Goal: Contribute content: Contribute content

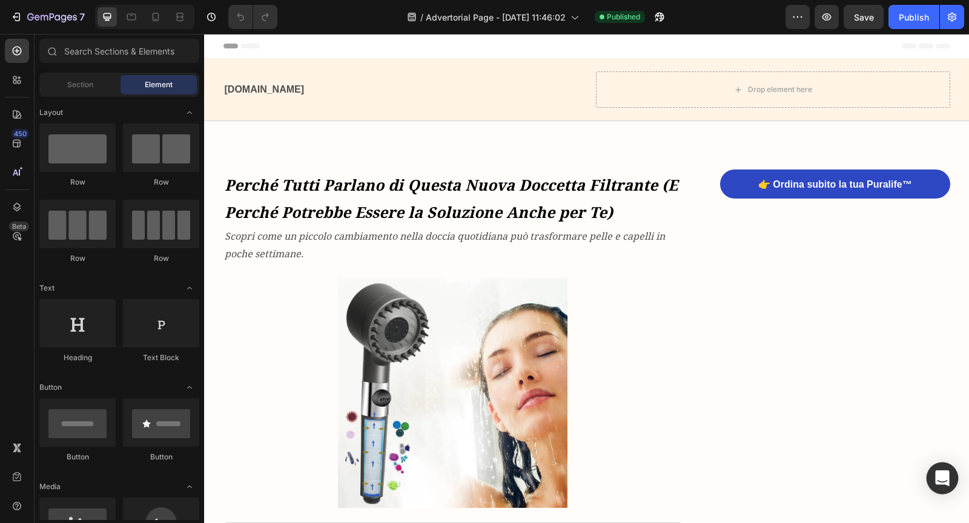
click at [941, 475] on icon "Open Intercom Messenger" at bounding box center [942, 479] width 14 height 16
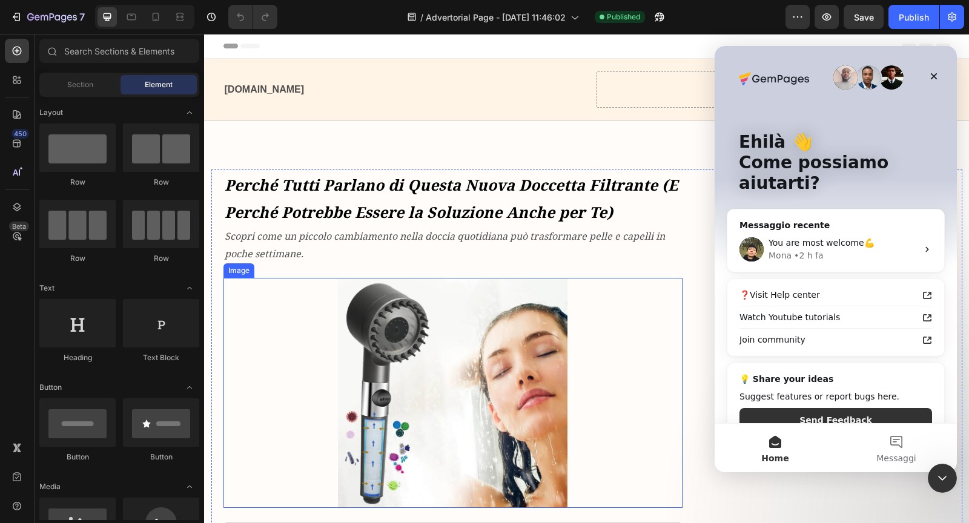
click at [659, 296] on div at bounding box center [454, 393] width 460 height 230
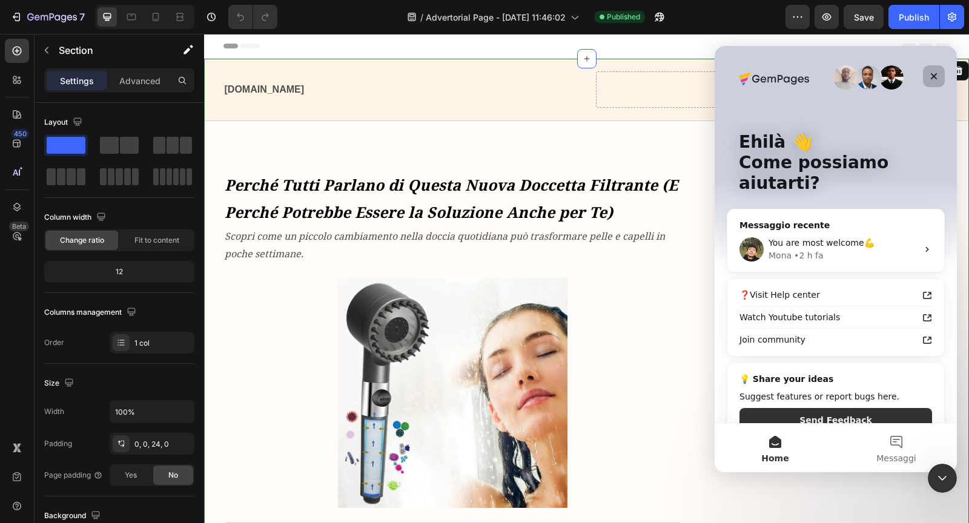
click at [930, 75] on icon "Chiudi" at bounding box center [934, 76] width 10 height 10
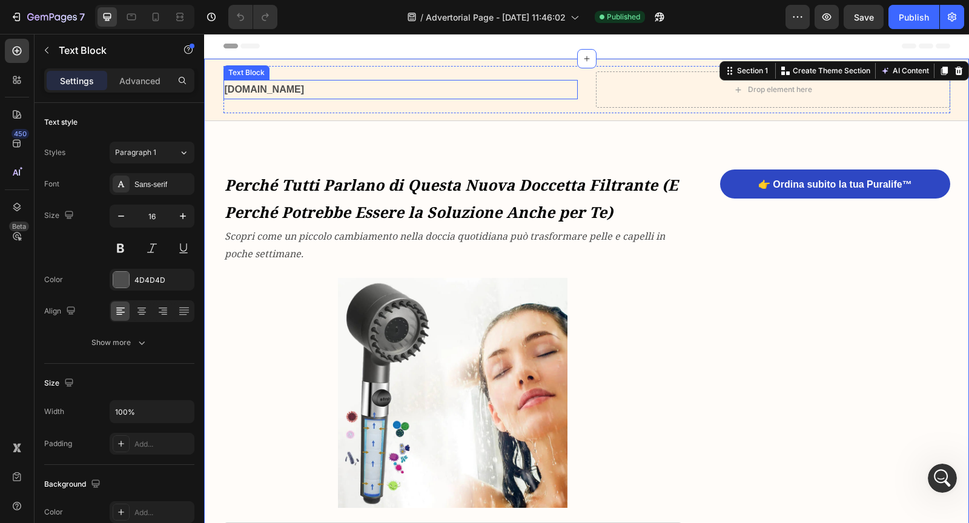
click at [431, 88] on p "[DOMAIN_NAME]" at bounding box center [401, 90] width 352 height 18
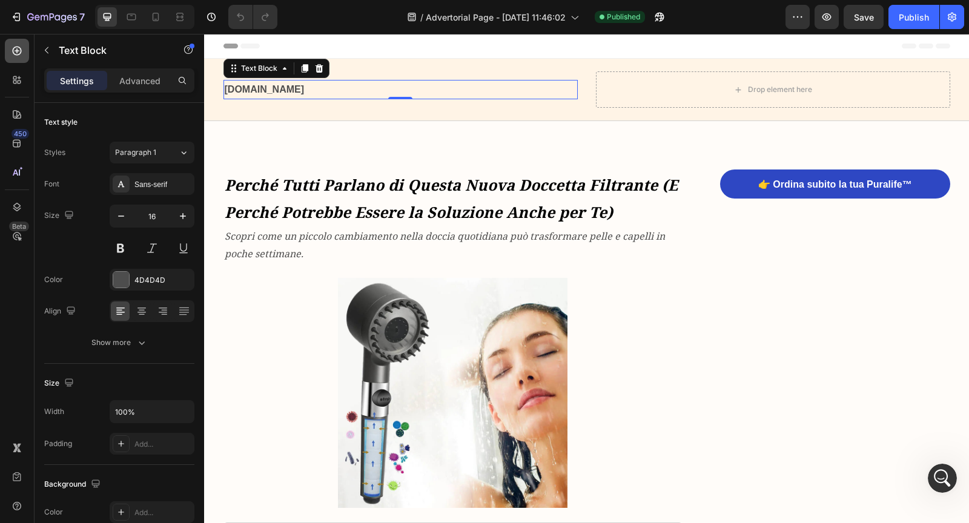
click at [18, 52] on icon at bounding box center [17, 51] width 12 height 12
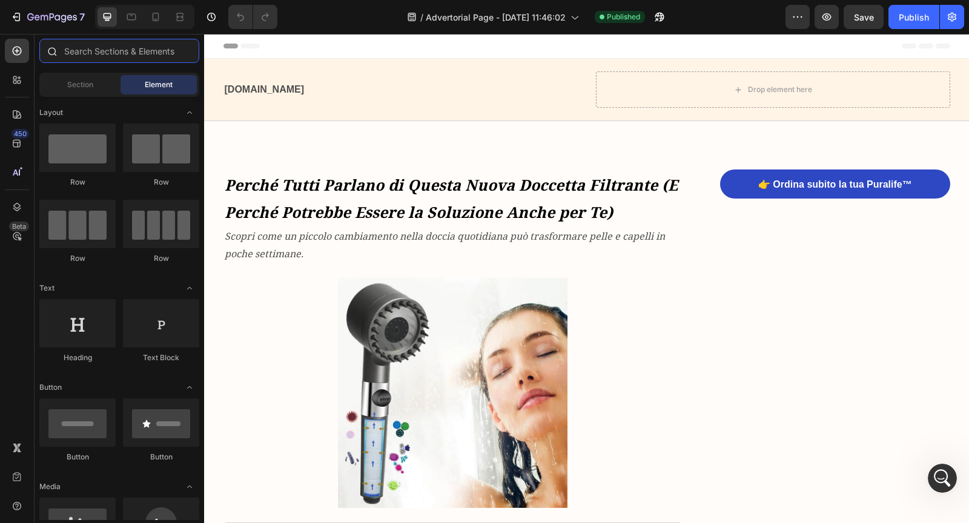
click at [76, 50] on input "text" at bounding box center [119, 51] width 160 height 24
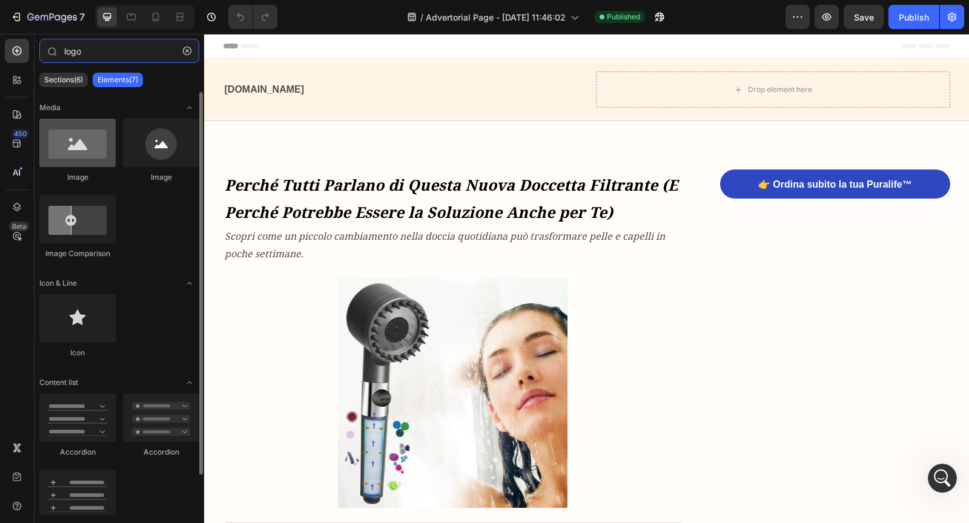
type input "logo"
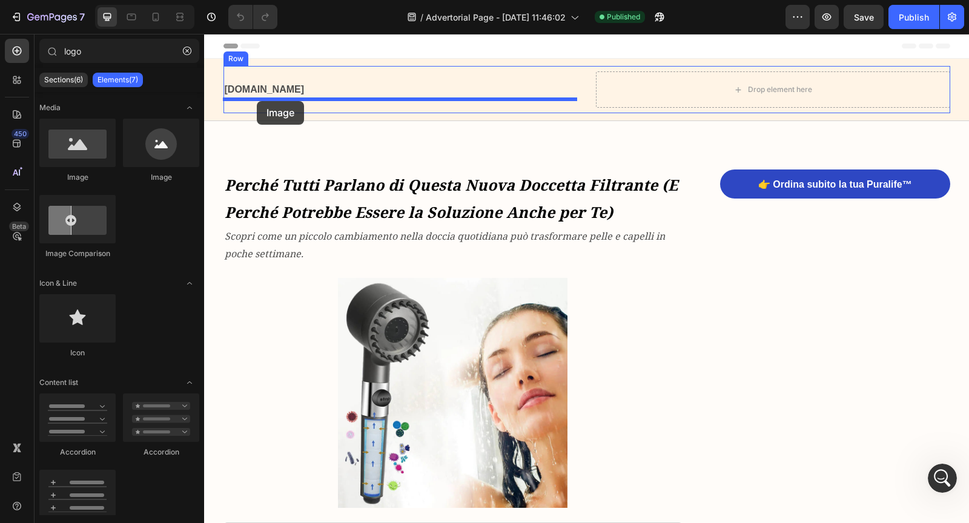
drag, startPoint x: 279, startPoint y: 191, endPoint x: 257, endPoint y: 101, distance: 93.0
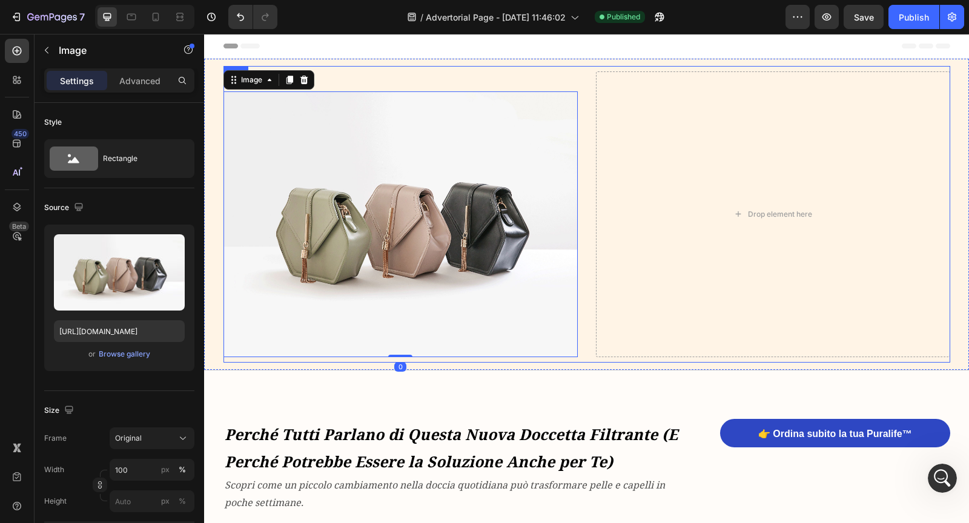
click at [290, 101] on div "[DOMAIN_NAME] Text Block Image 0" at bounding box center [401, 214] width 354 height 286
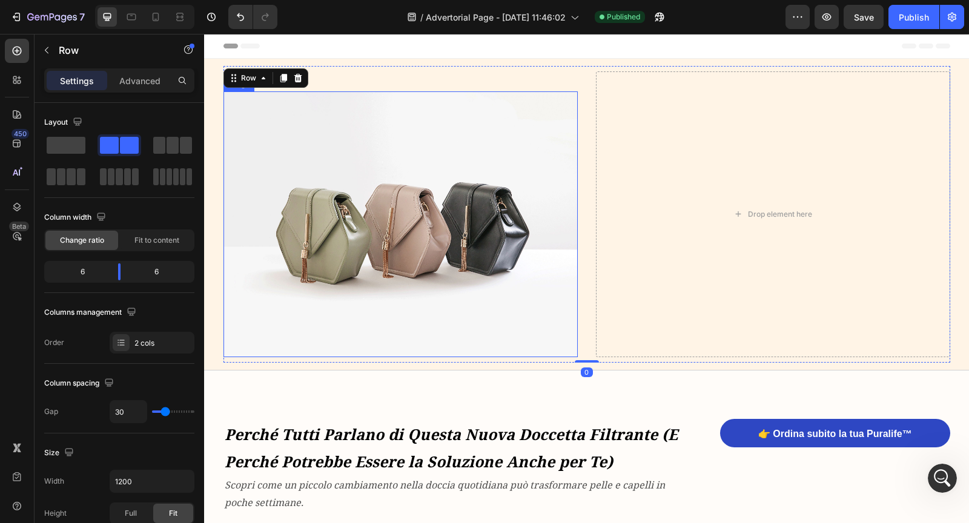
click at [305, 180] on img at bounding box center [401, 224] width 354 height 266
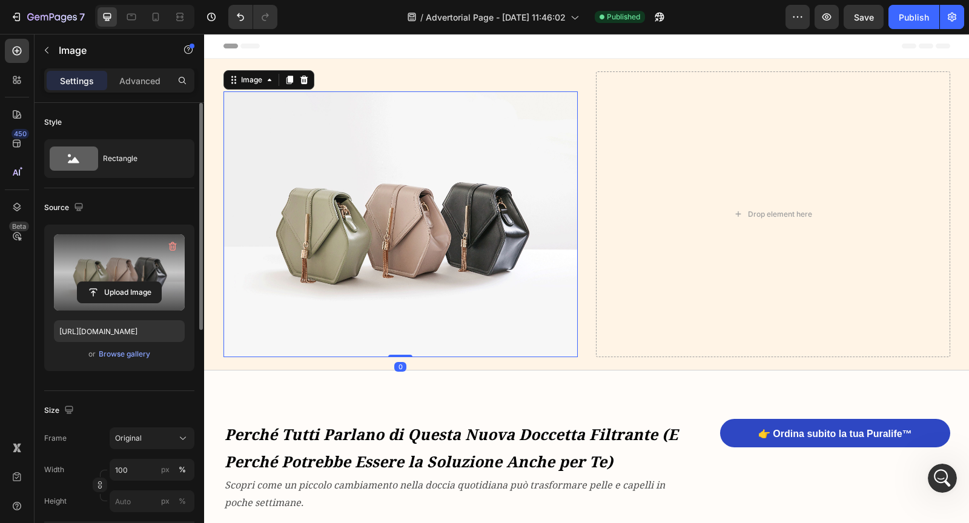
click at [98, 251] on label at bounding box center [119, 272] width 131 height 76
click at [98, 282] on input "file" at bounding box center [120, 292] width 84 height 21
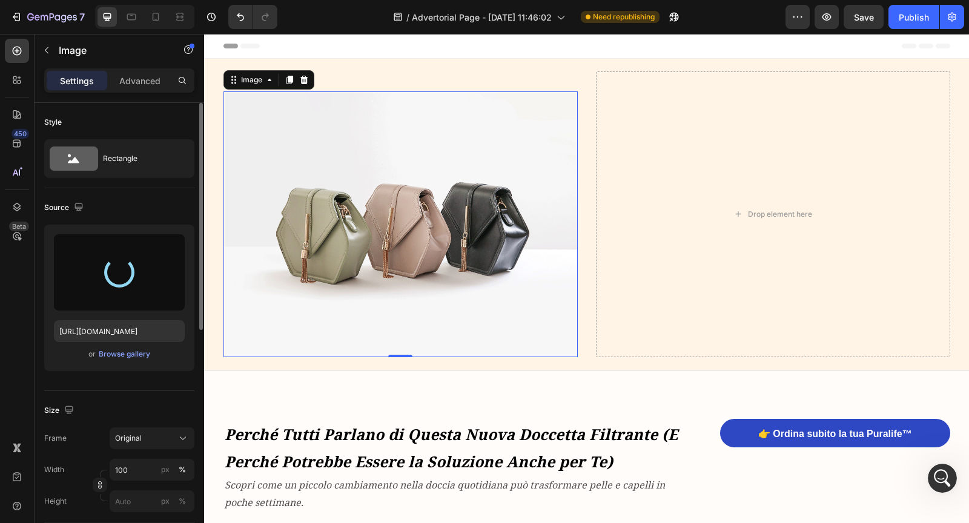
type input "[URL][DOMAIN_NAME]"
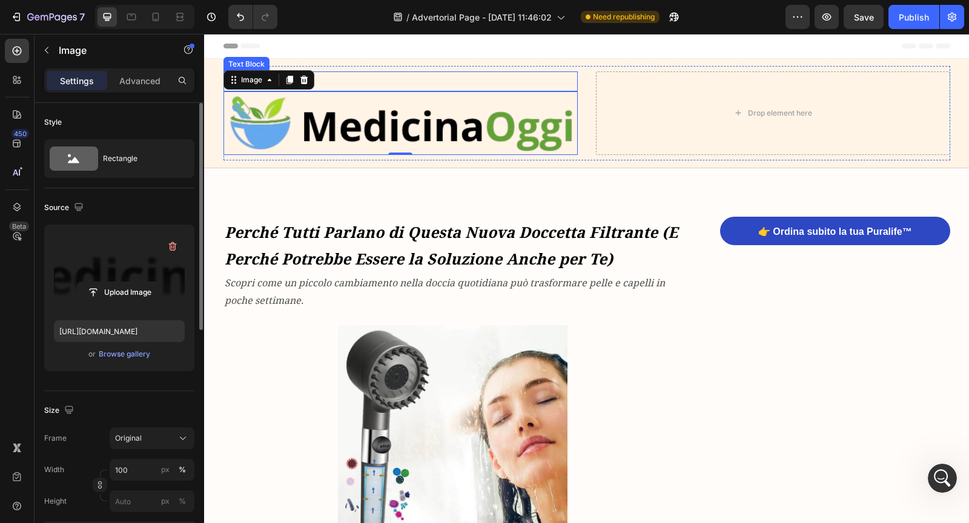
click at [451, 61] on div "[DOMAIN_NAME] Text Block Image 0 Drop element here Row Row" at bounding box center [586, 114] width 765 height 110
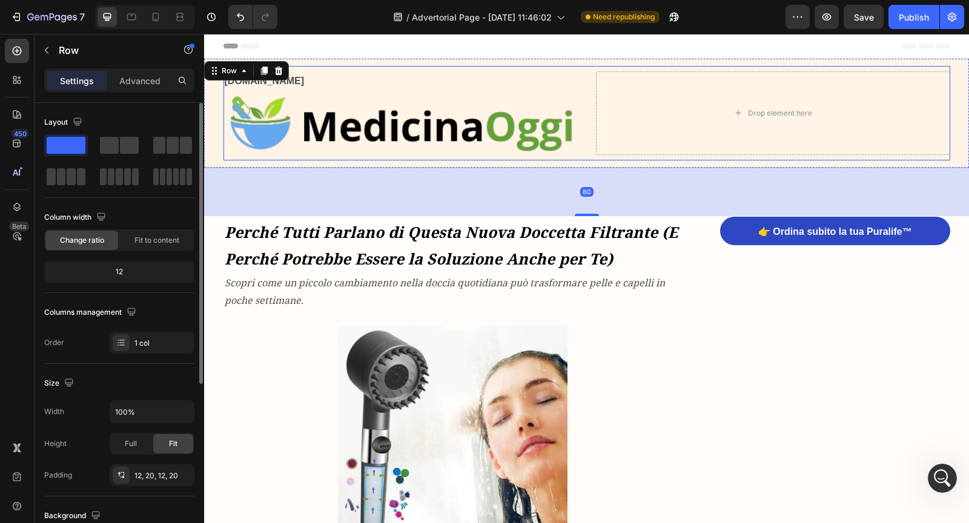
click at [423, 82] on p "[DOMAIN_NAME]" at bounding box center [401, 82] width 352 height 18
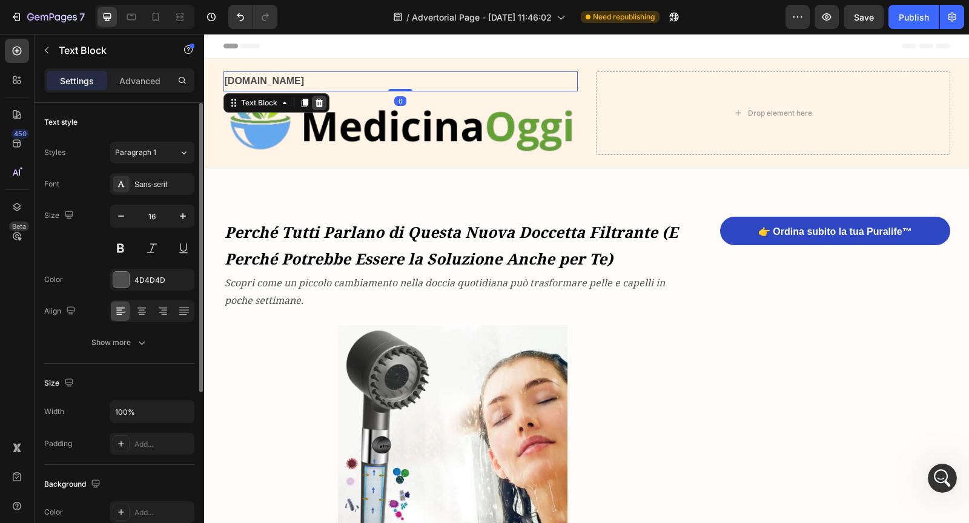
click at [322, 105] on icon at bounding box center [319, 103] width 10 height 10
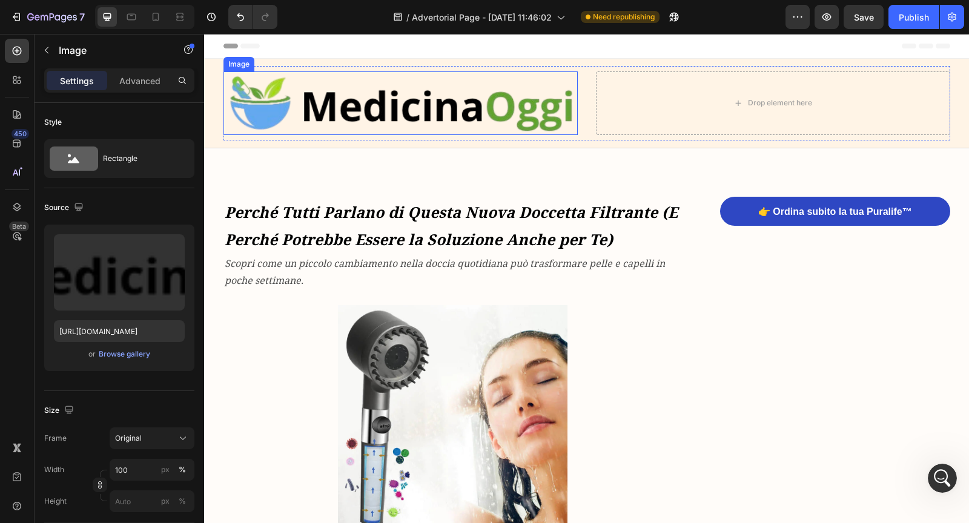
click at [316, 111] on img at bounding box center [401, 103] width 354 height 64
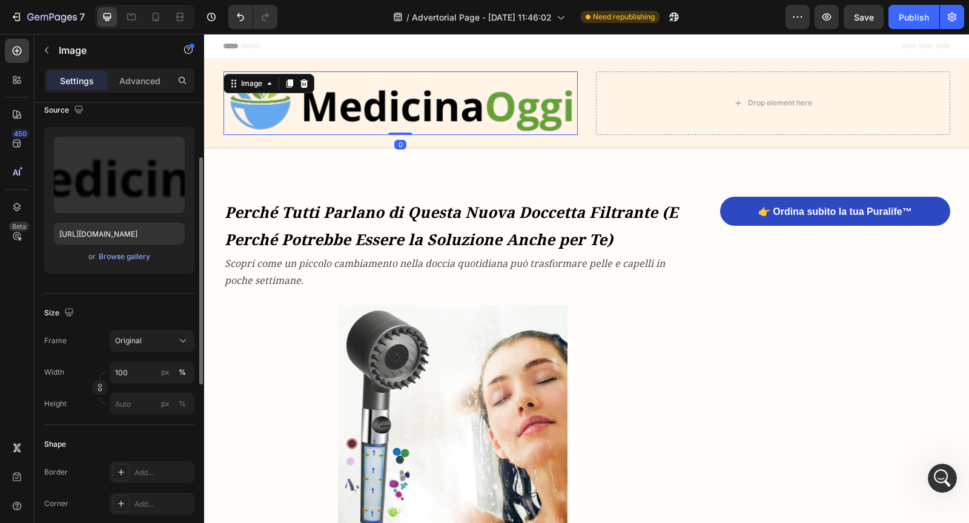
scroll to position [104, 0]
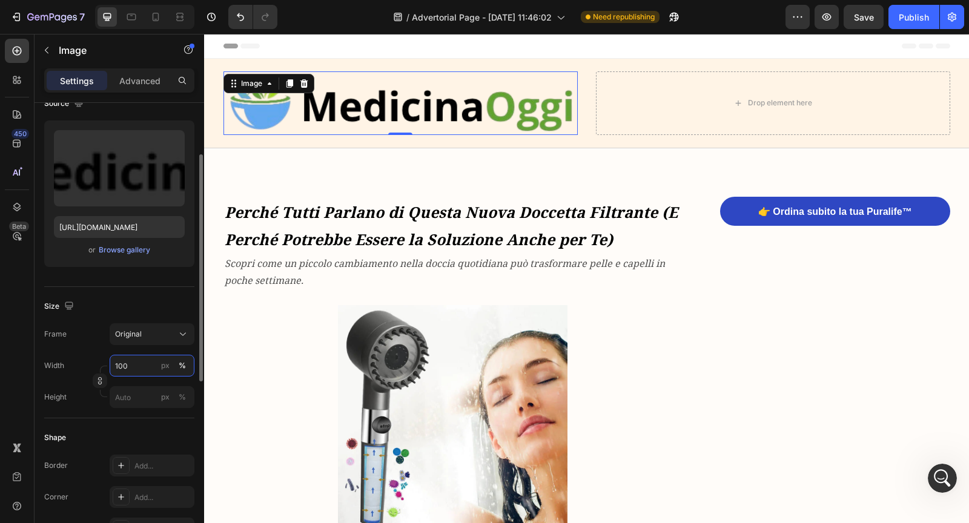
click at [141, 367] on input "100" at bounding box center [152, 366] width 85 height 22
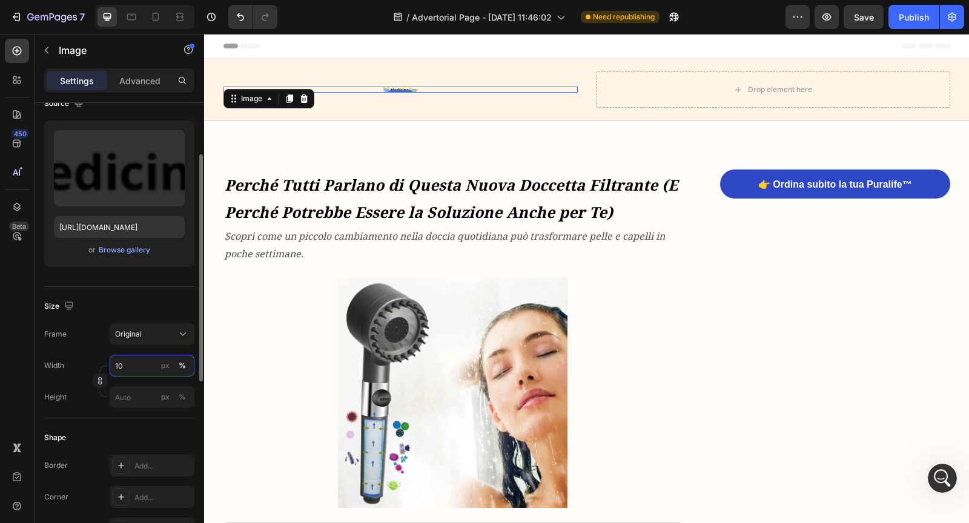
type input "1"
type input "30"
click at [187, 361] on button "%" at bounding box center [182, 366] width 15 height 15
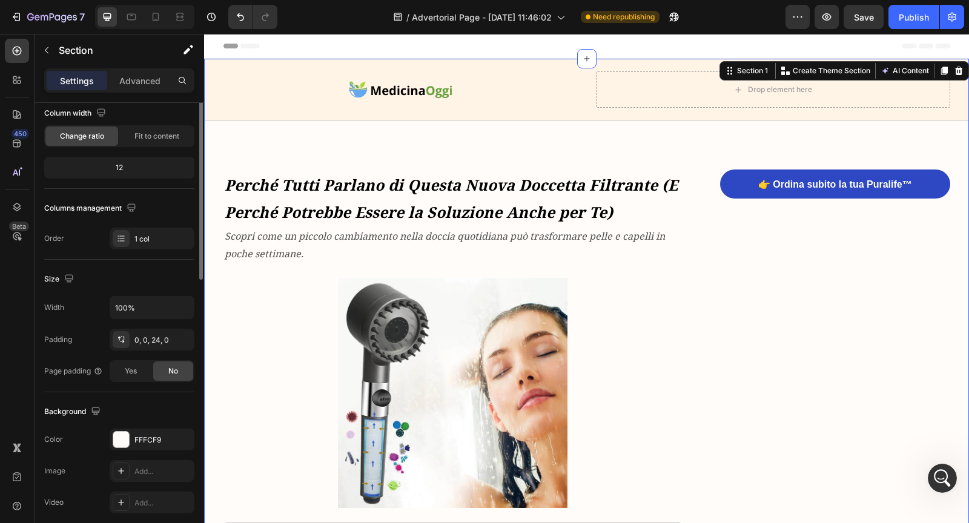
scroll to position [0, 0]
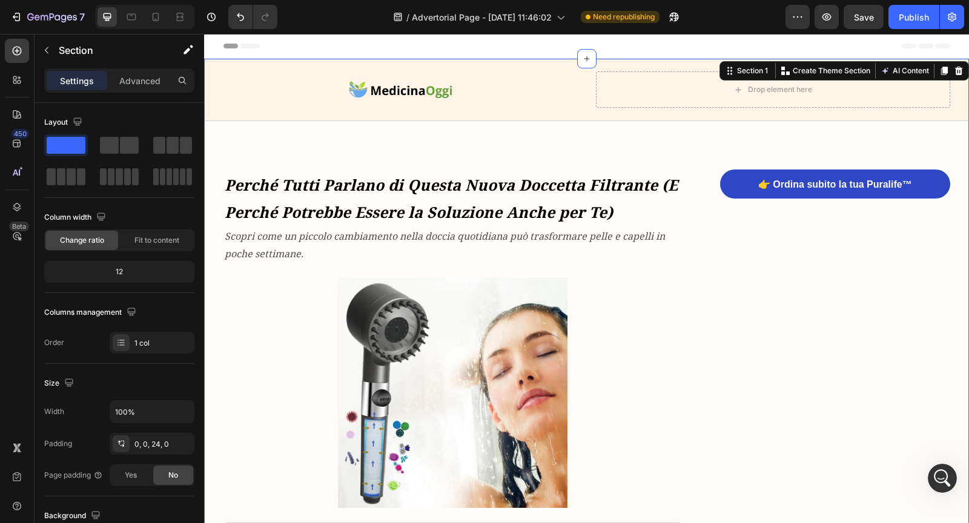
click at [162, 24] on div at bounding box center [155, 16] width 19 height 19
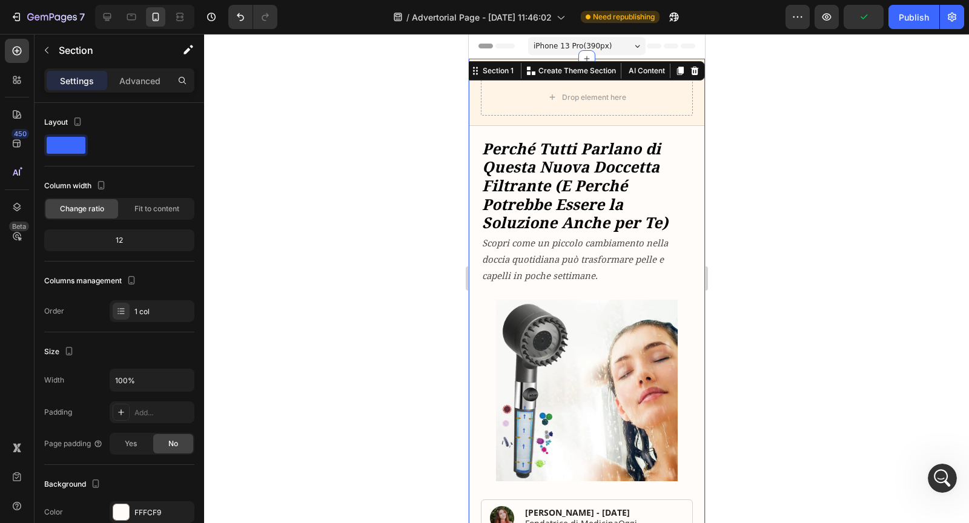
click at [740, 170] on div at bounding box center [586, 278] width 765 height 489
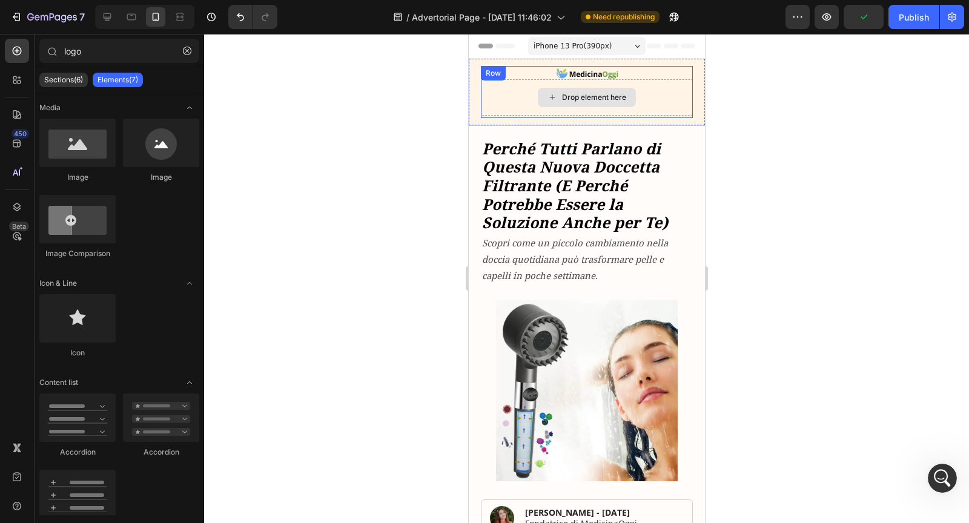
click at [640, 101] on div "Drop element here" at bounding box center [586, 97] width 212 height 36
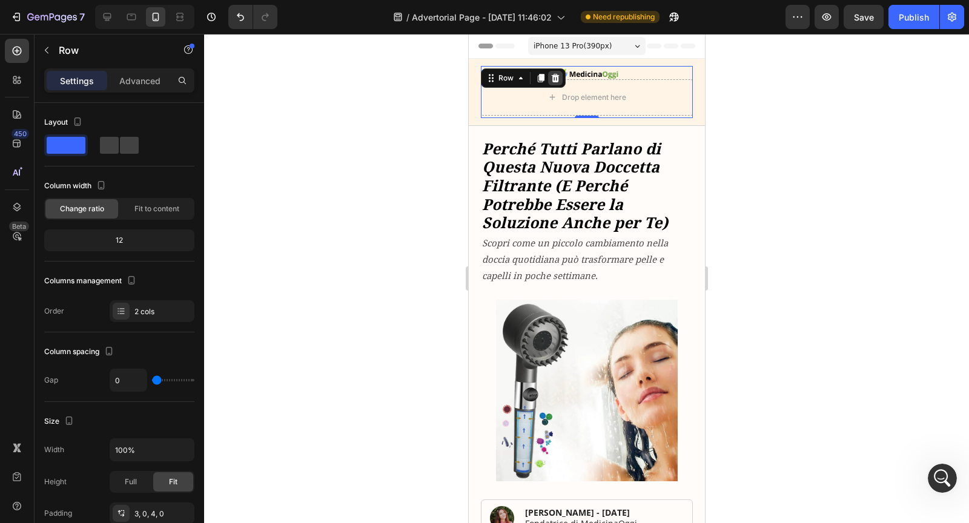
click at [558, 79] on icon at bounding box center [555, 78] width 10 height 10
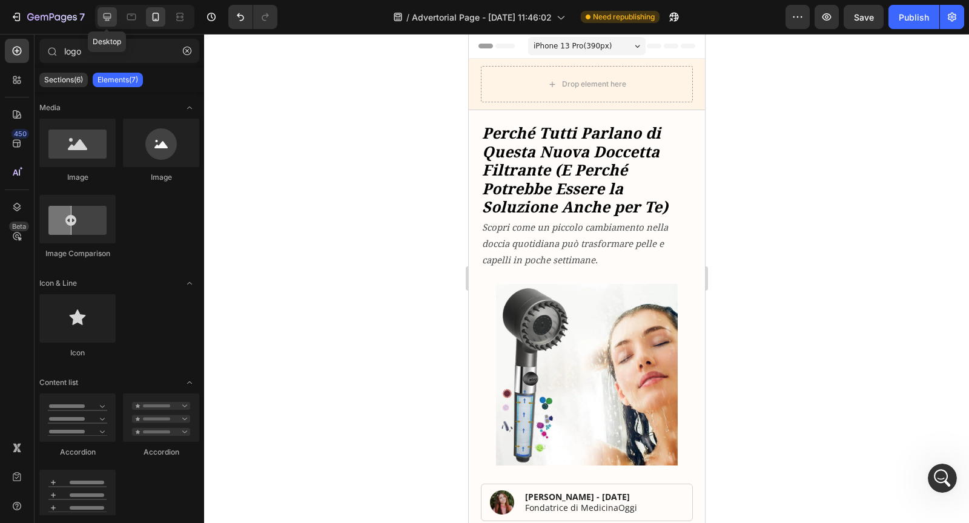
click at [111, 19] on icon at bounding box center [107, 17] width 12 height 12
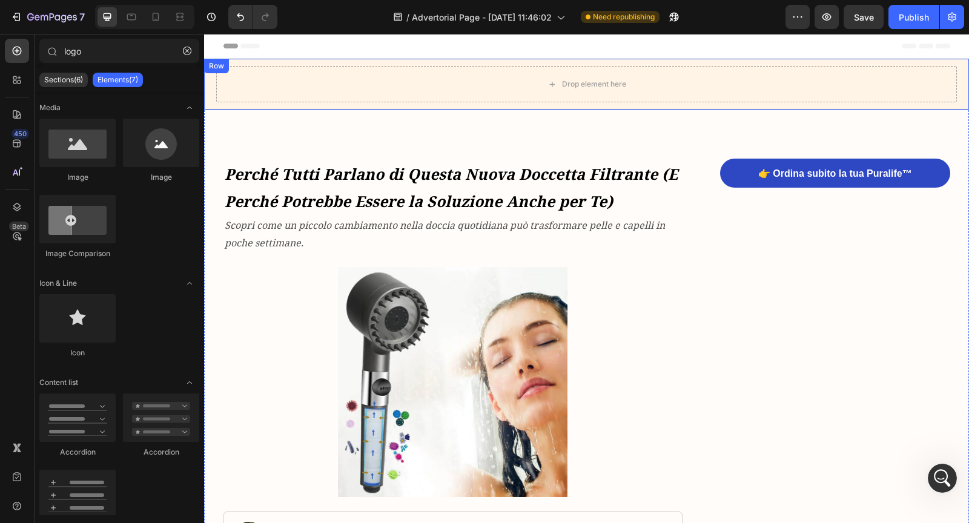
click at [465, 99] on div "Drop element here" at bounding box center [586, 84] width 741 height 36
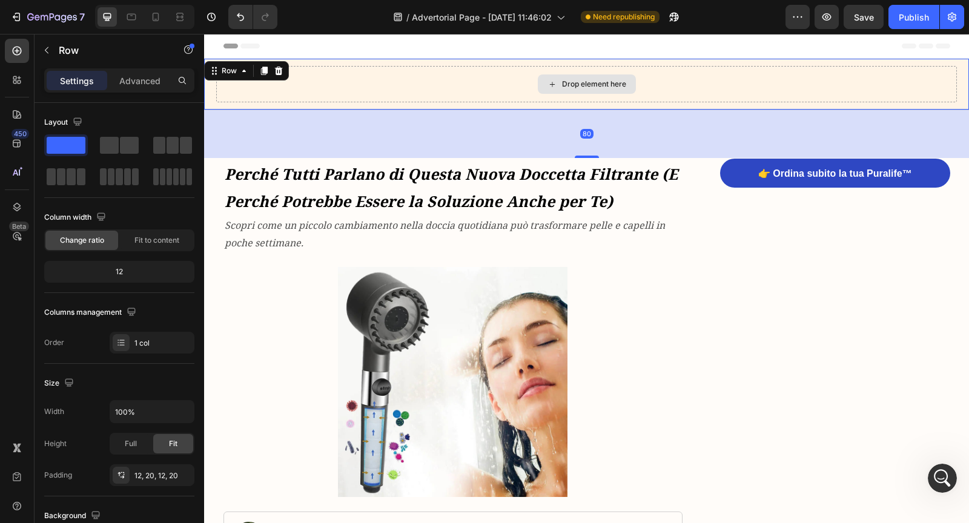
click at [312, 68] on div "Drop element here" at bounding box center [586, 84] width 741 height 36
click at [19, 82] on icon at bounding box center [17, 80] width 12 height 12
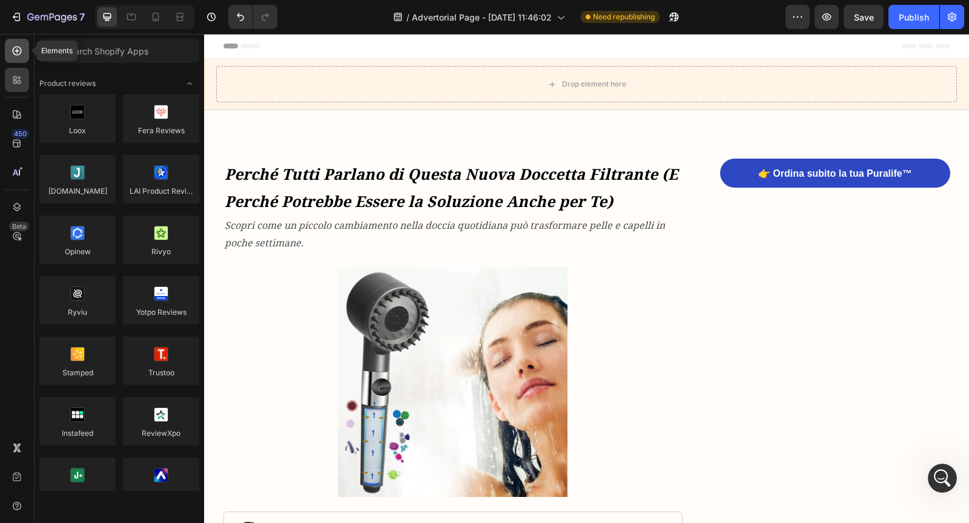
click at [25, 59] on div at bounding box center [17, 51] width 24 height 24
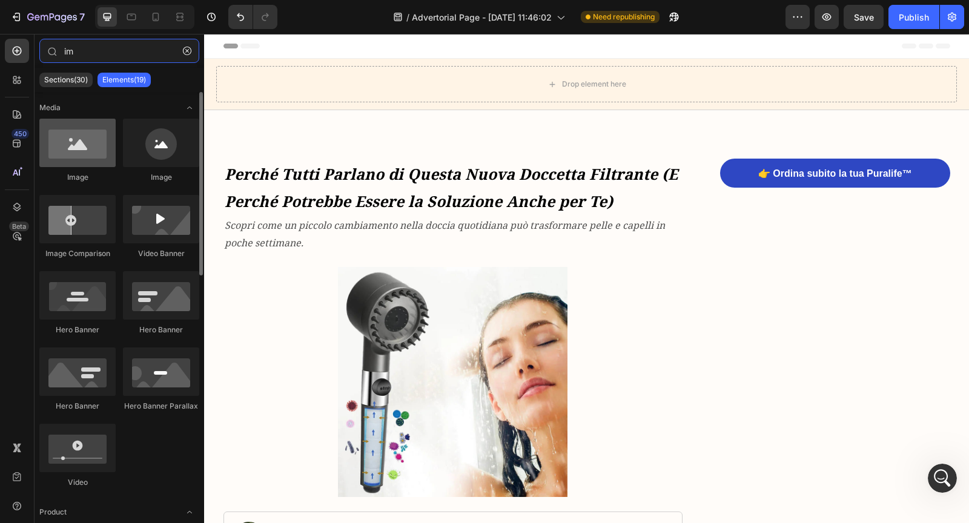
type input "im"
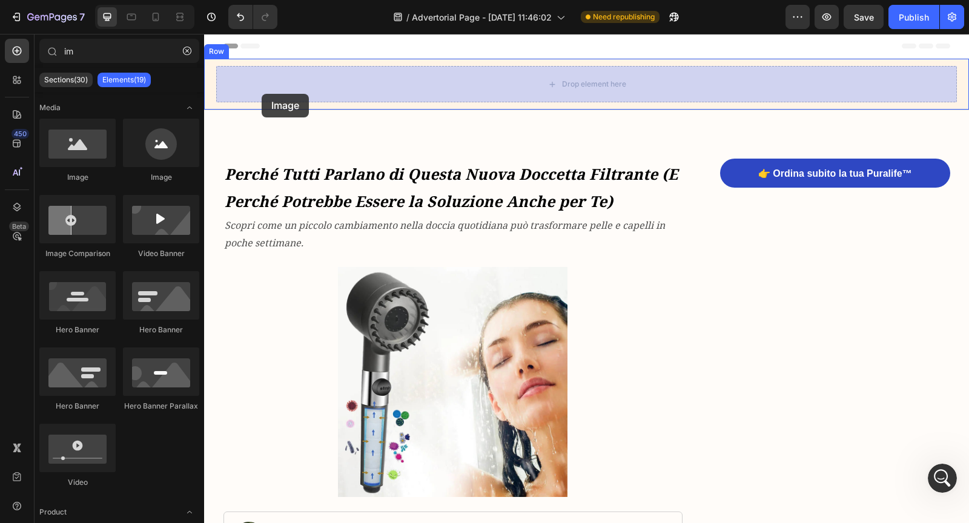
drag, startPoint x: 263, startPoint y: 168, endPoint x: 262, endPoint y: 92, distance: 75.7
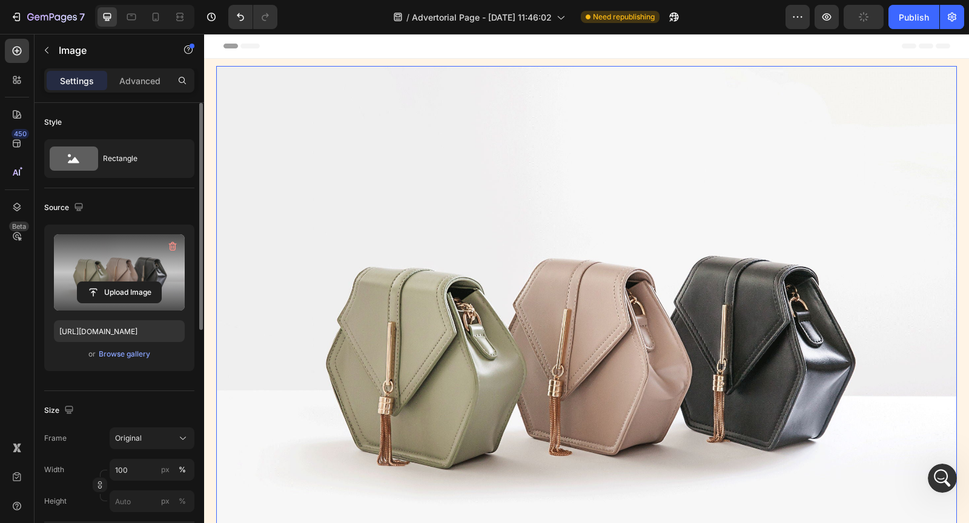
click at [123, 254] on label at bounding box center [119, 272] width 131 height 76
click at [123, 282] on input "file" at bounding box center [120, 292] width 84 height 21
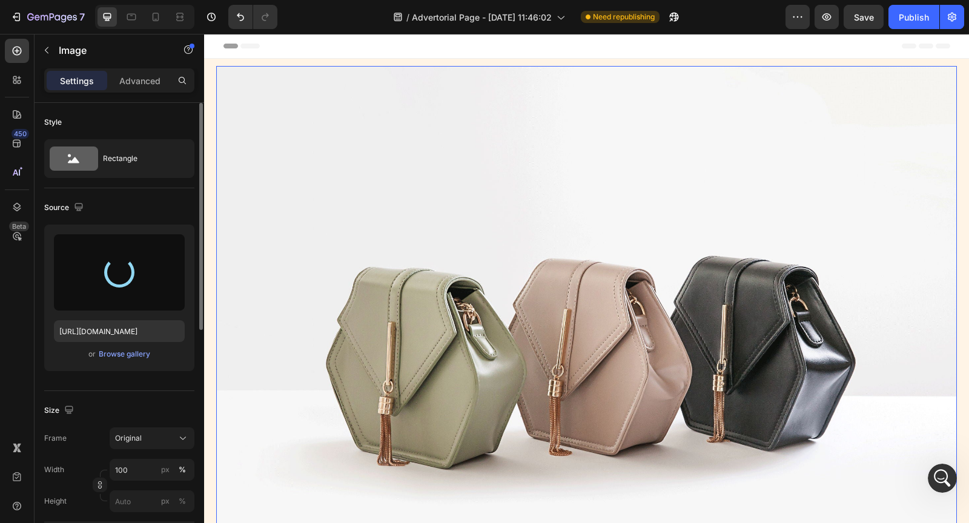
type input "[URL][DOMAIN_NAME]"
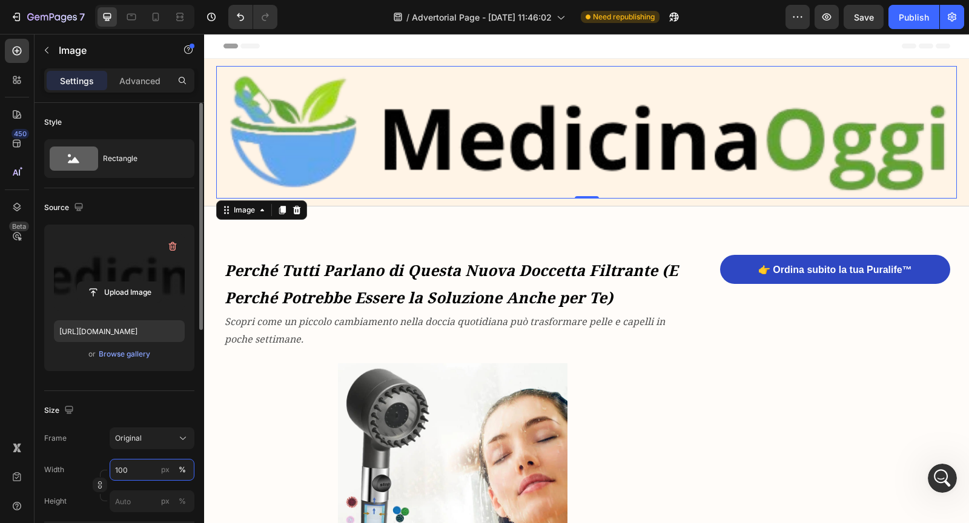
click at [132, 468] on input "100" at bounding box center [152, 470] width 85 height 22
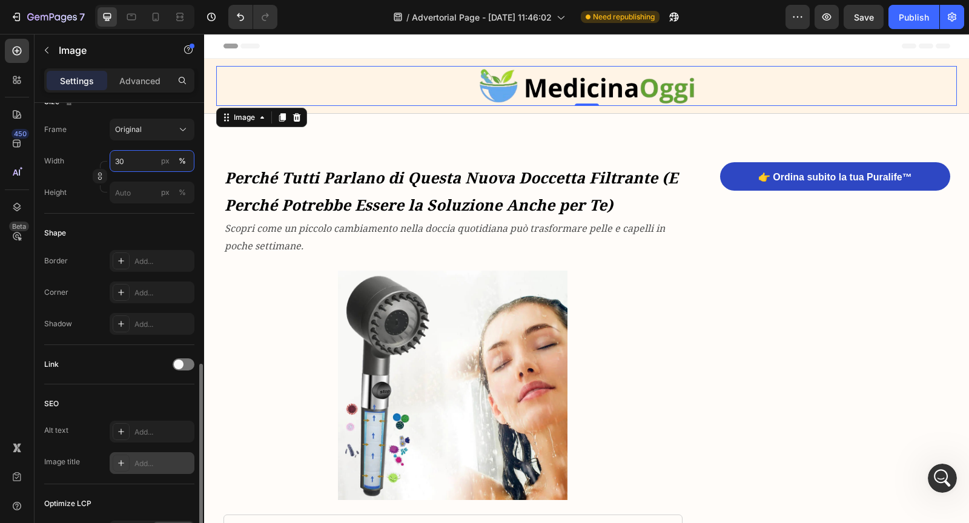
scroll to position [457, 0]
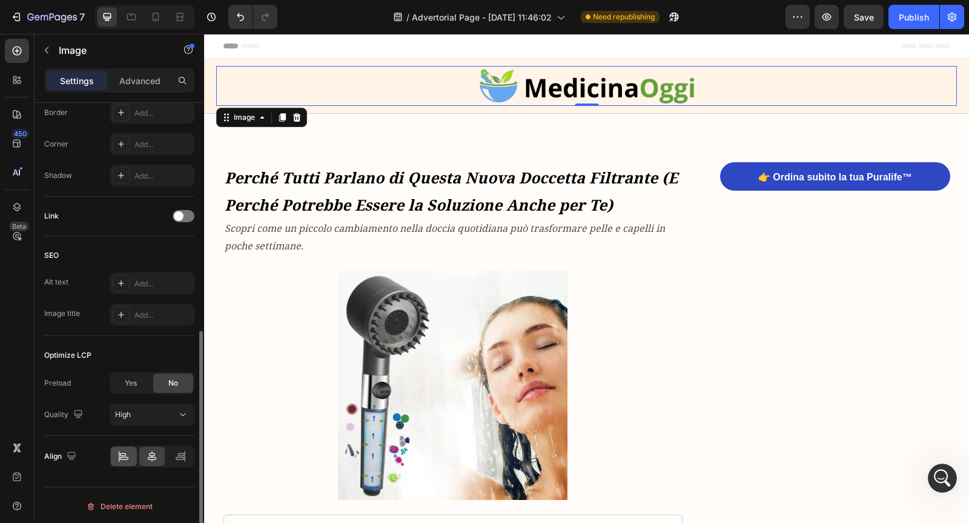
type input "30"
click at [124, 457] on icon at bounding box center [124, 458] width 8 height 3
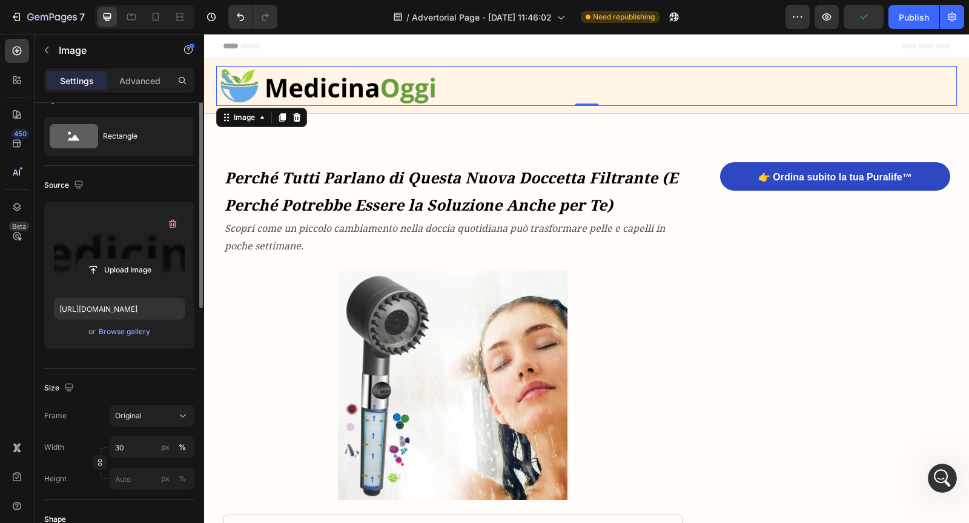
scroll to position [56, 0]
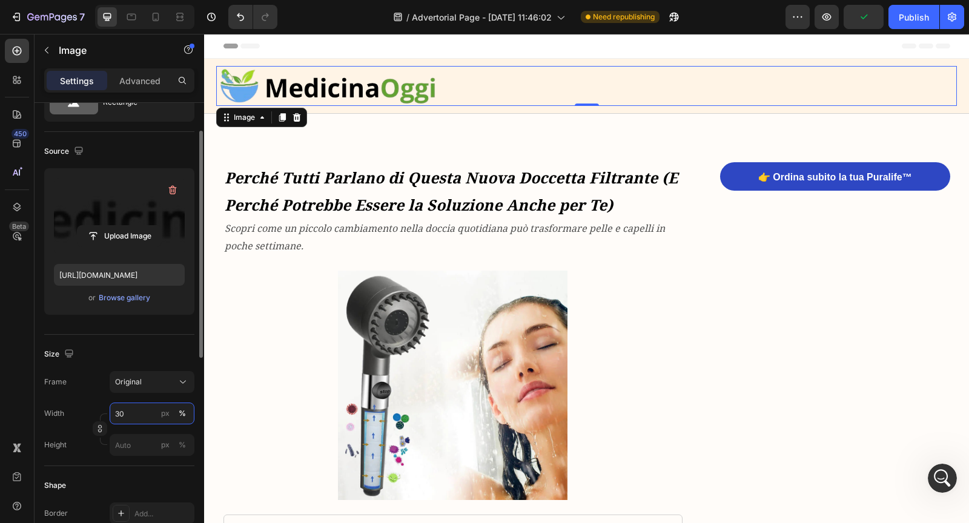
click at [128, 412] on input "30" at bounding box center [152, 414] width 85 height 22
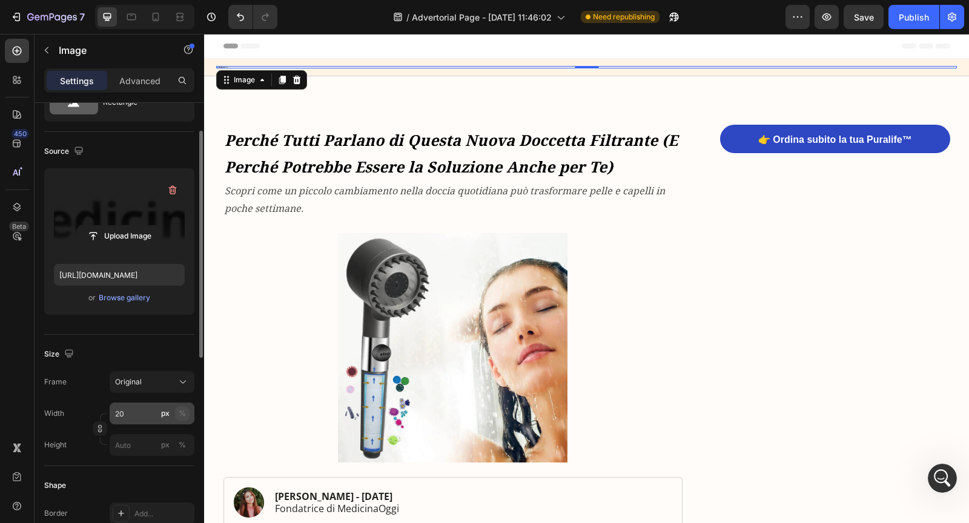
click at [186, 414] on button "%" at bounding box center [182, 413] width 15 height 15
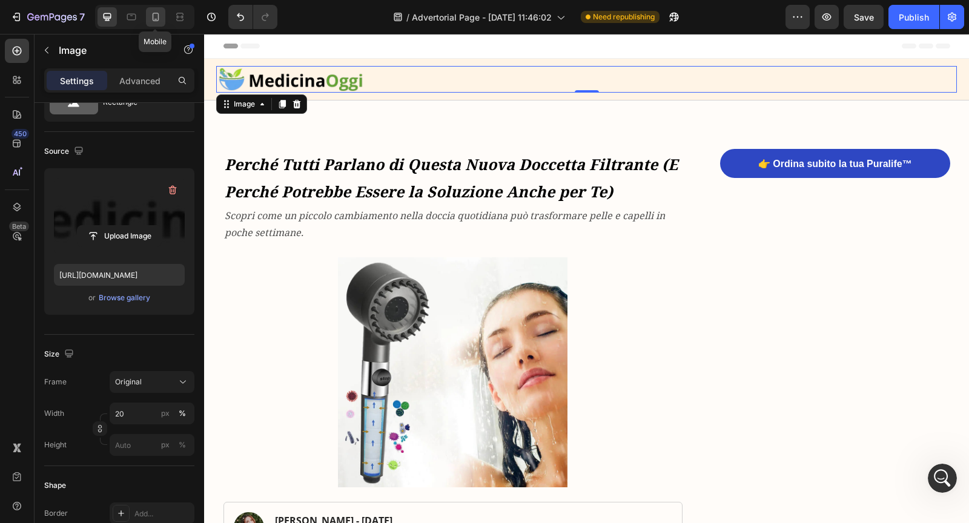
click at [153, 21] on icon at bounding box center [156, 17] width 7 height 8
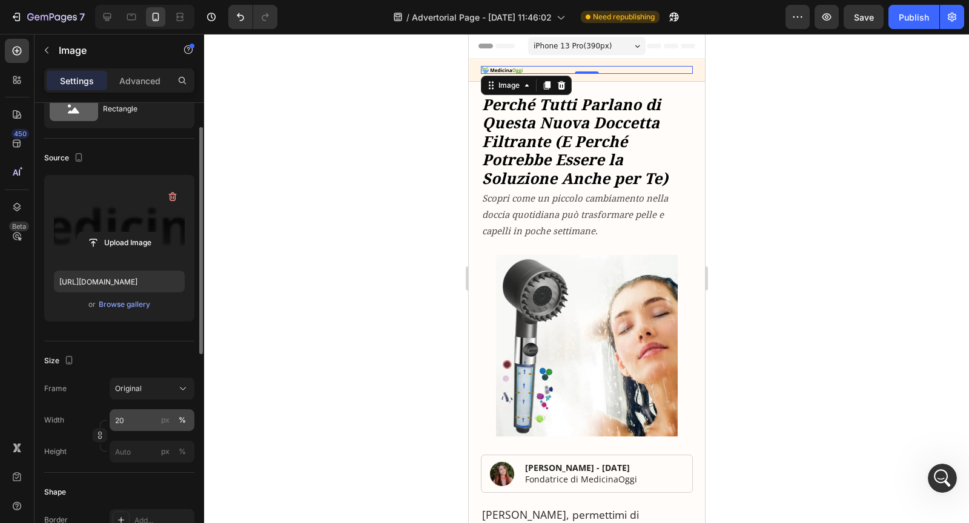
scroll to position [48, 0]
click at [127, 420] on input "20" at bounding box center [152, 422] width 85 height 22
click at [169, 419] on div "px" at bounding box center [165, 421] width 8 height 11
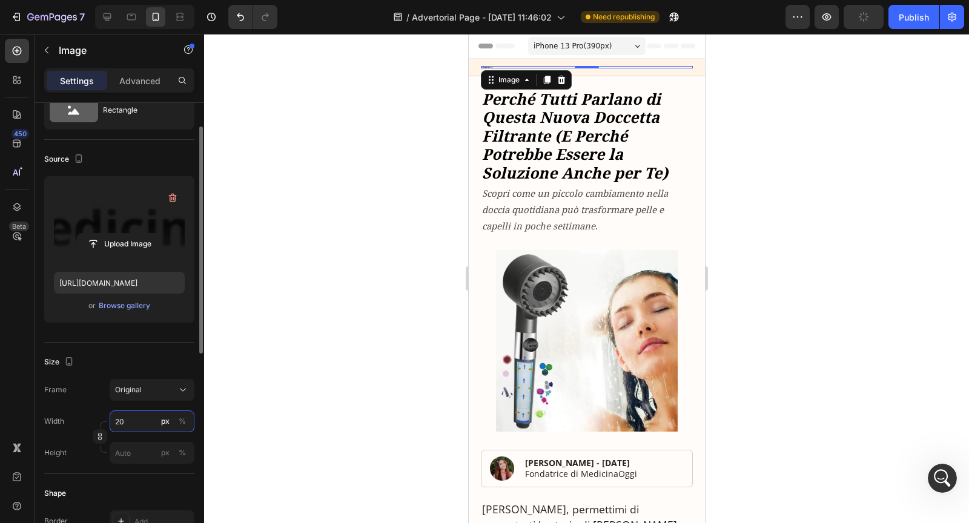
click at [133, 419] on input "20" at bounding box center [152, 422] width 85 height 22
type input "2"
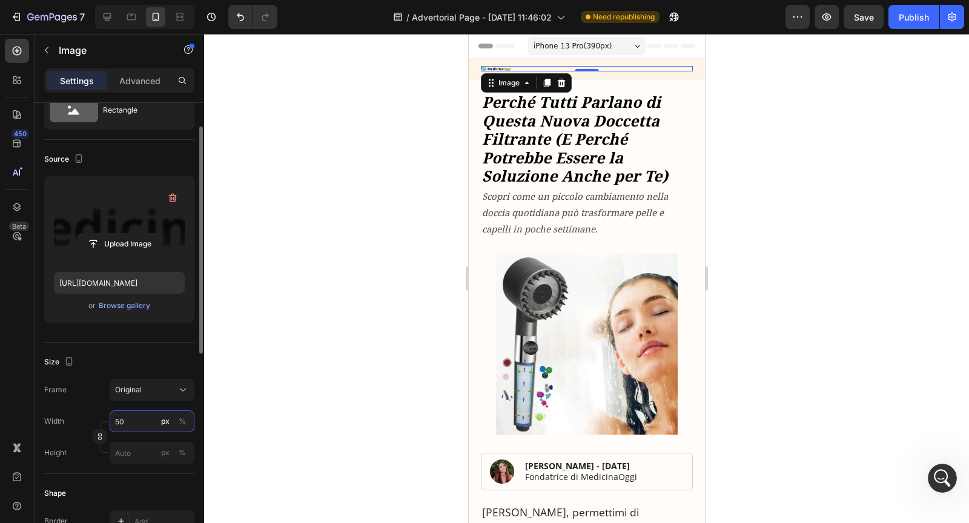
type input "5"
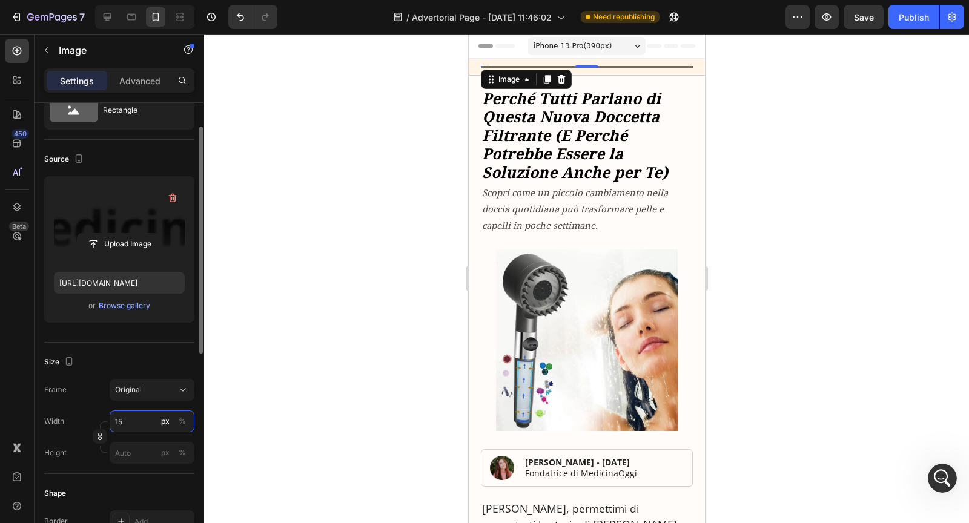
type input "150"
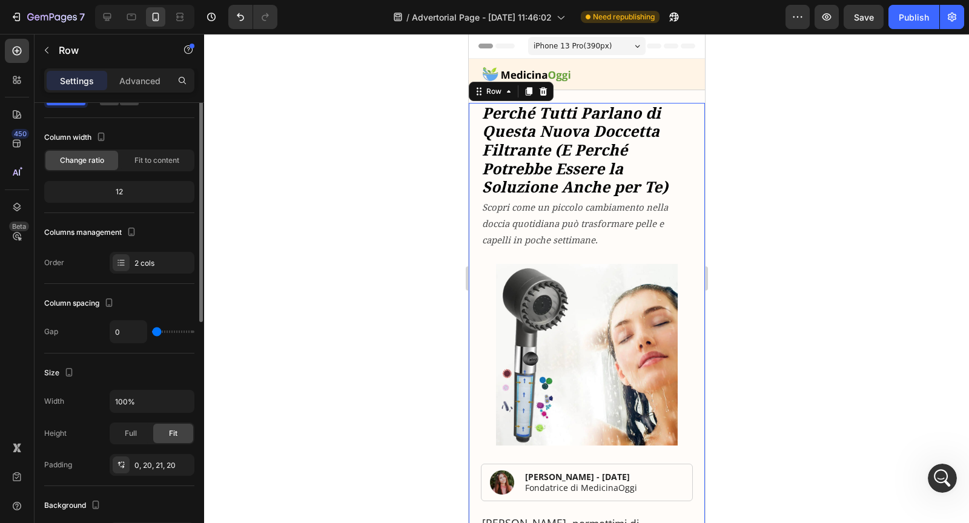
scroll to position [0, 0]
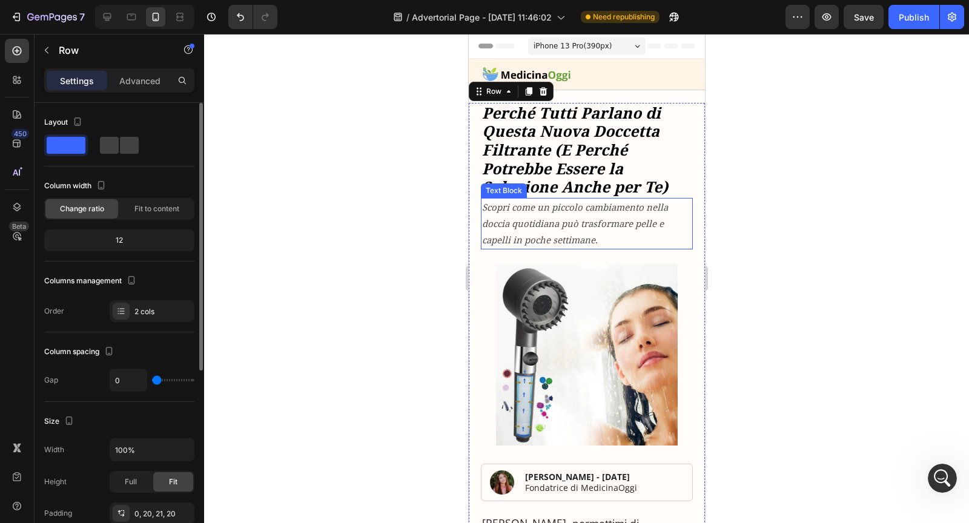
click at [610, 174] on strong "Perché Tutti Parlano di Questa Nuova Doccetta Filtrante (E Perché Potrebbe Esse…" at bounding box center [575, 149] width 186 height 94
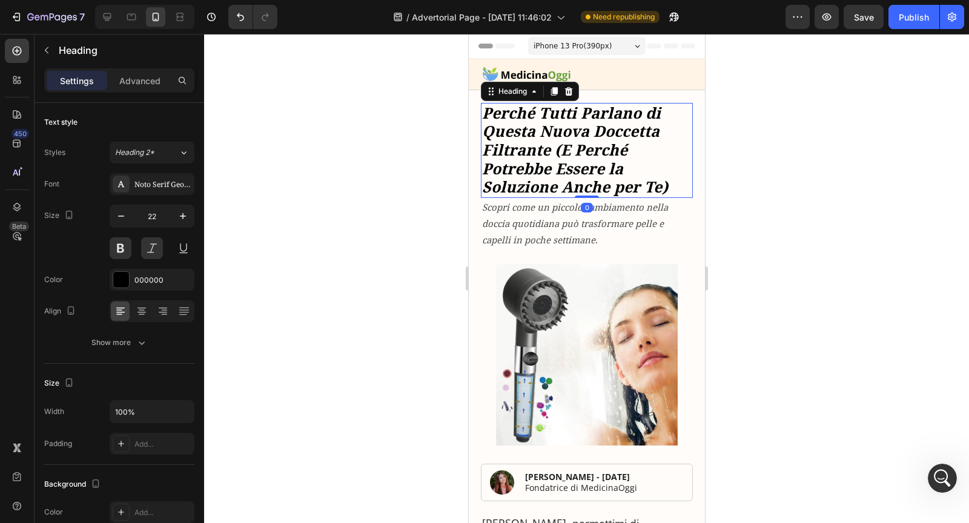
click at [761, 142] on div at bounding box center [586, 278] width 765 height 489
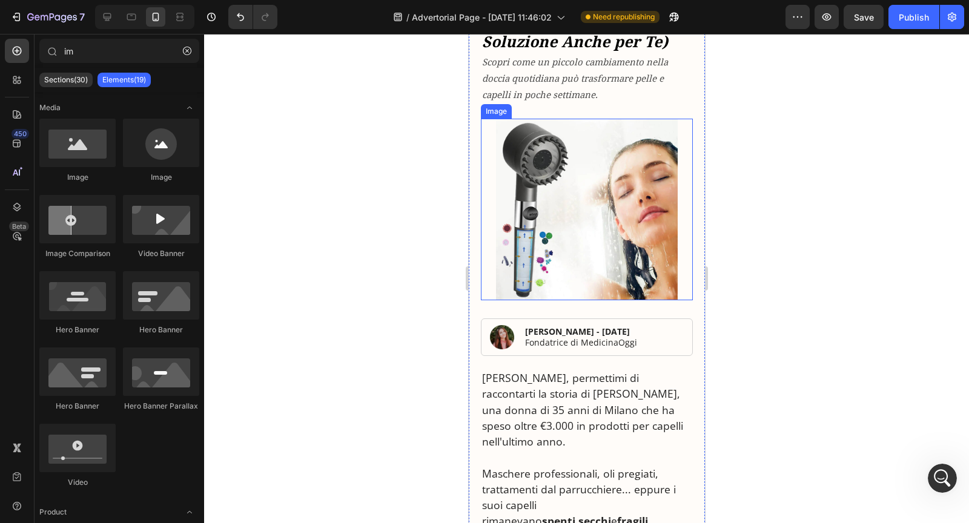
scroll to position [161, 0]
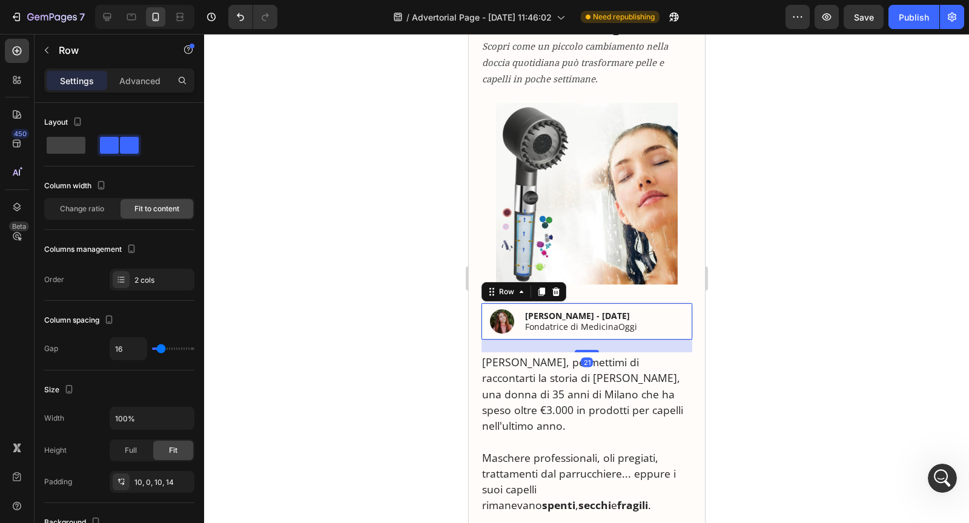
click at [664, 328] on div "Image [PERSON_NAME] - [DATE] Fondatrice di MedicinaOggi Text Block Row 21" at bounding box center [586, 322] width 212 height 38
click at [657, 312] on div "Image [PERSON_NAME] - [DATE] Fondatrice di MedicinaOggi Text Block Row 21" at bounding box center [586, 322] width 212 height 38
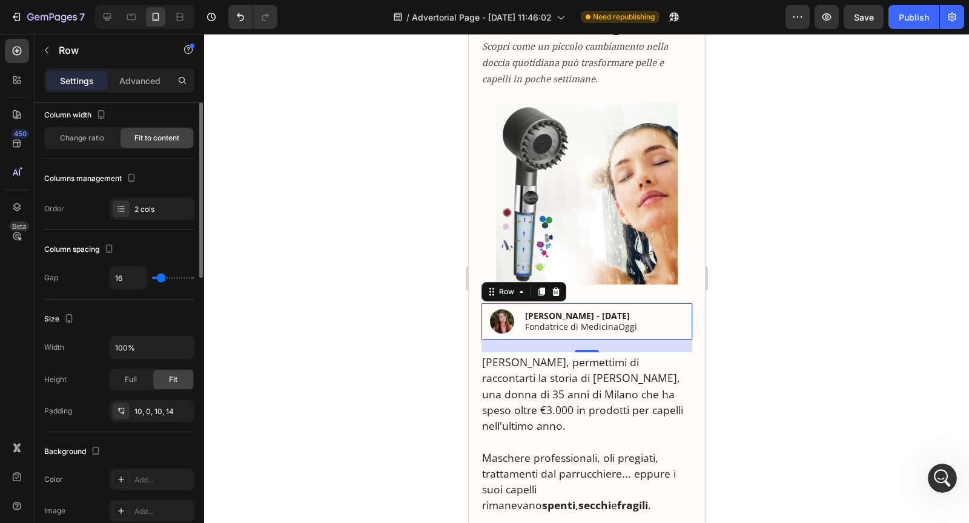
scroll to position [0, 0]
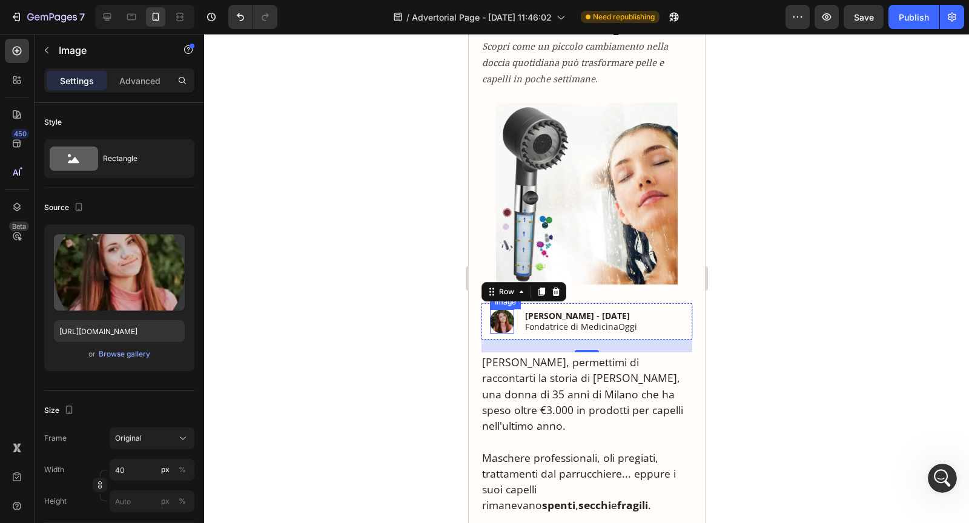
click at [502, 325] on img at bounding box center [501, 322] width 24 height 24
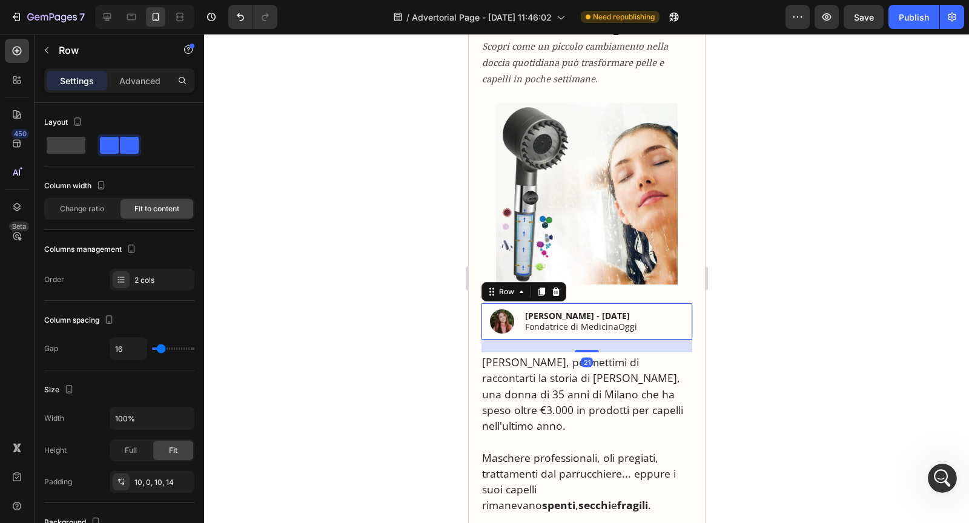
click at [671, 312] on div "Image [PERSON_NAME] - [DATE] Fondatrice di MedicinaOggi Text Block Row 21" at bounding box center [586, 322] width 212 height 38
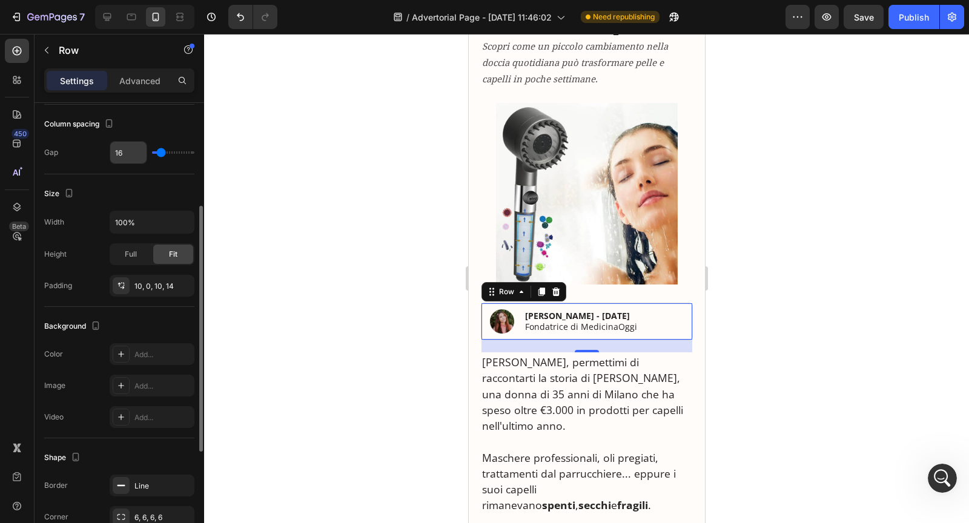
scroll to position [201, 0]
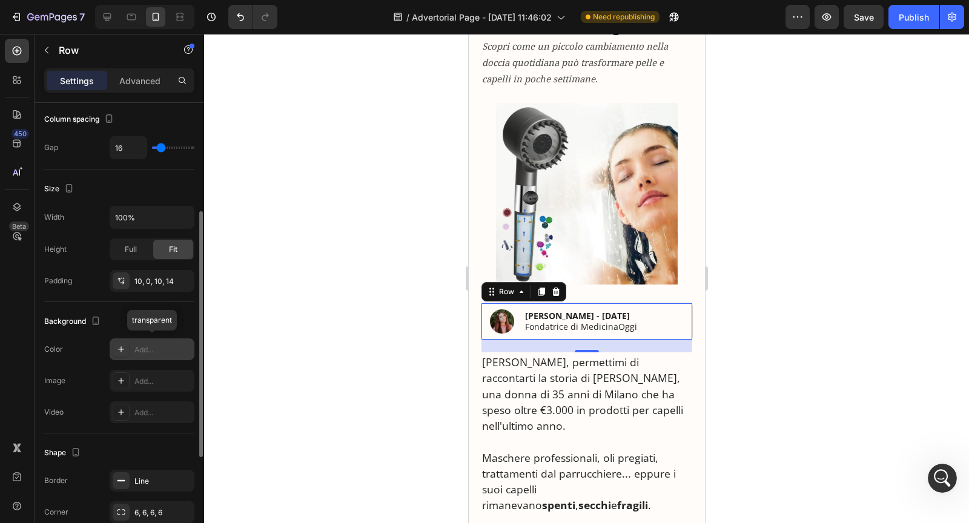
click at [121, 348] on icon at bounding box center [121, 350] width 10 height 10
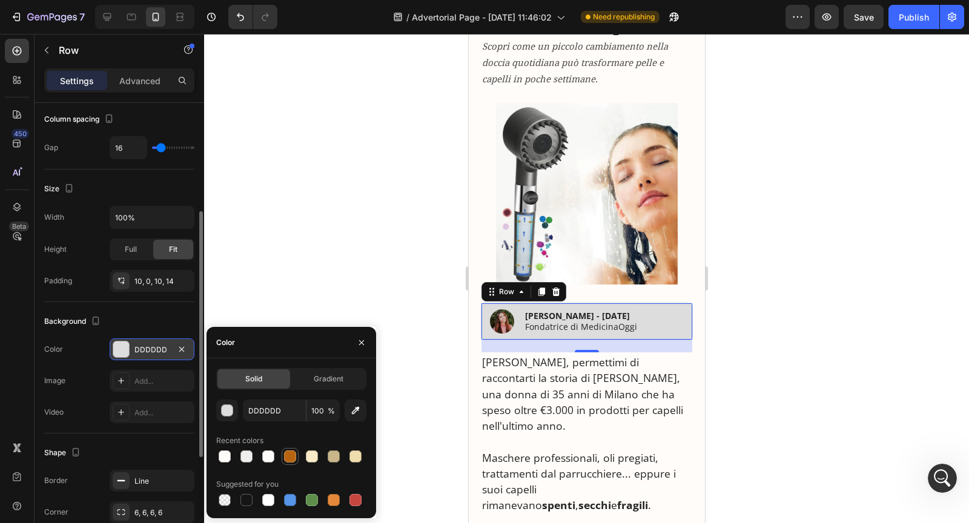
click at [288, 453] on div at bounding box center [290, 457] width 12 height 12
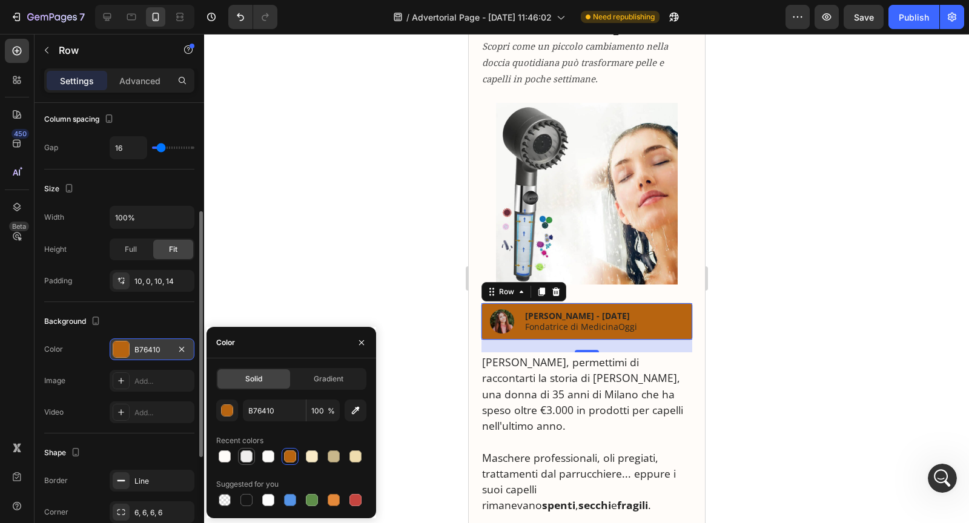
click at [243, 454] on div at bounding box center [246, 457] width 12 height 12
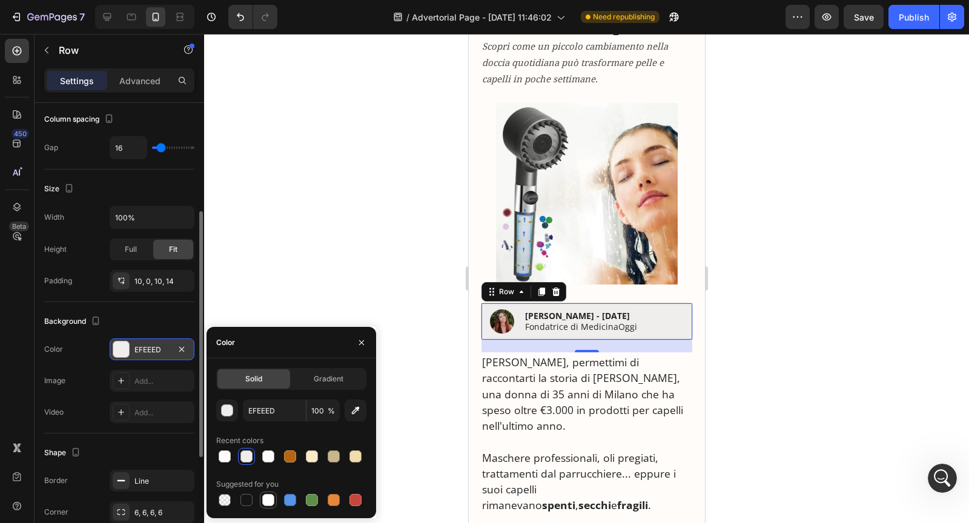
click at [270, 499] on div at bounding box center [268, 500] width 12 height 12
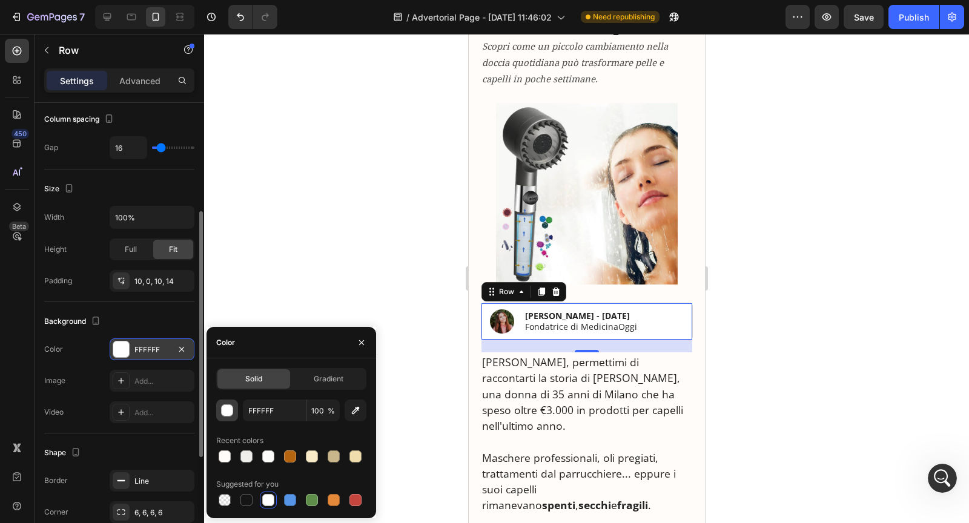
click at [231, 410] on div "button" at bounding box center [228, 411] width 12 height 12
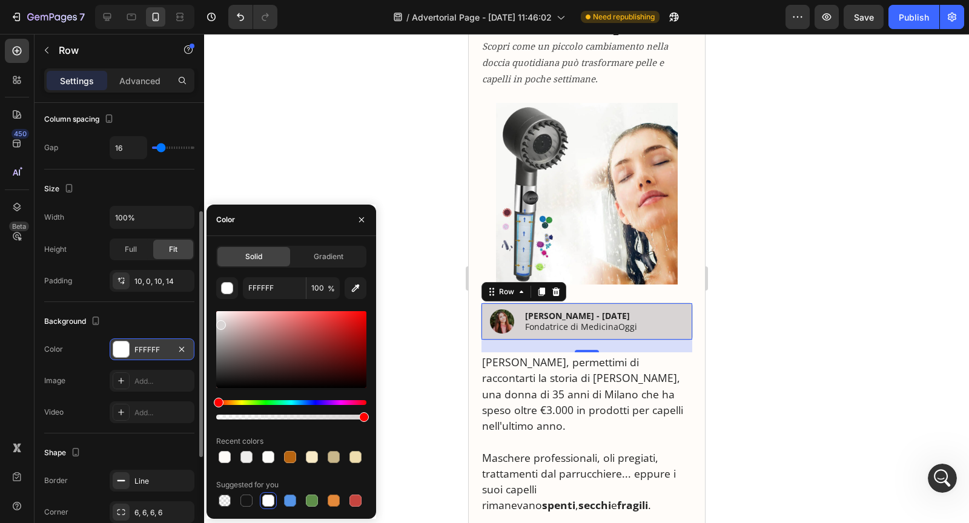
click at [220, 322] on div at bounding box center [291, 349] width 150 height 77
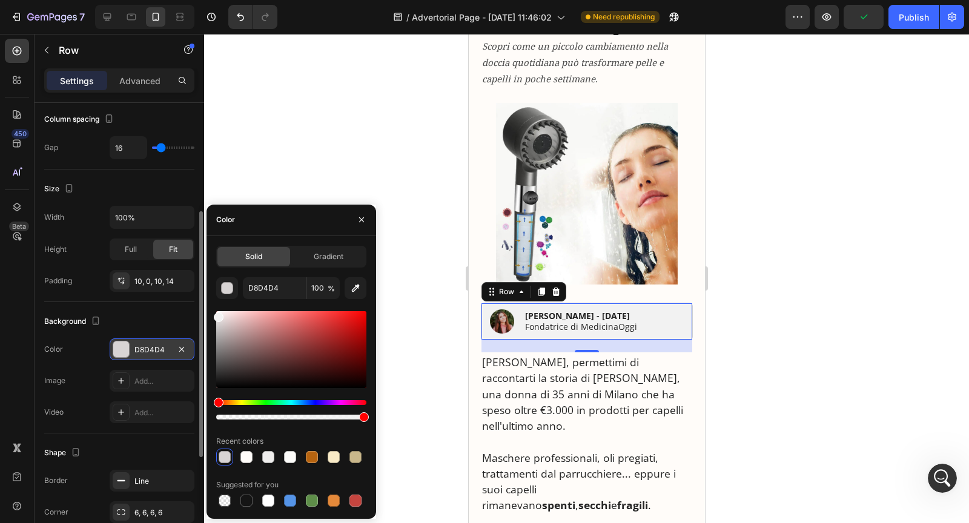
drag, startPoint x: 220, startPoint y: 322, endPoint x: 212, endPoint y: 314, distance: 11.6
click at [212, 314] on div "Solid Gradient D8D4D4 100 % Recent colors Suggested for you" at bounding box center [292, 378] width 170 height 264
type input "F2F2F2"
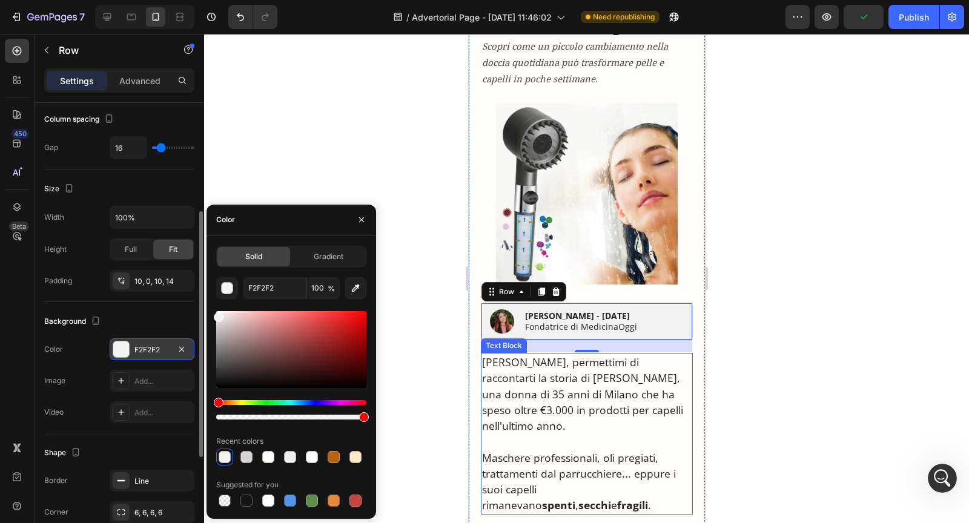
click at [675, 397] on p "[PERSON_NAME], permettimi di raccontarti la storia di [PERSON_NAME], una donna …" at bounding box center [587, 393] width 210 height 79
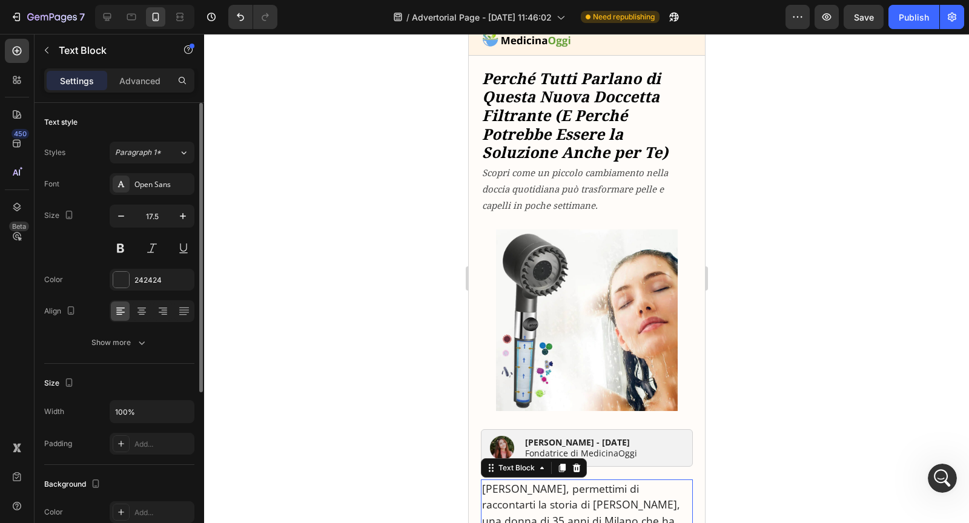
scroll to position [0, 0]
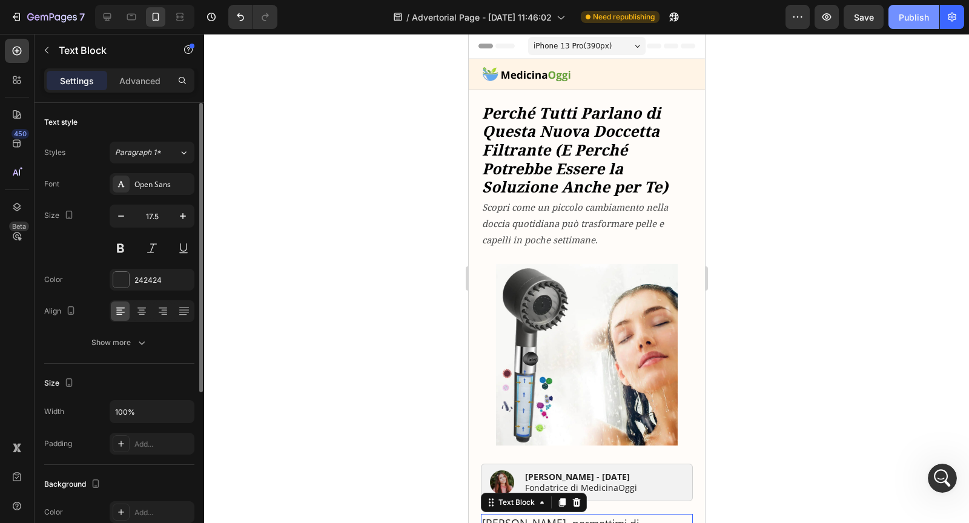
click at [910, 14] on div "Publish" at bounding box center [914, 17] width 30 height 13
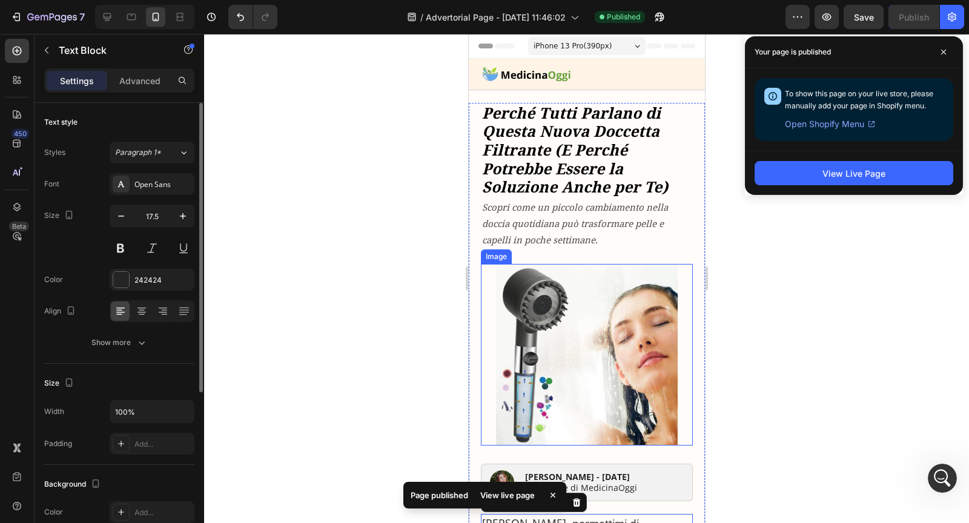
click at [637, 328] on img at bounding box center [587, 355] width 182 height 182
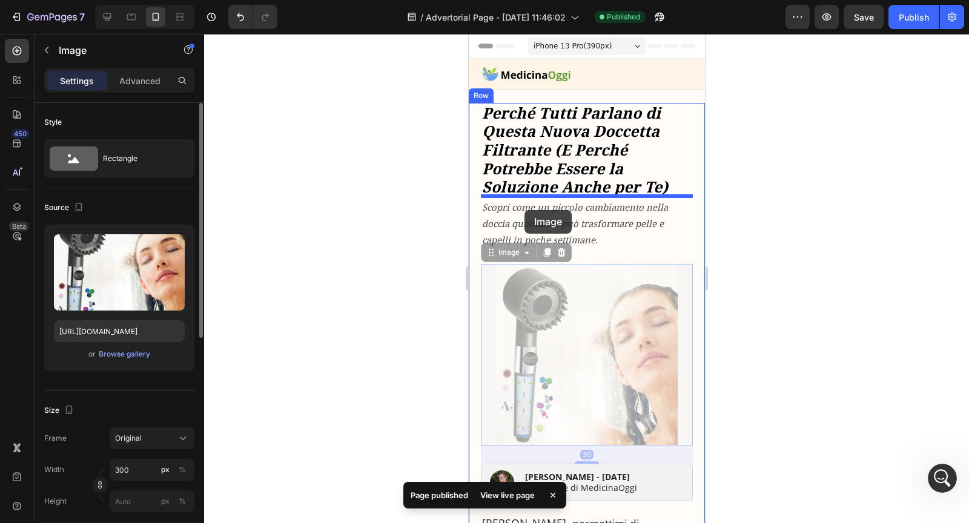
drag, startPoint x: 500, startPoint y: 254, endPoint x: 525, endPoint y: 211, distance: 50.2
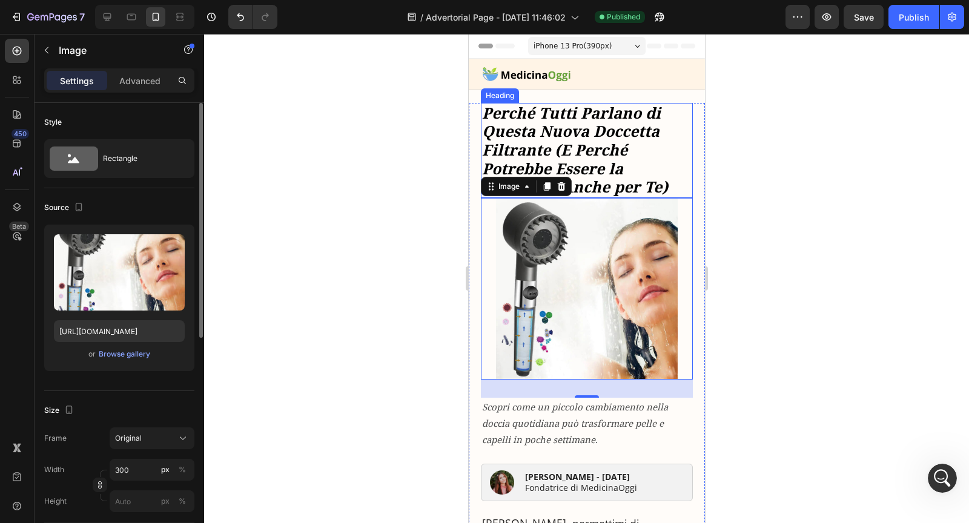
click at [585, 150] on strong "Perché Tutti Parlano di Questa Nuova Doccetta Filtrante (E Perché Potrebbe Esse…" at bounding box center [575, 149] width 186 height 94
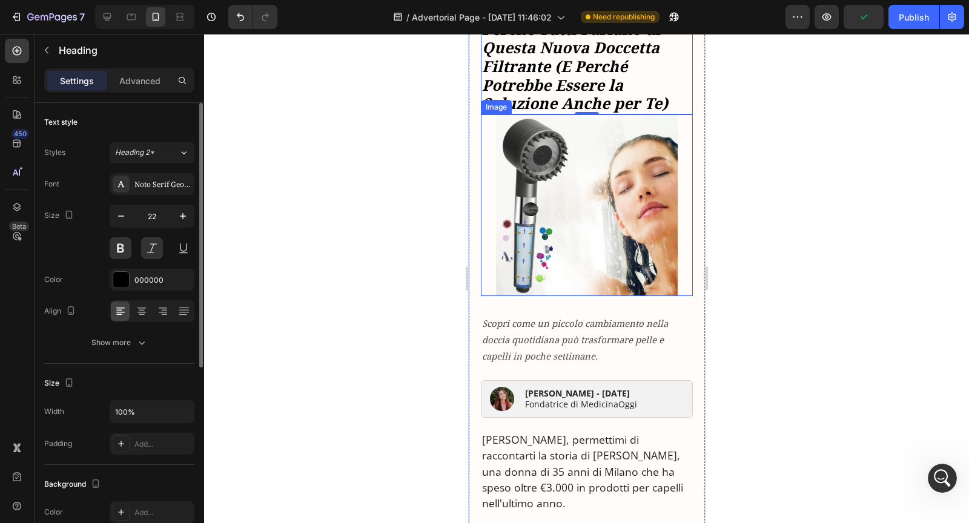
scroll to position [101, 0]
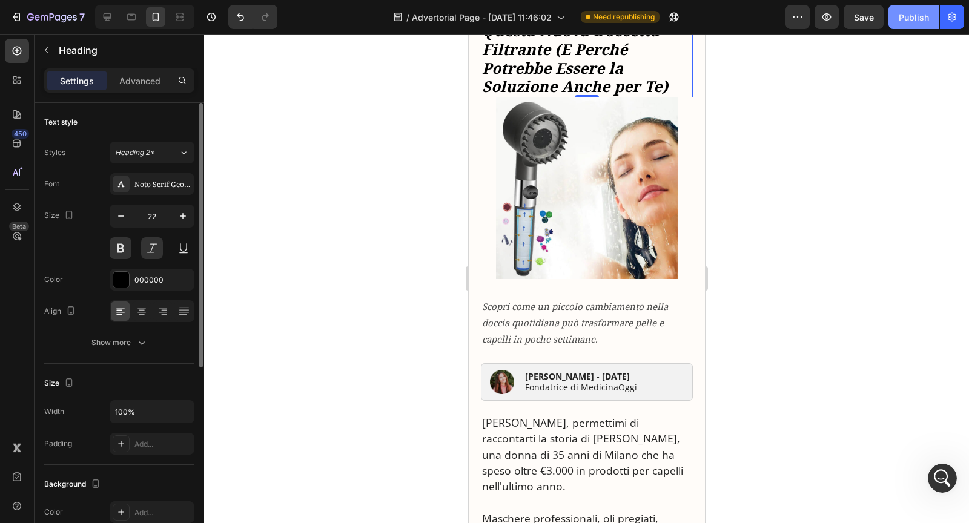
click at [897, 15] on button "Publish" at bounding box center [914, 17] width 51 height 24
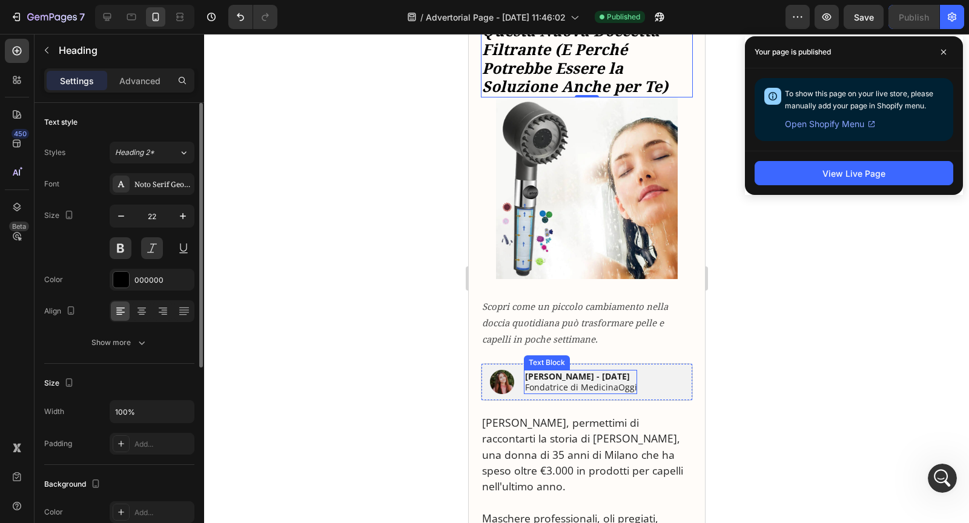
click at [537, 384] on p "[PERSON_NAME] - [DATE] Fondatrice di MedicinaOggi" at bounding box center [581, 382] width 112 height 22
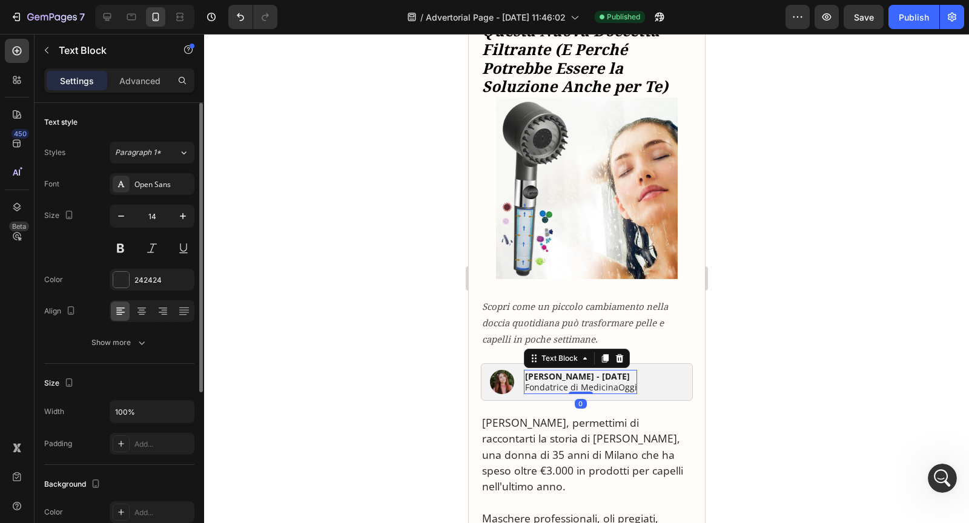
click at [537, 384] on p "[PERSON_NAME] - [DATE] Fondatrice di MedicinaOggi" at bounding box center [581, 382] width 112 height 22
click at [603, 422] on p "[PERSON_NAME], permettimi di raccontarti la storia di [PERSON_NAME], una donna …" at bounding box center [587, 454] width 210 height 79
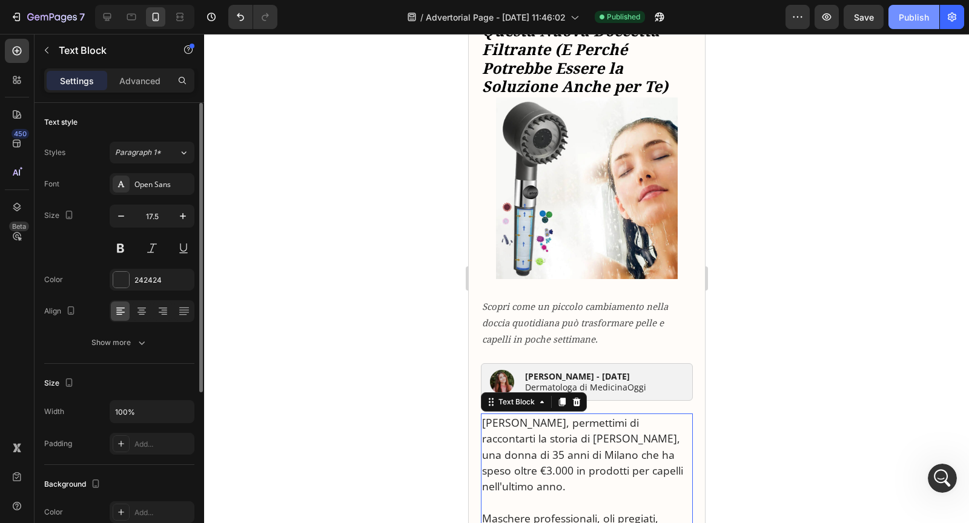
click at [894, 26] on button "Publish" at bounding box center [914, 17] width 51 height 24
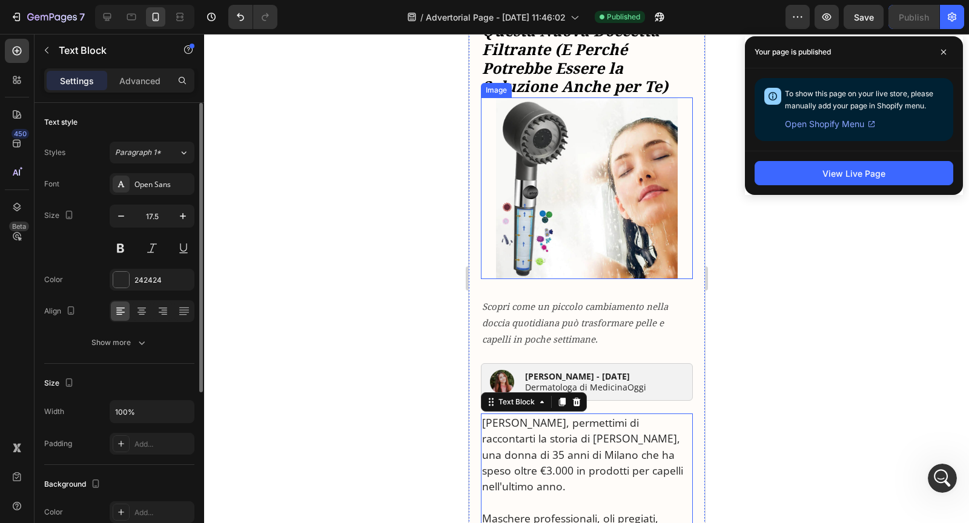
click at [558, 217] on img at bounding box center [587, 189] width 182 height 182
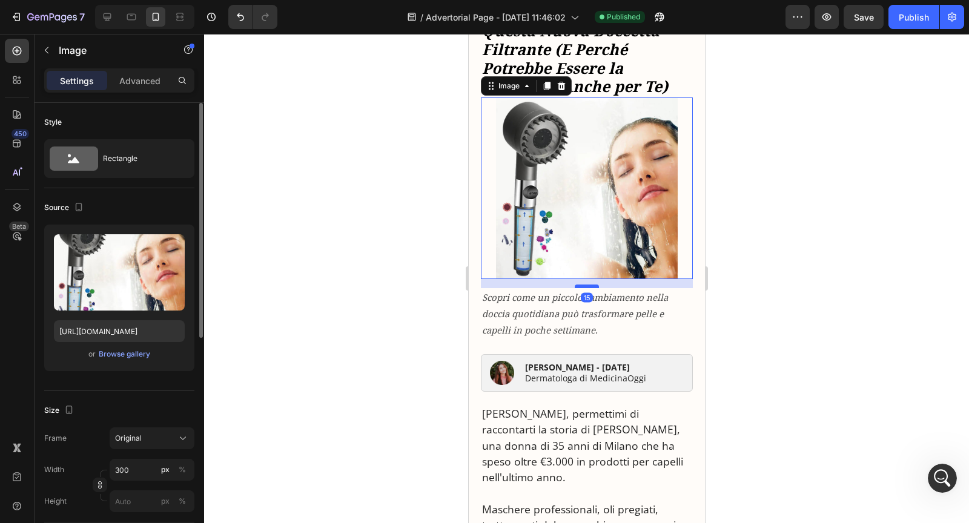
drag, startPoint x: 583, startPoint y: 293, endPoint x: 583, endPoint y: 284, distance: 9.1
click at [583, 285] on div at bounding box center [586, 287] width 24 height 4
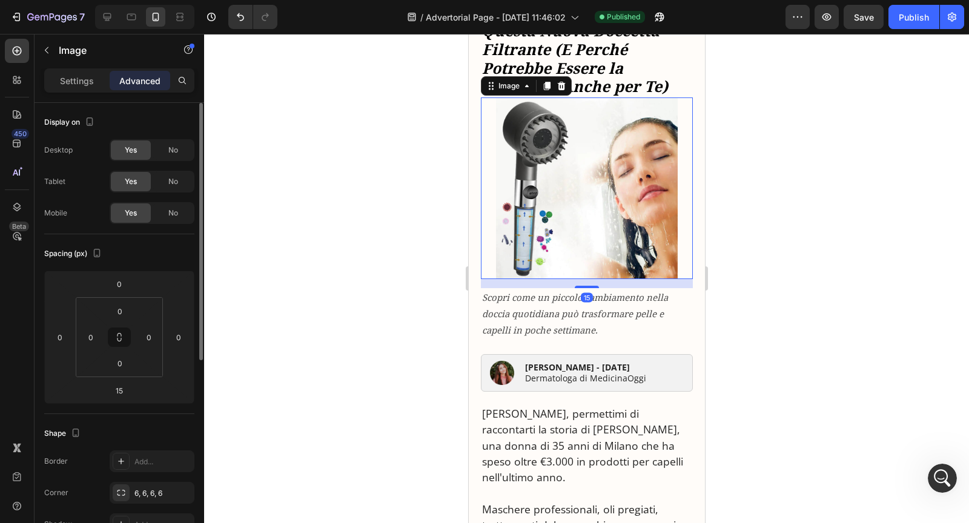
click at [580, 191] on img at bounding box center [587, 189] width 182 height 182
click at [594, 73] on strong "Perché Tutti Parlano di Questa Nuova Doccetta Filtrante (E Perché Potrebbe Esse…" at bounding box center [575, 49] width 186 height 94
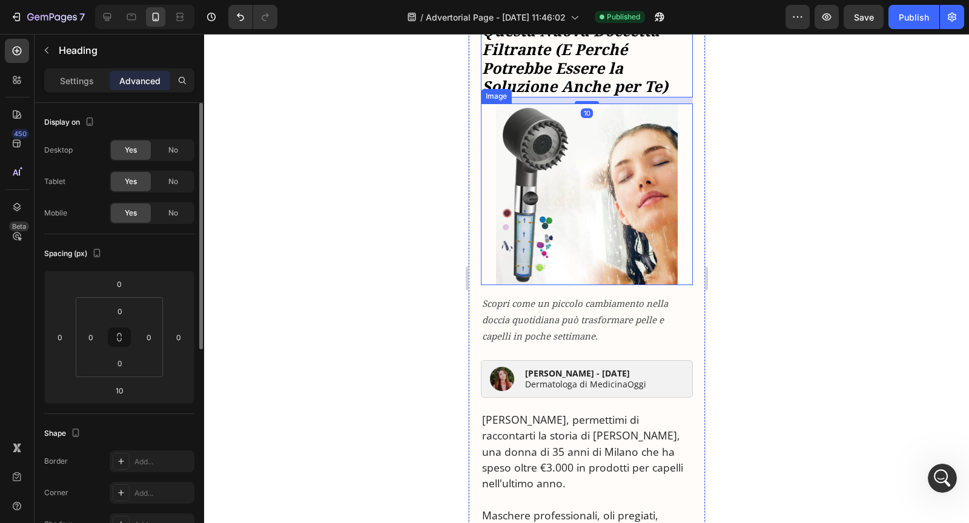
click at [594, 144] on img at bounding box center [587, 195] width 182 height 182
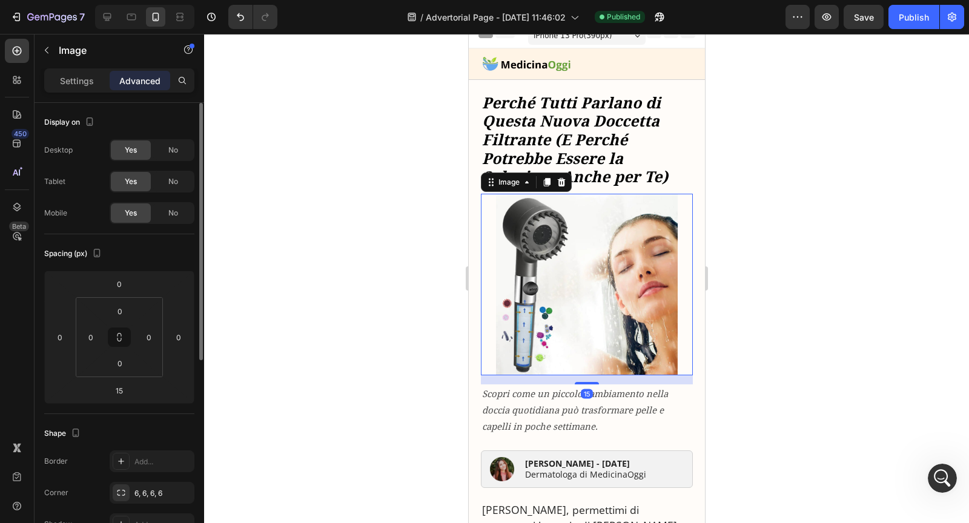
scroll to position [0, 0]
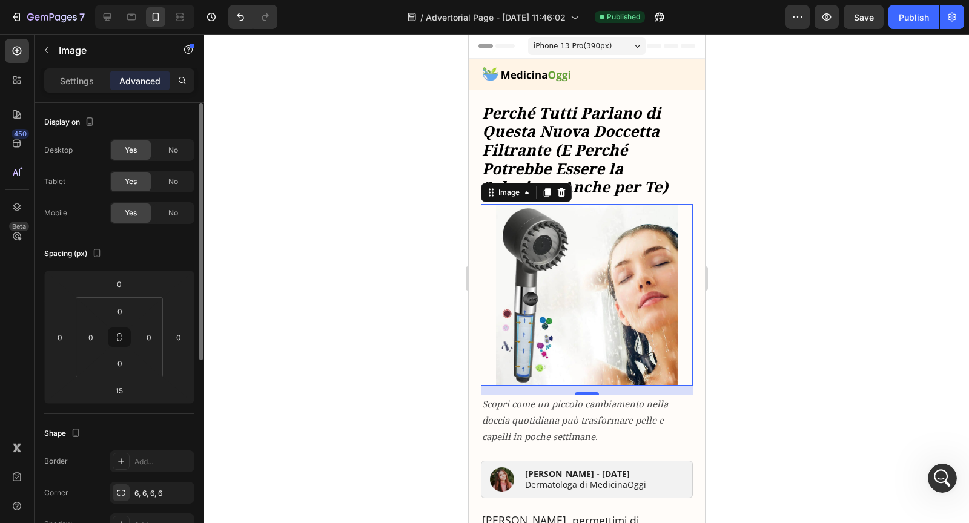
click at [547, 386] on div "15" at bounding box center [586, 390] width 212 height 9
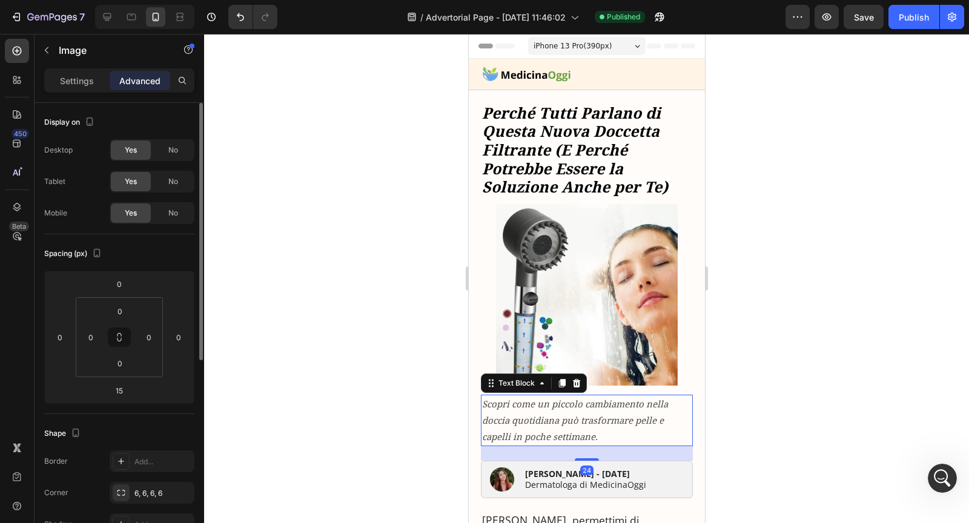
click at [537, 419] on icon "Scopri come un piccolo cambiamento nella doccia quotidiana può trasformare pell…" at bounding box center [575, 420] width 186 height 45
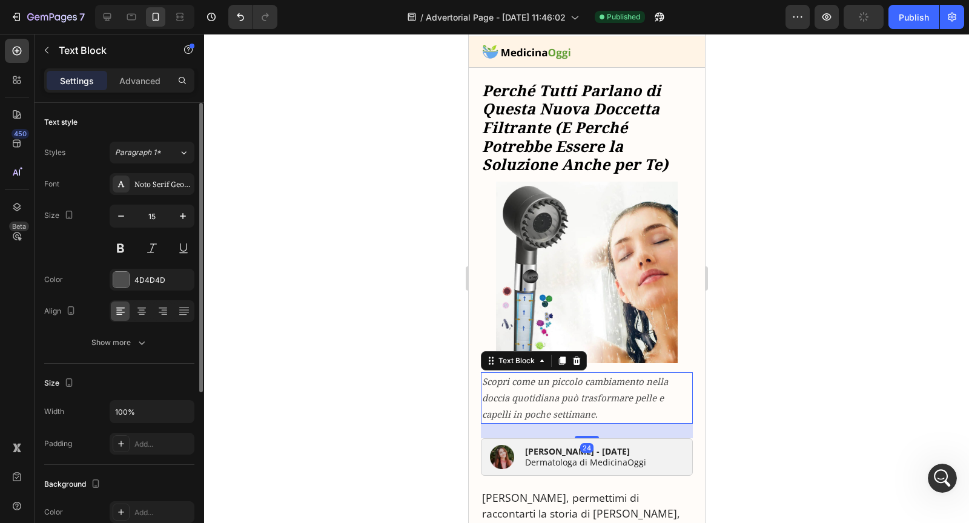
scroll to position [28, 0]
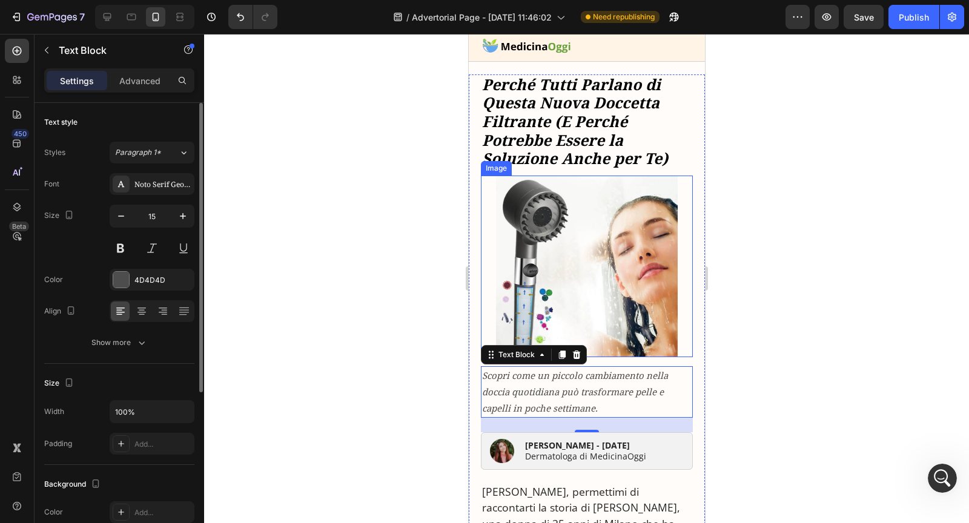
click at [540, 122] on strong "Perché Tutti Parlano di Questa Nuova Doccetta Filtrante (E Perché Potrebbe Esse…" at bounding box center [575, 121] width 186 height 94
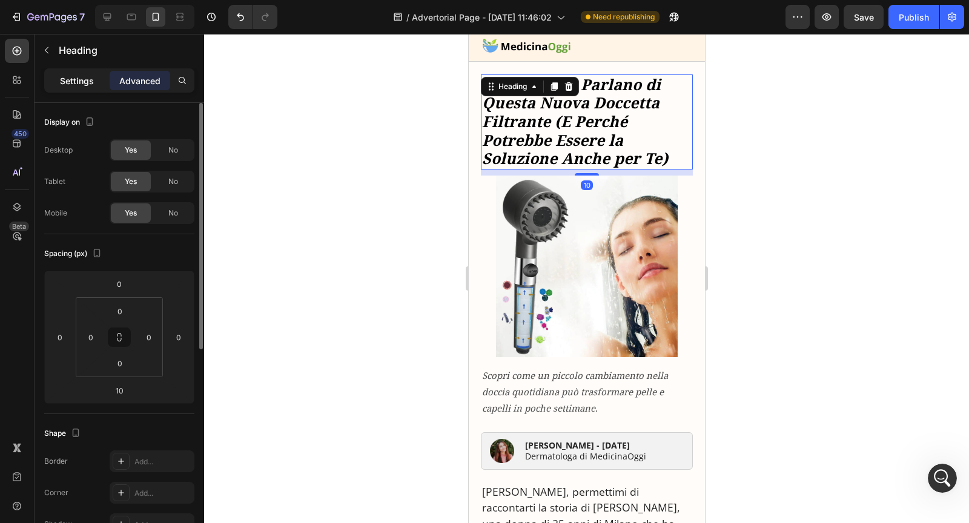
click at [81, 75] on p "Settings" at bounding box center [77, 81] width 34 height 13
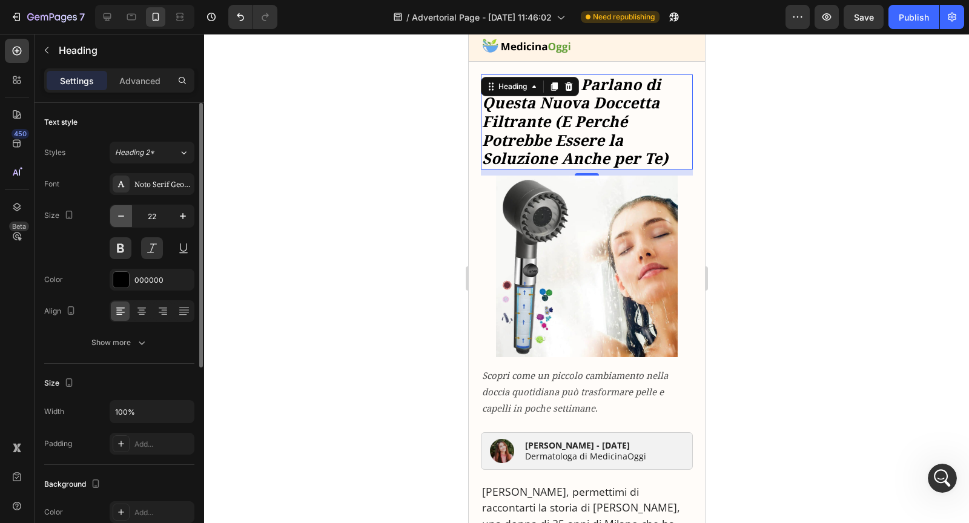
click at [123, 217] on icon "button" at bounding box center [121, 216] width 12 height 12
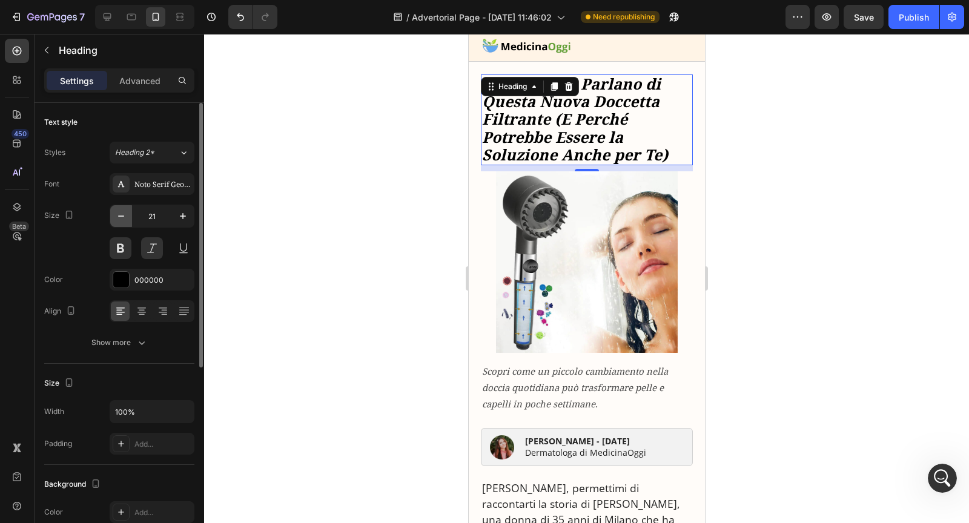
click at [123, 217] on icon "button" at bounding box center [121, 216] width 12 height 12
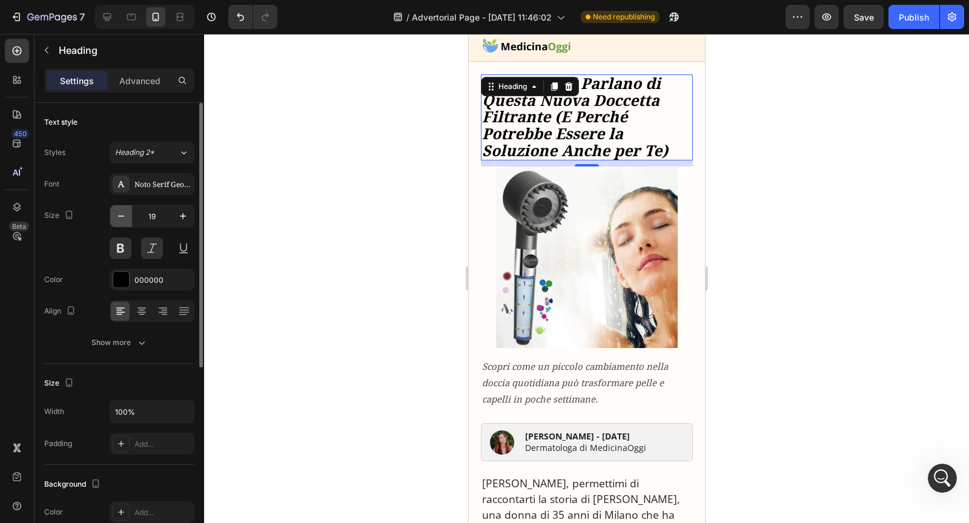
click at [123, 217] on icon "button" at bounding box center [121, 216] width 12 height 12
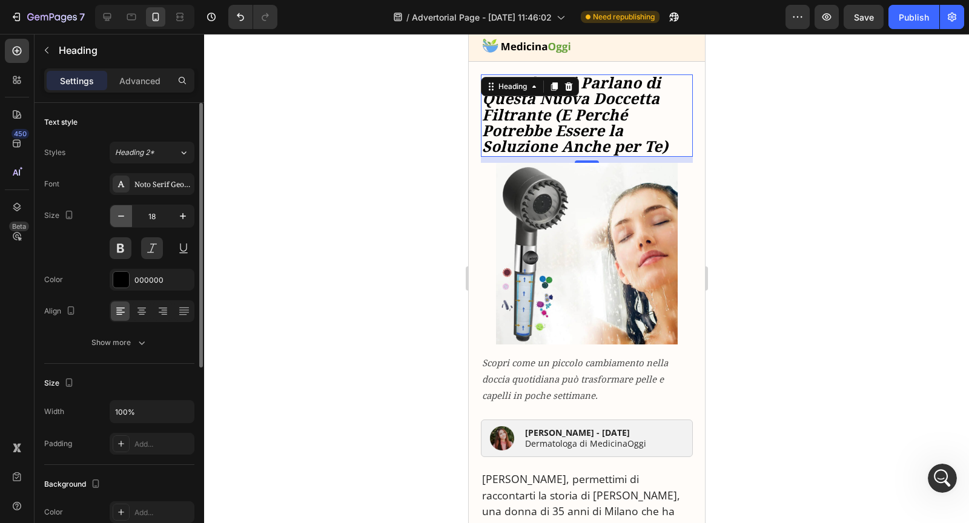
click at [123, 217] on icon "button" at bounding box center [121, 216] width 12 height 12
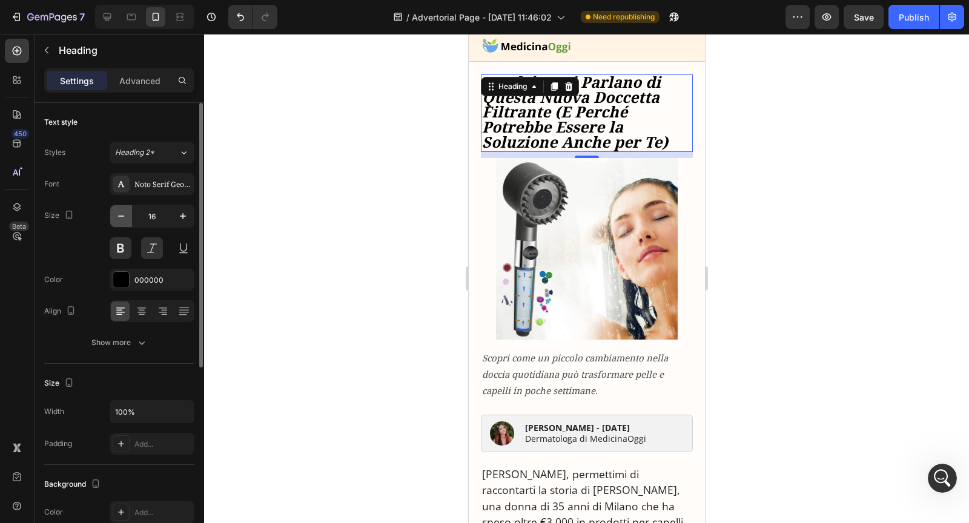
click at [123, 217] on icon "button" at bounding box center [121, 216] width 12 height 12
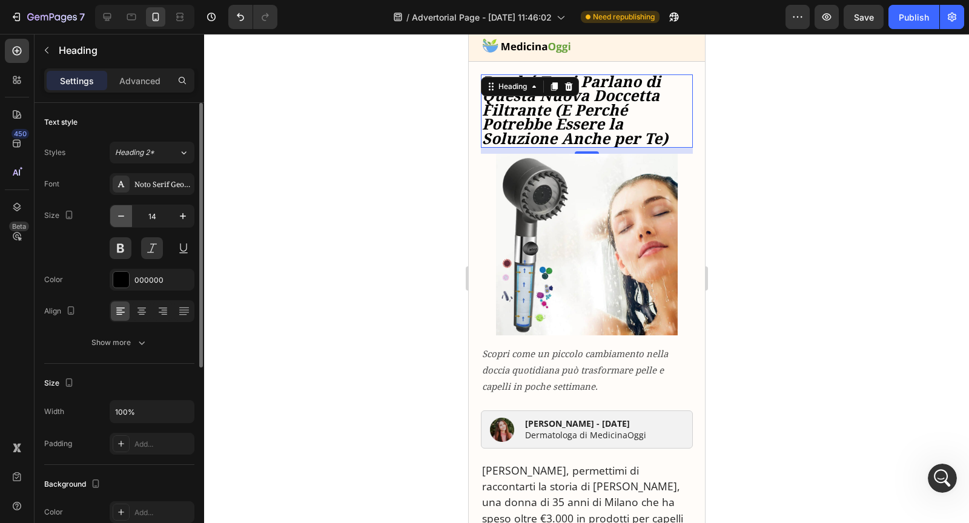
click at [123, 217] on icon "button" at bounding box center [121, 216] width 12 height 12
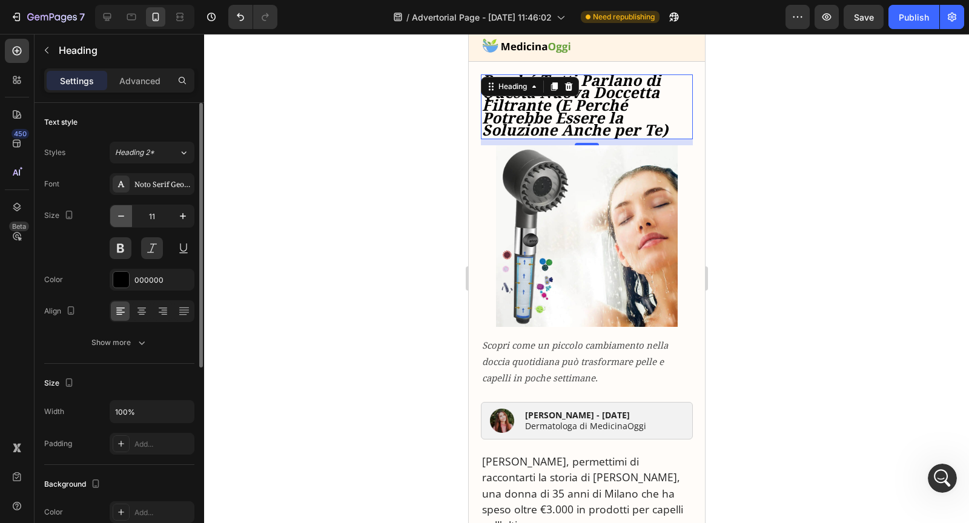
click at [123, 217] on icon "button" at bounding box center [121, 216] width 12 height 12
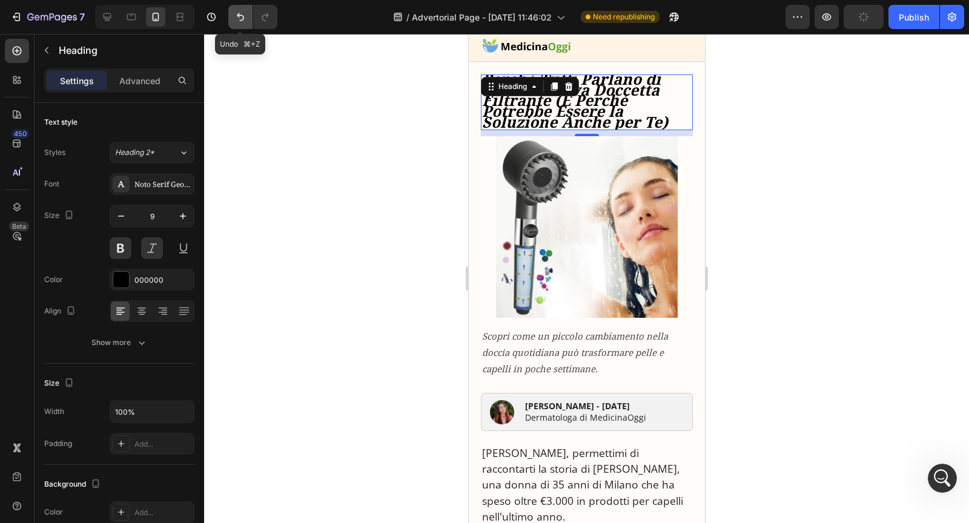
click at [239, 18] on icon "Undo/Redo" at bounding box center [240, 17] width 12 height 12
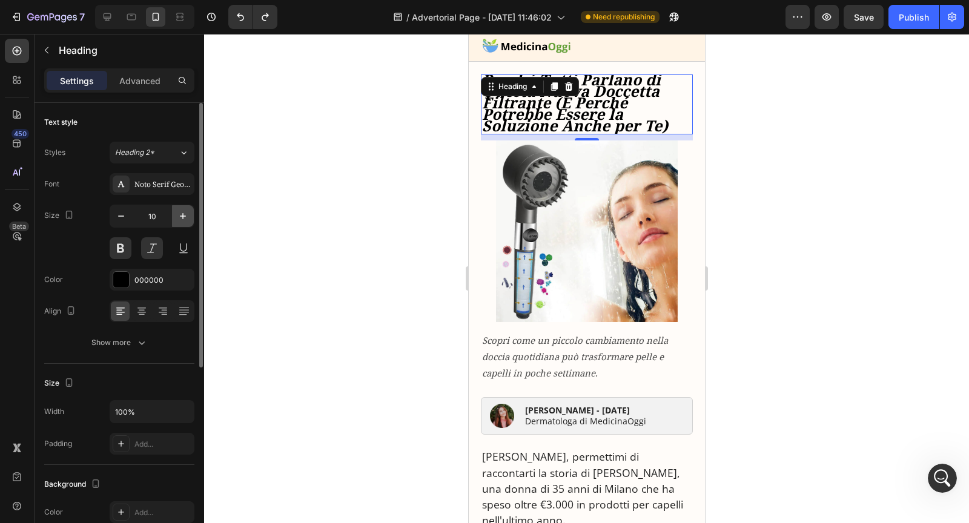
click at [184, 214] on icon "button" at bounding box center [183, 216] width 12 height 12
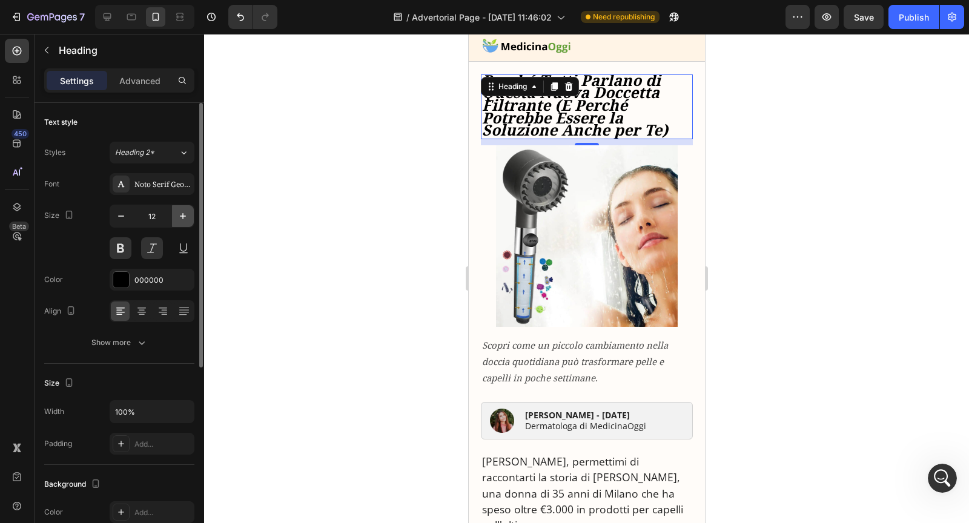
click at [184, 214] on icon "button" at bounding box center [183, 216] width 12 height 12
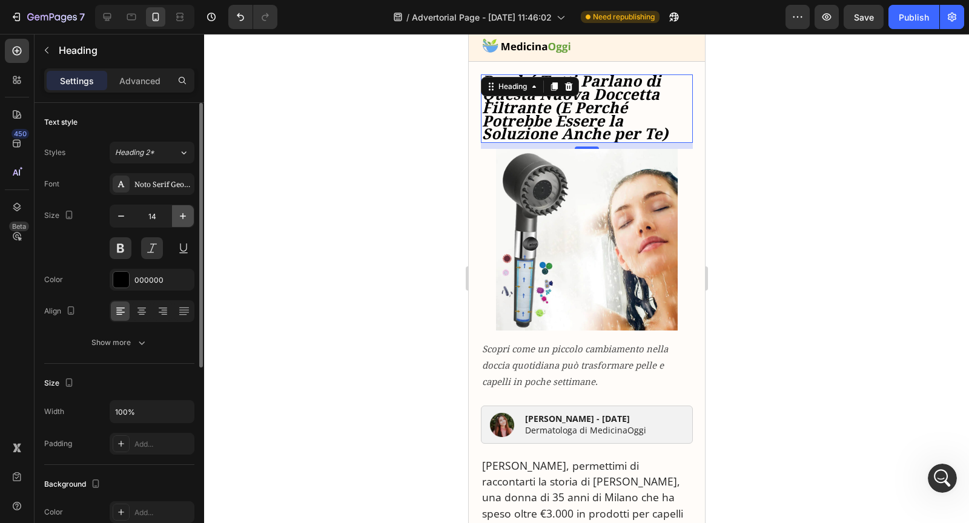
click at [184, 214] on icon "button" at bounding box center [183, 216] width 12 height 12
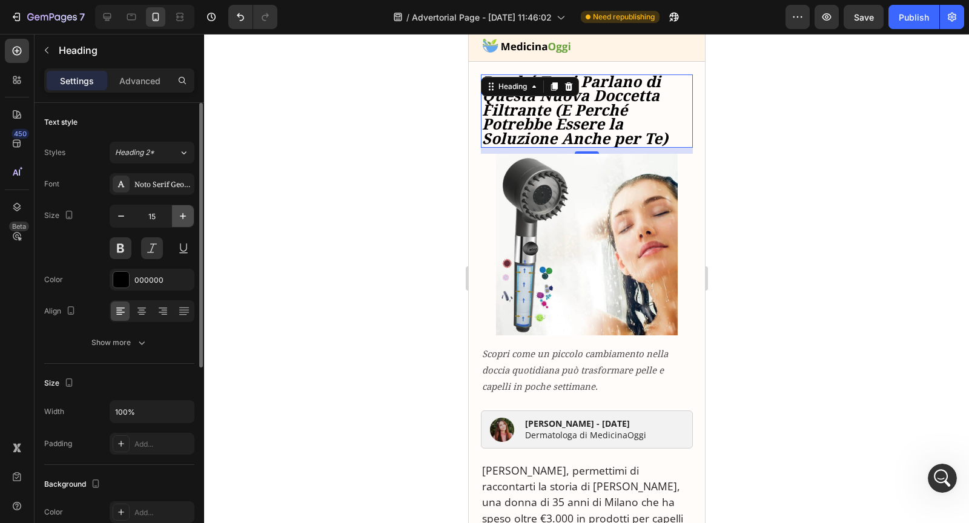
click at [184, 214] on icon "button" at bounding box center [183, 216] width 12 height 12
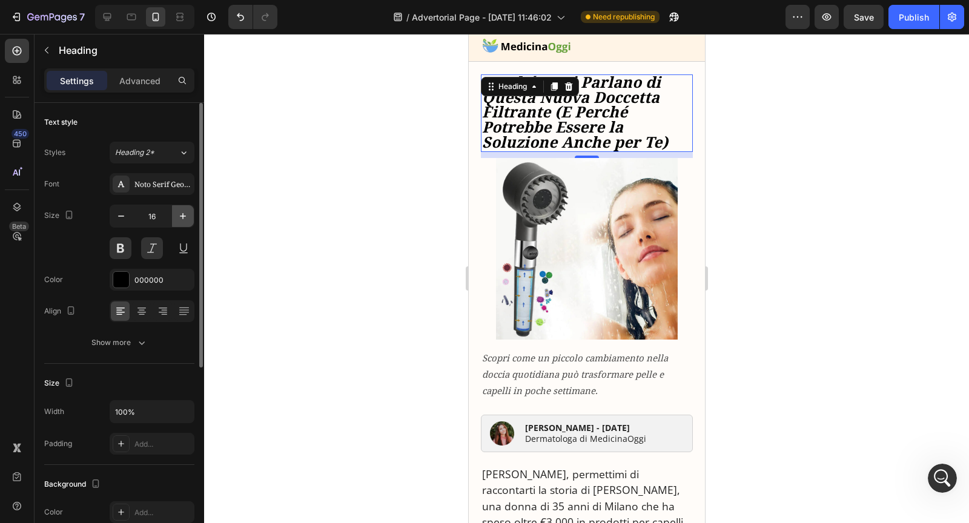
click at [184, 214] on icon "button" at bounding box center [183, 216] width 12 height 12
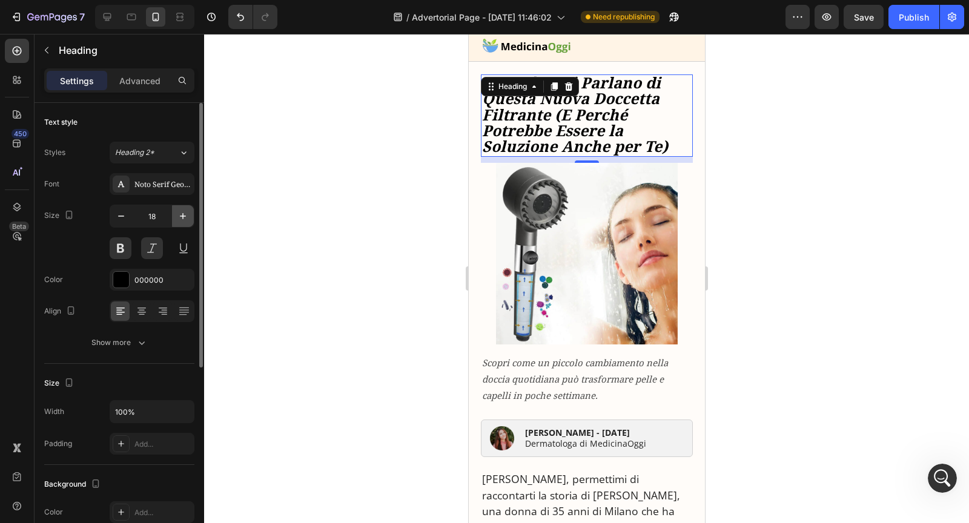
click at [184, 214] on icon "button" at bounding box center [183, 216] width 12 height 12
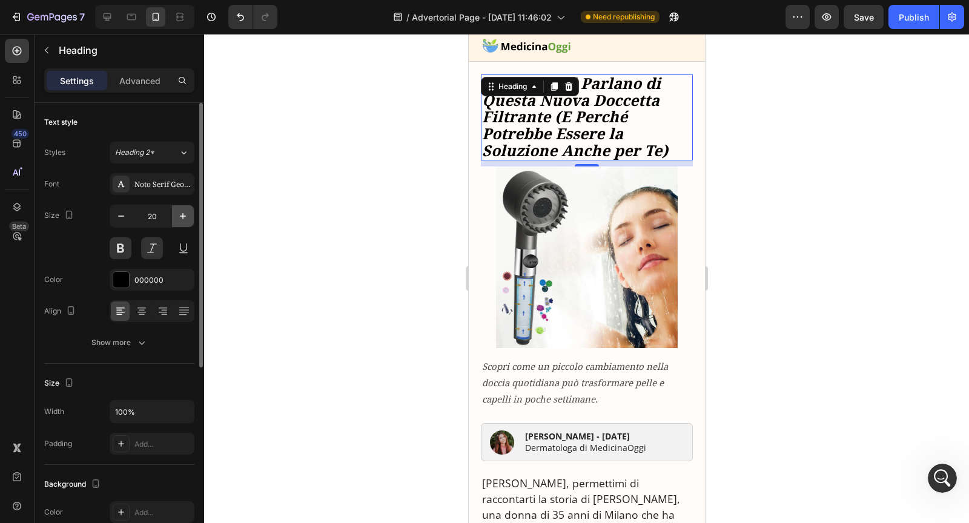
click at [184, 214] on icon "button" at bounding box center [183, 216] width 12 height 12
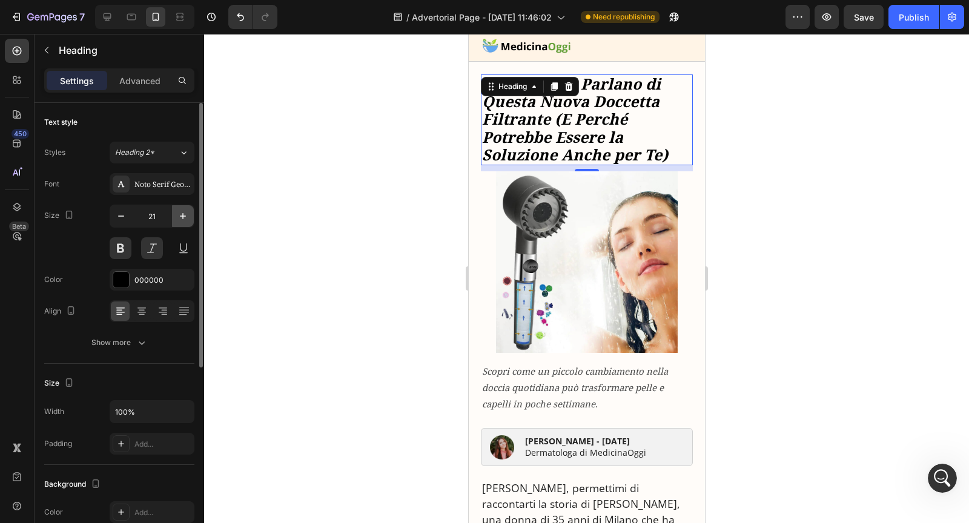
click at [184, 214] on icon "button" at bounding box center [183, 216] width 12 height 12
type input "22"
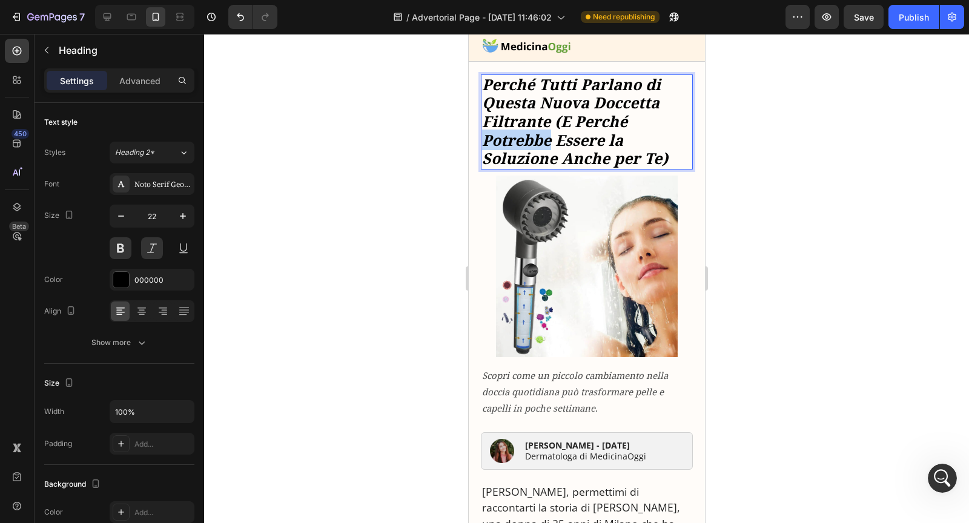
click at [507, 131] on strong "Perché Tutti Parlano di Questa Nuova Doccetta Filtrante (E Perché Potrebbe Esse…" at bounding box center [575, 121] width 186 height 94
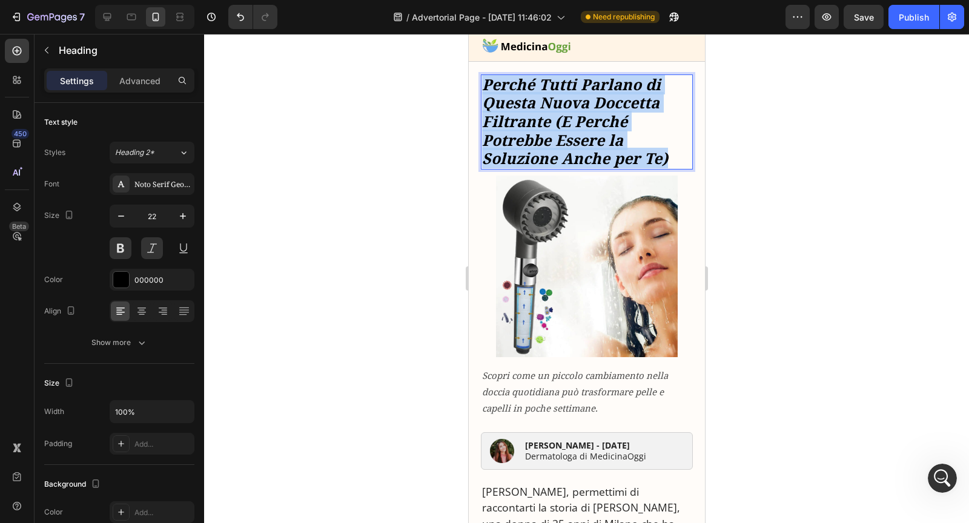
click at [507, 131] on strong "Perché Tutti Parlano di Questa Nuova Doccetta Filtrante (E Perché Potrebbe Esse…" at bounding box center [575, 121] width 186 height 94
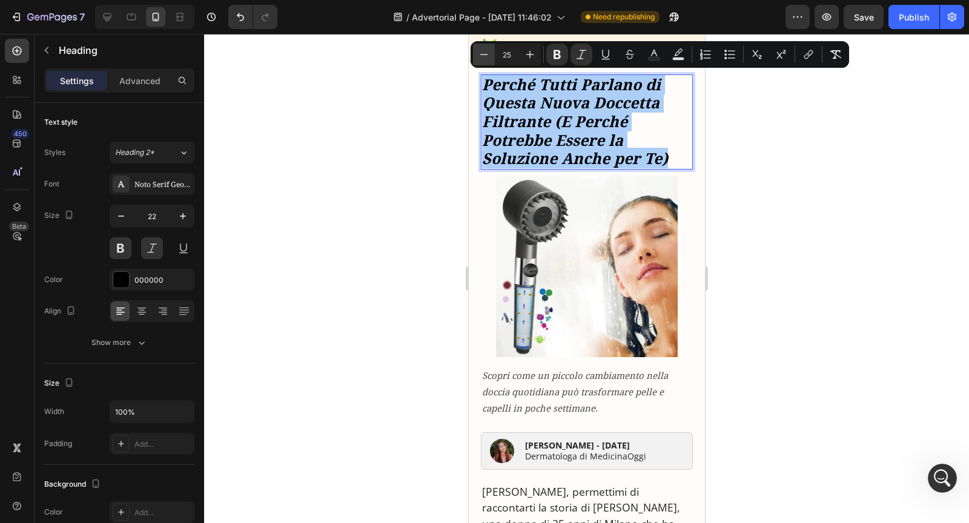
click at [486, 55] on icon "Editor contextual toolbar" at bounding box center [484, 54] width 8 height 1
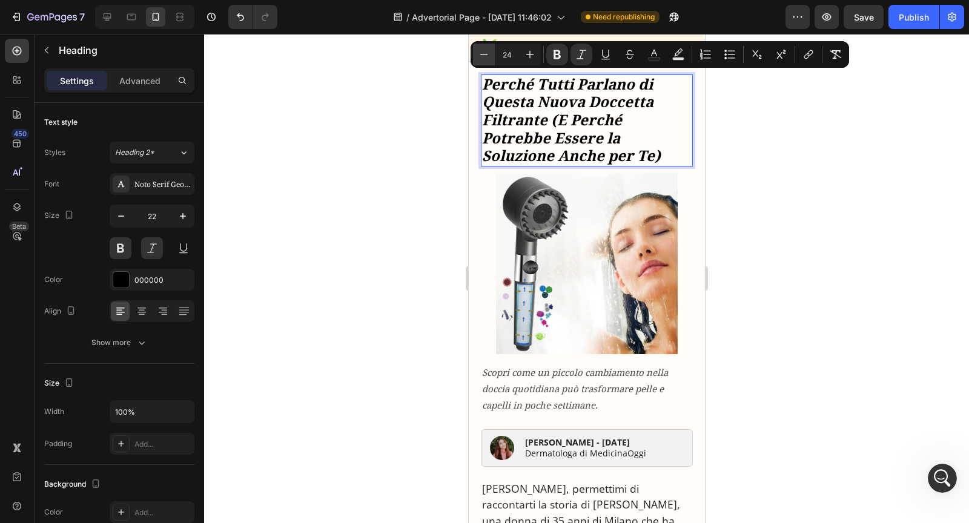
click at [486, 55] on icon "Editor contextual toolbar" at bounding box center [484, 54] width 8 height 1
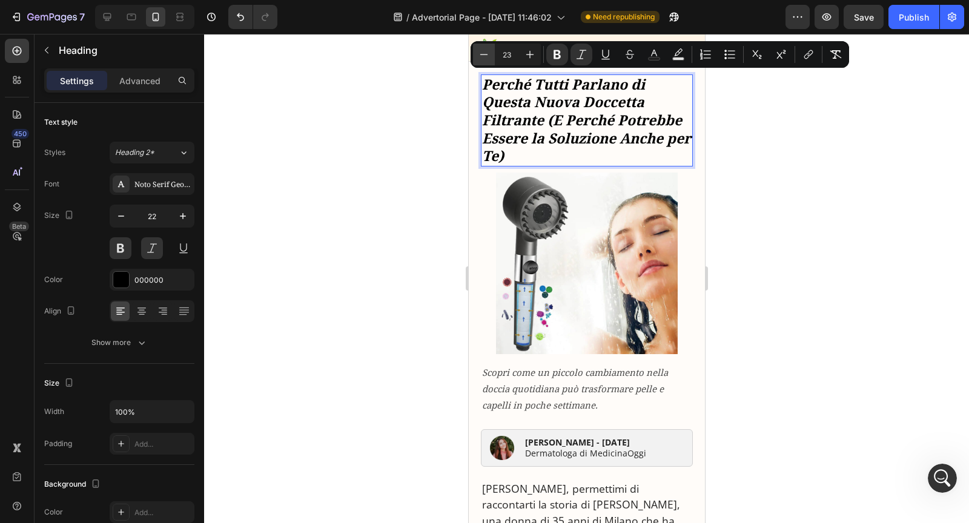
click at [486, 55] on icon "Editor contextual toolbar" at bounding box center [484, 54] width 8 height 1
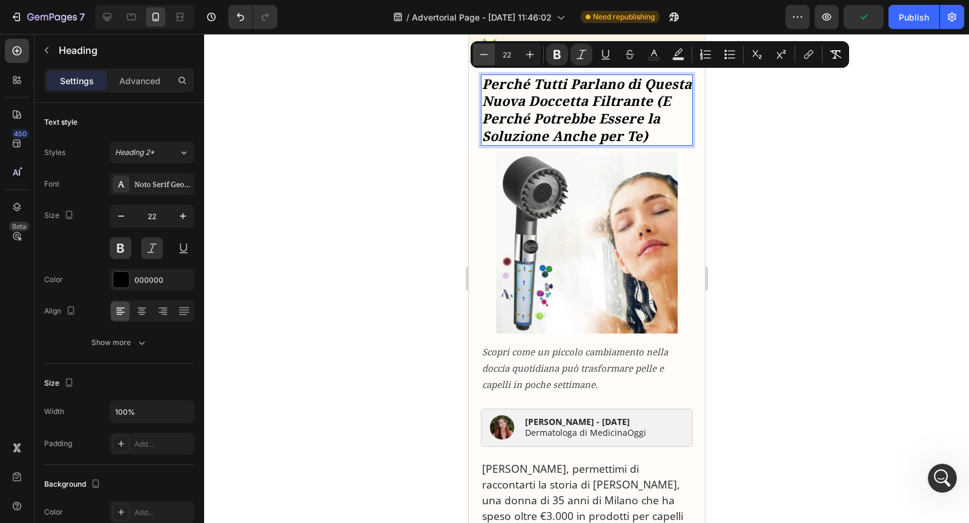
click at [486, 55] on icon "Editor contextual toolbar" at bounding box center [484, 54] width 8 height 1
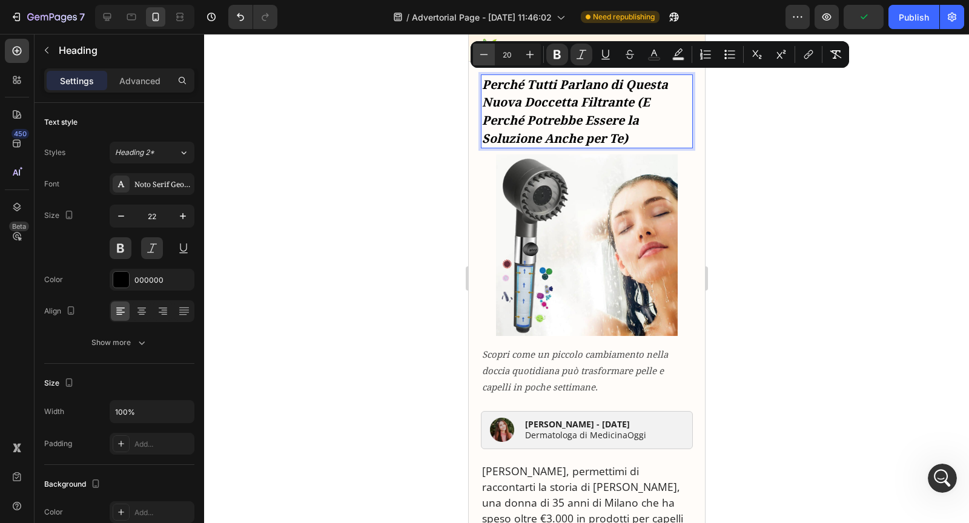
click at [486, 55] on icon "Editor contextual toolbar" at bounding box center [484, 54] width 8 height 1
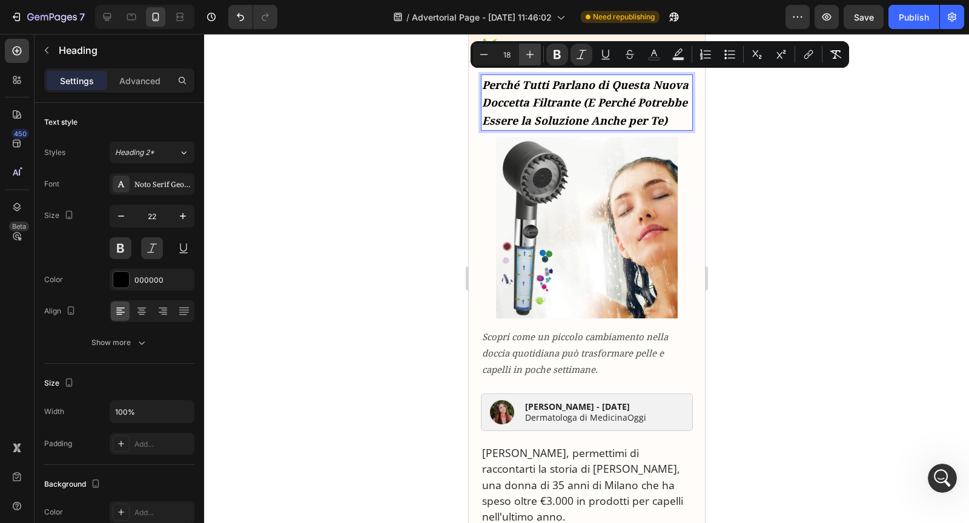
click at [528, 55] on icon "Editor contextual toolbar" at bounding box center [530, 54] width 12 height 12
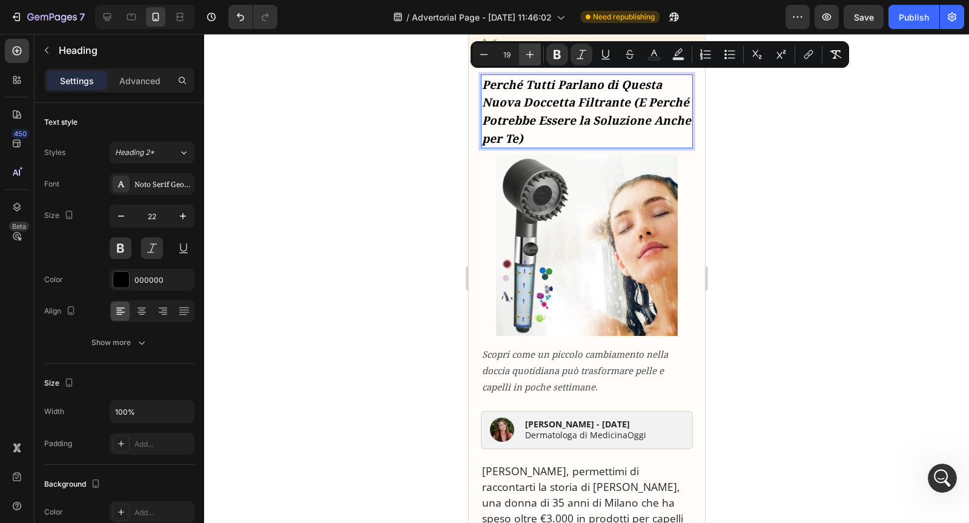
click at [528, 55] on icon "Editor contextual toolbar" at bounding box center [530, 54] width 12 height 12
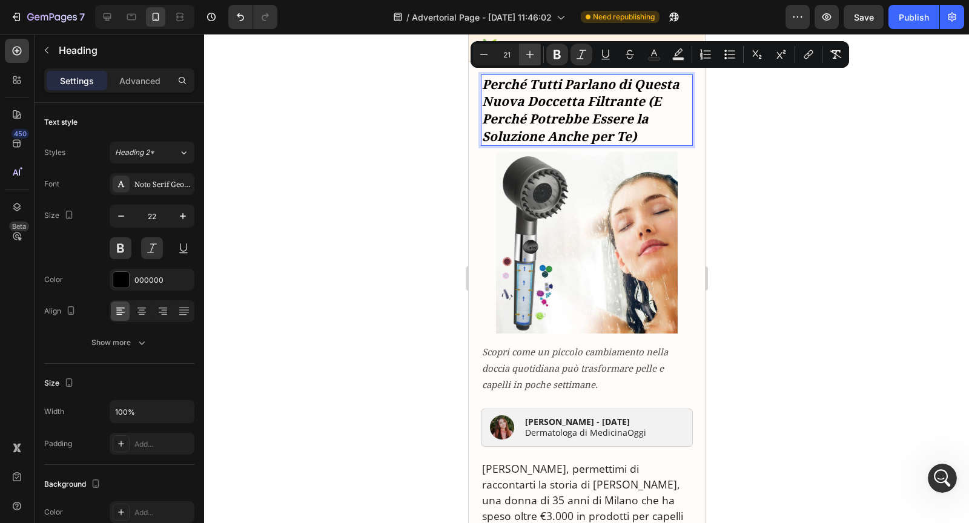
click at [528, 55] on icon "Editor contextual toolbar" at bounding box center [530, 54] width 12 height 12
type input "22"
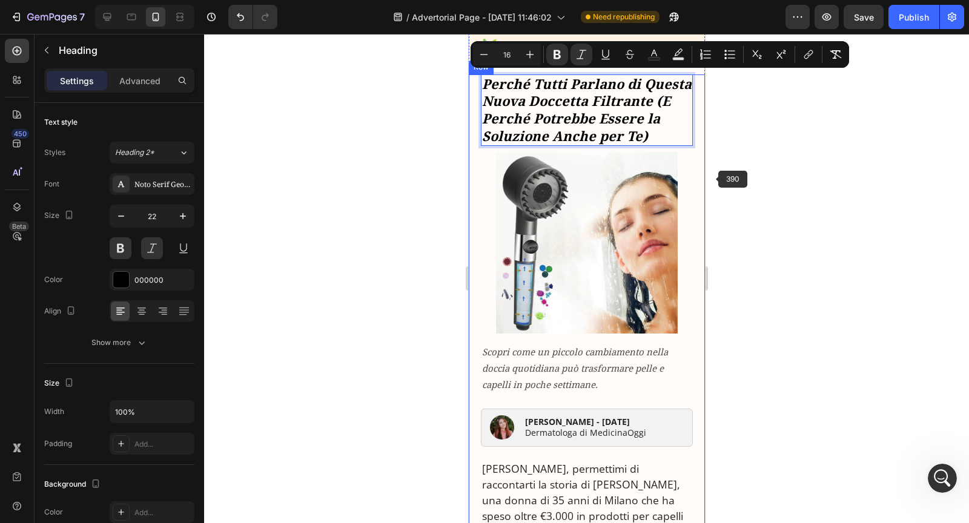
drag, startPoint x: 1173, startPoint y: 224, endPoint x: 703, endPoint y: 193, distance: 471.1
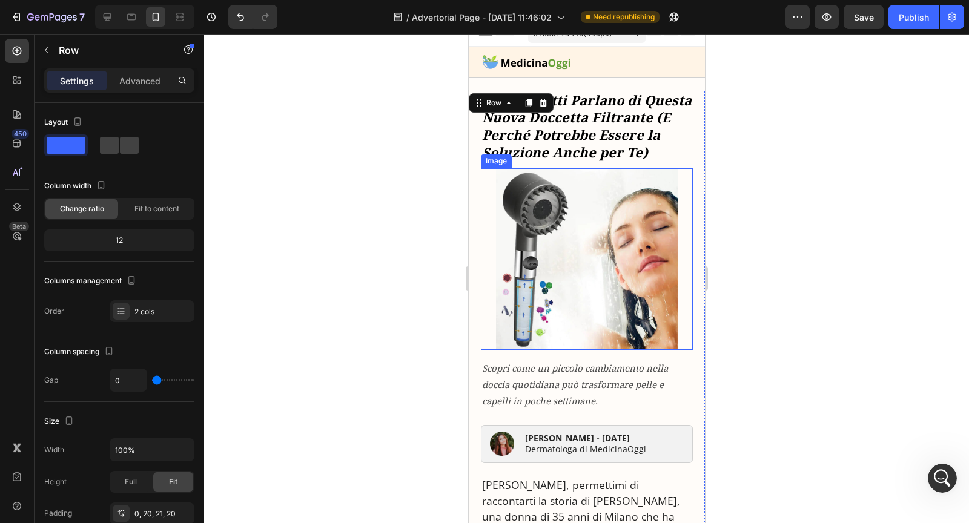
scroll to position [0, 0]
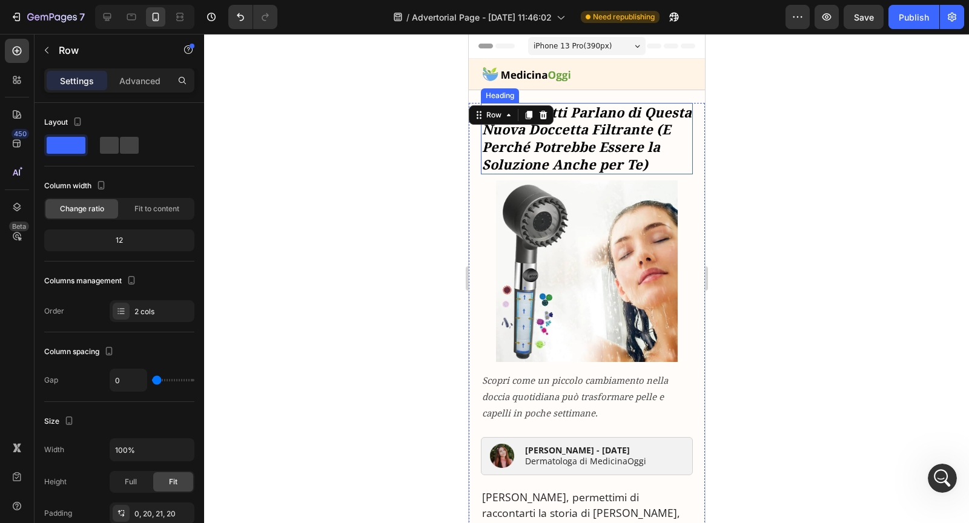
click at [612, 161] on strong "Perché Tutti Parlano di Questa Nuova Doccetta Filtrante (E Perché Potrebbe Esse…" at bounding box center [587, 139] width 210 height 70
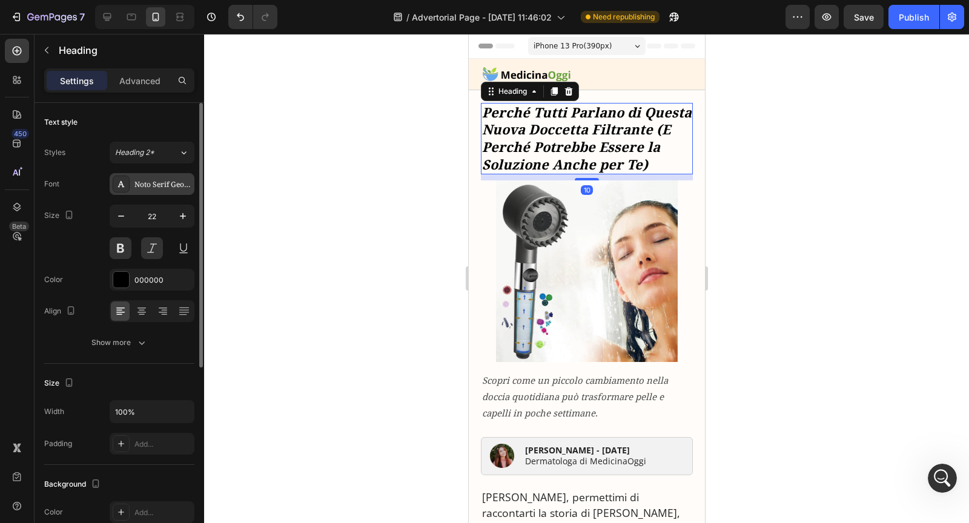
click at [154, 179] on div "Noto Serif Georgian" at bounding box center [162, 184] width 57 height 11
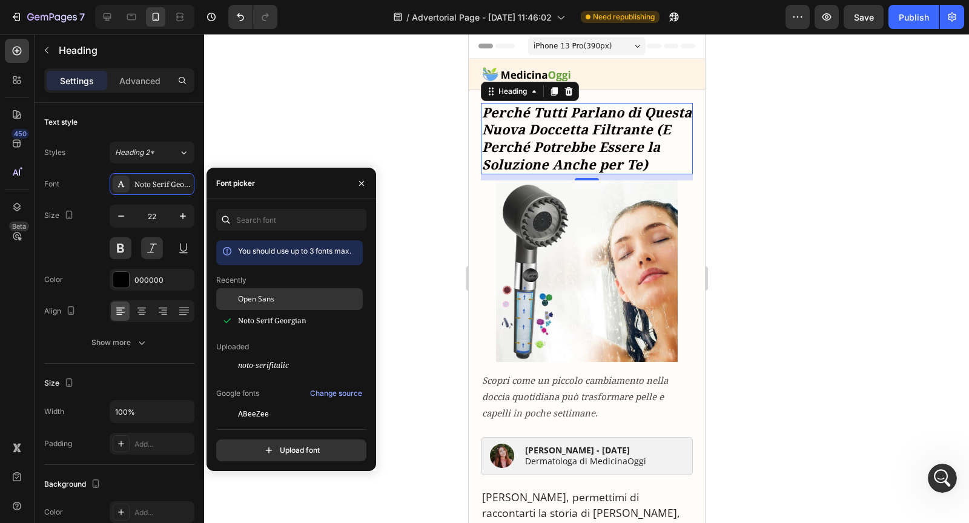
click at [253, 296] on span "Open Sans" at bounding box center [256, 299] width 36 height 11
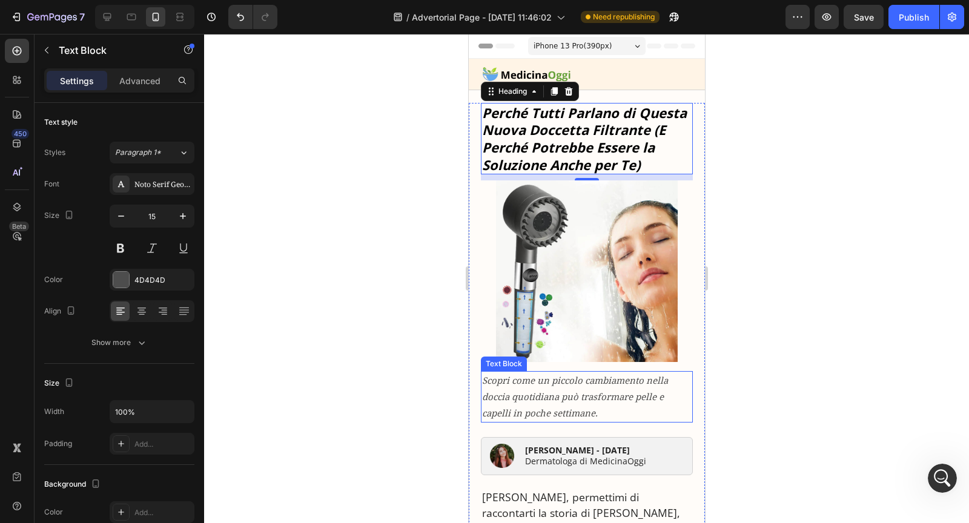
click at [534, 381] on icon "Scopri come un piccolo cambiamento nella doccia quotidiana può trasformare pell…" at bounding box center [575, 396] width 186 height 45
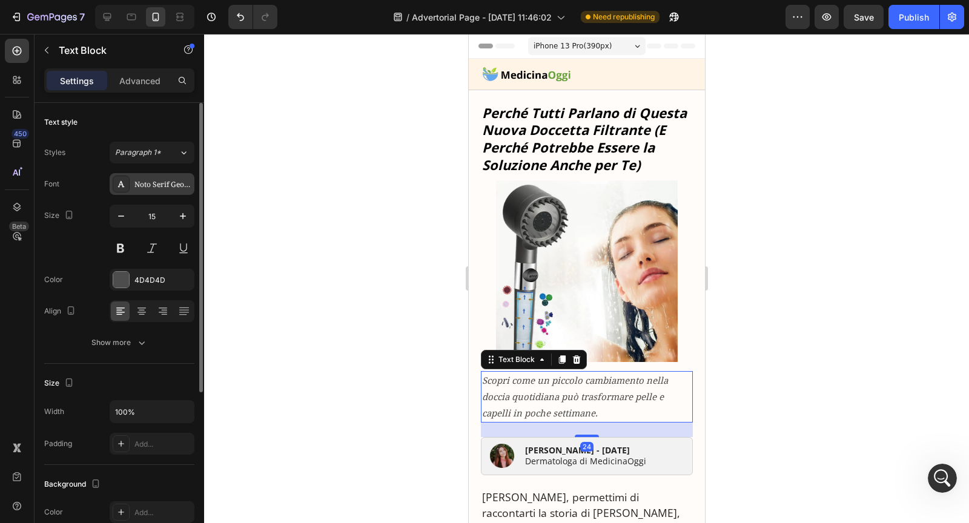
click at [165, 181] on div "Noto Serif Georgian" at bounding box center [162, 184] width 57 height 11
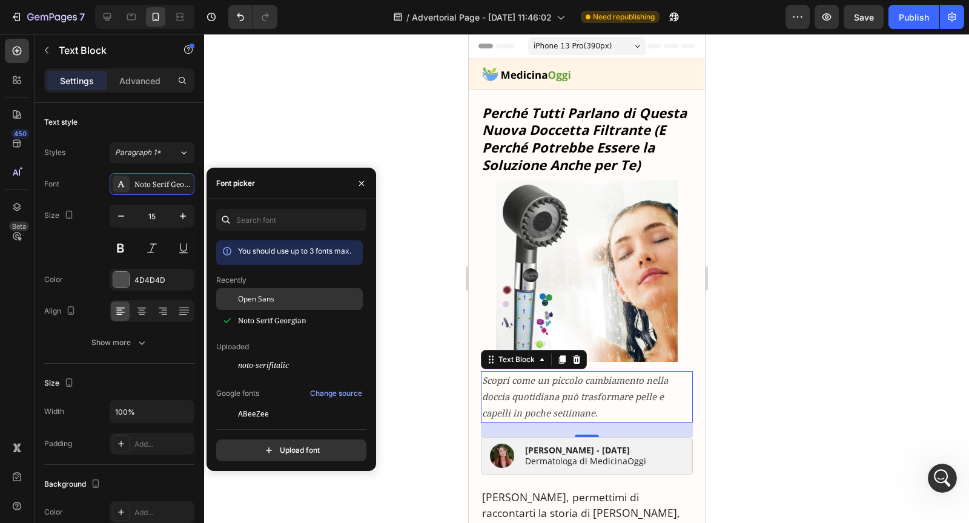
click at [237, 300] on div at bounding box center [227, 299] width 22 height 22
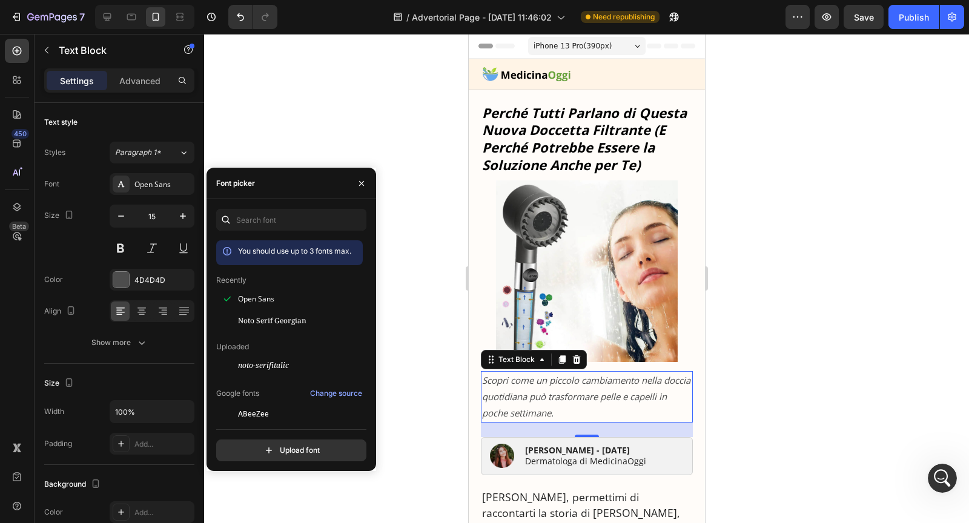
click at [524, 396] on icon "Scopri come un piccolo cambiamento nella doccia quotidiana può trasformare pell…" at bounding box center [586, 396] width 208 height 45
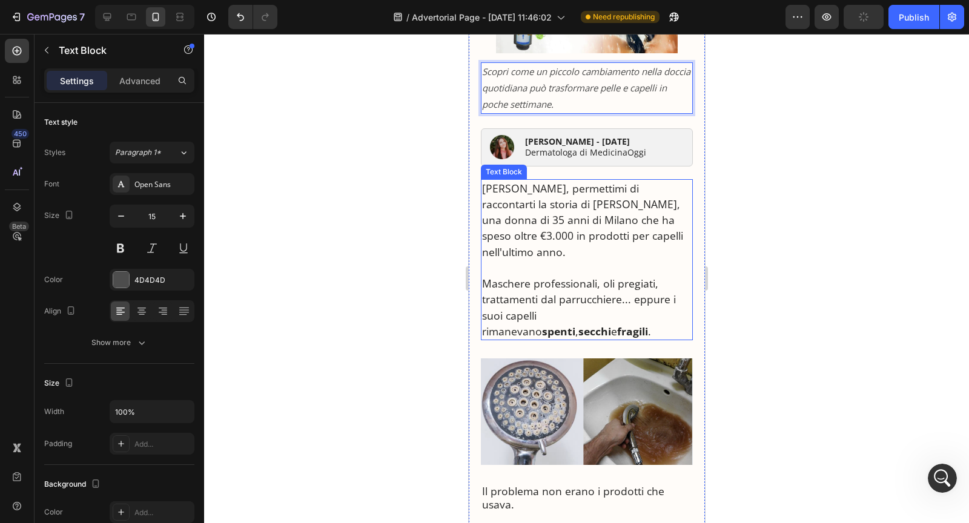
scroll to position [333, 0]
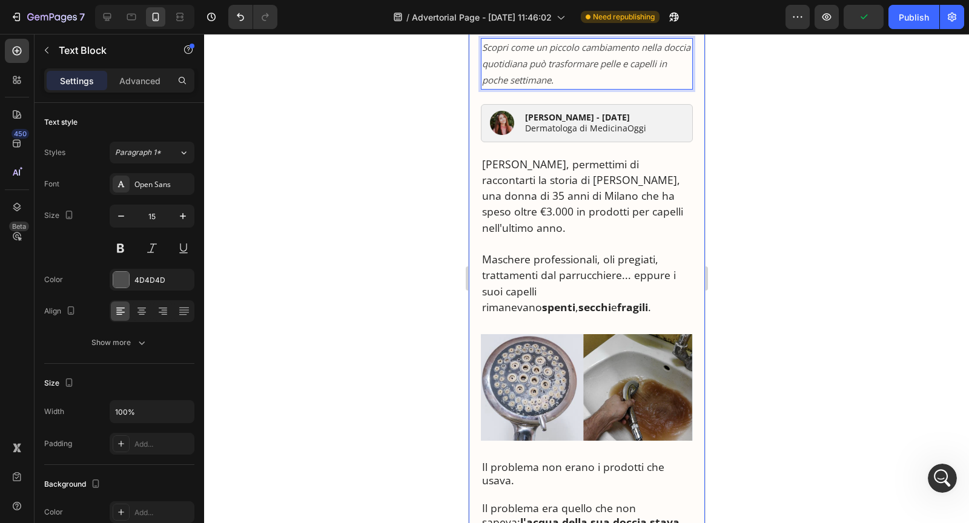
click at [611, 341] on img at bounding box center [586, 387] width 212 height 107
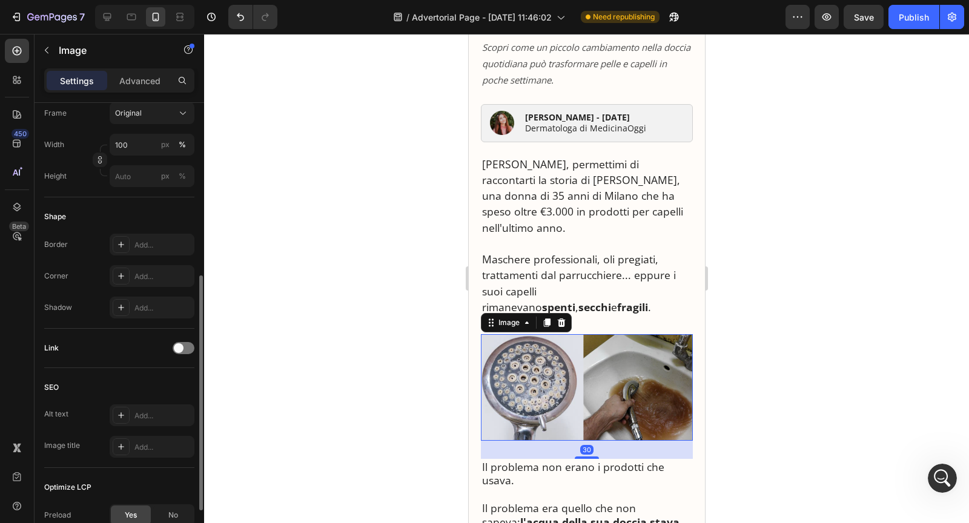
scroll to position [328, 0]
click at [119, 271] on icon at bounding box center [121, 273] width 10 height 10
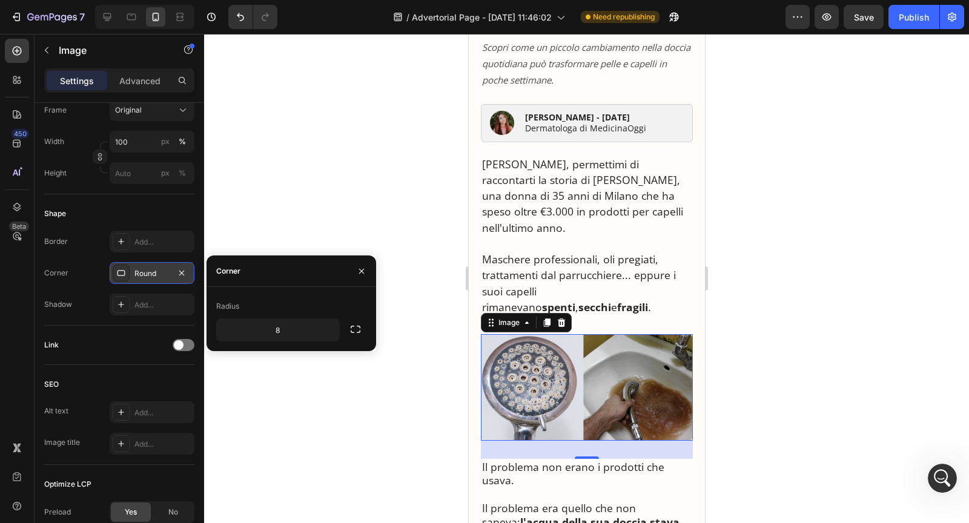
click at [302, 341] on div "8" at bounding box center [278, 330] width 124 height 23
click at [543, 318] on icon at bounding box center [547, 323] width 10 height 10
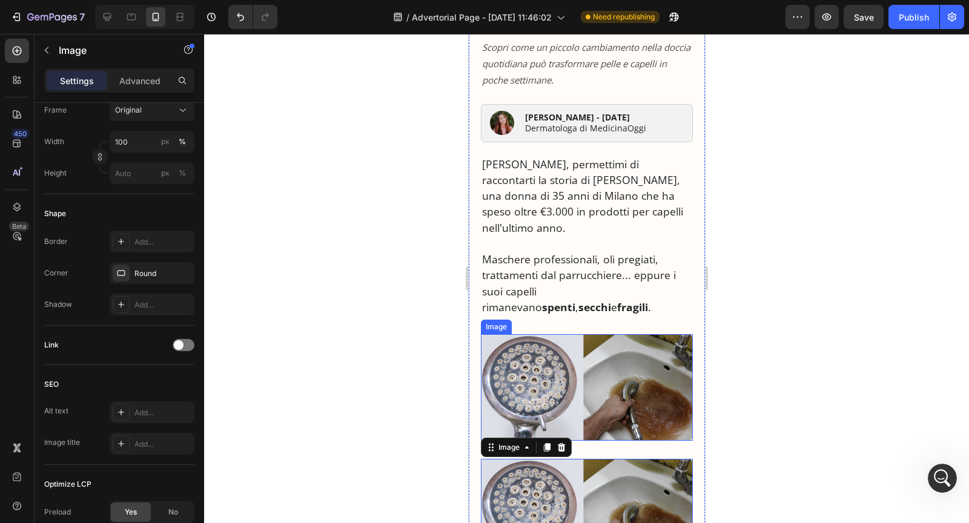
click at [541, 356] on img at bounding box center [586, 387] width 212 height 107
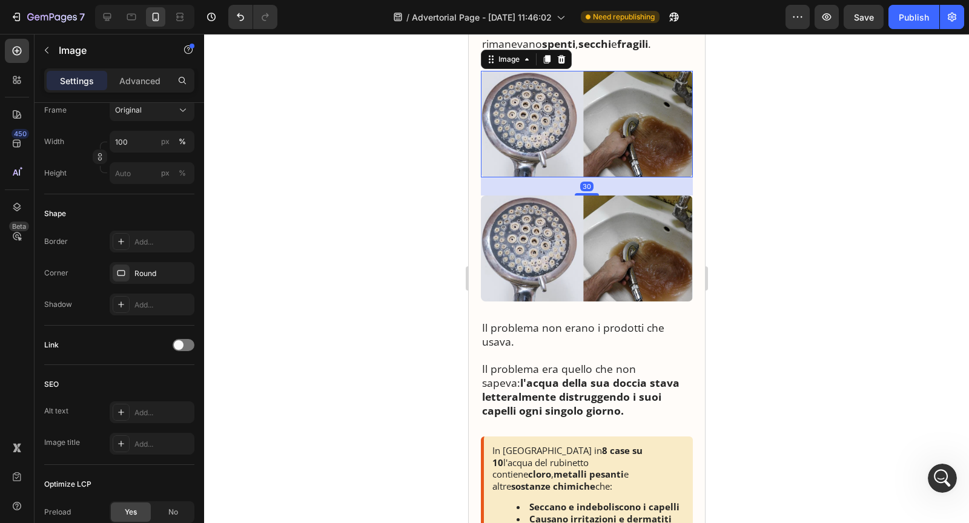
scroll to position [623, 0]
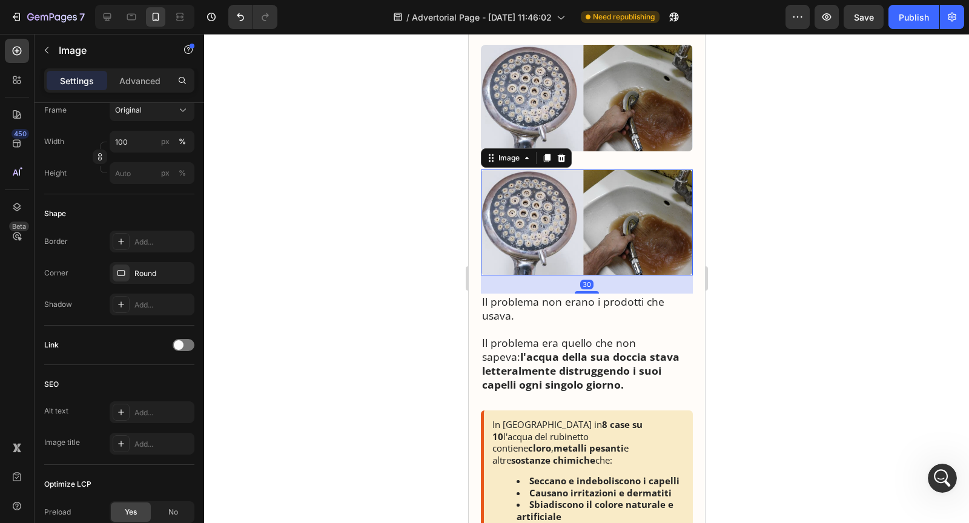
click at [594, 243] on img at bounding box center [586, 223] width 212 height 107
click at [557, 153] on icon at bounding box center [561, 158] width 10 height 10
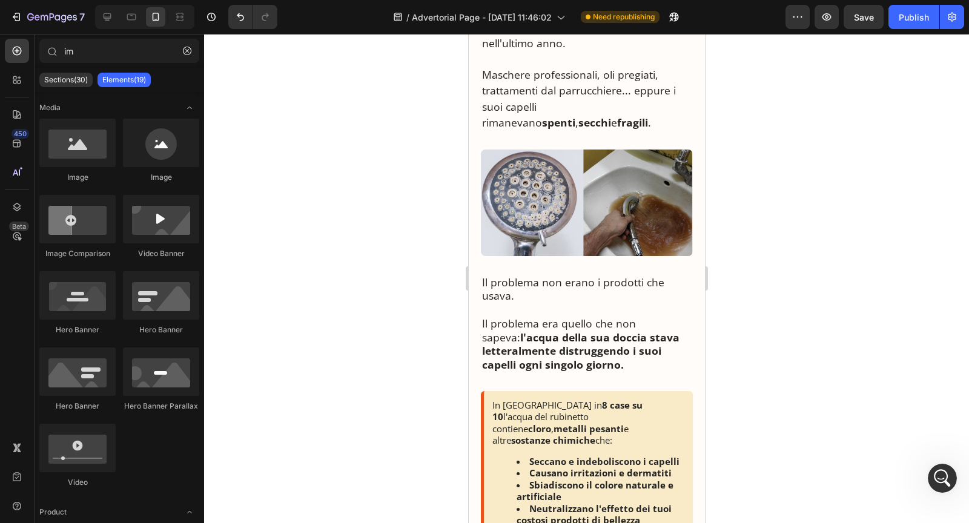
scroll to position [506, 0]
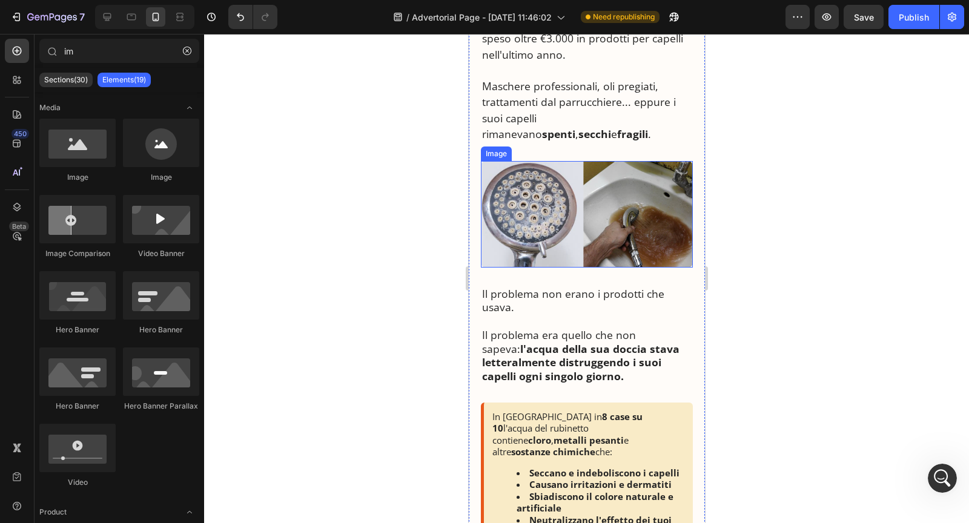
click at [548, 189] on img at bounding box center [586, 214] width 212 height 107
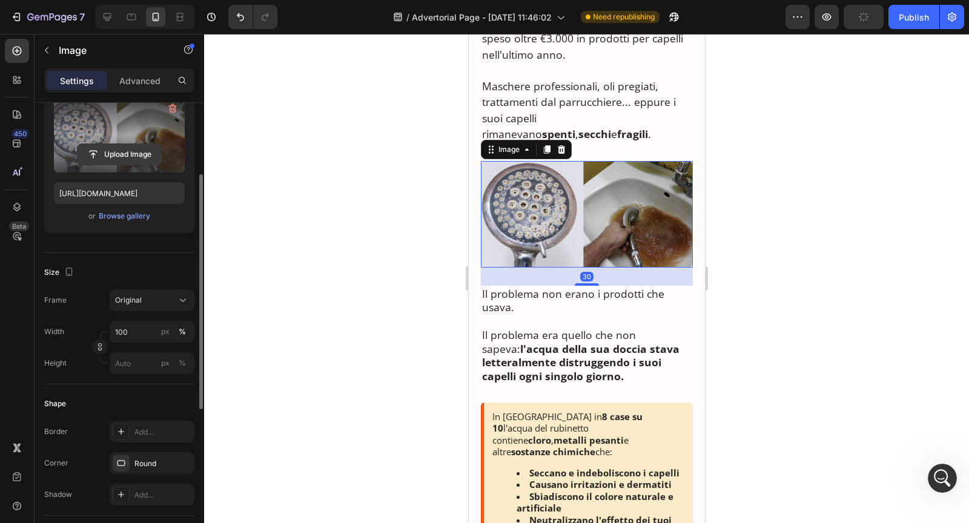
scroll to position [426, 0]
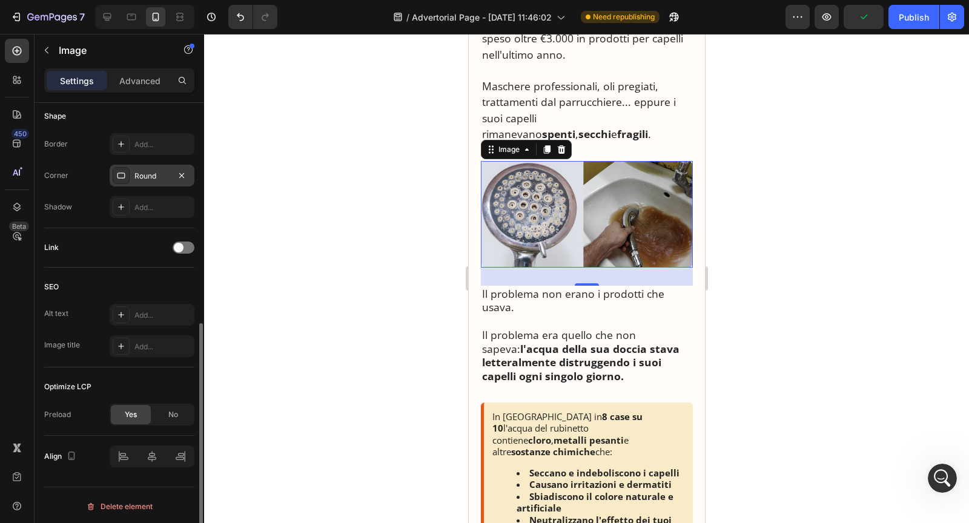
click at [137, 176] on div "Round" at bounding box center [151, 176] width 35 height 11
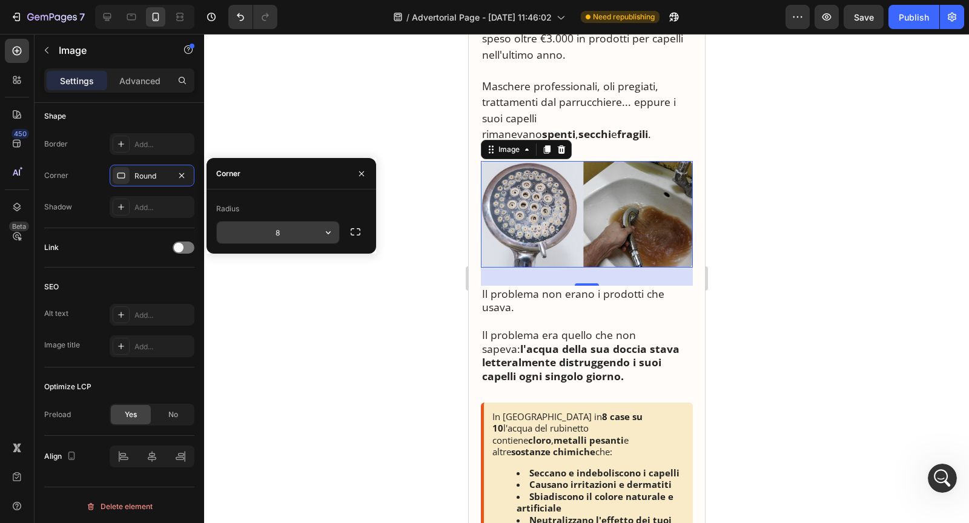
click at [286, 230] on input "8" at bounding box center [278, 233] width 122 height 22
type input "4"
click at [643, 111] on p "Maschere professionali, oli pregiati, trattamenti dal parrucchiere... eppure i …" at bounding box center [587, 110] width 210 height 64
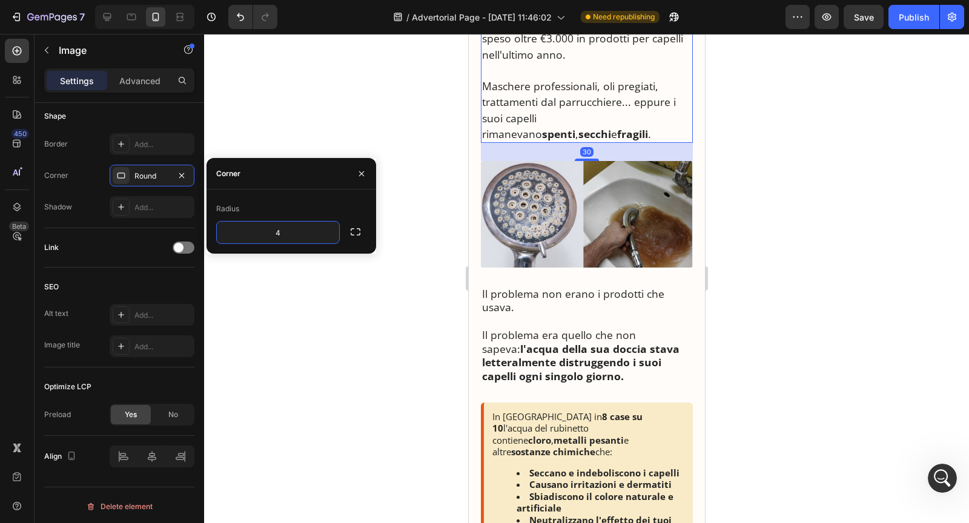
scroll to position [0, 0]
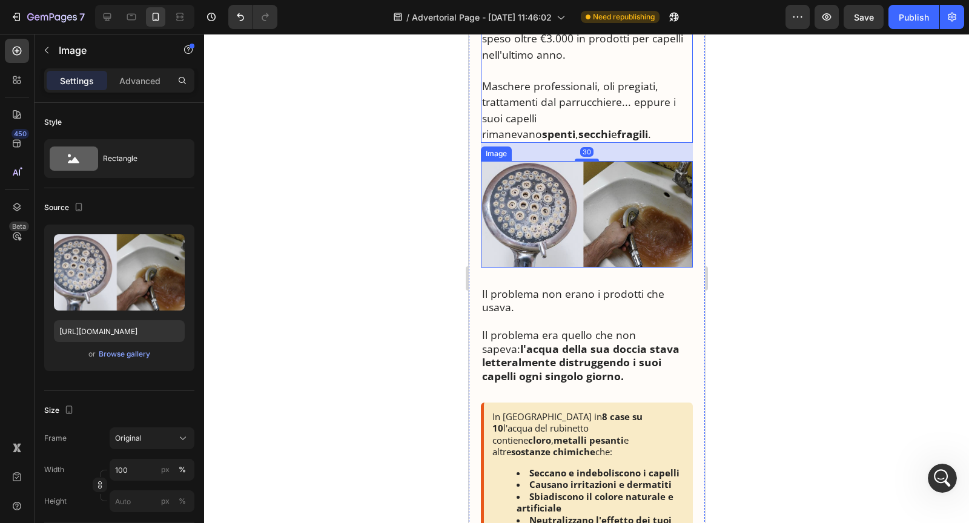
click at [607, 192] on img at bounding box center [586, 214] width 212 height 107
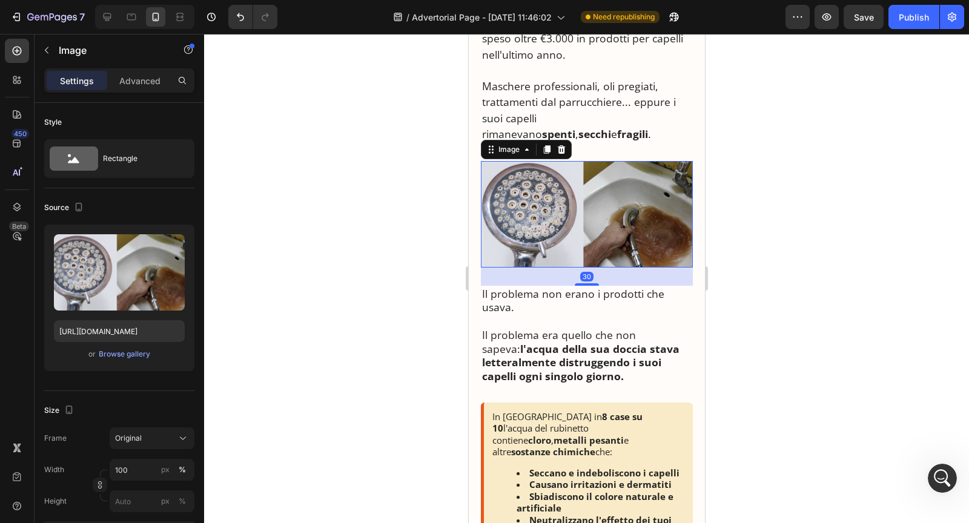
click at [539, 202] on img at bounding box center [586, 214] width 212 height 107
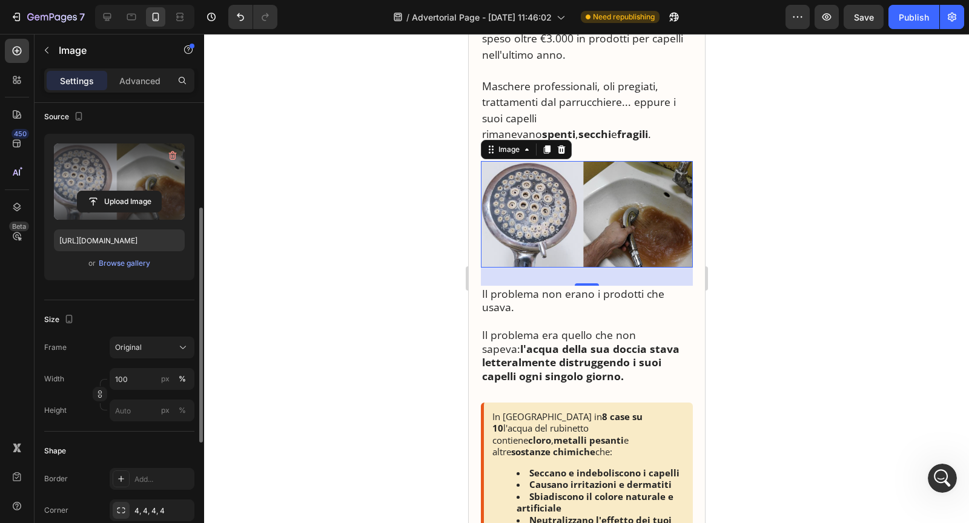
scroll to position [426, 0]
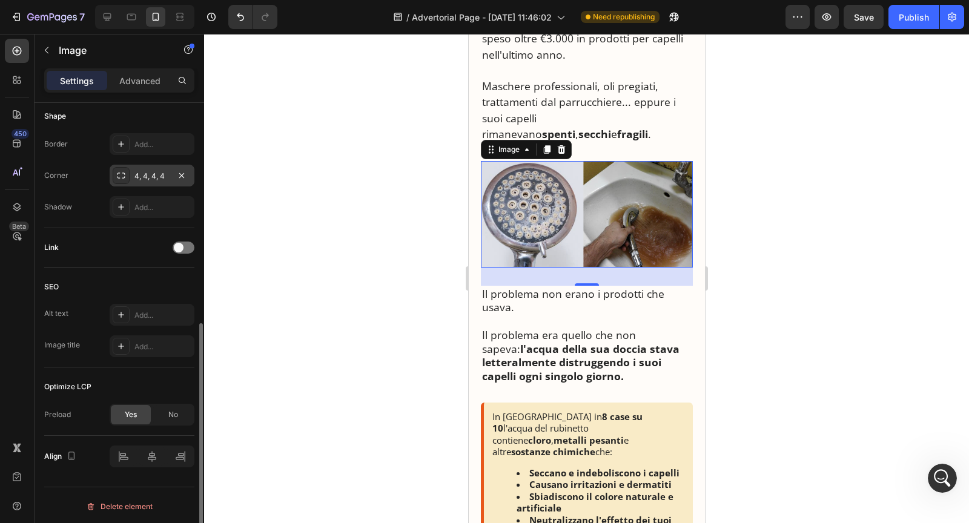
click at [139, 176] on div "4, 4, 4, 4" at bounding box center [151, 176] width 35 height 11
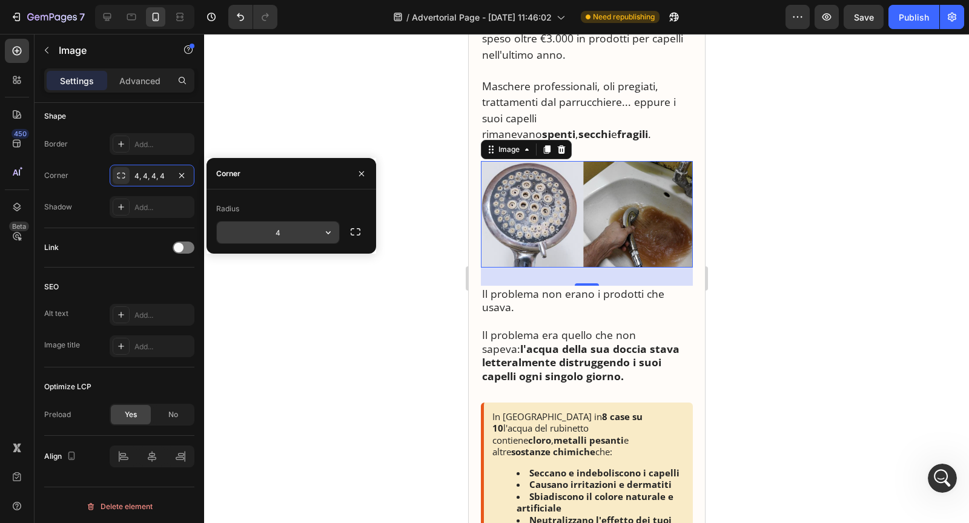
click at [278, 233] on input "4" at bounding box center [278, 233] width 122 height 22
type input "2"
click at [314, 295] on div at bounding box center [586, 278] width 765 height 489
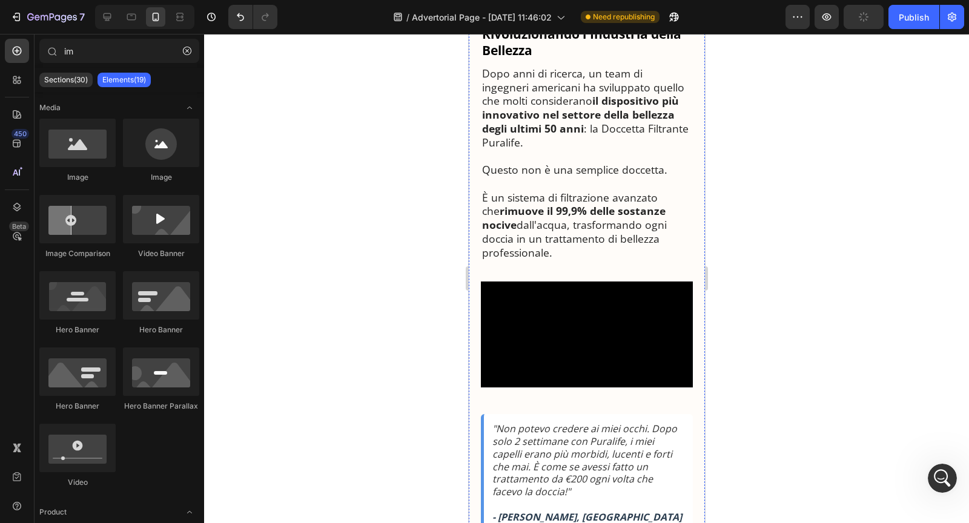
click at [511, 307] on video at bounding box center [586, 335] width 212 height 106
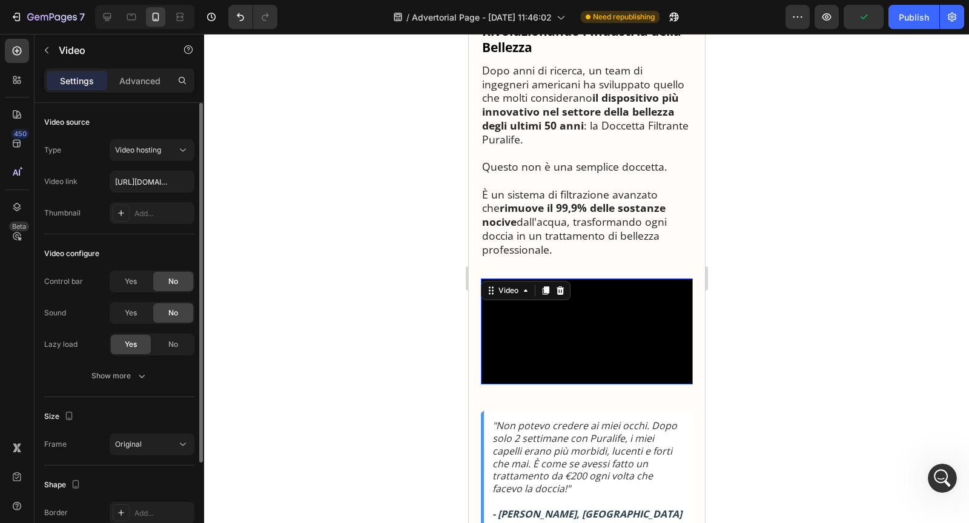
scroll to position [120, 0]
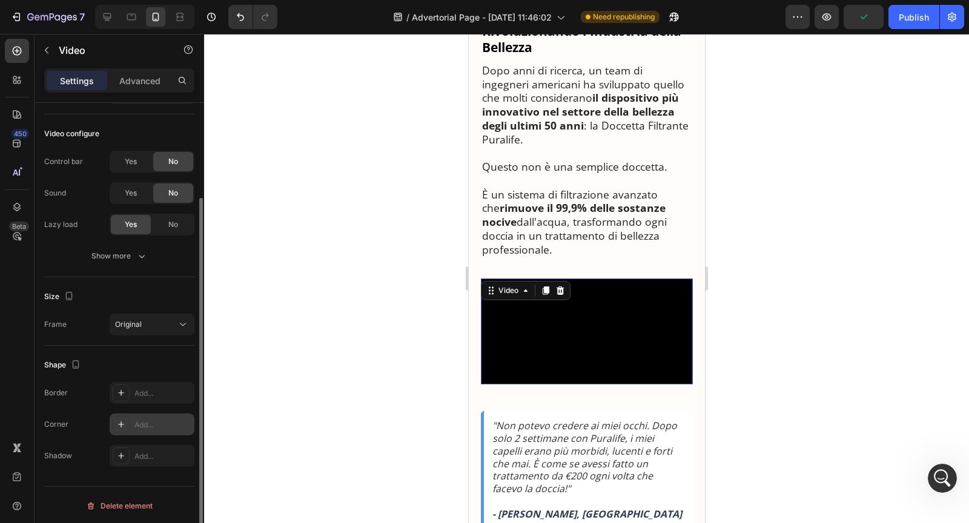
click at [141, 420] on div "Add..." at bounding box center [162, 425] width 57 height 11
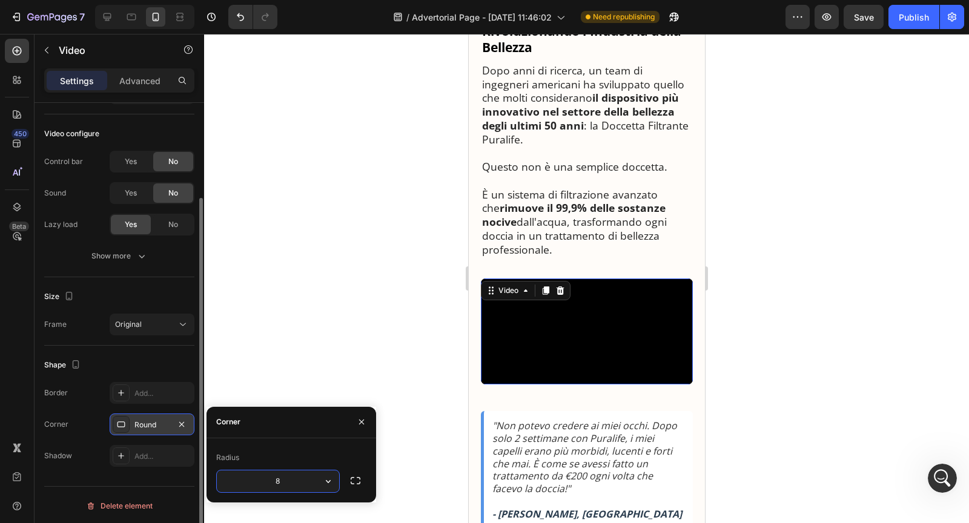
type input "2"
click at [303, 385] on div at bounding box center [586, 278] width 765 height 489
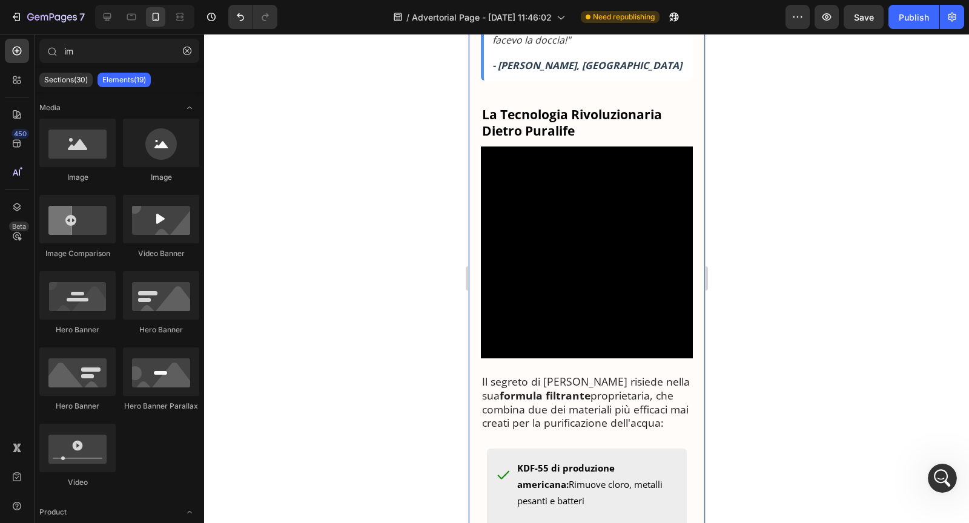
scroll to position [1572, 0]
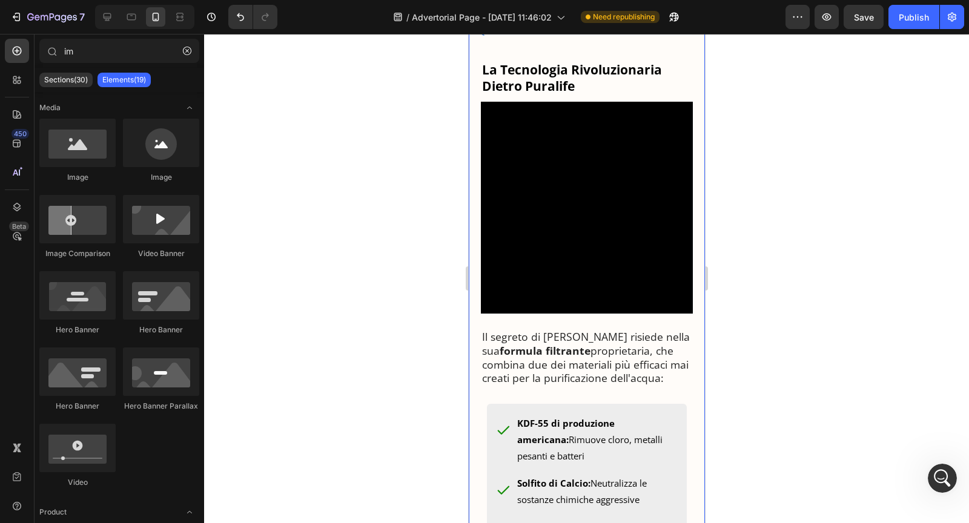
click at [513, 234] on video at bounding box center [586, 208] width 212 height 212
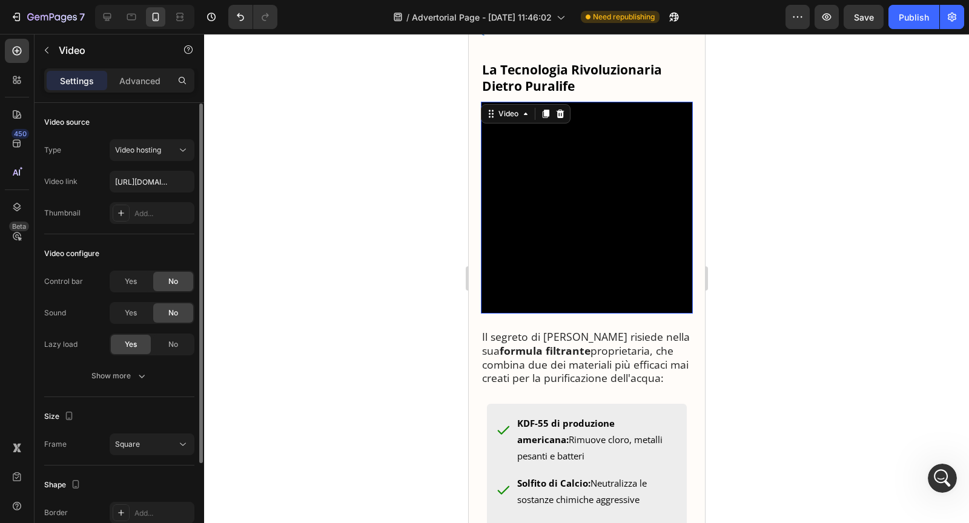
scroll to position [120, 0]
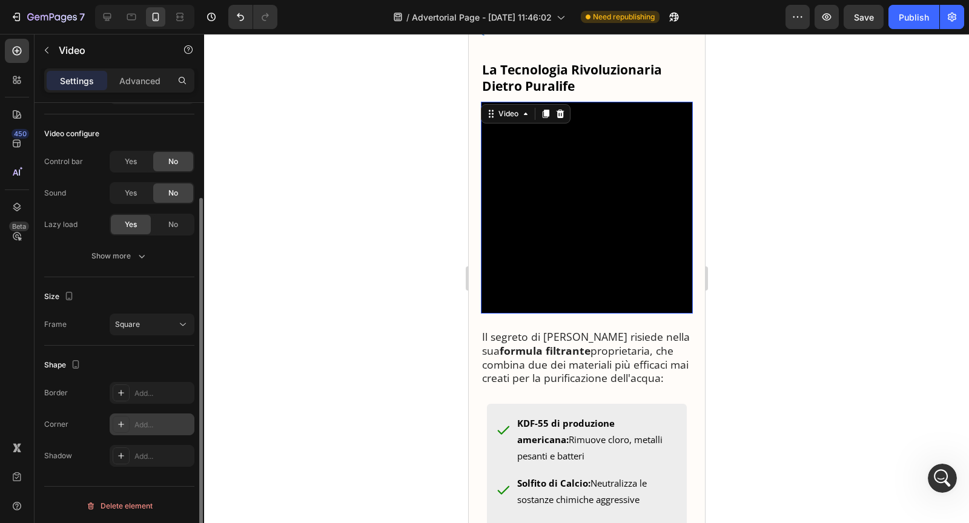
click at [153, 431] on div "Add..." at bounding box center [152, 425] width 85 height 22
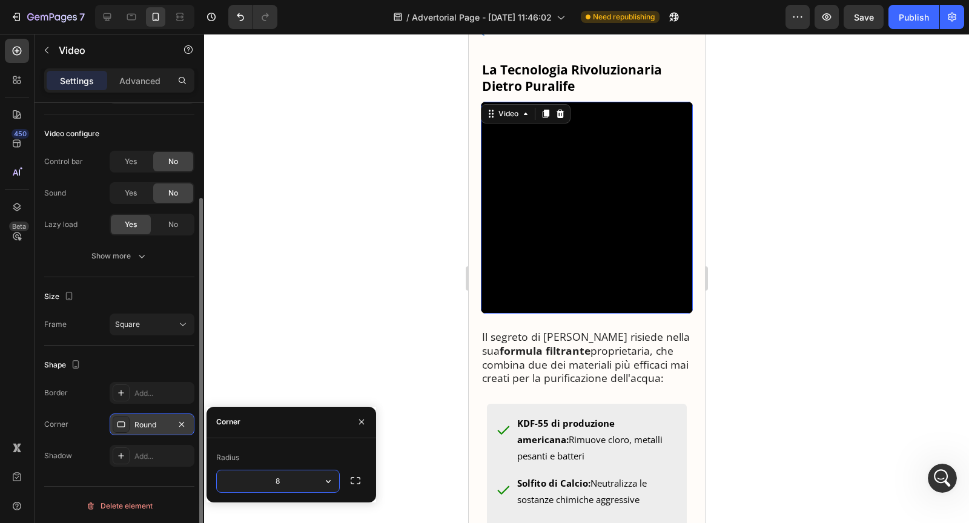
type input "2"
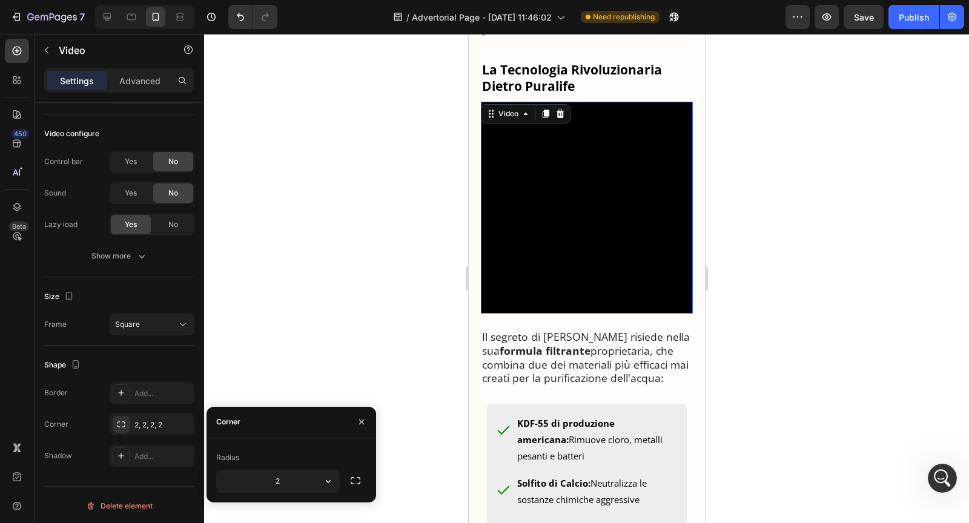
click at [302, 329] on div at bounding box center [586, 278] width 765 height 489
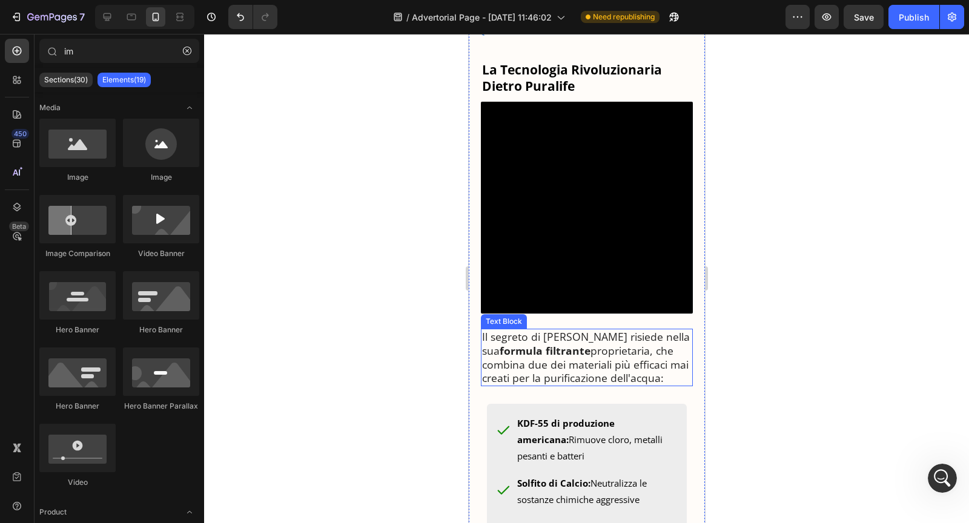
click at [554, 385] on p "Il segreto di [PERSON_NAME] risiede nella sua formula filtrante proprietaria, c…" at bounding box center [587, 357] width 210 height 55
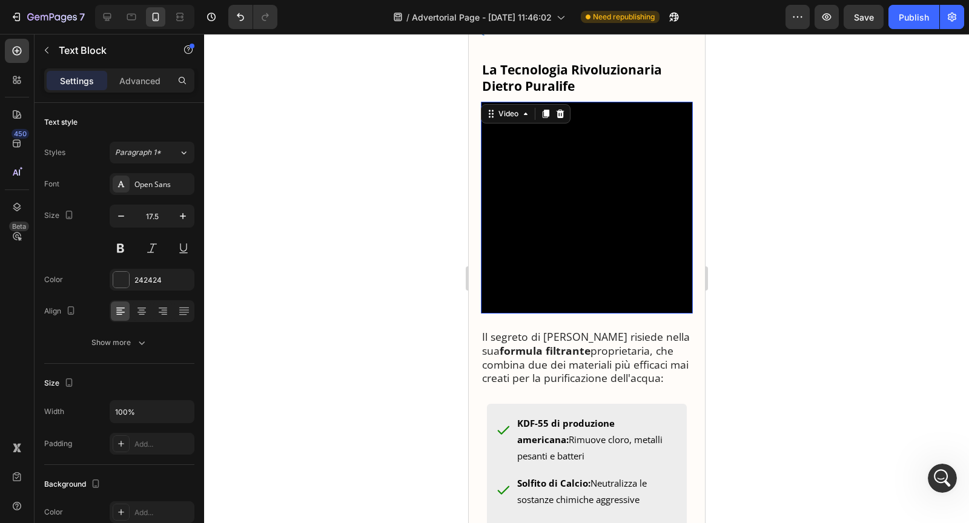
click at [545, 301] on video at bounding box center [586, 208] width 212 height 212
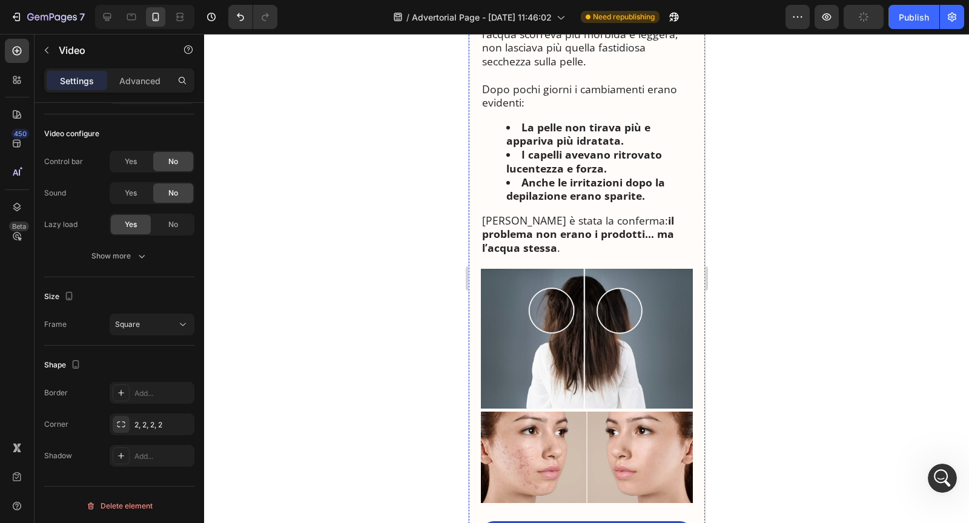
scroll to position [2367, 0]
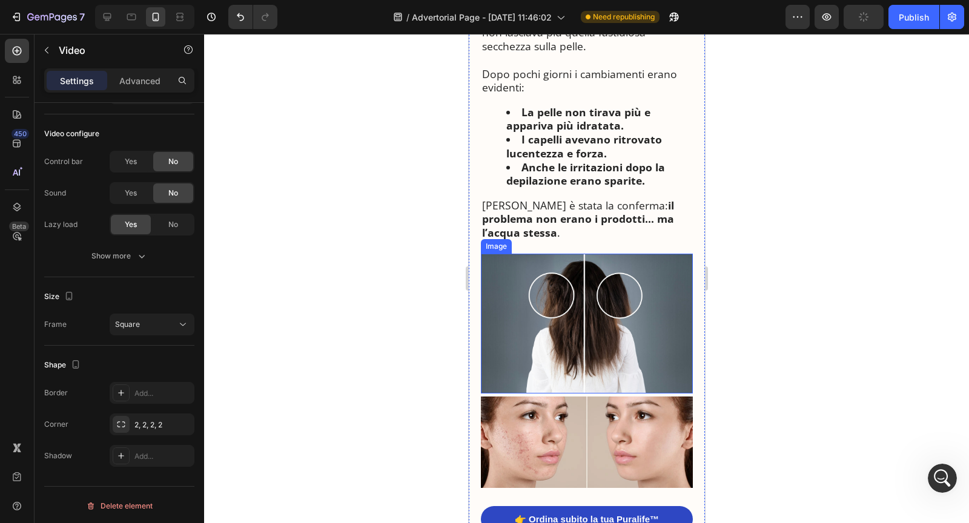
click at [537, 355] on img at bounding box center [586, 324] width 212 height 140
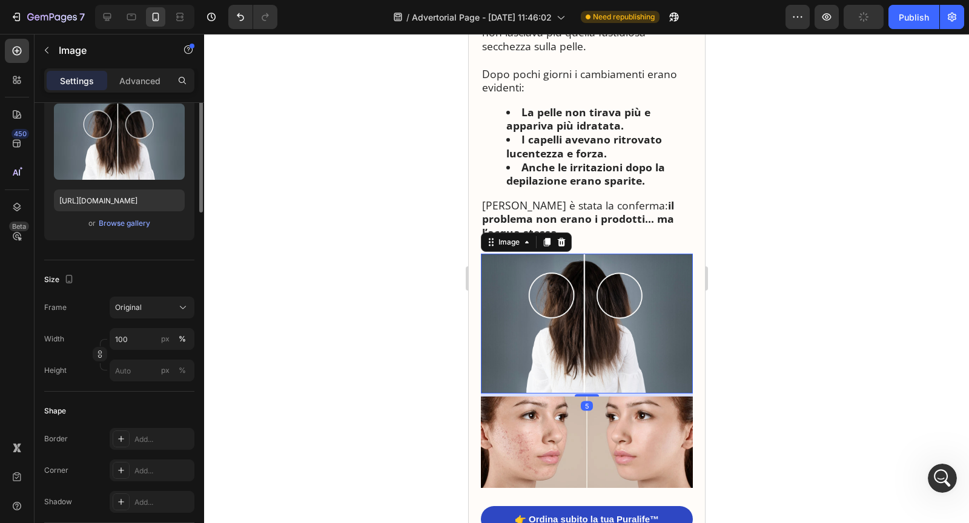
scroll to position [426, 0]
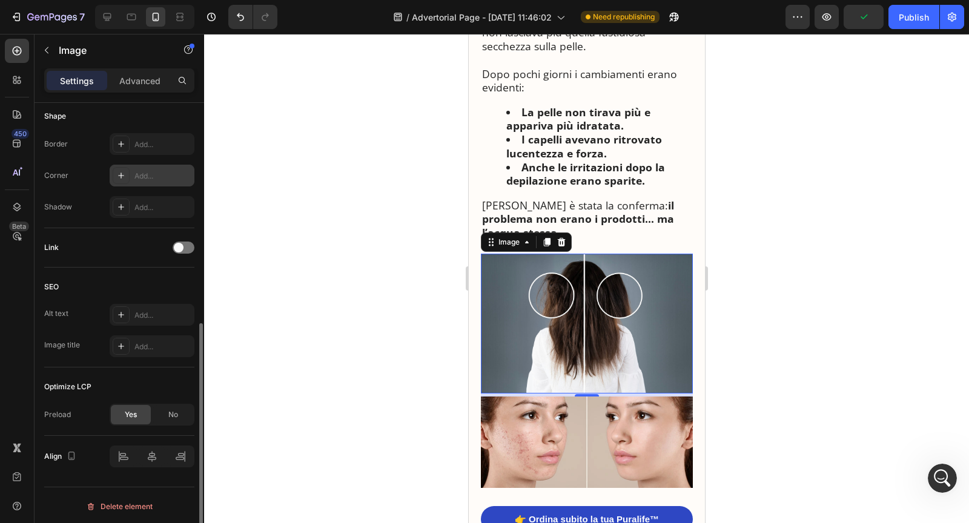
click at [127, 174] on div at bounding box center [121, 175] width 17 height 17
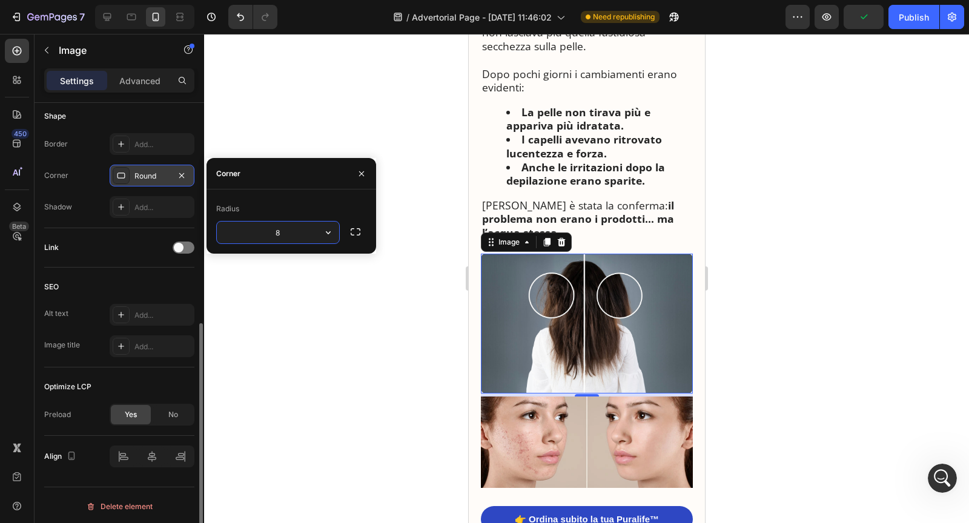
type input "2"
click at [423, 390] on div at bounding box center [586, 278] width 765 height 489
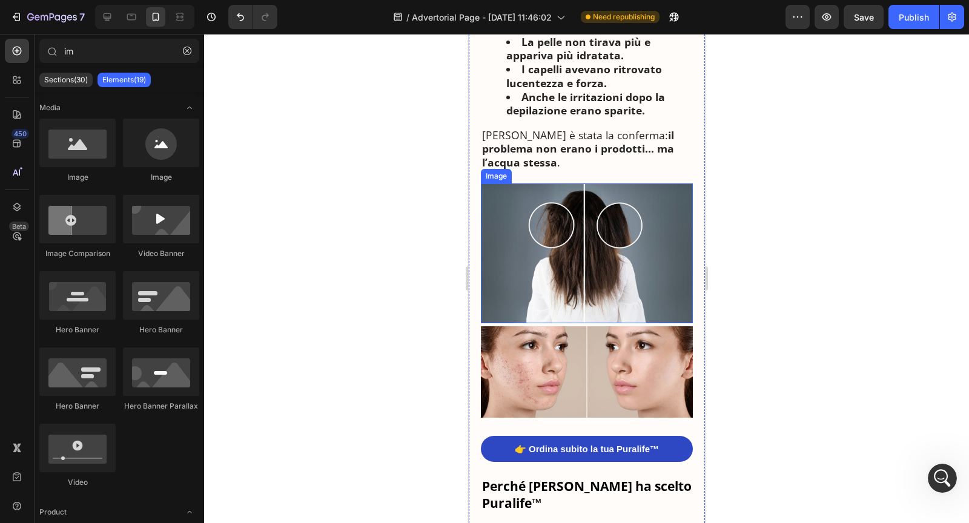
scroll to position [2456, 0]
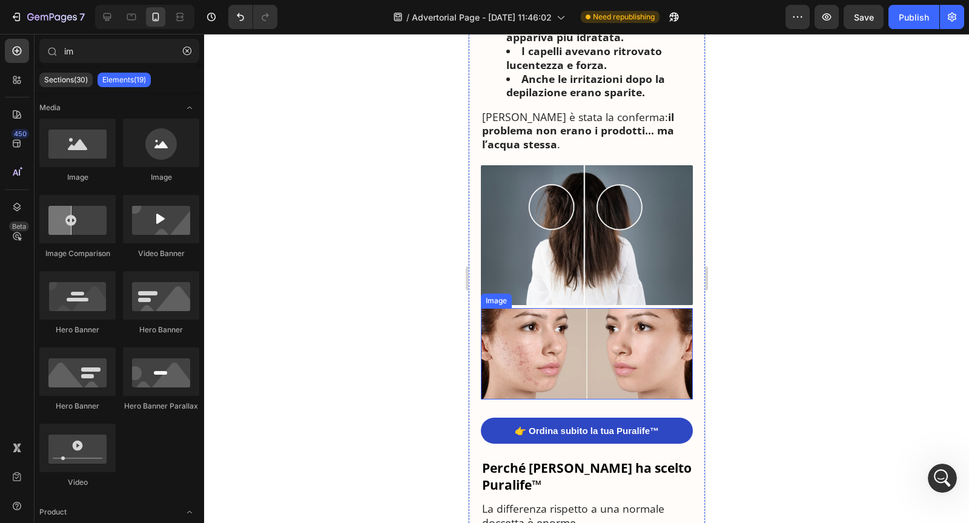
click at [545, 364] on img at bounding box center [586, 353] width 212 height 91
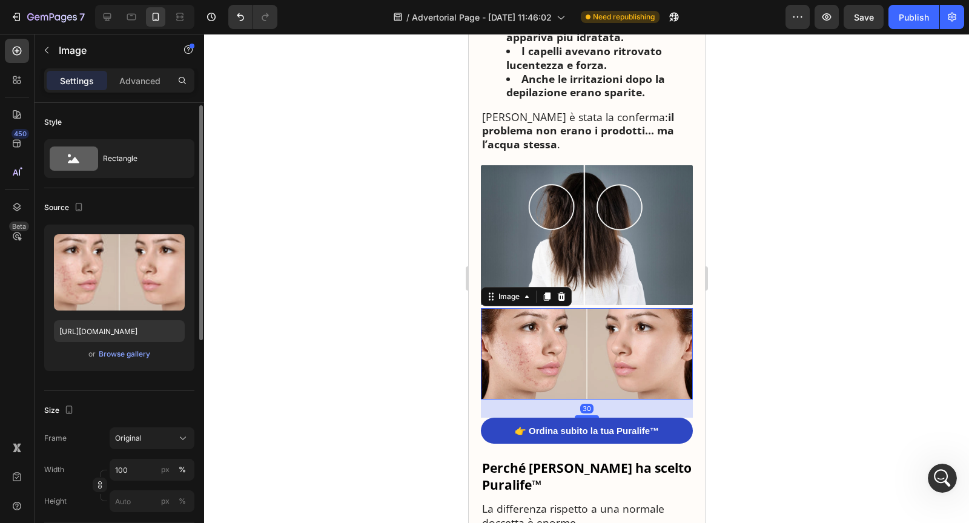
scroll to position [426, 0]
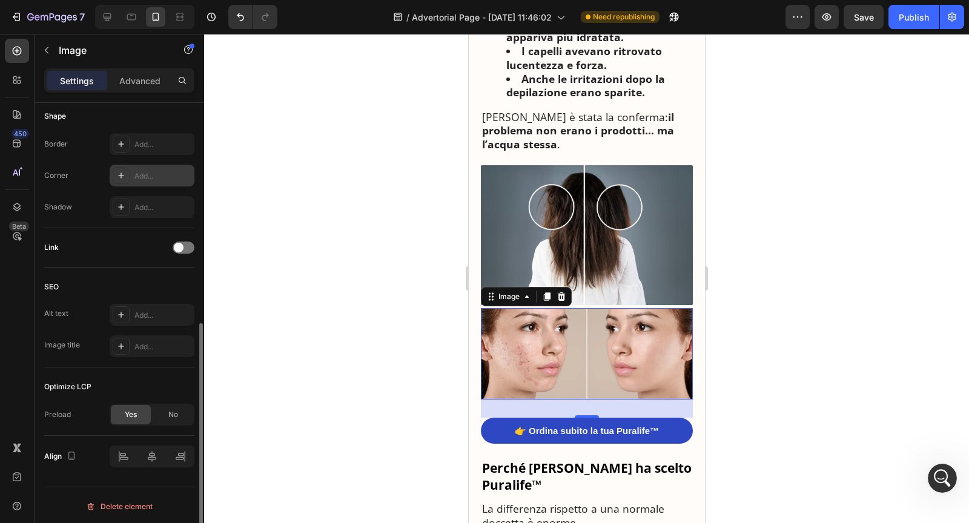
click at [114, 170] on div at bounding box center [121, 175] width 17 height 17
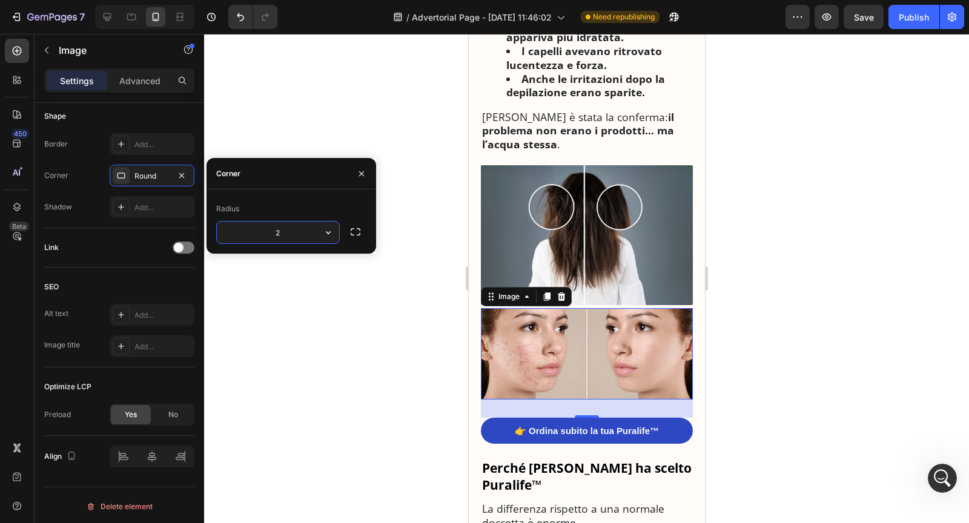
type input "2"
click at [291, 355] on div at bounding box center [586, 278] width 765 height 489
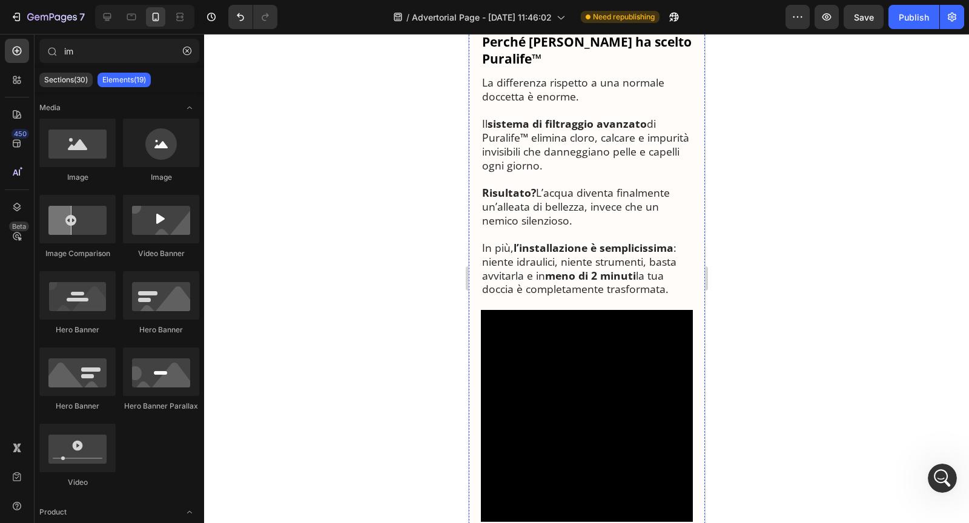
scroll to position [2885, 0]
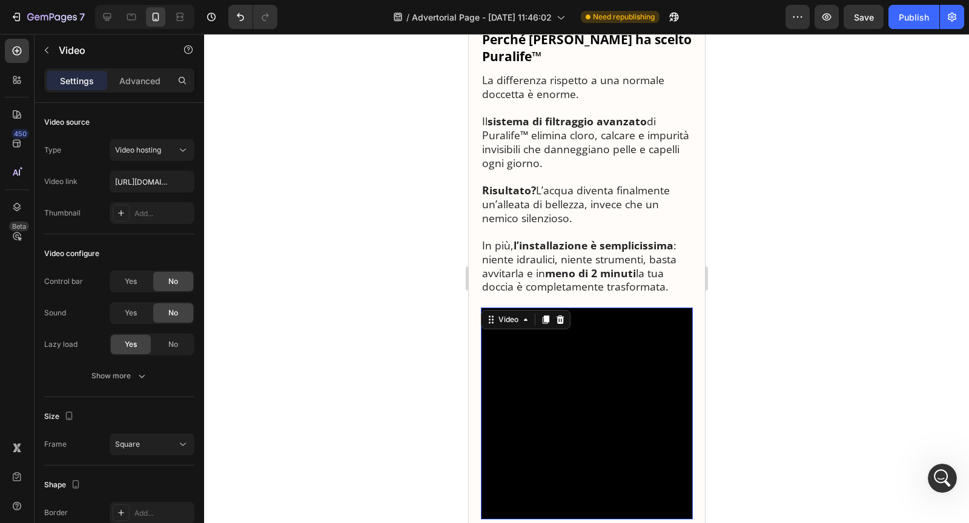
click at [525, 387] on video at bounding box center [586, 414] width 212 height 212
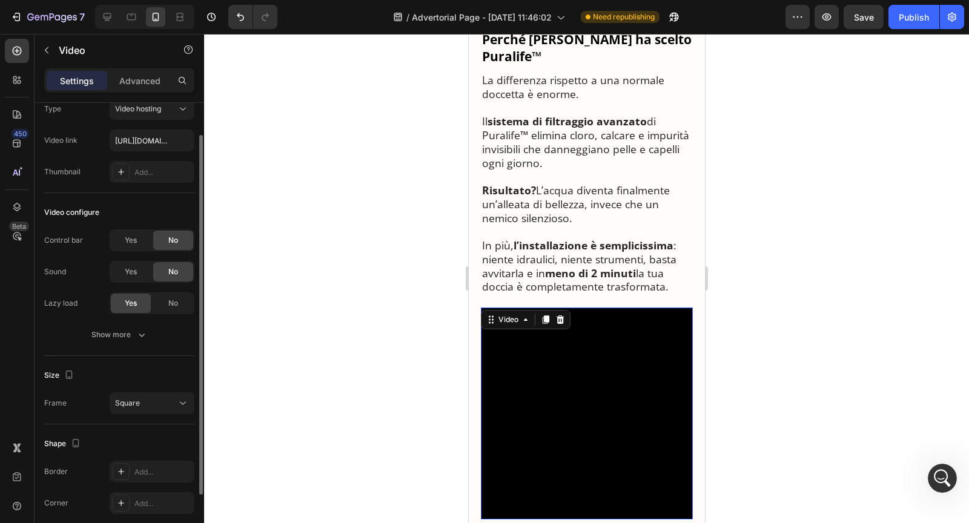
scroll to position [120, 0]
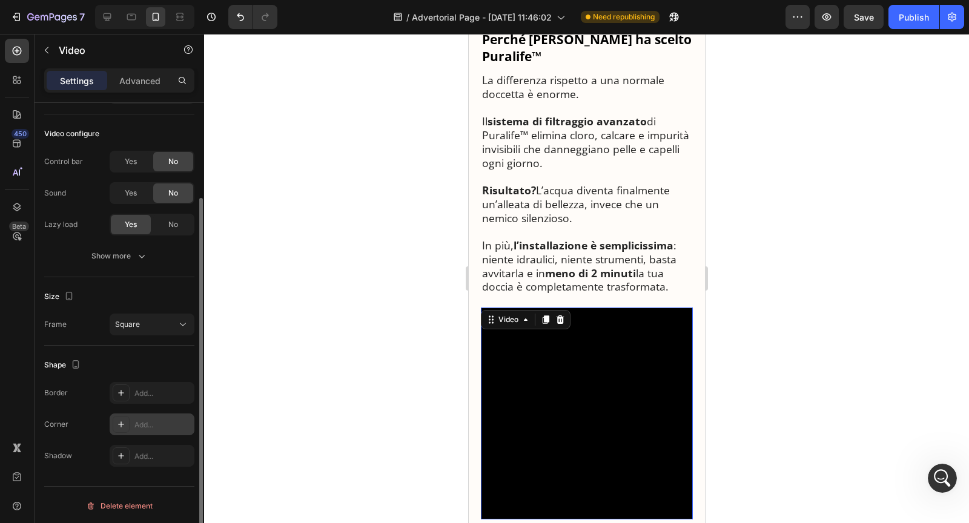
click at [124, 421] on icon at bounding box center [121, 425] width 10 height 10
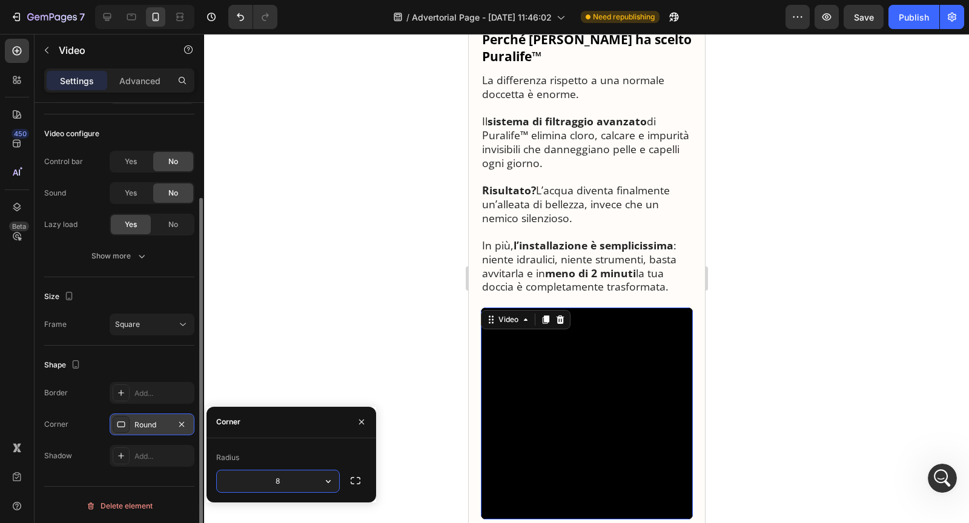
type input "2"
click at [327, 299] on div at bounding box center [586, 278] width 765 height 489
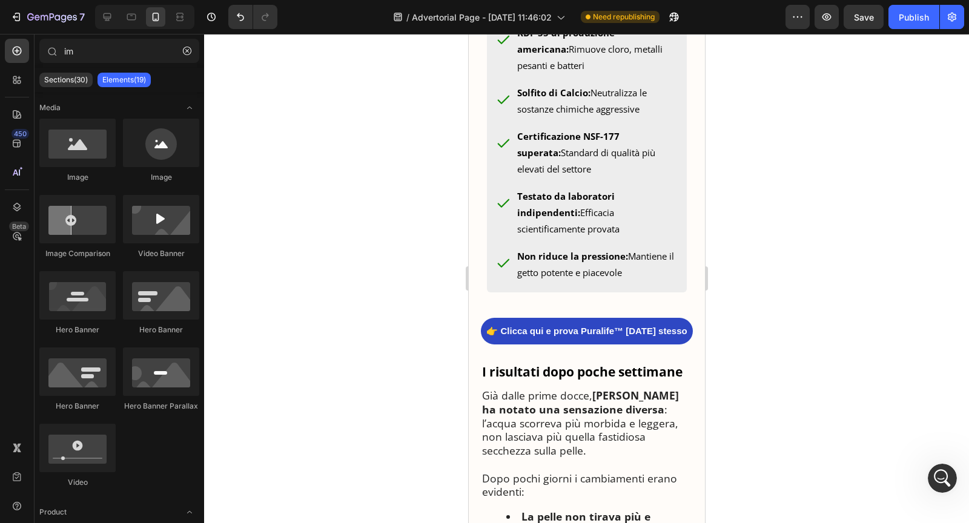
scroll to position [1958, 0]
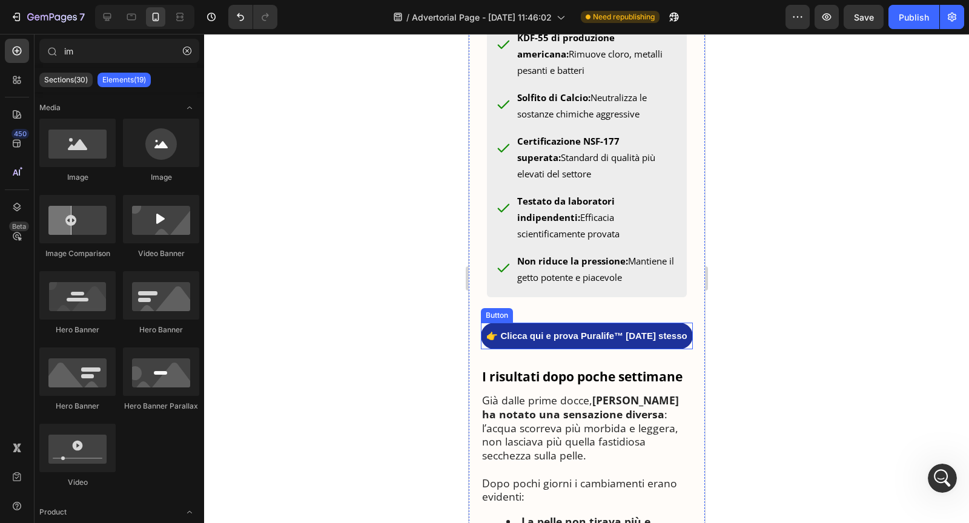
click at [618, 350] on link "👉 Clicca qui e prova Puralife™ [DATE] stesso" at bounding box center [586, 336] width 212 height 27
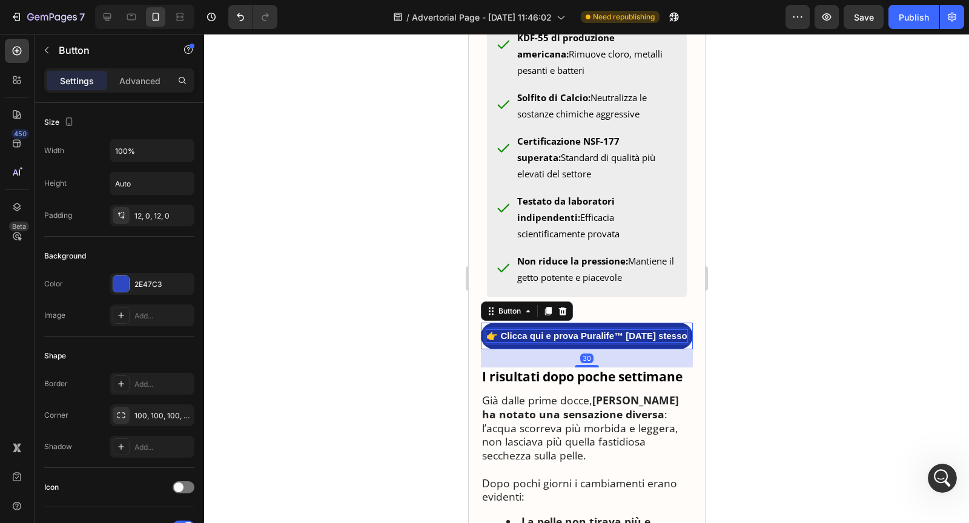
click at [643, 342] on p "👉 Clicca qui e prova Puralife™ [DATE] stesso" at bounding box center [586, 336] width 201 height 12
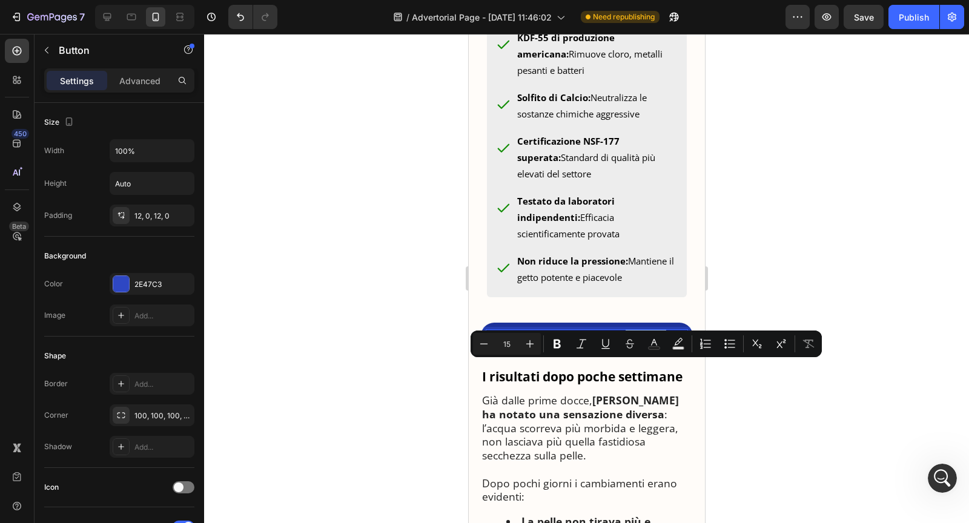
drag, startPoint x: 630, startPoint y: 368, endPoint x: 669, endPoint y: 366, distance: 38.8
click at [669, 342] on p "👉 Clicca qui e prova Puralife™ [DATE] stesso" at bounding box center [586, 336] width 201 height 12
drag, startPoint x: 562, startPoint y: 370, endPoint x: 507, endPoint y: 371, distance: 55.1
click at [507, 342] on p "👉 Clicca qui e prova Puralife™ [DATE] stesso" at bounding box center [586, 336] width 201 height 12
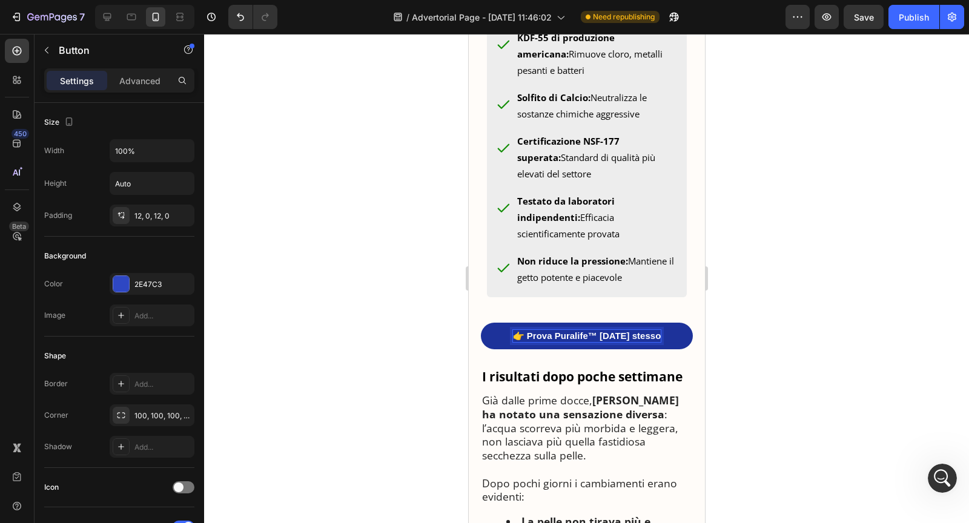
click at [608, 342] on p "👉 Prova Puralife™ [DATE] stesso" at bounding box center [586, 336] width 148 height 12
click at [631, 342] on p "👉 Prova Puralife™ [DATE] stesso" at bounding box center [586, 336] width 148 height 12
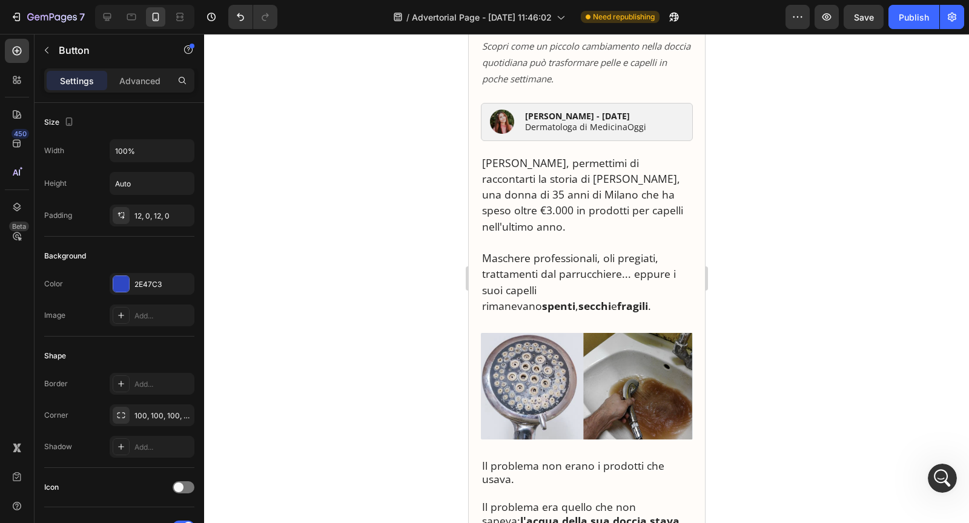
scroll to position [0, 0]
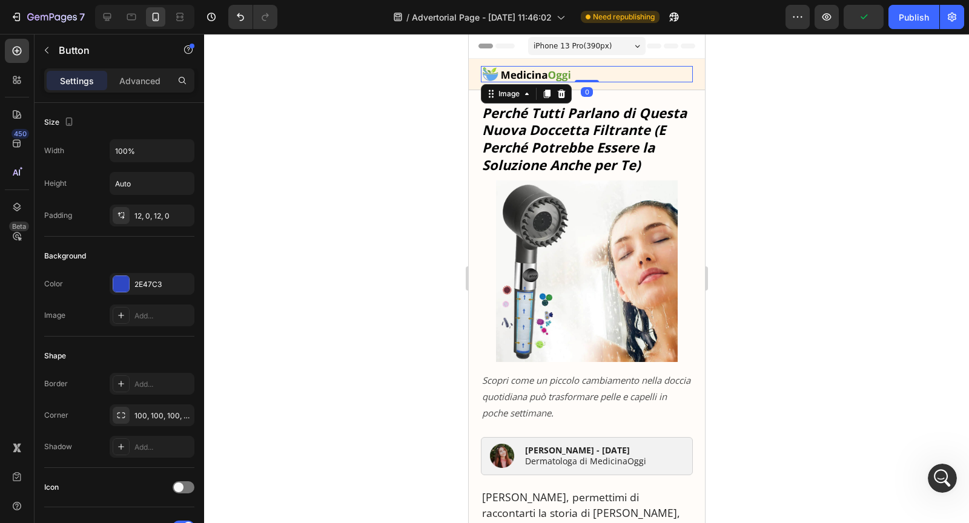
click at [546, 73] on img at bounding box center [525, 74] width 91 height 16
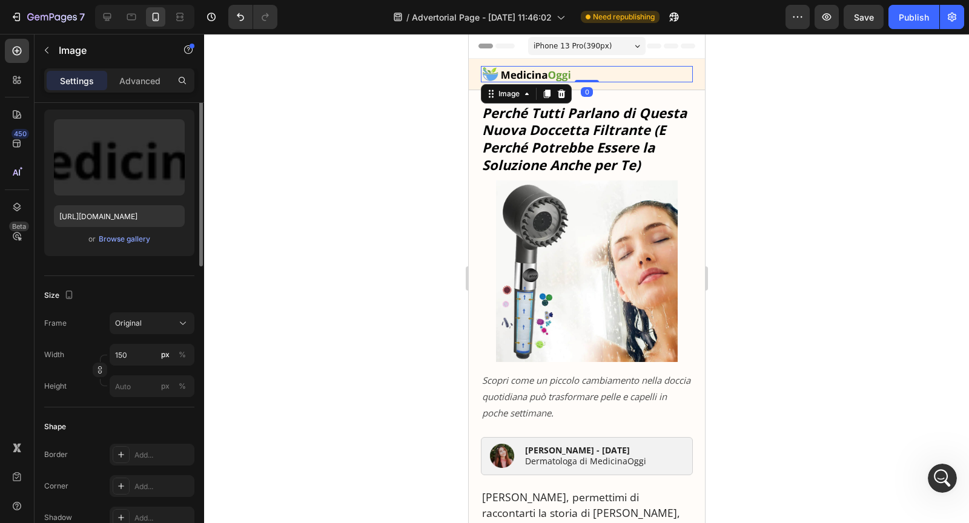
scroll to position [177, 0]
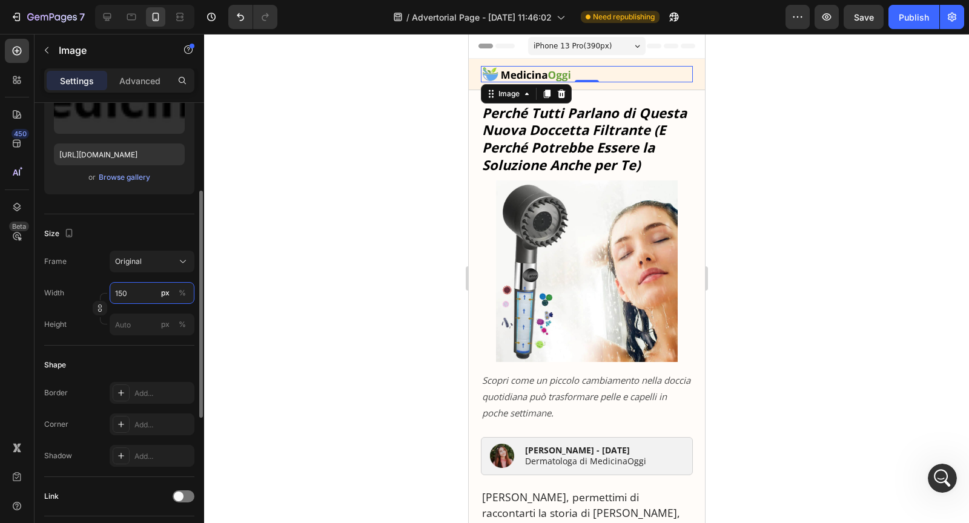
click at [122, 296] on input "150" at bounding box center [152, 293] width 85 height 22
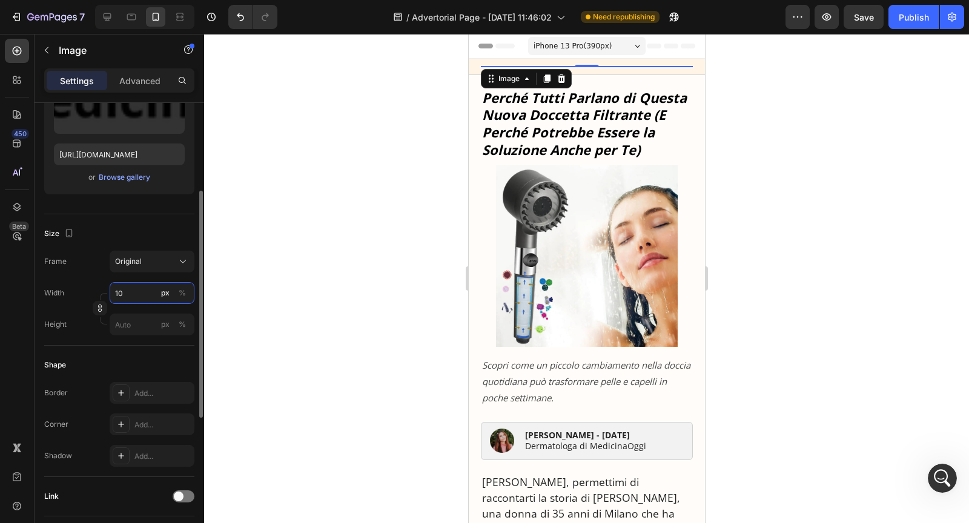
type input "130"
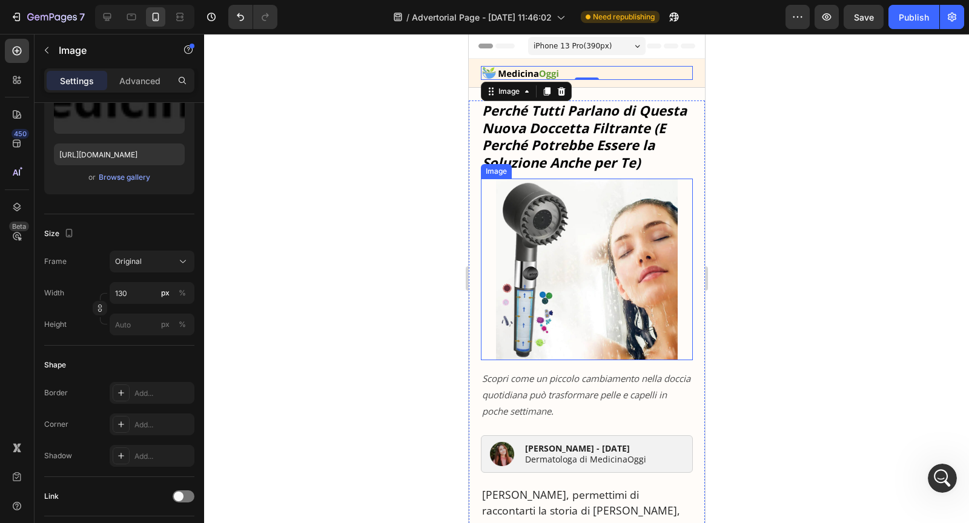
click at [586, 165] on strong "Perché Tutti Parlano di Questa Nuova Doccetta Filtrante (E Perché Potrebbe Esse…" at bounding box center [584, 136] width 205 height 70
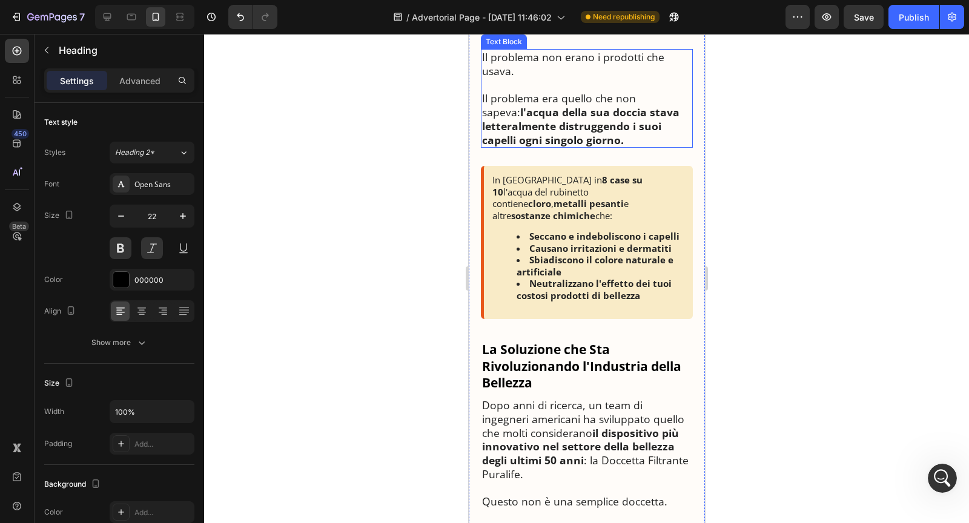
scroll to position [806, 0]
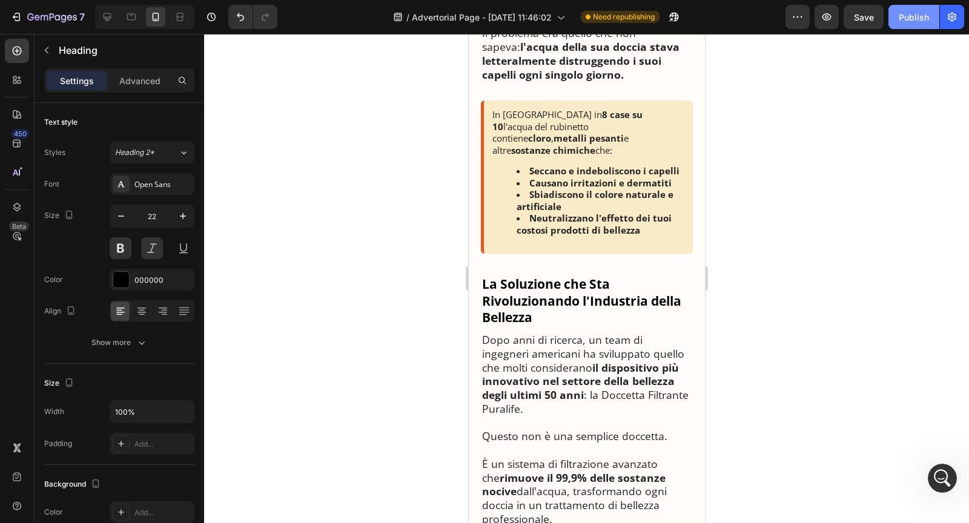
click at [906, 16] on div "Publish" at bounding box center [914, 17] width 30 height 13
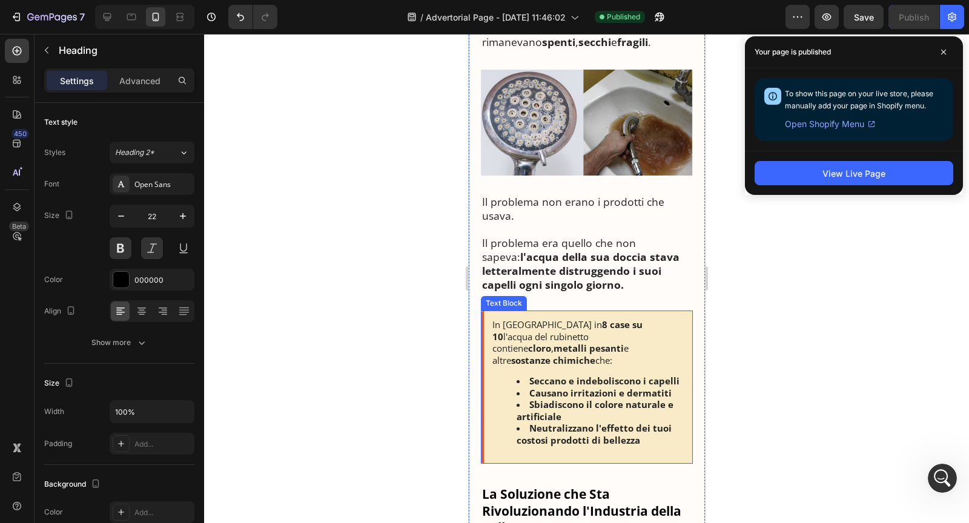
scroll to position [580, 0]
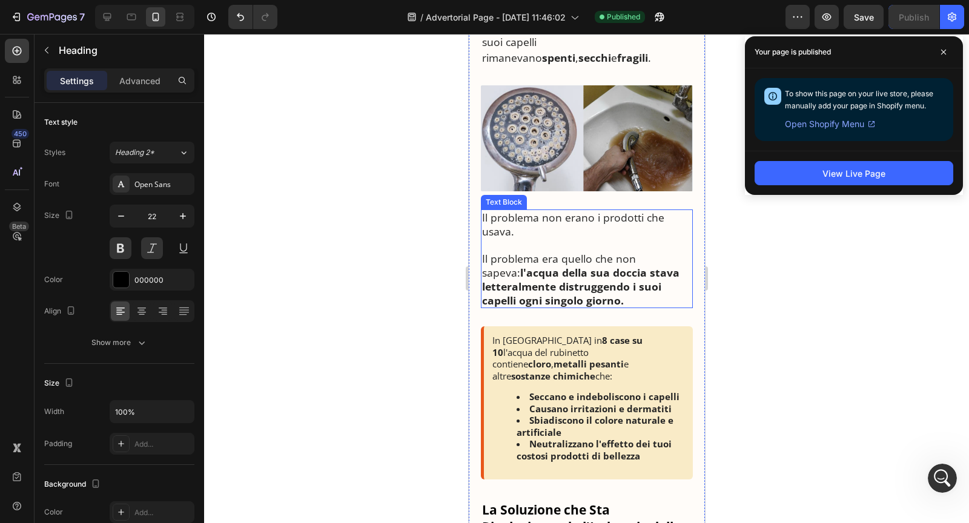
click at [581, 361] on div "In [GEOGRAPHIC_DATA] in 8 case su 10 l'acqua del rubinetto contiene cloro , met…" at bounding box center [586, 403] width 212 height 153
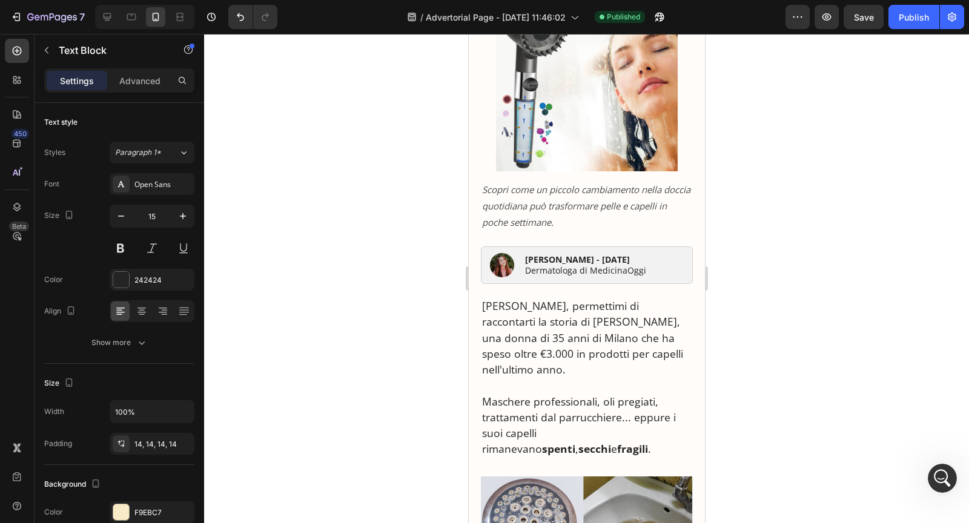
scroll to position [0, 0]
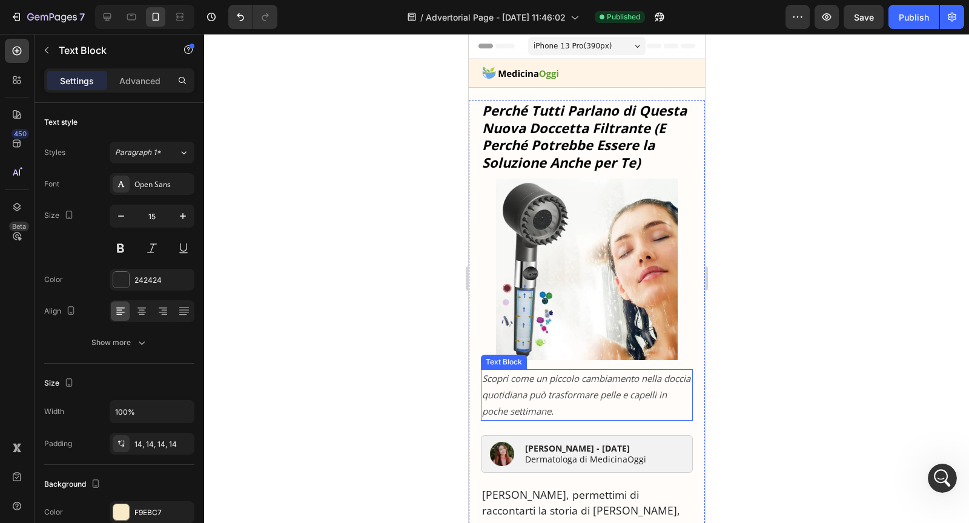
click at [546, 387] on icon "Scopri come un piccolo cambiamento nella doccia quotidiana può trasformare pell…" at bounding box center [586, 395] width 208 height 45
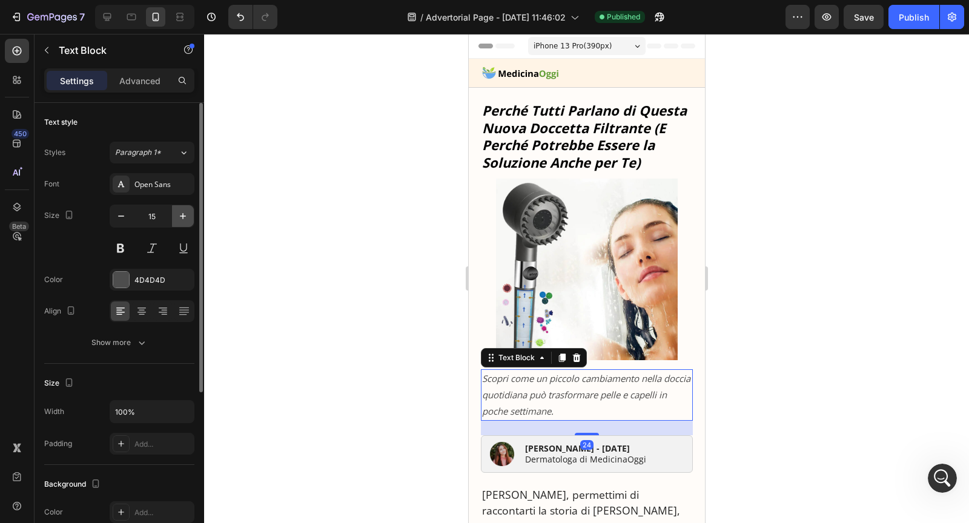
click at [182, 218] on icon "button" at bounding box center [183, 216] width 12 height 12
type input "16"
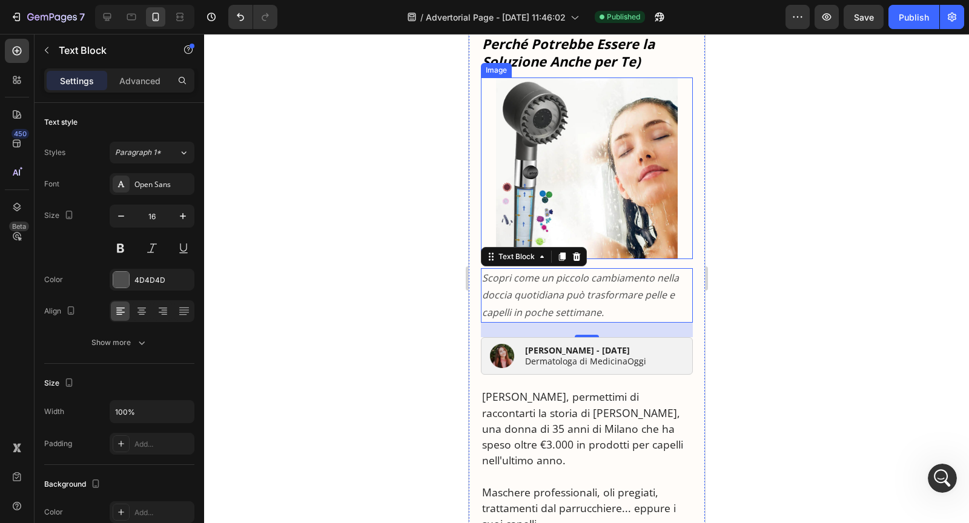
scroll to position [159, 0]
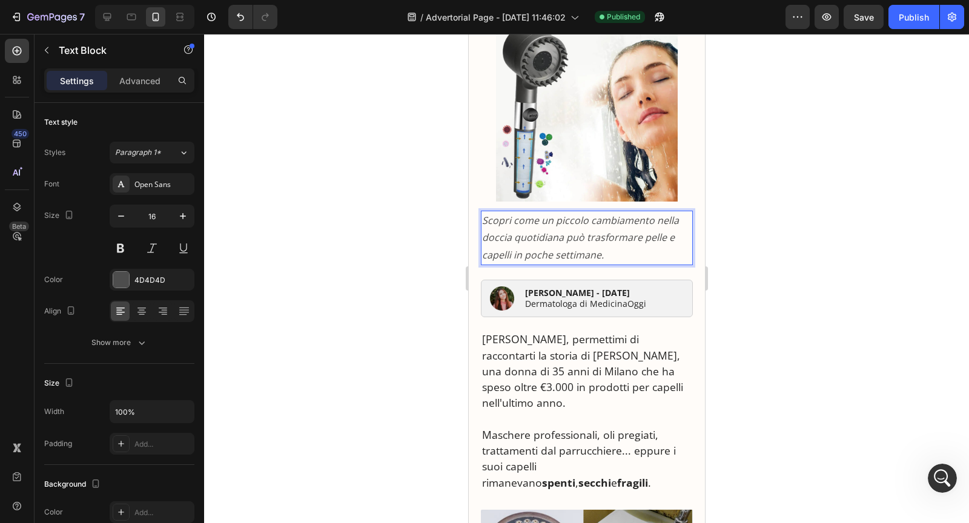
click at [531, 228] on p "Scopri come un piccolo cambiamento nella doccia quotidiana può trasformare pell…" at bounding box center [587, 238] width 210 height 52
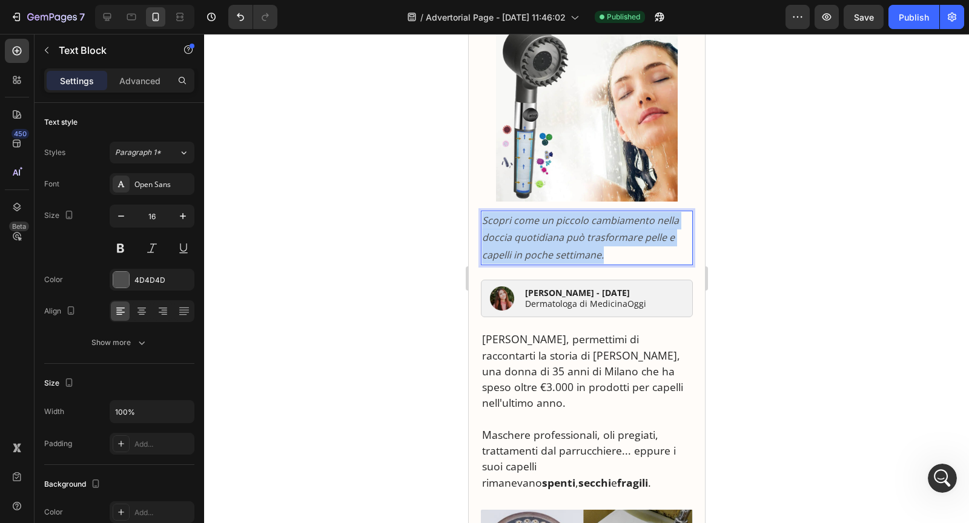
click at [531, 228] on p "Scopri come un piccolo cambiamento nella doccia quotidiana può trasformare pell…" at bounding box center [587, 238] width 210 height 52
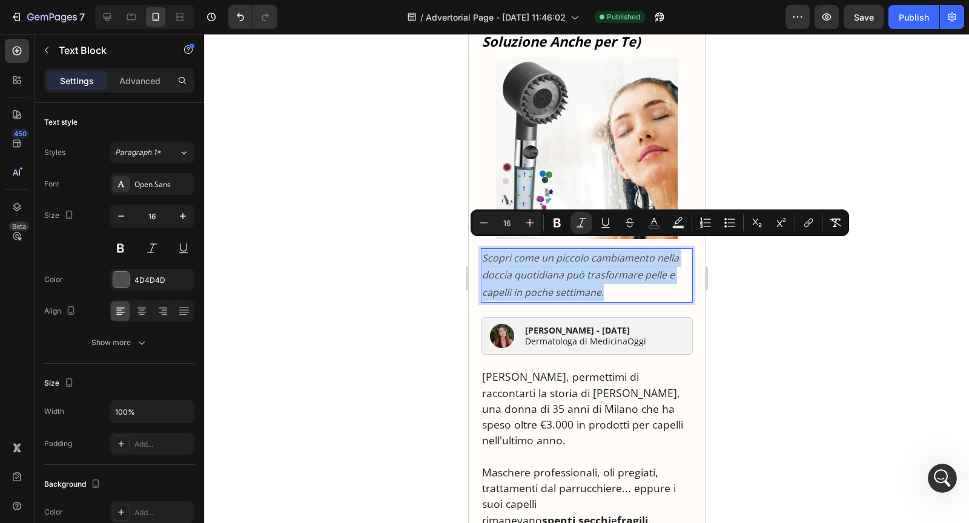
scroll to position [0, 0]
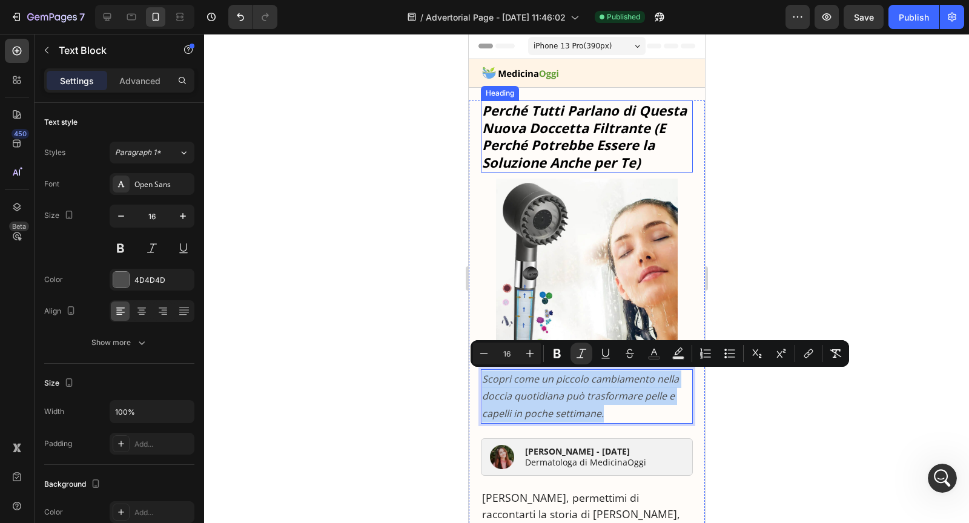
click at [531, 158] on strong "Perché Tutti Parlano di Questa Nuova Doccetta Filtrante (E Perché Potrebbe Esse…" at bounding box center [584, 136] width 205 height 70
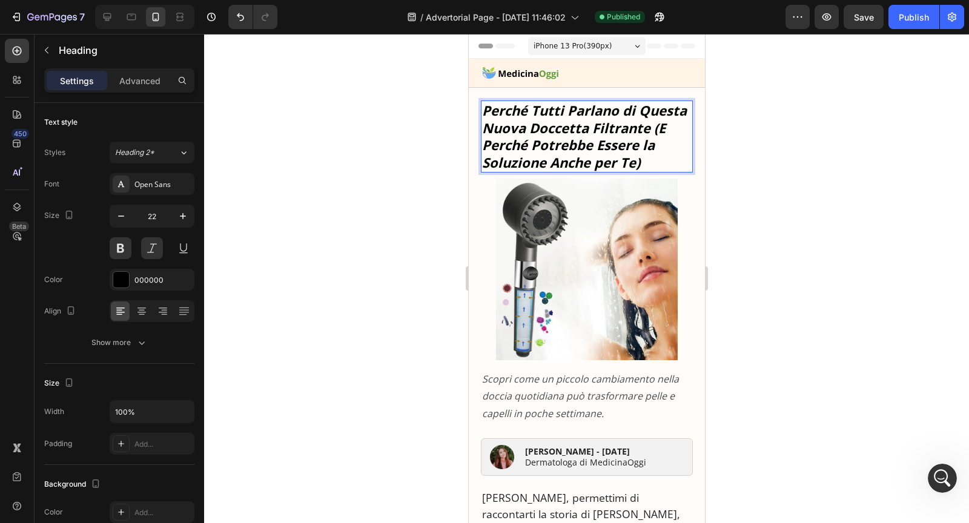
click at [531, 158] on strong "Perché Tutti Parlano di Questa Nuova Doccetta Filtrante (E Perché Potrebbe Esse…" at bounding box center [584, 136] width 205 height 70
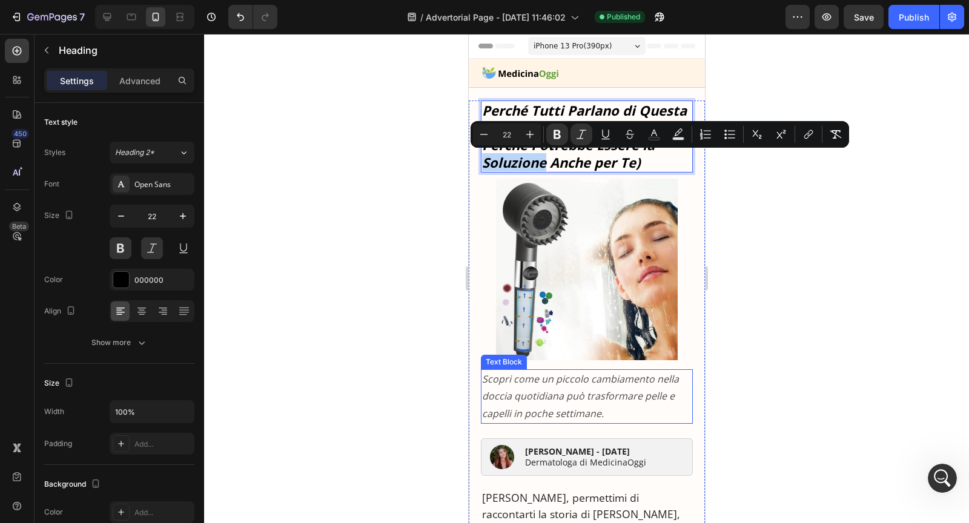
click at [555, 396] on icon "Scopri come un piccolo cambiamento nella doccia quotidiana può trasformare pell…" at bounding box center [580, 397] width 197 height 48
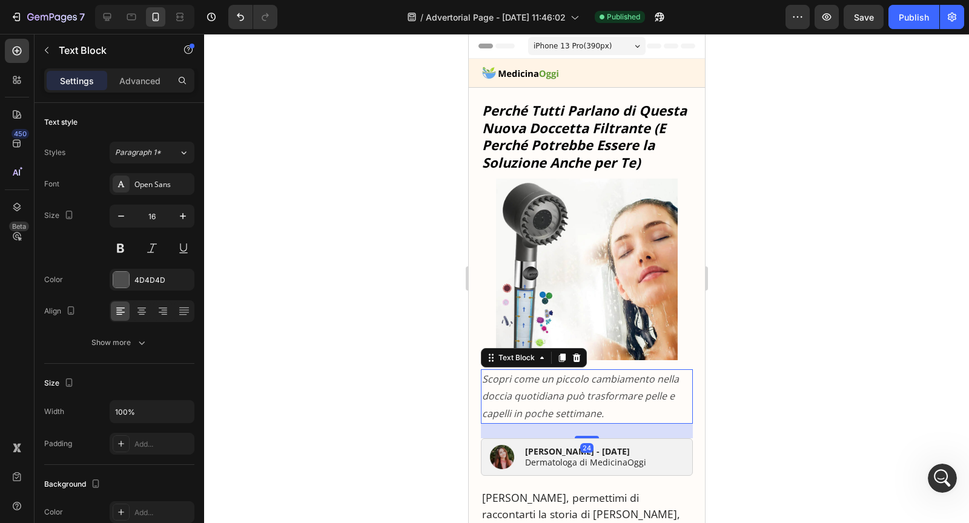
click at [555, 396] on icon "Scopri come un piccolo cambiamento nella doccia quotidiana può trasformare pell…" at bounding box center [580, 397] width 197 height 48
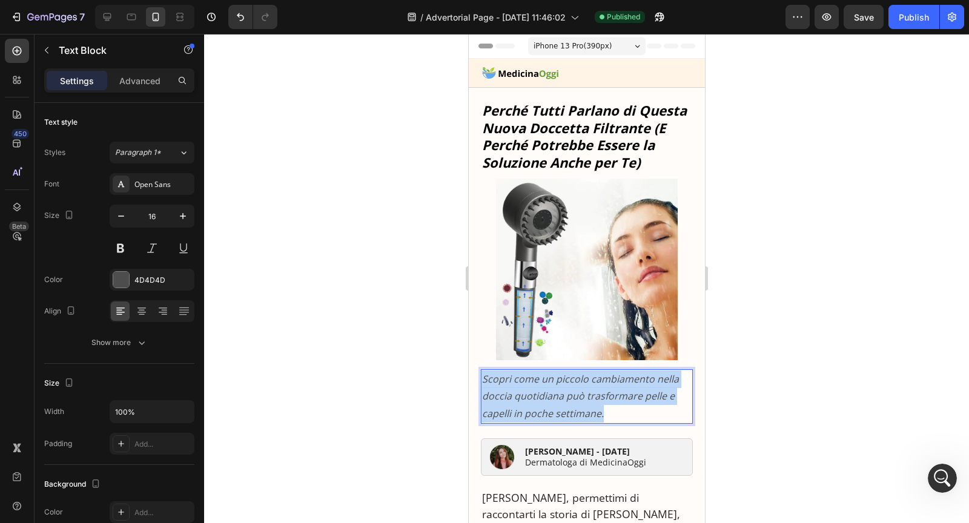
click at [555, 396] on icon "Scopri come un piccolo cambiamento nella doccia quotidiana può trasformare pell…" at bounding box center [580, 397] width 197 height 48
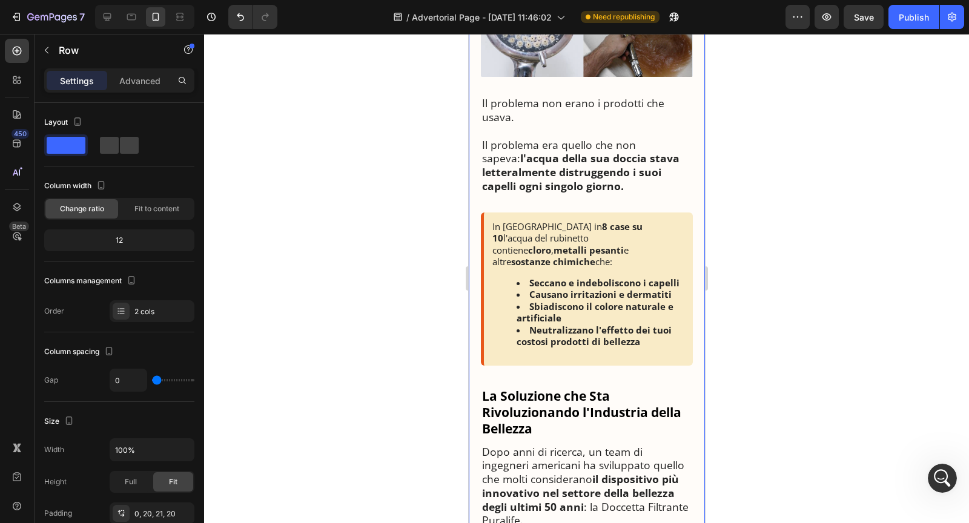
scroll to position [698, 0]
click at [579, 323] on strong "Neutralizzano l'effetto dei tuoi costosi prodotti di bellezza" at bounding box center [593, 335] width 155 height 24
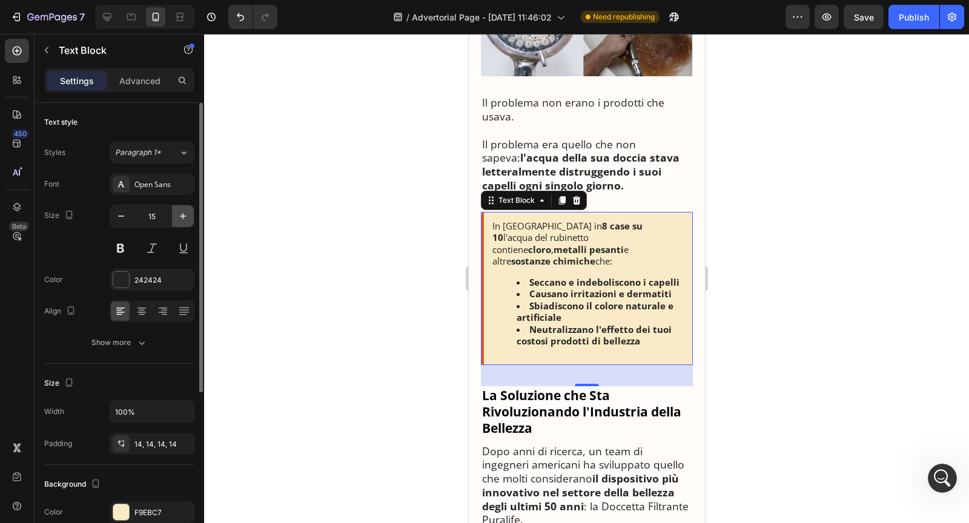
click at [184, 220] on icon "button" at bounding box center [183, 216] width 12 height 12
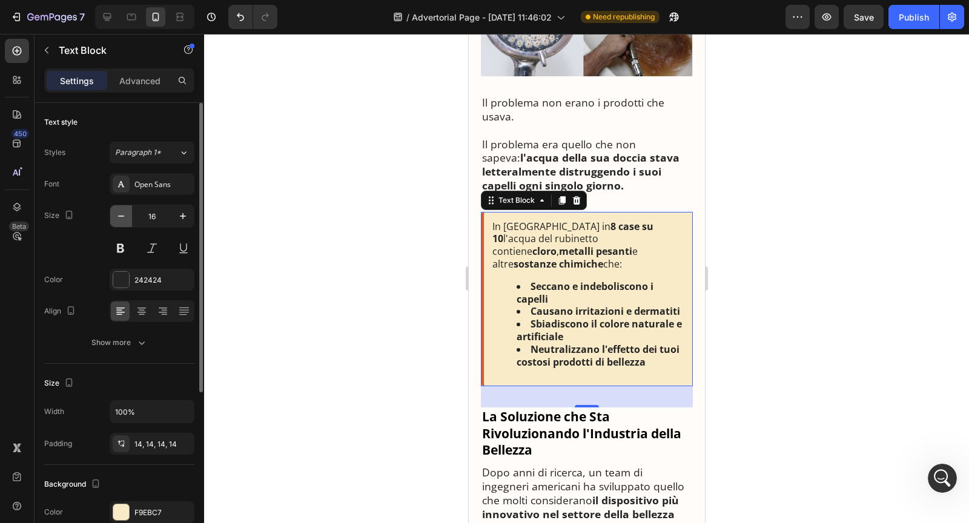
click at [119, 222] on button "button" at bounding box center [121, 216] width 22 height 22
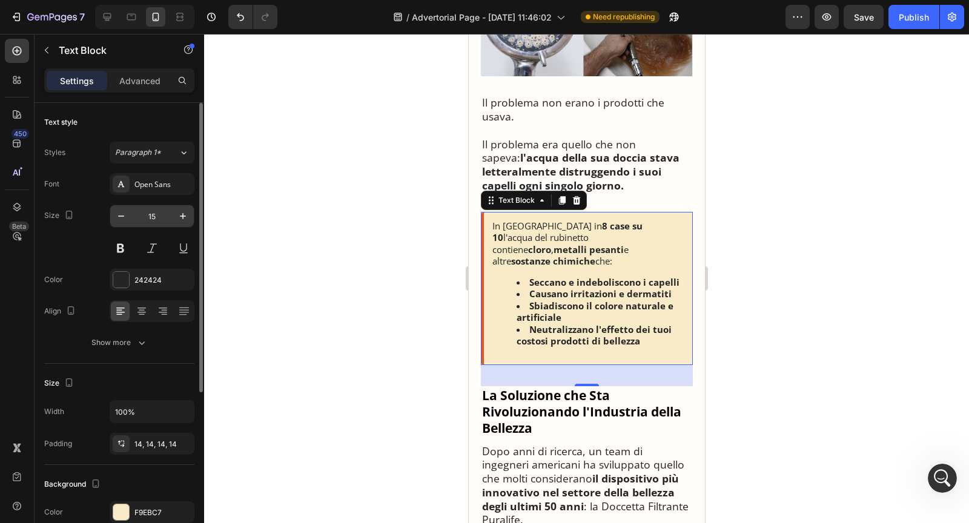
click at [159, 220] on input "15" at bounding box center [152, 216] width 40 height 22
click at [153, 216] on input "15" at bounding box center [152, 216] width 40 height 22
type input "15.5"
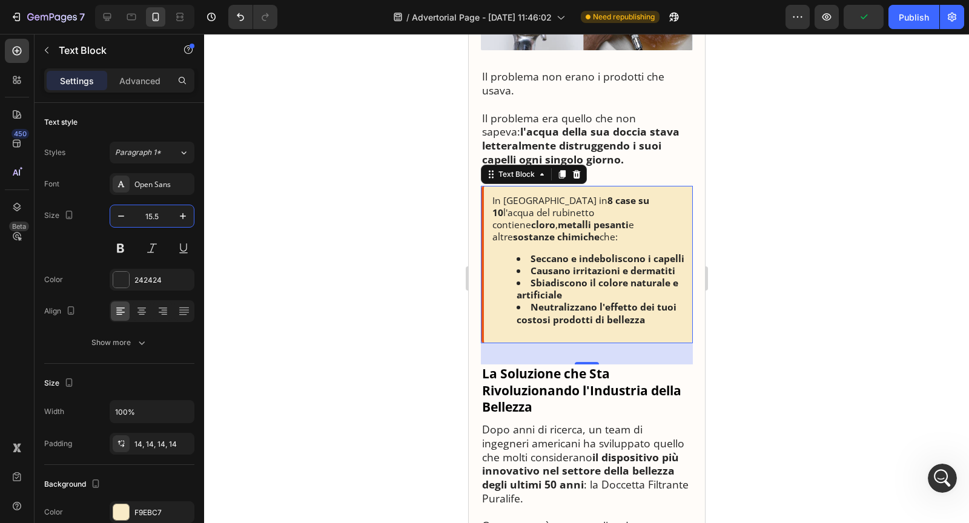
scroll to position [792, 0]
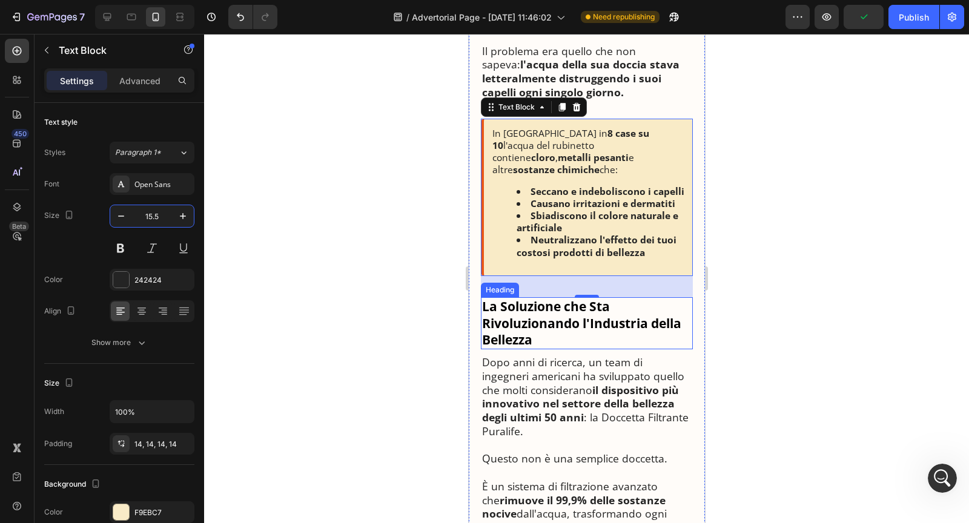
click at [537, 298] on strong "La Soluzione che Sta Rivoluzionando l'Industria della Bellezza" at bounding box center [581, 323] width 199 height 50
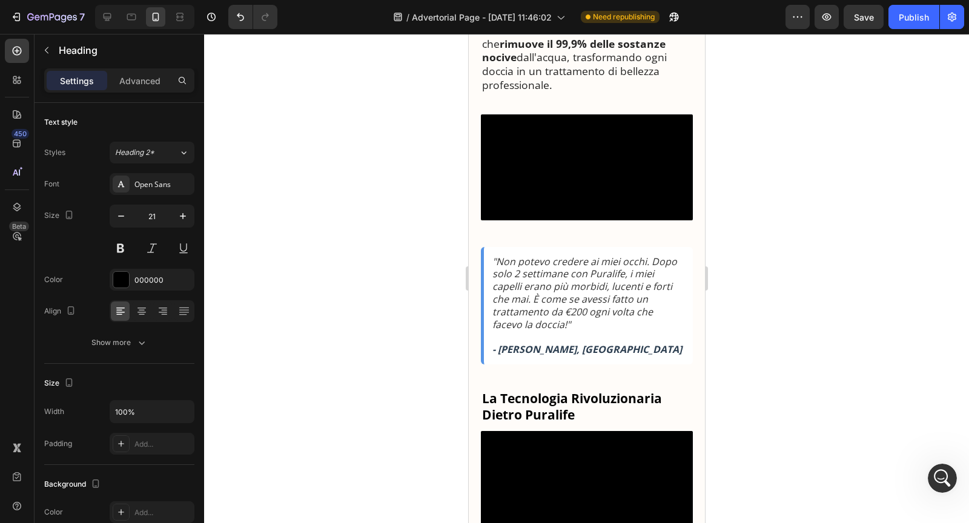
scroll to position [1278, 0]
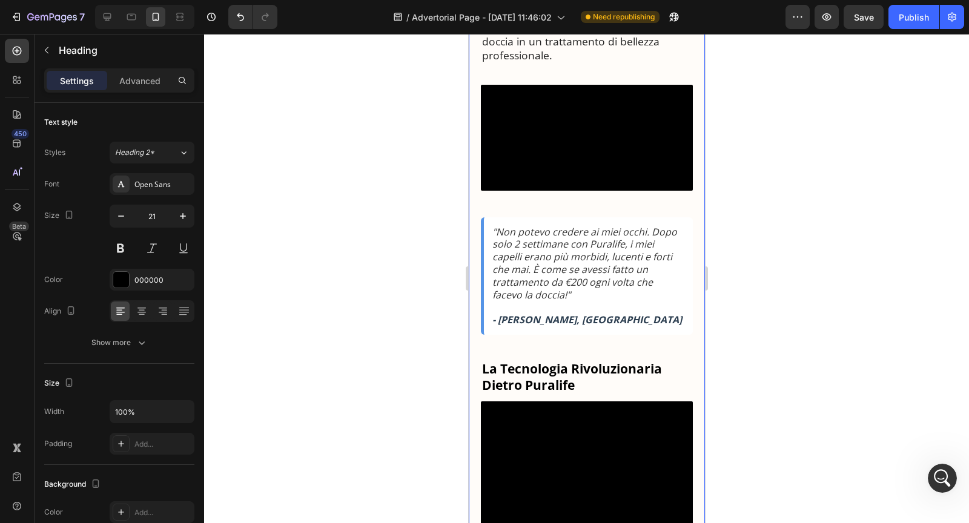
click at [550, 191] on video at bounding box center [586, 138] width 212 height 106
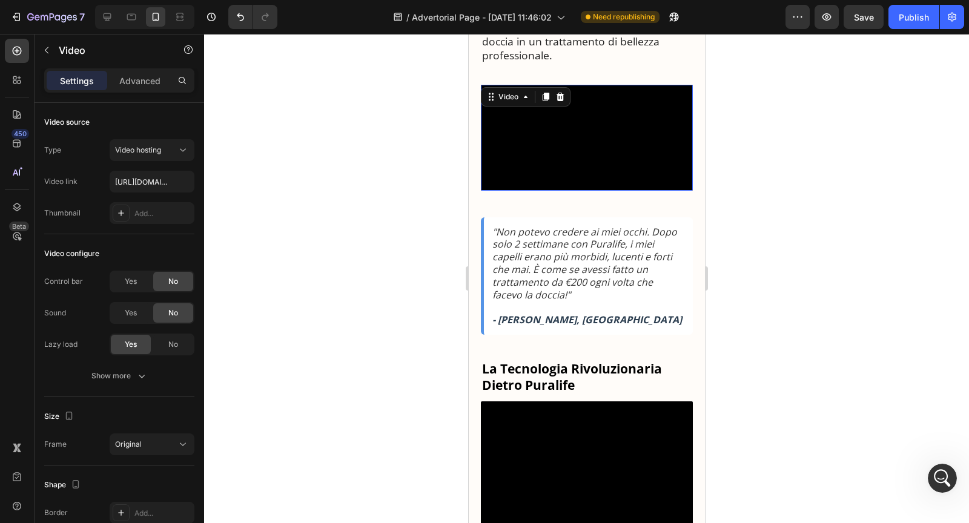
click at [589, 191] on video at bounding box center [586, 138] width 212 height 106
click at [589, 280] on div ""Non potevo credere ai miei occhi. Dopo solo 2 settimane con Puralife, i miei c…" at bounding box center [586, 276] width 212 height 118
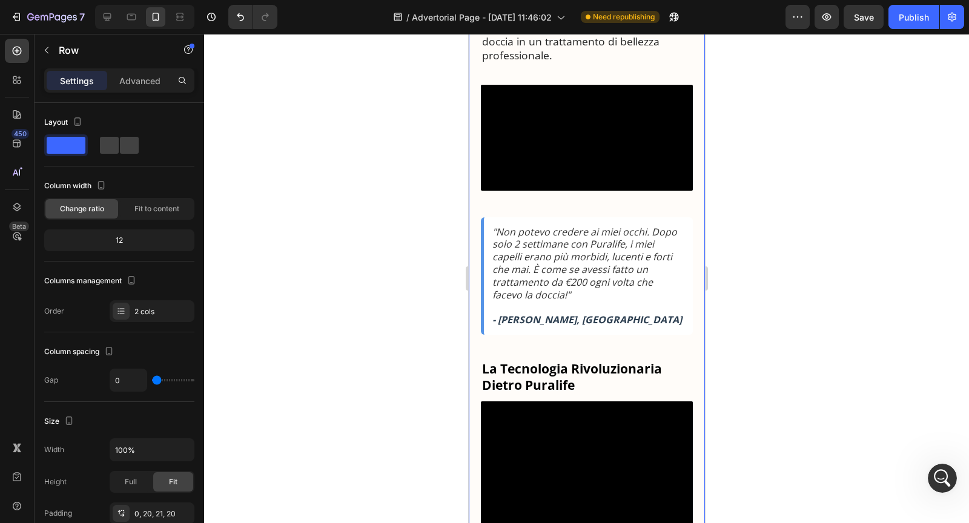
click at [593, 281] on div ""Non potevo credere ai miei occhi. Dopo solo 2 settimane con Puralife, i miei c…" at bounding box center [586, 276] width 212 height 118
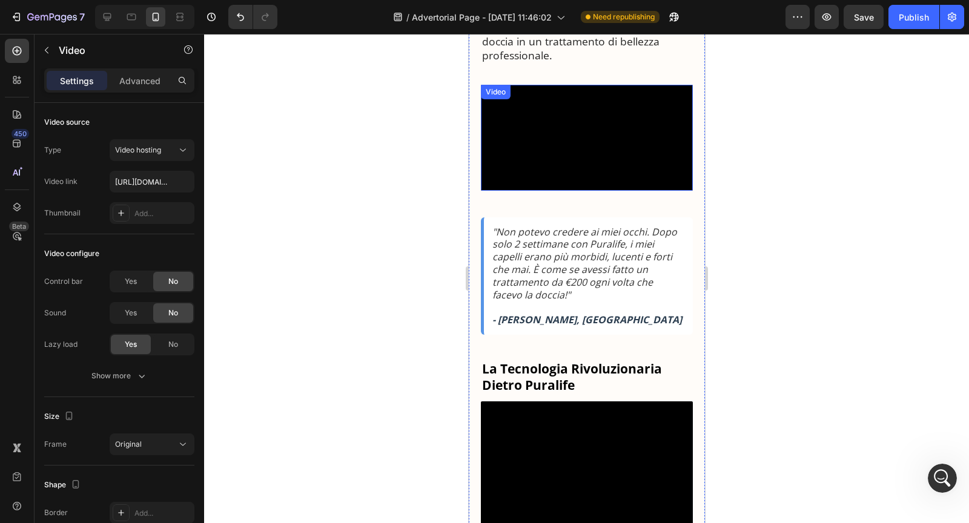
click at [592, 191] on video at bounding box center [586, 138] width 212 height 106
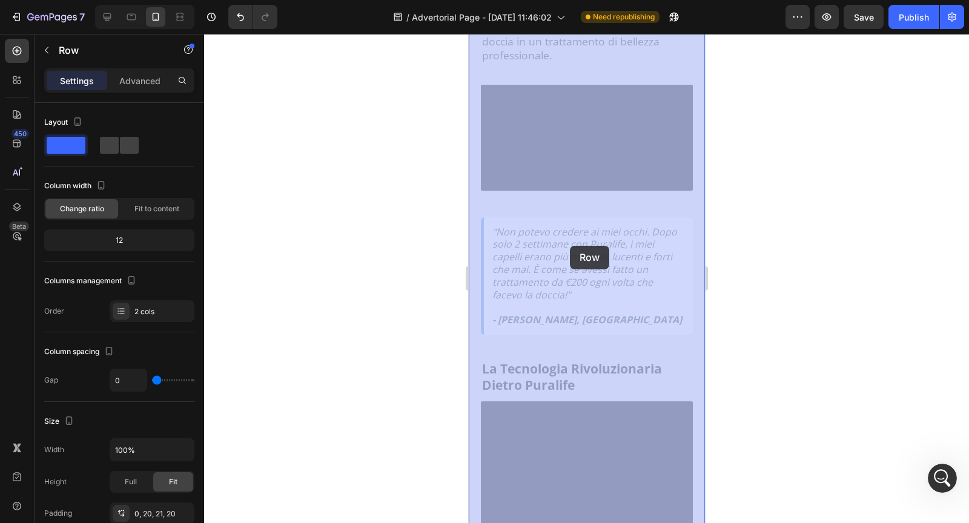
drag, startPoint x: 578, startPoint y: 267, endPoint x: 569, endPoint y: 246, distance: 22.8
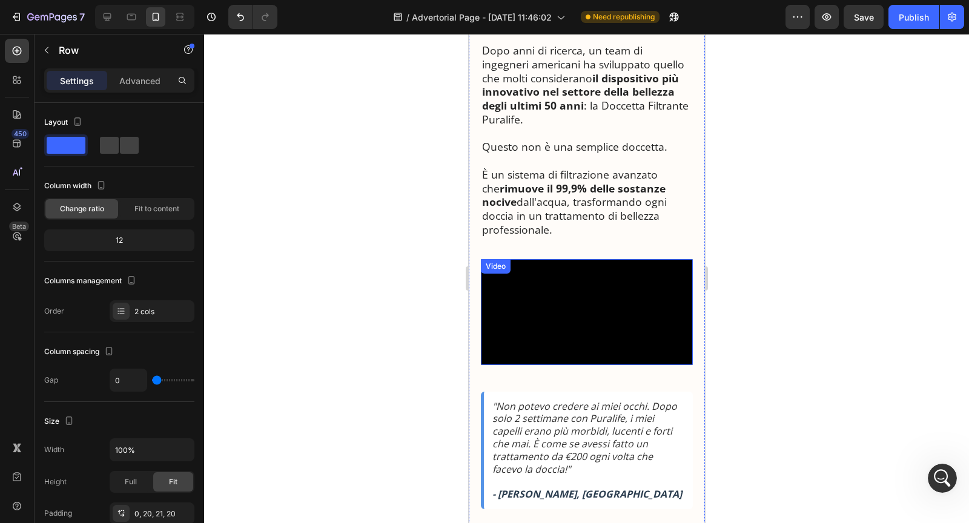
scroll to position [1201, 0]
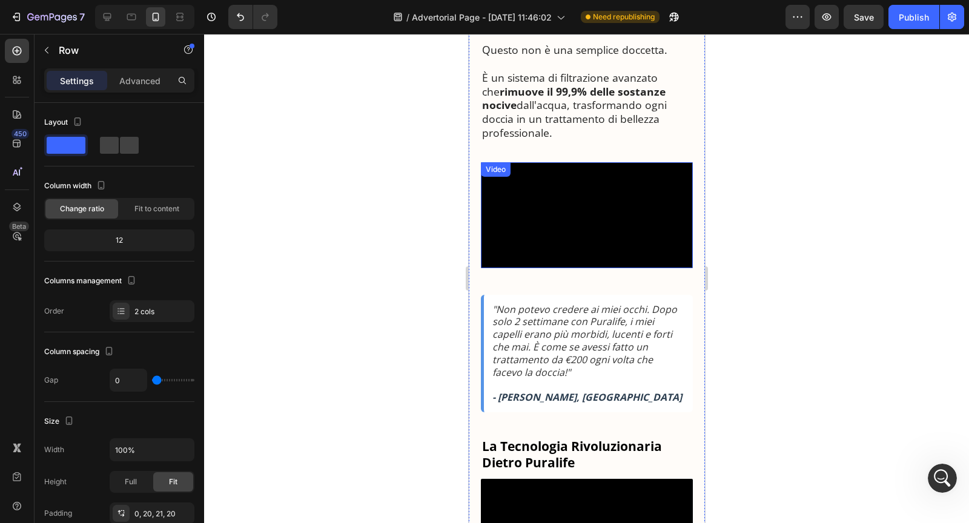
click at [569, 246] on video at bounding box center [586, 215] width 212 height 106
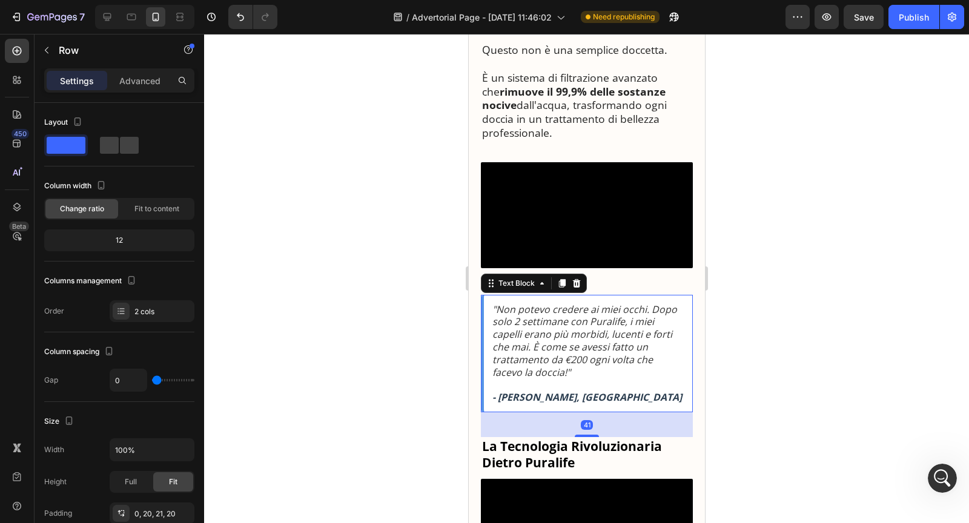
click at [517, 379] on icon ""Non potevo credere ai miei occhi. Dopo solo 2 settimane con Puralife, i miei c…" at bounding box center [584, 341] width 185 height 76
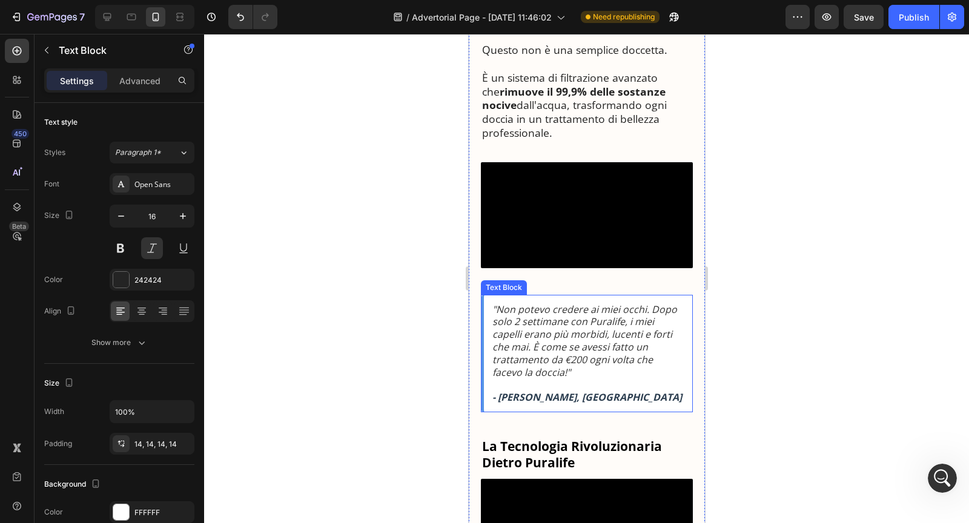
click at [596, 361] on div ""Non potevo credere ai miei occhi. Dopo solo 2 settimane con Puralife, i miei c…" at bounding box center [586, 354] width 212 height 118
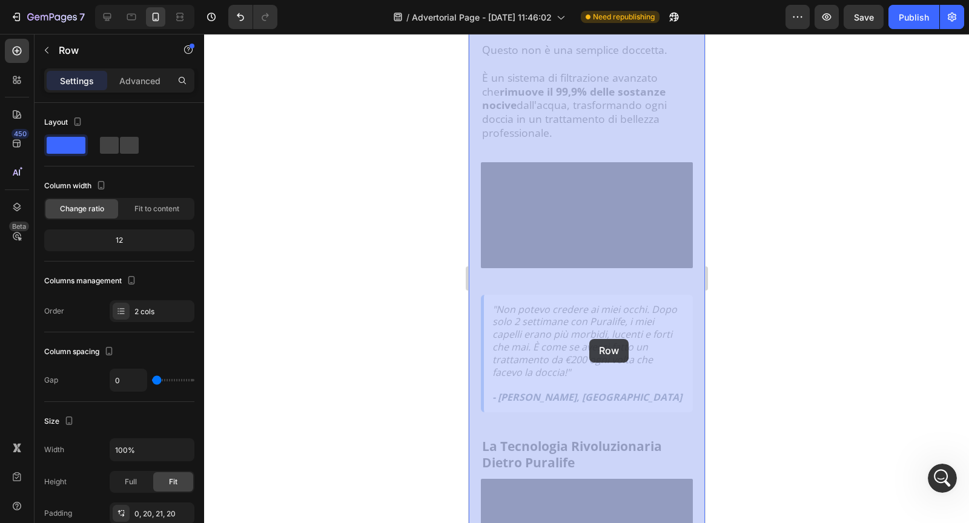
drag, startPoint x: 594, startPoint y: 354, endPoint x: 589, endPoint y: 339, distance: 15.1
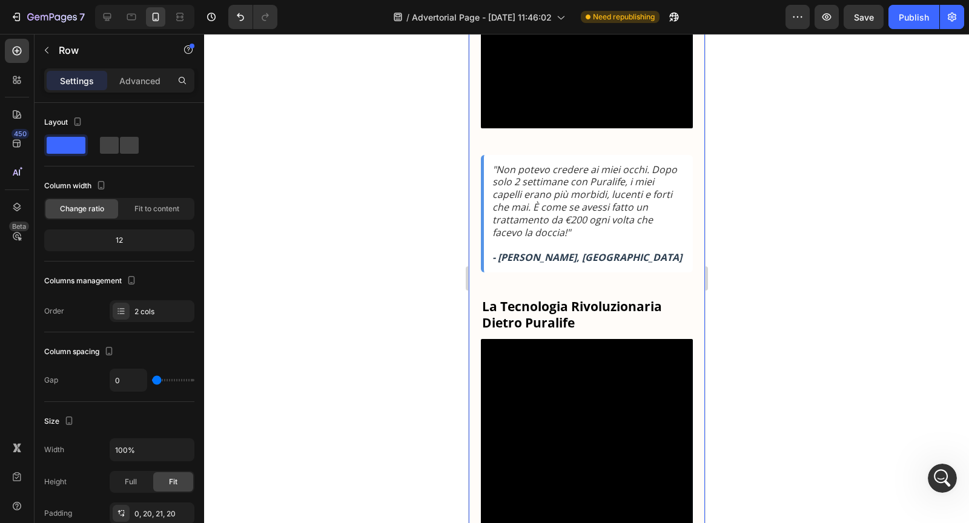
scroll to position [1348, 0]
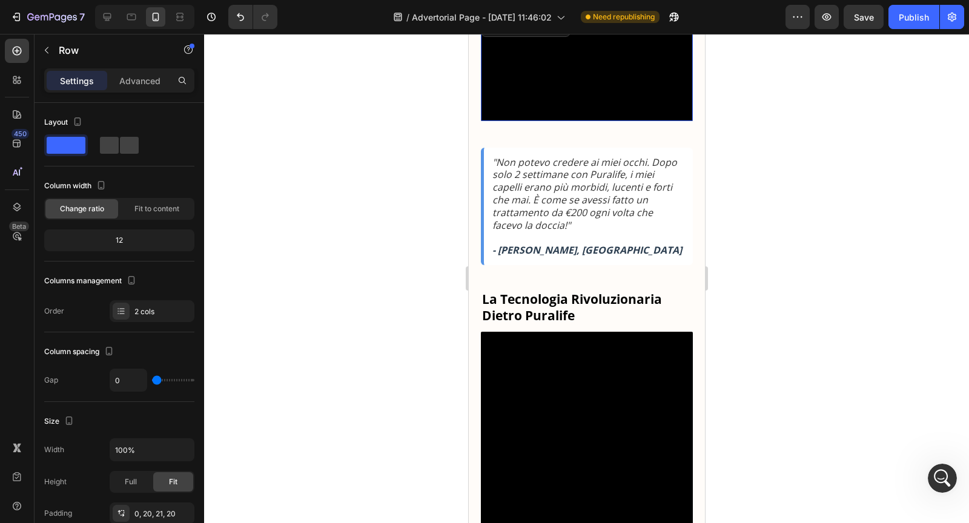
click at [567, 121] on video at bounding box center [586, 68] width 212 height 106
click at [566, 206] on div "⁠⁠⁠⁠⁠⁠⁠ Perché Tutti Parlano di Questa Nuova Doccetta Filtrante (E Perché Potre…" at bounding box center [586, 526] width 212 height 3546
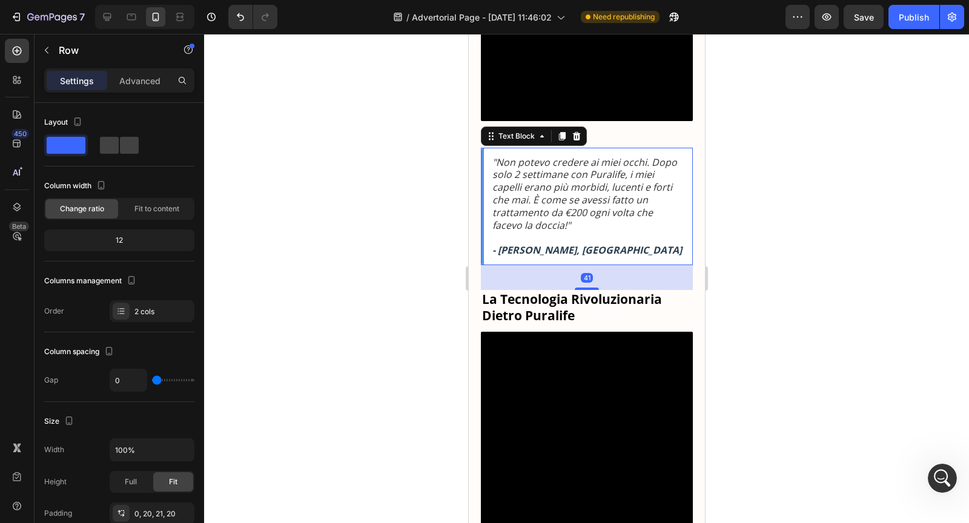
click at [562, 227] on icon ""Non potevo credere ai miei occhi. Dopo solo 2 settimane con Puralife, i miei c…" at bounding box center [584, 194] width 185 height 76
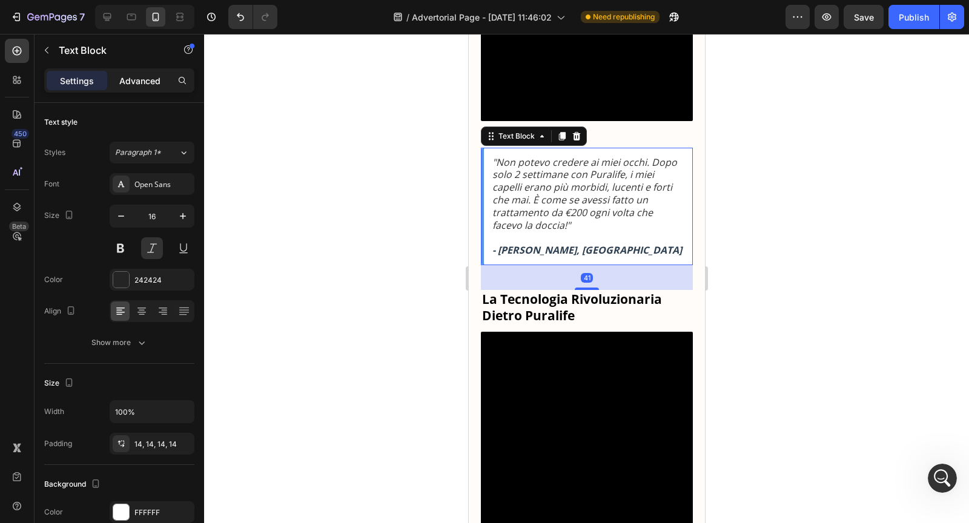
click at [158, 82] on p "Advanced" at bounding box center [139, 81] width 41 height 13
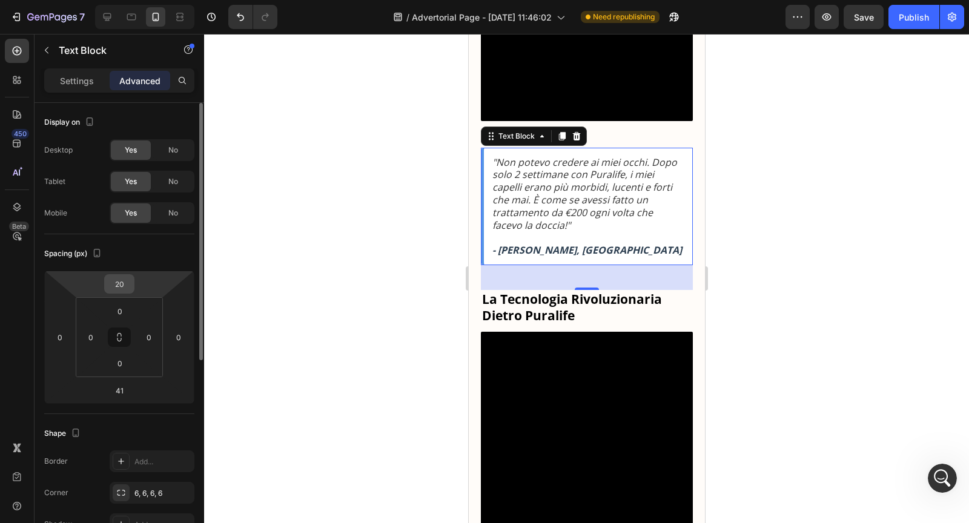
click at [127, 280] on input "20" at bounding box center [119, 284] width 24 height 18
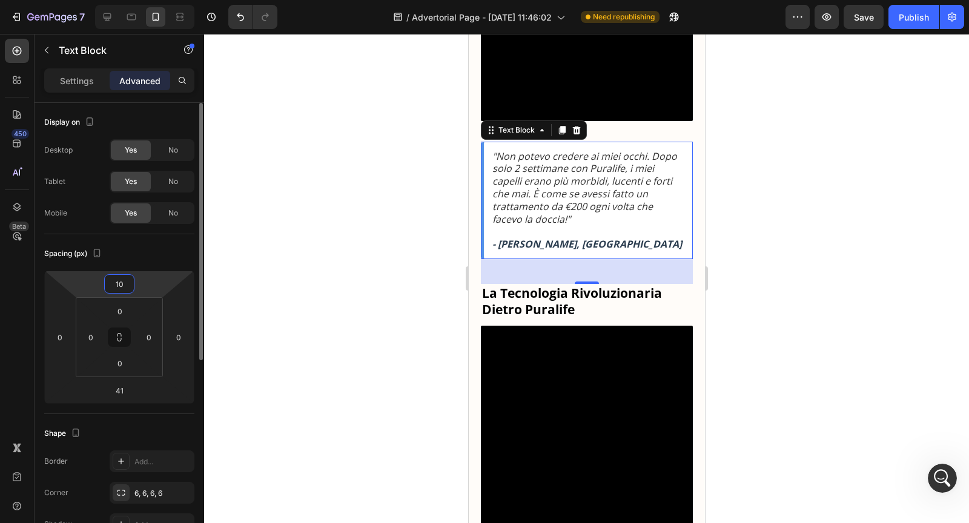
type input "1"
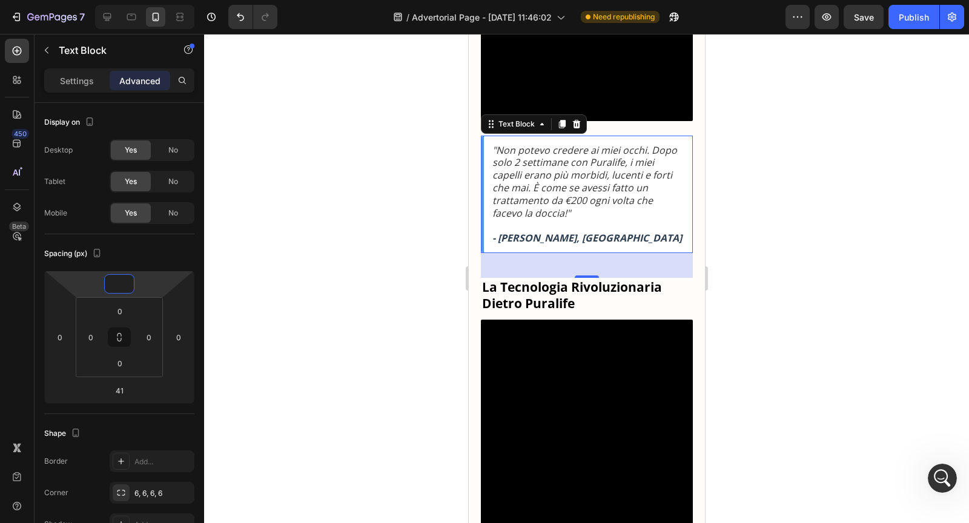
click at [522, 121] on video at bounding box center [586, 68] width 212 height 106
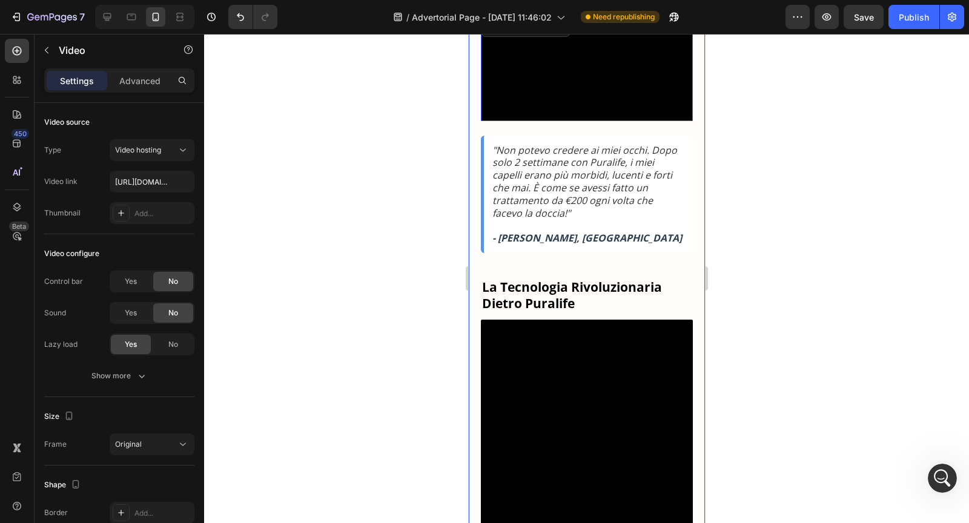
click at [560, 193] on div "⁠⁠⁠⁠⁠⁠⁠ Perché Tutti Parlano di Questa Nuova Doccetta Filtrante (E Perché Potre…" at bounding box center [586, 519] width 212 height 3533
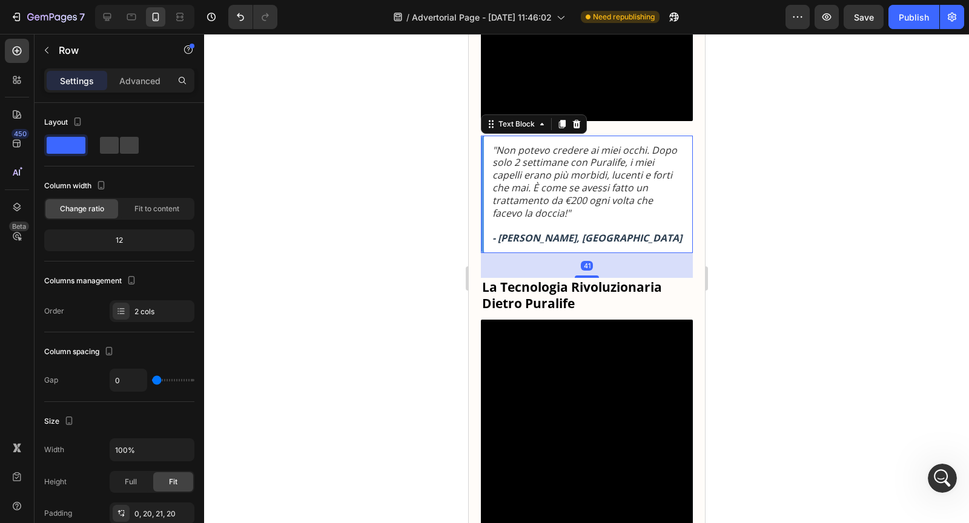
click at [545, 220] on icon ""Non potevo credere ai miei occhi. Dopo solo 2 settimane con Puralife, i miei c…" at bounding box center [584, 182] width 185 height 76
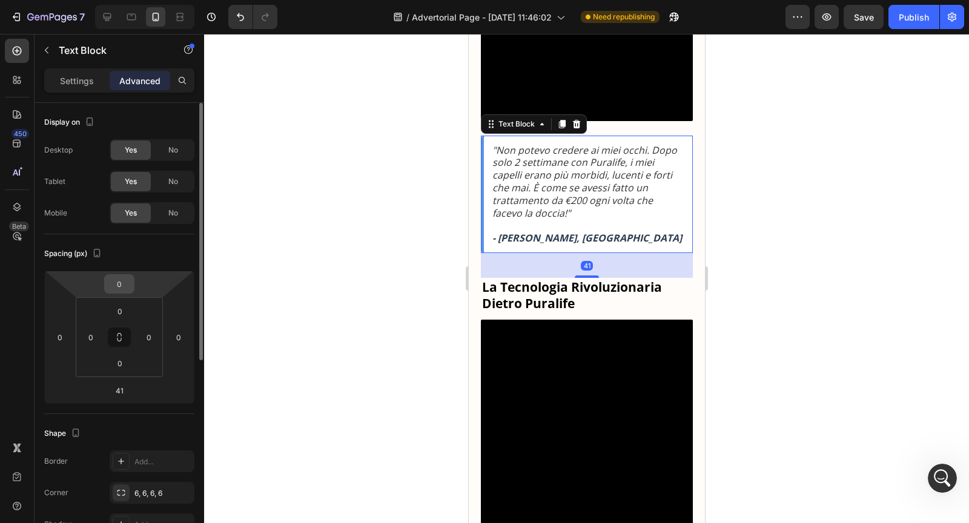
click at [119, 285] on input "0" at bounding box center [119, 284] width 24 height 18
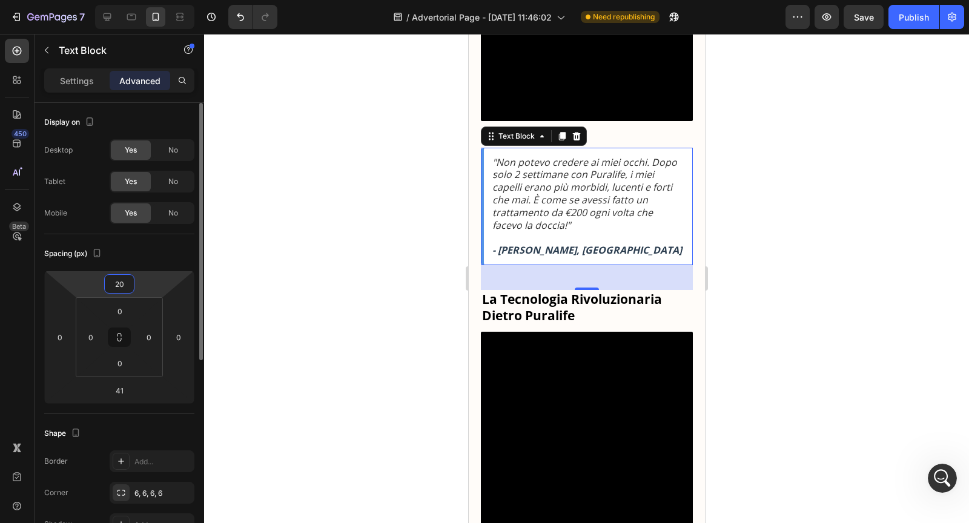
type input "2"
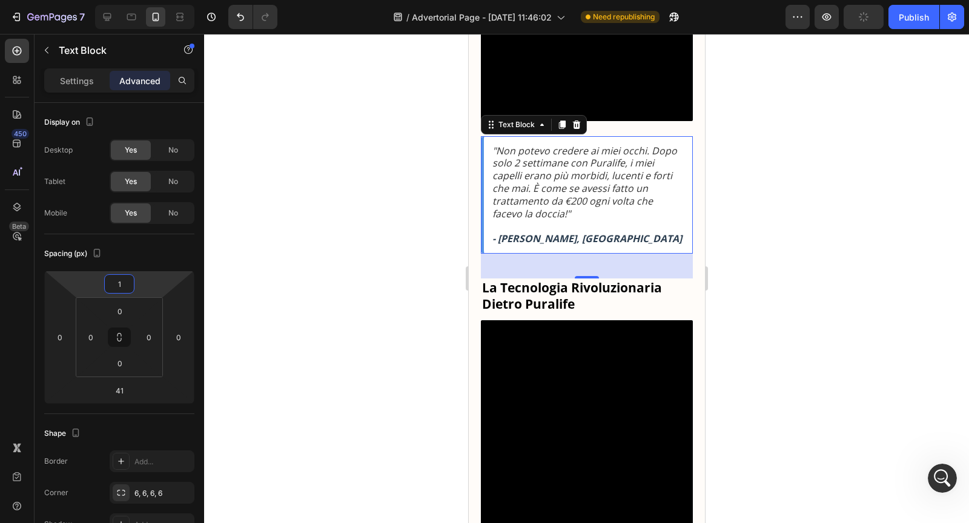
type input "1"
click at [592, 220] on icon ""Non potevo credere ai miei occhi. Dopo solo 2 settimane con Puralife, i miei c…" at bounding box center [584, 182] width 185 height 76
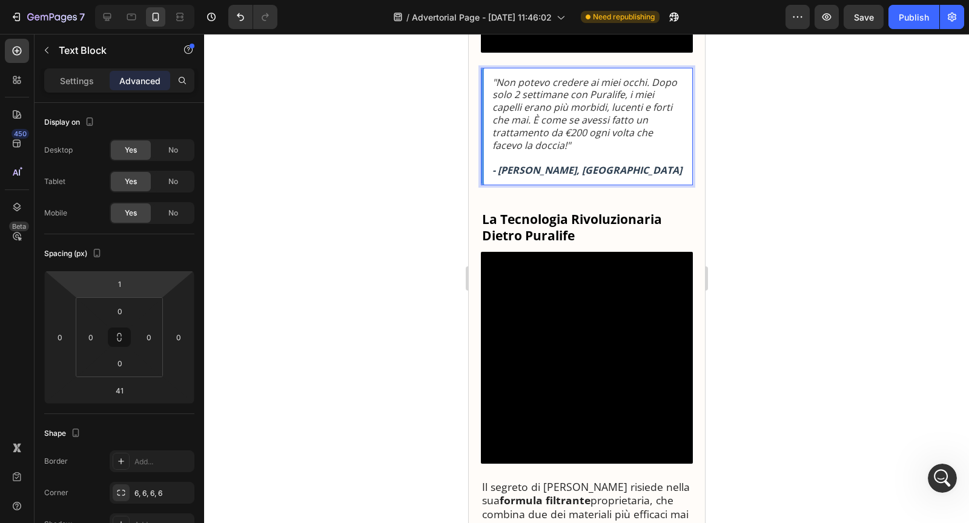
scroll to position [1473, 0]
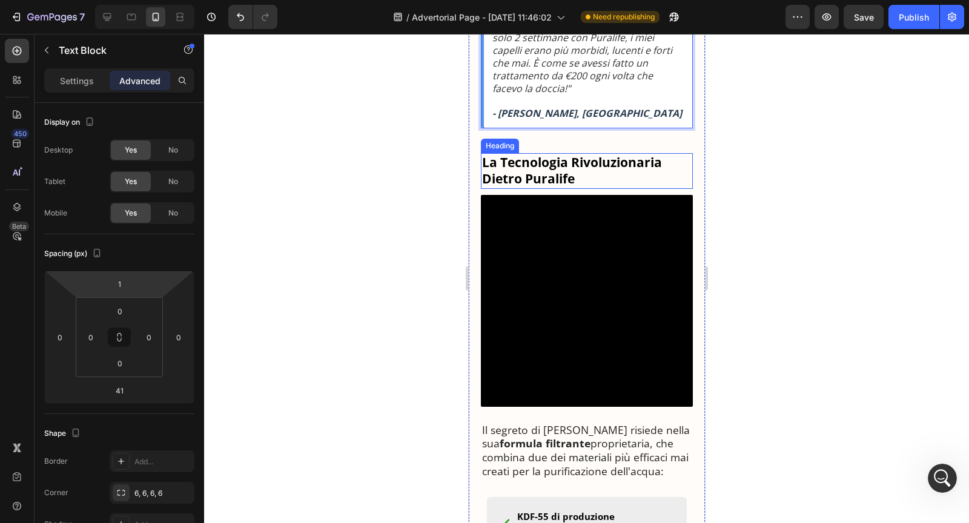
click at [560, 187] on strong "La Tecnologia Rivoluzionaria Dietro Puralife" at bounding box center [572, 170] width 180 height 33
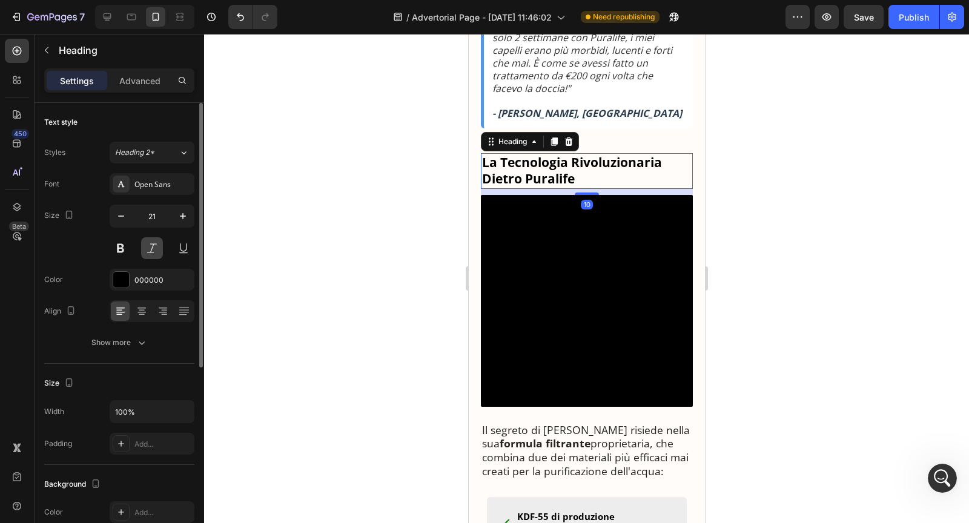
click at [152, 247] on button at bounding box center [152, 248] width 22 height 22
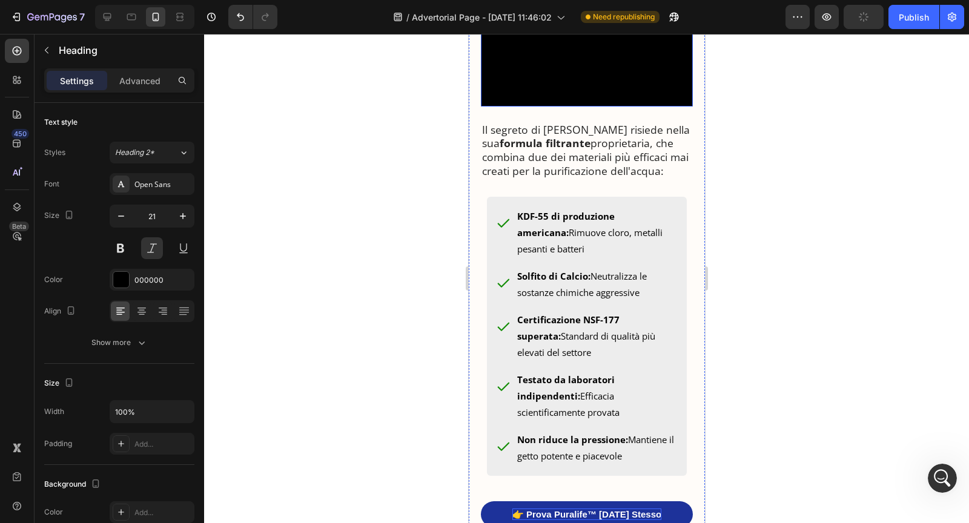
scroll to position [1823, 0]
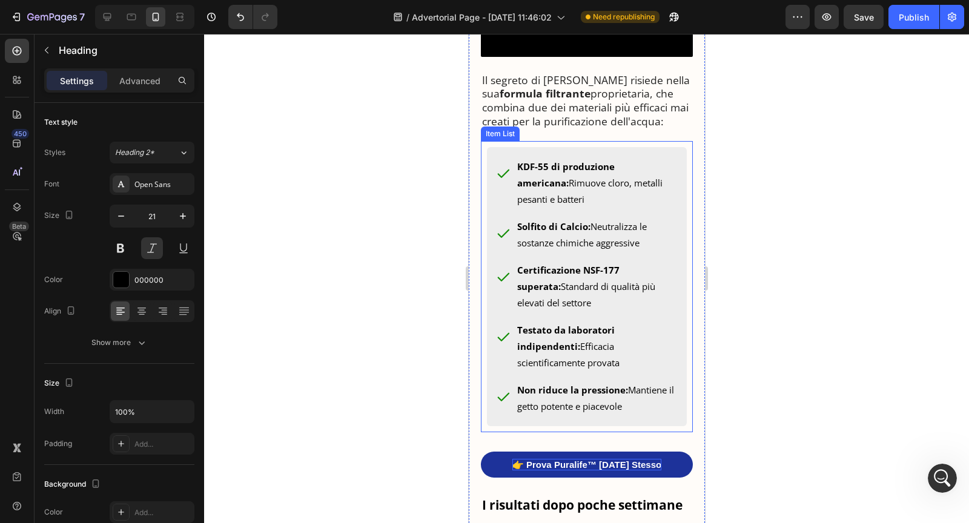
click at [598, 208] on p "KDF-55 di produzione americana: Rimuove cloro, metalli pesanti e batteri" at bounding box center [599, 183] width 164 height 49
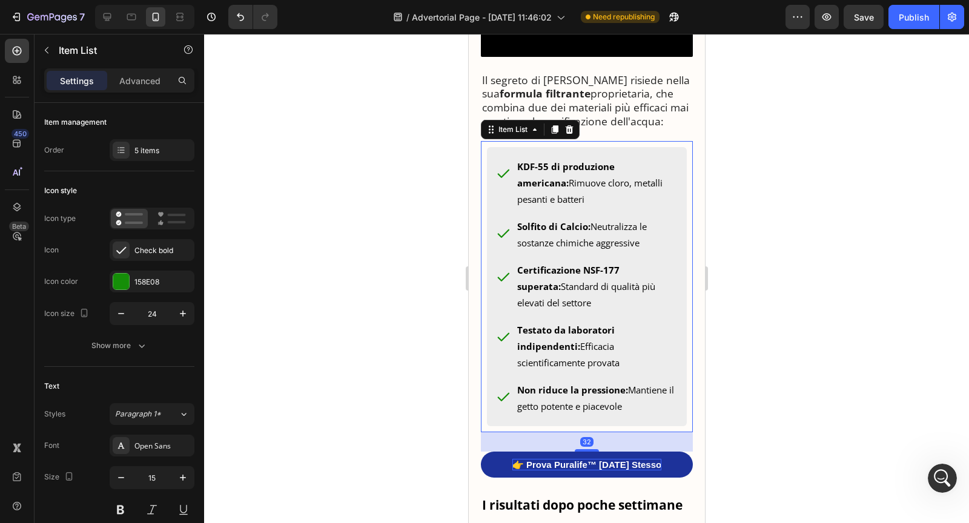
click at [509, 181] on icon at bounding box center [503, 173] width 15 height 15
click at [167, 250] on div "Check bold" at bounding box center [162, 250] width 57 height 11
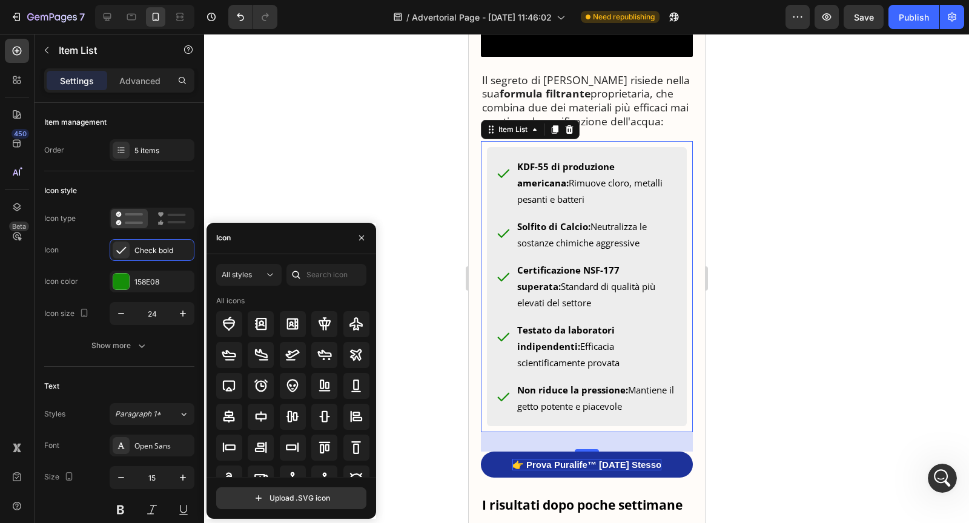
click at [259, 242] on div "Icon" at bounding box center [292, 238] width 170 height 31
click at [230, 242] on div "Icon" at bounding box center [223, 238] width 15 height 11
click at [256, 244] on div "Icon" at bounding box center [292, 238] width 170 height 31
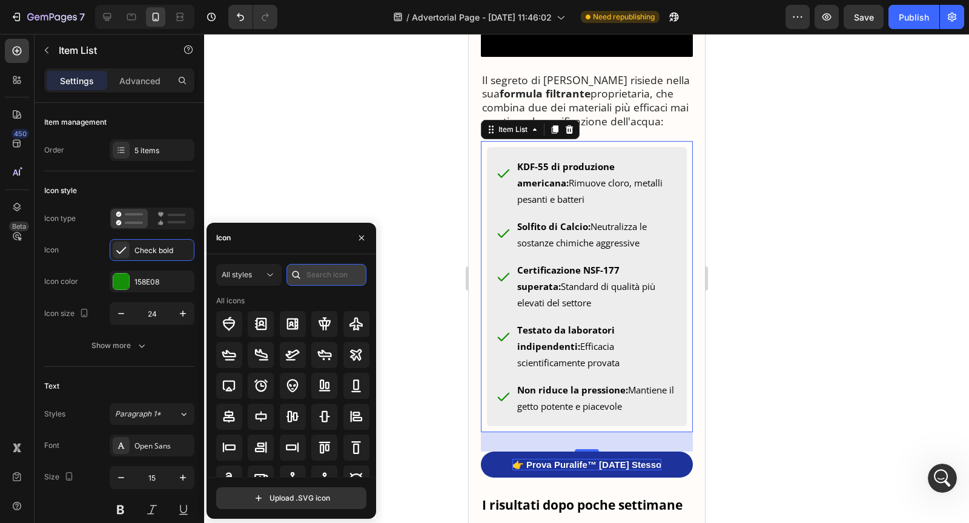
click at [322, 267] on input "text" at bounding box center [327, 275] width 80 height 22
type input "check"
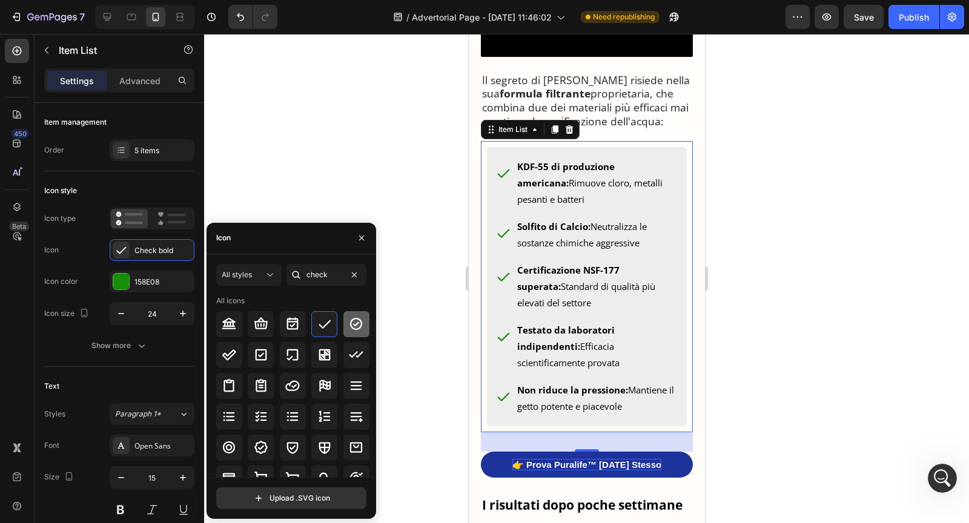
click at [350, 328] on icon at bounding box center [356, 324] width 12 height 12
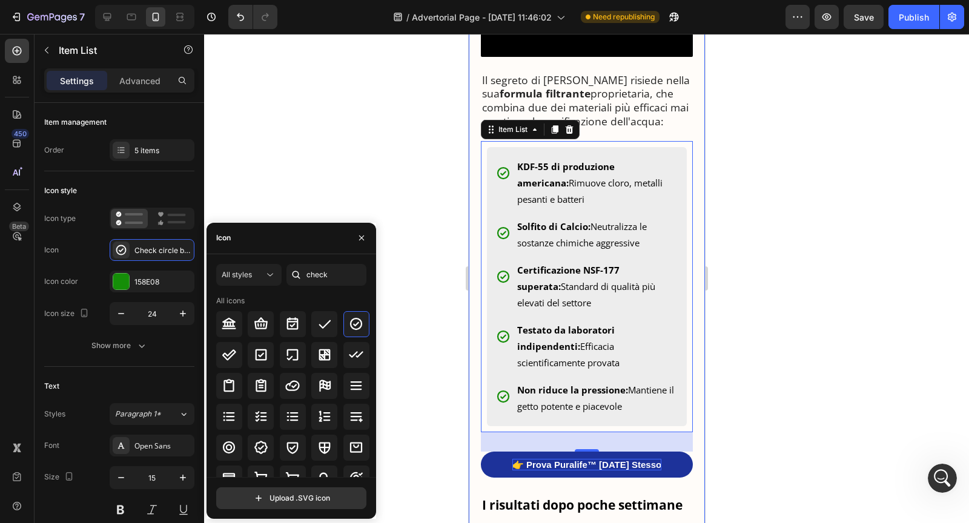
click at [638, 128] on p "Il segreto di [PERSON_NAME] risiede nella sua formula filtrante proprietaria, c…" at bounding box center [587, 100] width 210 height 55
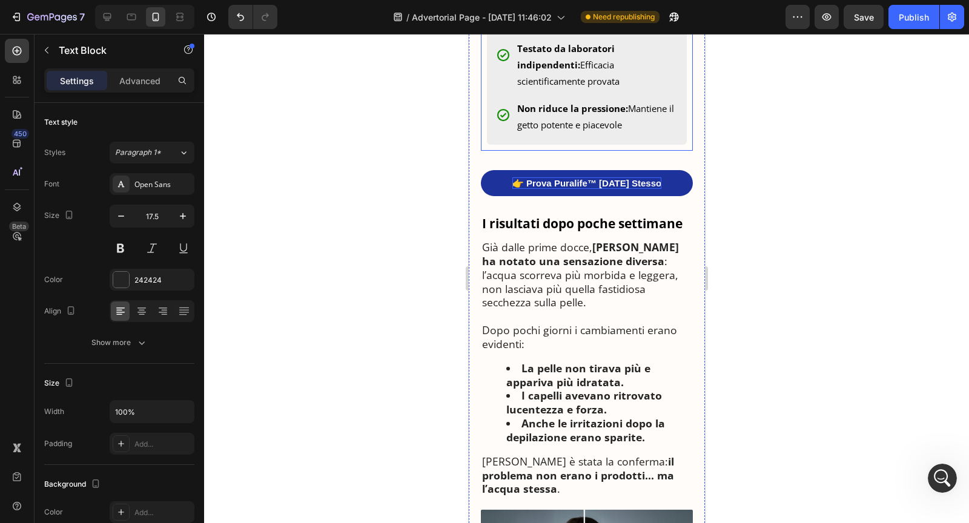
scroll to position [2110, 0]
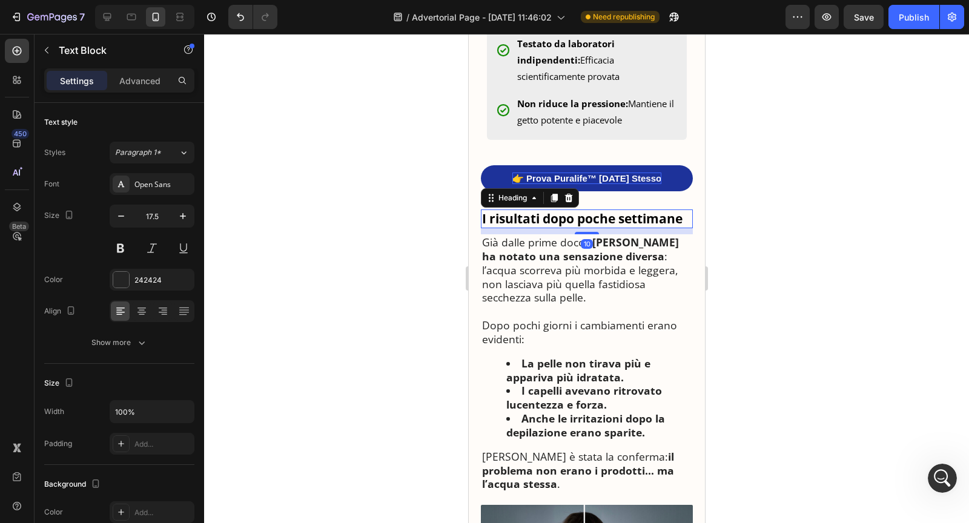
click at [579, 227] on strong "I risultati dopo poche settimane" at bounding box center [582, 218] width 201 height 17
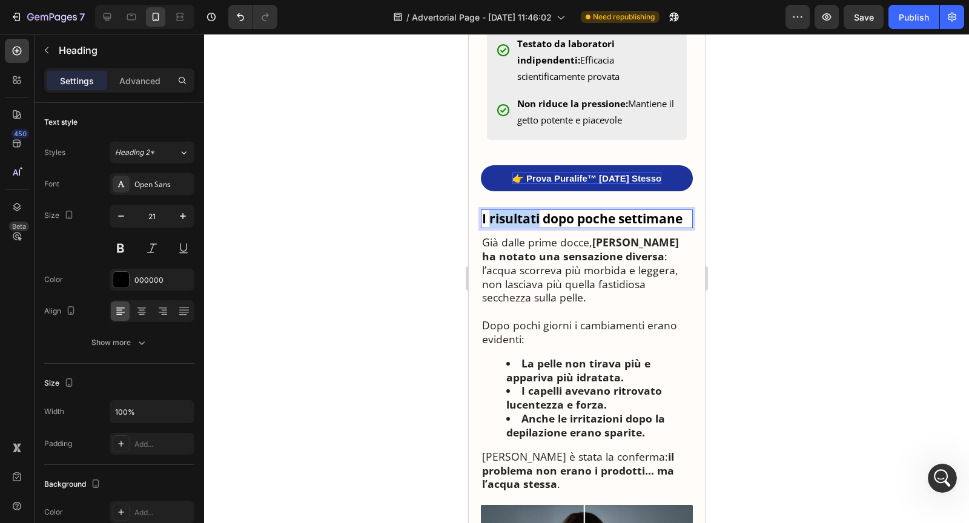
click at [519, 227] on strong "I risultati dopo poche settimane" at bounding box center [582, 218] width 201 height 17
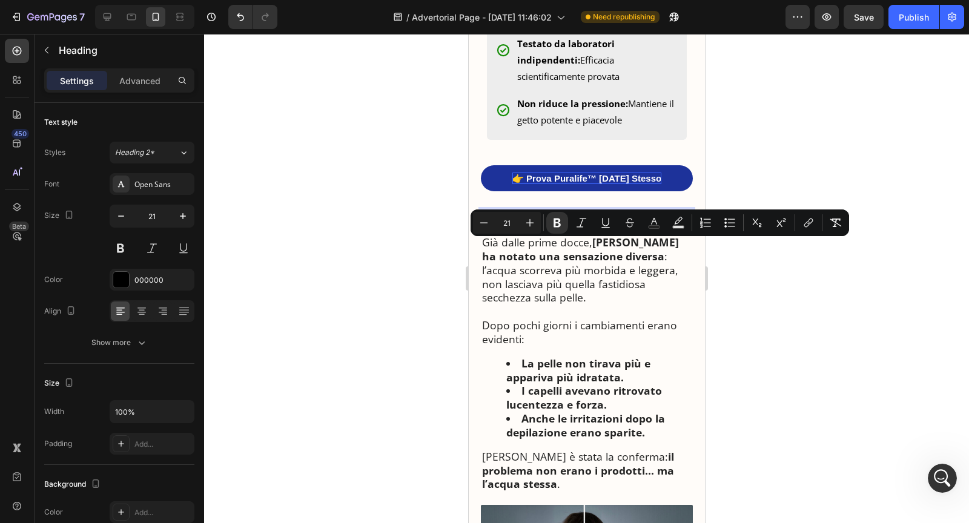
click at [495, 227] on strong "I risultati dopo poche settimane" at bounding box center [582, 218] width 201 height 17
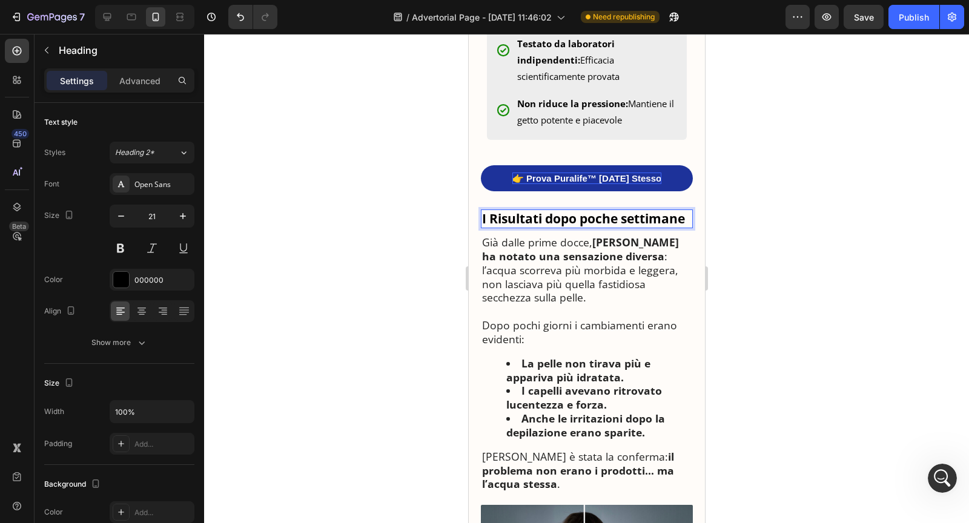
click at [552, 227] on strong "I Risultati dopo poche settimane" at bounding box center [583, 218] width 203 height 17
click at [588, 227] on strong "I Risultati Dopo poche settimane" at bounding box center [584, 218] width 205 height 17
click at [630, 227] on strong "I Risultati Dopo Poche settimane" at bounding box center [584, 218] width 205 height 17
click at [611, 227] on strong "I Risultati Dopo Poche Settimane" at bounding box center [585, 218] width 206 height 17
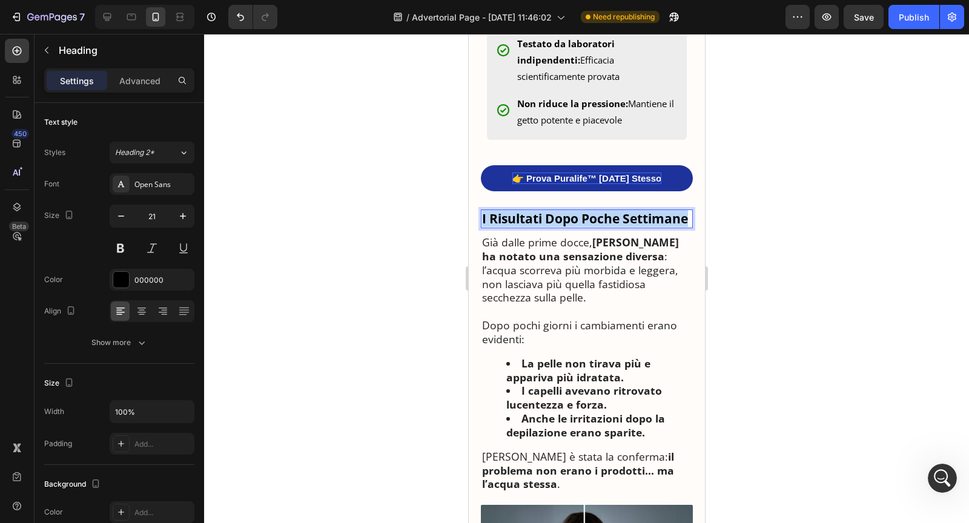
click at [611, 227] on strong "I Risultati Dopo Poche Settimane" at bounding box center [585, 218] width 206 height 17
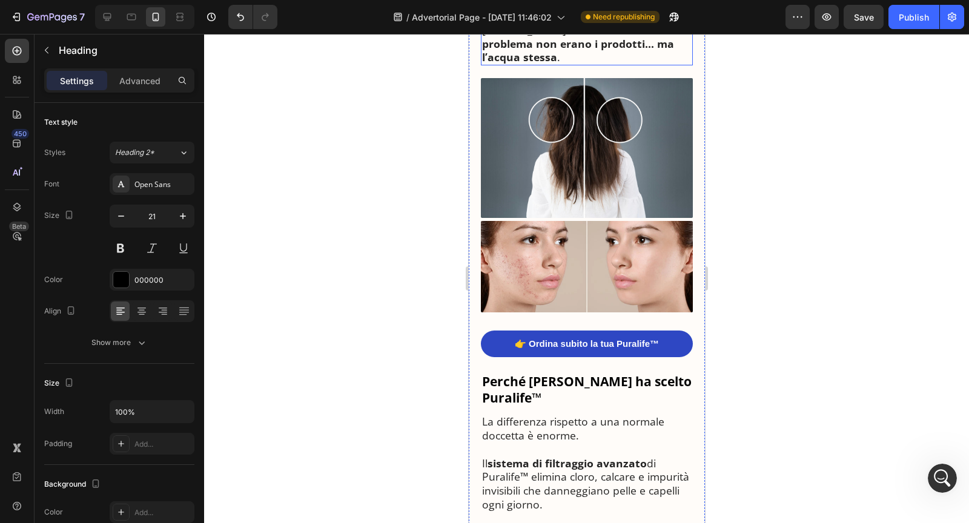
scroll to position [2563, 0]
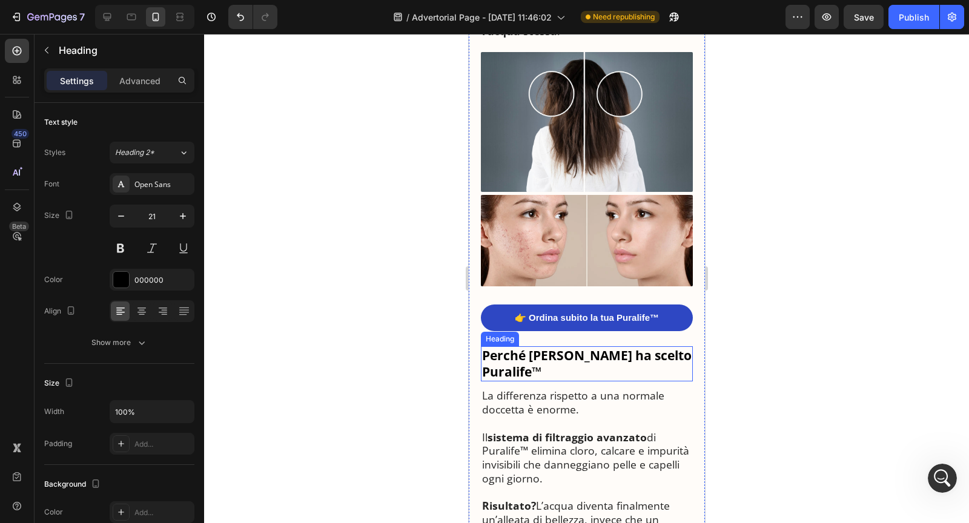
click at [595, 371] on strong "Perché [PERSON_NAME] ha scelto Puralife™" at bounding box center [587, 363] width 210 height 33
click at [579, 376] on strong "Perché [PERSON_NAME] ha scelto Puralife™" at bounding box center [587, 363] width 210 height 33
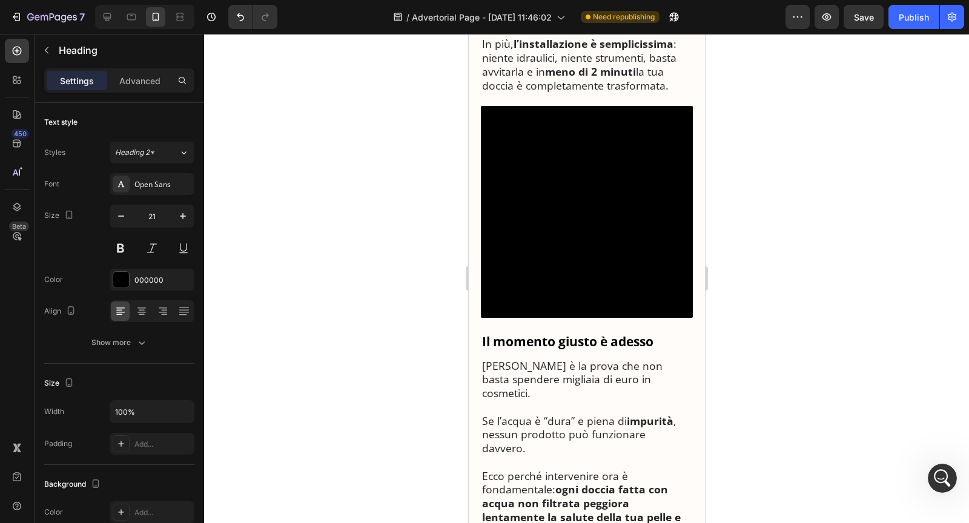
scroll to position [3100, 0]
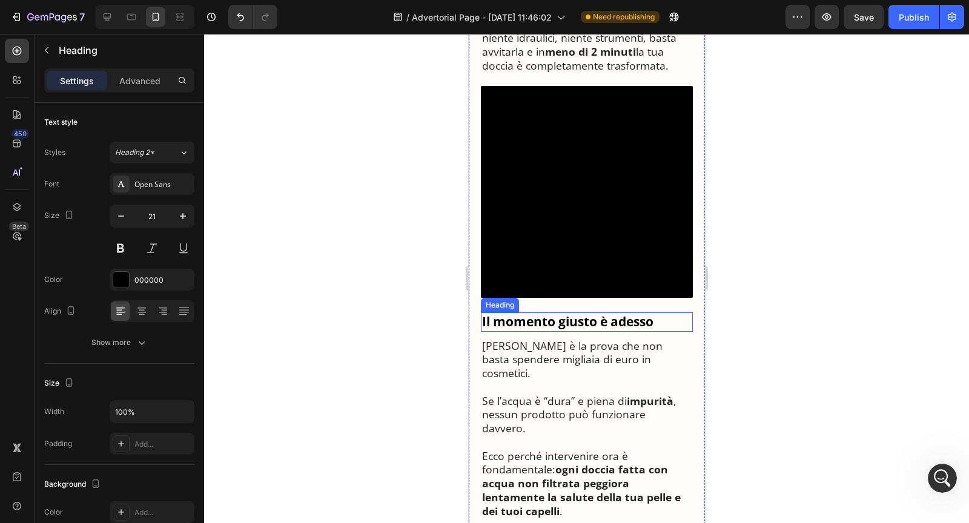
click at [539, 329] on strong "Il momento giusto è adesso" at bounding box center [567, 321] width 171 height 17
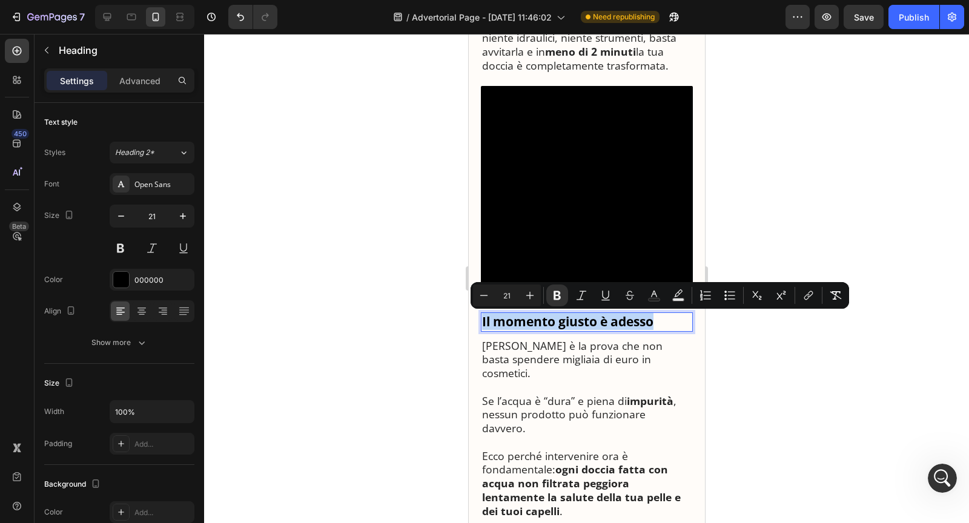
click at [512, 326] on strong "Il momento giusto è adesso" at bounding box center [567, 321] width 171 height 17
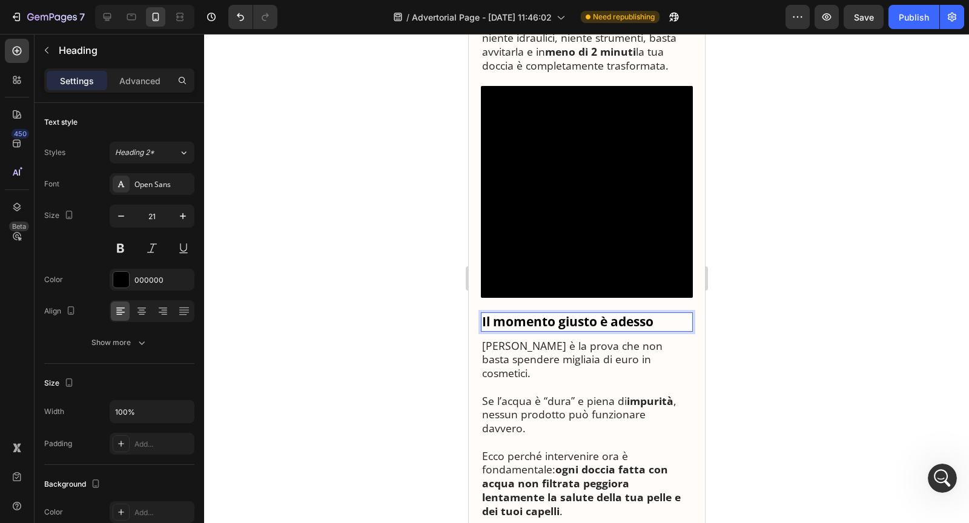
click at [503, 323] on strong "Il momento giusto è adesso" at bounding box center [567, 321] width 171 height 17
click at [565, 325] on strong "Il Momento giusto è adesso" at bounding box center [567, 321] width 171 height 17
click at [620, 324] on strong "Il Momento Giusto è adesso" at bounding box center [568, 321] width 173 height 17
click at [607, 325] on strong "Il Momento Giusto è Adesso" at bounding box center [568, 321] width 173 height 17
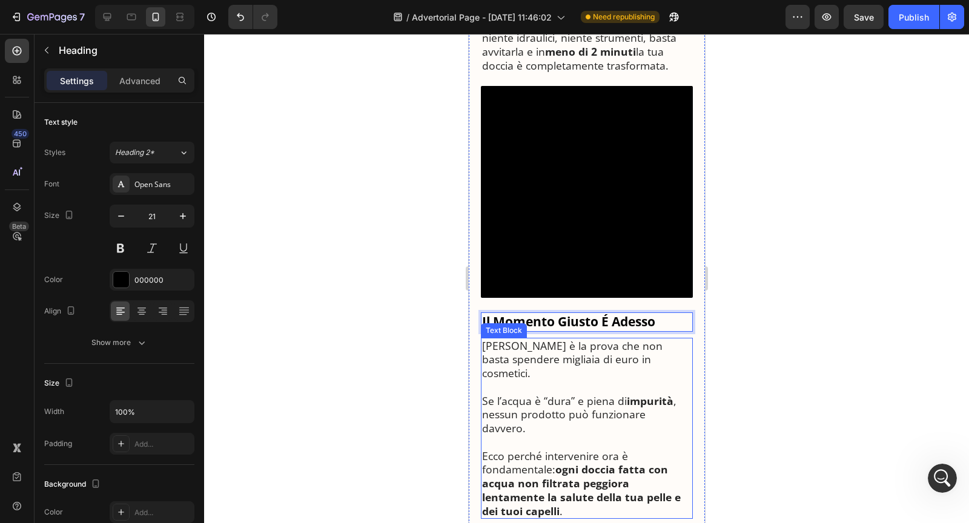
click at [655, 394] on strong "impurità" at bounding box center [649, 401] width 47 height 15
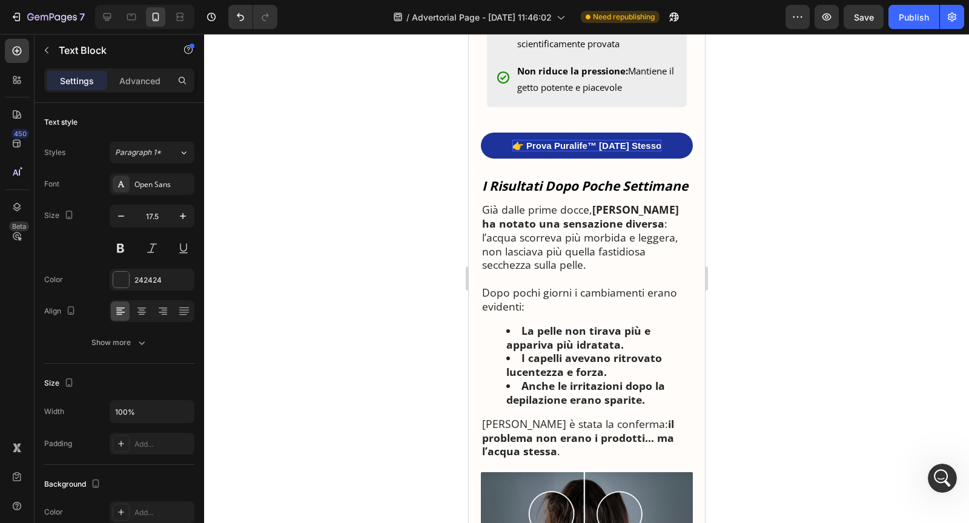
scroll to position [2057, 0]
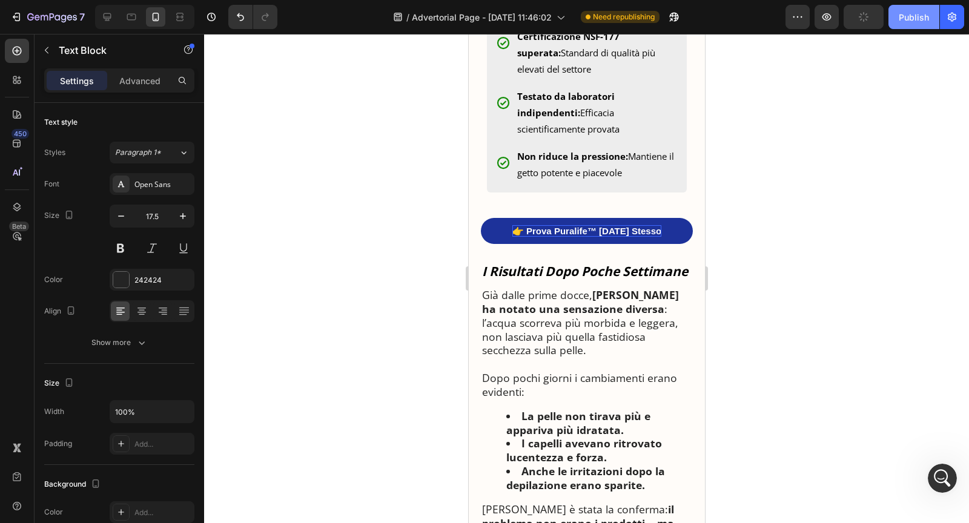
click at [901, 20] on div "Publish" at bounding box center [914, 17] width 30 height 13
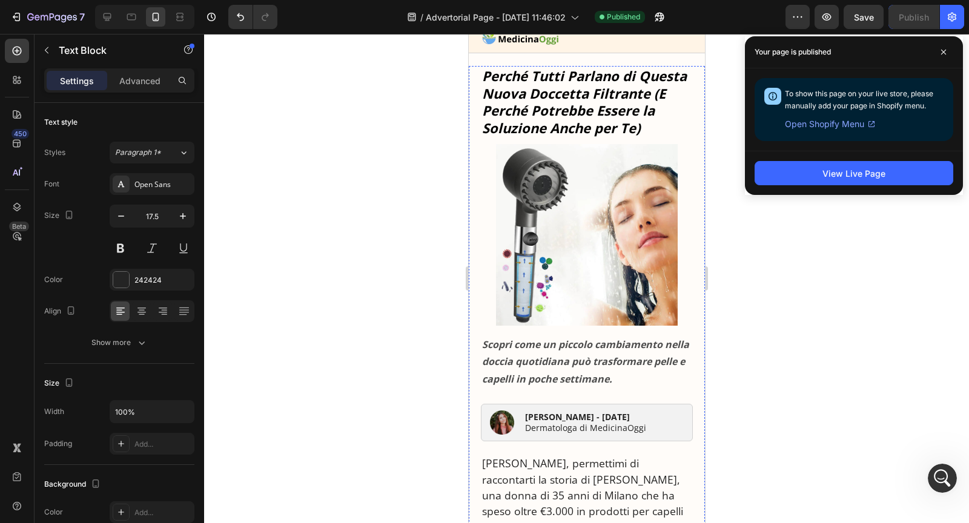
scroll to position [0, 0]
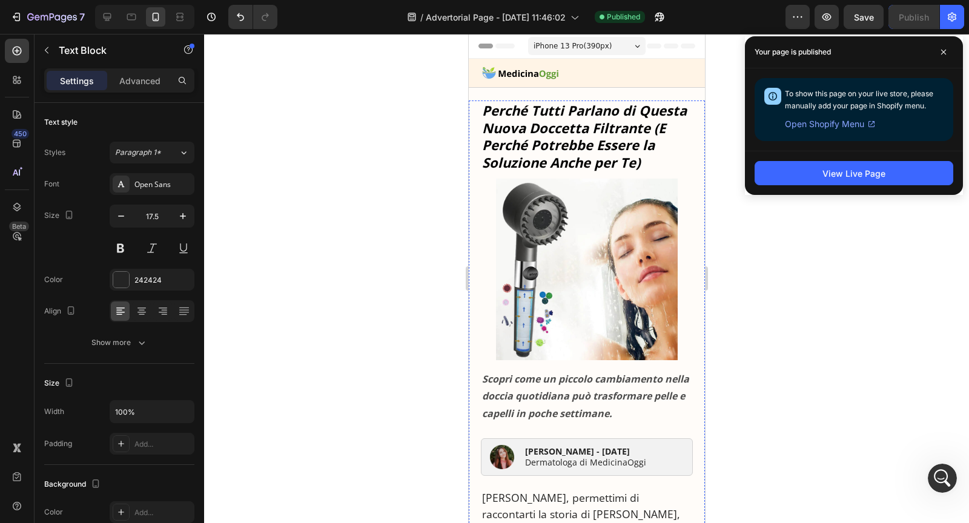
click at [618, 128] on strong "Perché Tutti Parlano di Questa Nuova Doccetta Filtrante (E Perché Potrebbe Esse…" at bounding box center [584, 136] width 205 height 70
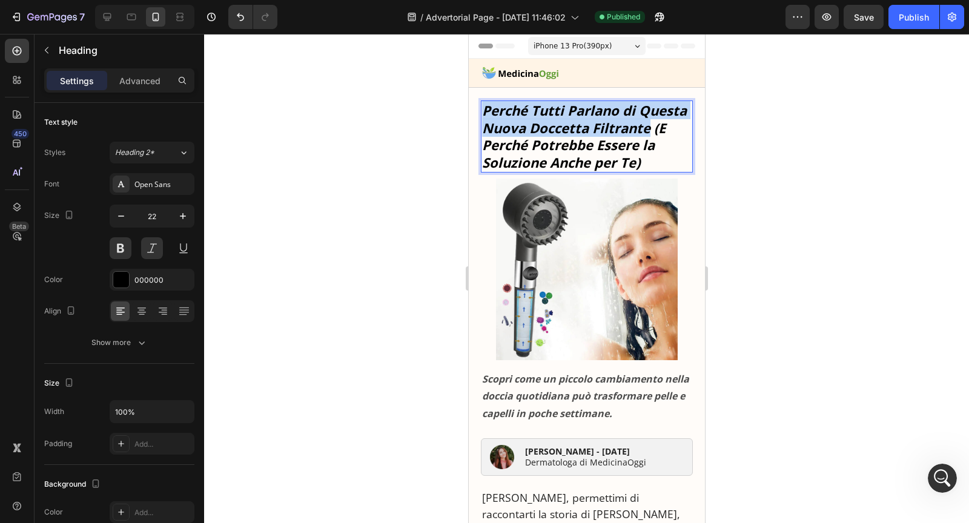
drag, startPoint x: 482, startPoint y: 110, endPoint x: 645, endPoint y: 130, distance: 164.8
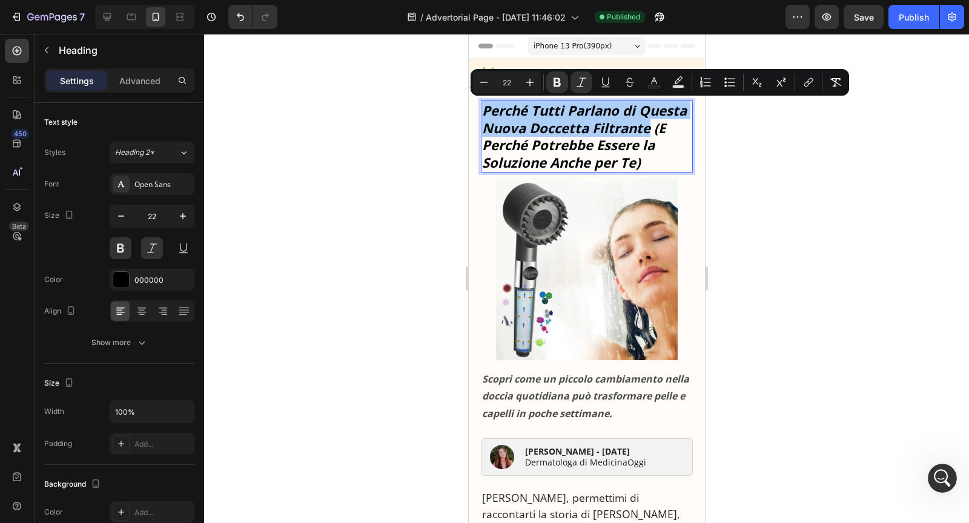
click at [594, 82] on div "Minus 22 Plus Bold Italic Underline Strikethrough Text Color Text Background Co…" at bounding box center [660, 82] width 374 height 22
click at [600, 82] on icon "Editor contextual toolbar" at bounding box center [606, 82] width 12 height 12
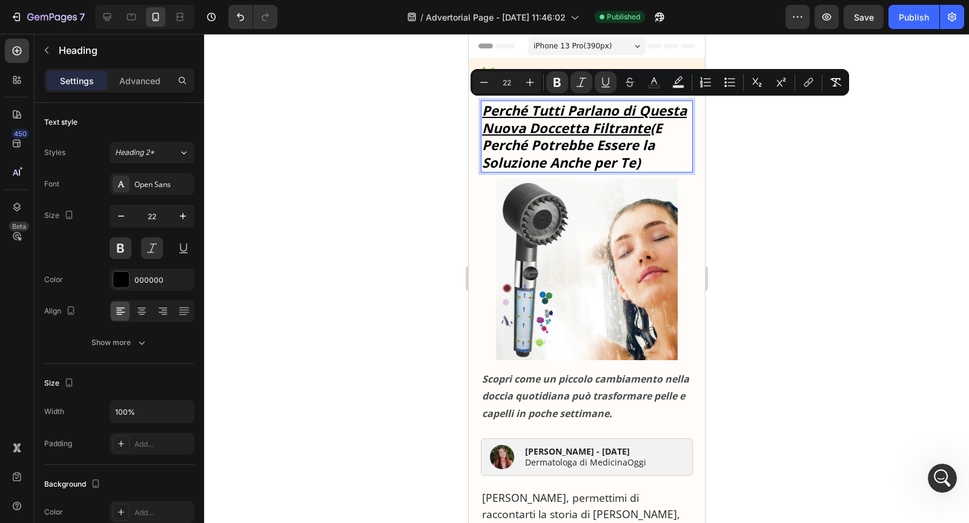
click at [672, 221] on img at bounding box center [587, 270] width 182 height 182
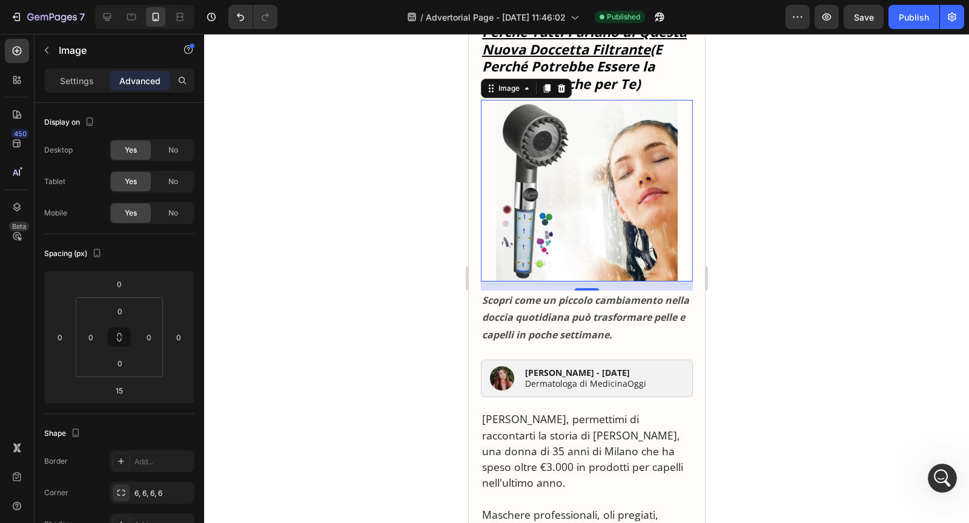
scroll to position [91, 0]
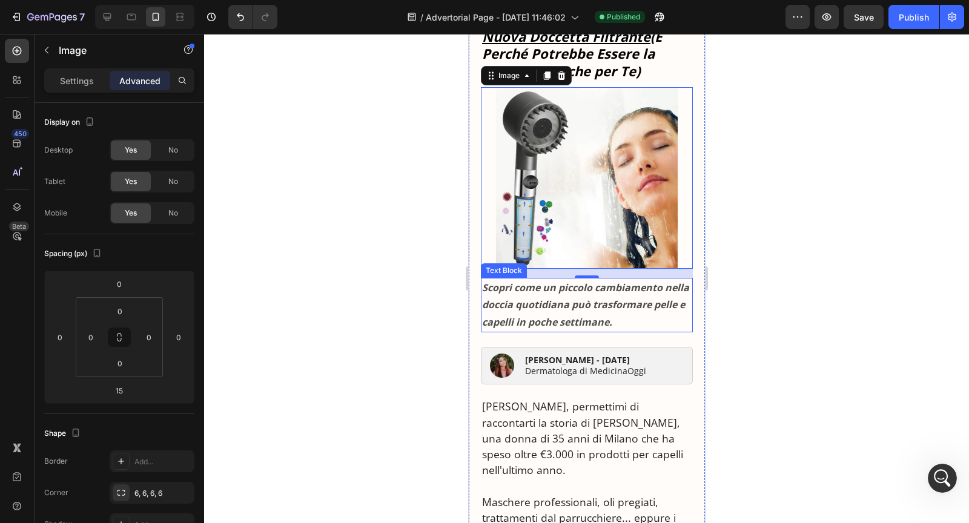
click at [548, 316] on strong "Scopri come un piccolo cambiamento nella doccia quotidiana può trasformare pell…" at bounding box center [585, 305] width 207 height 48
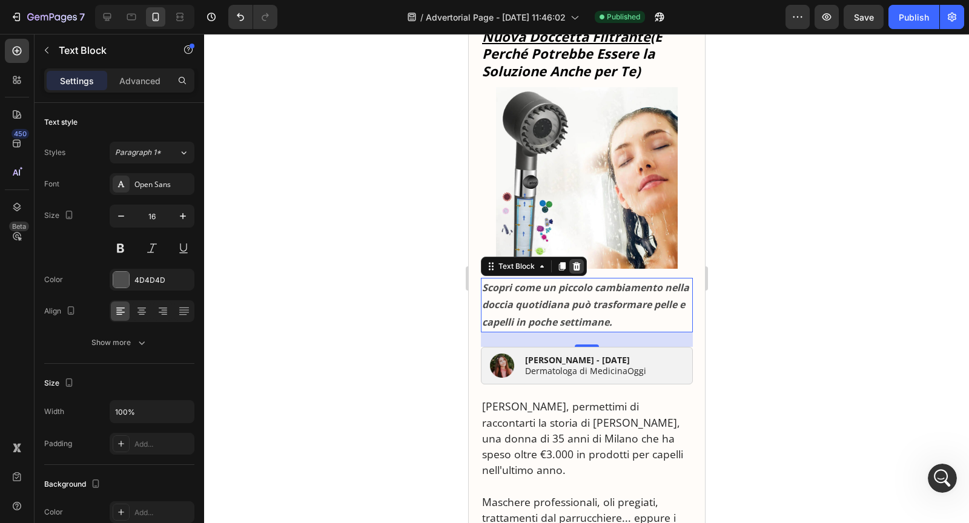
click at [575, 270] on icon at bounding box center [576, 267] width 10 height 10
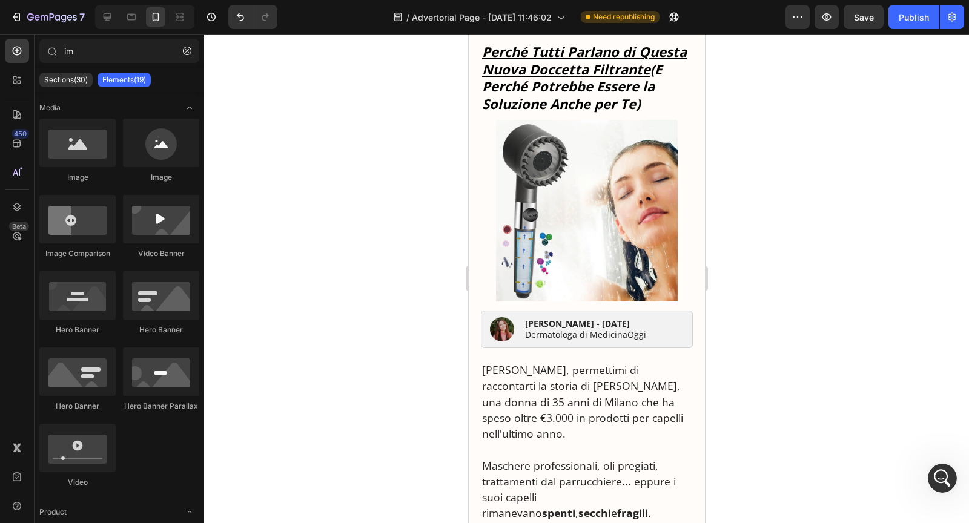
scroll to position [51, 0]
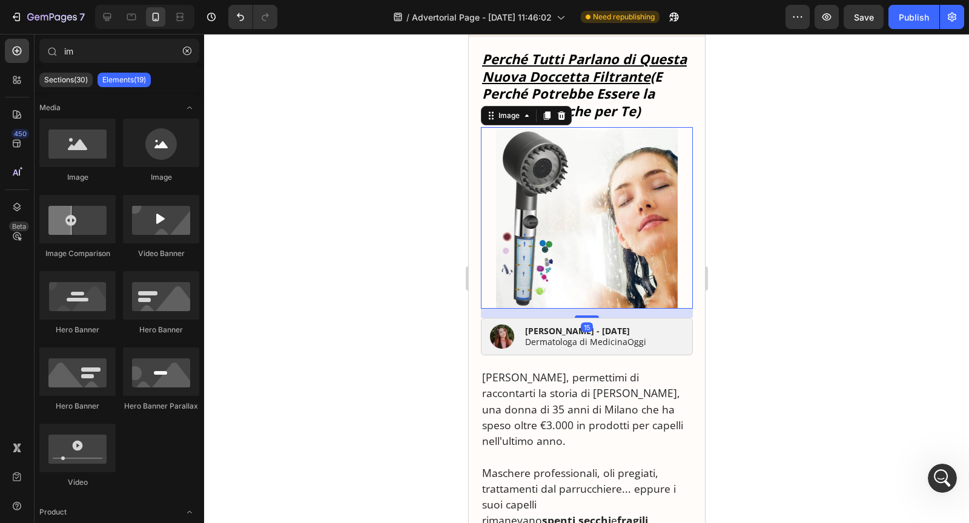
click at [572, 274] on img at bounding box center [587, 218] width 182 height 182
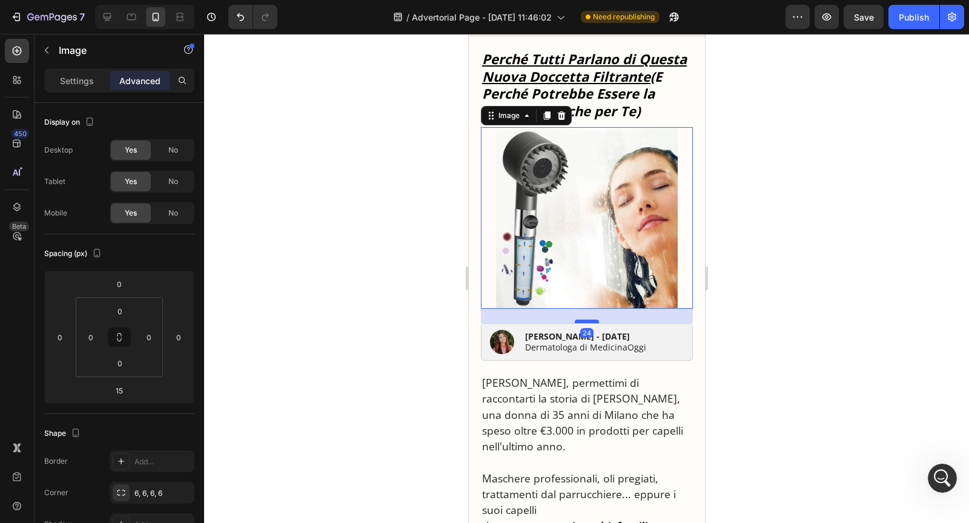
click at [582, 321] on div at bounding box center [586, 322] width 24 height 4
click at [582, 320] on div at bounding box center [586, 321] width 24 height 4
type input "22"
click at [527, 408] on p "[PERSON_NAME], permettimi di raccontarti la storia di [PERSON_NAME], una donna …" at bounding box center [587, 413] width 210 height 79
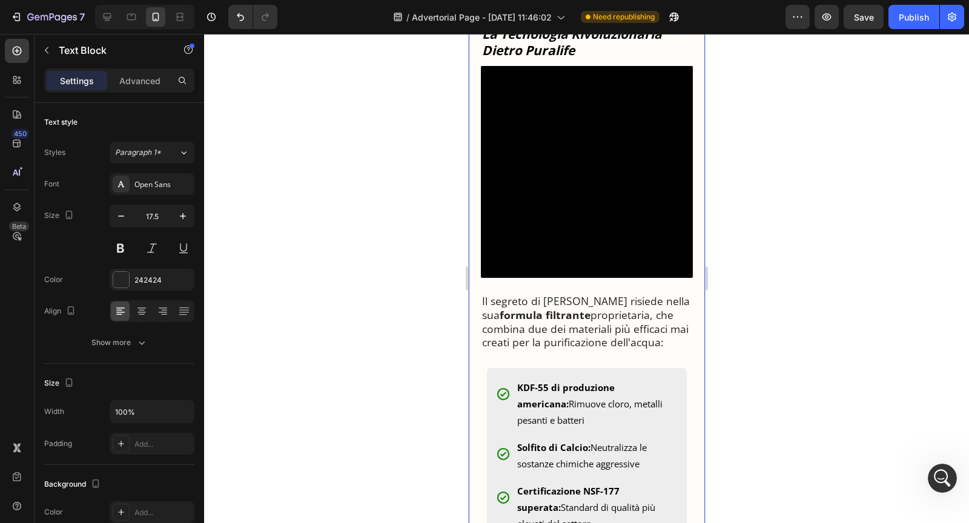
scroll to position [1528, 0]
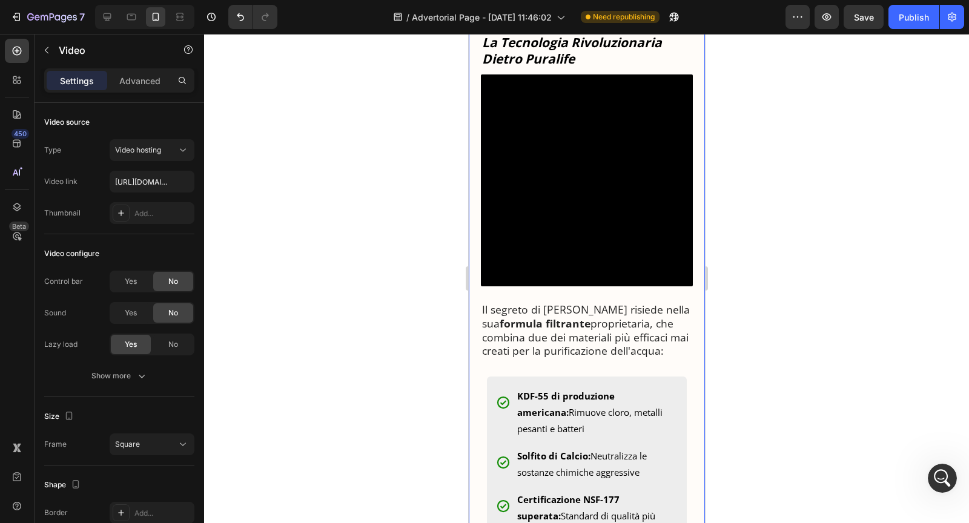
click at [658, 271] on video at bounding box center [586, 181] width 212 height 212
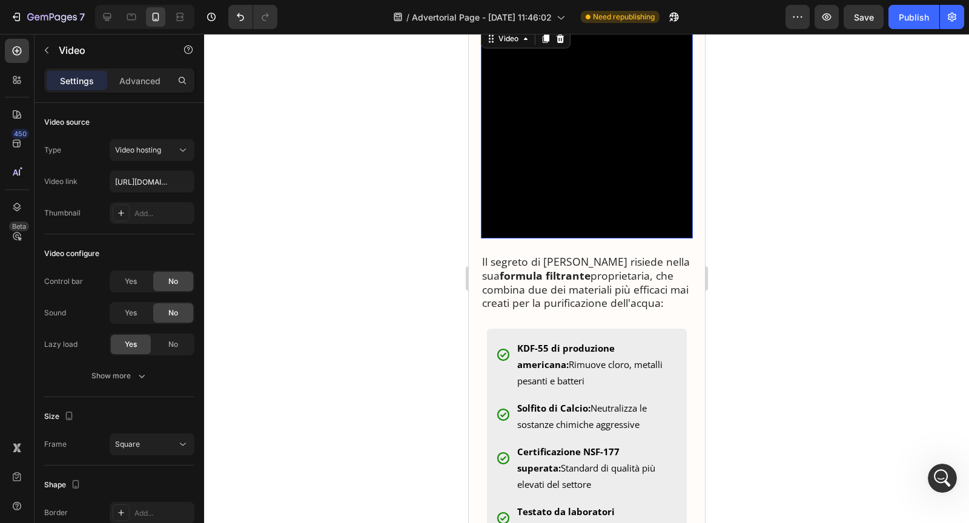
scroll to position [1517, 0]
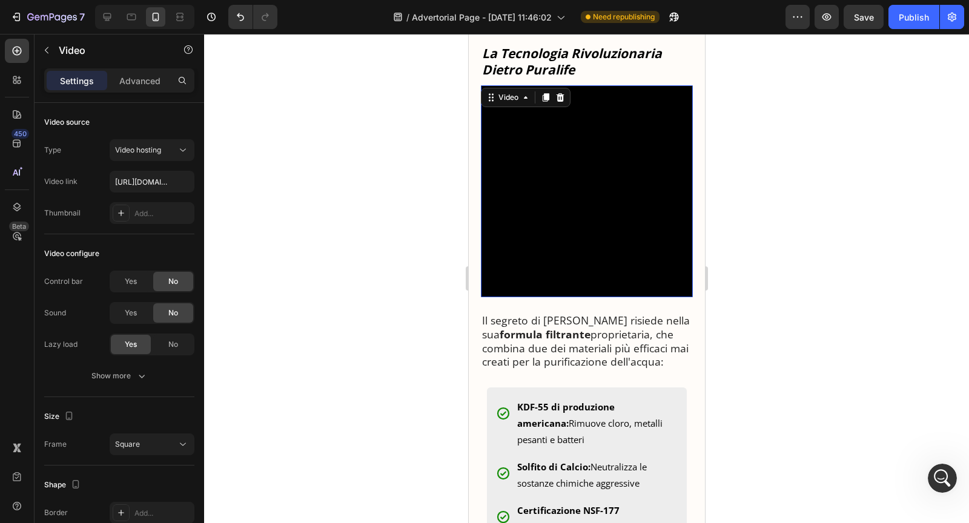
click at [541, 213] on video at bounding box center [586, 191] width 212 height 212
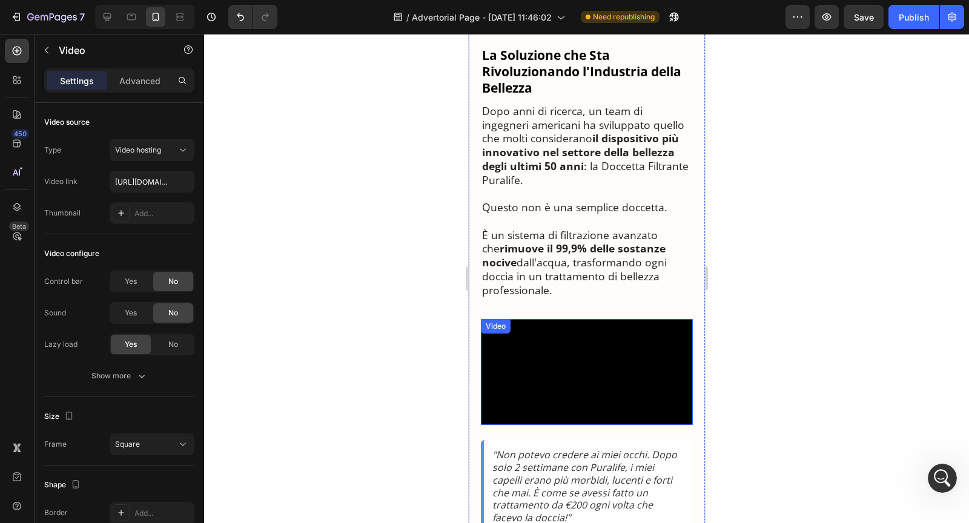
scroll to position [974, 0]
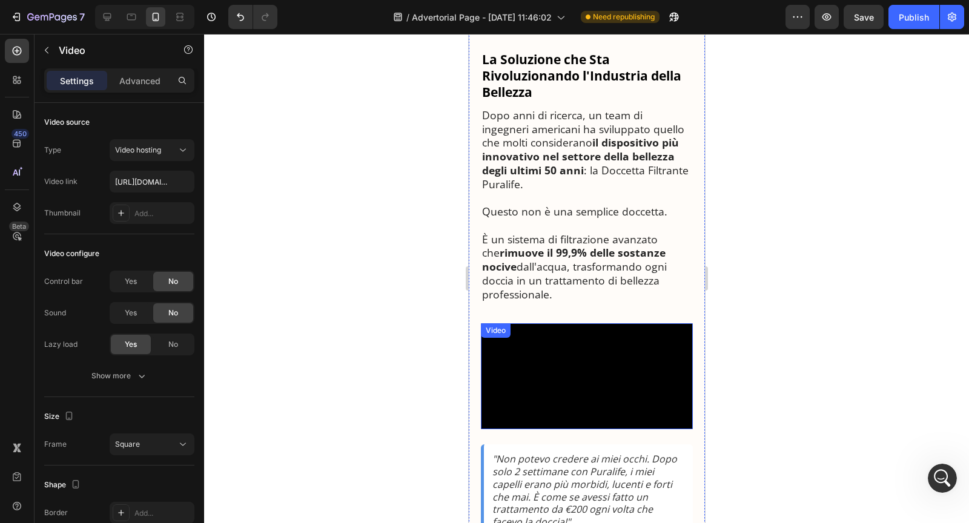
click at [607, 323] on video at bounding box center [586, 376] width 212 height 106
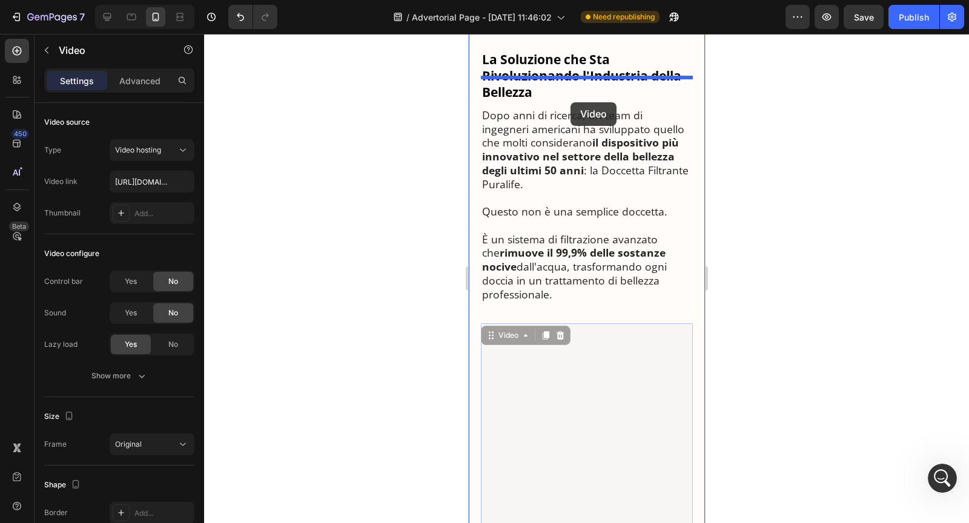
drag, startPoint x: 514, startPoint y: 293, endPoint x: 571, endPoint y: 102, distance: 198.4
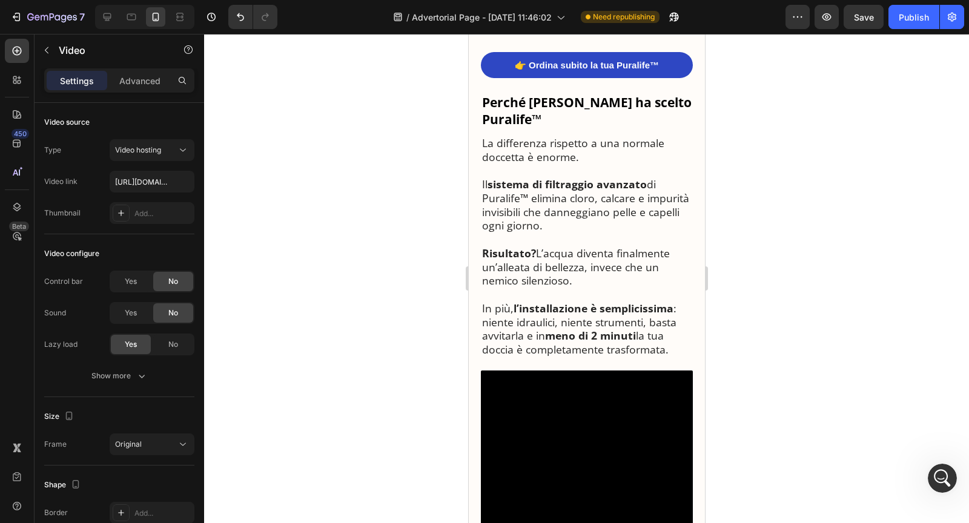
scroll to position [2760, 0]
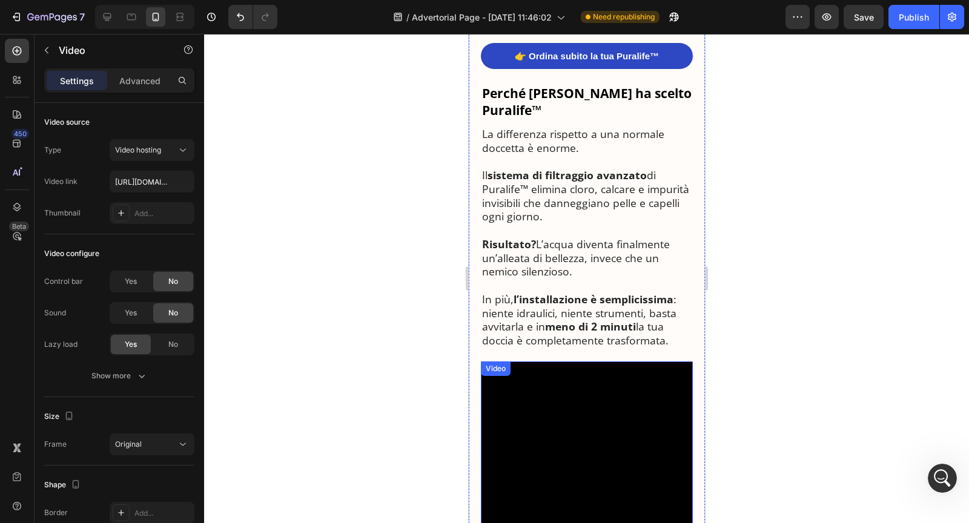
click at [585, 393] on video at bounding box center [586, 468] width 212 height 212
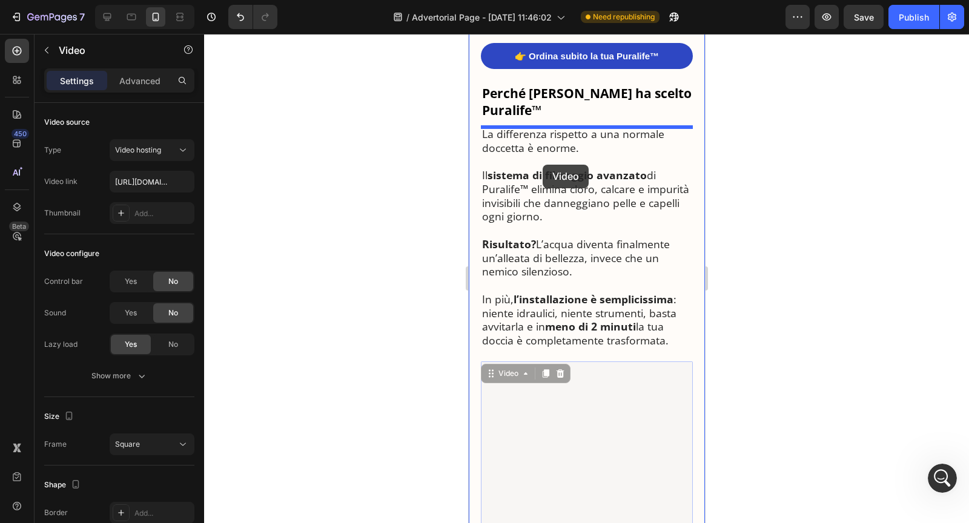
drag, startPoint x: 511, startPoint y: 373, endPoint x: 542, endPoint y: 165, distance: 210.1
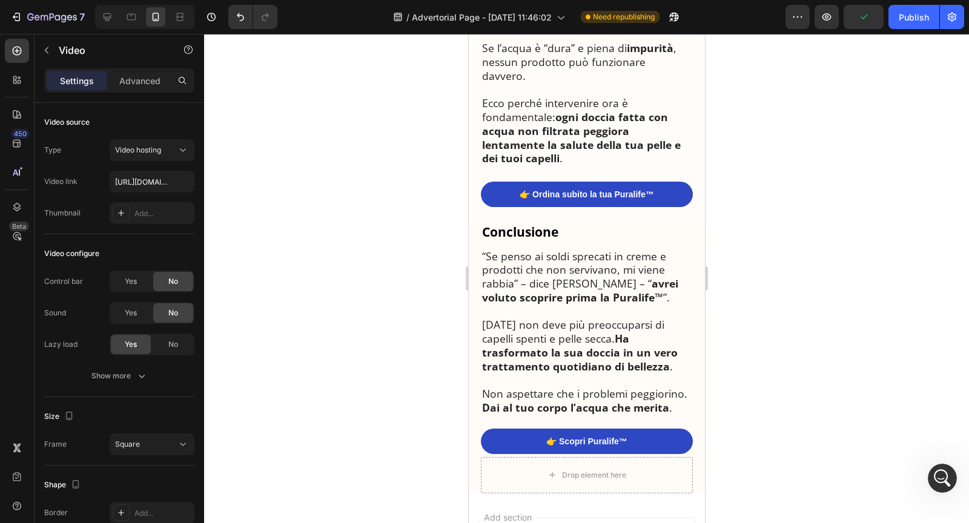
scroll to position [3402, 0]
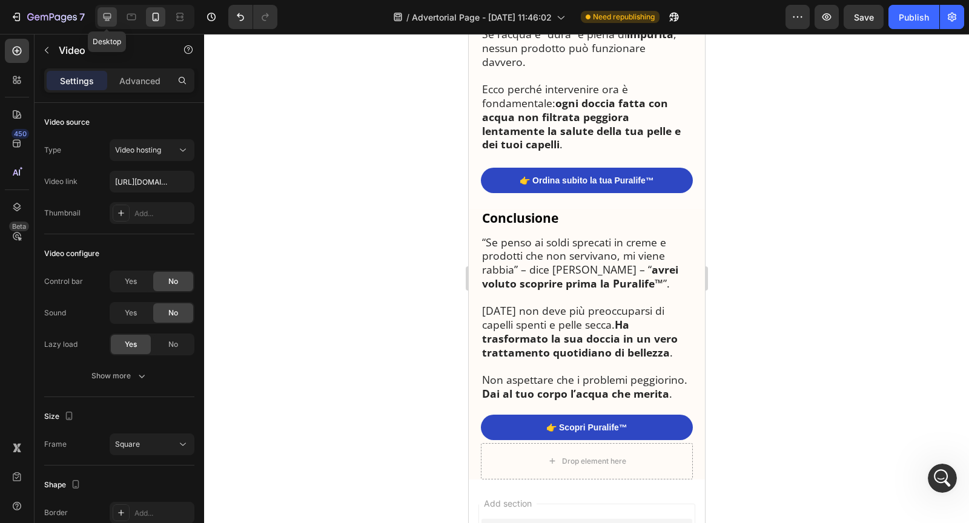
click at [106, 17] on icon at bounding box center [108, 17] width 8 height 8
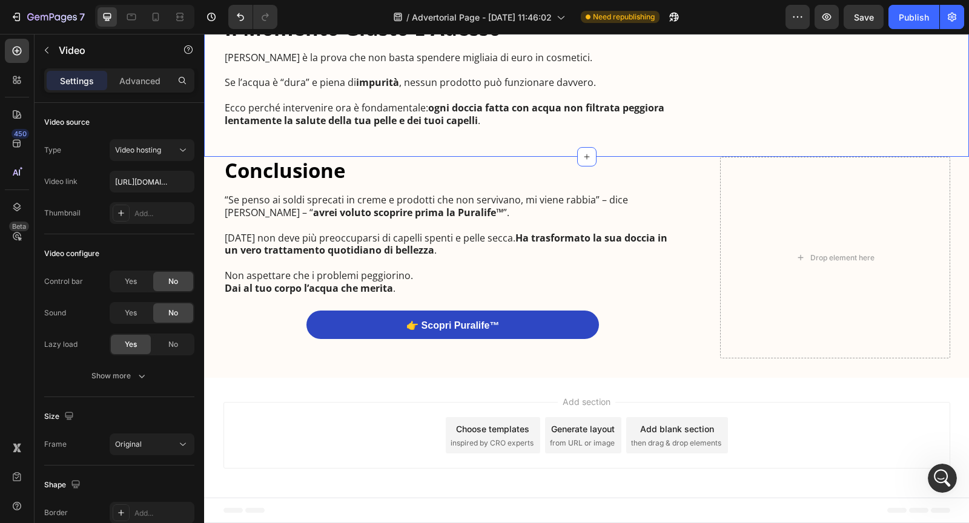
scroll to position [3802, 0]
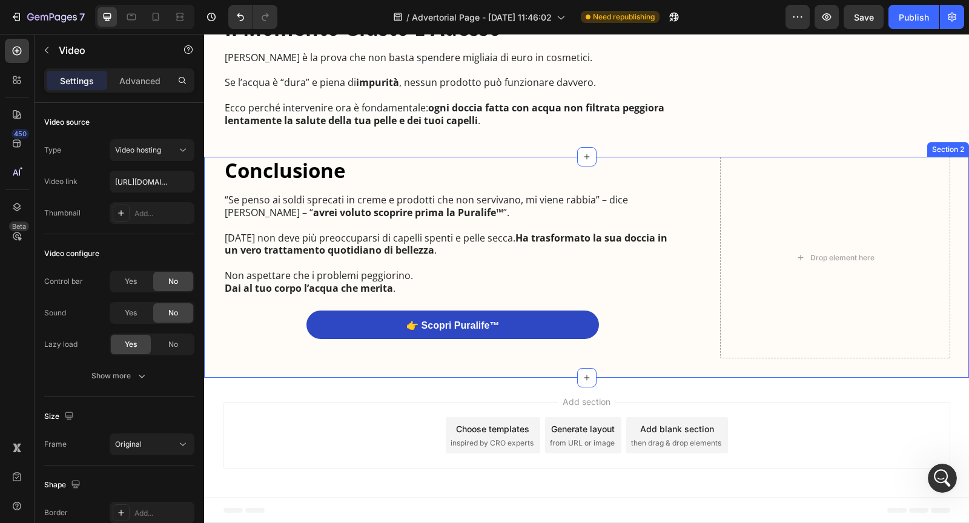
click at [422, 366] on div "Conclusione Heading “Se penso ai soldi sprecati in creme e prodotti che non ser…" at bounding box center [586, 267] width 765 height 221
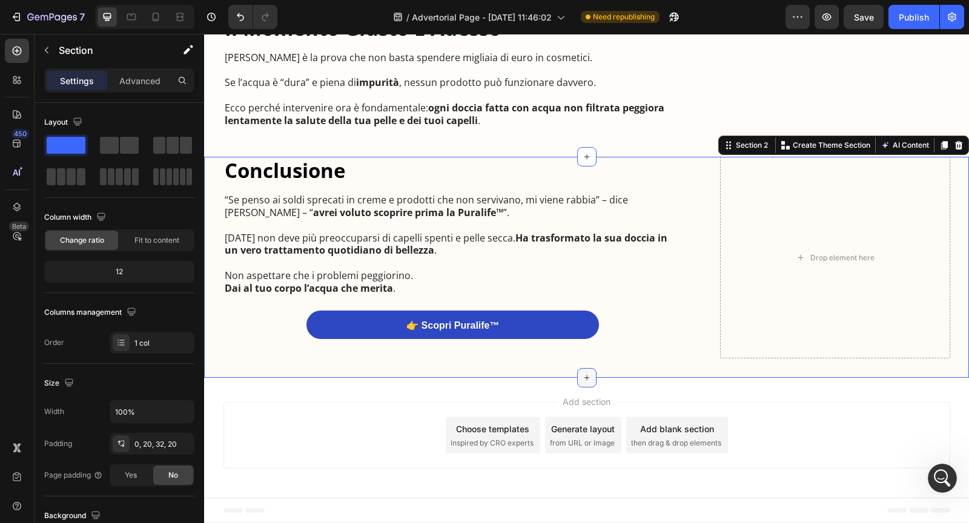
click at [583, 376] on icon at bounding box center [587, 378] width 10 height 10
click at [18, 49] on icon at bounding box center [17, 51] width 12 height 12
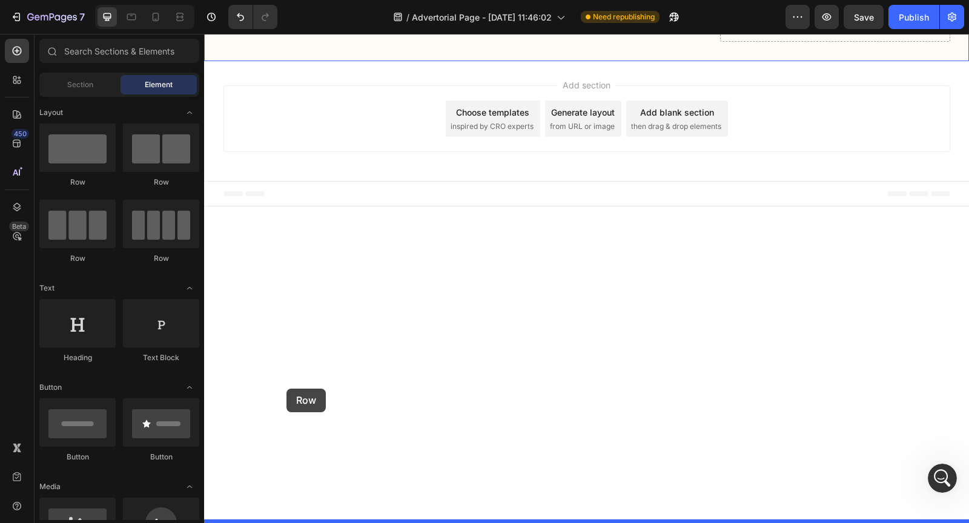
drag, startPoint x: 368, startPoint y: 193, endPoint x: 287, endPoint y: 389, distance: 211.8
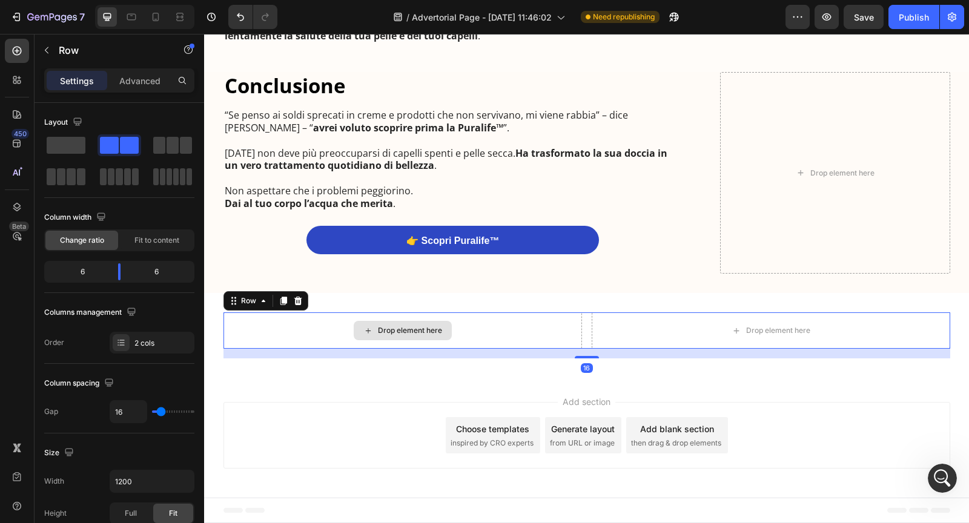
click at [294, 349] on div "Drop element here" at bounding box center [403, 331] width 359 height 36
click at [21, 71] on div at bounding box center [17, 80] width 24 height 24
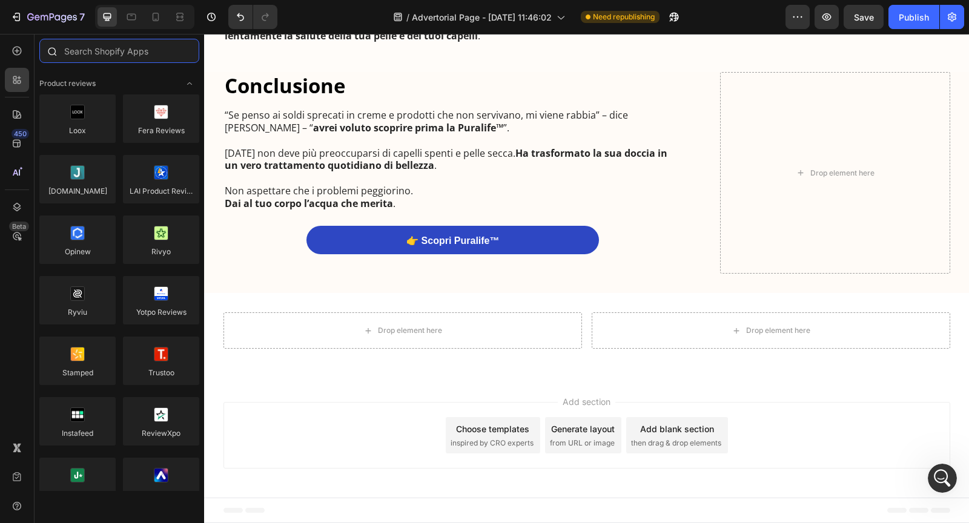
click at [84, 47] on input "text" at bounding box center [119, 51] width 160 height 24
click at [27, 53] on div at bounding box center [17, 51] width 24 height 24
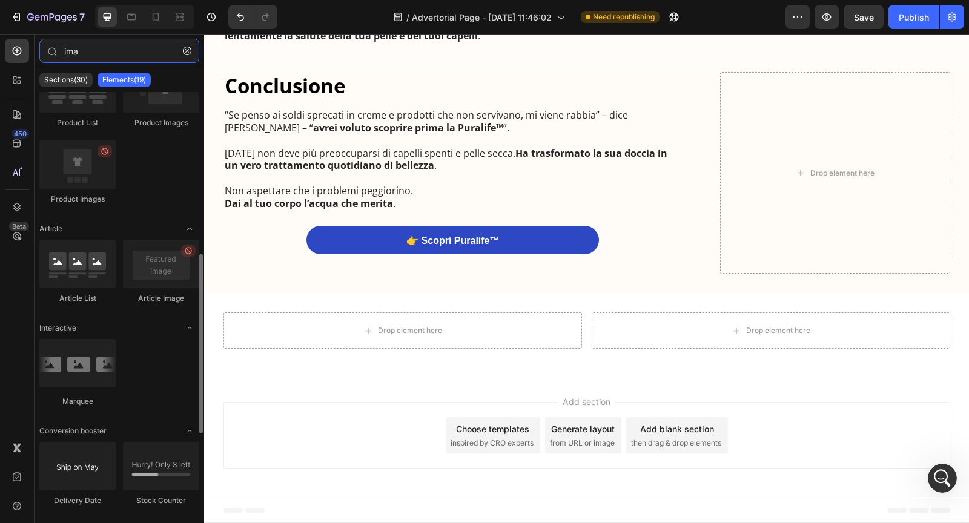
scroll to position [0, 0]
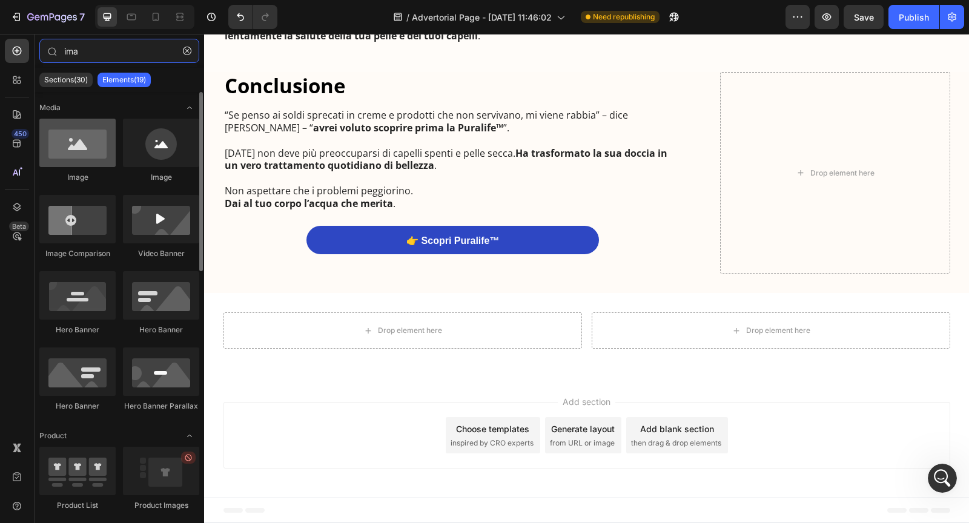
type input "ima"
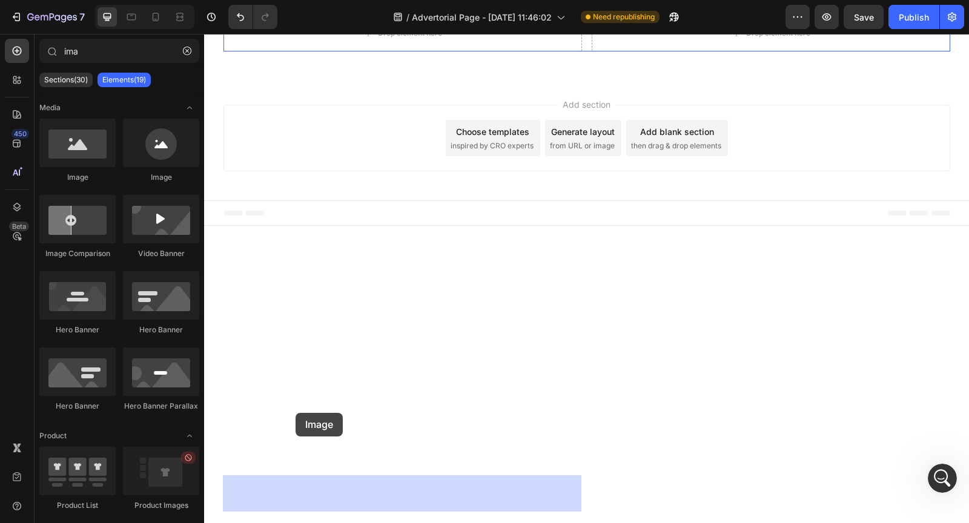
drag, startPoint x: 282, startPoint y: 198, endPoint x: 296, endPoint y: 413, distance: 215.5
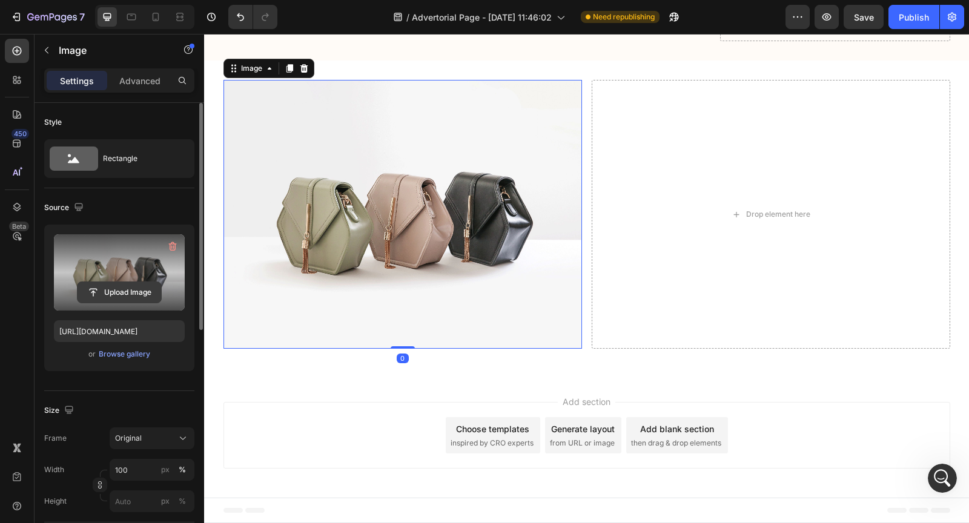
click at [125, 289] on input "file" at bounding box center [120, 292] width 84 height 21
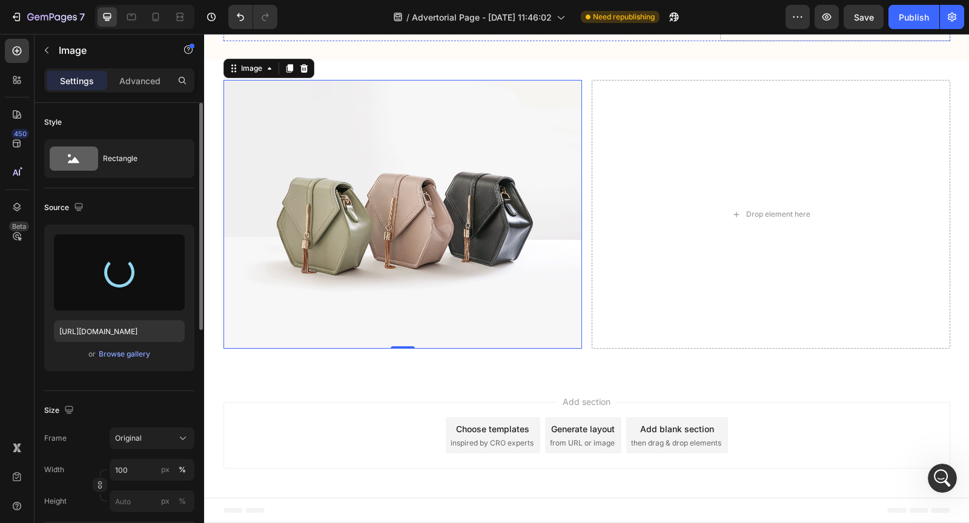
scroll to position [3895, 0]
type input "[URL][DOMAIN_NAME]"
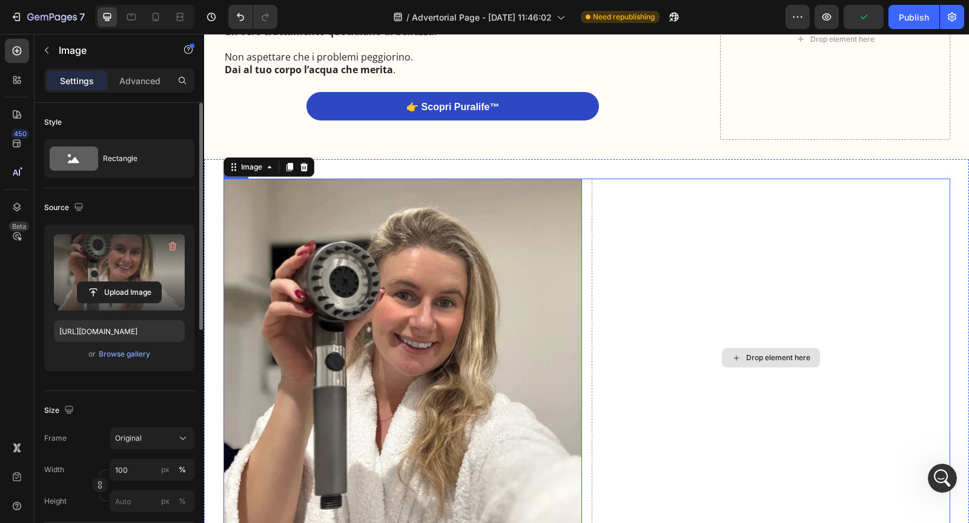
scroll to position [4023, 0]
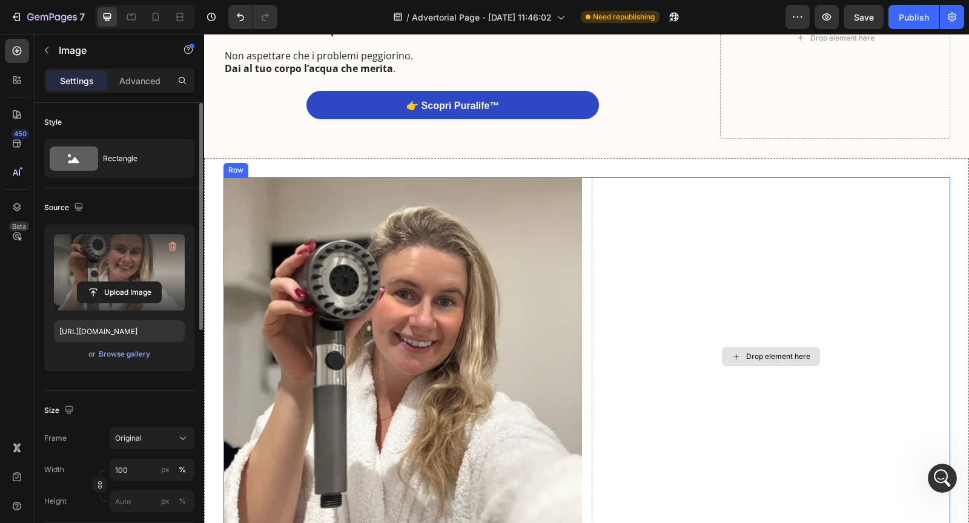
click at [732, 353] on icon at bounding box center [737, 357] width 10 height 10
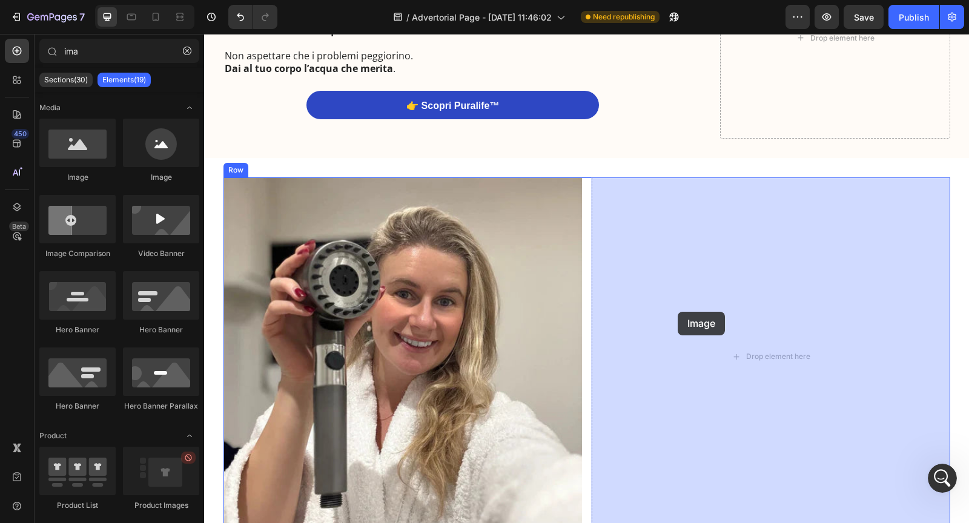
drag, startPoint x: 300, startPoint y: 184, endPoint x: 699, endPoint y: 327, distance: 423.8
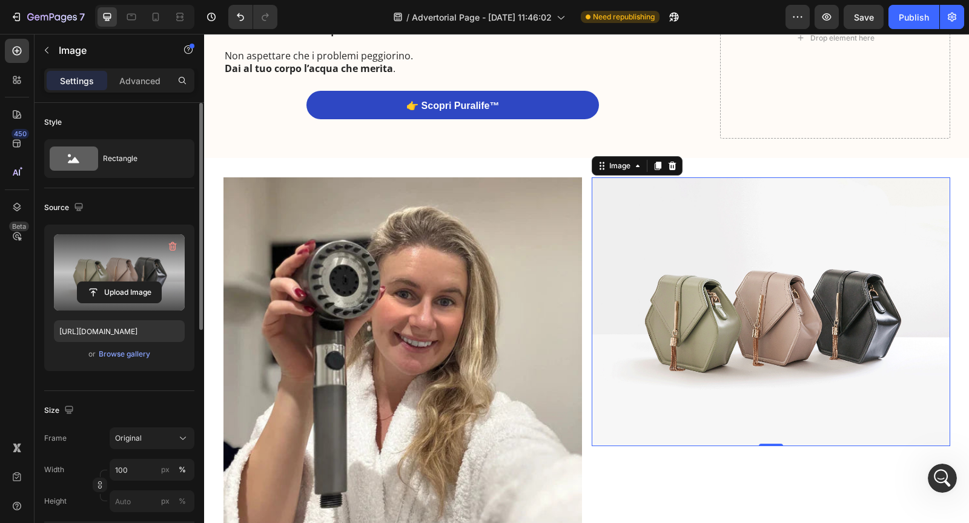
click at [161, 245] on label at bounding box center [119, 272] width 131 height 76
click at [161, 282] on input "file" at bounding box center [120, 292] width 84 height 21
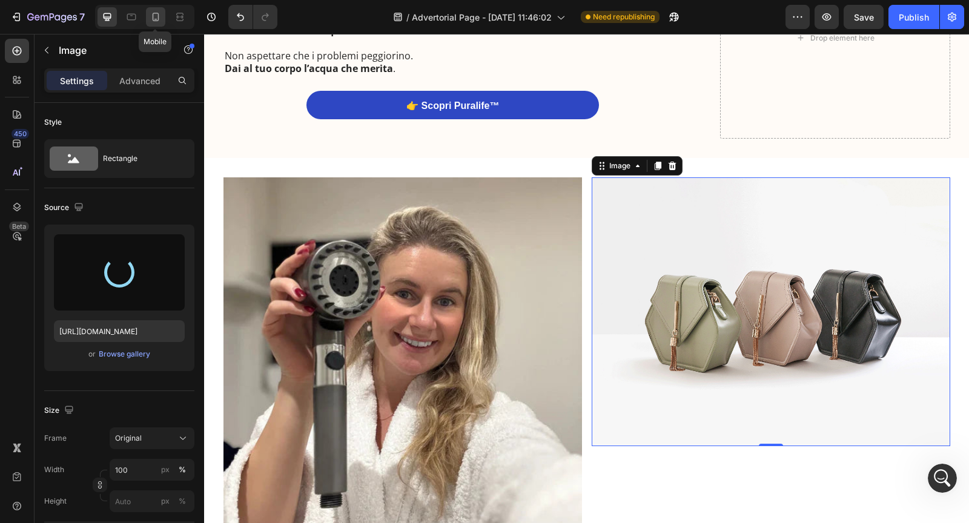
type input "https://cdn.shopify.com/s/files/1/0940/9537/6708/files/gempages_576709691879457…"
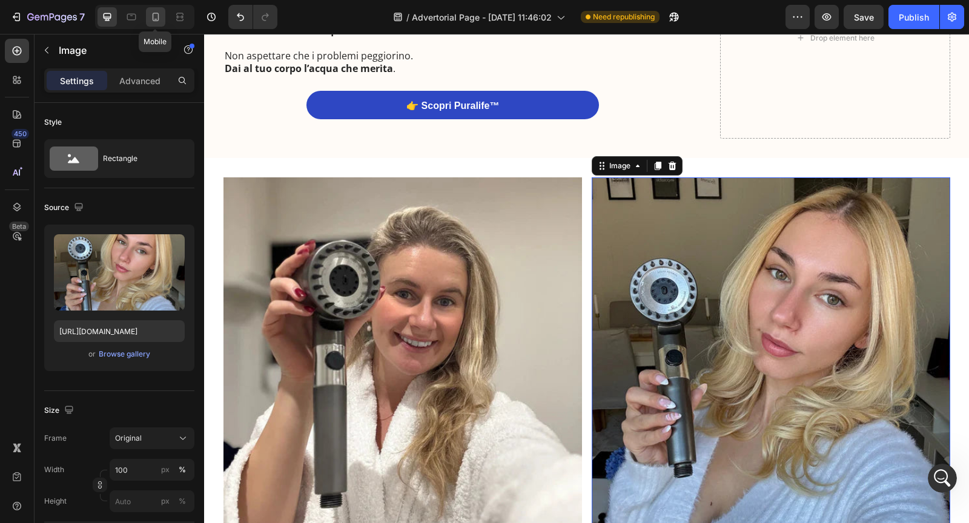
click at [153, 24] on div at bounding box center [155, 16] width 19 height 19
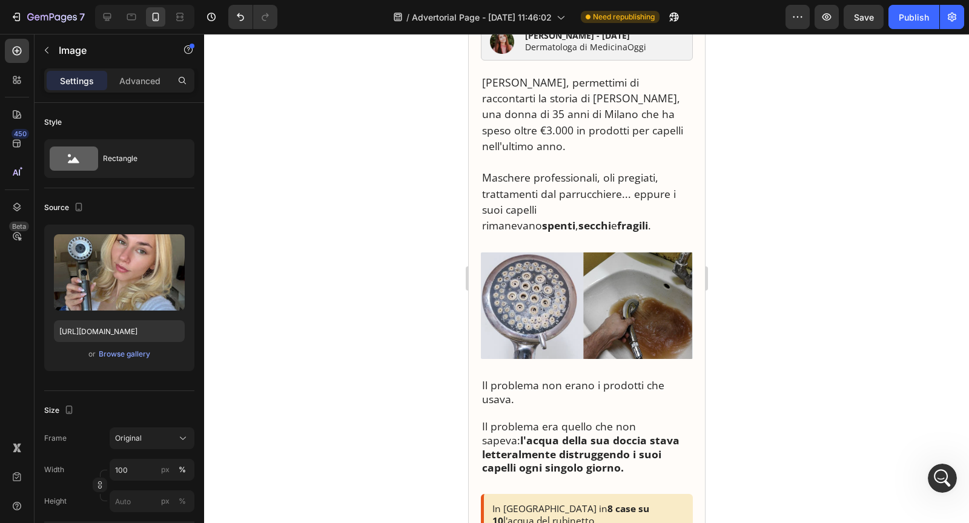
scroll to position [378, 0]
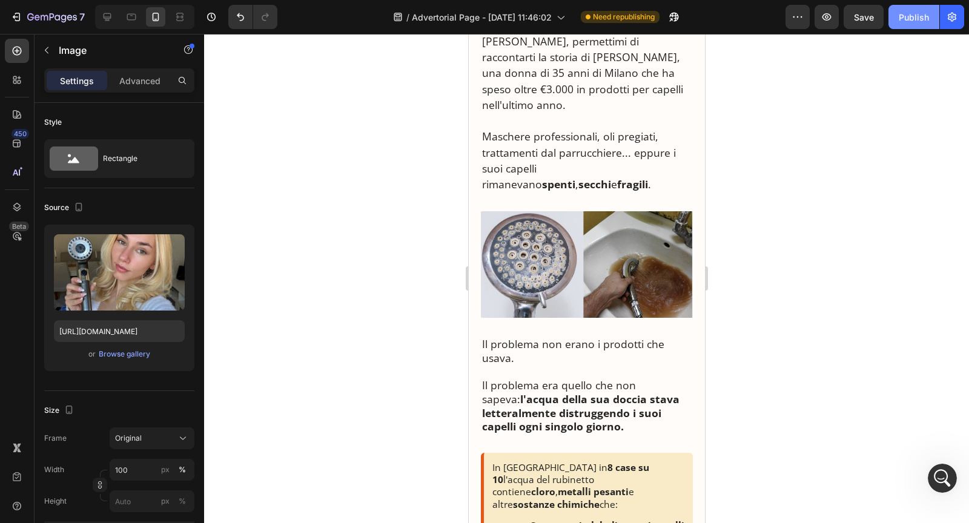
click at [907, 10] on button "Publish" at bounding box center [914, 17] width 51 height 24
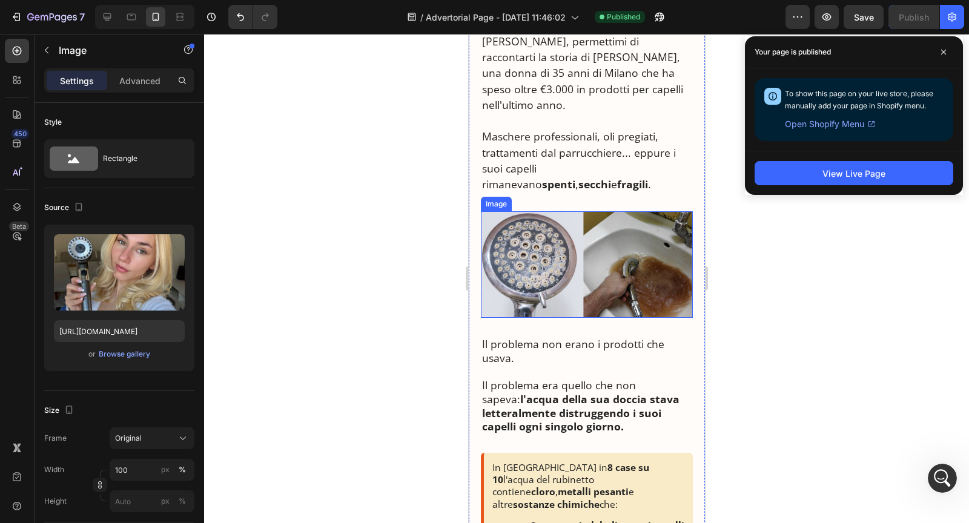
click at [548, 239] on img at bounding box center [586, 264] width 212 height 107
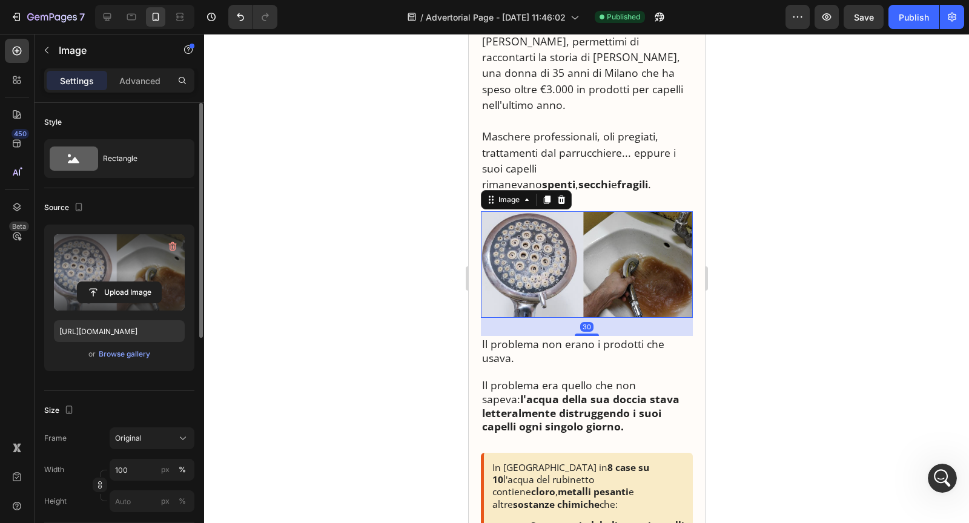
click at [141, 275] on label at bounding box center [119, 272] width 131 height 76
click at [141, 282] on input "file" at bounding box center [120, 292] width 84 height 21
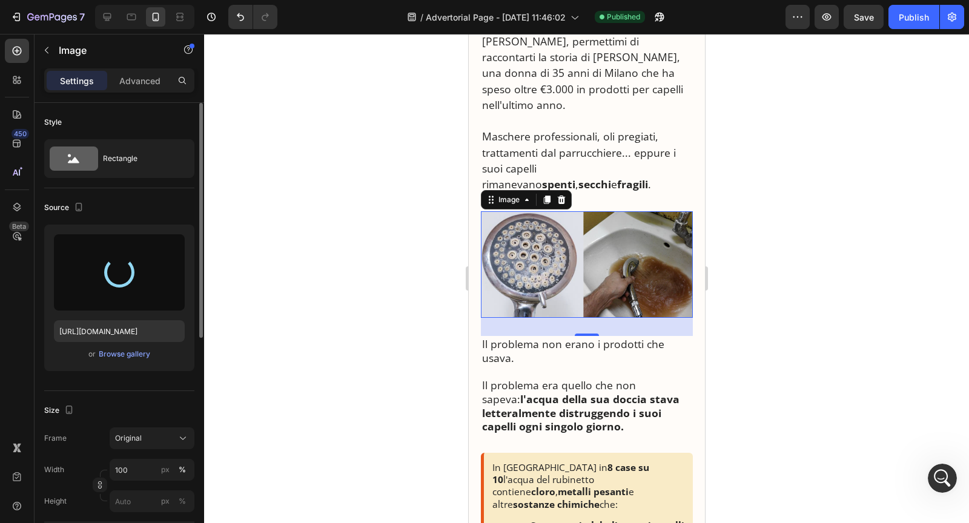
type input "https://cdn.shopify.com/s/files/1/0940/9537/6708/files/gempages_576709691879457…"
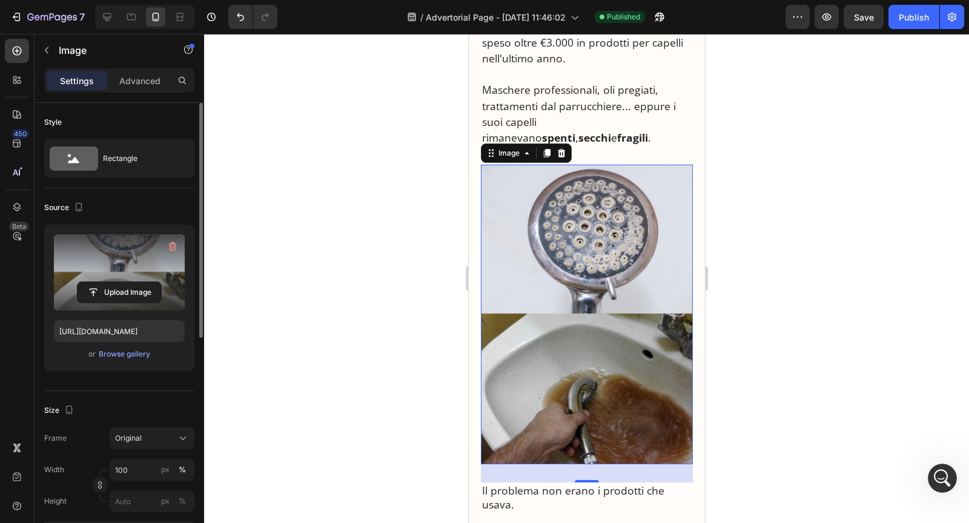
scroll to position [425, 0]
click at [627, 105] on p "Maschere professionali, oli pregiati, trattamenti dal parrucchiere... eppure i …" at bounding box center [587, 113] width 210 height 64
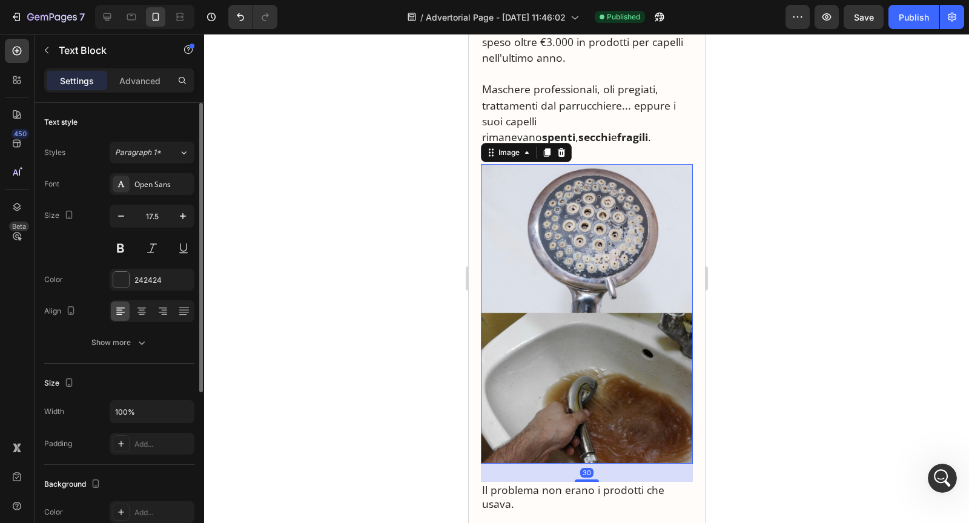
click at [627, 231] on img at bounding box center [586, 314] width 212 height 300
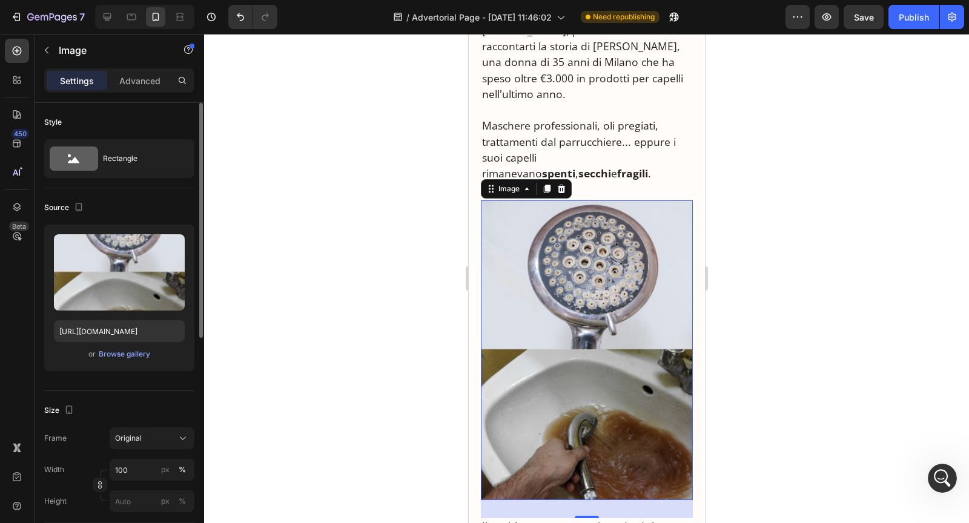
scroll to position [376, 0]
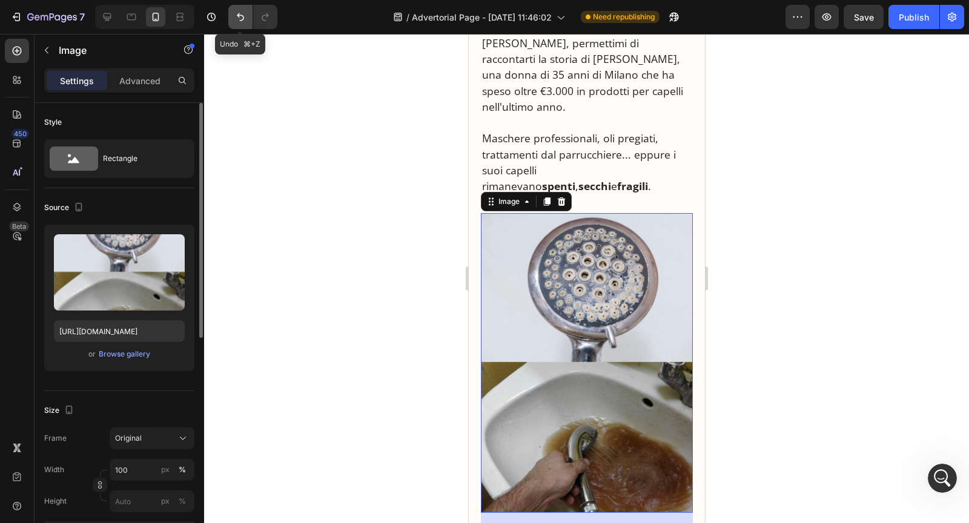
click at [234, 23] on button "Undo/Redo" at bounding box center [240, 17] width 24 height 24
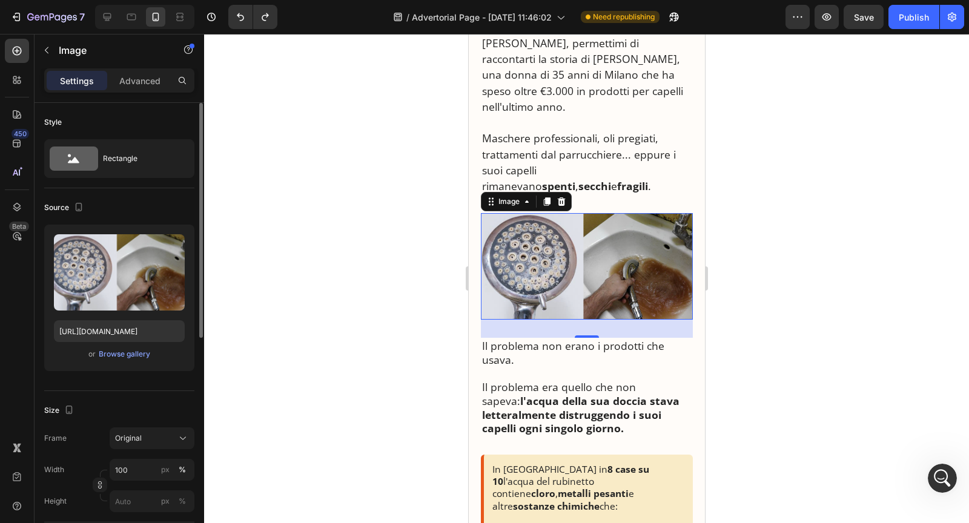
click at [542, 249] on img at bounding box center [586, 266] width 212 height 107
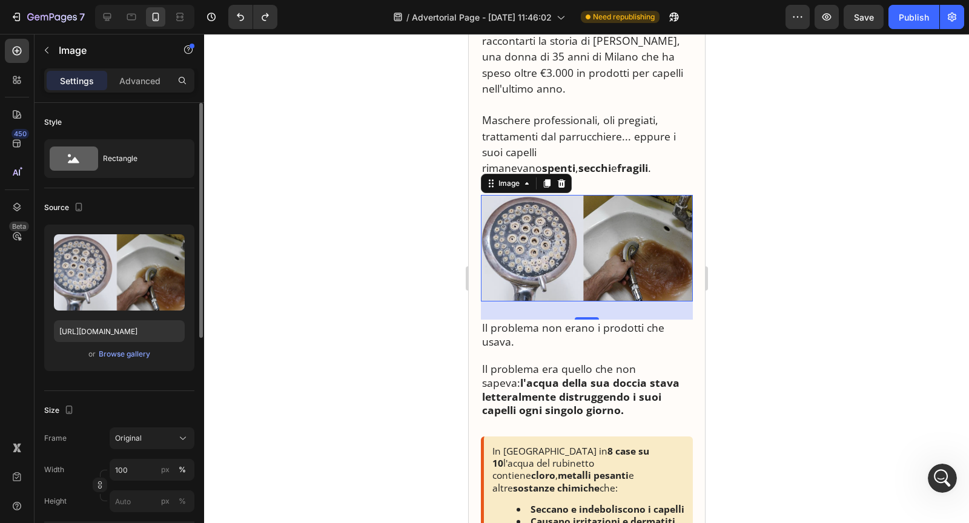
scroll to position [395, 0]
click at [274, 18] on button "Undo/Redo" at bounding box center [265, 17] width 24 height 24
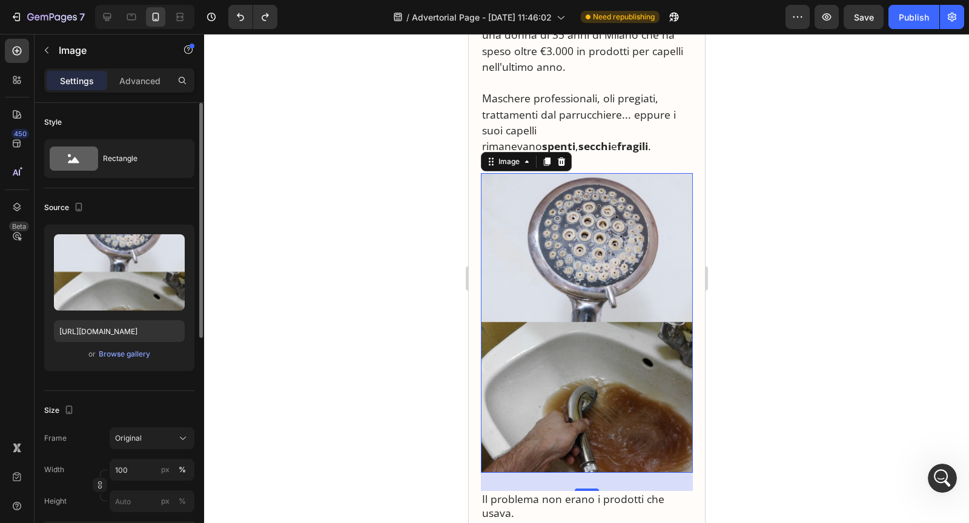
scroll to position [420, 0]
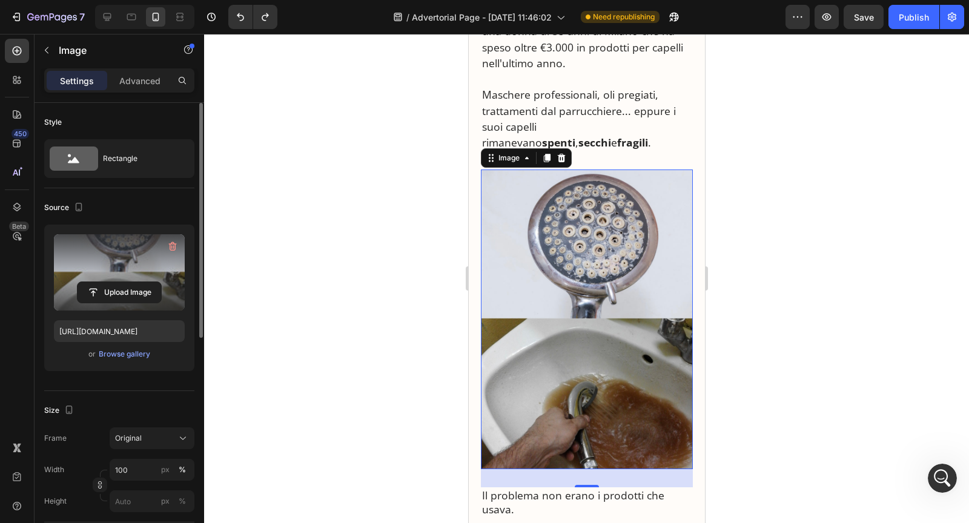
click at [135, 270] on label at bounding box center [119, 272] width 131 height 76
click at [135, 282] on input "file" at bounding box center [120, 292] width 84 height 21
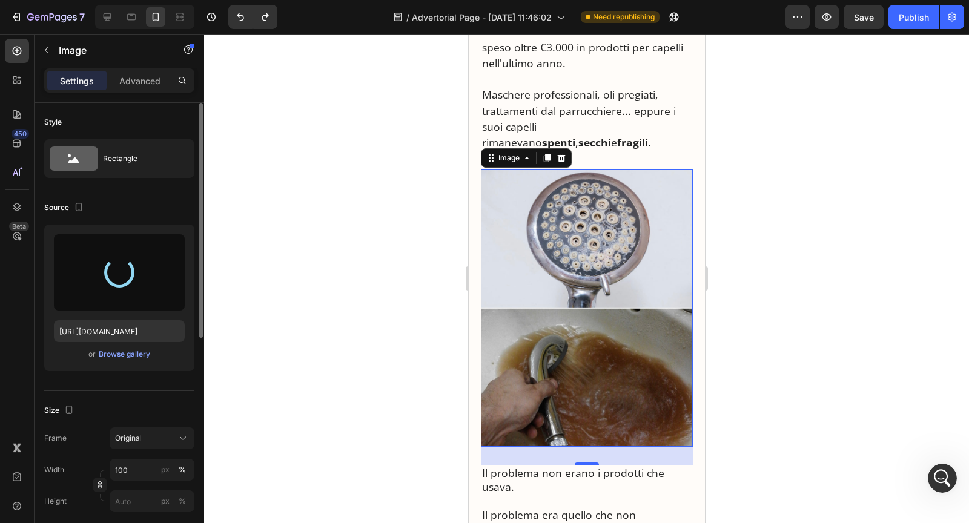
type input "https://cdn.shopify.com/s/files/1/0940/9537/6708/files/gempages_576709691879457…"
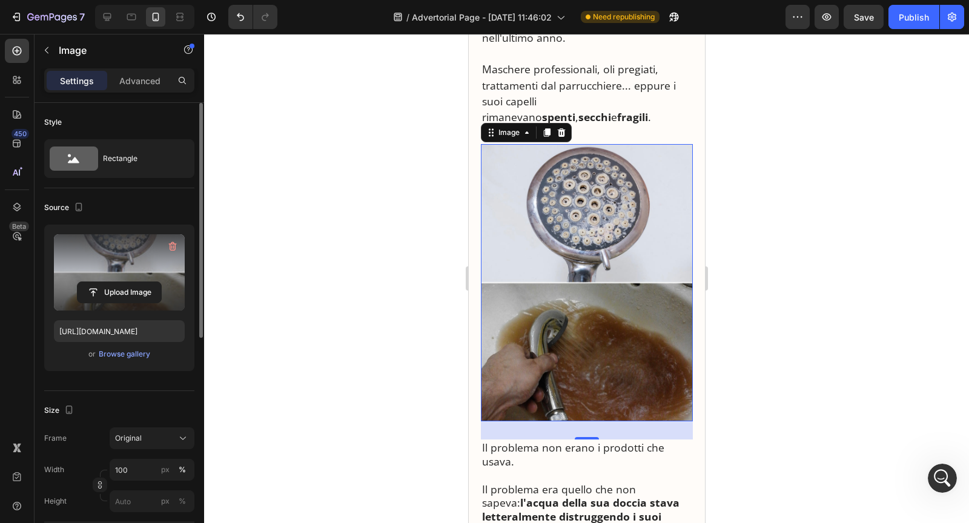
scroll to position [450, 0]
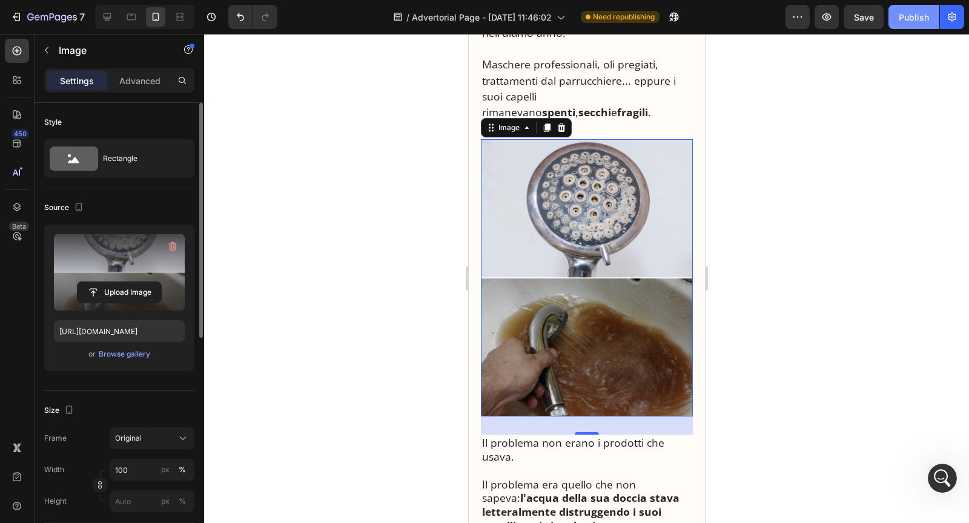
click at [903, 26] on button "Publish" at bounding box center [914, 17] width 51 height 24
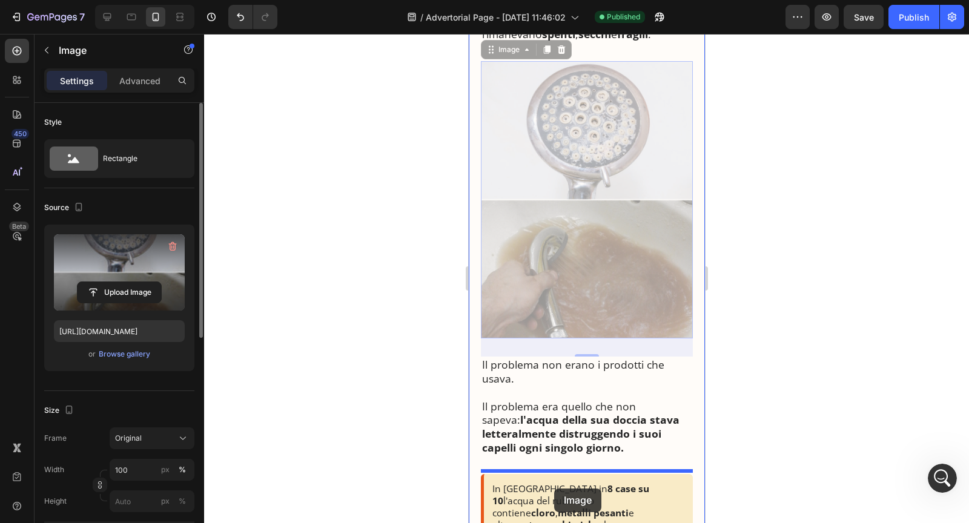
scroll to position [533, 0]
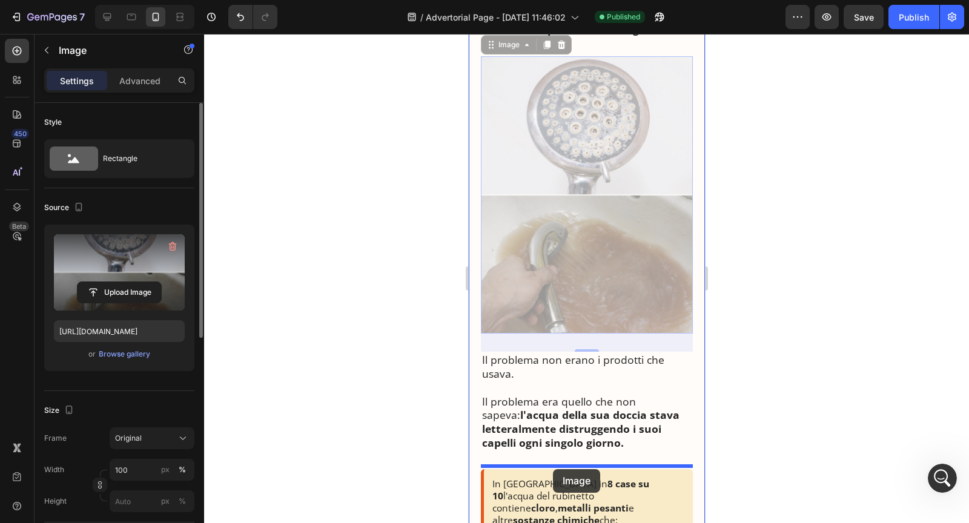
drag, startPoint x: 500, startPoint y: 124, endPoint x: 553, endPoint y: 469, distance: 349.9
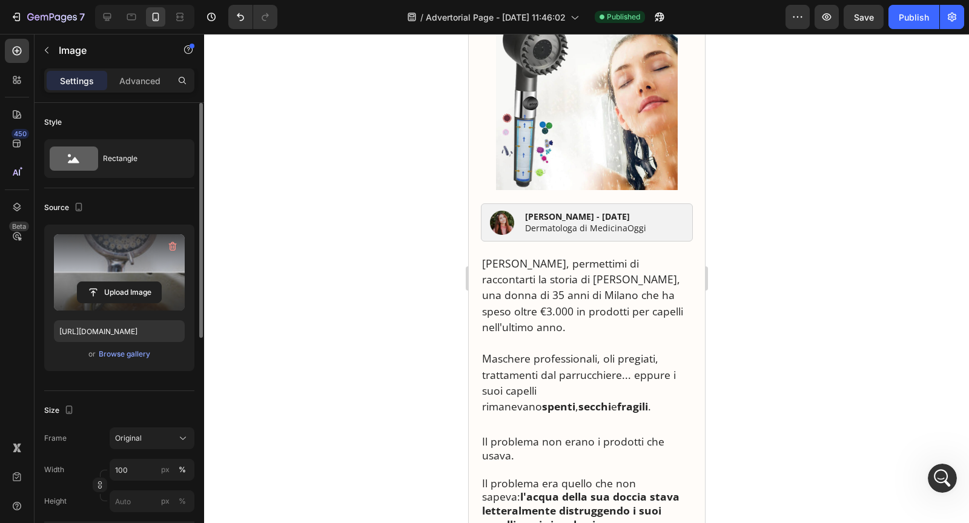
scroll to position [153, 0]
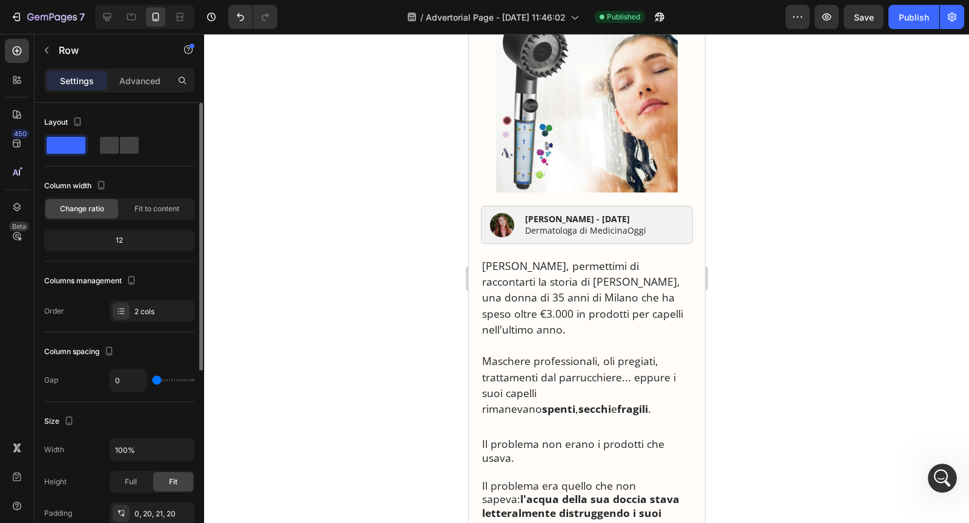
click at [594, 353] on p "Maschere professionali, oli pregiati, trattamenti dal parrucchiere... eppure i …" at bounding box center [587, 385] width 210 height 64
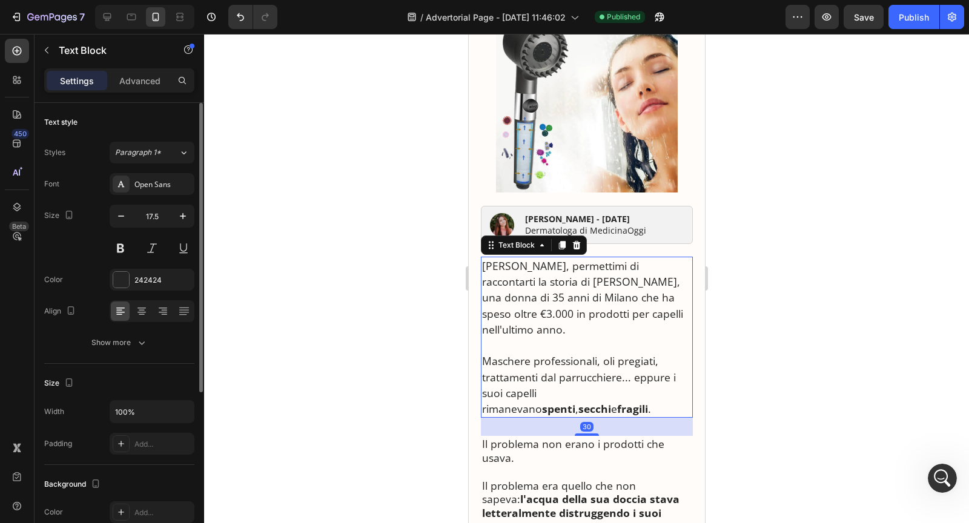
click at [573, 320] on p "[PERSON_NAME], permettimi di raccontarti la storia di [PERSON_NAME], una donna …" at bounding box center [587, 297] width 210 height 79
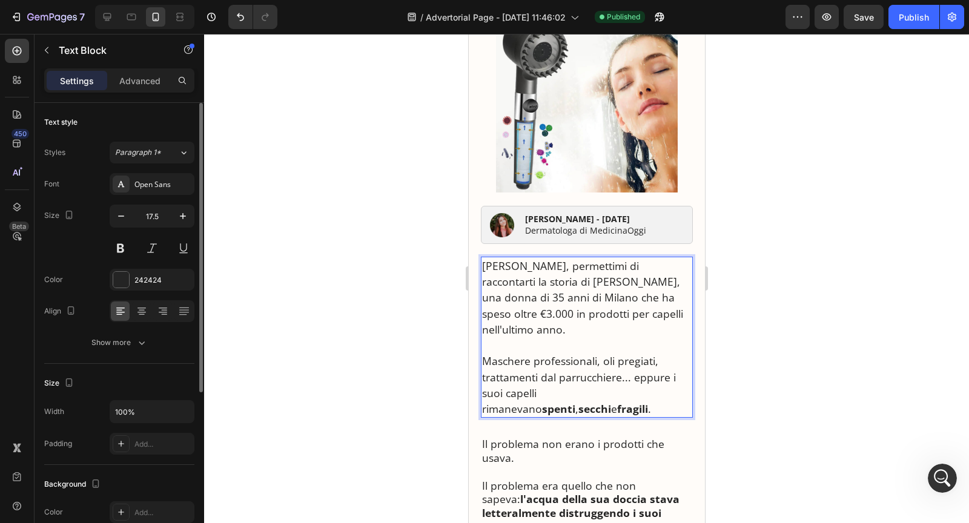
click at [552, 310] on p "[PERSON_NAME], permettimi di raccontarti la storia di [PERSON_NAME], una donna …" at bounding box center [587, 297] width 210 height 79
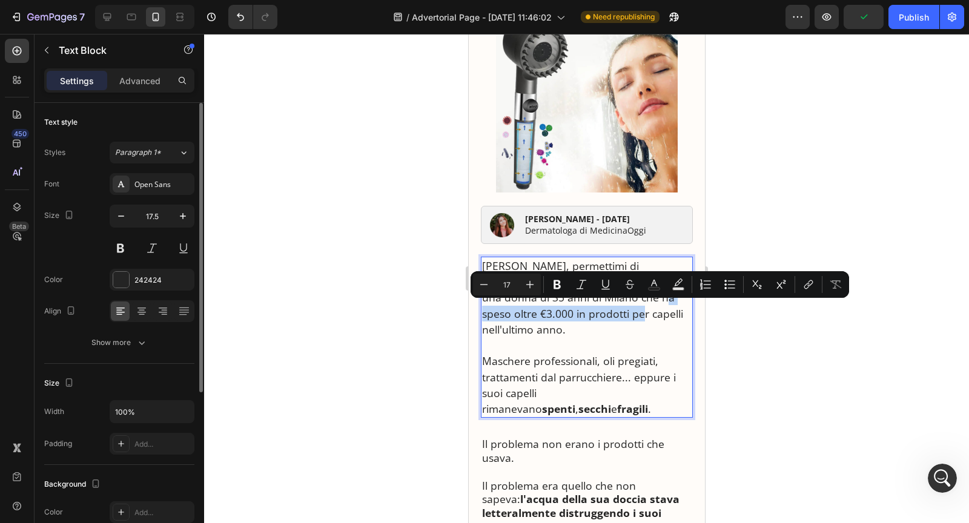
drag, startPoint x: 585, startPoint y: 309, endPoint x: 574, endPoint y: 322, distance: 16.8
click at [574, 323] on p "[PERSON_NAME], permettimi di raccontarti la storia di [PERSON_NAME], una donna …" at bounding box center [587, 297] width 210 height 79
click at [577, 357] on p "Maschere professionali, oli pregiati, trattamenti dal parrucchiere... eppure i …" at bounding box center [587, 385] width 210 height 64
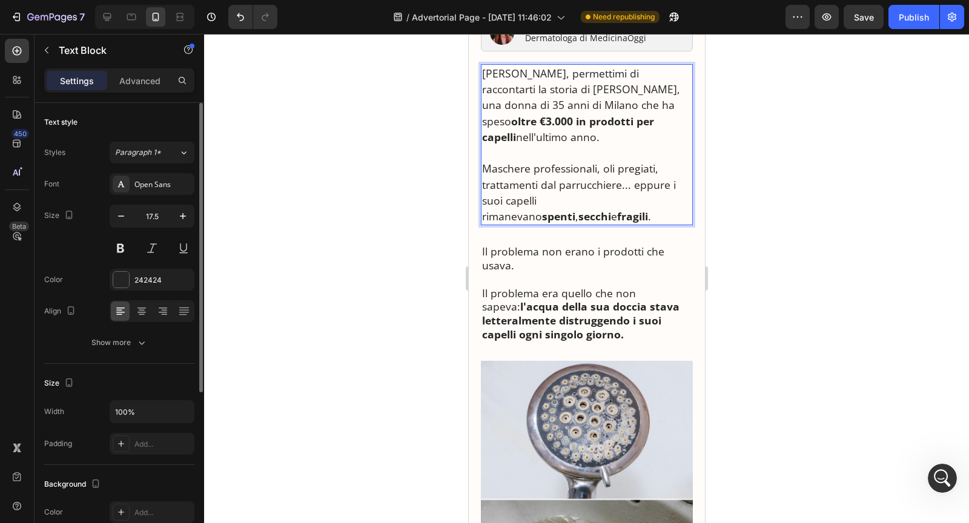
scroll to position [358, 0]
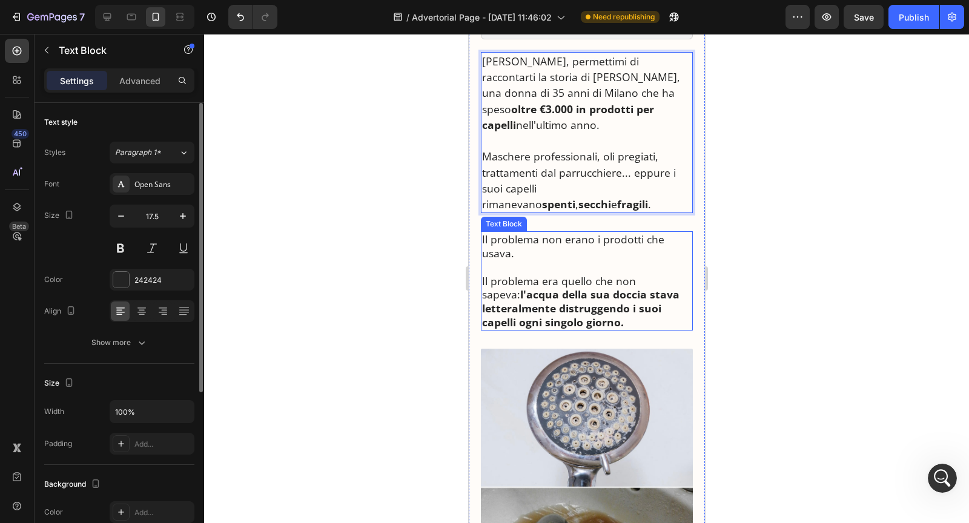
click at [532, 260] on p at bounding box center [587, 267] width 210 height 14
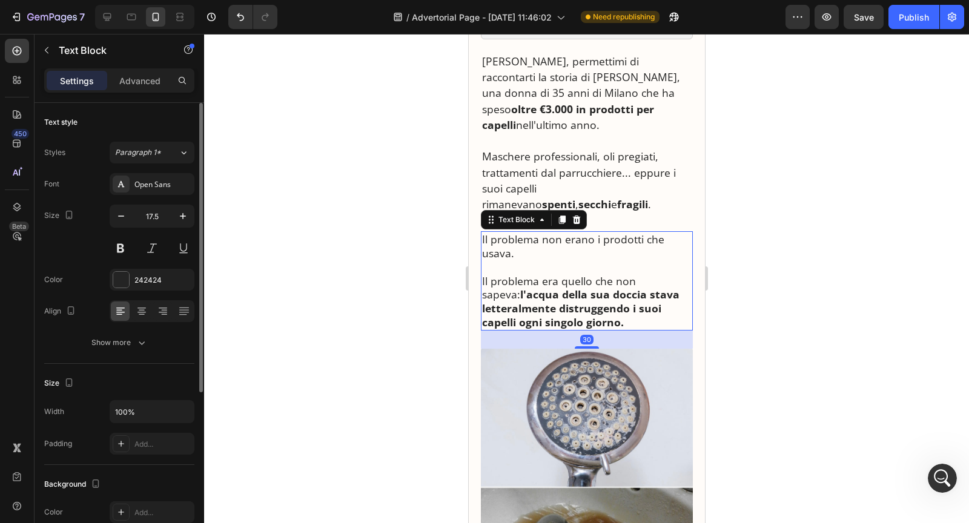
click at [605, 299] on strong "l'acqua della sua doccia stava letteralmente distruggendo i suoi capelli ogni s…" at bounding box center [580, 308] width 197 height 42
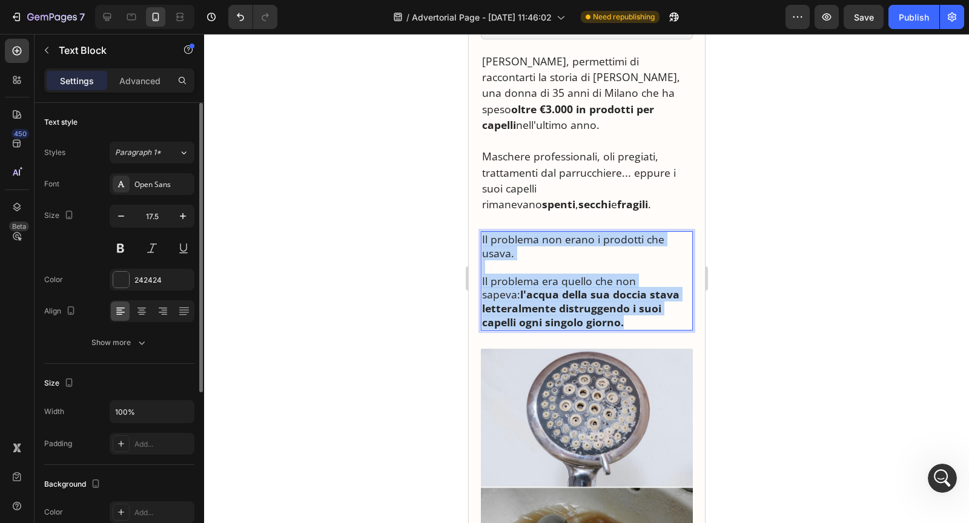
drag, startPoint x: 629, startPoint y: 319, endPoint x: 480, endPoint y: 236, distance: 169.7
click at [480, 236] on div "Il problema non erano i prodotti che usava. Il problema era quello che non sape…" at bounding box center [586, 280] width 212 height 99
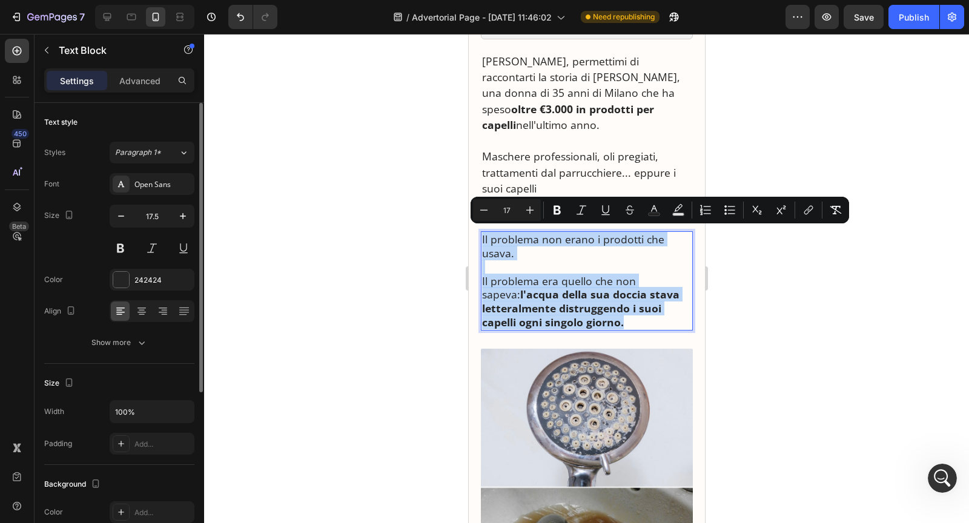
copy div "Il problema non erano i prodotti che usava. Il problema era quello che non sape…"
click at [548, 164] on p "Maschere professionali, oli pregiati, trattamenti dal parrucchiere... eppure i …" at bounding box center [587, 180] width 210 height 64
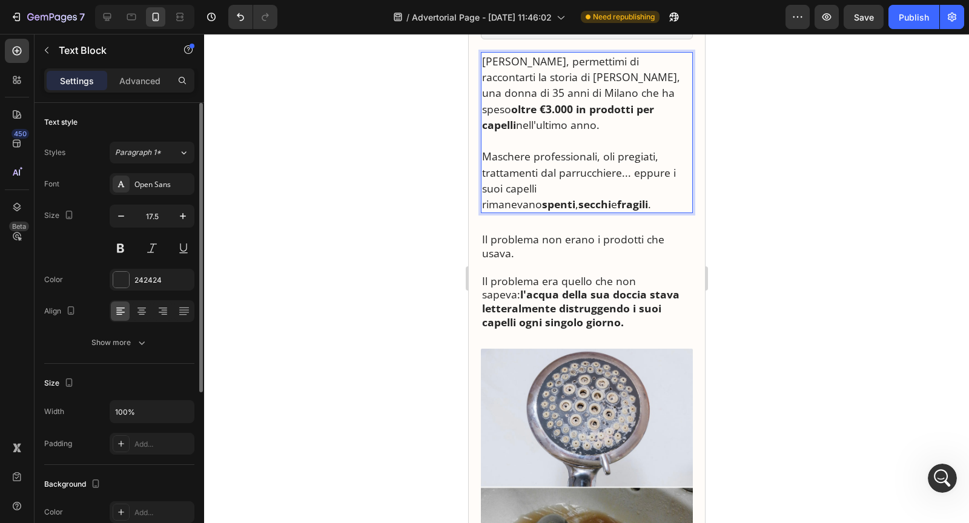
click at [532, 197] on p "Maschere professionali, oli pregiati, trattamenti dal parrucchiere... eppure i …" at bounding box center [587, 180] width 210 height 64
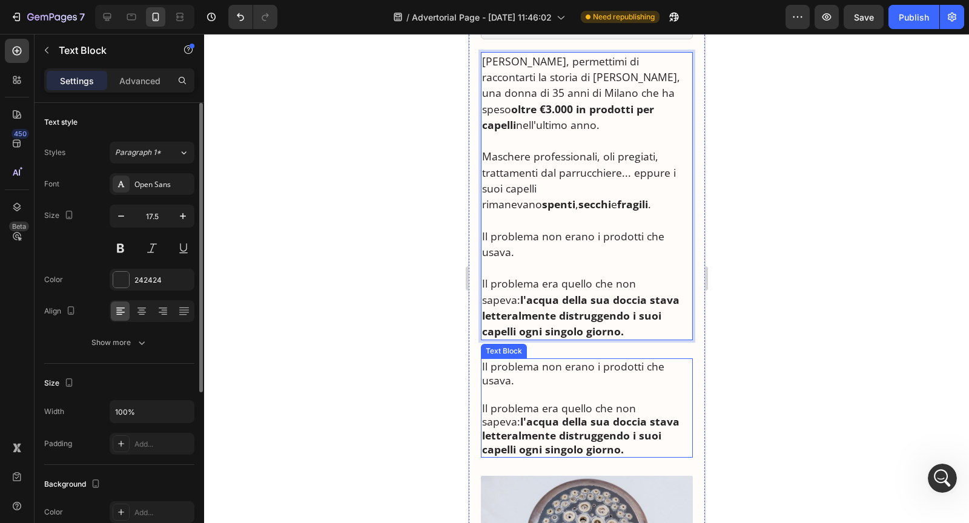
click at [532, 374] on p "Il problema non erano i prodotti che usava." at bounding box center [587, 374] width 210 height 28
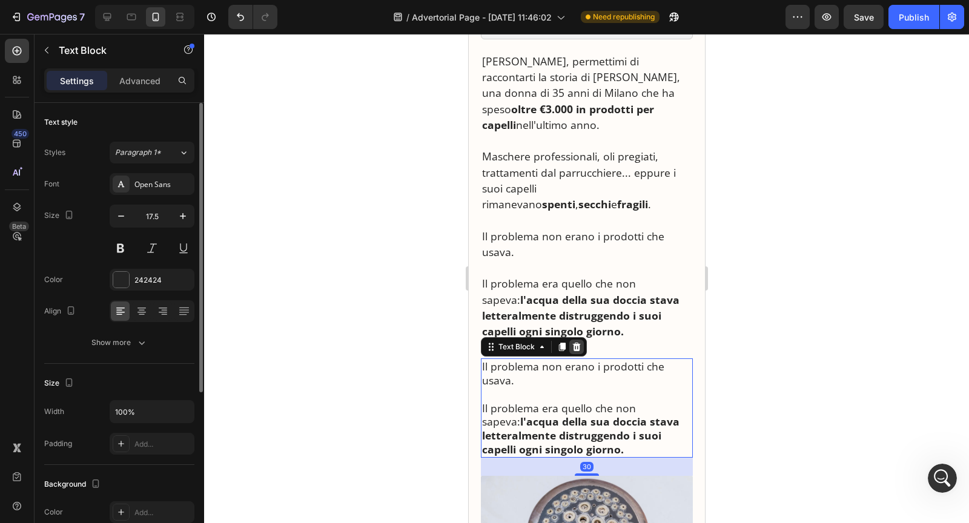
click at [572, 347] on icon at bounding box center [576, 347] width 8 height 8
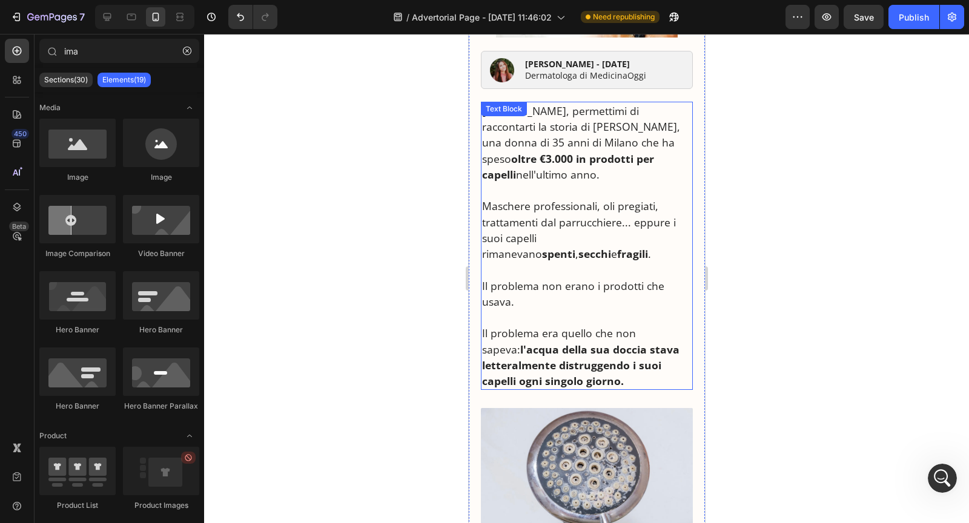
scroll to position [301, 0]
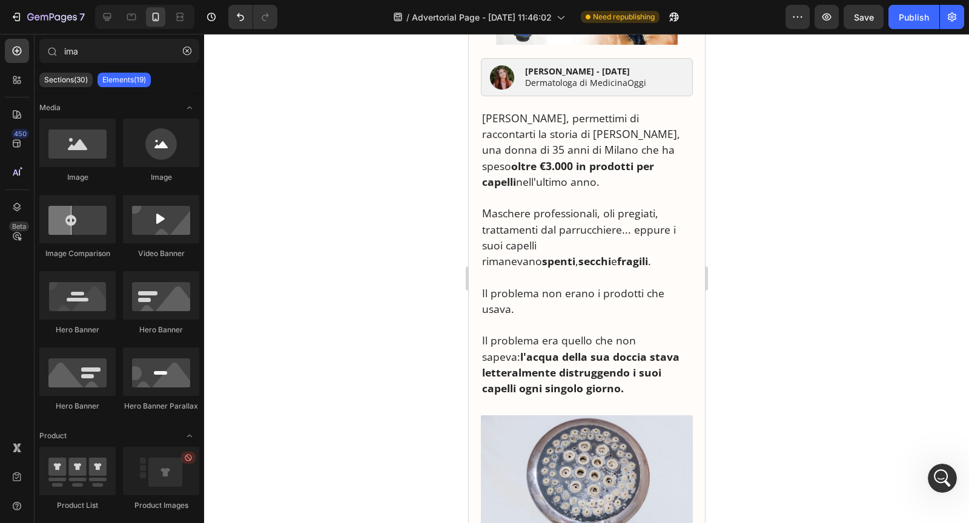
click at [774, 276] on div at bounding box center [586, 278] width 765 height 489
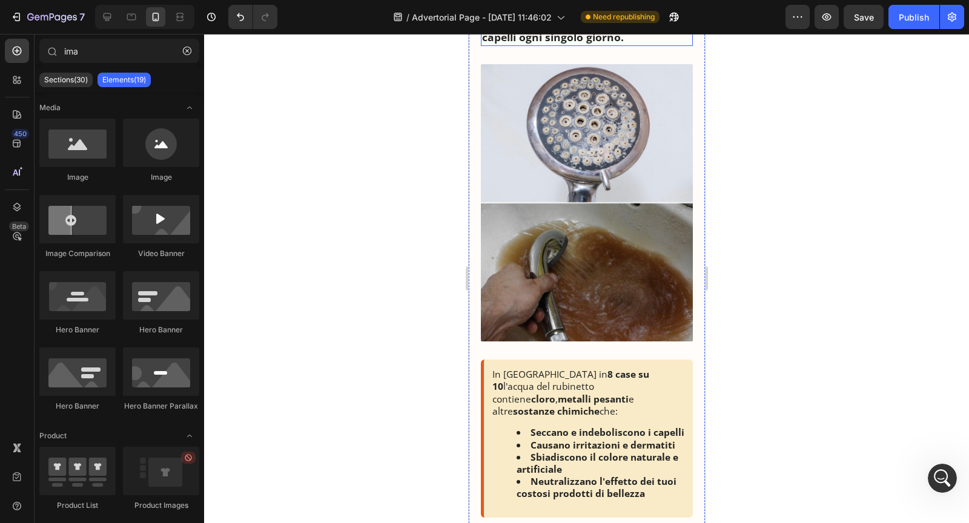
scroll to position [662, 0]
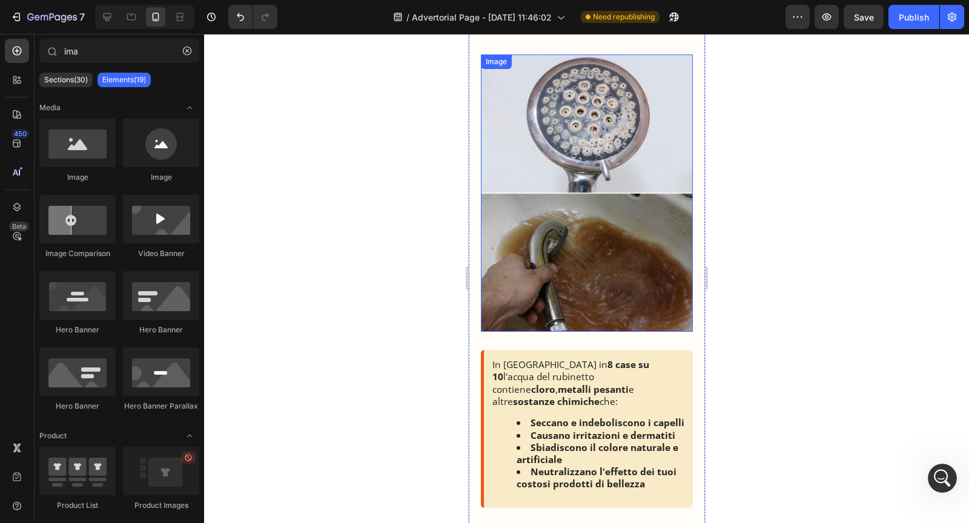
click at [588, 245] on img at bounding box center [586, 193] width 212 height 277
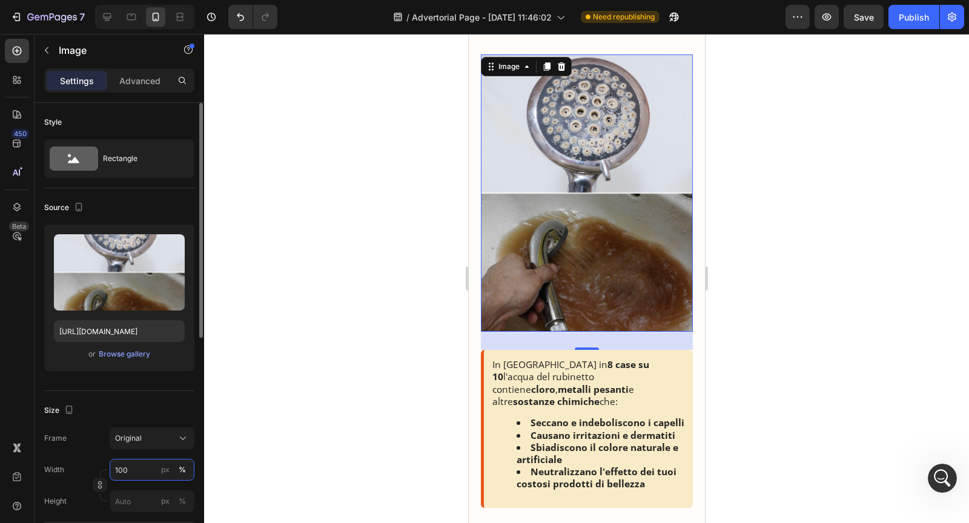
click at [128, 465] on input "100" at bounding box center [152, 470] width 85 height 22
click at [143, 467] on input "100" at bounding box center [152, 470] width 85 height 22
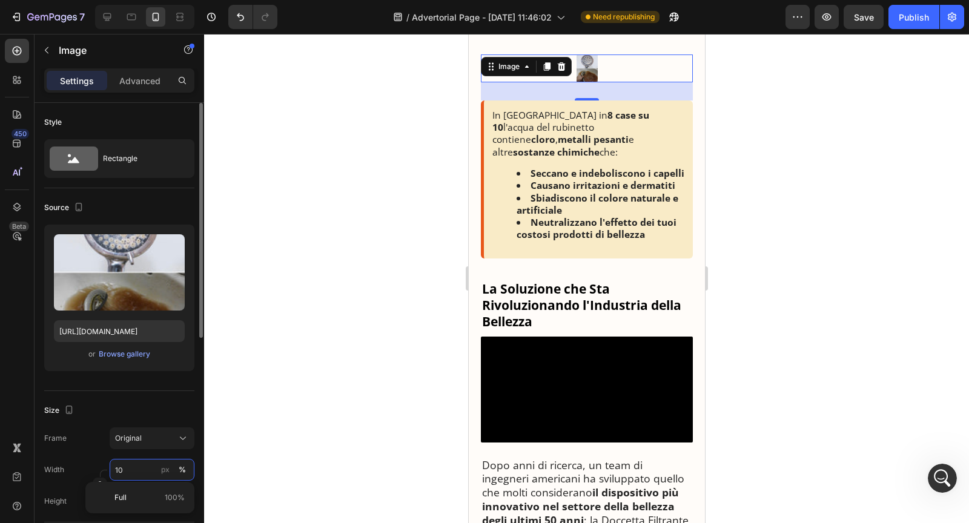
type input "1"
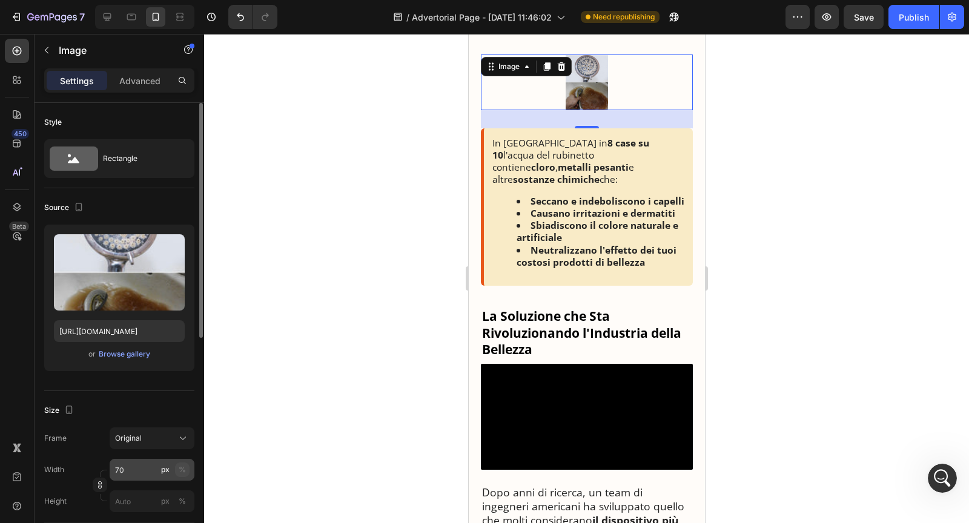
click at [186, 473] on button "%" at bounding box center [182, 470] width 15 height 15
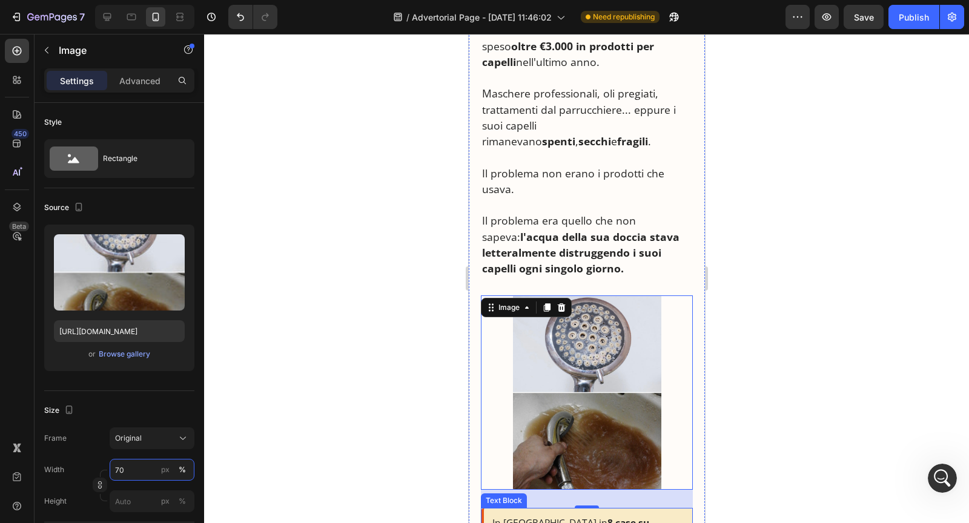
scroll to position [444, 0]
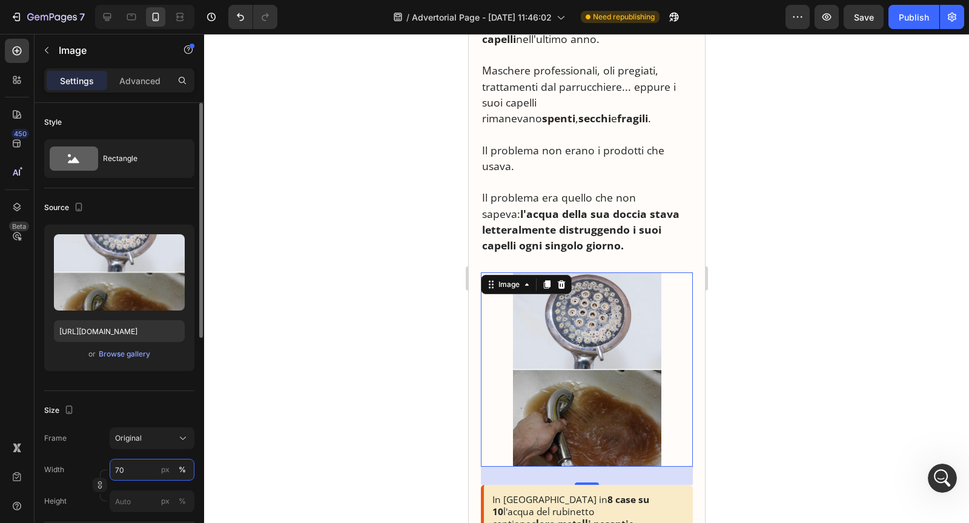
click at [134, 466] on input "70" at bounding box center [152, 470] width 85 height 22
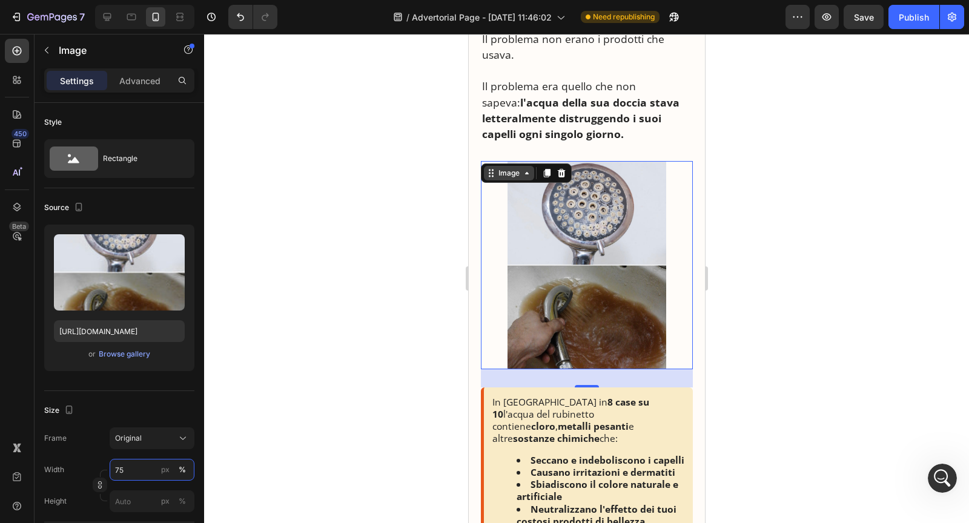
scroll to position [531, 0]
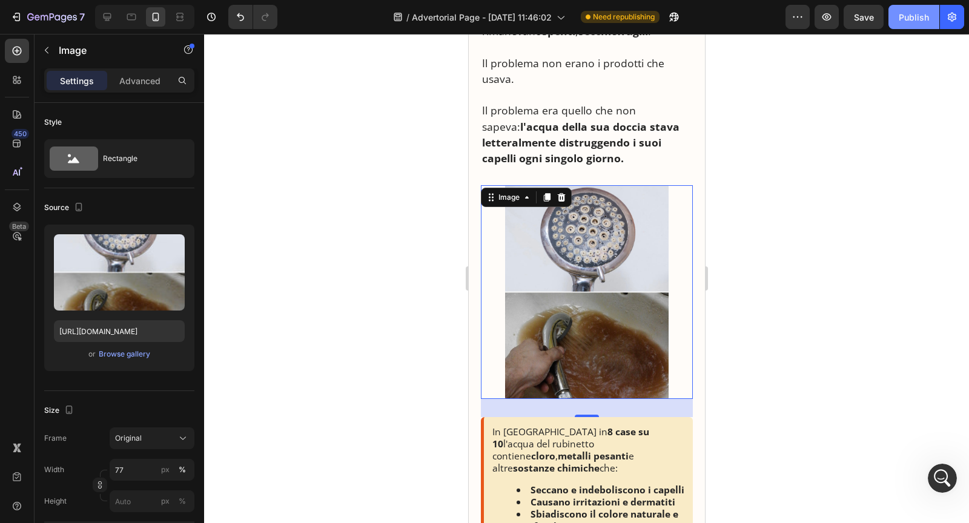
click at [904, 24] on button "Publish" at bounding box center [914, 17] width 51 height 24
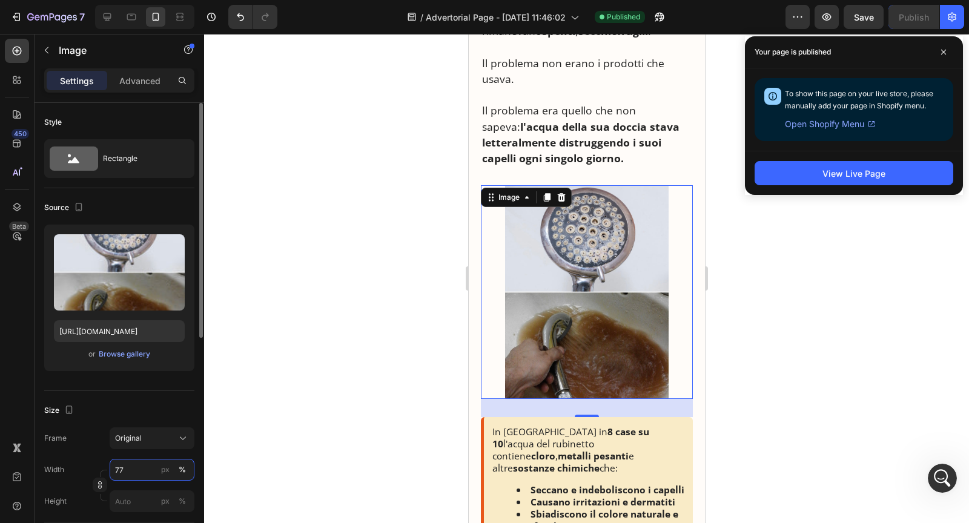
click at [130, 466] on input "77" at bounding box center [152, 470] width 85 height 22
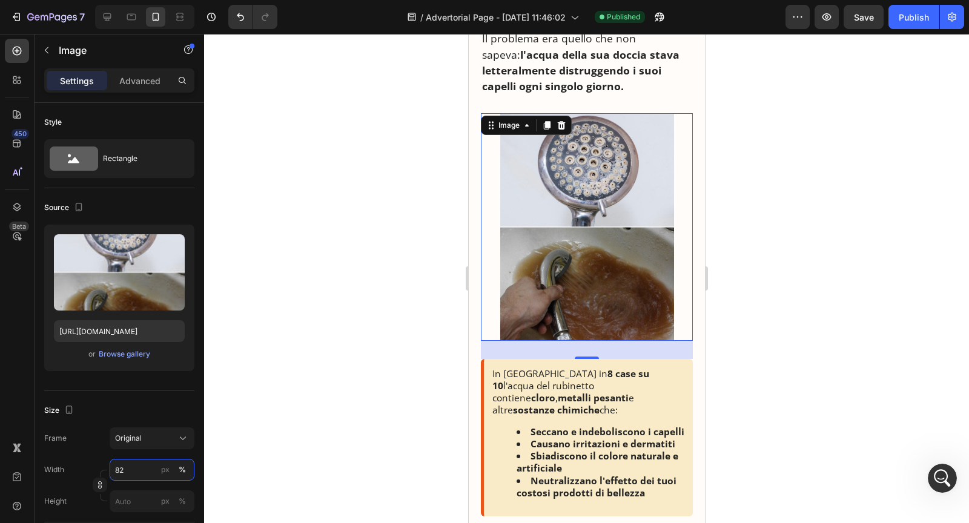
scroll to position [561, 0]
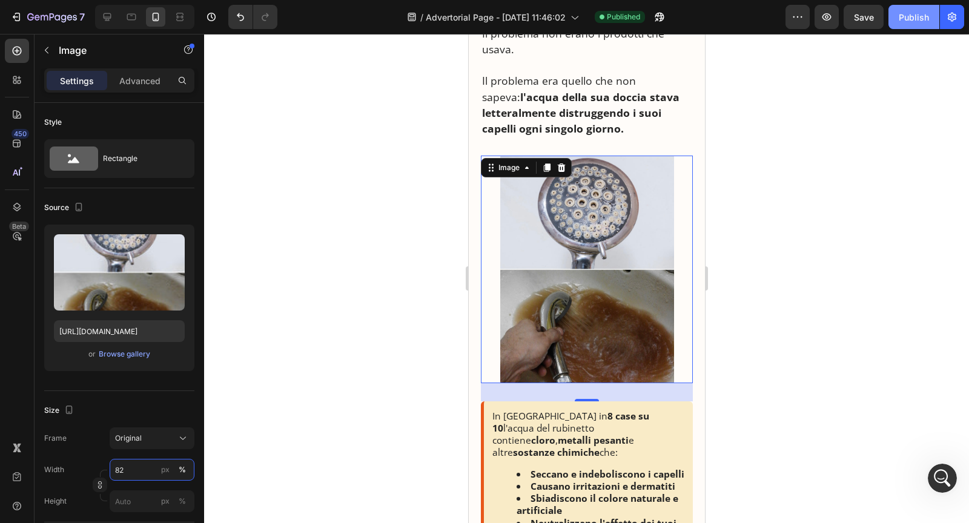
type input "82"
click at [920, 22] on div "Publish" at bounding box center [914, 17] width 30 height 13
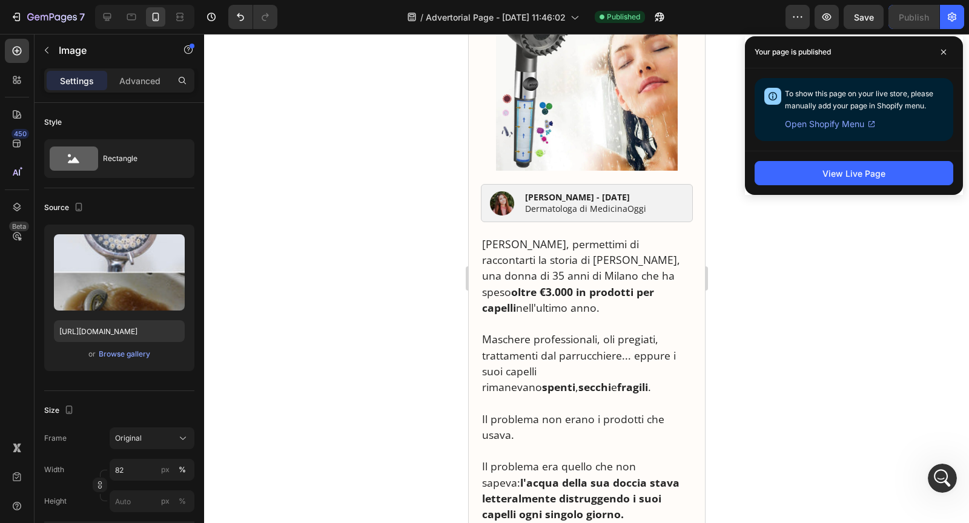
scroll to position [0, 0]
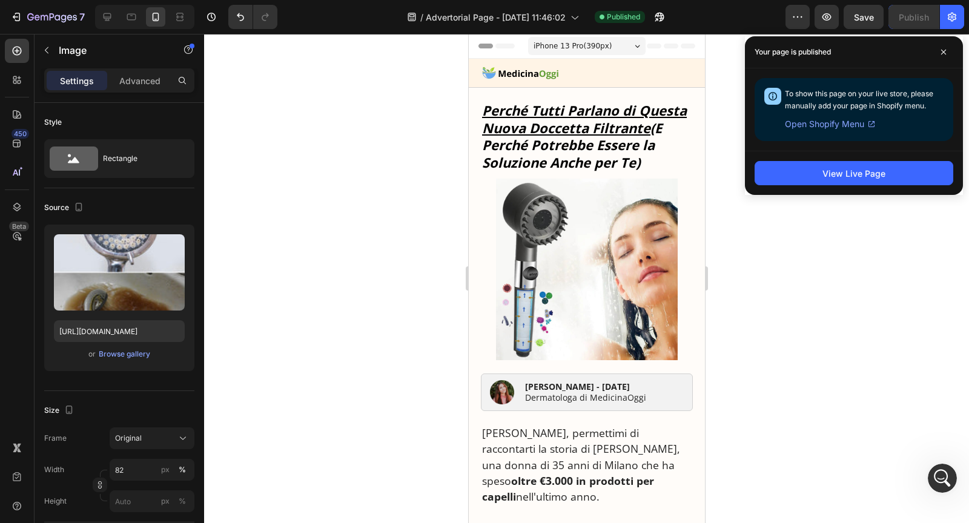
click at [602, 299] on img at bounding box center [587, 270] width 182 height 182
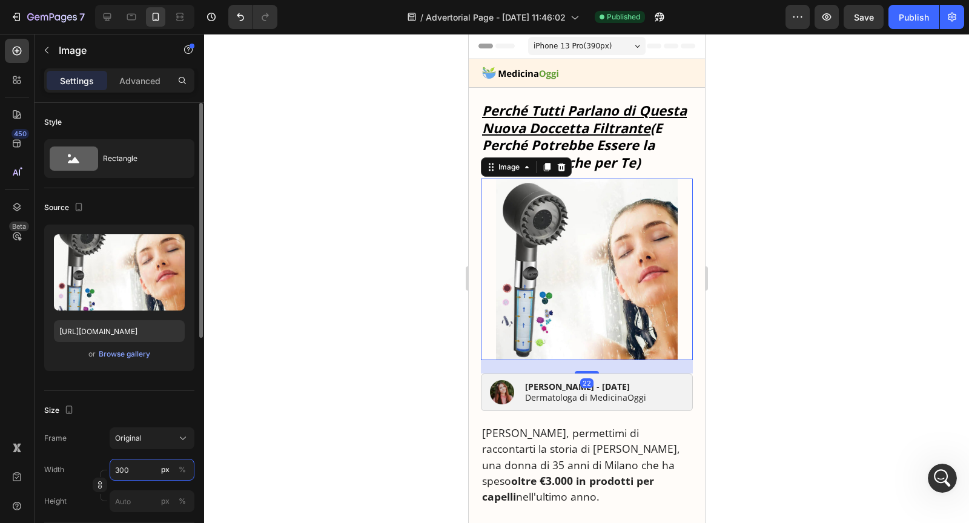
click at [124, 469] on input "300" at bounding box center [152, 470] width 85 height 22
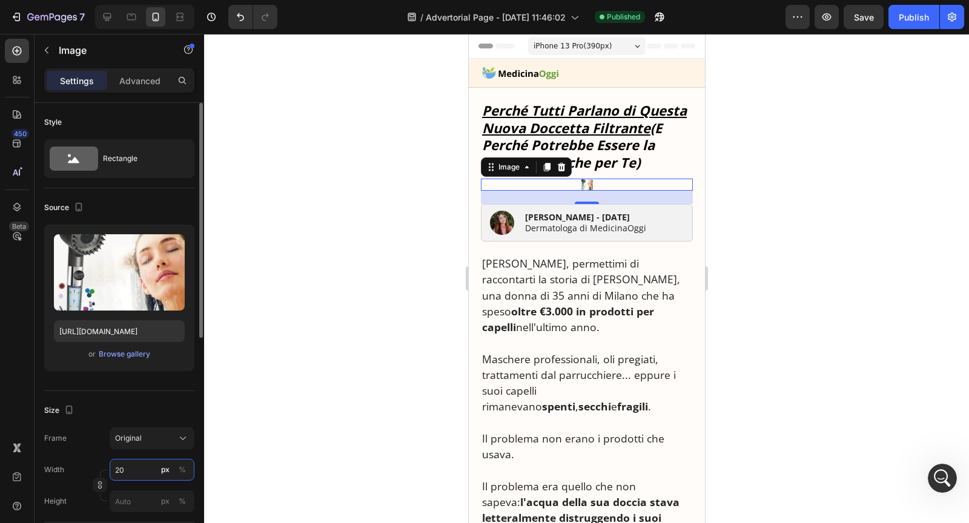
type input "270"
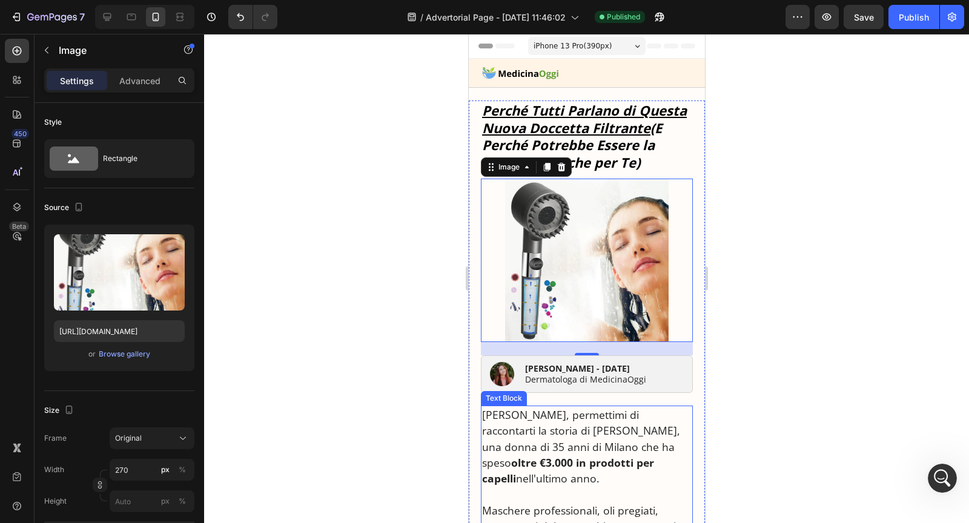
click at [588, 486] on p "Rich Text Editor. Editing area: main" at bounding box center [587, 494] width 210 height 16
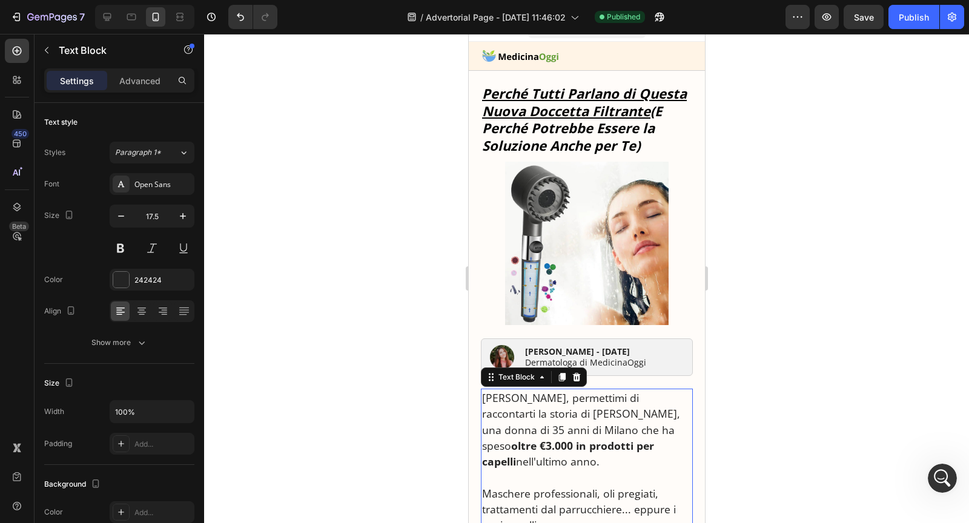
scroll to position [38, 0]
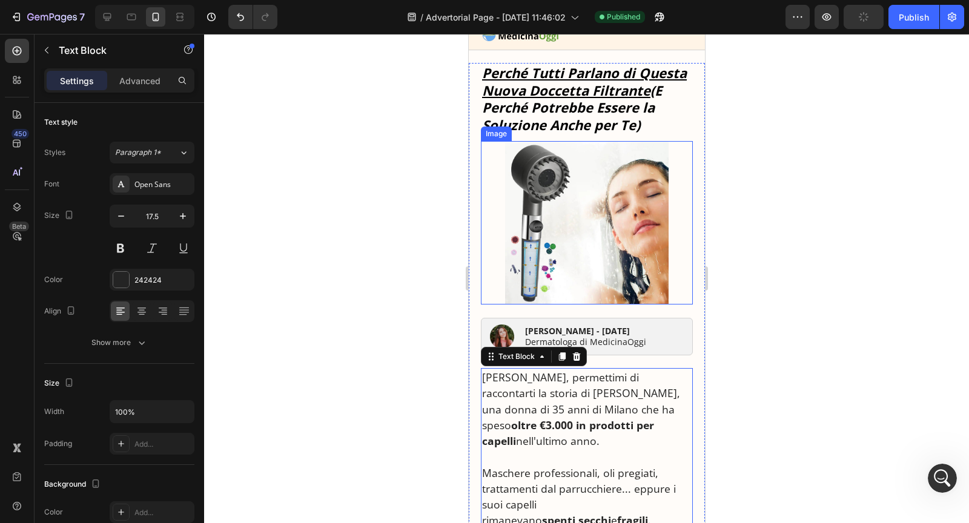
click at [557, 246] on img at bounding box center [587, 223] width 164 height 164
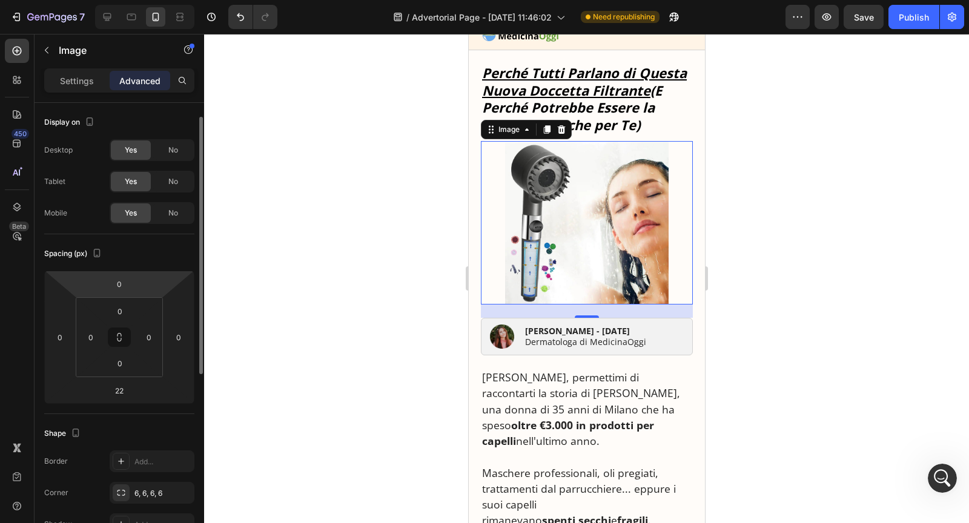
scroll to position [25, 0]
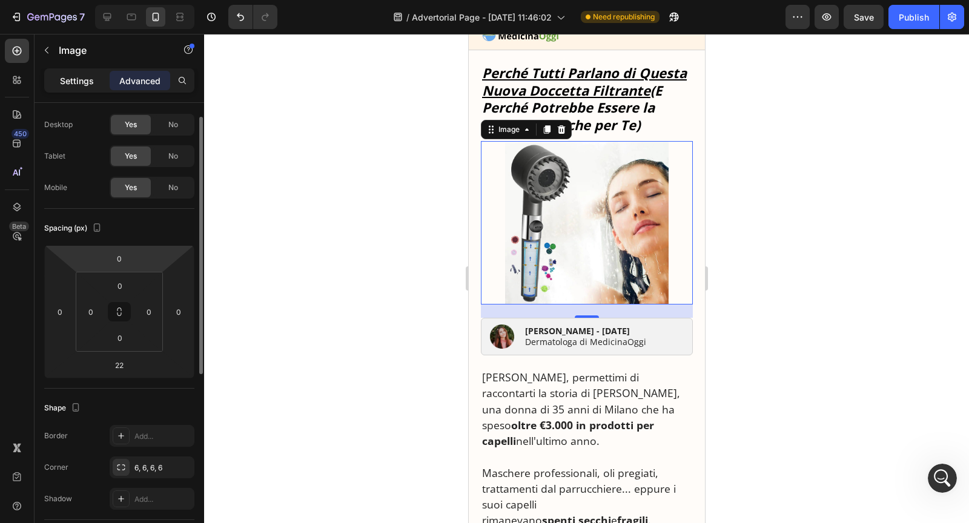
click at [85, 81] on p "Settings" at bounding box center [77, 81] width 34 height 13
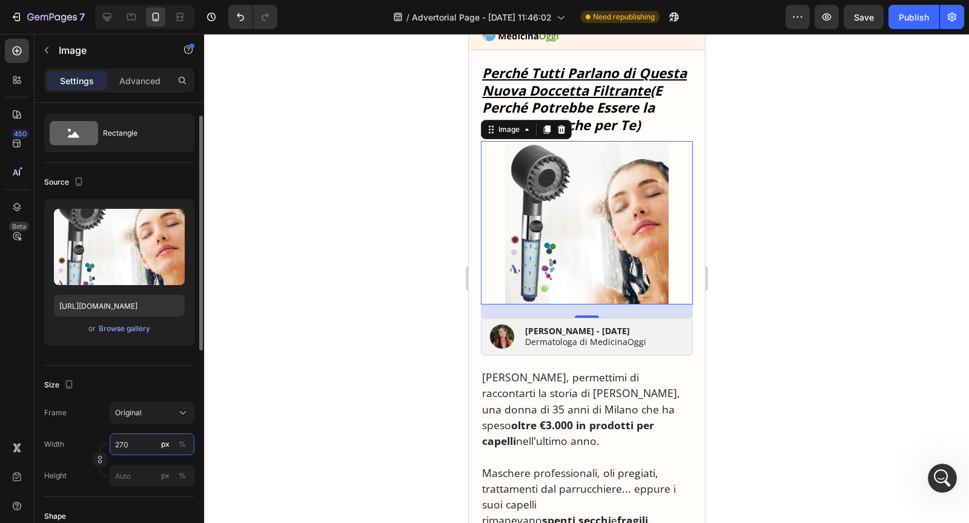
click at [121, 446] on input "270" at bounding box center [152, 445] width 85 height 22
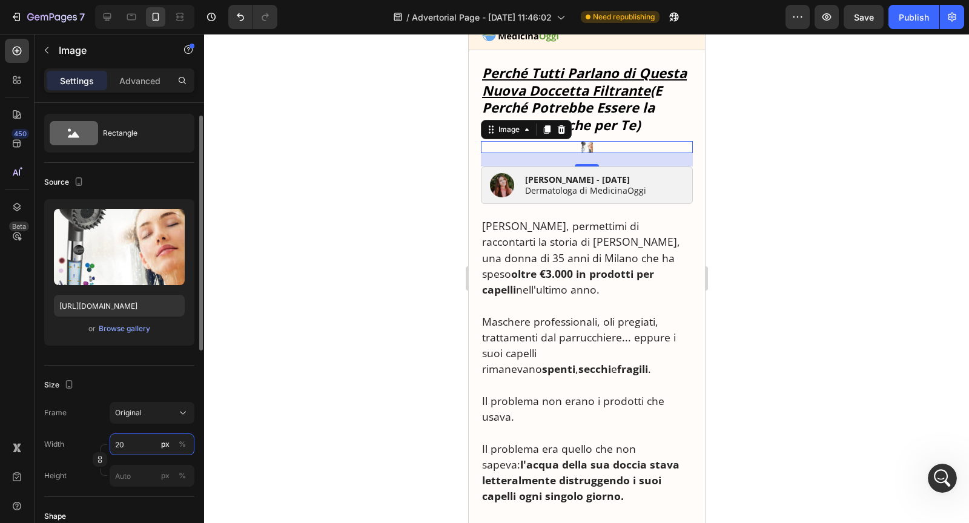
type input "280"
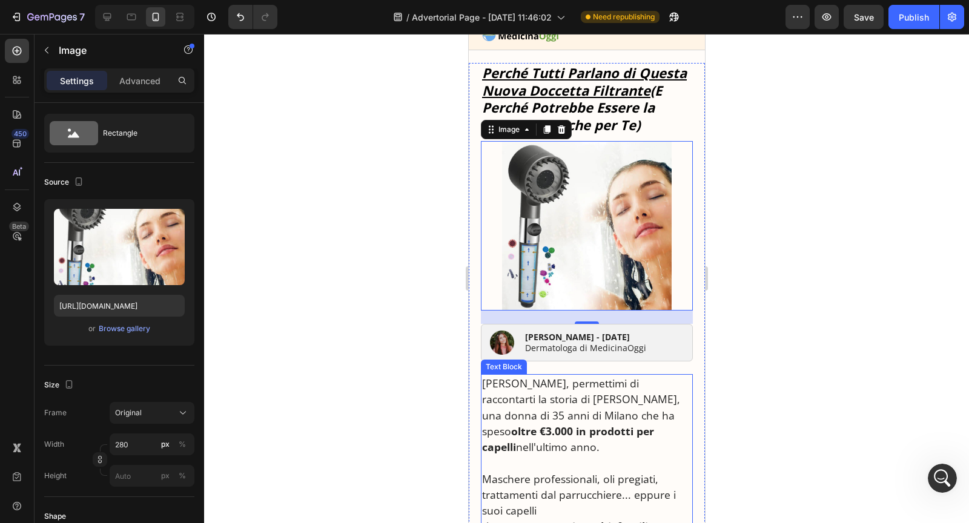
click at [518, 455] on p "Rich Text Editor. Editing area: main" at bounding box center [587, 463] width 210 height 16
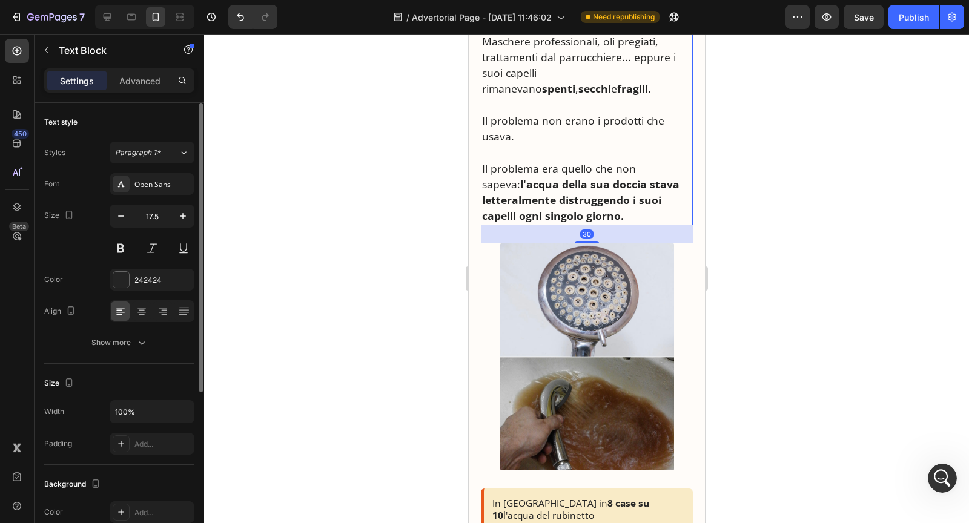
scroll to position [483, 0]
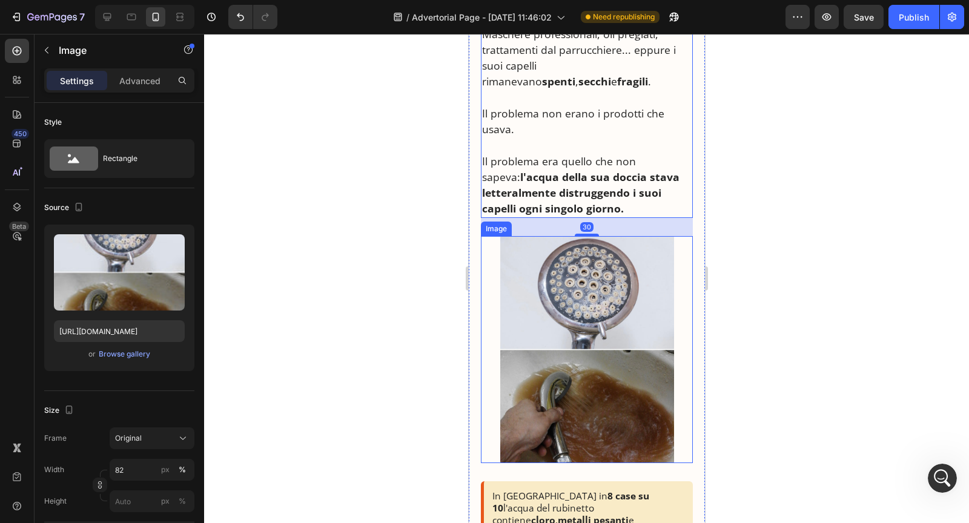
click at [537, 391] on img at bounding box center [587, 350] width 174 height 228
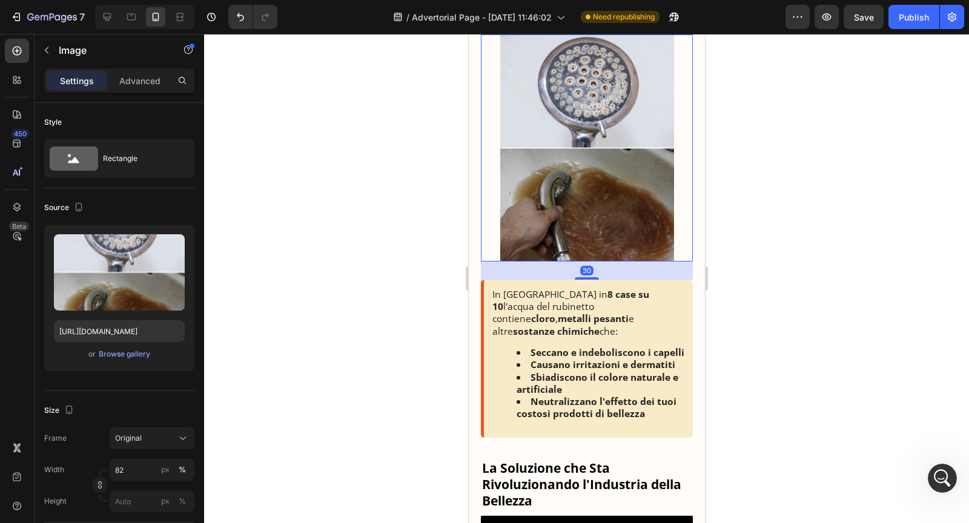
scroll to position [698, 0]
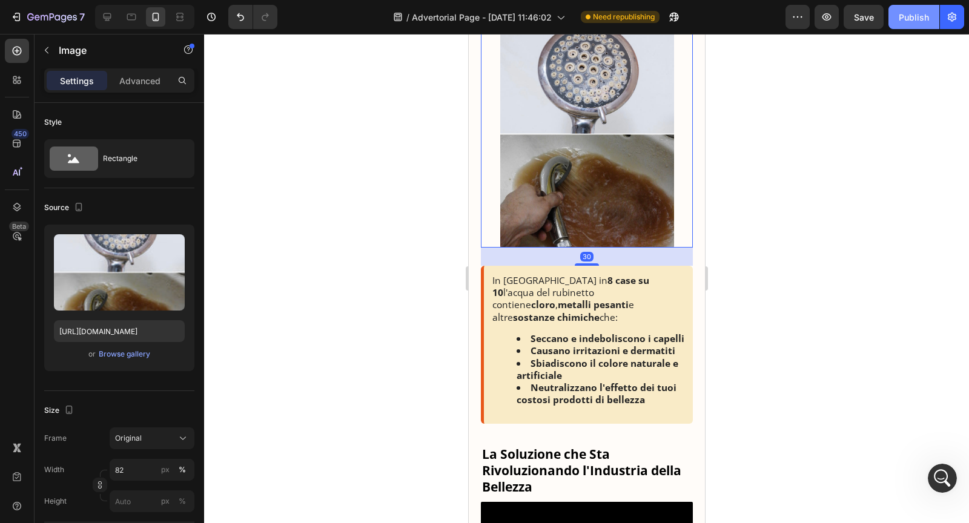
click at [896, 13] on button "Publish" at bounding box center [914, 17] width 51 height 24
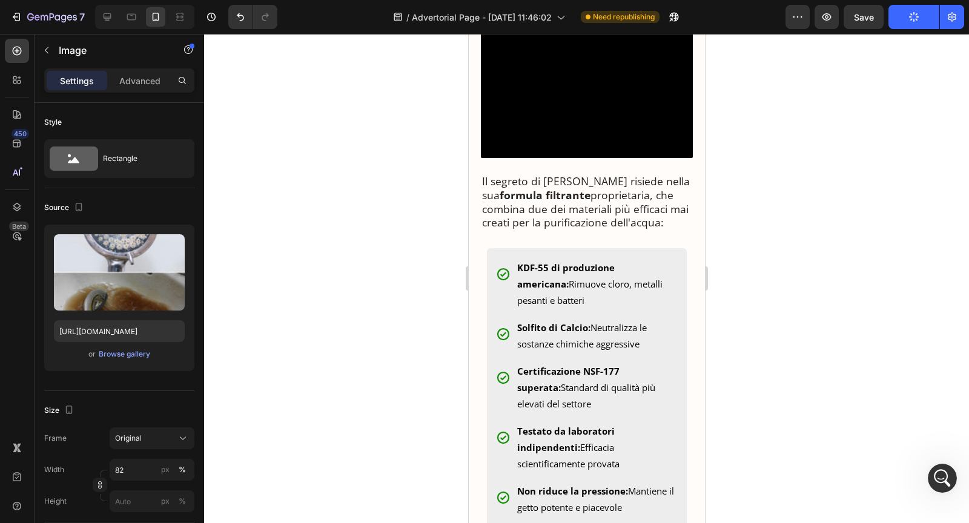
scroll to position [1788, 0]
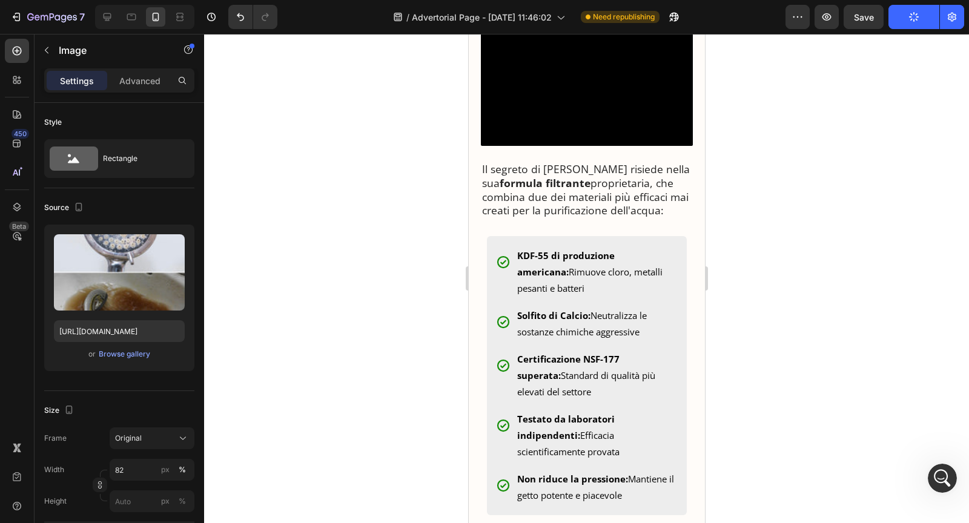
click at [583, 278] on strong "KDF-55 di produzione americana:" at bounding box center [566, 264] width 98 height 28
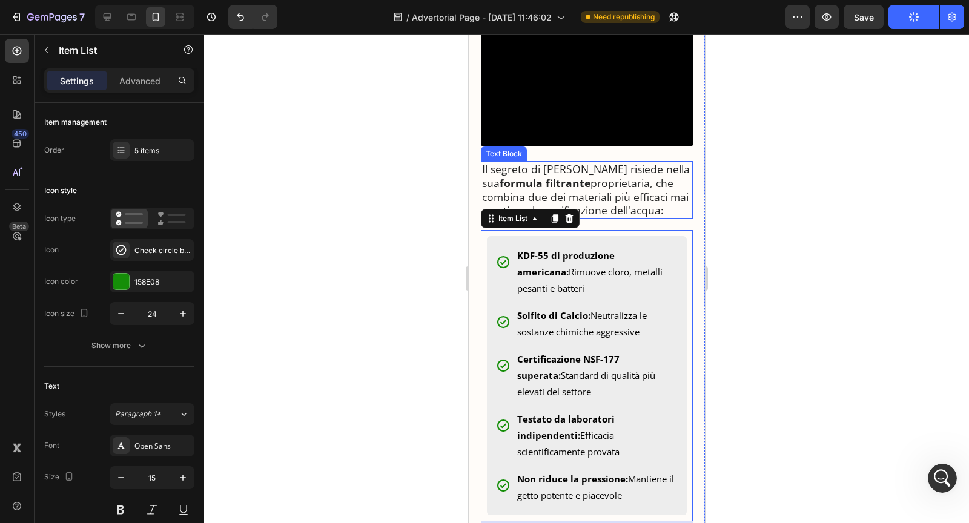
click at [583, 217] on p "Il segreto di [PERSON_NAME] risiede nella sua formula filtrante proprietaria, c…" at bounding box center [587, 189] width 210 height 55
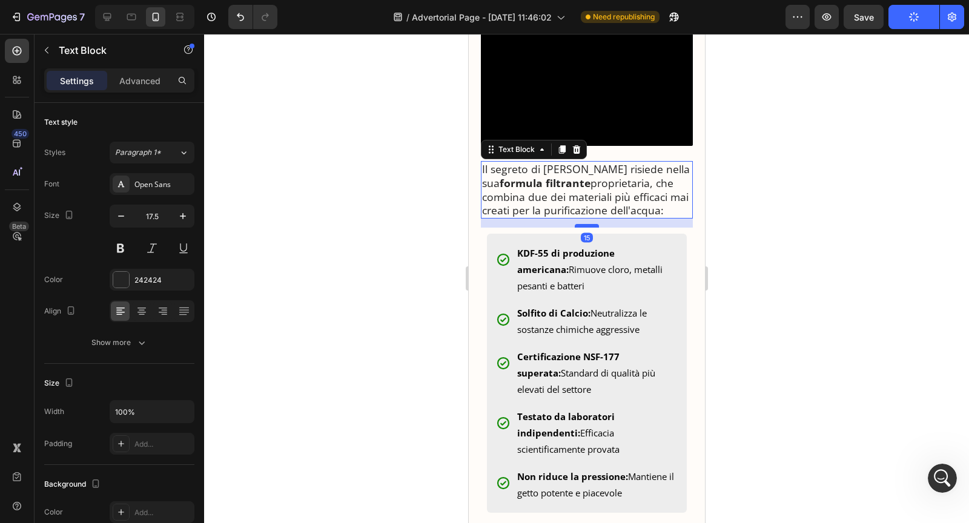
click at [584, 228] on div at bounding box center [586, 226] width 24 height 4
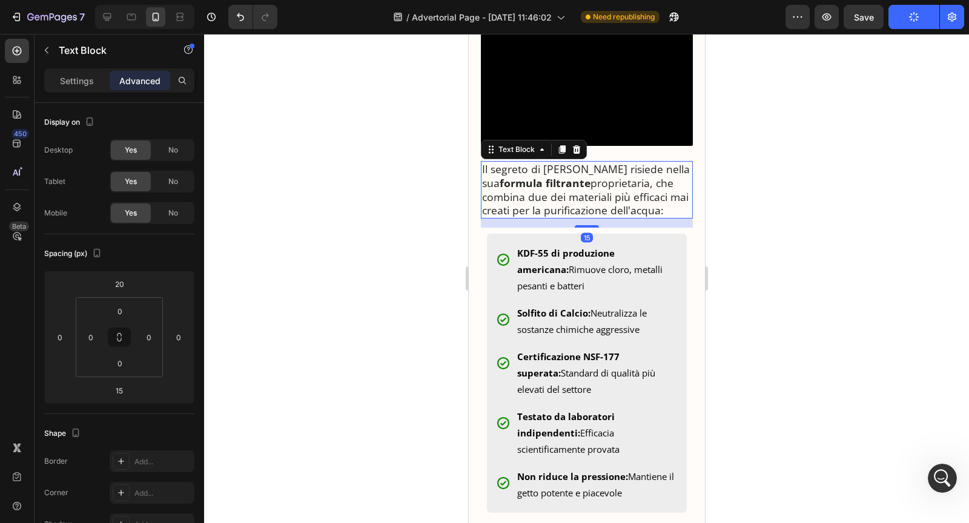
click at [669, 217] on p "Il segreto di [PERSON_NAME] risiede nella sua formula filtrante proprietaria, c…" at bounding box center [587, 189] width 210 height 55
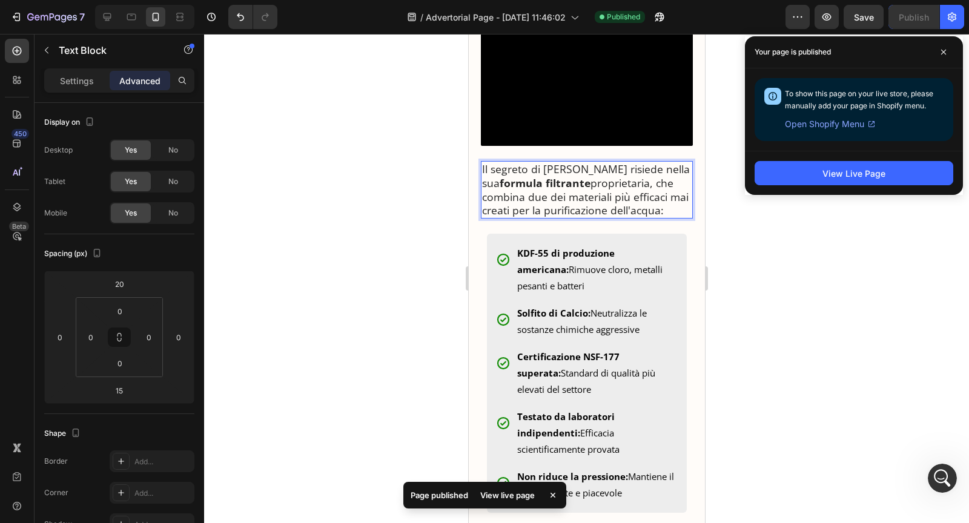
click at [944, 40] on div "Your page is published" at bounding box center [854, 52] width 218 height 32
click at [944, 48] on span at bounding box center [943, 51] width 19 height 19
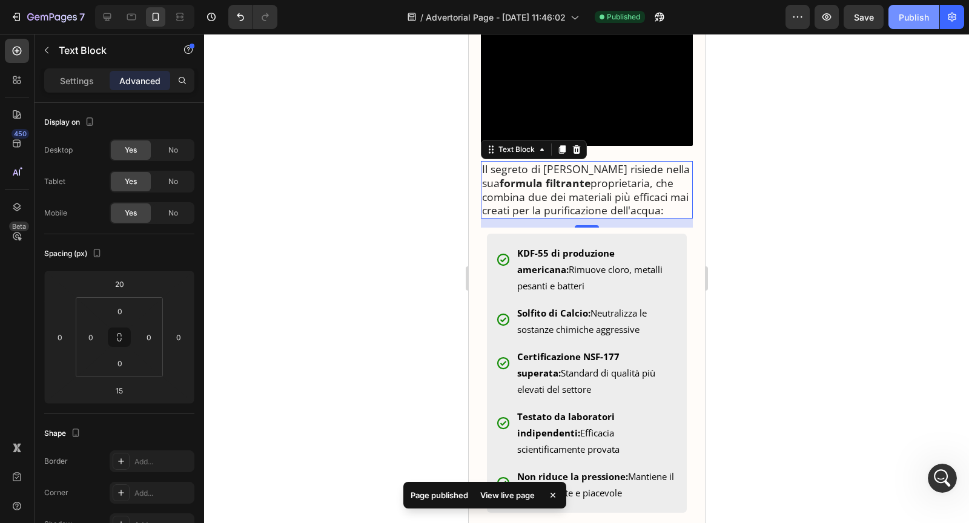
click at [913, 23] on button "Publish" at bounding box center [914, 17] width 51 height 24
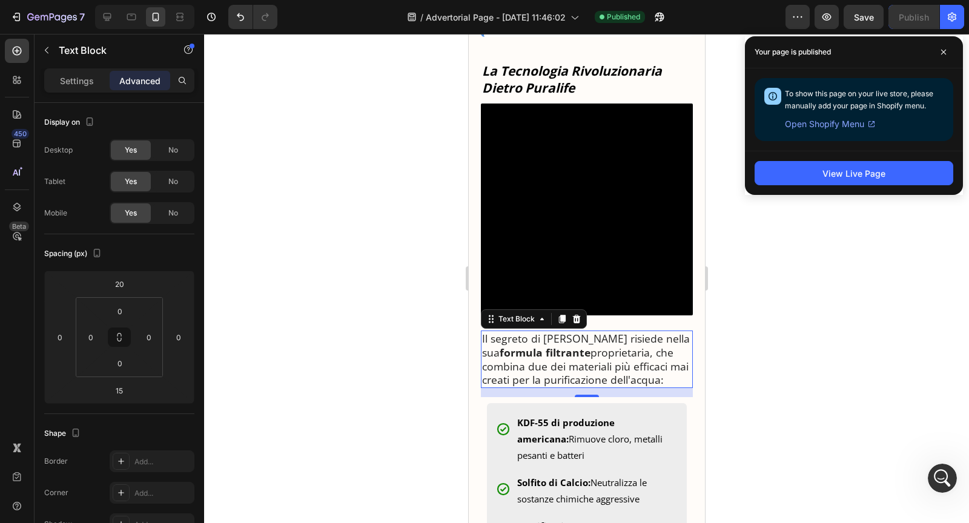
scroll to position [1554, 0]
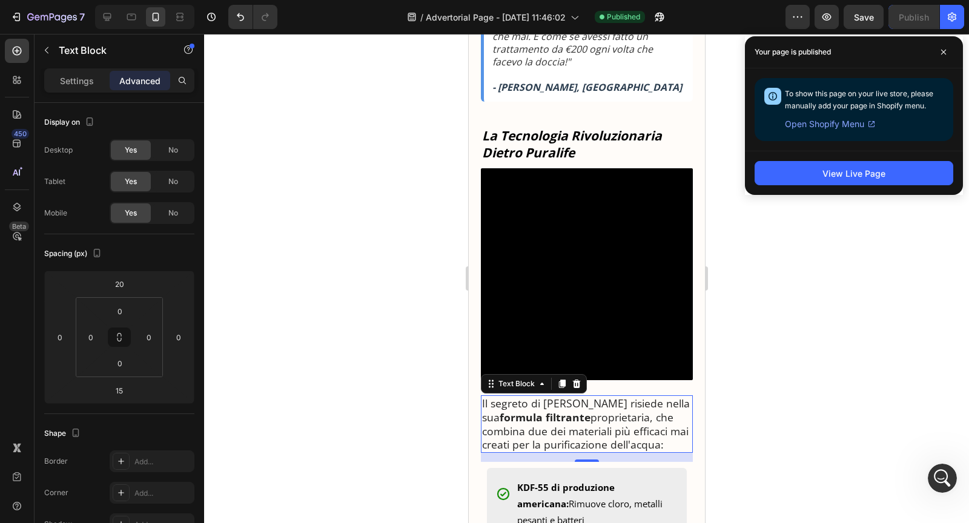
click at [618, 254] on video at bounding box center [586, 274] width 212 height 212
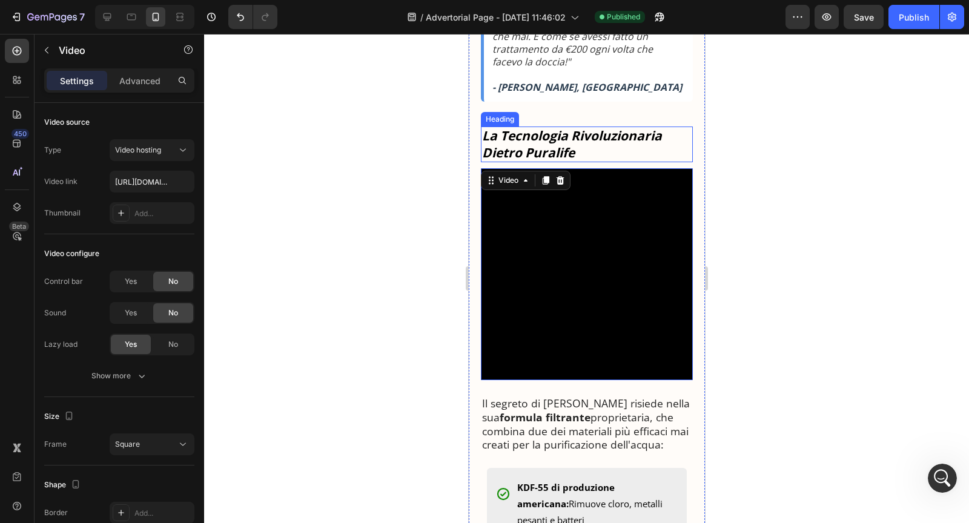
click at [591, 162] on h3 "La Tecnologia Rivoluzionaria Dietro Puralife" at bounding box center [586, 145] width 212 height 36
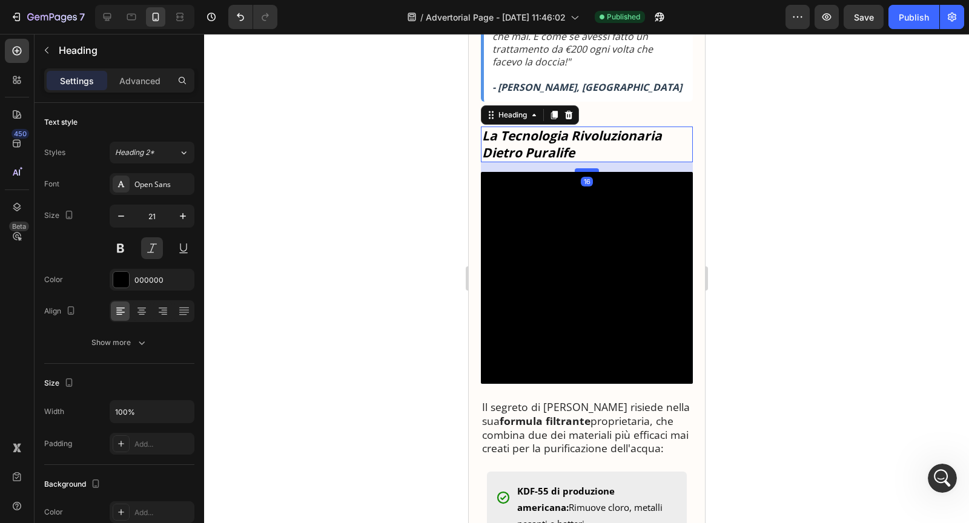
click at [588, 172] on div at bounding box center [586, 170] width 24 height 4
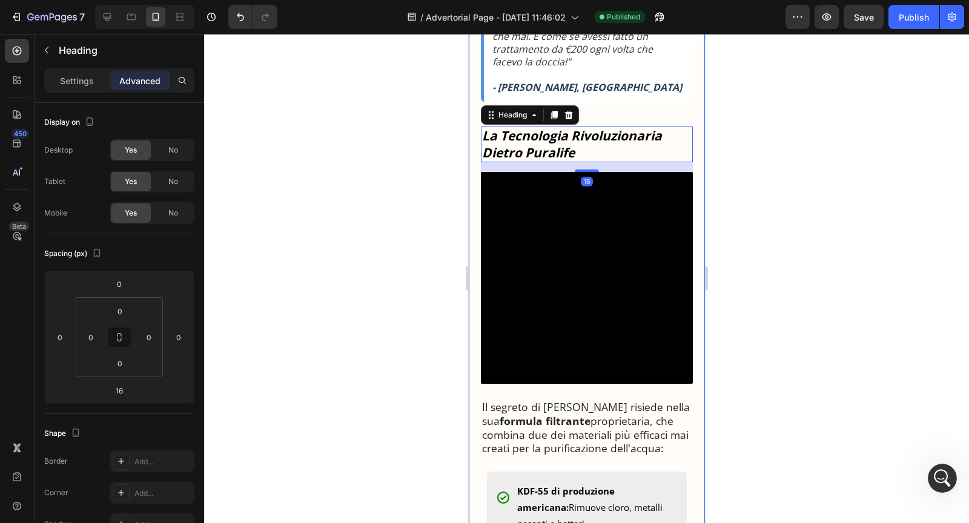
click at [665, 164] on div "Perché Tutti Parlano di Questa Nuova Doccetta Filtrante (E Perché Potrebbe Esse…" at bounding box center [586, 342] width 212 height 3590
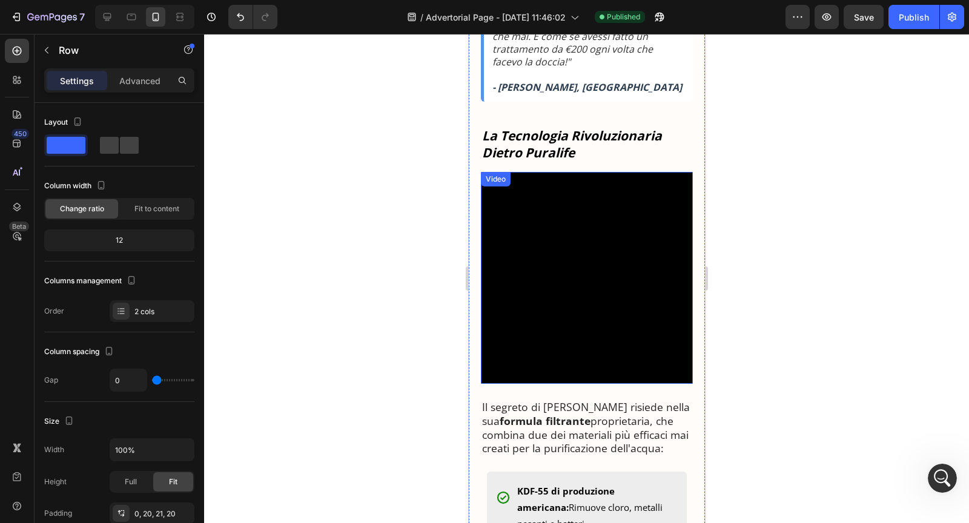
click at [642, 232] on video at bounding box center [586, 278] width 212 height 212
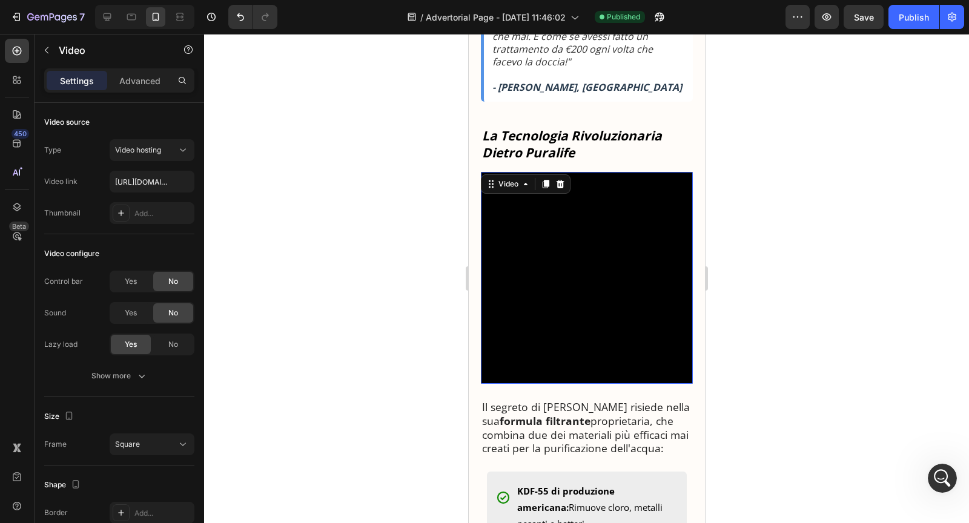
click at [586, 162] on h3 "La Tecnologia Rivoluzionaria Dietro Puralife" at bounding box center [586, 145] width 212 height 36
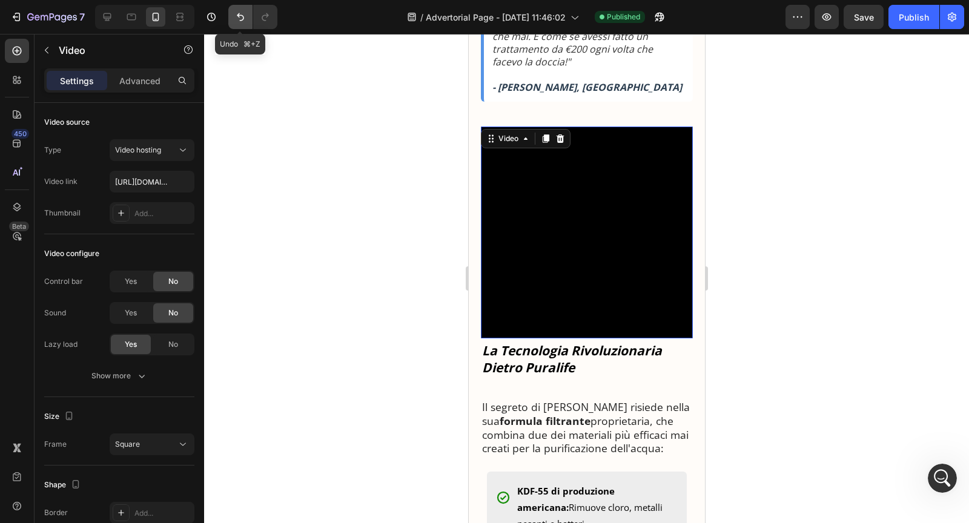
click at [247, 12] on button "Undo/Redo" at bounding box center [240, 17] width 24 height 24
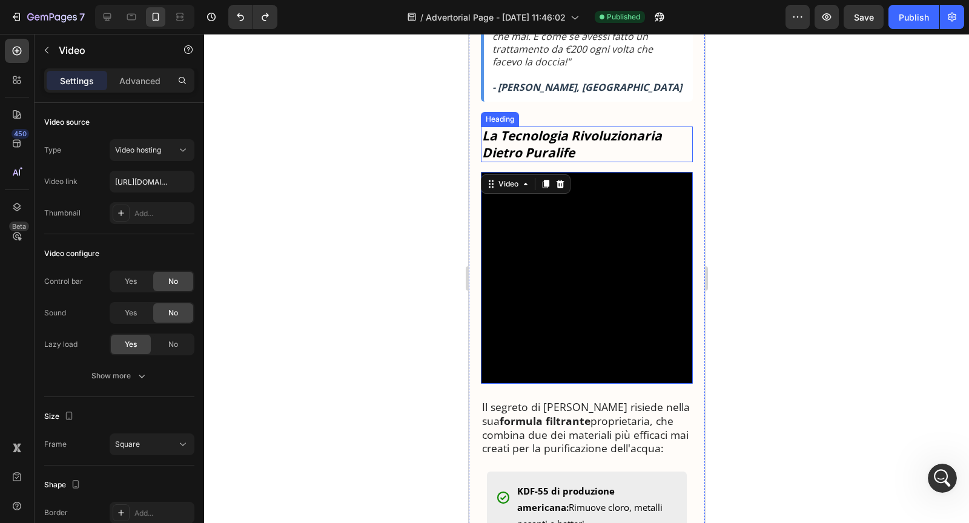
click at [556, 161] on strong "La Tecnologia Rivoluzionaria Dietro Puralife" at bounding box center [572, 143] width 180 height 33
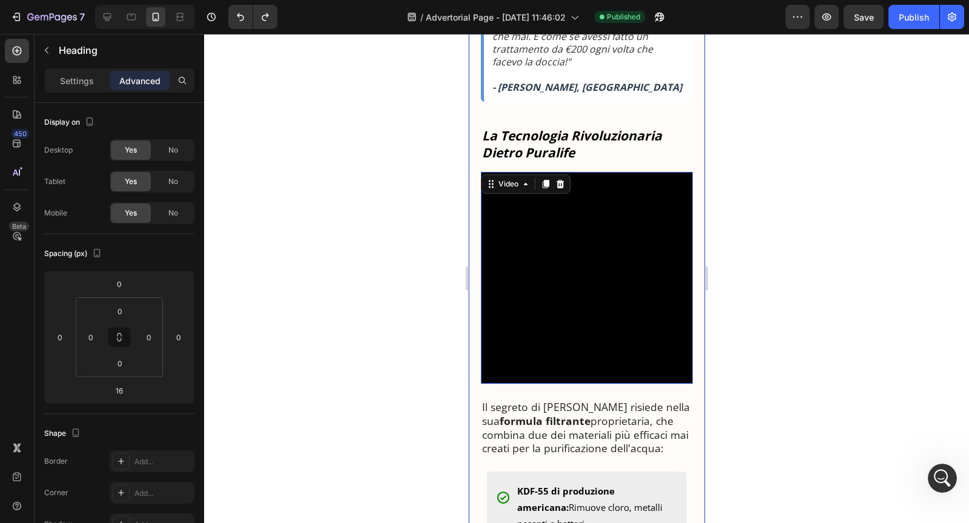
click at [582, 162] on h3 "La Tecnologia Rivoluzionaria Dietro Puralife" at bounding box center [586, 145] width 212 height 36
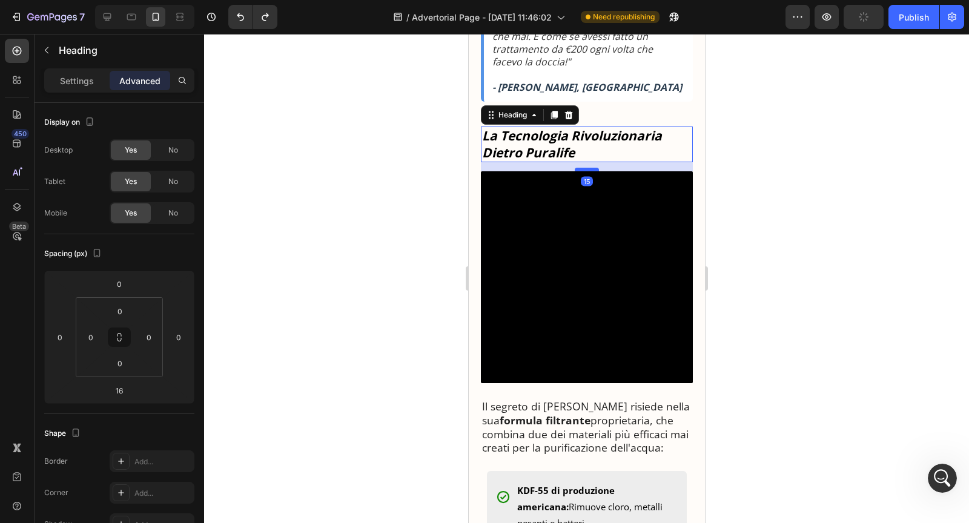
click at [584, 171] on div at bounding box center [586, 170] width 24 height 4
type input "15"
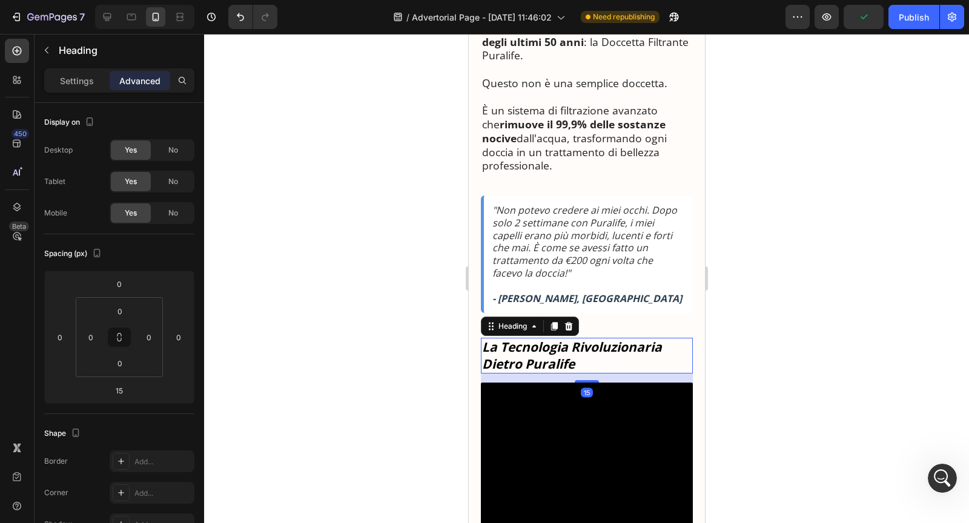
scroll to position [1297, 0]
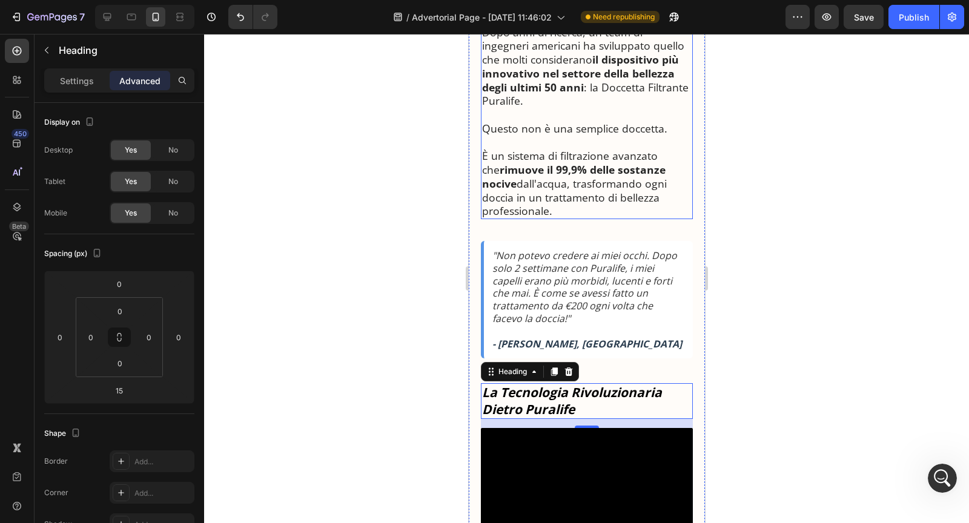
click at [589, 218] on p "È un sistema di filtrazione avanzato che rimuove il 99,9% delle sostanze nocive…" at bounding box center [587, 183] width 210 height 69
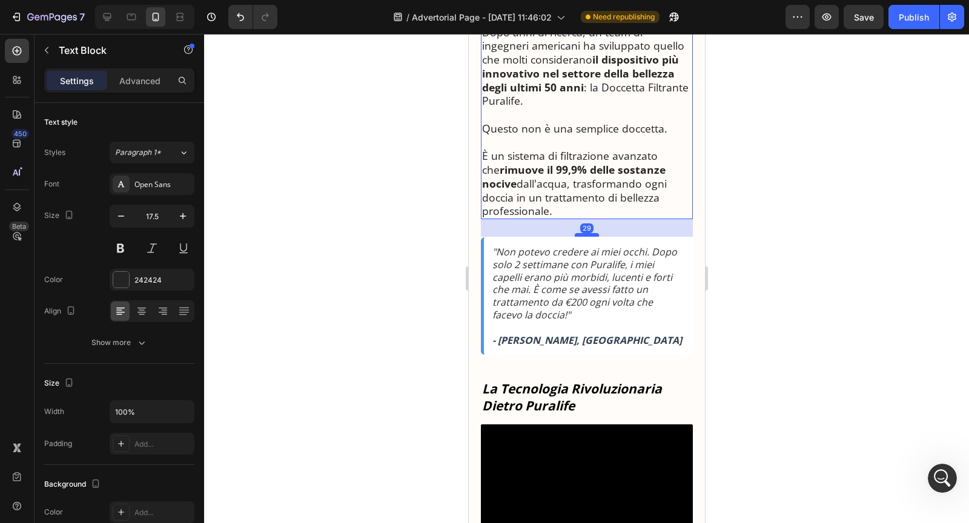
click at [585, 237] on div at bounding box center [586, 235] width 24 height 4
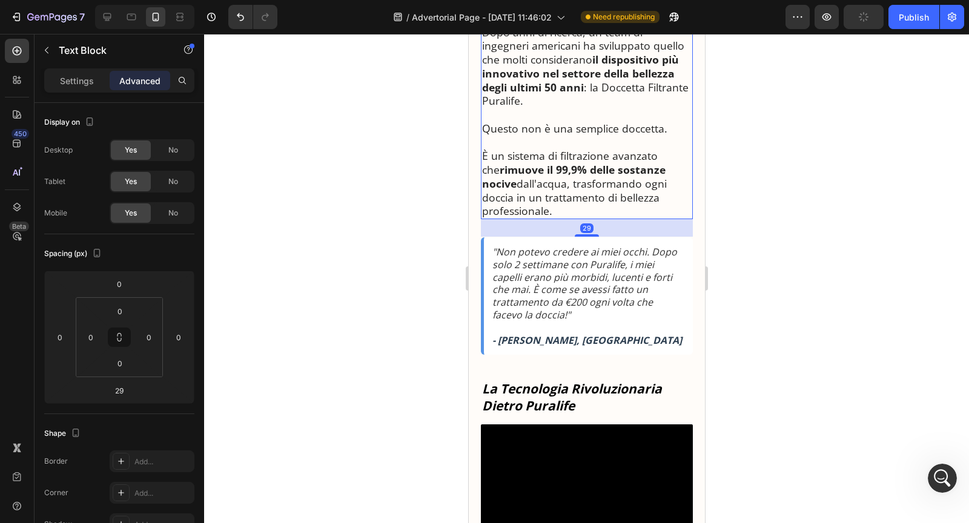
click at [606, 218] on p "È un sistema di filtrazione avanzato che rimuove il 99,9% delle sostanze nocive…" at bounding box center [587, 183] width 210 height 69
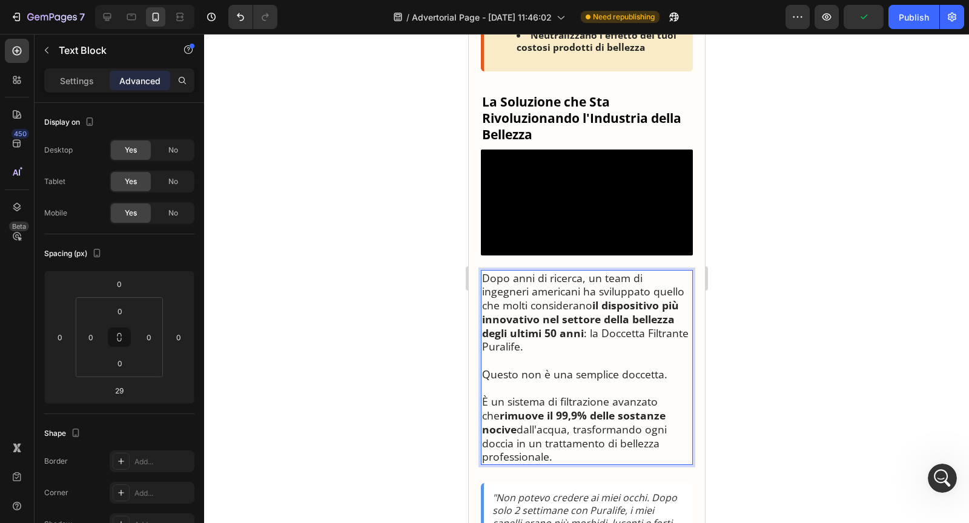
scroll to position [1015, 0]
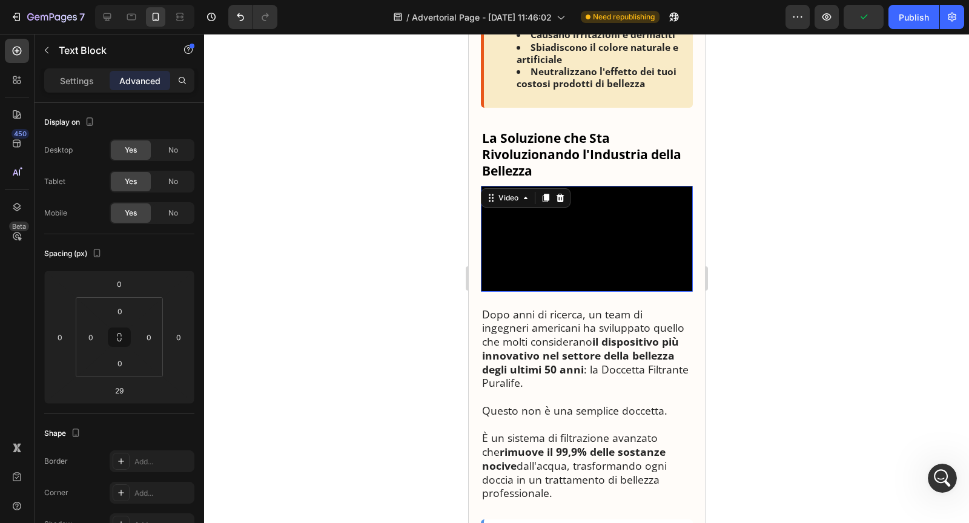
click at [606, 234] on video at bounding box center [586, 239] width 212 height 106
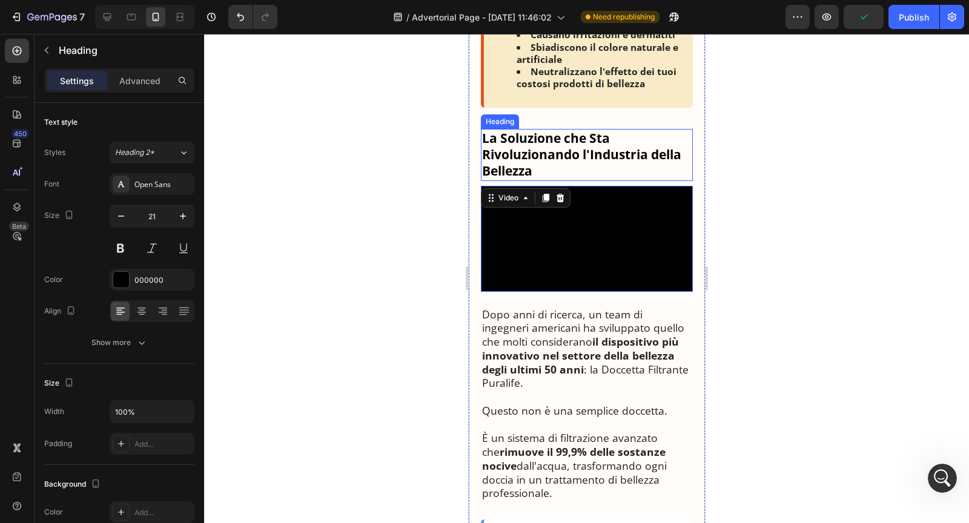
click at [594, 136] on h3 "La Soluzione che Sta Rivoluzionando l'Industria della Bellezza" at bounding box center [586, 155] width 212 height 52
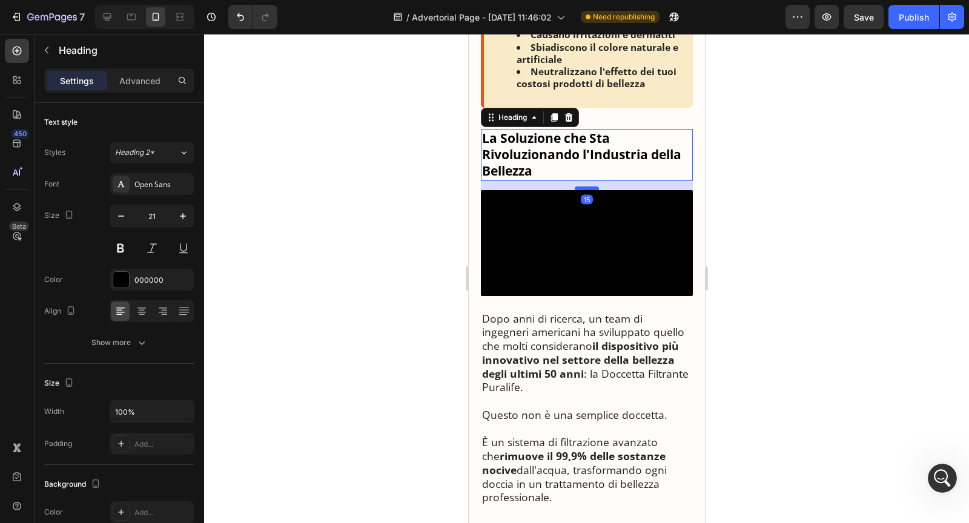
click at [589, 187] on div at bounding box center [586, 189] width 24 height 4
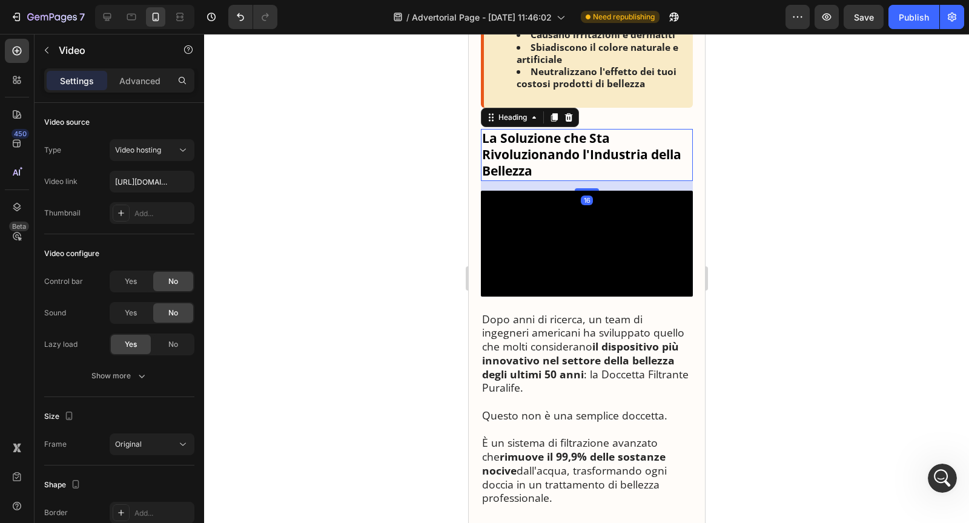
click at [591, 191] on video at bounding box center [586, 244] width 212 height 106
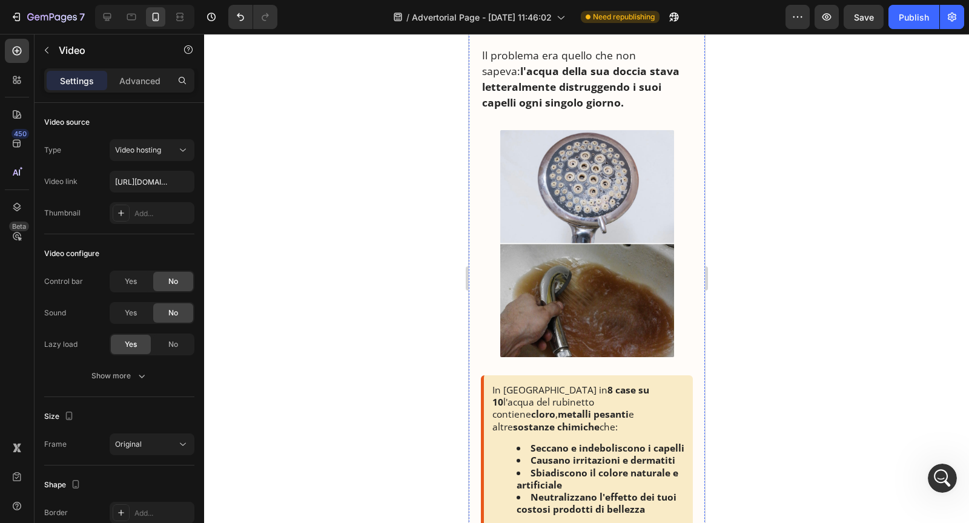
scroll to position [545, 0]
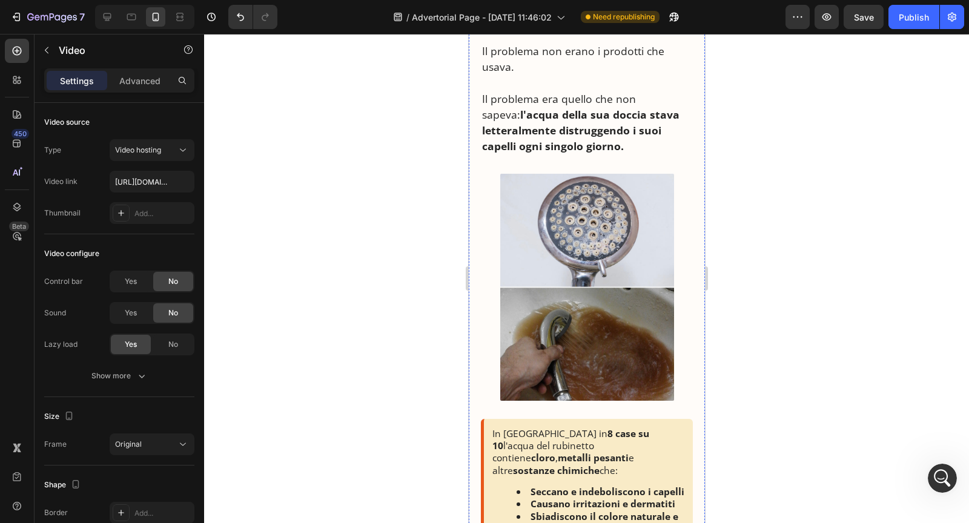
click at [591, 219] on img at bounding box center [587, 288] width 174 height 228
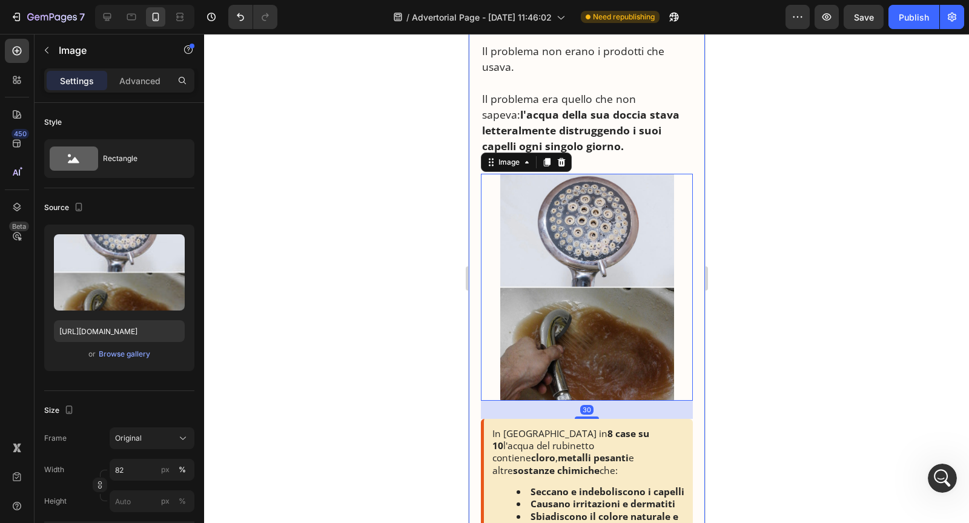
click at [620, 107] on strong "l'acqua della sua doccia stava letteralmente distruggendo i suoi capelli ogni s…" at bounding box center [580, 130] width 197 height 47
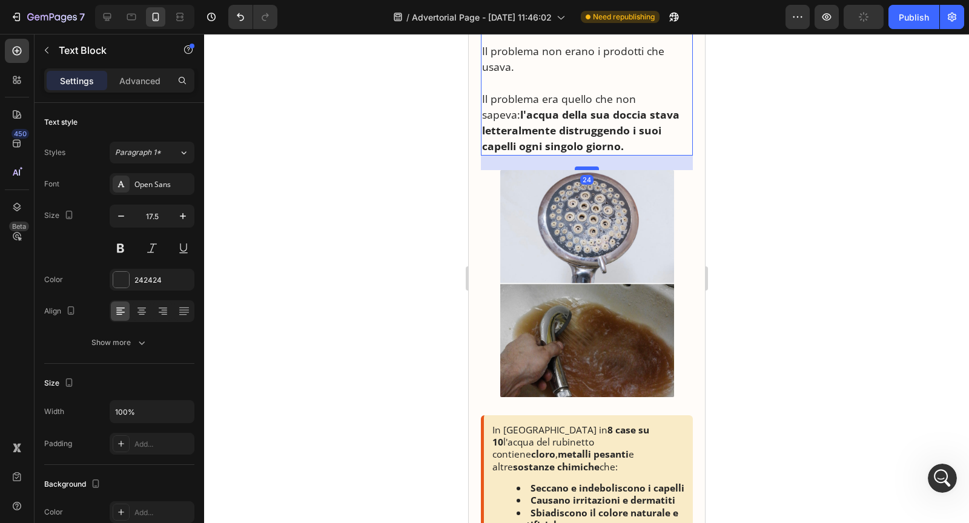
click at [593, 167] on div at bounding box center [586, 169] width 24 height 4
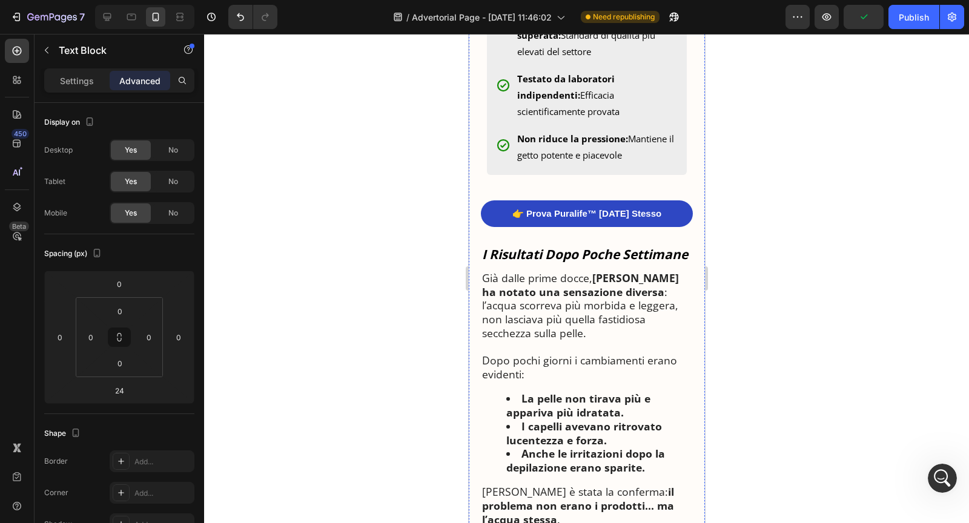
scroll to position [2153, 0]
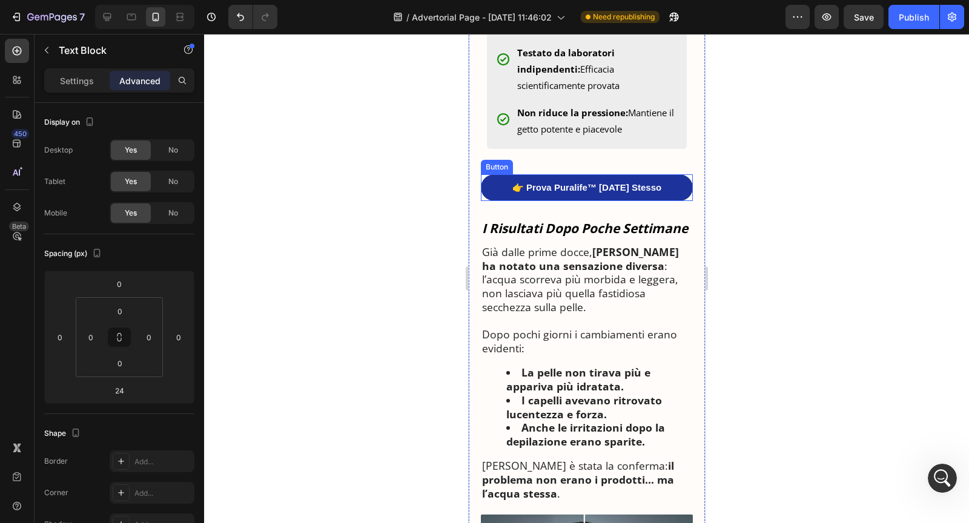
click at [663, 201] on link "👉 Prova Puralife™ [DATE] Stesso" at bounding box center [586, 187] width 212 height 27
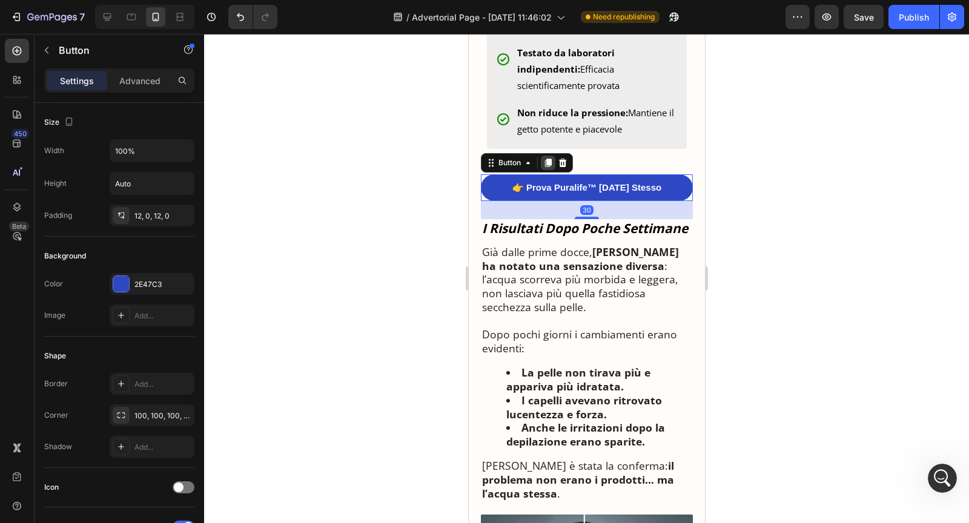
click at [550, 168] on icon at bounding box center [548, 163] width 10 height 10
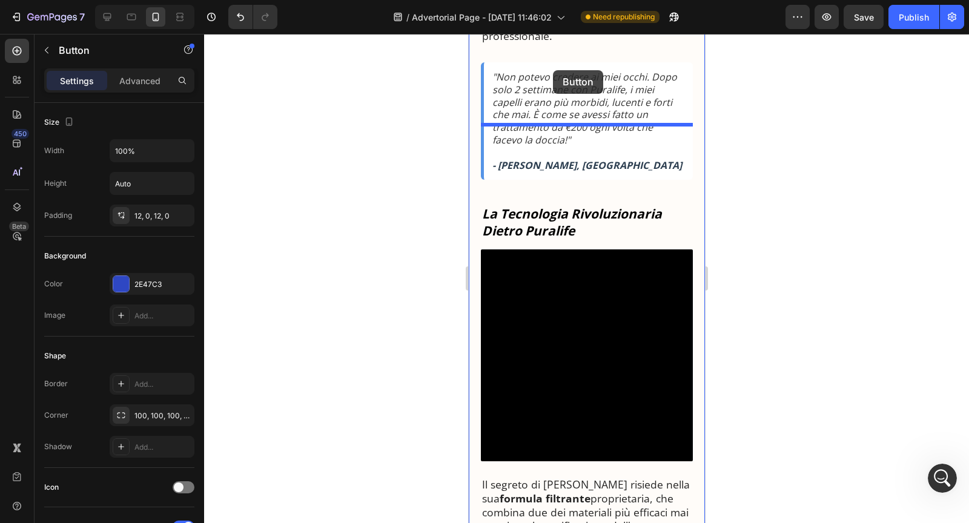
scroll to position [1470, 0]
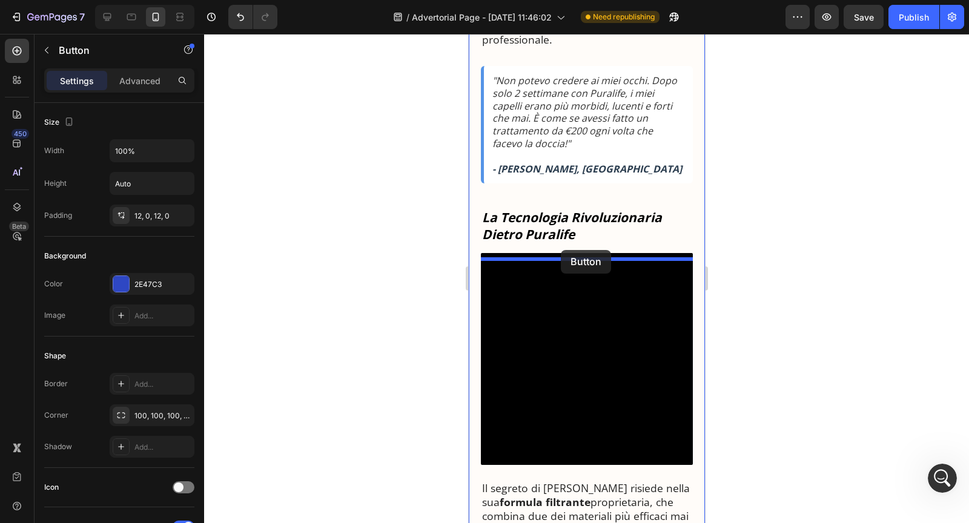
drag, startPoint x: 505, startPoint y: 240, endPoint x: 561, endPoint y: 250, distance: 57.2
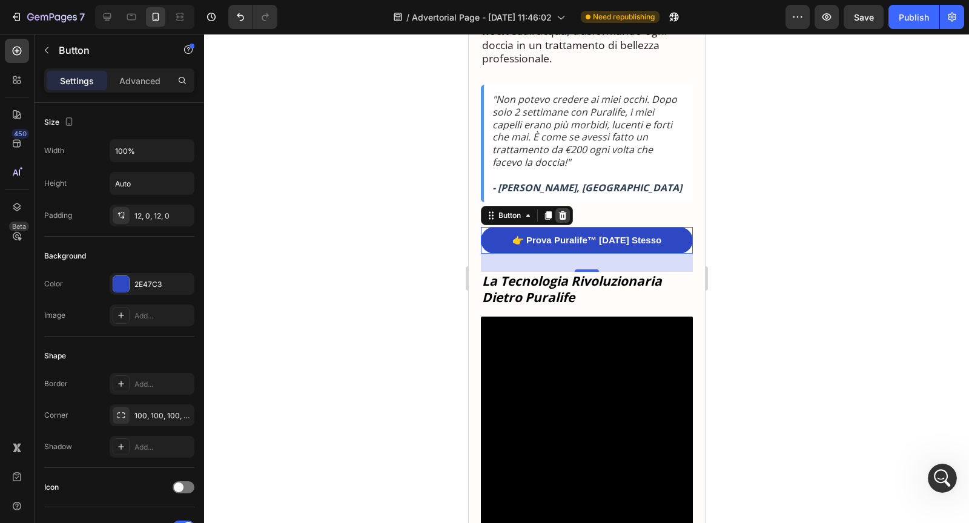
scroll to position [1464, 0]
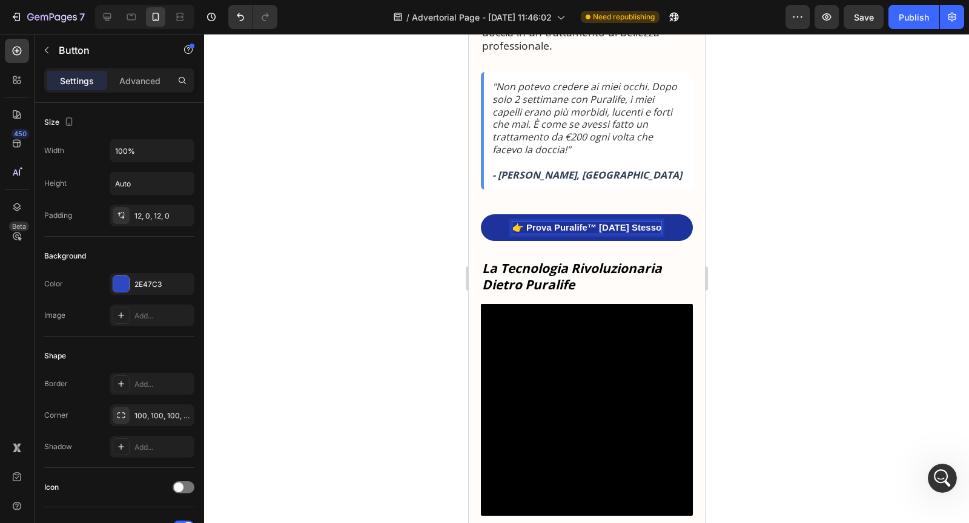
click at [554, 234] on p "👉 Prova Puralife™ [DATE] Stesso" at bounding box center [586, 228] width 149 height 12
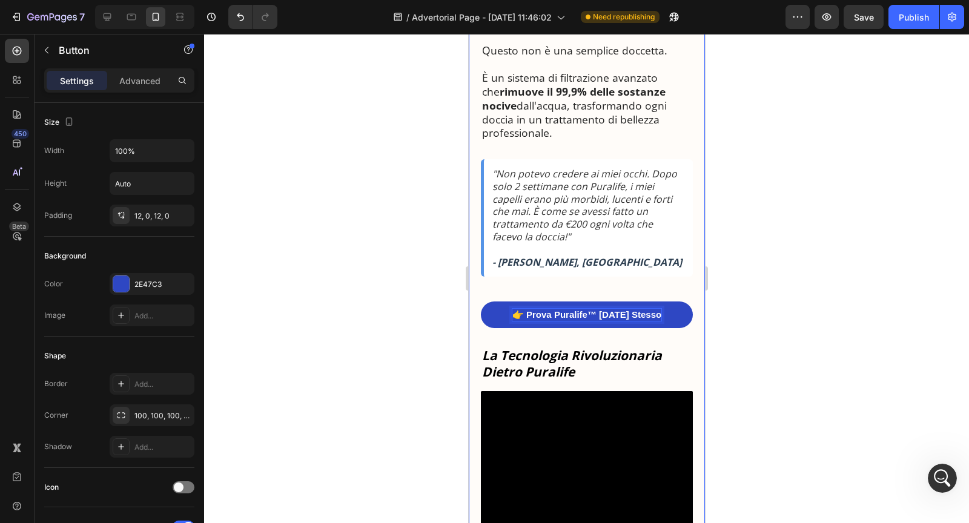
scroll to position [1501, 0]
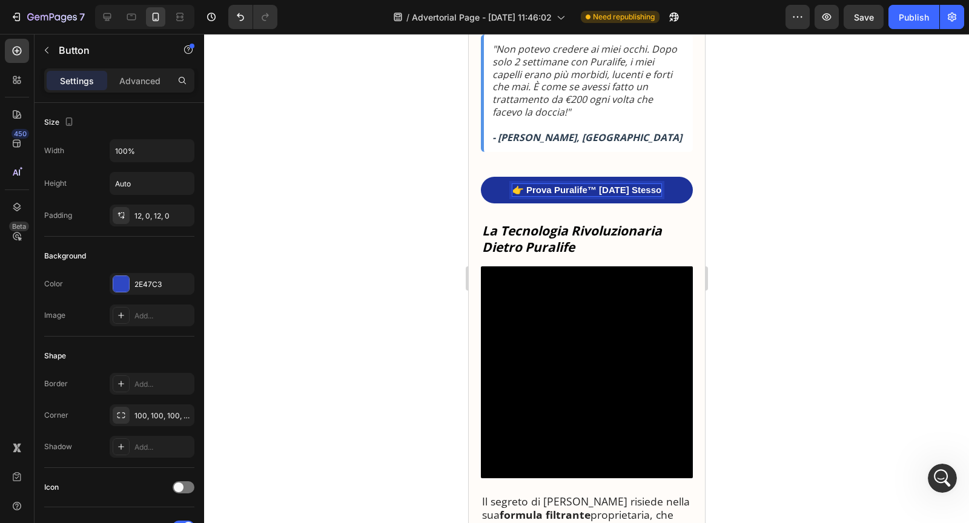
click at [535, 196] on p "👉 Prova Puralife™ [DATE] Stesso" at bounding box center [586, 190] width 149 height 12
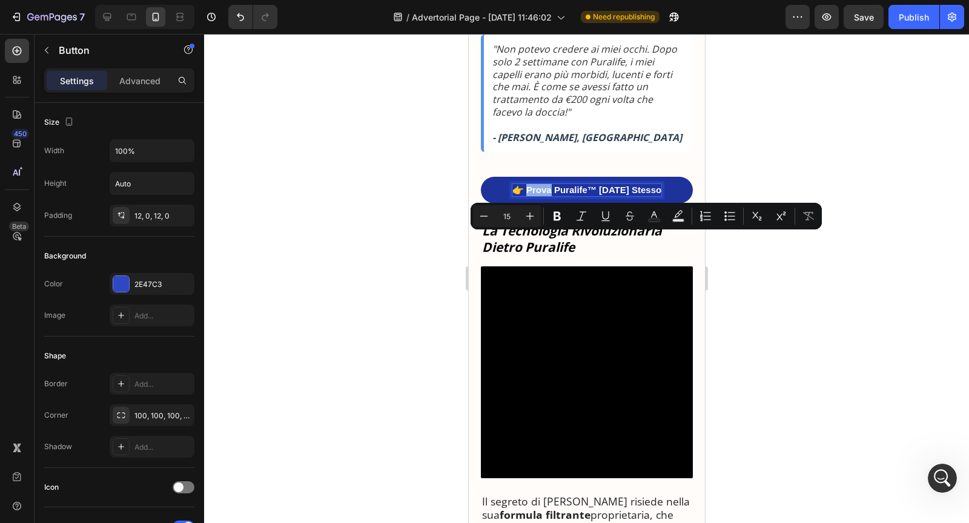
drag, startPoint x: 530, startPoint y: 242, endPoint x: 554, endPoint y: 239, distance: 24.4
click at [554, 196] on p "👉 Prova Puralife™ [DATE] Stesso" at bounding box center [586, 190] width 149 height 12
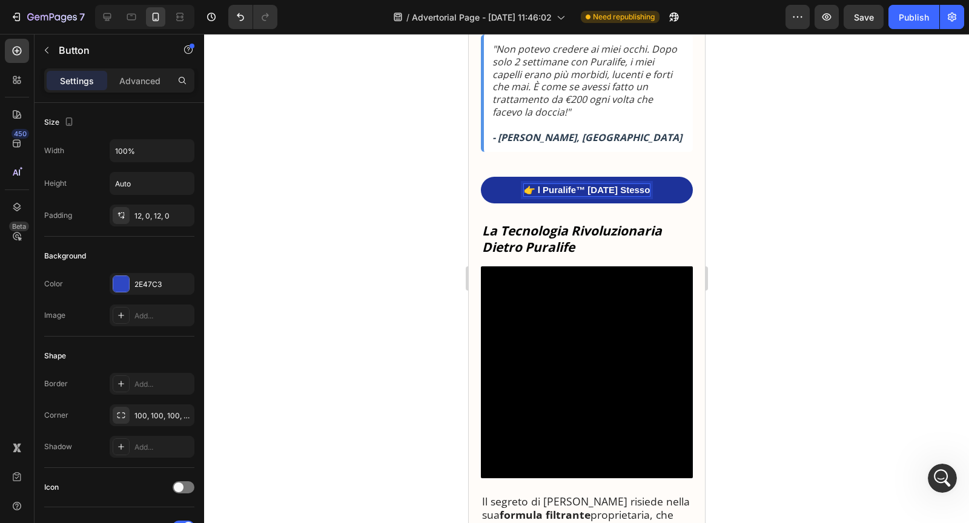
click at [638, 196] on p "👉 l Puralife™ Oggi Stesso" at bounding box center [586, 190] width 127 height 12
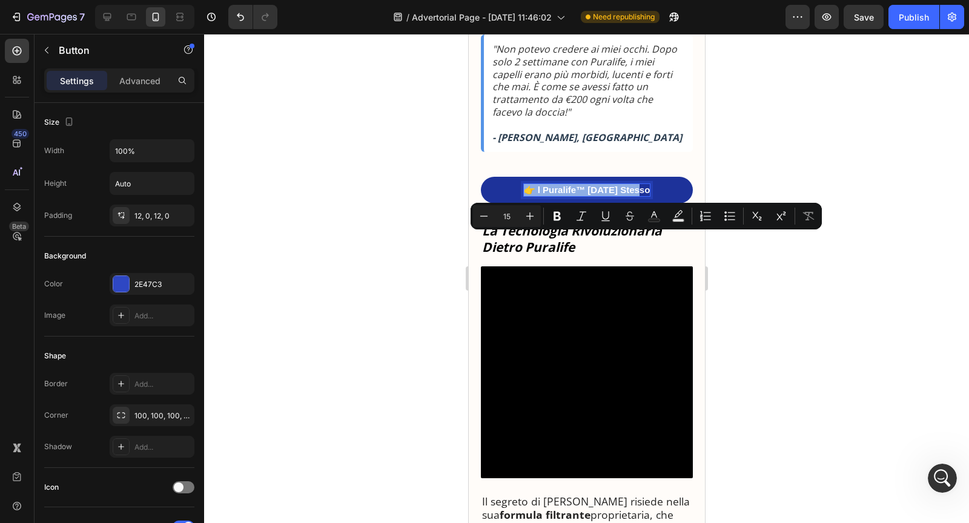
click at [552, 196] on p "👉 l Puralife™ Oggi Stesso" at bounding box center [586, 190] width 127 height 12
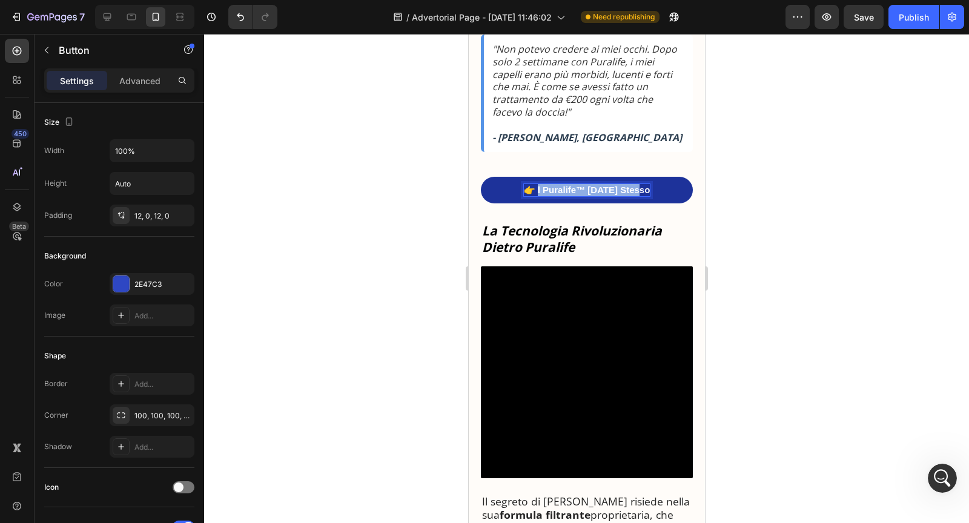
drag, startPoint x: 542, startPoint y: 240, endPoint x: 644, endPoint y: 242, distance: 102.4
click at [645, 204] on link "👉 l Puralife™ Oggi Stesso" at bounding box center [586, 190] width 212 height 27
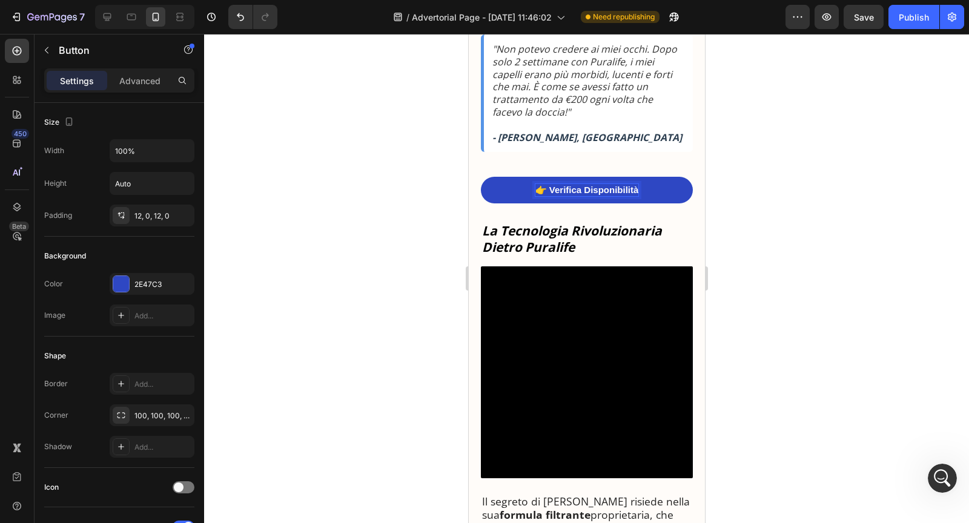
click at [637, 131] on p at bounding box center [588, 125] width 192 height 13
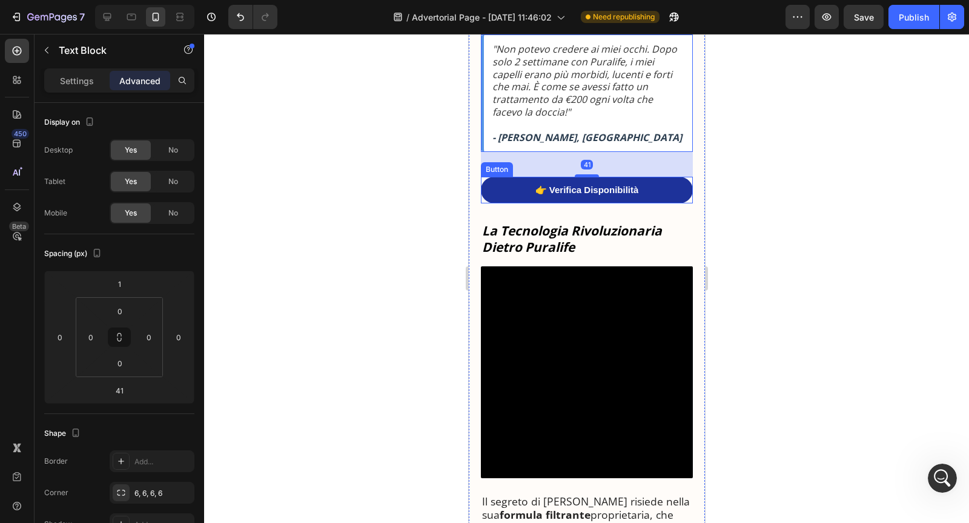
click at [660, 204] on link "👉 Verifica Disponibilità" at bounding box center [586, 190] width 212 height 27
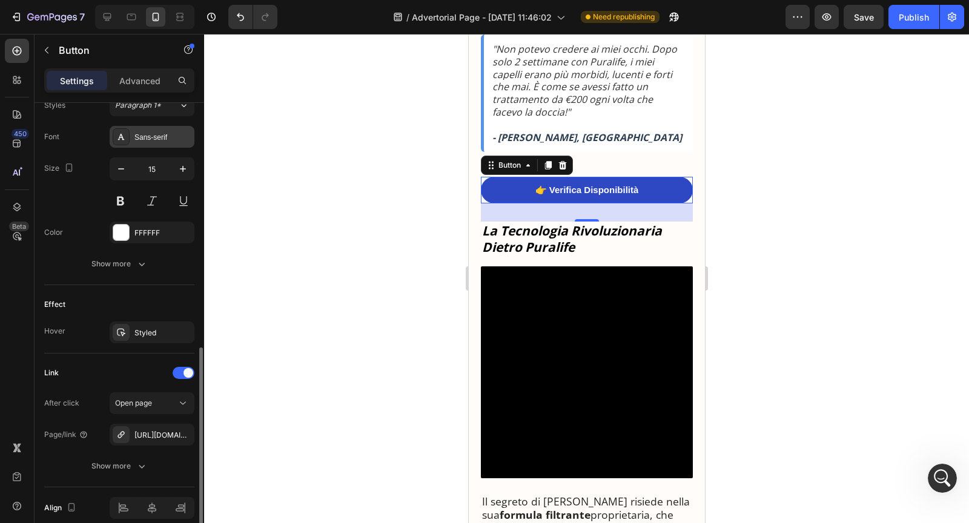
scroll to position [504, 0]
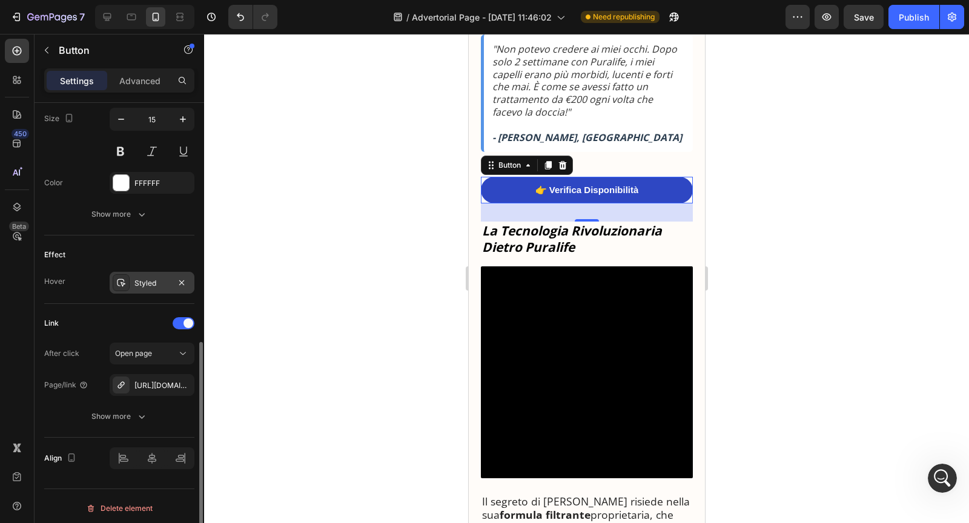
click at [138, 272] on div "Styled" at bounding box center [152, 283] width 85 height 22
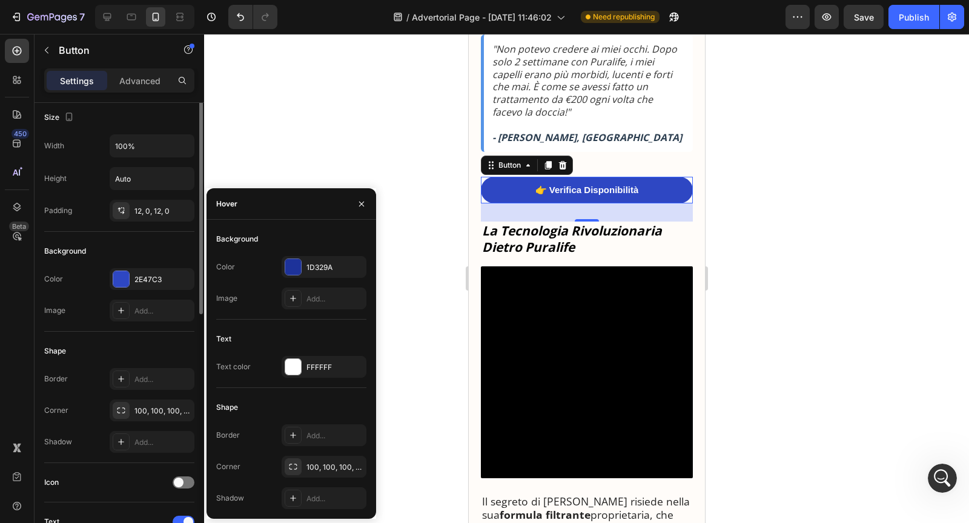
scroll to position [0, 0]
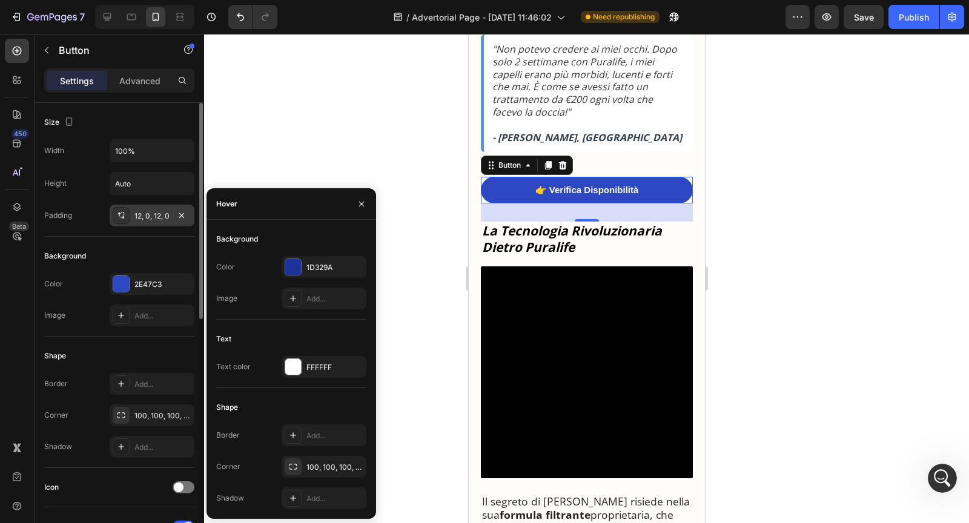
click at [150, 219] on div "12, 0, 12, 0" at bounding box center [151, 216] width 35 height 11
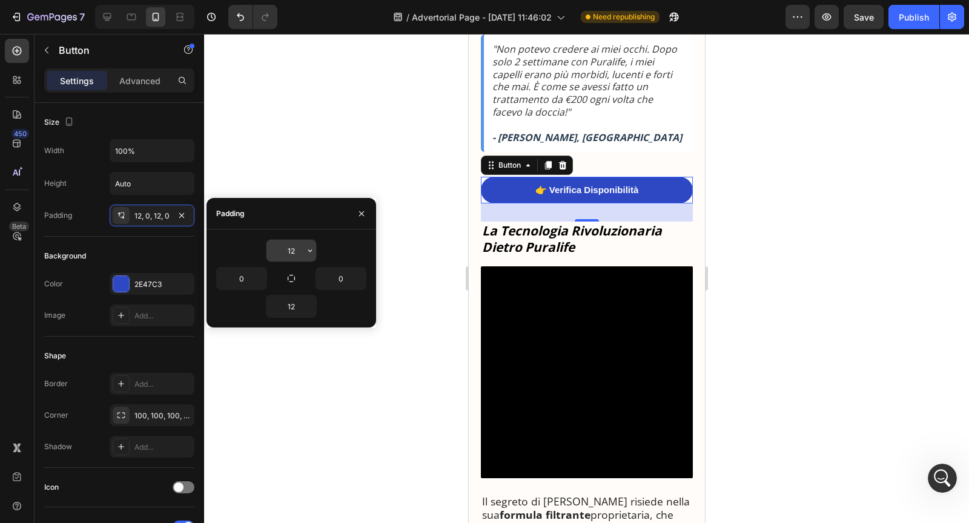
click at [294, 251] on input "12" at bounding box center [292, 251] width 50 height 22
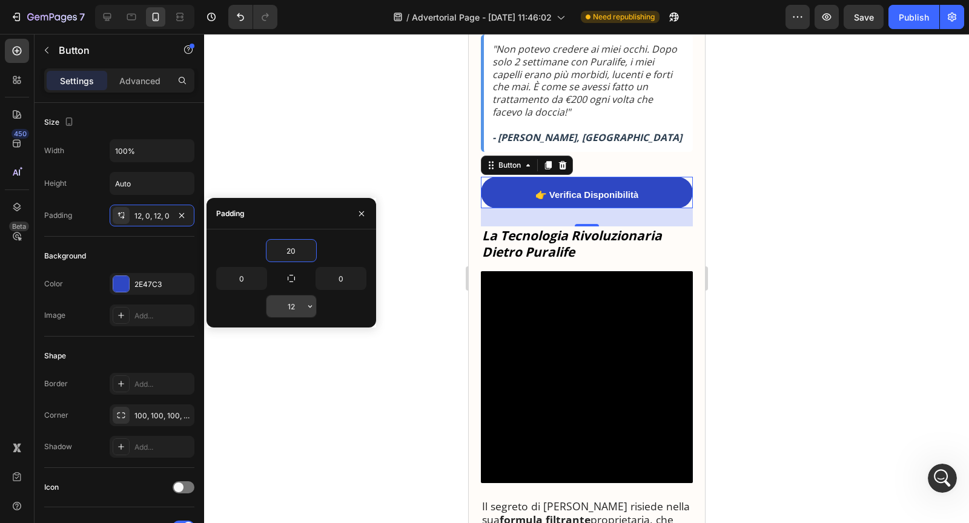
type input "20"
click at [294, 307] on input "12" at bounding box center [292, 307] width 50 height 22
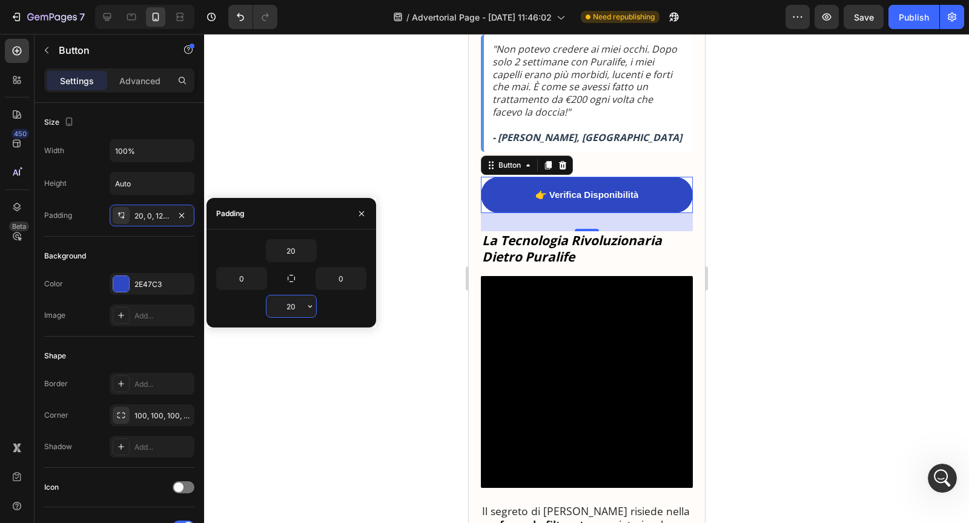
type input "2"
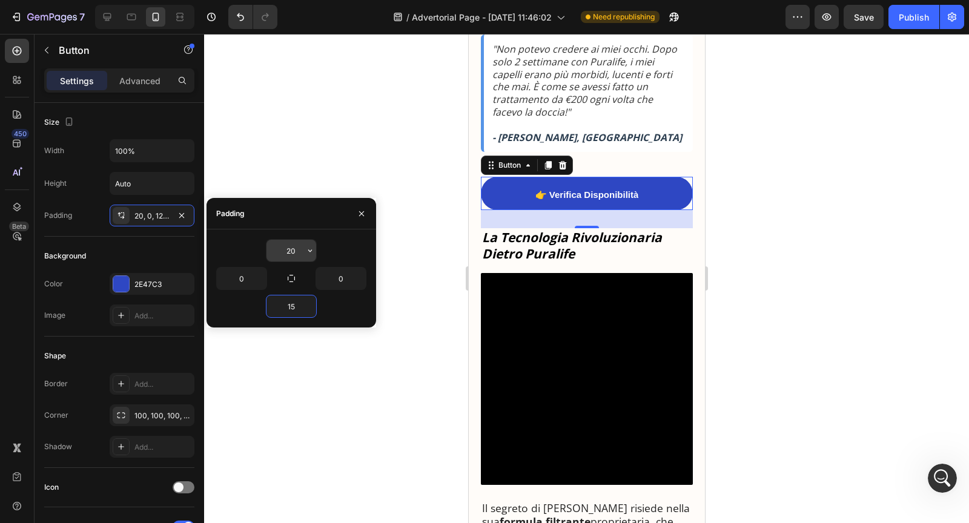
type input "15"
click at [293, 250] on input "20" at bounding box center [292, 251] width 50 height 22
click at [298, 250] on input "20" at bounding box center [292, 251] width 50 height 22
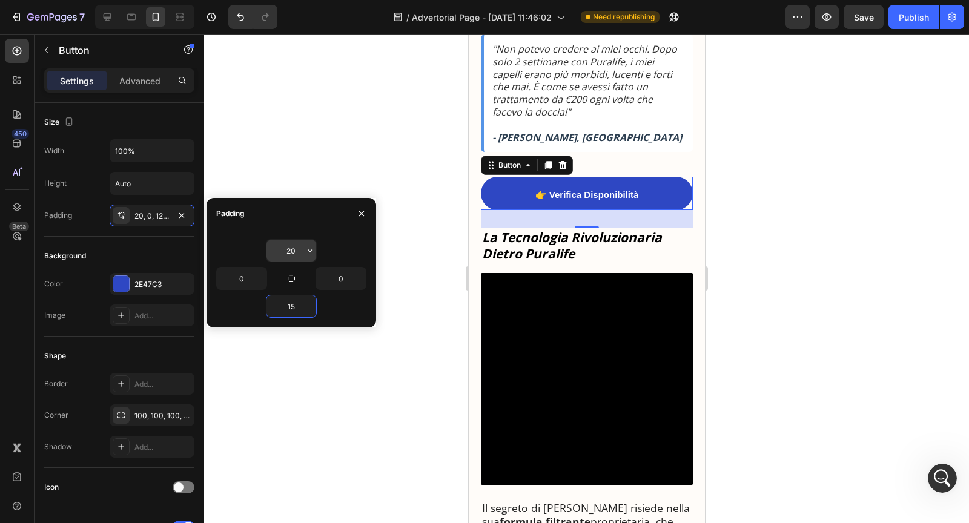
type input "2"
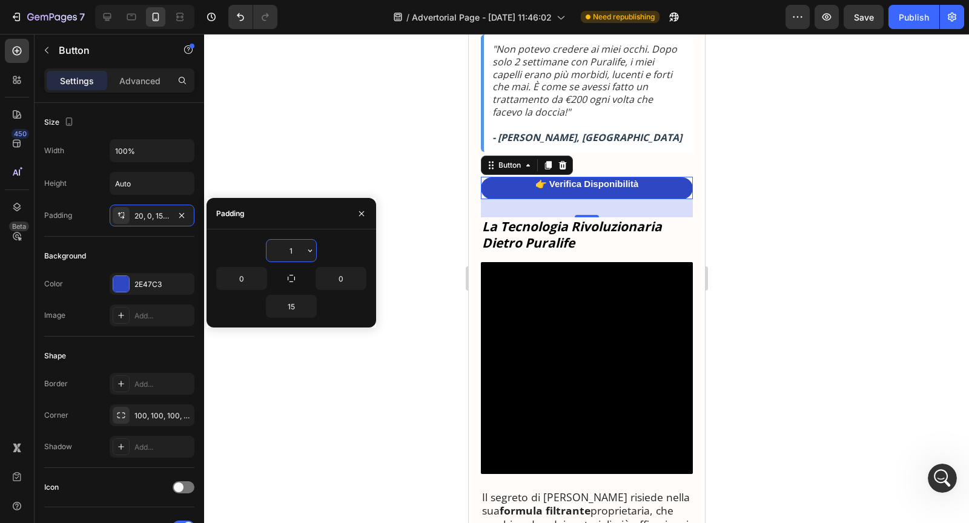
type input "15"
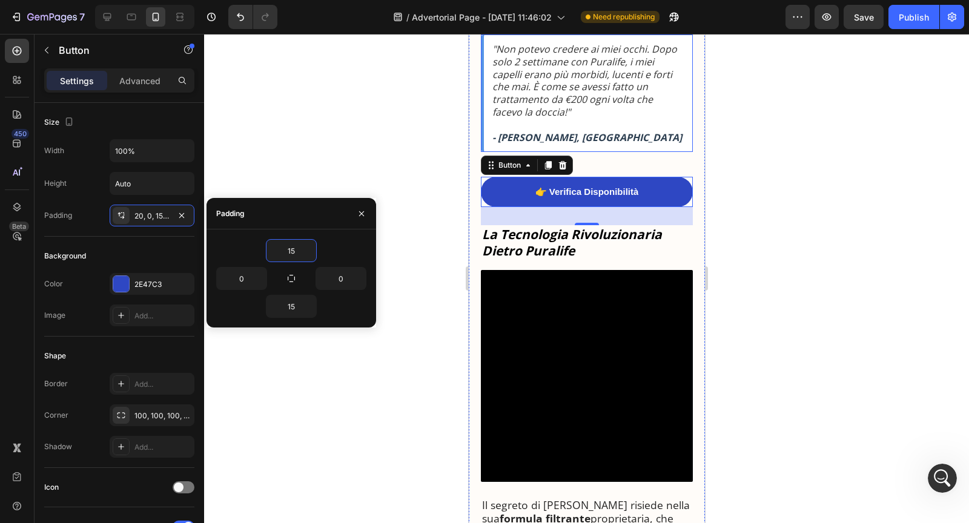
click at [632, 131] on p at bounding box center [588, 125] width 192 height 13
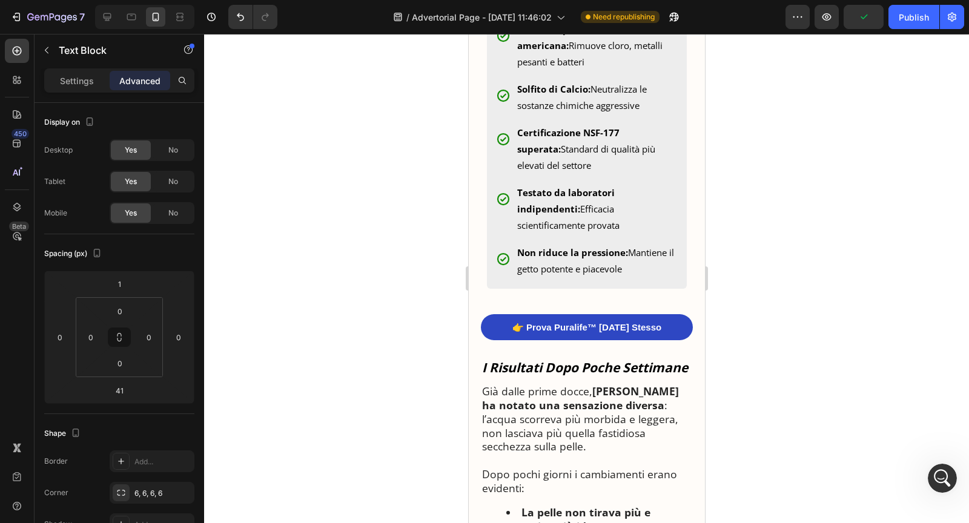
scroll to position [2103, 0]
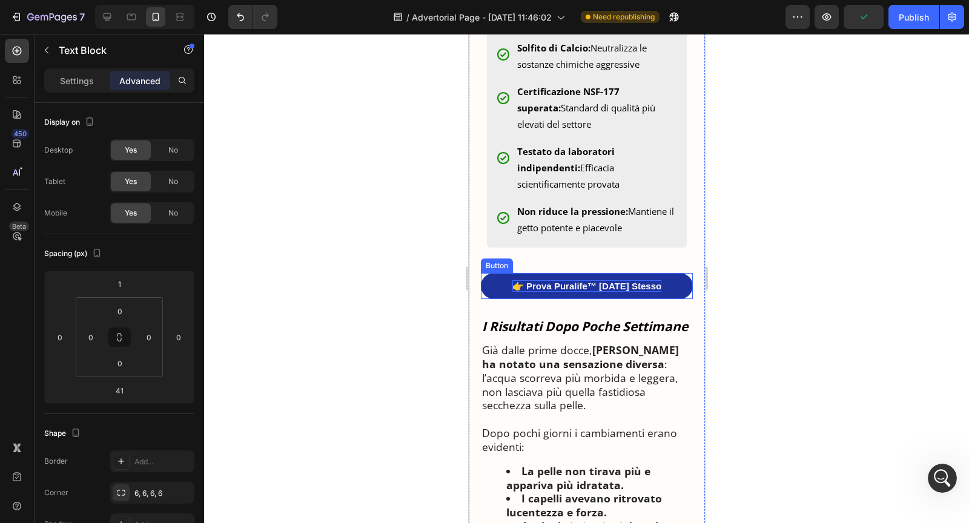
click at [589, 293] on p "👉 Prova Puralife™ [DATE] Stesso" at bounding box center [586, 286] width 149 height 12
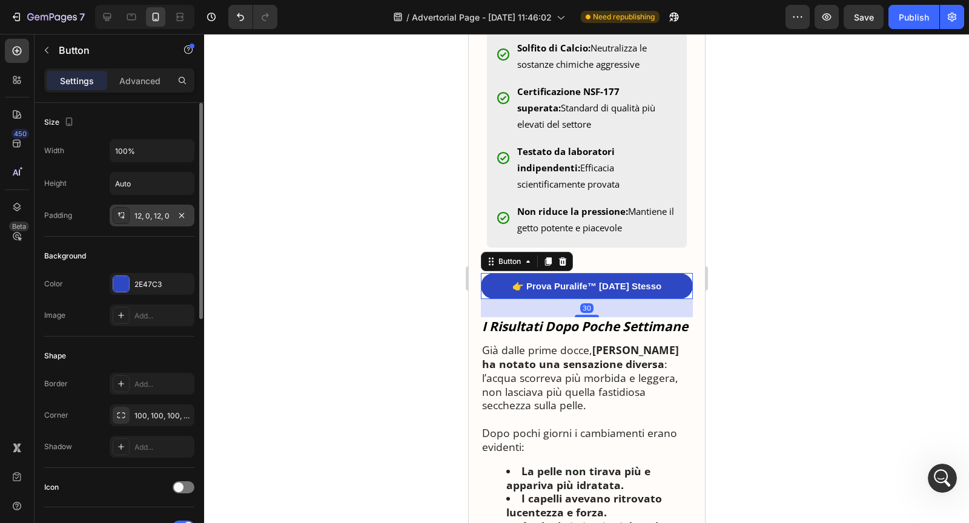
click at [144, 216] on div "12, 0, 12, 0" at bounding box center [151, 216] width 35 height 11
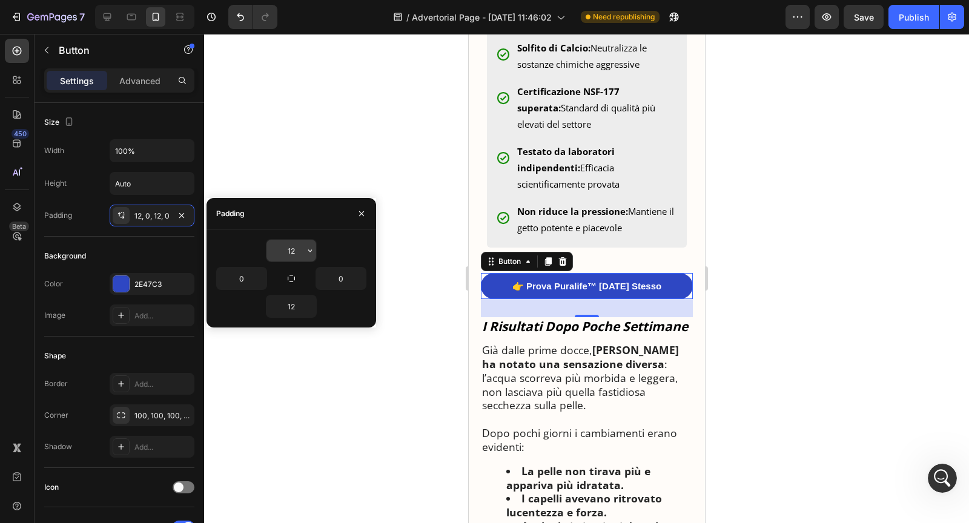
click at [296, 254] on input "12" at bounding box center [292, 251] width 50 height 22
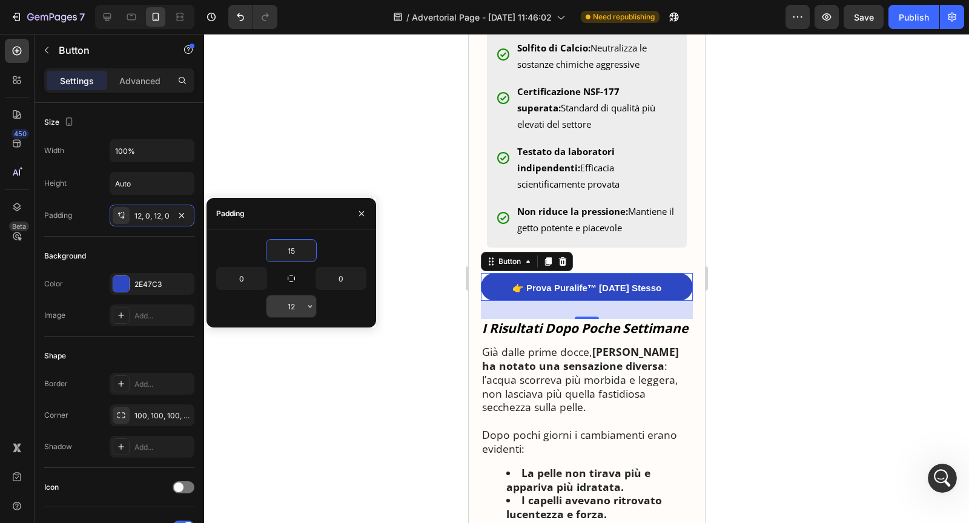
type input "15"
click at [300, 311] on input "12" at bounding box center [292, 307] width 50 height 22
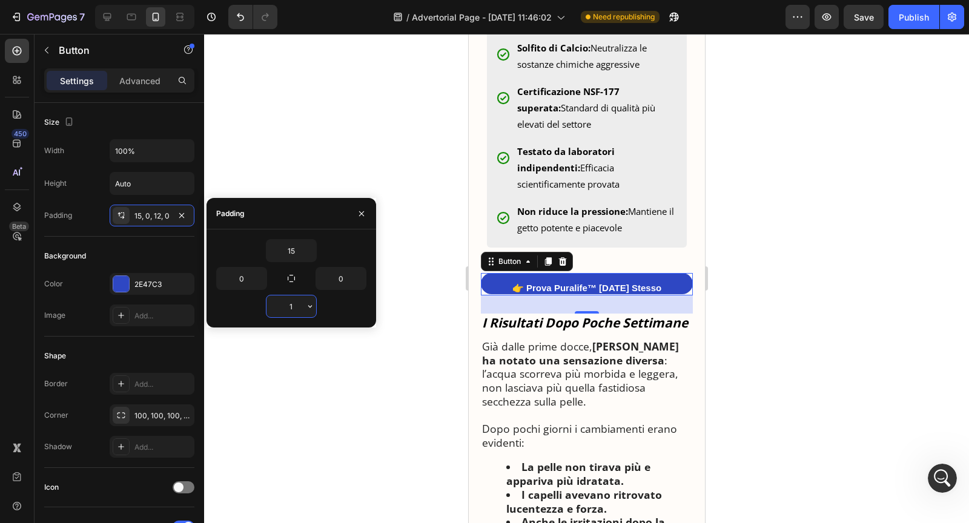
type input "15"
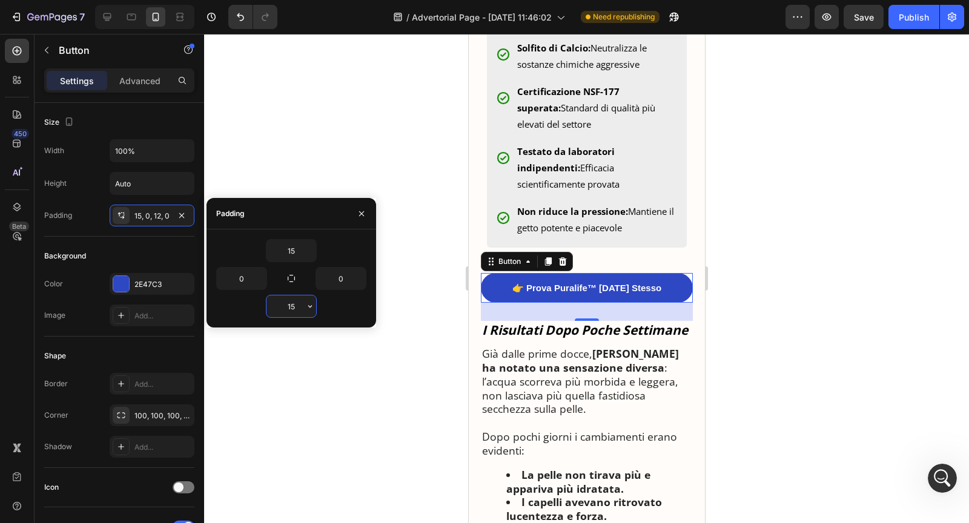
click at [293, 308] on input "15" at bounding box center [292, 307] width 50 height 22
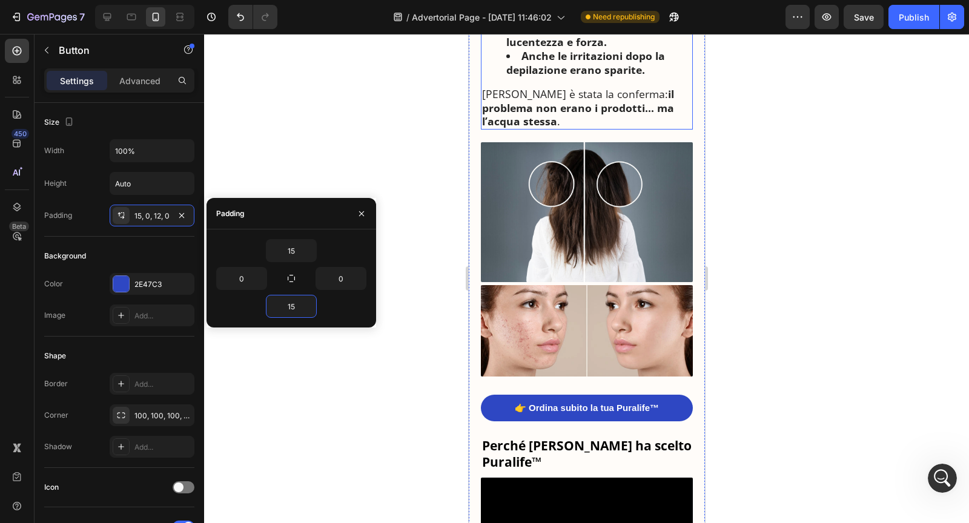
scroll to position [2692, 0]
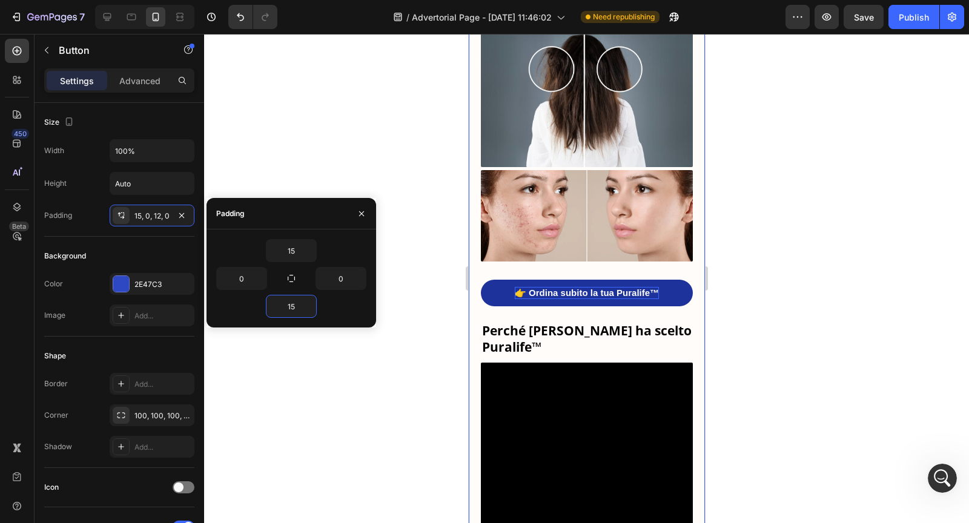
click at [551, 299] on p "👉 Ordina subito la tua Puralife™" at bounding box center [586, 293] width 144 height 12
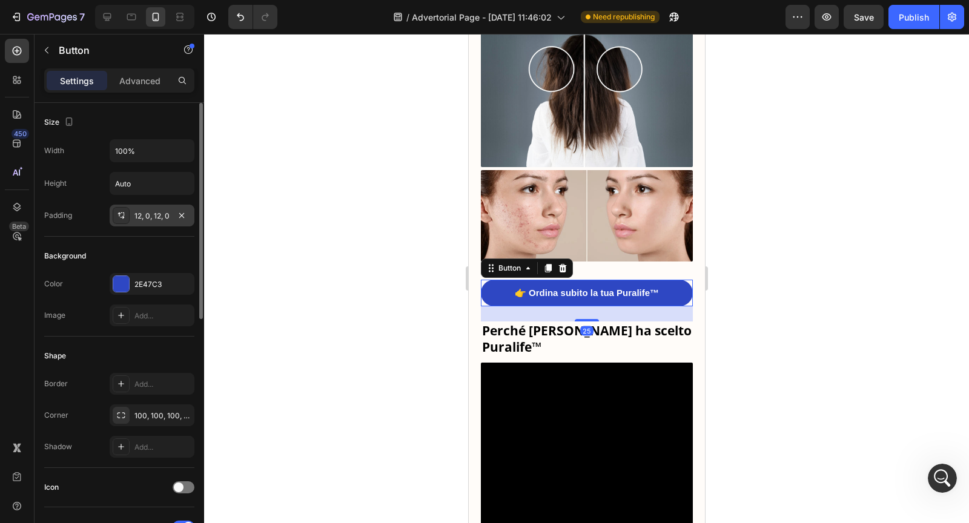
click at [160, 213] on div "12, 0, 12, 0" at bounding box center [151, 216] width 35 height 11
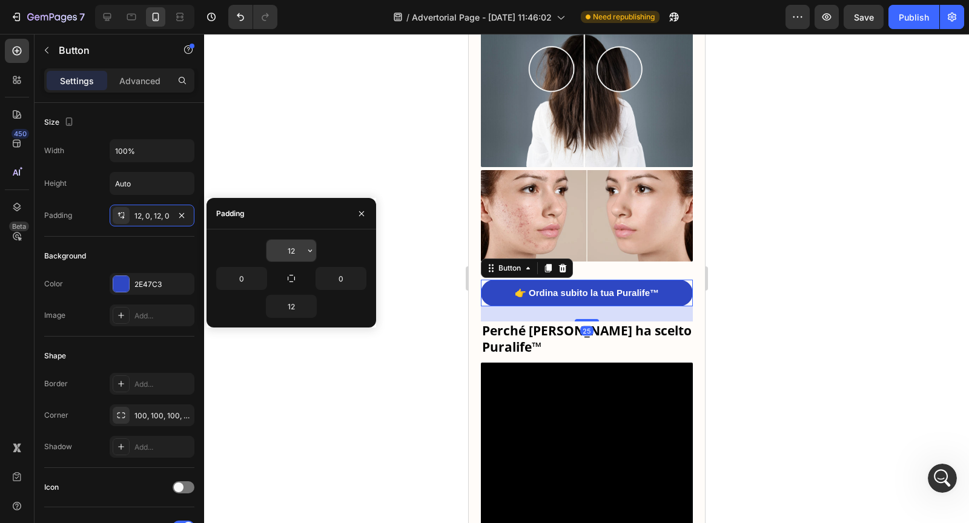
click at [288, 249] on input "12" at bounding box center [292, 251] width 50 height 22
paste input "5"
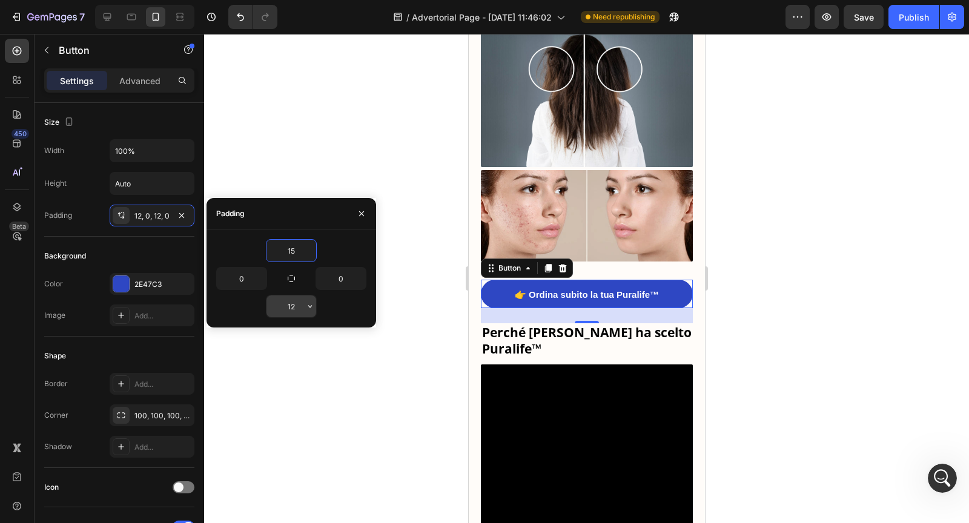
type input "15"
click at [296, 303] on input "12" at bounding box center [292, 307] width 50 height 22
paste input "5"
type input "15"
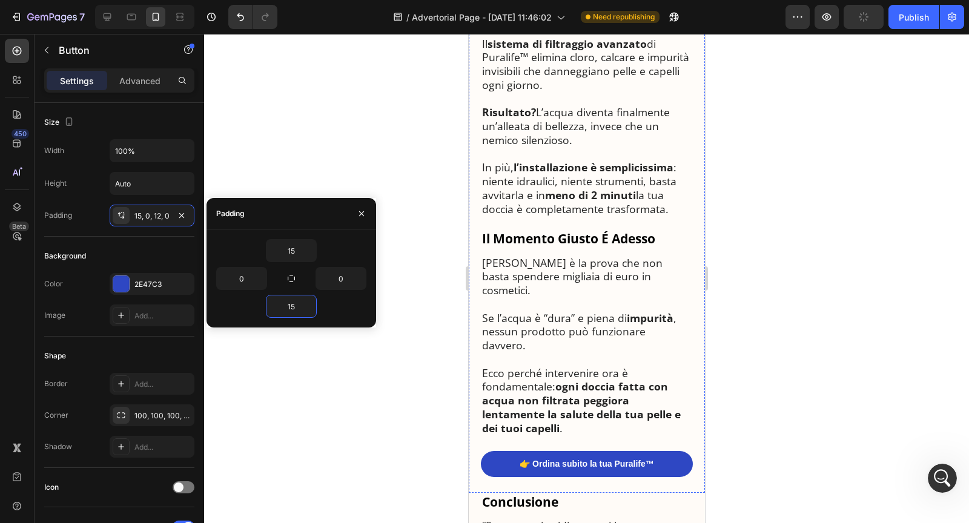
scroll to position [3350, 0]
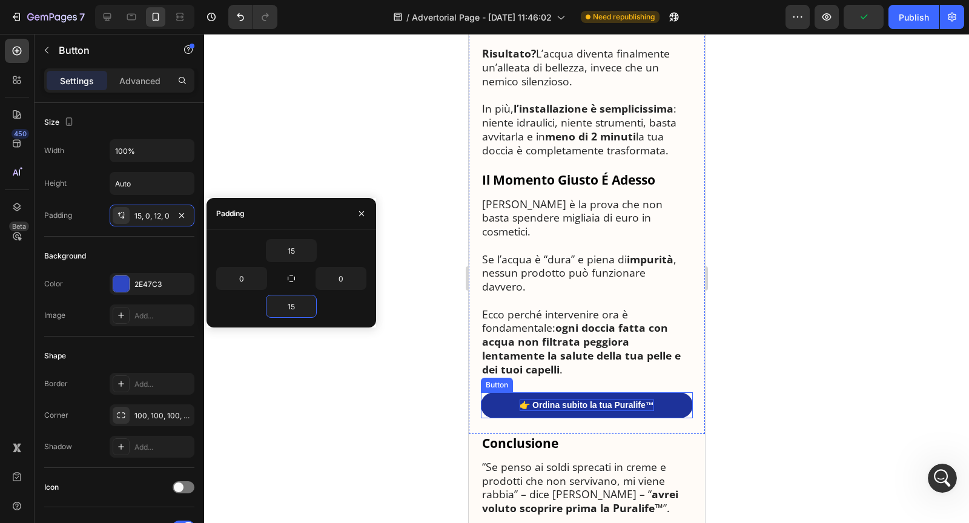
click at [529, 400] on p "👉 Ordina subito la tua Puralife™" at bounding box center [586, 405] width 134 height 11
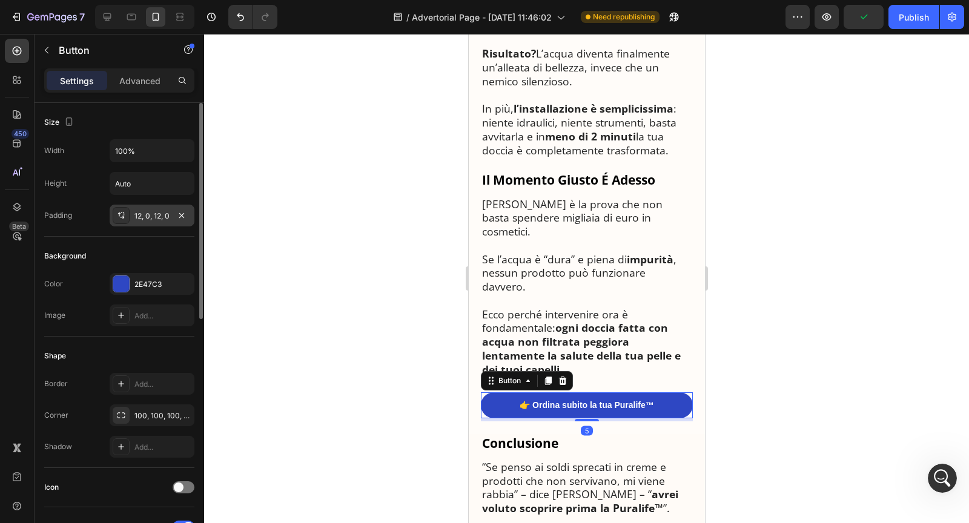
click at [149, 215] on div "12, 0, 12, 0" at bounding box center [151, 216] width 35 height 11
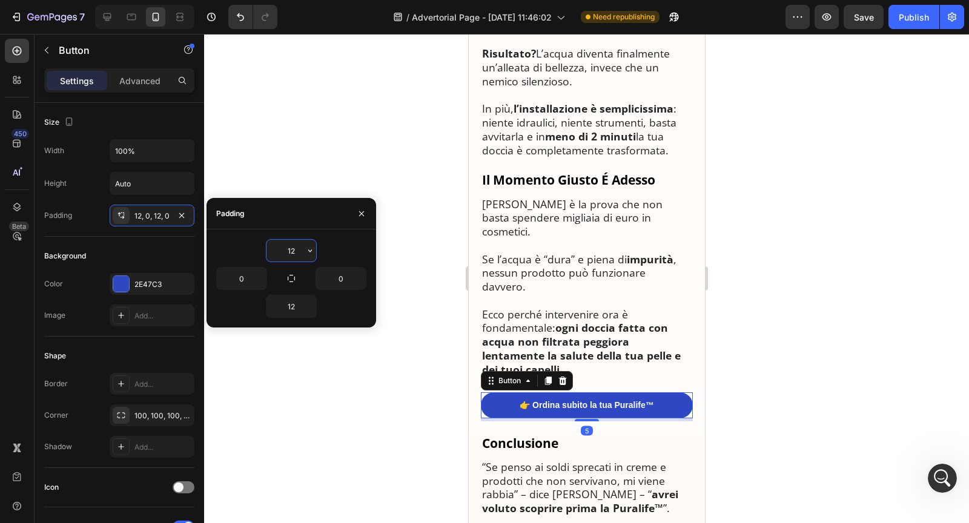
click at [285, 250] on input "12" at bounding box center [292, 251] width 50 height 22
paste input "15"
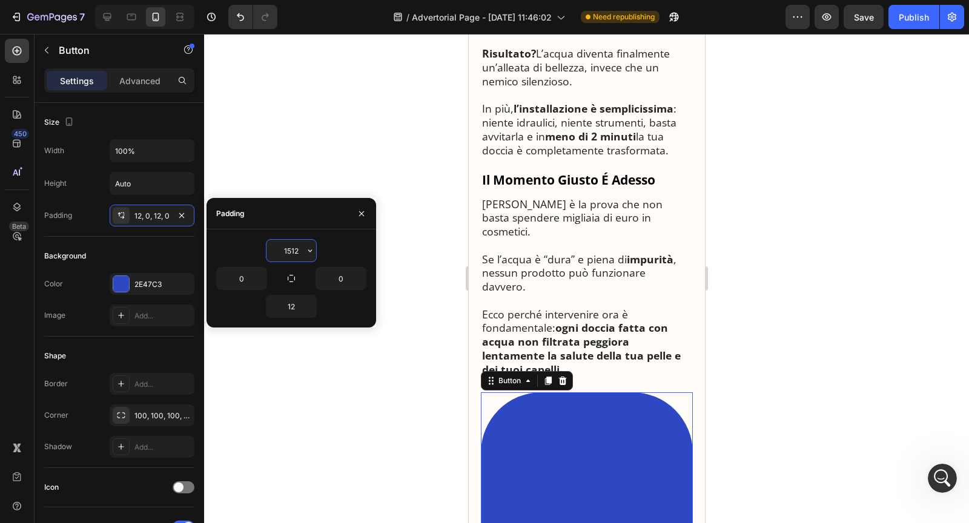
click at [290, 250] on input "1512" at bounding box center [292, 251] width 50 height 22
paste input "text"
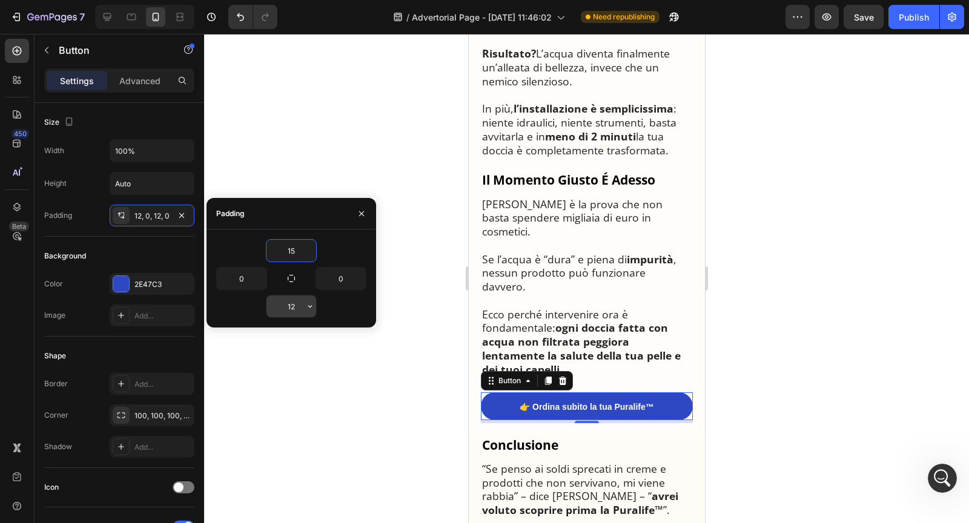
type input "15"
click at [293, 305] on input "12" at bounding box center [292, 307] width 50 height 22
paste input "5"
type input "15"
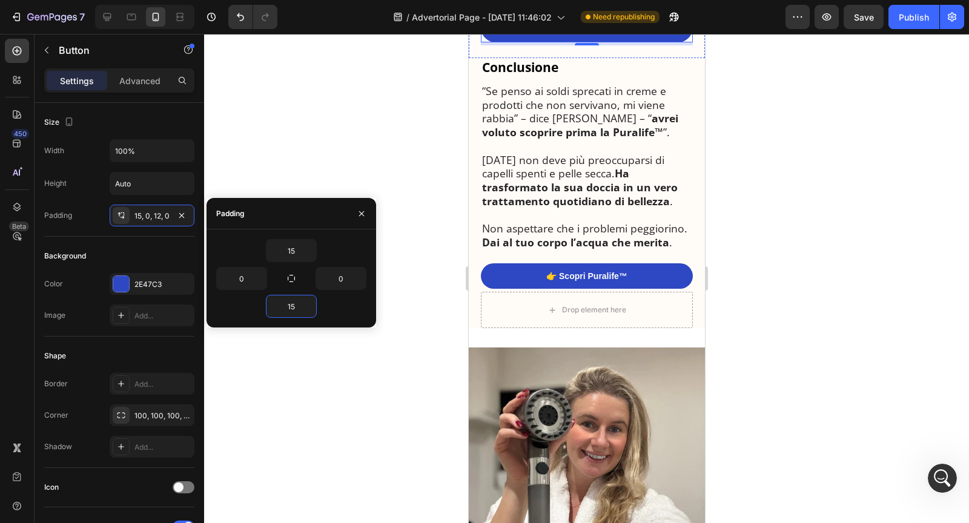
scroll to position [3754, 0]
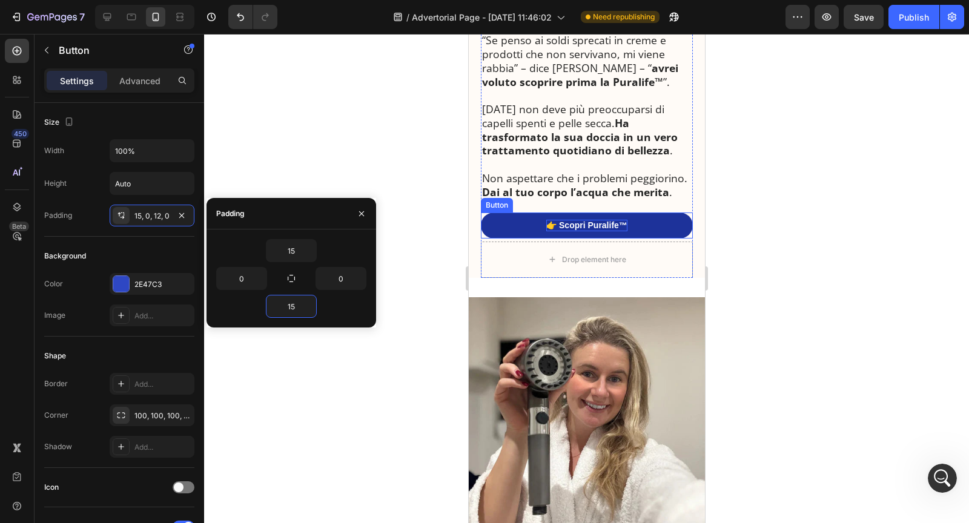
click at [576, 228] on p "👉 Scopri Puralife™" at bounding box center [586, 225] width 81 height 11
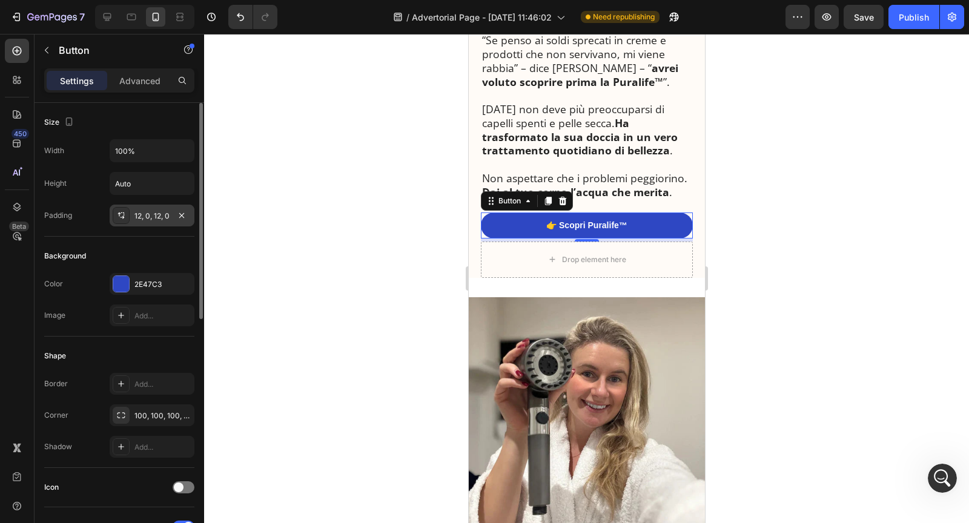
click at [139, 215] on div "12, 0, 12, 0" at bounding box center [151, 216] width 35 height 11
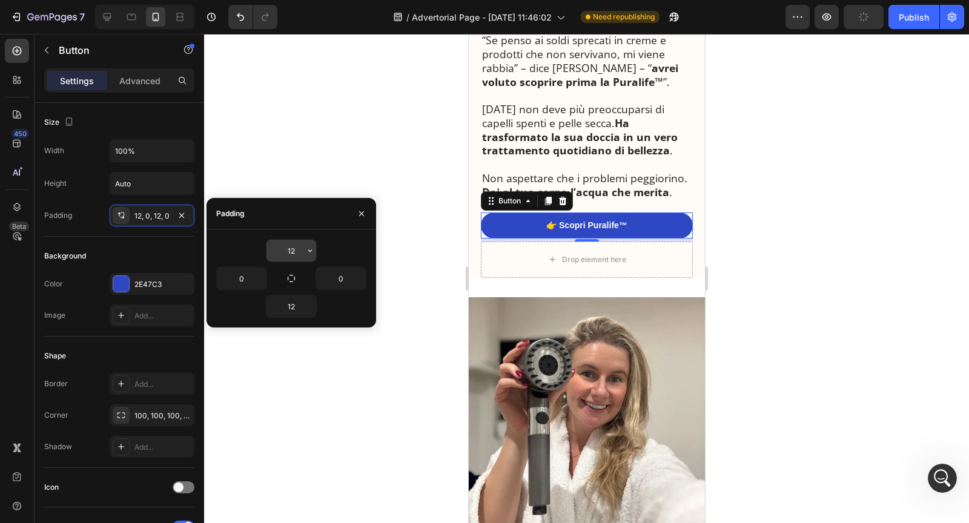
click at [289, 255] on input "12" at bounding box center [292, 251] width 50 height 22
paste input "5"
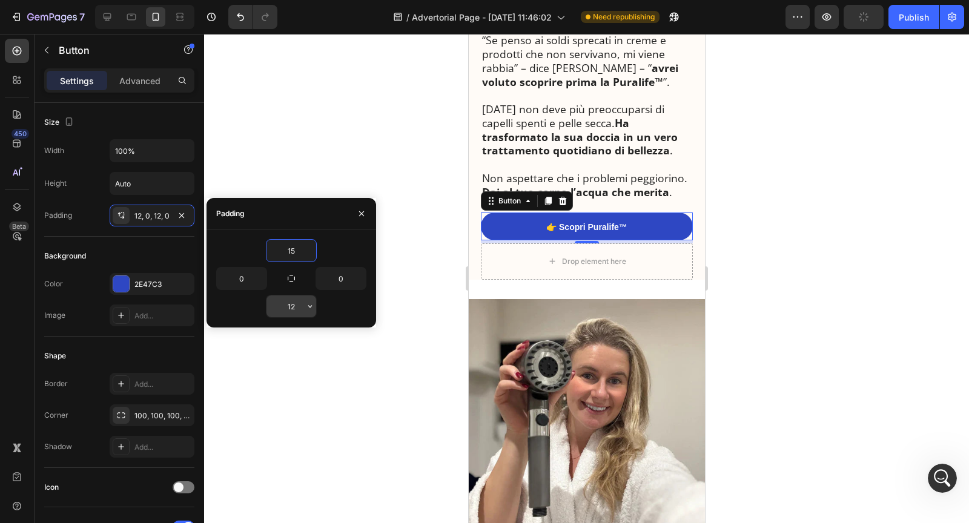
type input "15"
click at [293, 307] on input "12" at bounding box center [292, 307] width 50 height 22
paste input "5"
type input "15"
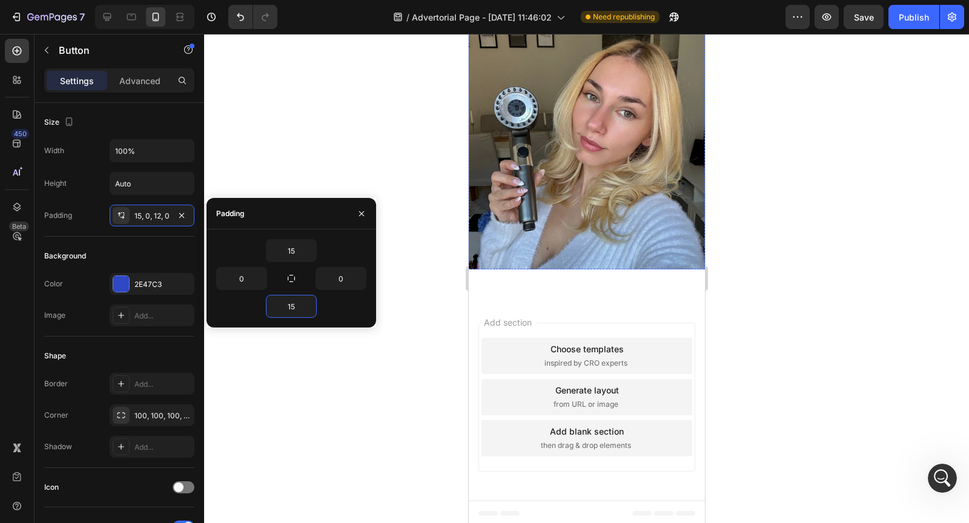
scroll to position [4269, 0]
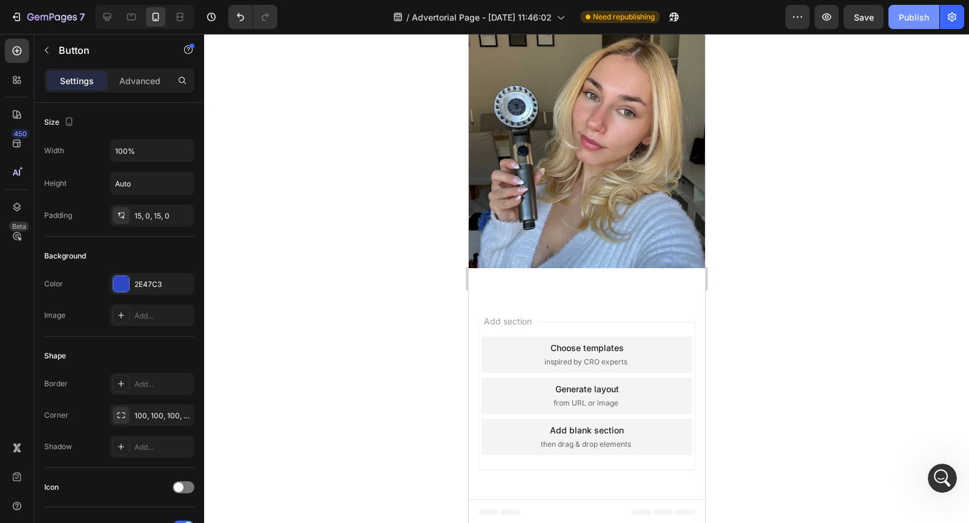
click at [901, 28] on button "Publish" at bounding box center [914, 17] width 51 height 24
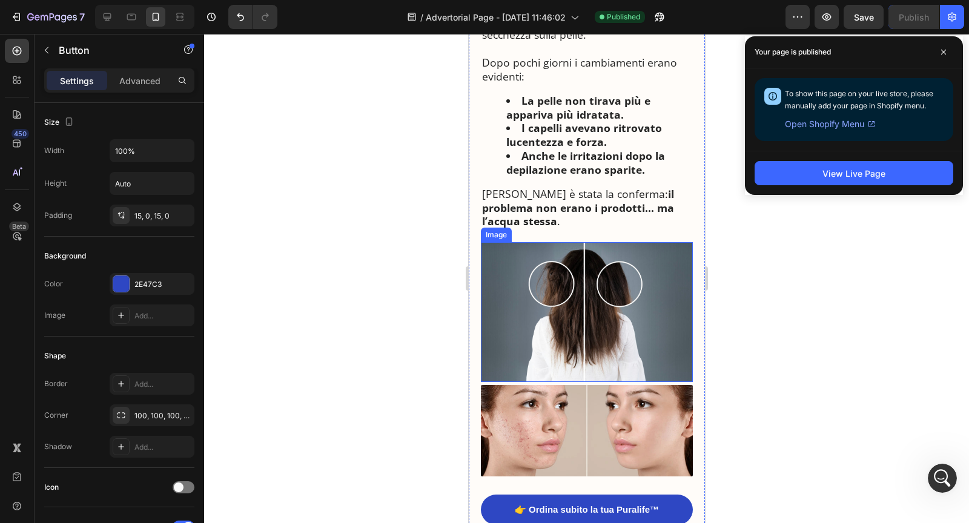
click at [580, 302] on img at bounding box center [586, 312] width 212 height 140
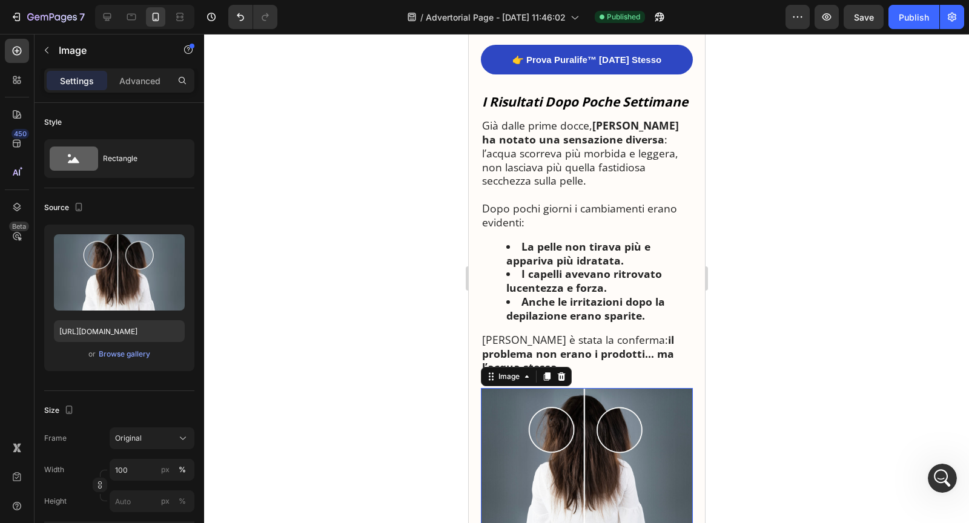
scroll to position [2336, 0]
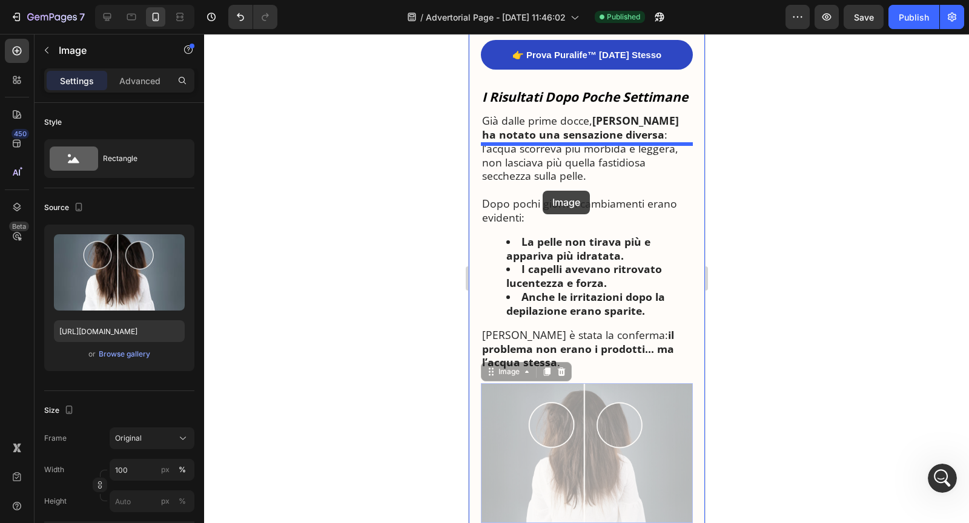
drag, startPoint x: 494, startPoint y: 389, endPoint x: 543, endPoint y: 191, distance: 203.9
click at [543, 191] on div "iPhone 13 Pro ( 390 px) iPhone 13 Mini iPhone 13 Pro iPhone 11 Pro Max iPhone 1…" at bounding box center [586, 91] width 236 height 4786
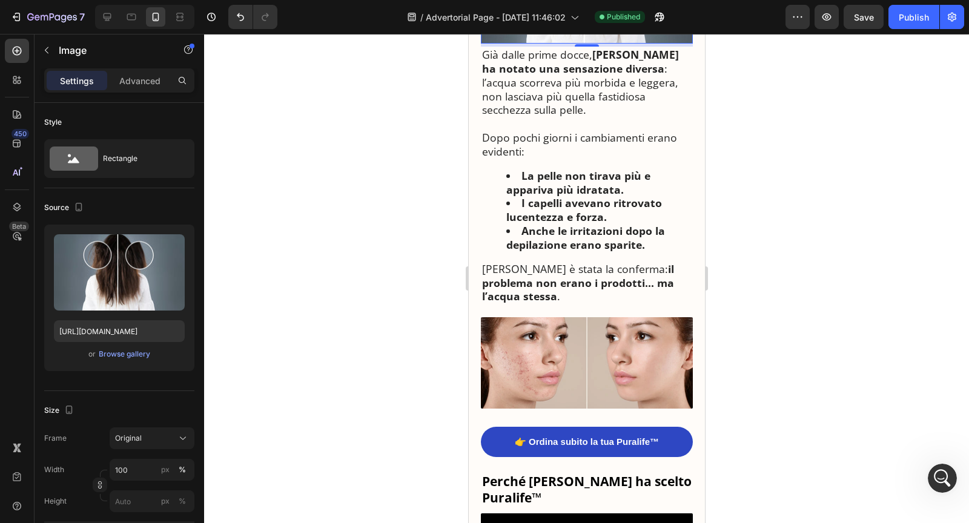
scroll to position [2551, 0]
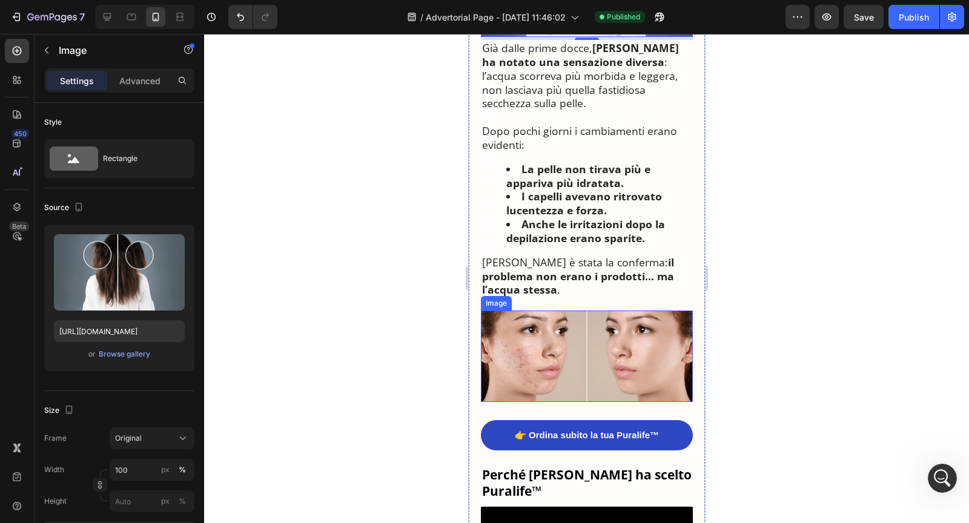
click at [529, 397] on img at bounding box center [586, 356] width 212 height 91
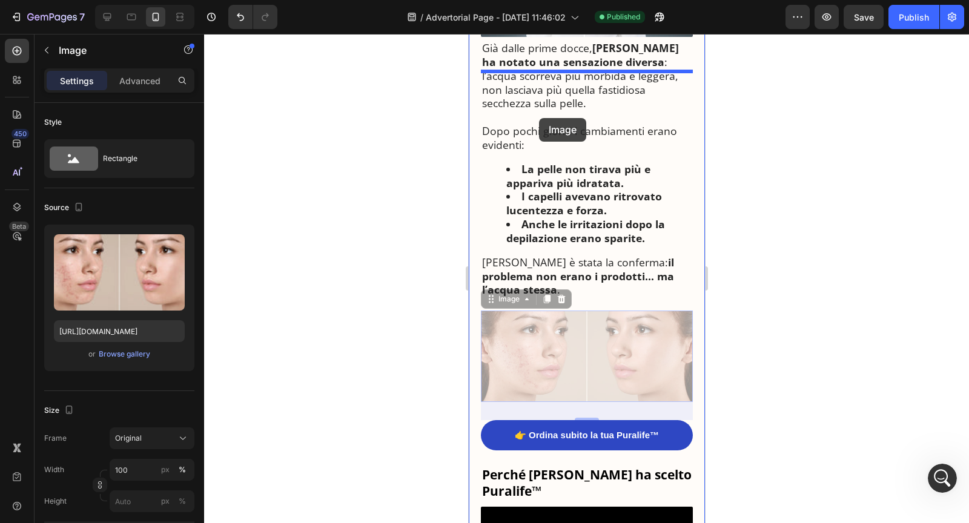
drag, startPoint x: 500, startPoint y: 318, endPoint x: 539, endPoint y: 118, distance: 203.6
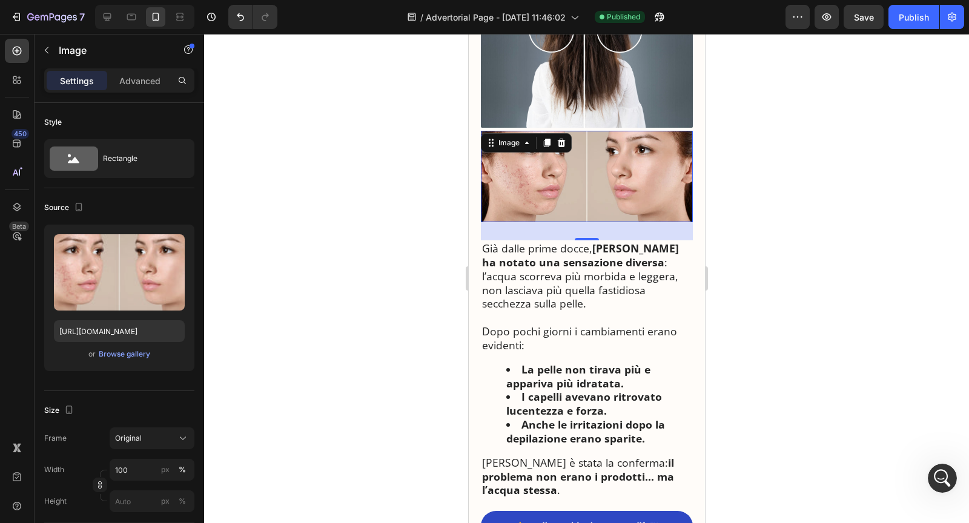
scroll to position [2345, 0]
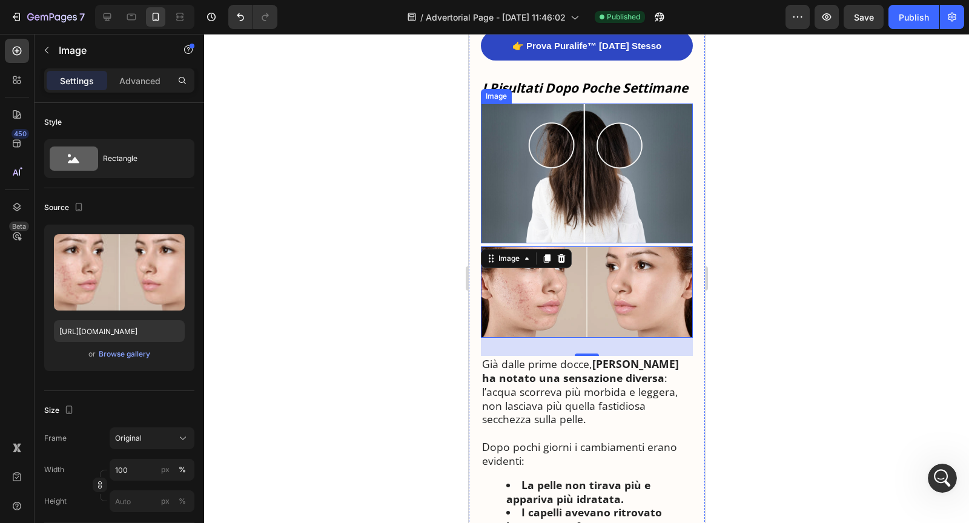
click at [545, 196] on img at bounding box center [586, 174] width 212 height 140
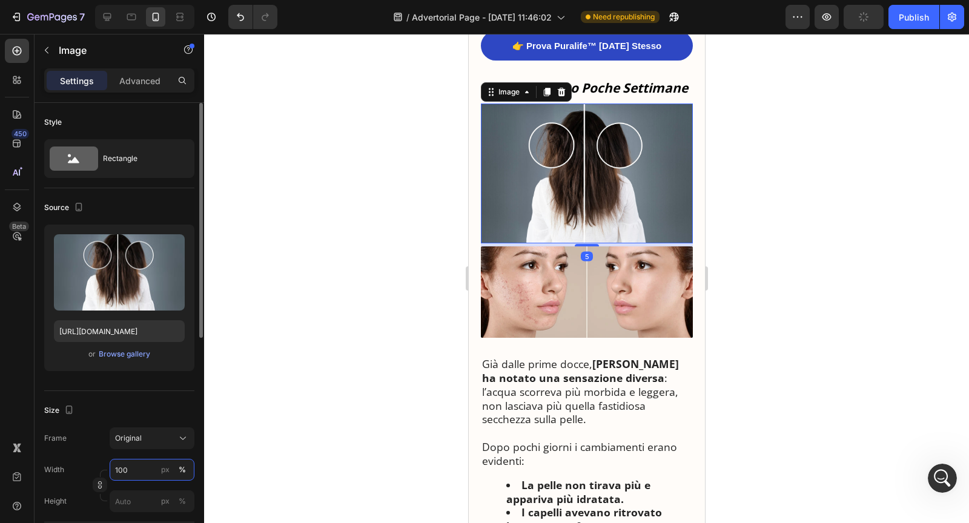
click at [119, 468] on input "100" at bounding box center [152, 470] width 85 height 22
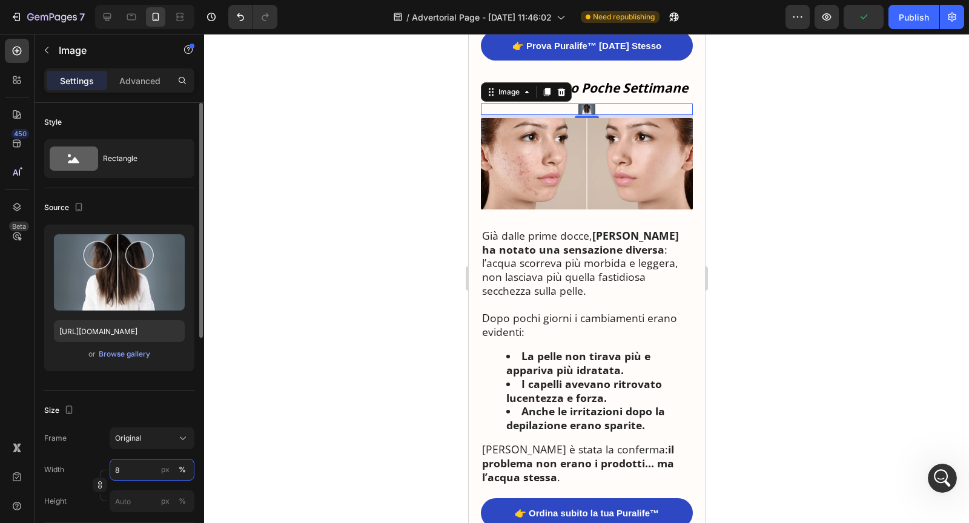
type input "80"
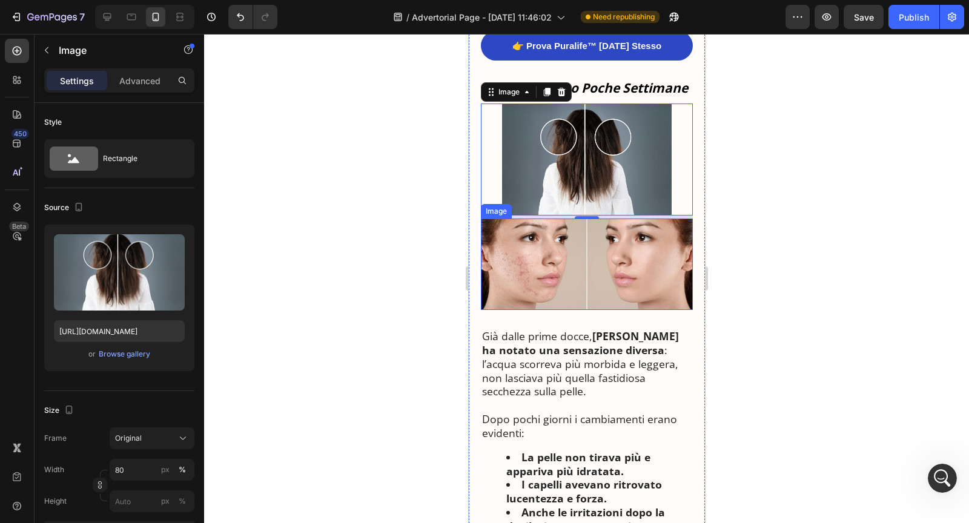
click at [558, 310] on img at bounding box center [586, 264] width 212 height 91
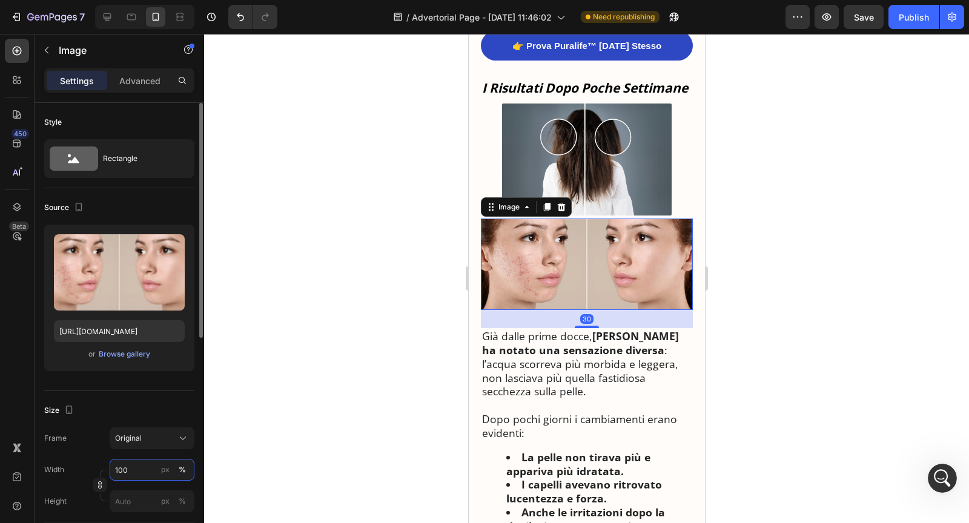
click at [124, 469] on input "100" at bounding box center [152, 470] width 85 height 22
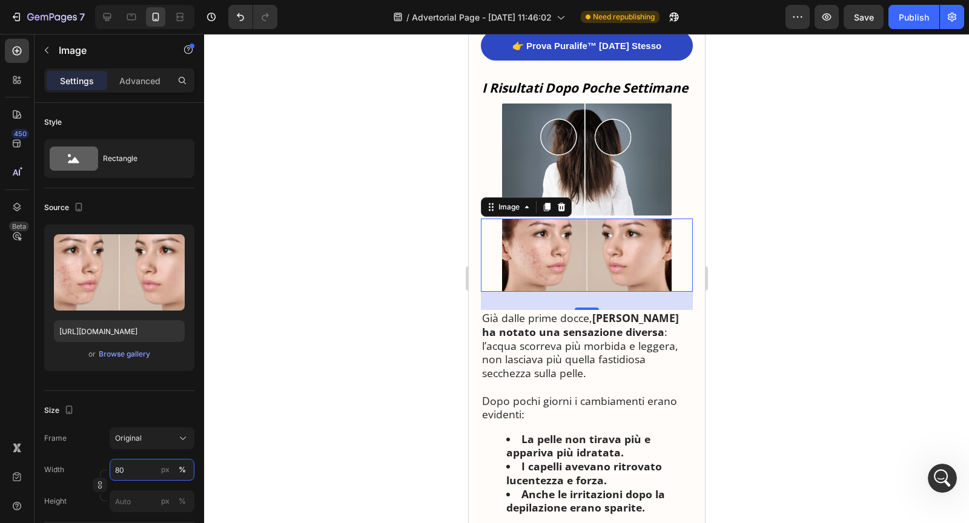
type input "80"
click at [565, 290] on img at bounding box center [587, 255] width 170 height 73
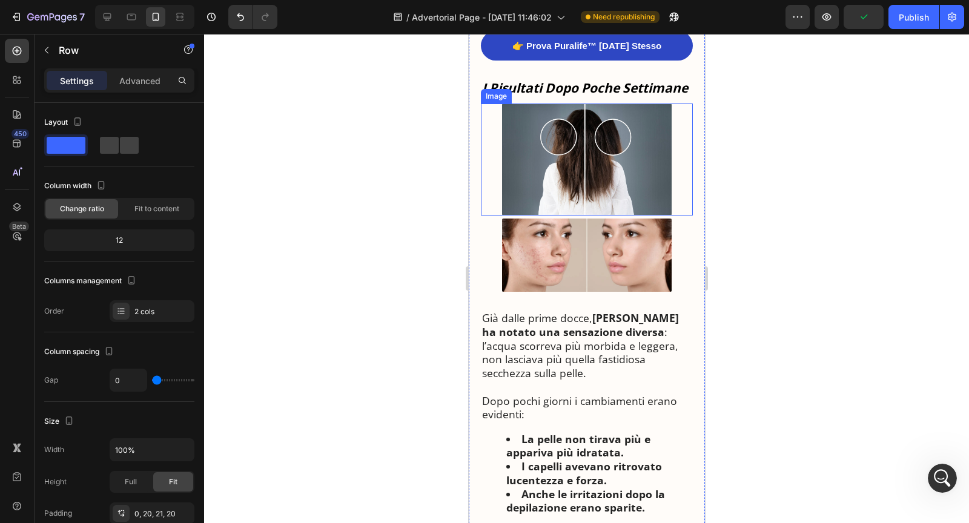
click at [642, 214] on img at bounding box center [587, 160] width 170 height 112
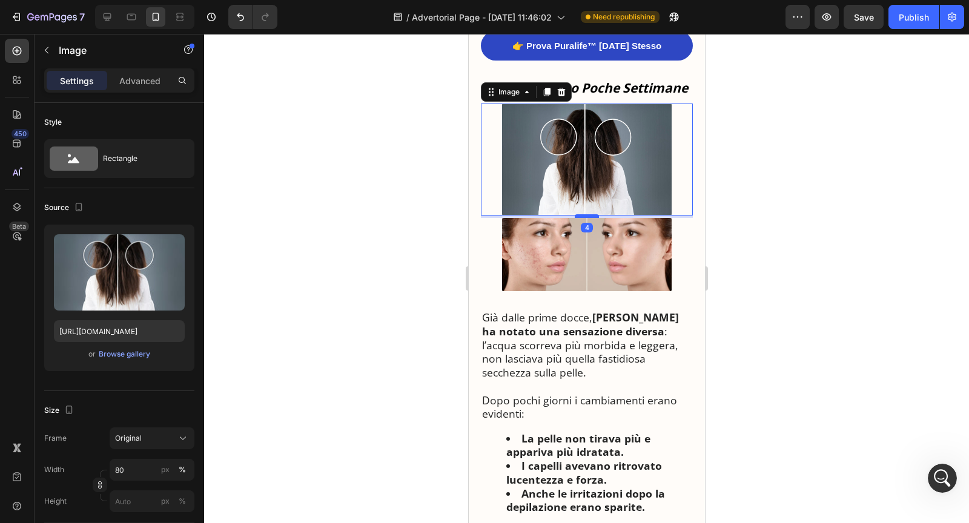
click at [588, 218] on div at bounding box center [586, 216] width 24 height 4
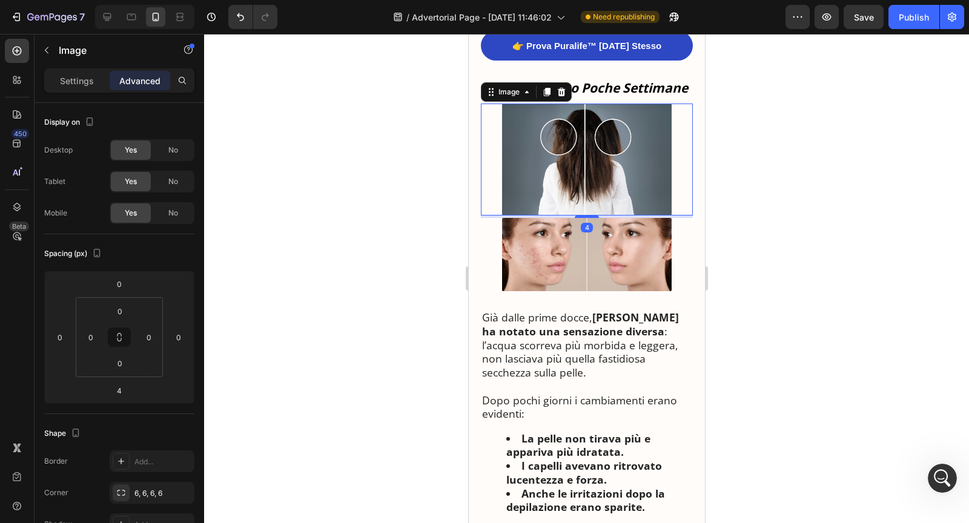
click at [642, 210] on img at bounding box center [587, 160] width 170 height 112
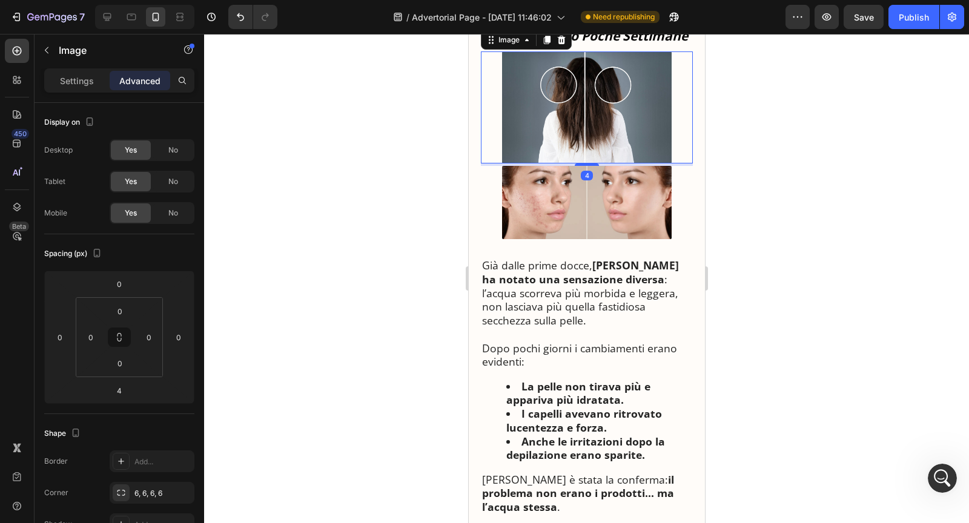
scroll to position [2409, 0]
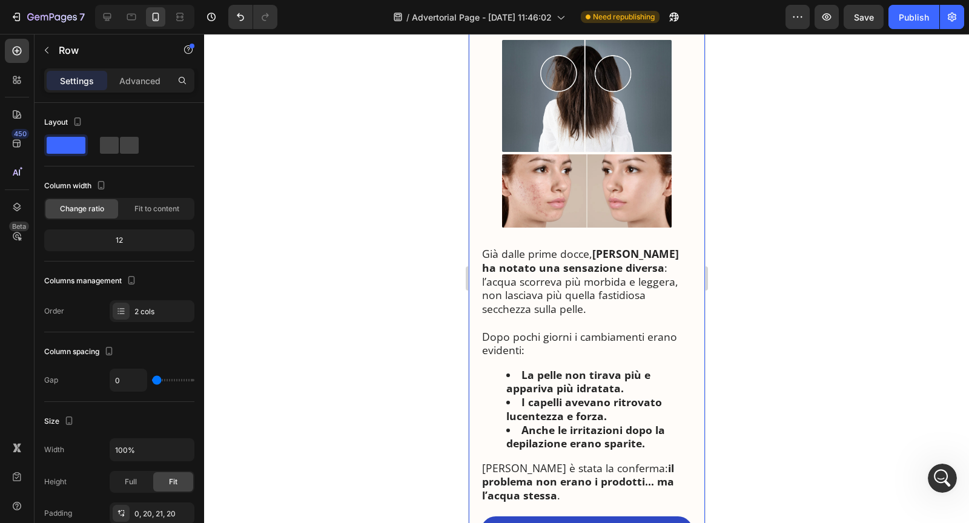
click at [589, 286] on p "Già dalle prime docce, Maria ha notato una sensazione diversa : l’acqua scorrev…" at bounding box center [587, 288] width 210 height 83
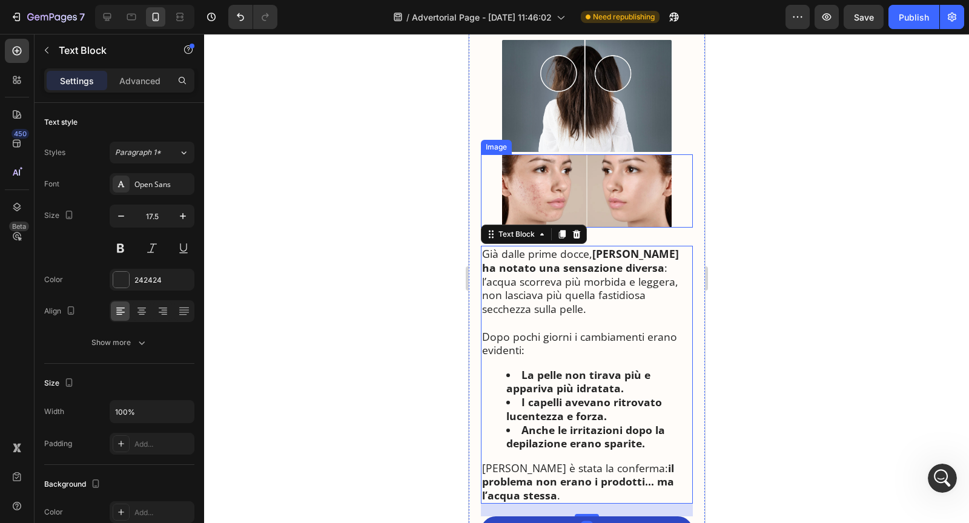
click at [611, 152] on img at bounding box center [587, 96] width 170 height 112
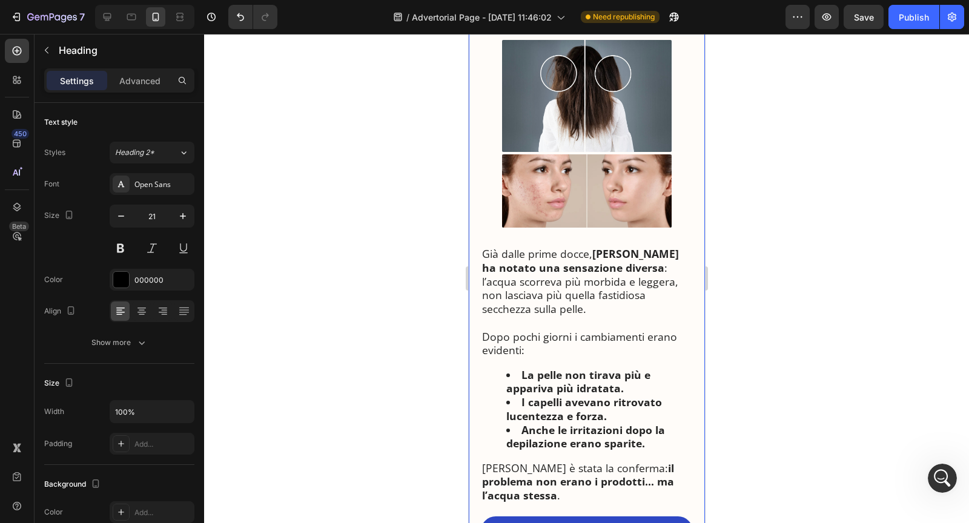
click at [600, 33] on strong "I Risultati Dopo Poche Settimane" at bounding box center [585, 24] width 206 height 17
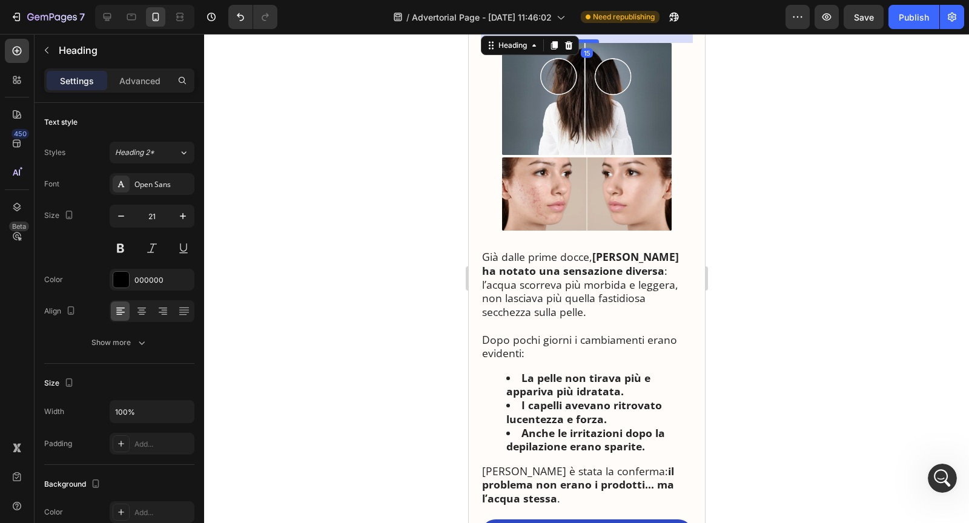
click at [590, 43] on div at bounding box center [586, 41] width 24 height 4
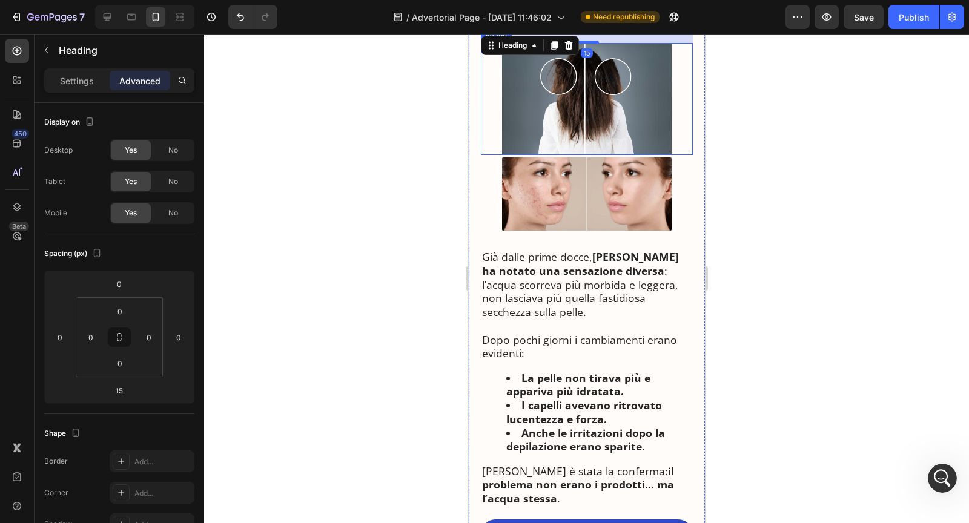
click at [593, 155] on img at bounding box center [587, 99] width 170 height 112
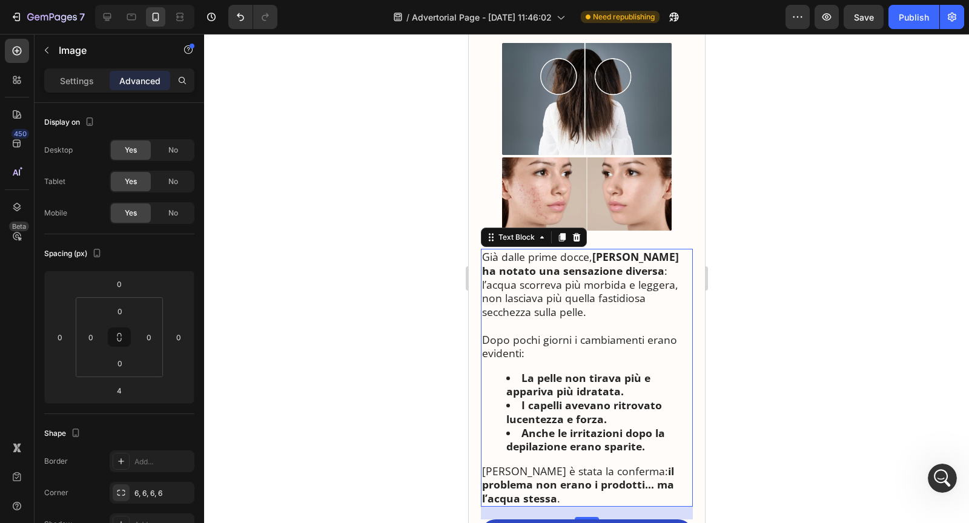
click at [545, 333] on p "Già dalle prime docce, Maria ha notato una sensazione diversa : l’acqua scorrev…" at bounding box center [587, 291] width 210 height 83
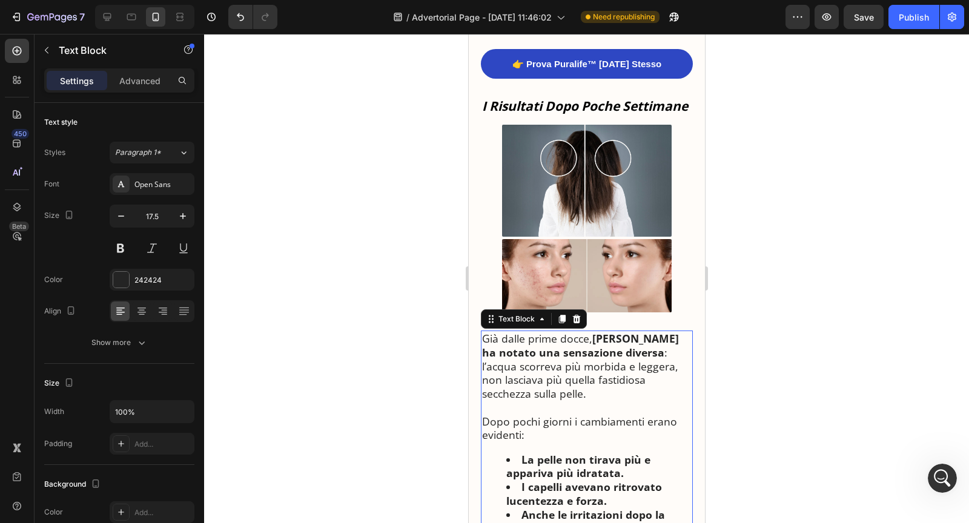
scroll to position [2327, 0]
click at [893, 22] on button "Publish" at bounding box center [914, 17] width 51 height 24
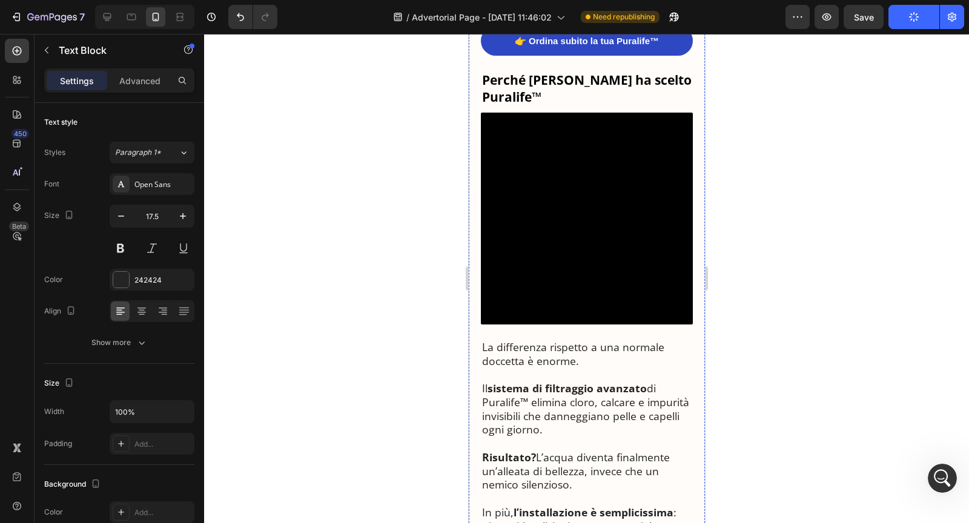
scroll to position [2865, 0]
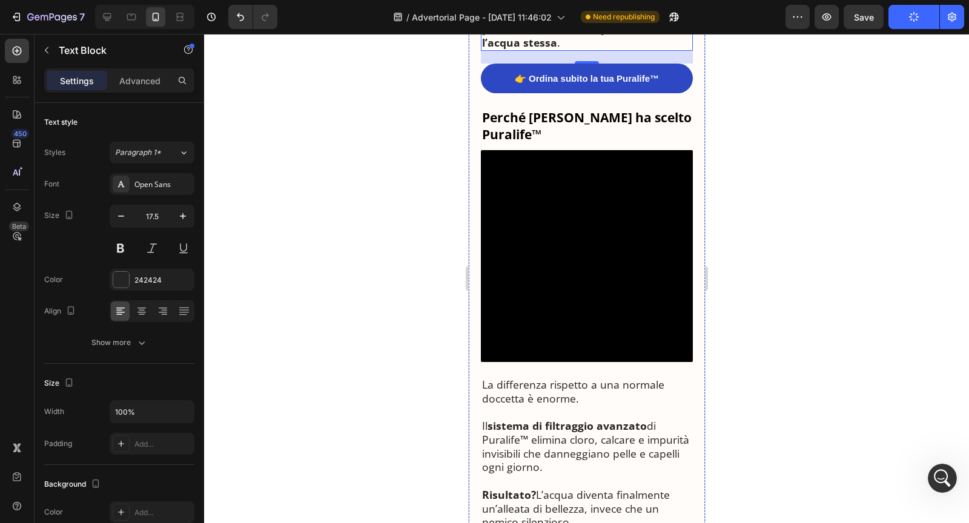
click at [615, 272] on video at bounding box center [586, 256] width 212 height 212
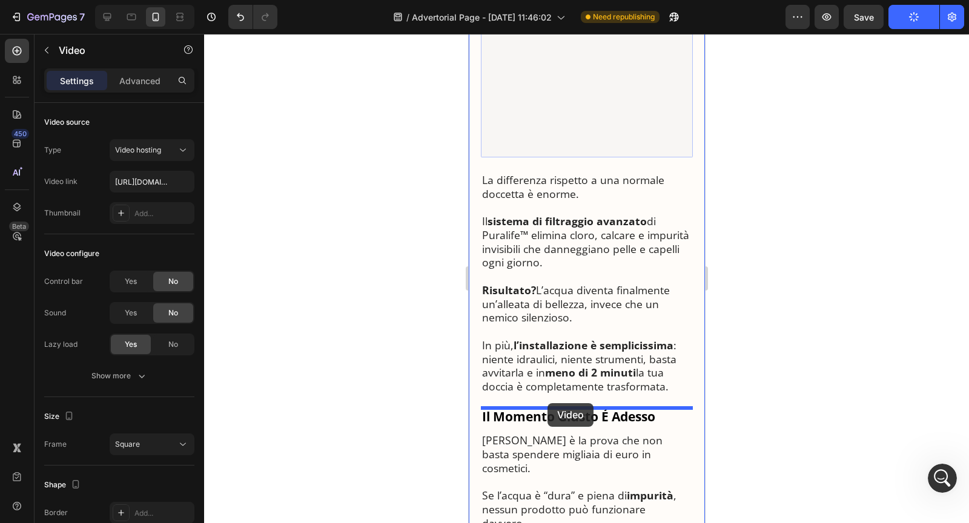
drag, startPoint x: 499, startPoint y: 166, endPoint x: 548, endPoint y: 403, distance: 242.4
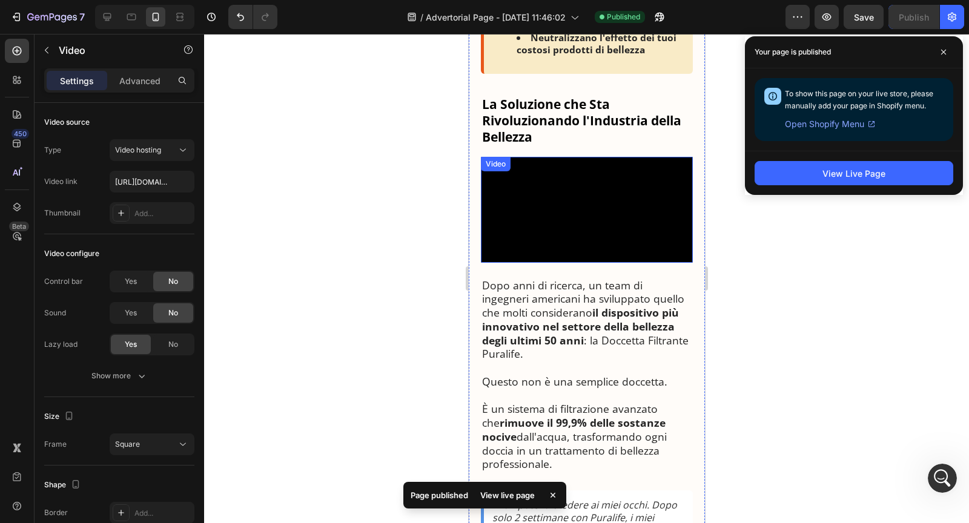
scroll to position [973, 0]
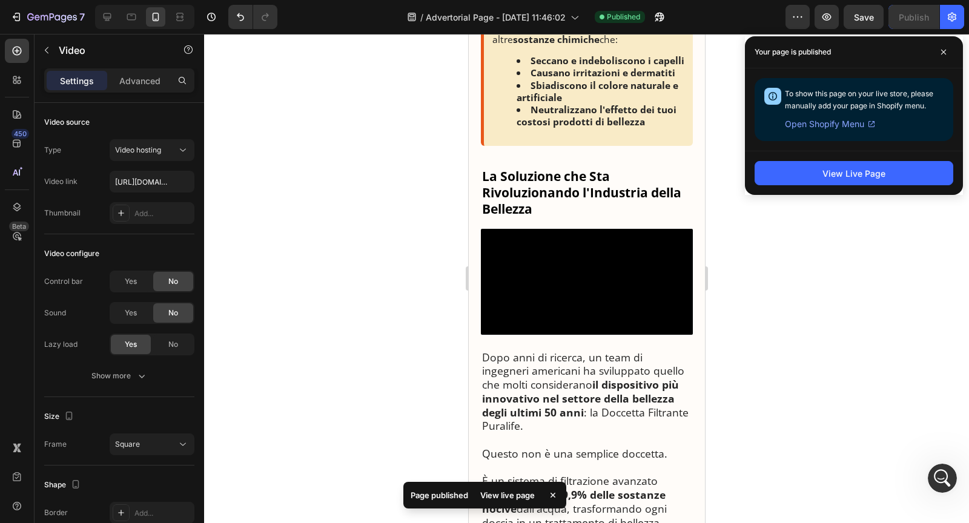
click at [847, 297] on div at bounding box center [586, 278] width 765 height 489
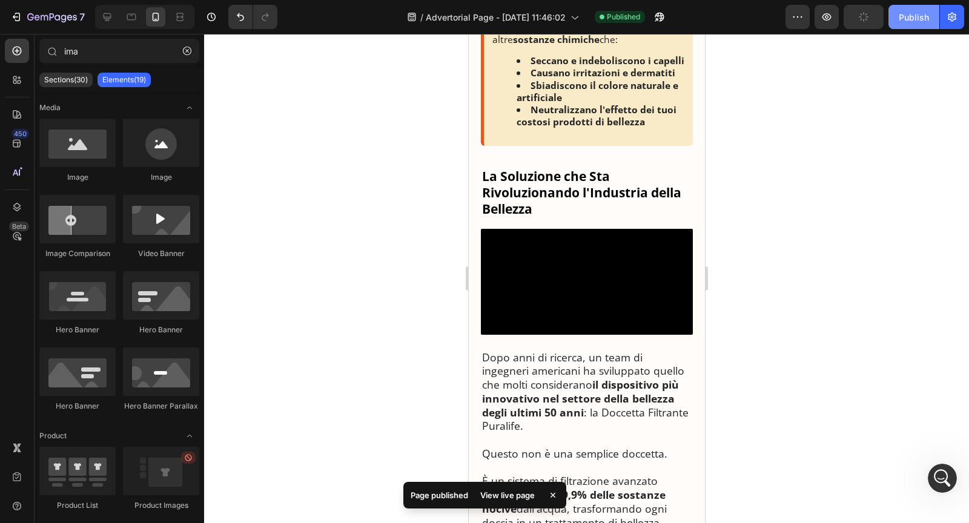
click at [907, 20] on div "Publish" at bounding box center [914, 17] width 30 height 13
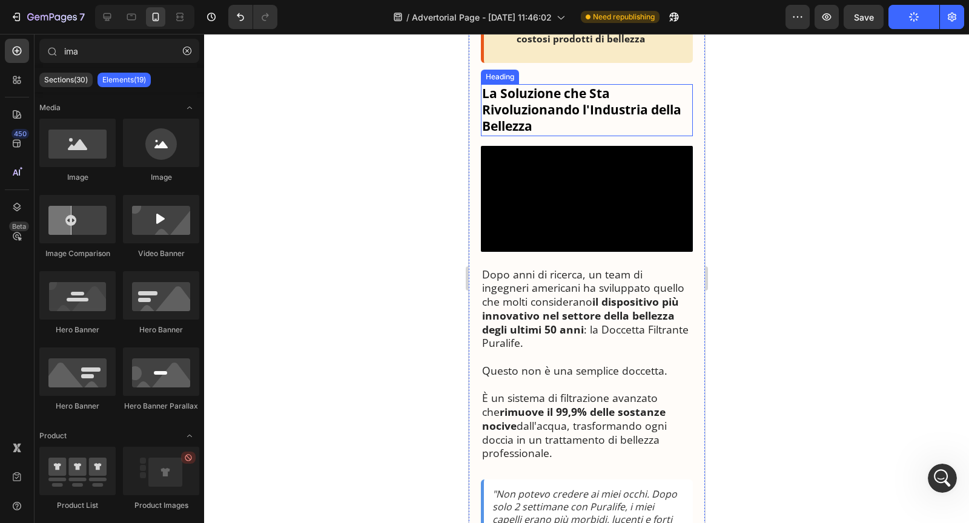
scroll to position [1057, 0]
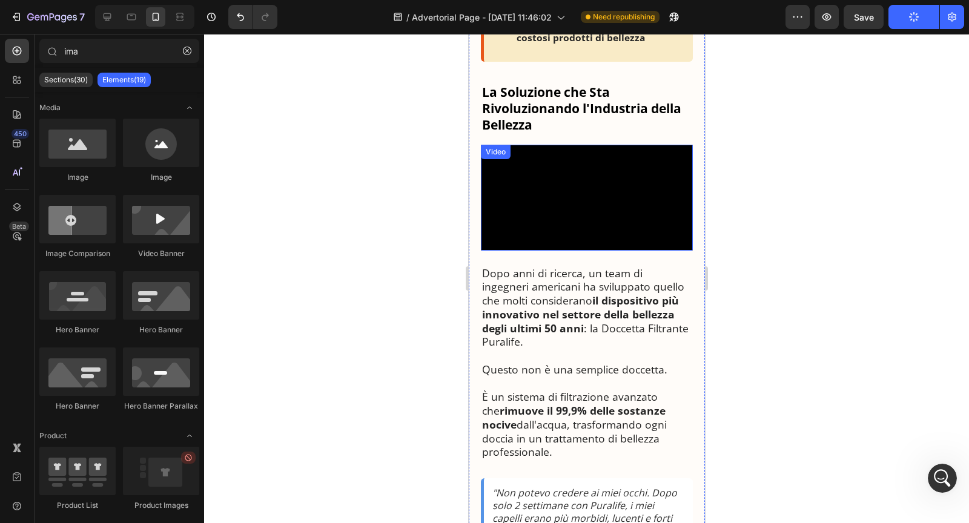
click at [633, 202] on video at bounding box center [586, 198] width 212 height 106
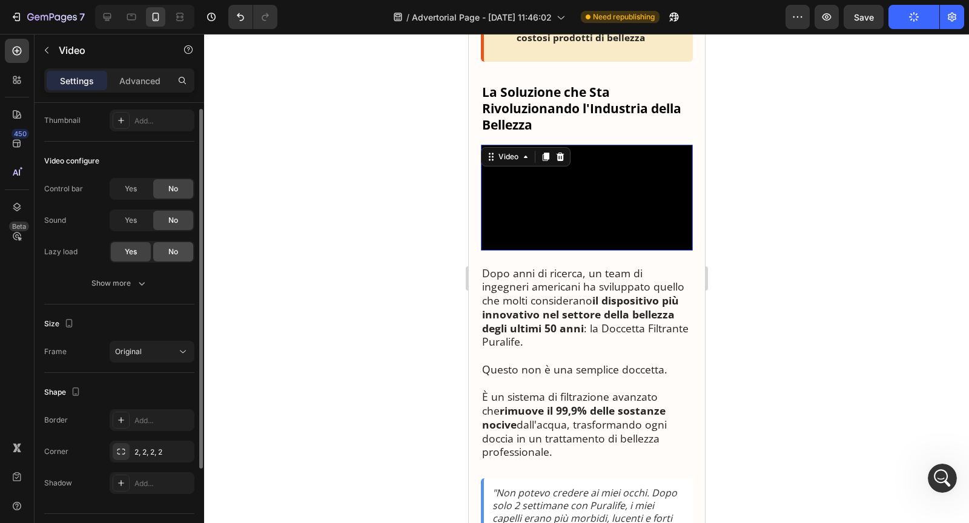
scroll to position [120, 0]
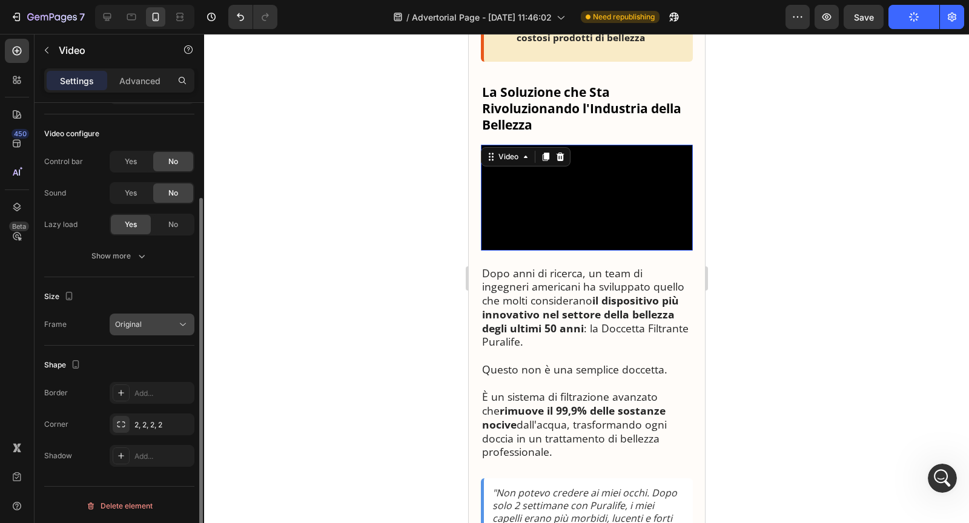
click at [155, 323] on div "Original" at bounding box center [146, 324] width 62 height 11
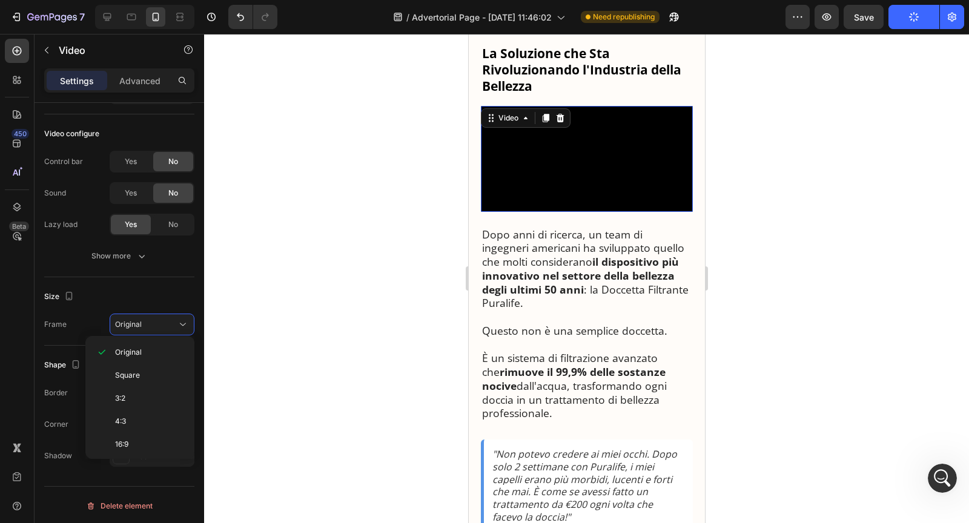
scroll to position [1252, 0]
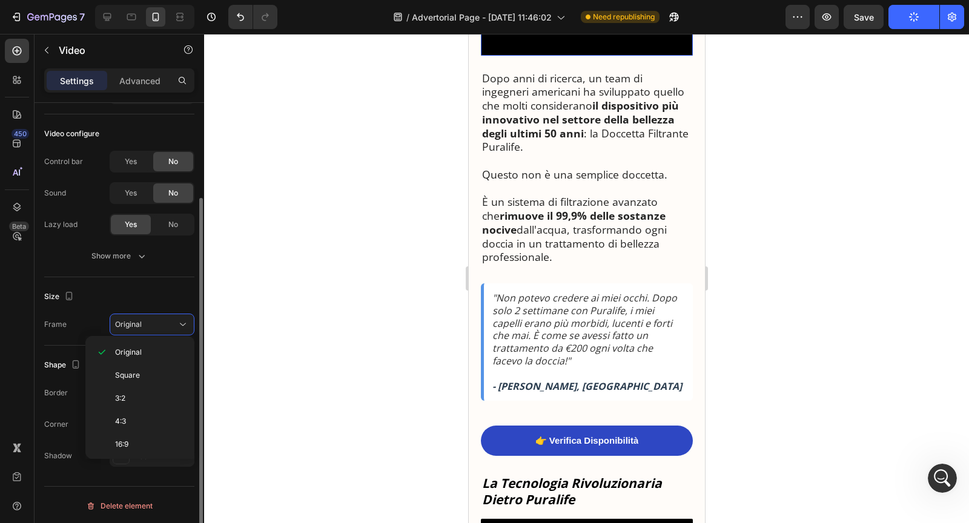
click at [160, 290] on div "Size" at bounding box center [119, 296] width 150 height 19
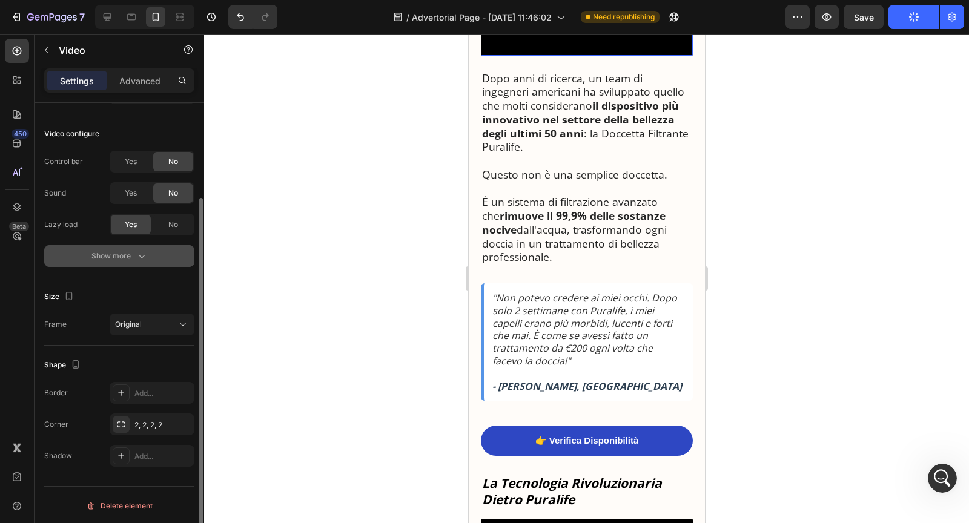
click at [139, 259] on icon "button" at bounding box center [142, 256] width 12 height 12
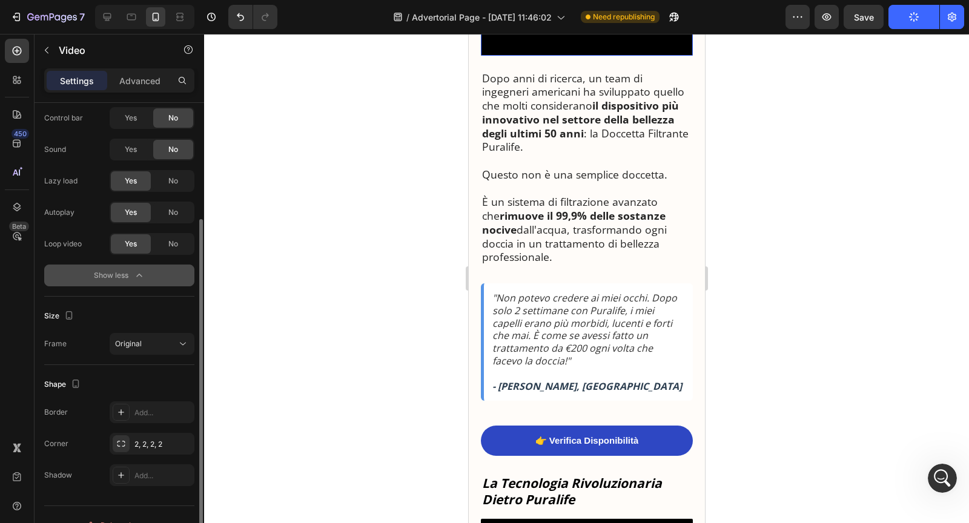
scroll to position [183, 0]
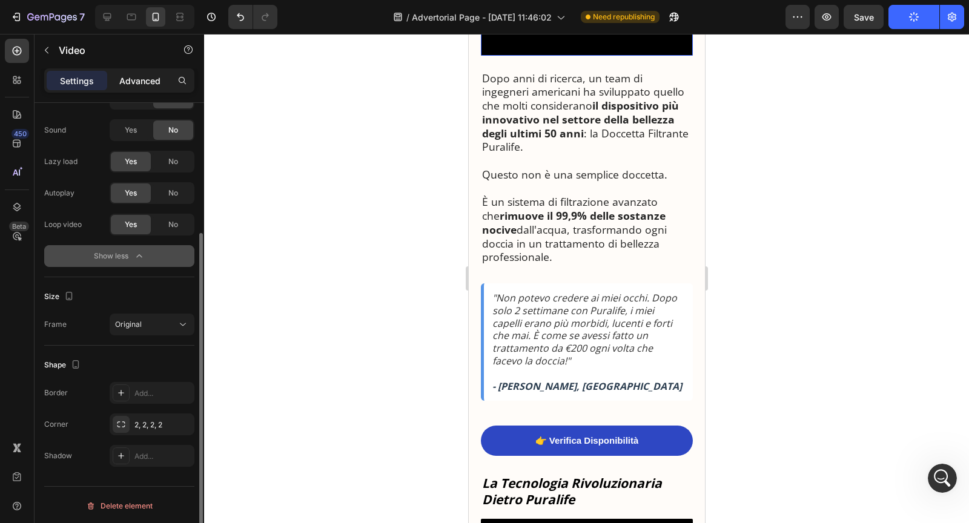
click at [135, 82] on p "Advanced" at bounding box center [139, 81] width 41 height 13
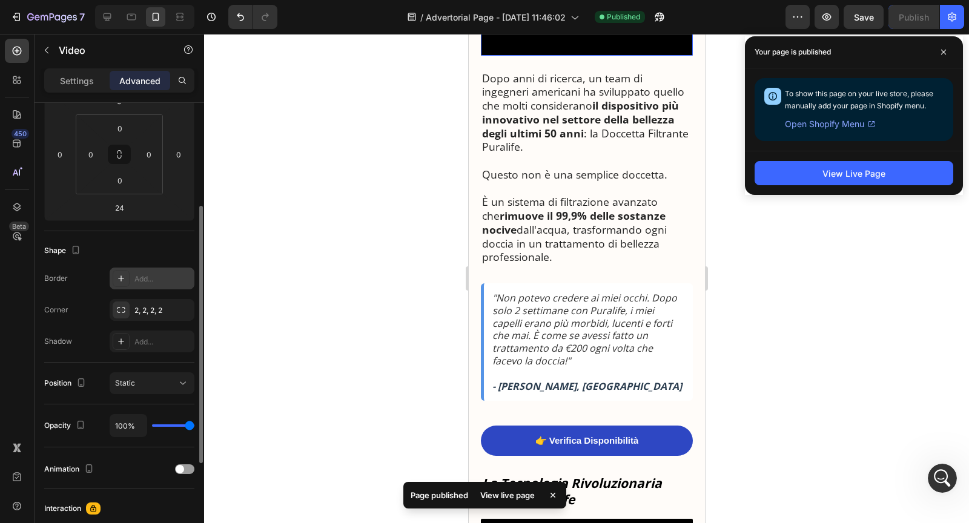
click at [138, 279] on div "Add..." at bounding box center [162, 279] width 57 height 11
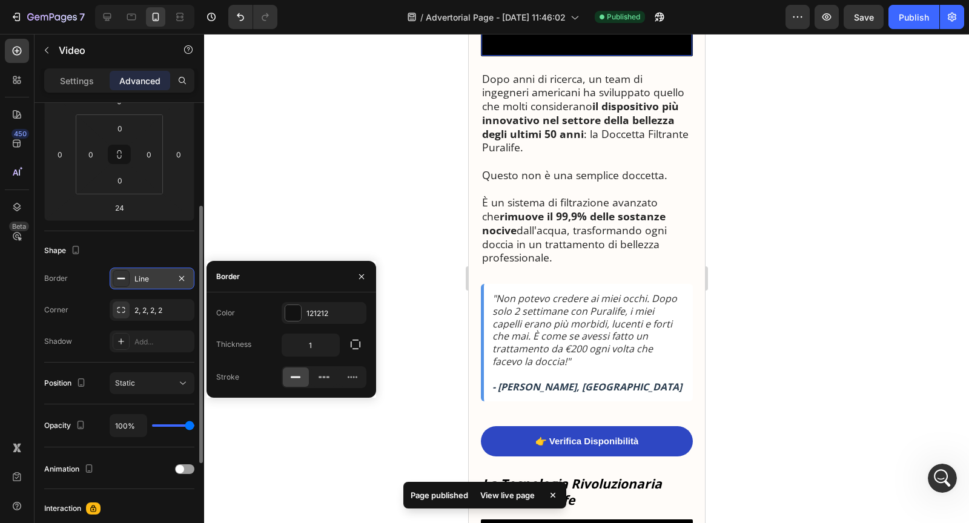
scroll to position [1252, 0]
click at [246, 223] on div at bounding box center [586, 278] width 765 height 489
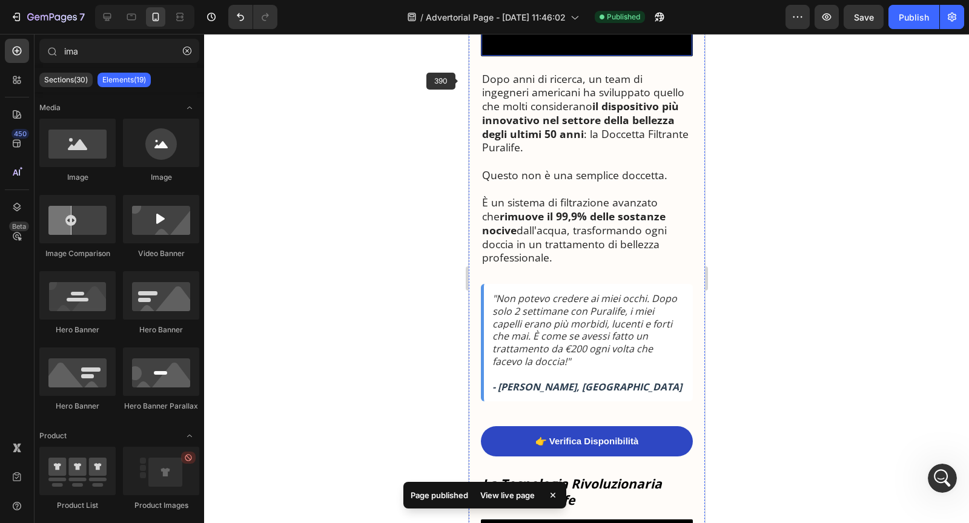
click at [522, 56] on video at bounding box center [586, 2] width 211 height 105
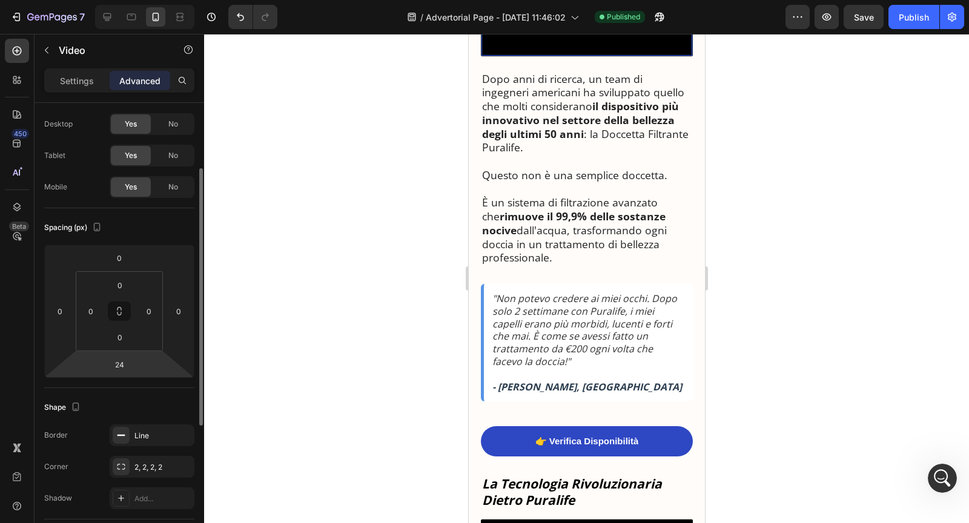
scroll to position [59, 0]
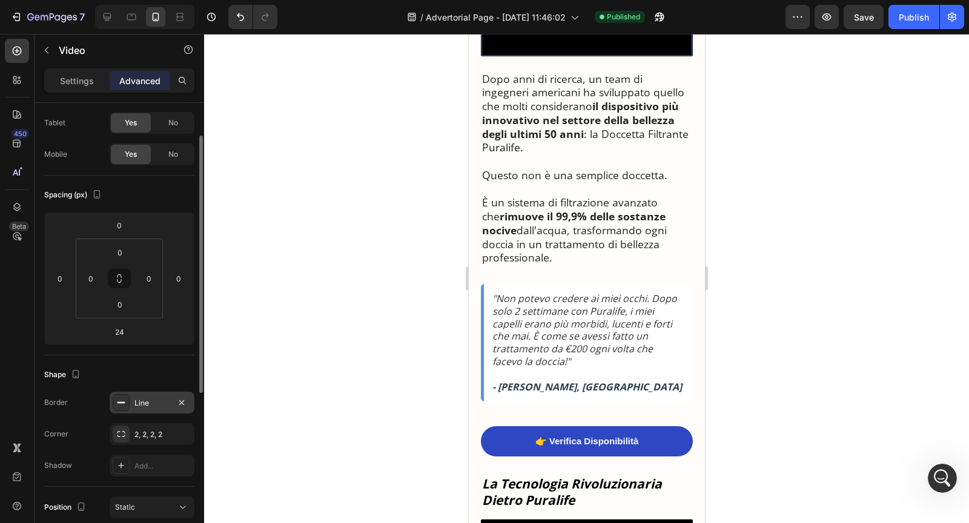
click at [128, 409] on div "Line" at bounding box center [152, 403] width 85 height 22
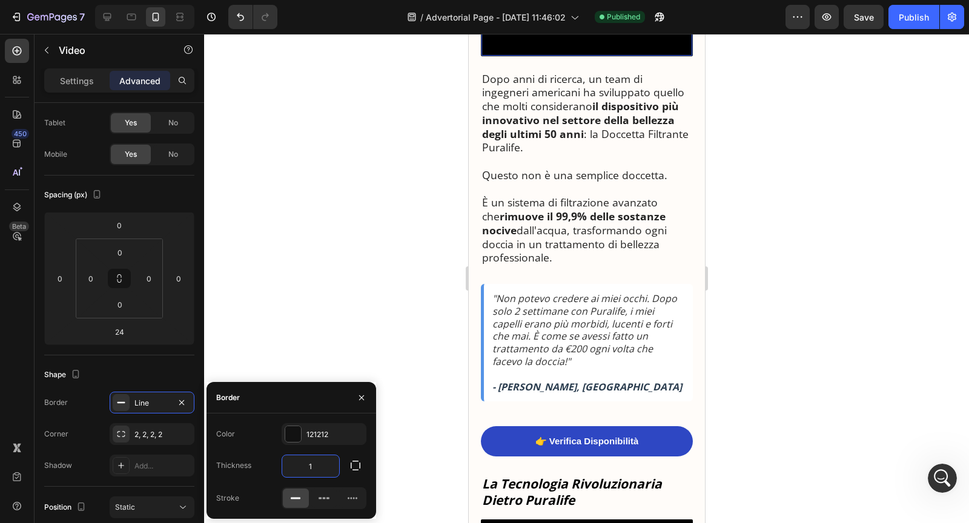
click at [331, 465] on input "1" at bounding box center [310, 467] width 57 height 22
type input "0"
click at [342, 327] on div at bounding box center [586, 278] width 765 height 489
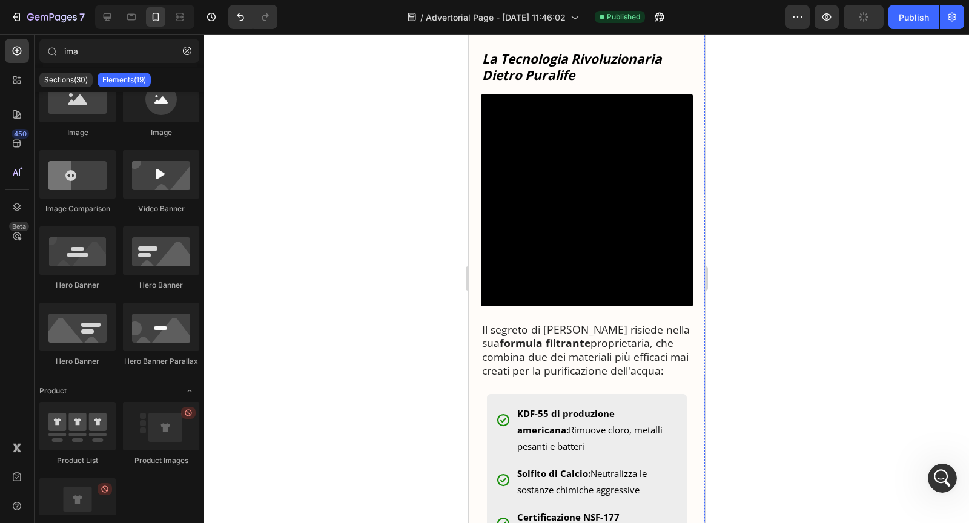
scroll to position [1680, 0]
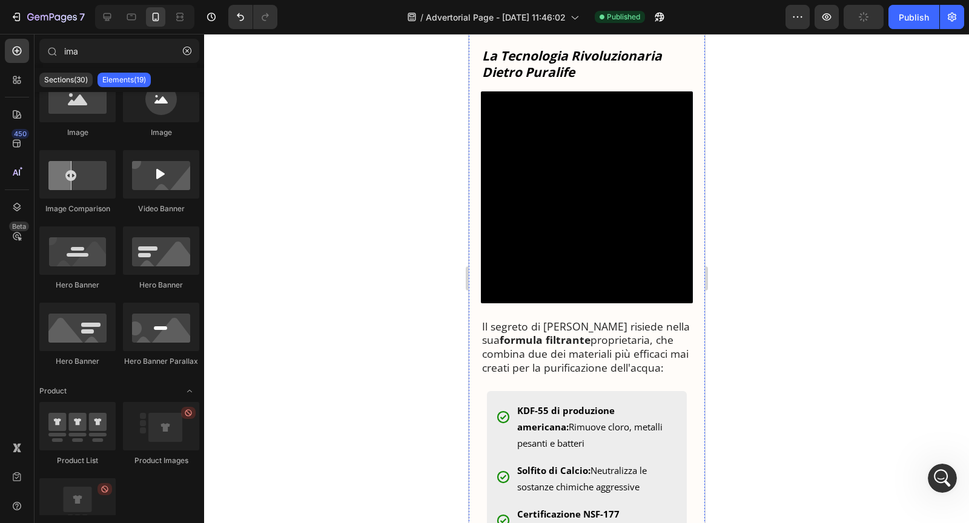
click at [526, 236] on video at bounding box center [586, 197] width 212 height 212
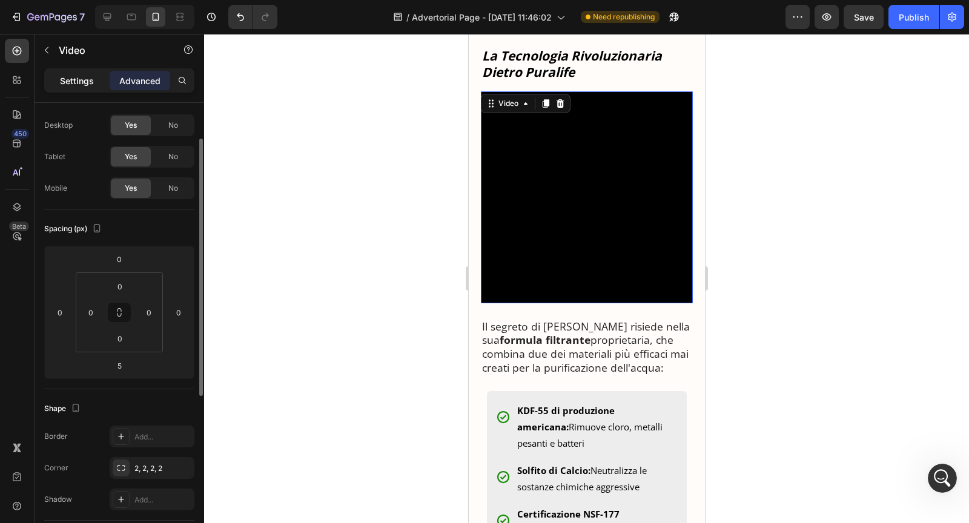
scroll to position [39, 0]
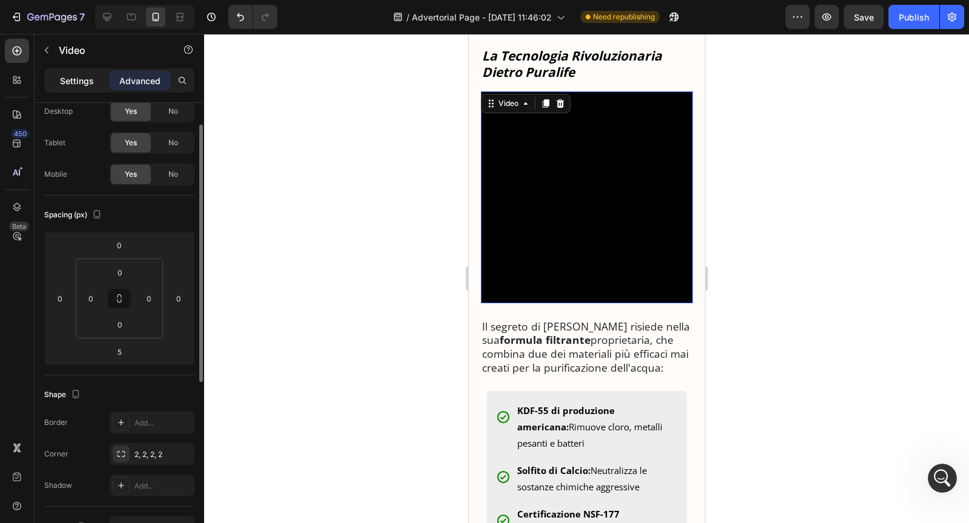
click at [93, 80] on p "Settings" at bounding box center [77, 81] width 34 height 13
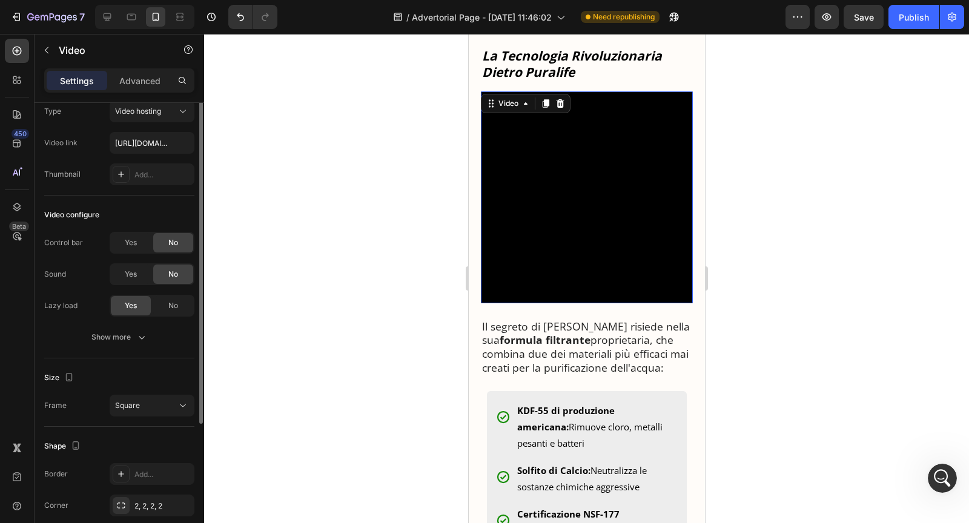
scroll to position [0, 0]
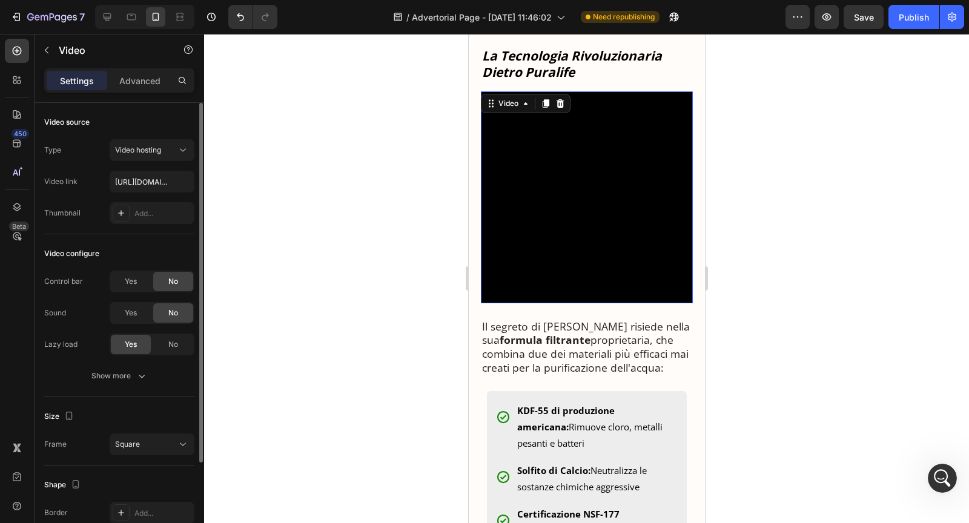
click at [157, 161] on div "Type Video hosting Video link https://cdn.shopify.com/videos/c/o/v/542e49f25d08…" at bounding box center [119, 181] width 150 height 85
click at [136, 378] on icon "button" at bounding box center [142, 376] width 12 height 12
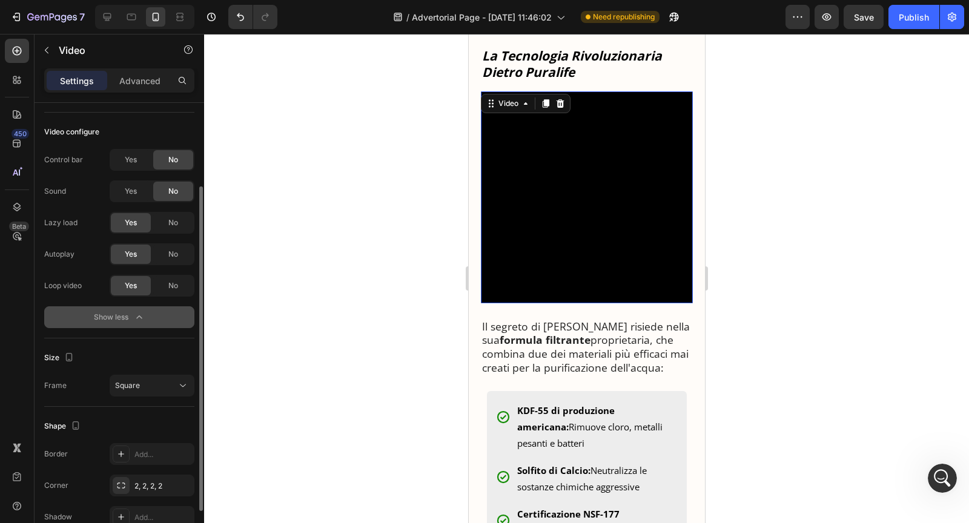
scroll to position [126, 0]
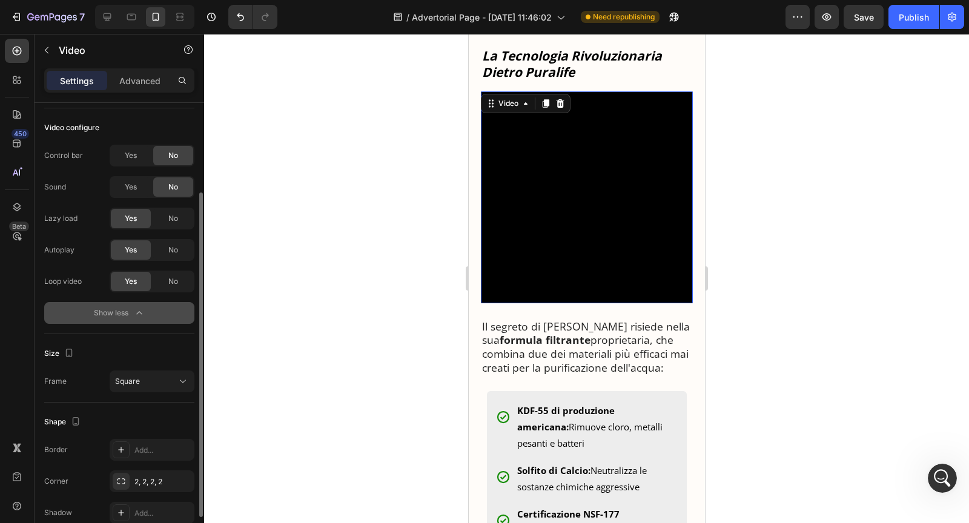
click at [136, 378] on span "Square" at bounding box center [127, 381] width 25 height 9
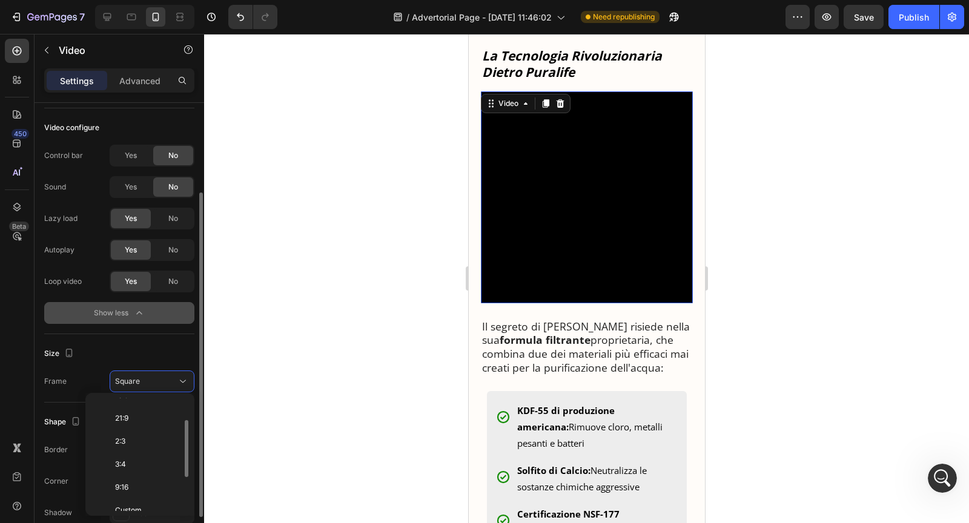
scroll to position [111, 0]
click at [137, 501] on span "Custom" at bounding box center [128, 505] width 27 height 11
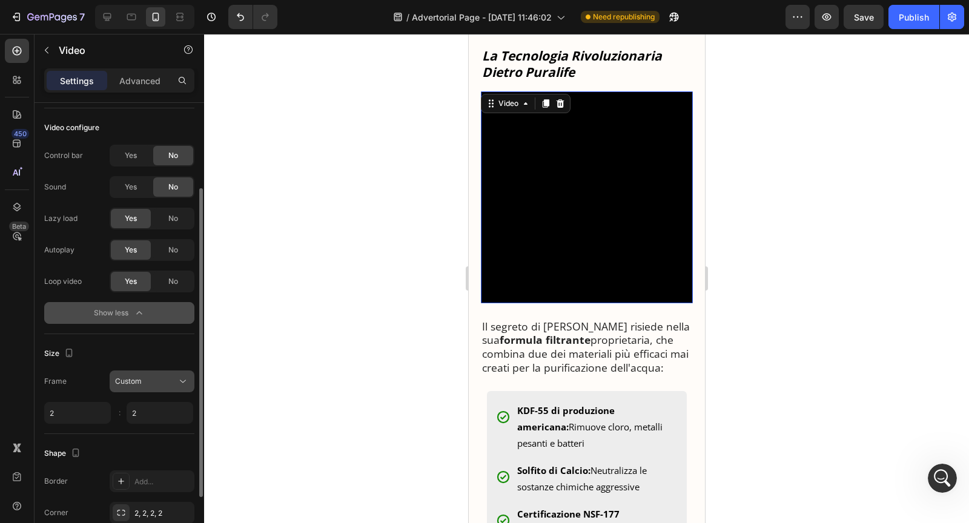
click at [138, 389] on button "Custom" at bounding box center [152, 382] width 85 height 22
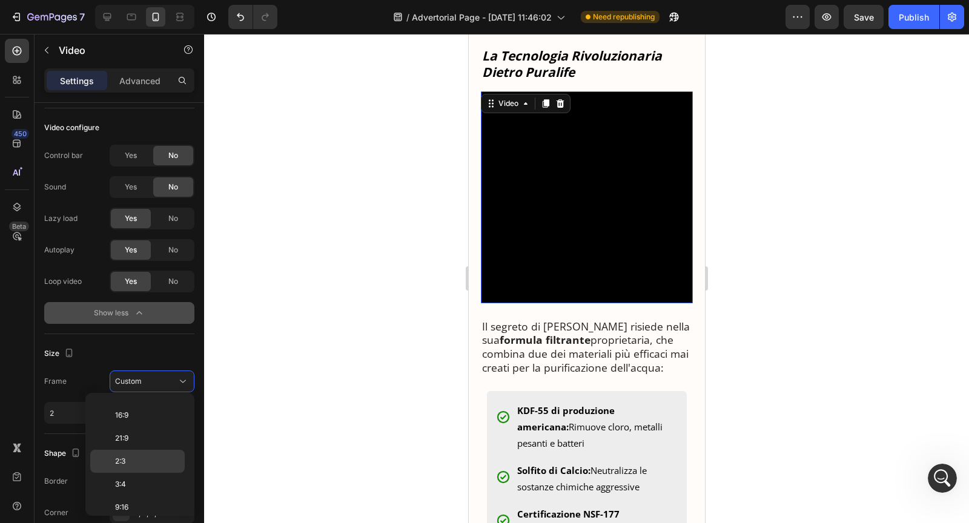
scroll to position [0, 0]
click at [138, 410] on span "Original" at bounding box center [128, 409] width 27 height 11
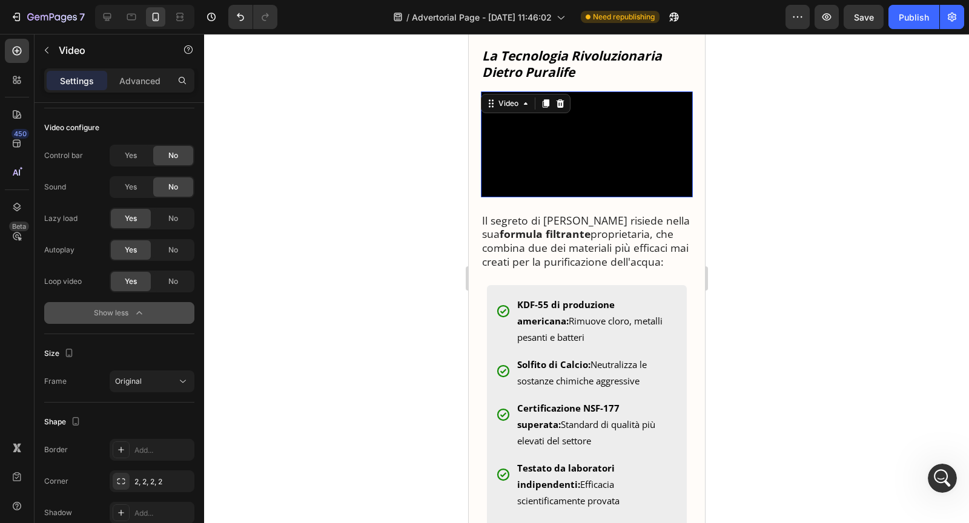
scroll to position [183, 0]
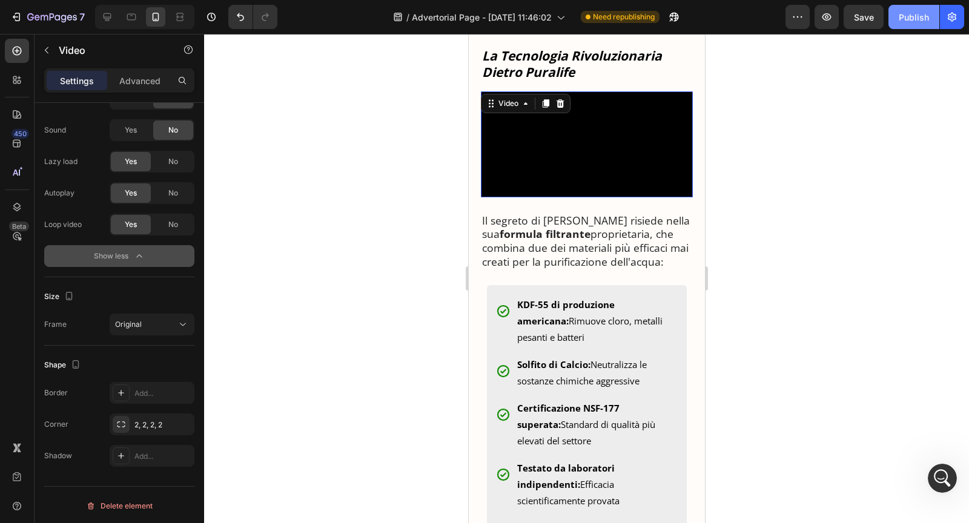
click at [895, 25] on button "Publish" at bounding box center [914, 17] width 51 height 24
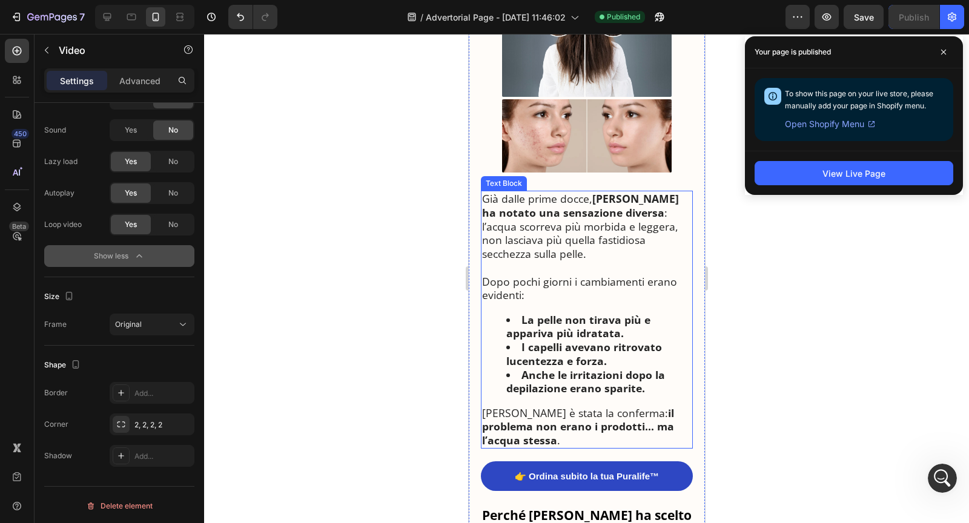
scroll to position [2395, 0]
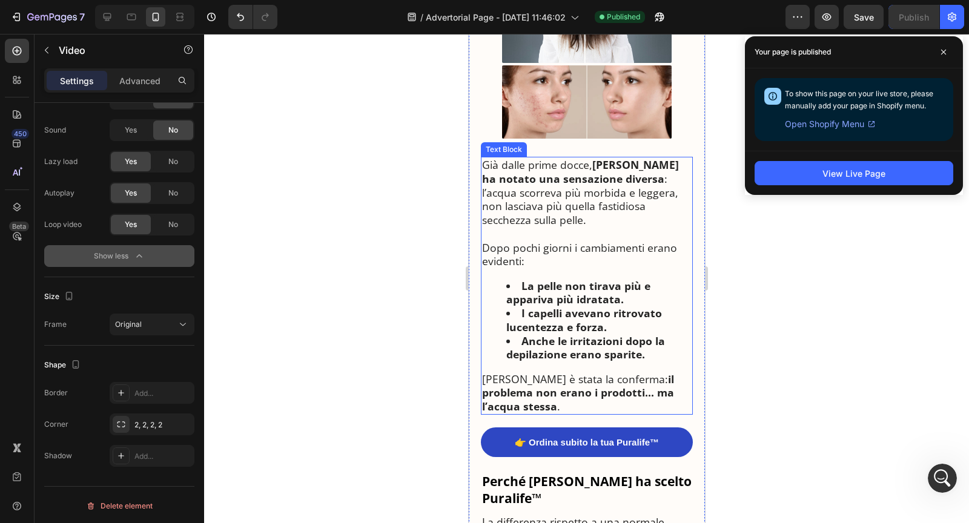
click at [563, 139] on img at bounding box center [587, 101] width 170 height 73
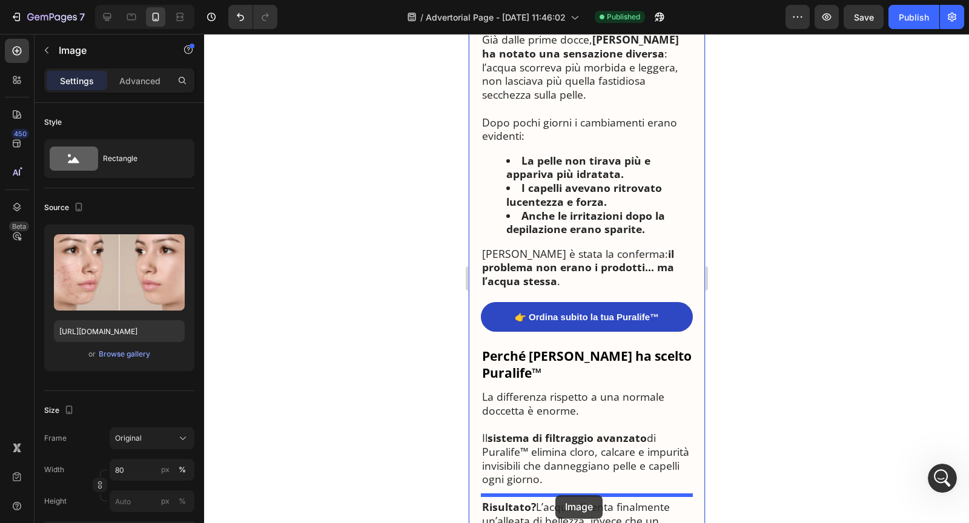
scroll to position [2527, 0]
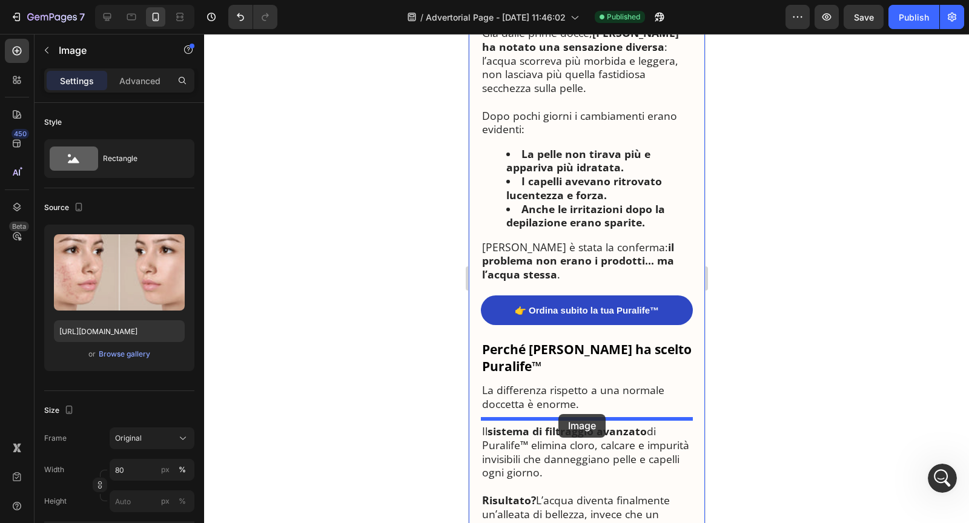
drag, startPoint x: 496, startPoint y: 192, endPoint x: 559, endPoint y: 414, distance: 230.9
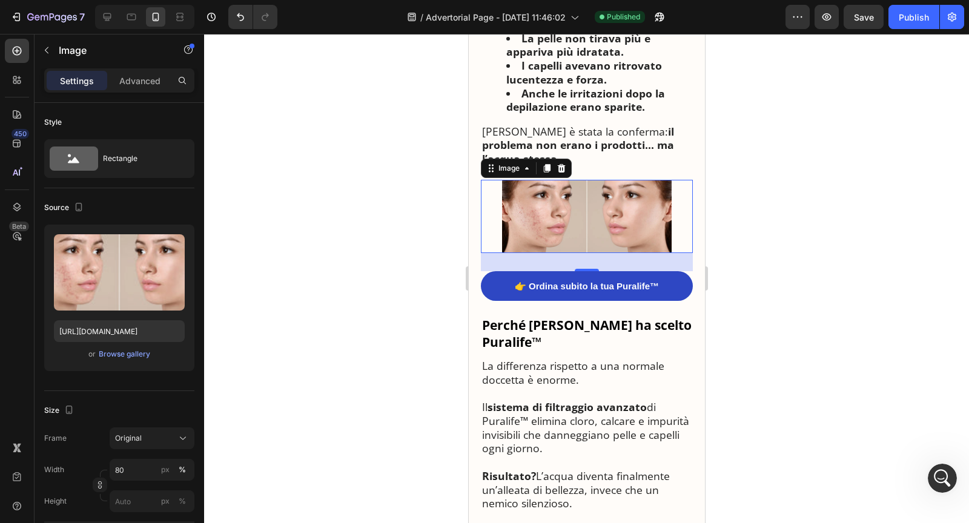
scroll to position [2561, 0]
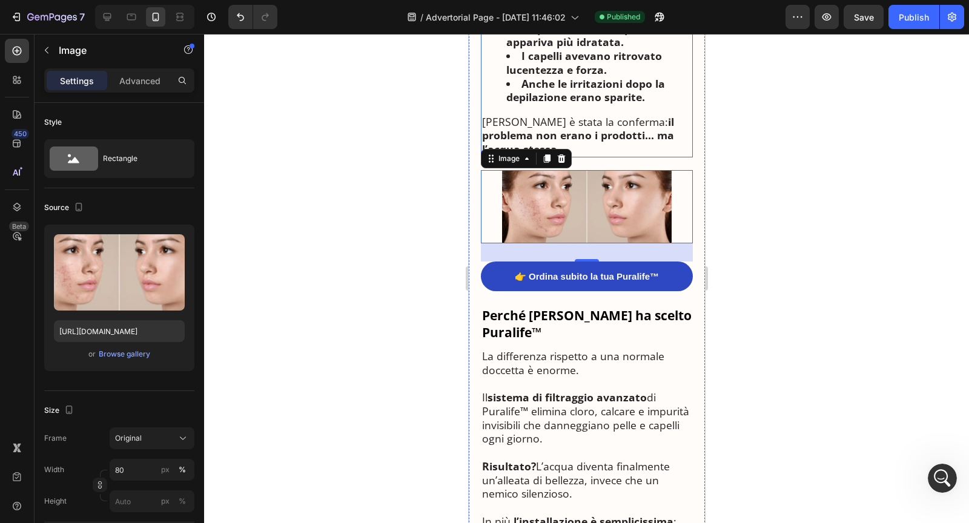
click at [582, 157] on strong "il problema non erano i prodotti… ma l’acqua stessa" at bounding box center [578, 135] width 192 height 42
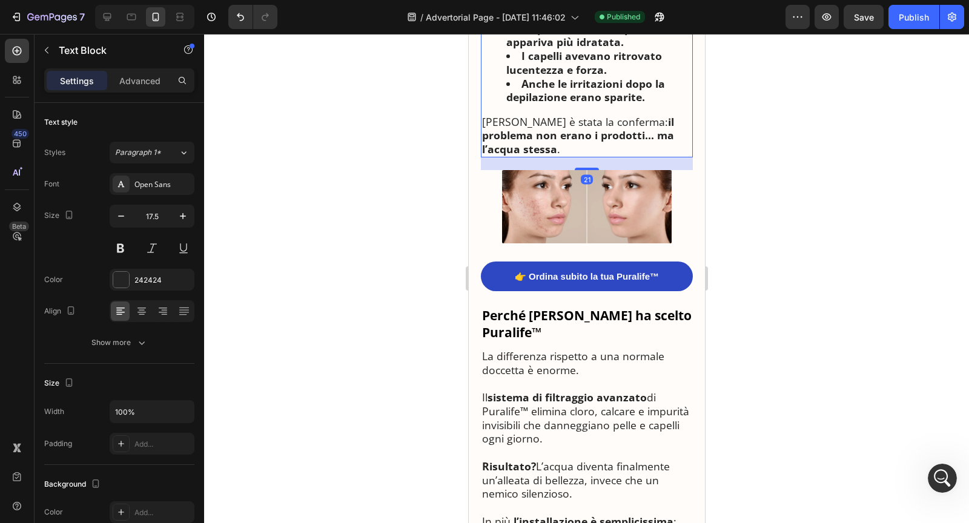
click at [582, 157] on strong "il problema non erano i prodotti… ma l’acqua stessa" at bounding box center [578, 135] width 192 height 42
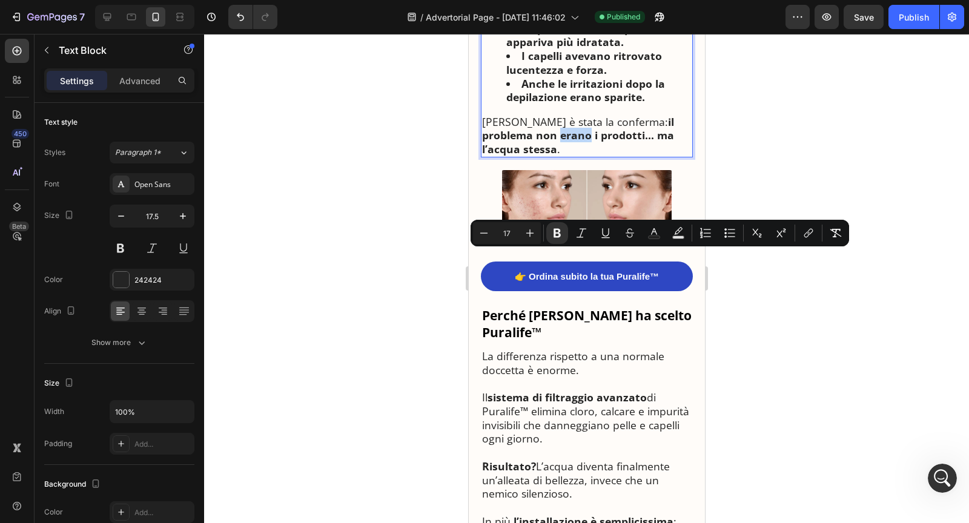
click at [573, 156] on p "Per Maria è stata la conferma: il problema non erano i prodotti… ma l’acqua ste…" at bounding box center [587, 135] width 210 height 41
click at [568, 156] on p "Per Maria è stata la conferma: il problema non erano i prodotti… ma l’acqua ste…" at bounding box center [587, 135] width 210 height 41
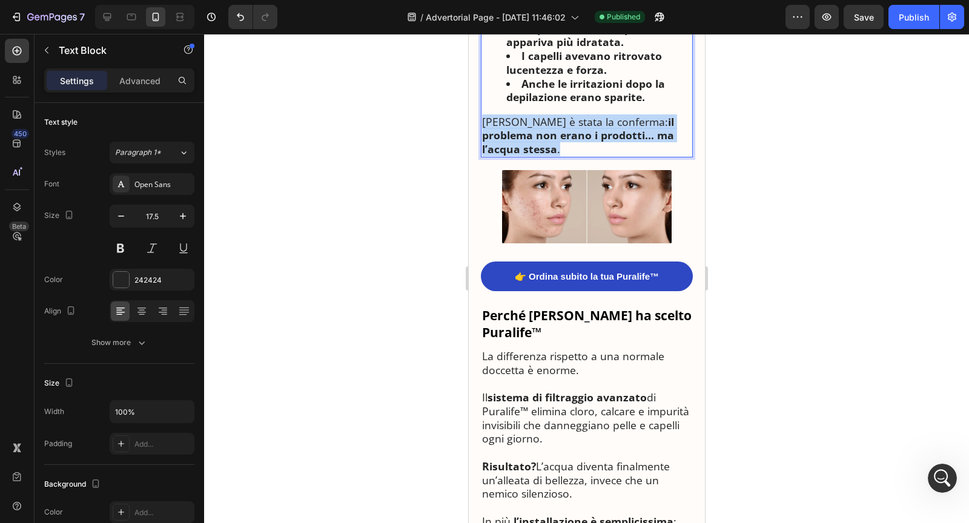
drag, startPoint x: 565, startPoint y: 272, endPoint x: 483, endPoint y: 247, distance: 86.2
click at [483, 156] on p "Per Maria è stata la conferma: il problema non erano i prodotti… ma l’acqua ste…" at bounding box center [587, 135] width 210 height 41
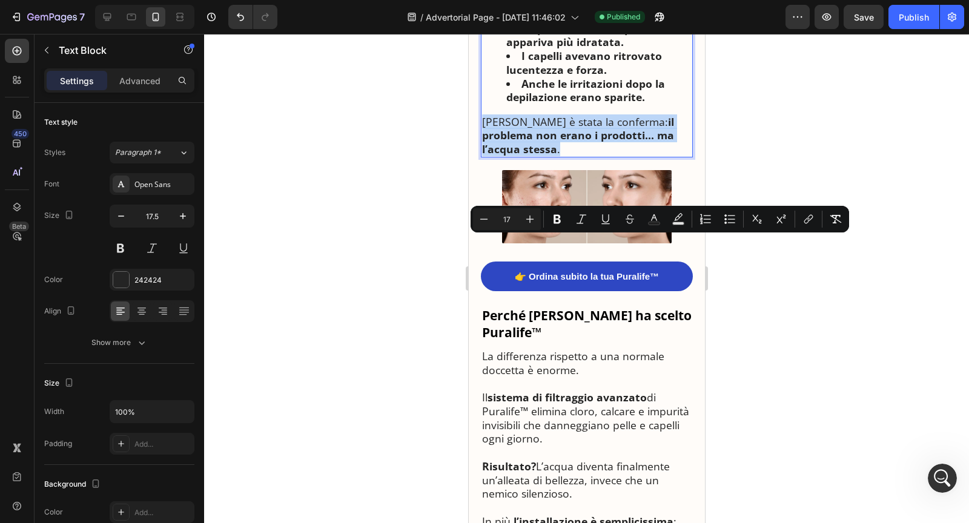
copy p "Per Maria è stata la conferma: il problema non erano i prodotti… ma l’acqua ste…"
click at [745, 136] on div at bounding box center [586, 278] width 765 height 489
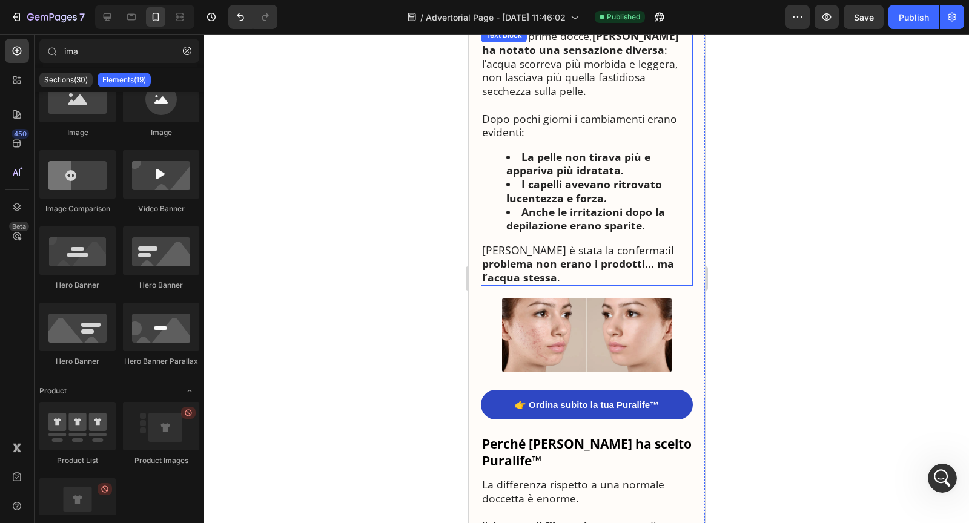
scroll to position [2421, 0]
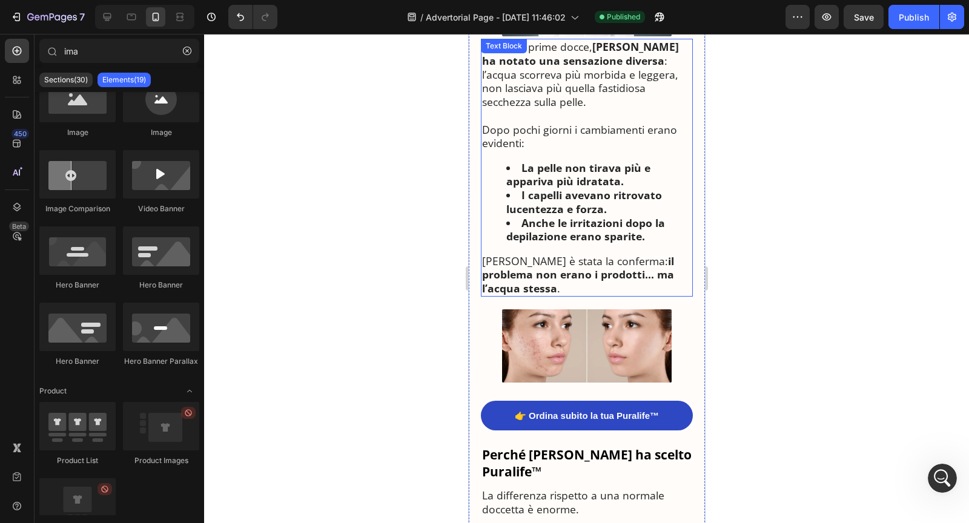
click at [567, 296] on strong "il problema non erano i prodotti… ma l’acqua stessa" at bounding box center [578, 275] width 192 height 42
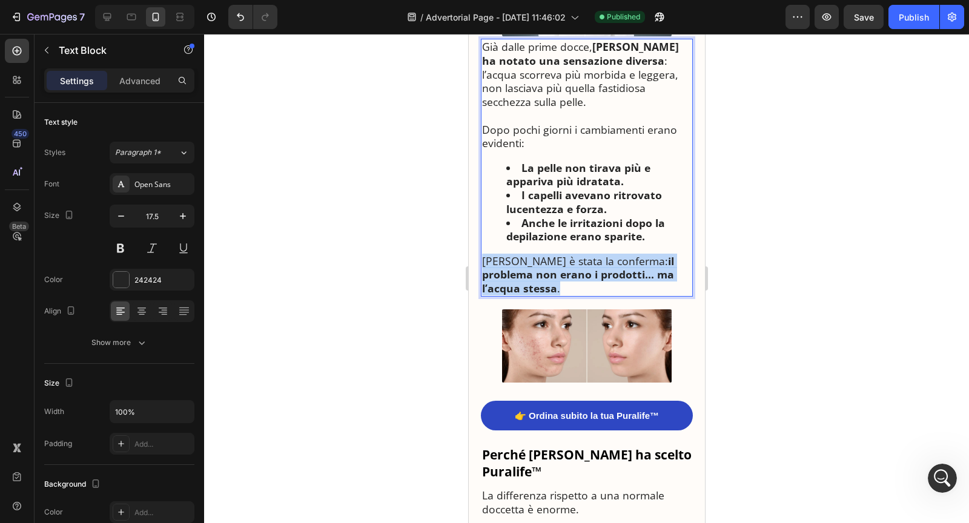
click at [567, 296] on strong "il problema non erano i prodotti… ma l’acqua stessa" at bounding box center [578, 275] width 192 height 42
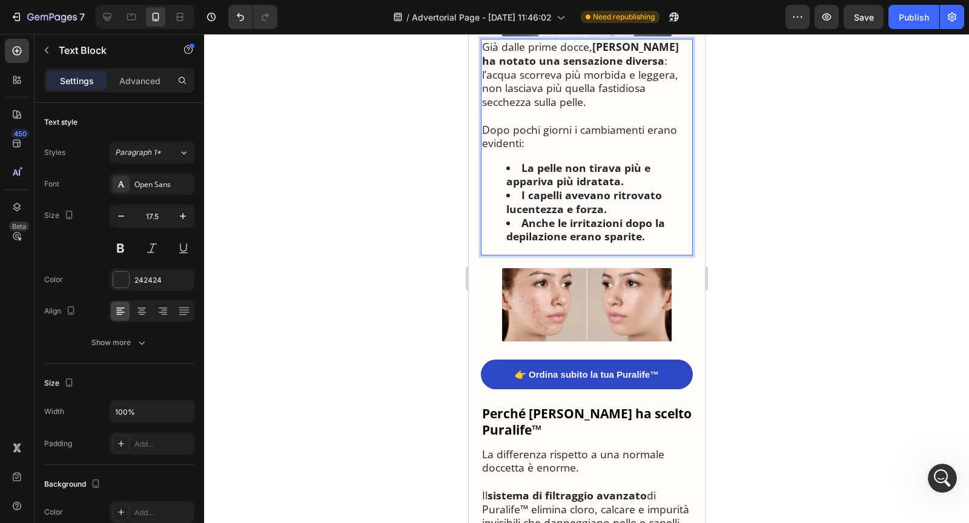
click at [602, 256] on div "Già dalle prime docce, Maria ha notato una sensazione diversa : l’acqua scorrev…" at bounding box center [586, 147] width 212 height 217
click at [600, 342] on img at bounding box center [587, 304] width 170 height 73
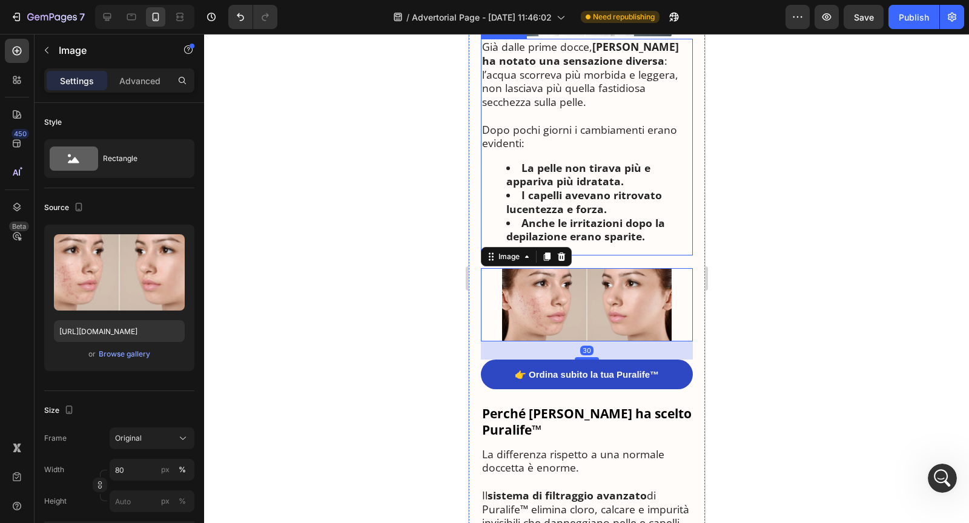
click at [598, 244] on strong "Anche le irritazioni dopo la depilazione erano sparite." at bounding box center [585, 230] width 159 height 28
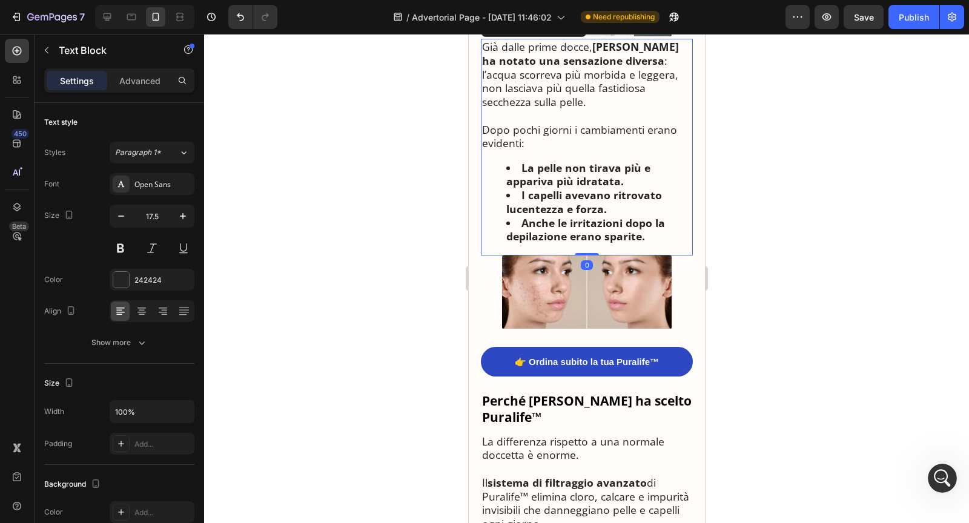
drag, startPoint x: 591, startPoint y: 390, endPoint x: 590, endPoint y: 374, distance: 15.8
click at [590, 256] on div "Già dalle prime docce, Maria ha notato una sensazione diversa : l’acqua scorrev…" at bounding box center [586, 147] width 212 height 217
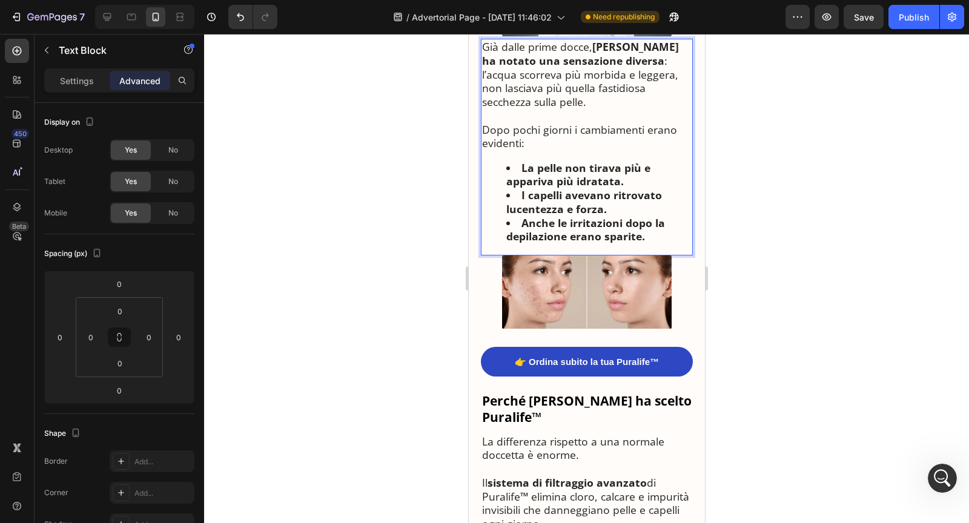
click at [611, 189] on strong "La pelle non tirava più e appariva più idratata." at bounding box center [578, 175] width 144 height 28
click at [757, 311] on div at bounding box center [586, 278] width 765 height 489
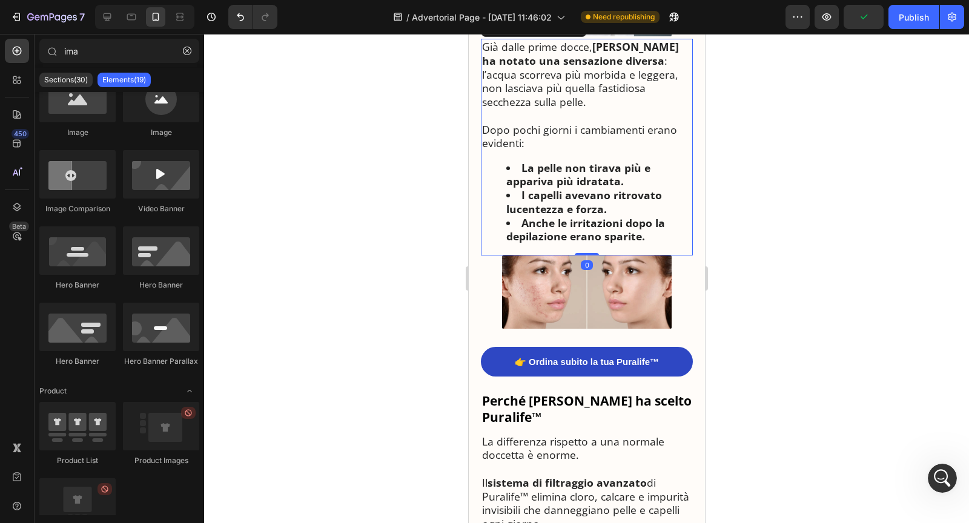
click at [653, 189] on li "La pelle non tirava più e appariva più idratata." at bounding box center [598, 175] width 185 height 28
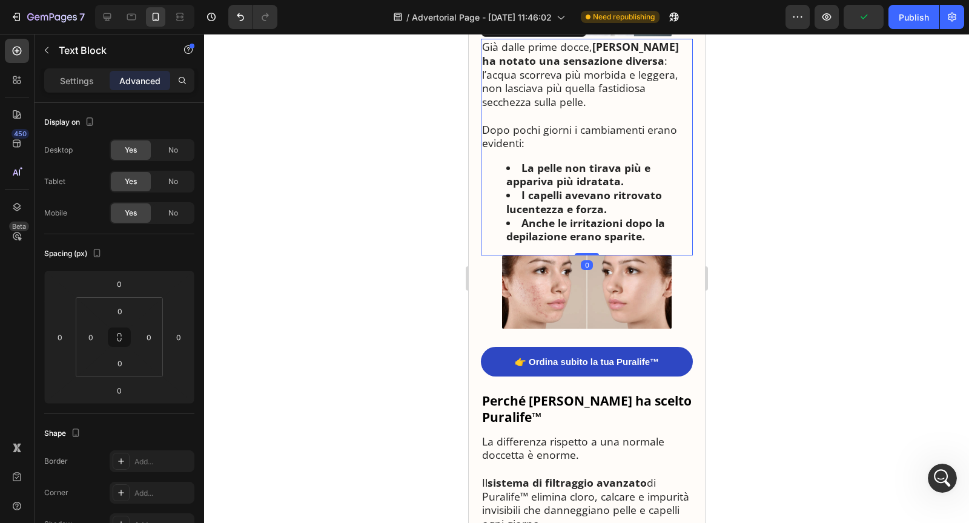
click at [560, 35] on div at bounding box center [561, 27] width 15 height 15
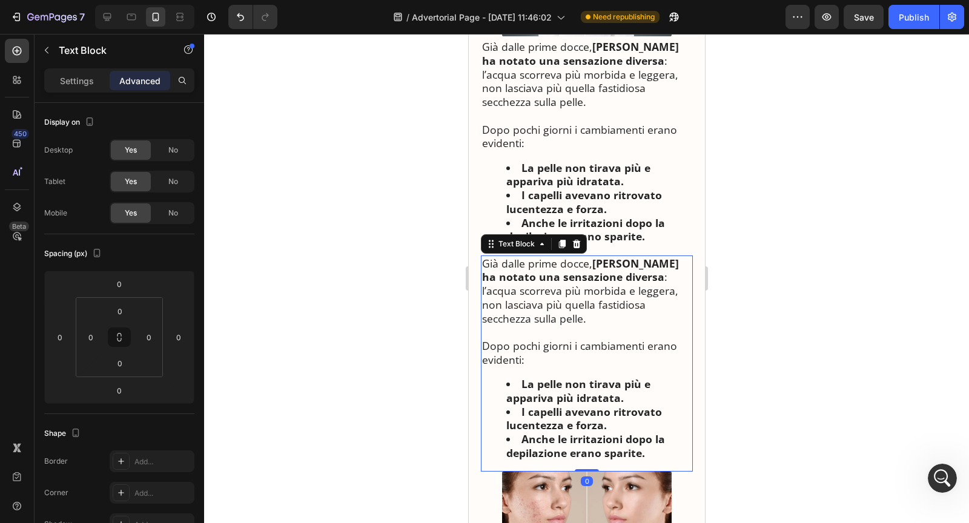
click at [483, 340] on p "Già dalle prime docce, Maria ha notato una sensazione diversa : l’acqua scorrev…" at bounding box center [587, 298] width 210 height 83
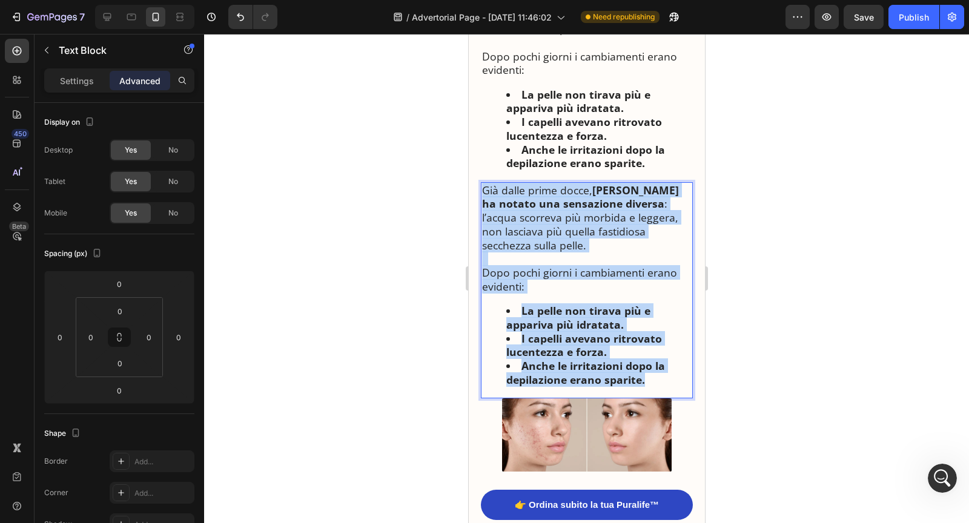
drag, startPoint x: 483, startPoint y: 388, endPoint x: 635, endPoint y: 523, distance: 203.4
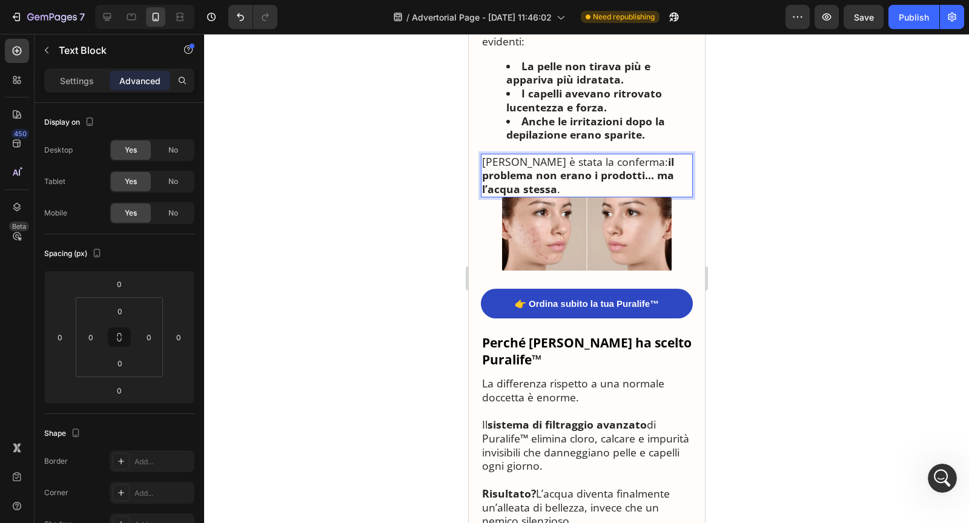
click at [731, 336] on div at bounding box center [586, 278] width 765 height 489
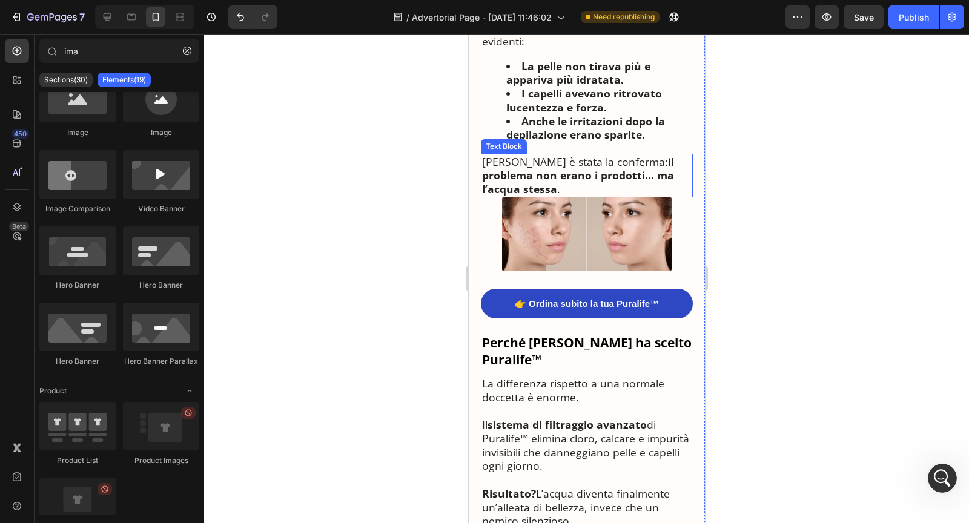
click at [632, 196] on p "Per Maria è stata la conferma: il problema non erano i prodotti… ma l’acqua ste…" at bounding box center [587, 175] width 210 height 41
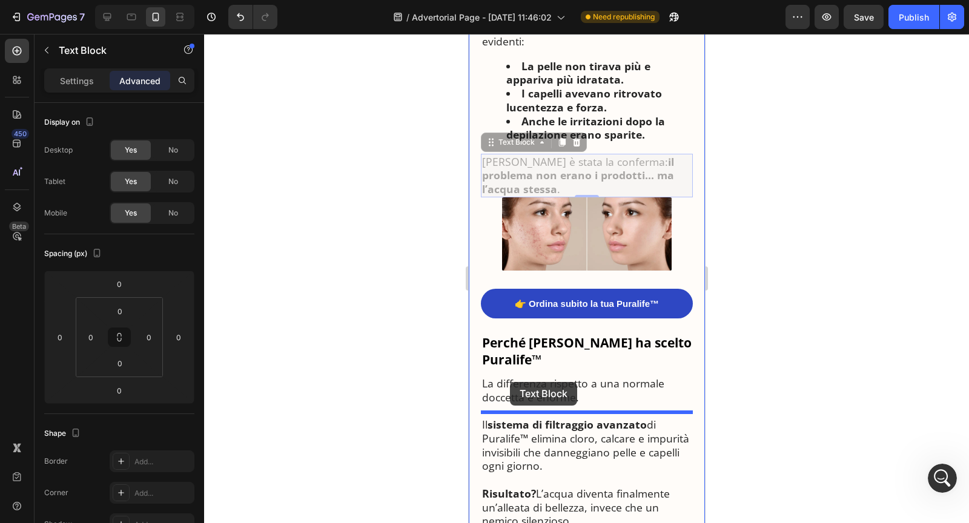
drag, startPoint x: 497, startPoint y: 267, endPoint x: 510, endPoint y: 382, distance: 115.9
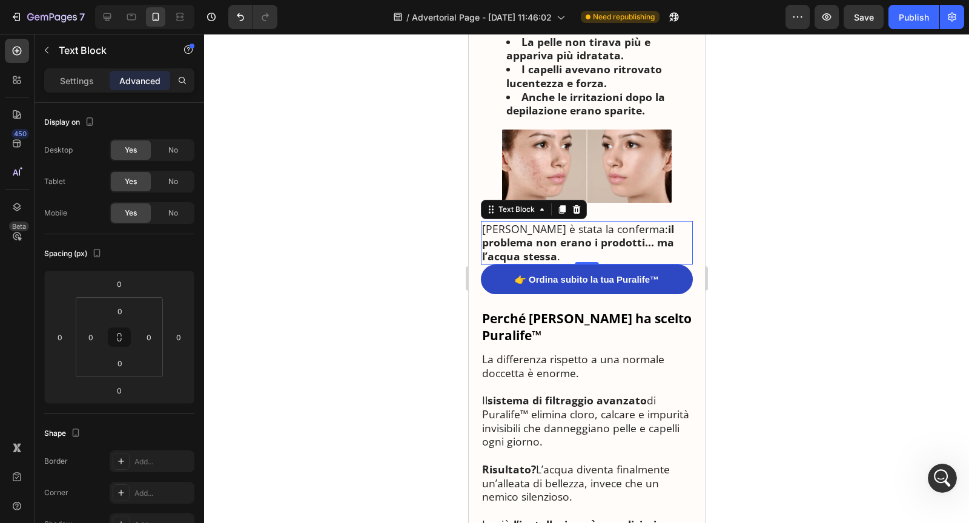
scroll to position [2551, 0]
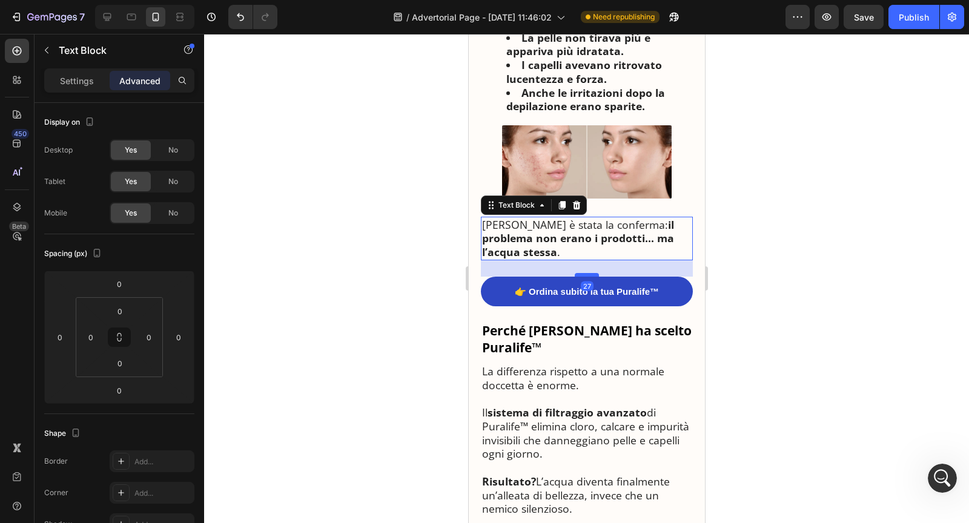
drag, startPoint x: 579, startPoint y: 381, endPoint x: 579, endPoint y: 397, distance: 16.4
click at [579, 277] on div at bounding box center [586, 275] width 24 height 4
type input "27"
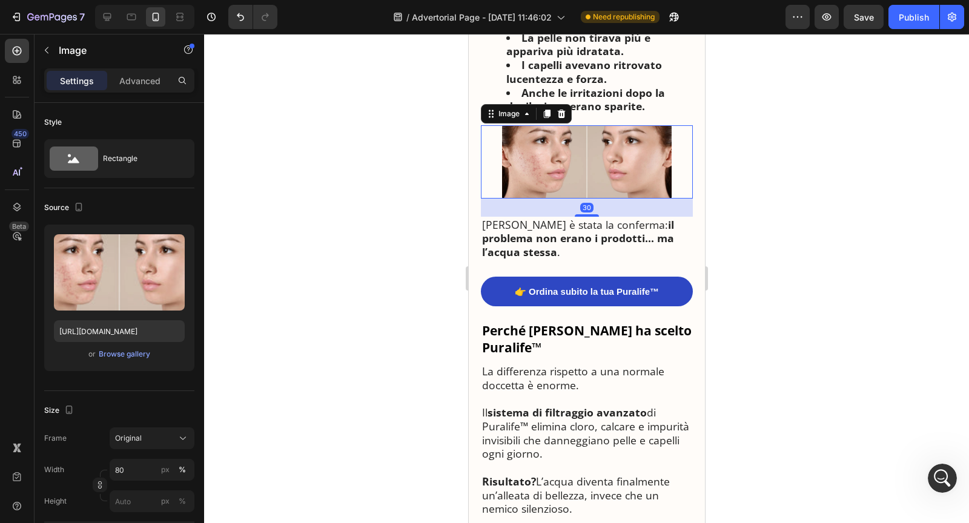
click at [628, 199] on img at bounding box center [587, 161] width 170 height 73
click at [591, 217] on div "30" at bounding box center [586, 208] width 212 height 18
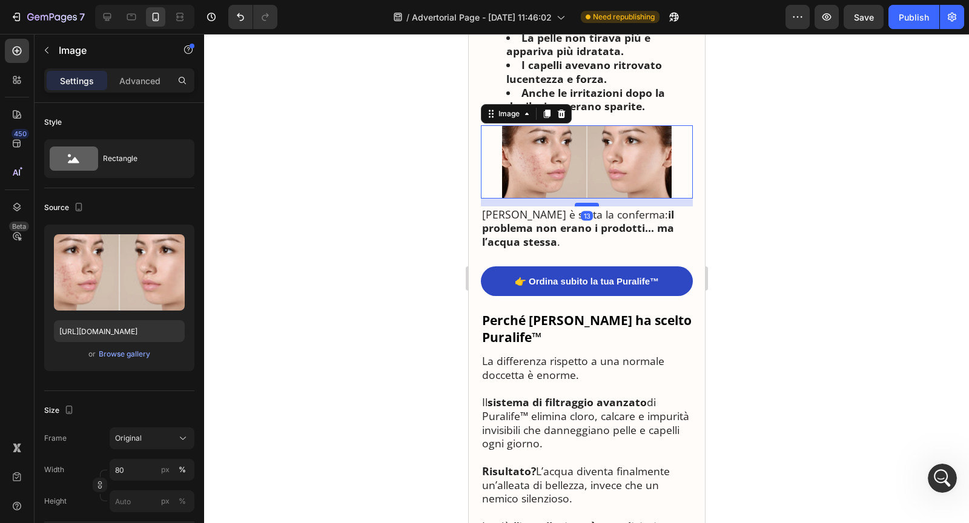
drag, startPoint x: 587, startPoint y: 339, endPoint x: 585, endPoint y: 329, distance: 10.0
click at [585, 207] on div at bounding box center [586, 205] width 24 height 4
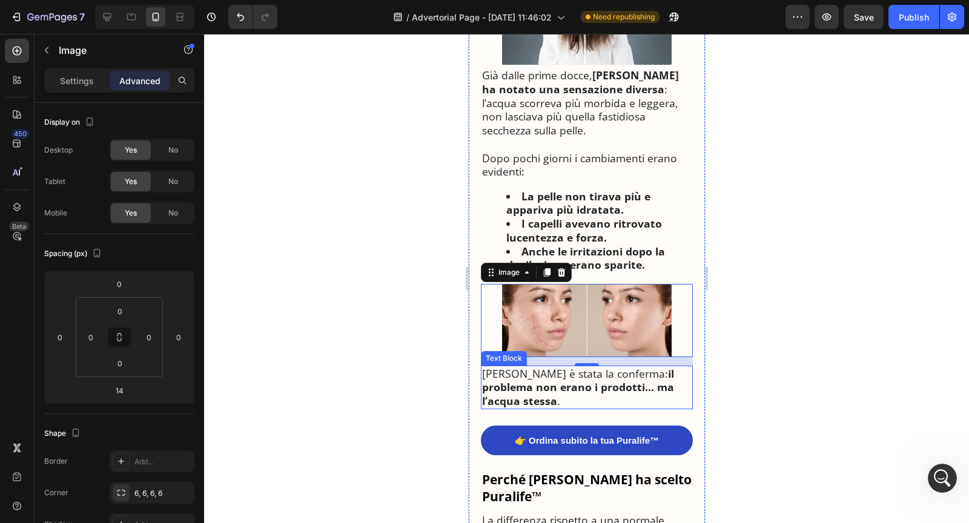
scroll to position [2365, 0]
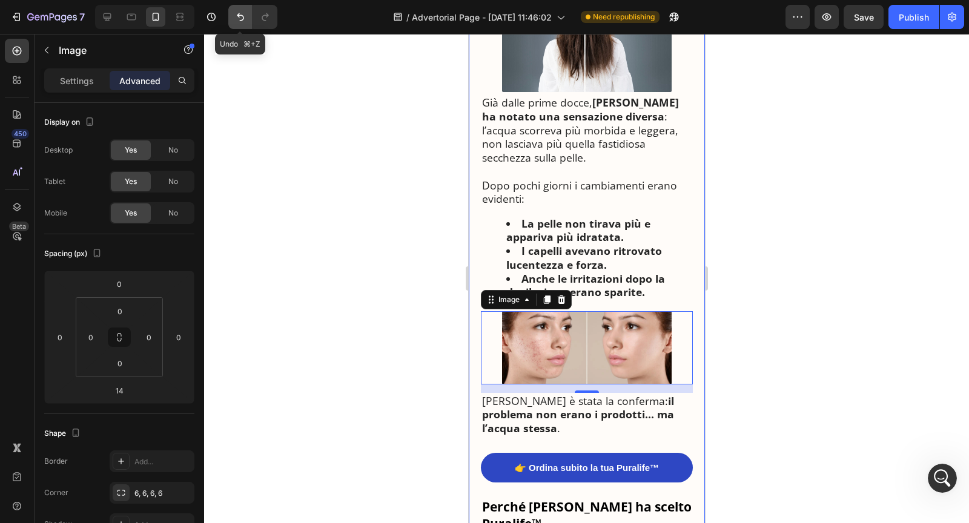
click at [242, 22] on icon "Undo/Redo" at bounding box center [240, 17] width 12 height 12
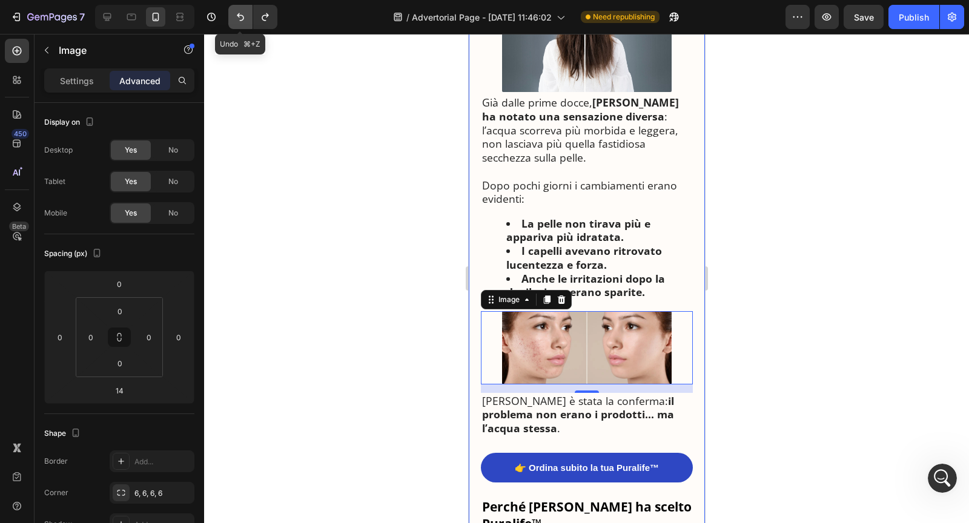
click at [242, 22] on icon "Undo/Redo" at bounding box center [240, 17] width 12 height 12
type input "30"
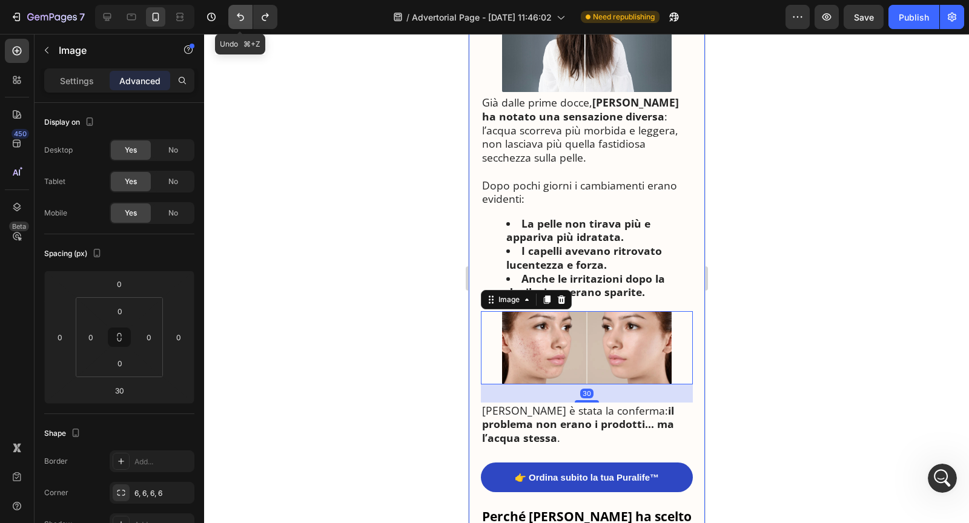
click at [242, 22] on icon "Undo/Redo" at bounding box center [240, 17] width 12 height 12
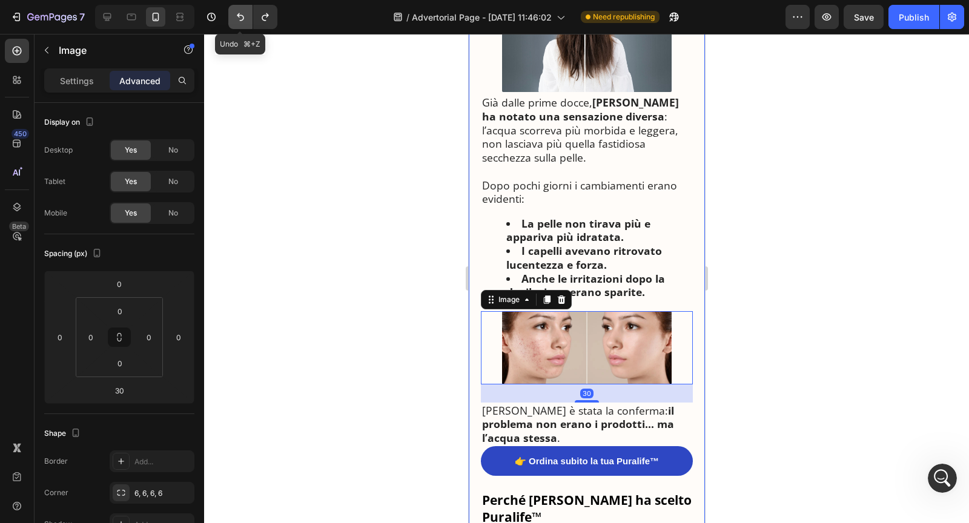
click at [242, 22] on icon "Undo/Redo" at bounding box center [240, 17] width 12 height 12
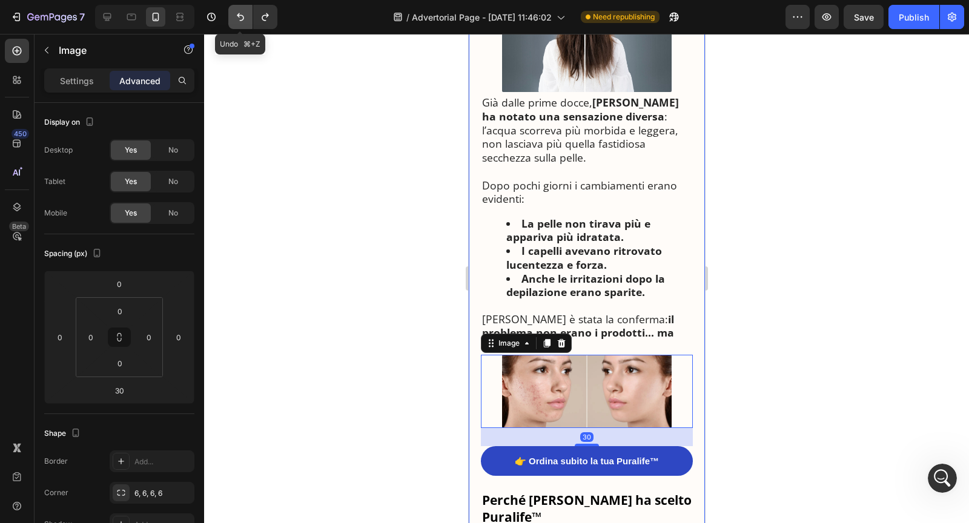
click at [242, 22] on icon "Undo/Redo" at bounding box center [240, 17] width 12 height 12
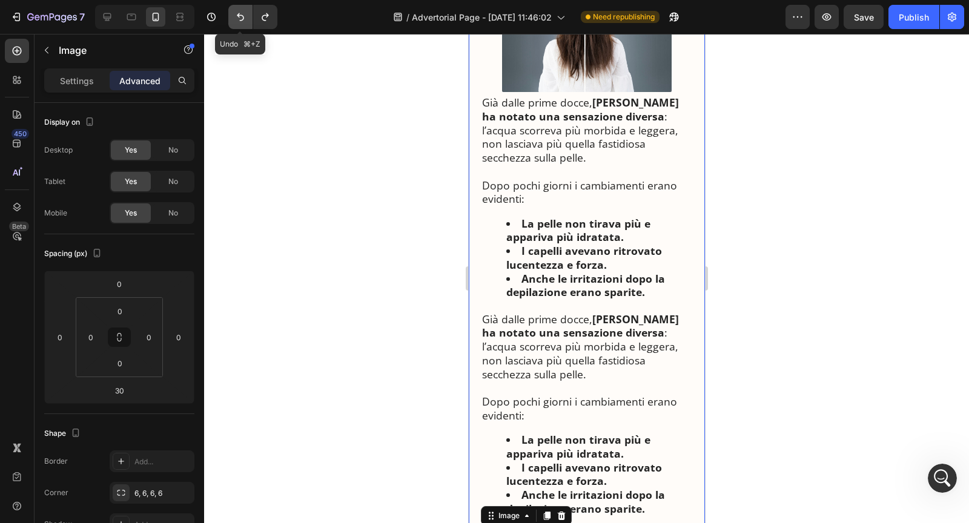
click at [242, 22] on icon "Undo/Redo" at bounding box center [240, 17] width 12 height 12
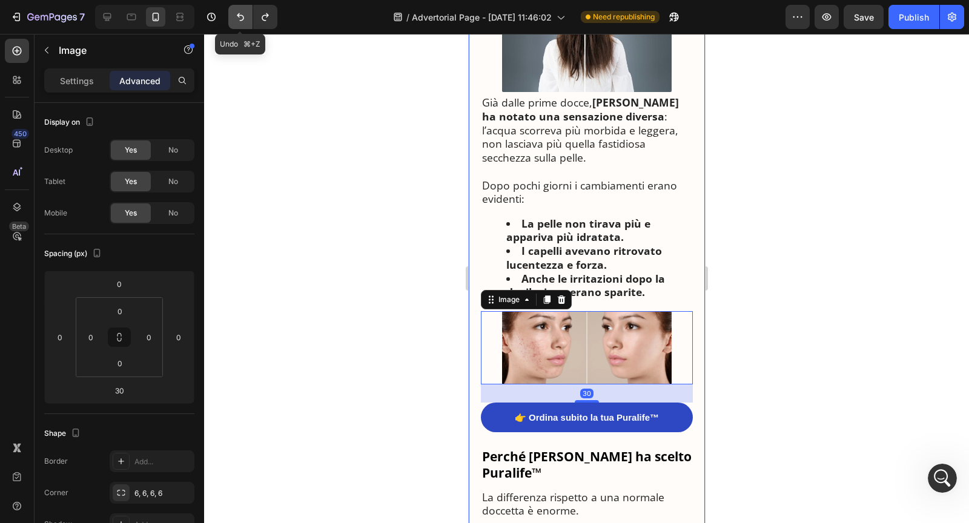
click at [242, 22] on icon "Undo/Redo" at bounding box center [240, 17] width 12 height 12
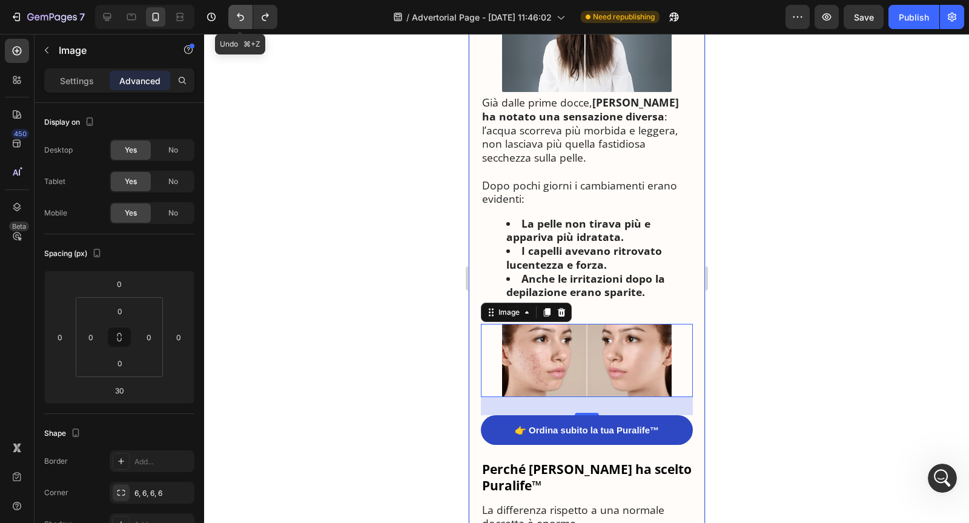
click at [242, 22] on icon "Undo/Redo" at bounding box center [240, 17] width 12 height 12
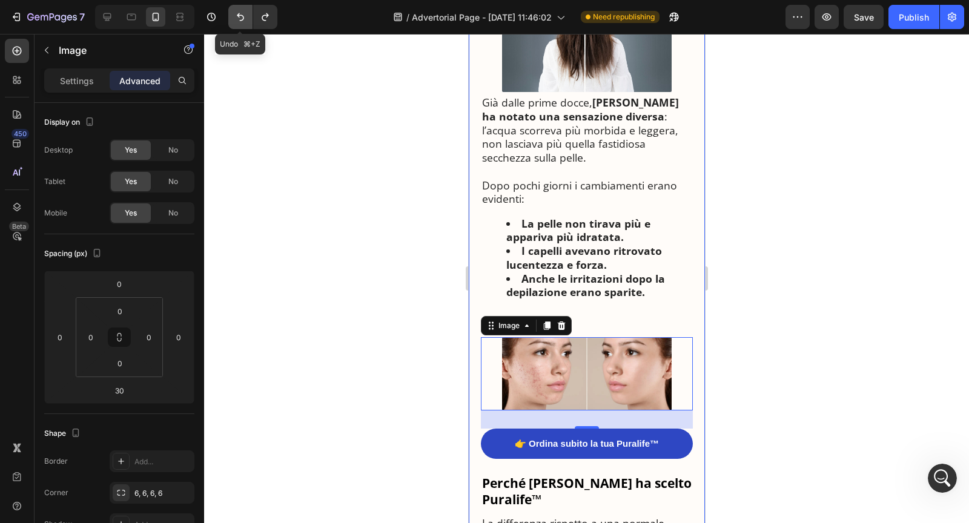
click at [242, 22] on icon "Undo/Redo" at bounding box center [240, 17] width 12 height 12
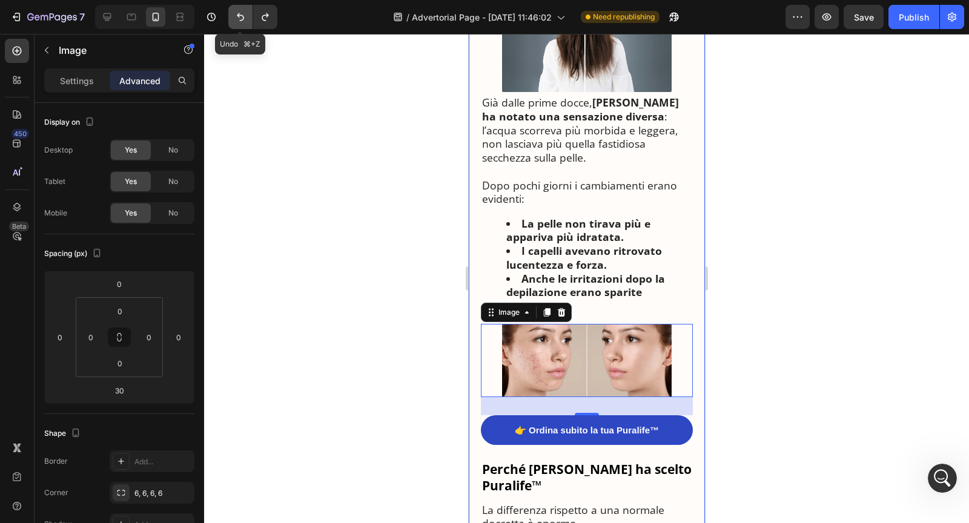
click at [242, 22] on icon "Undo/Redo" at bounding box center [240, 17] width 12 height 12
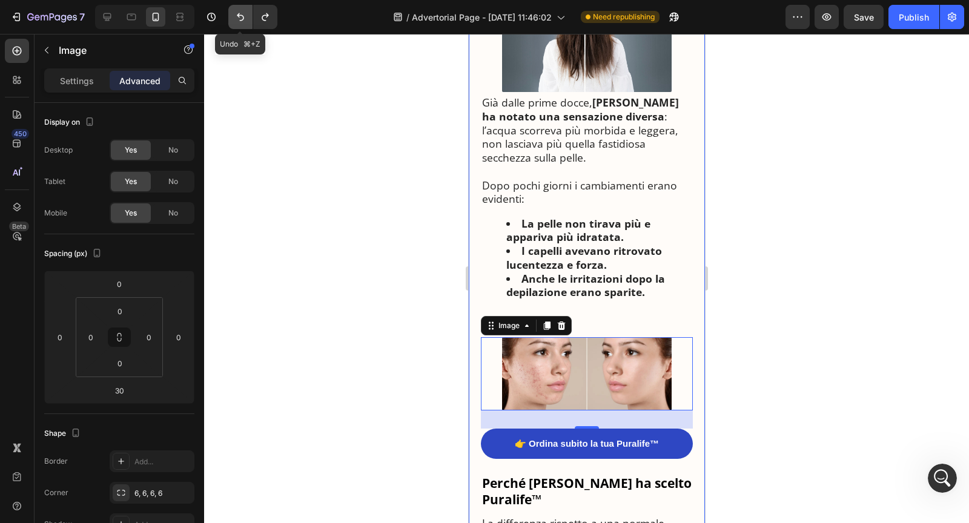
click at [242, 22] on icon "Undo/Redo" at bounding box center [240, 17] width 12 height 12
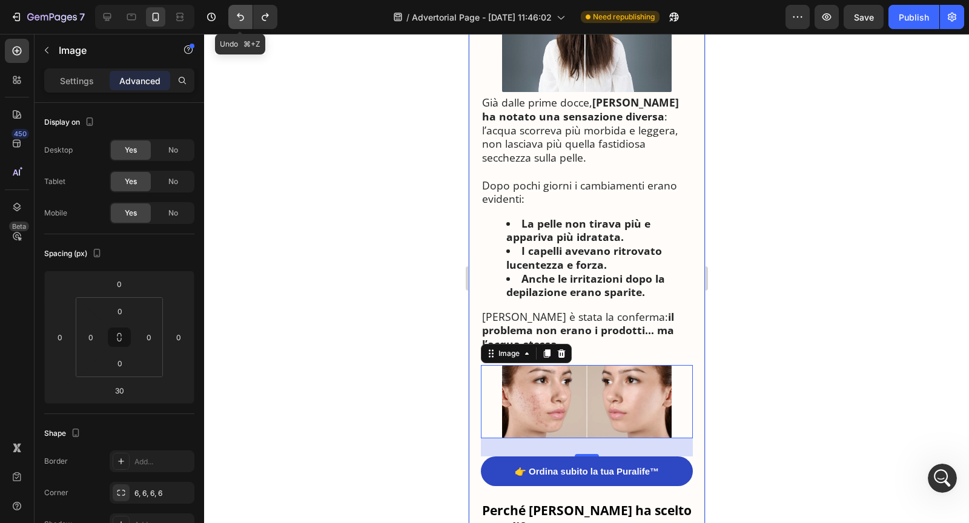
click at [242, 22] on icon "Undo/Redo" at bounding box center [240, 17] width 12 height 12
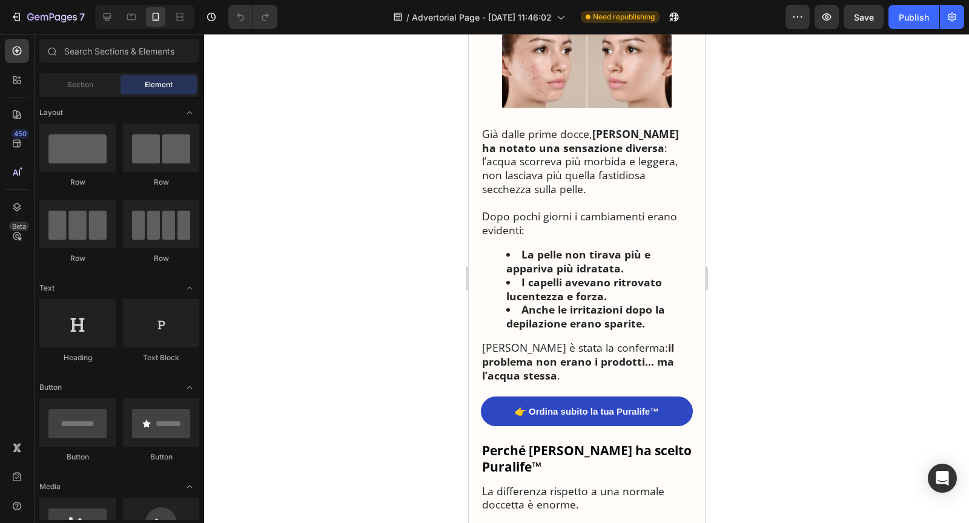
scroll to position [2409, 0]
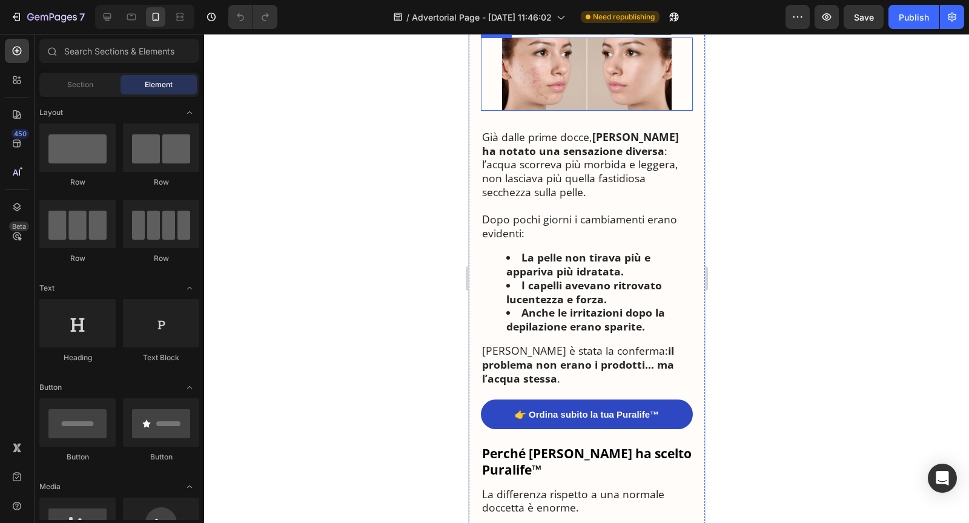
click at [580, 111] on img at bounding box center [587, 74] width 170 height 73
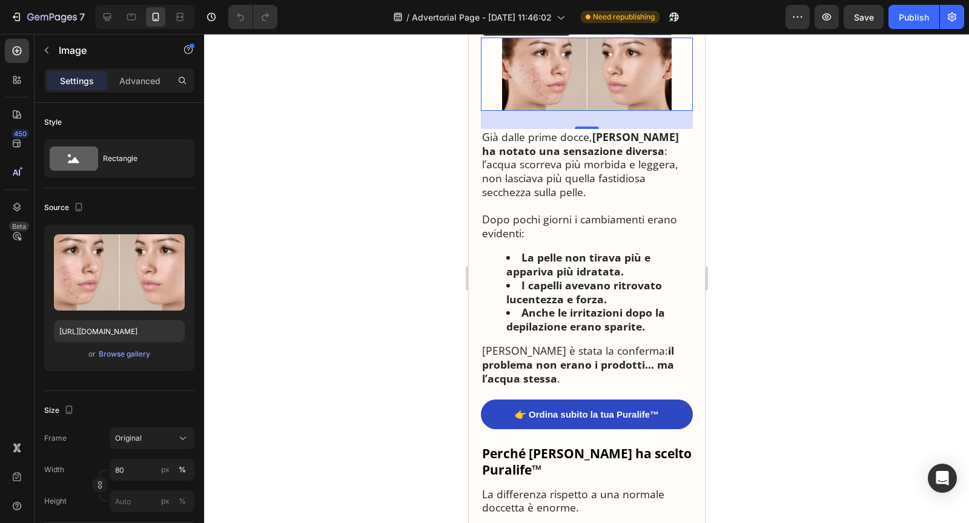
click at [563, 30] on icon at bounding box center [561, 26] width 8 height 8
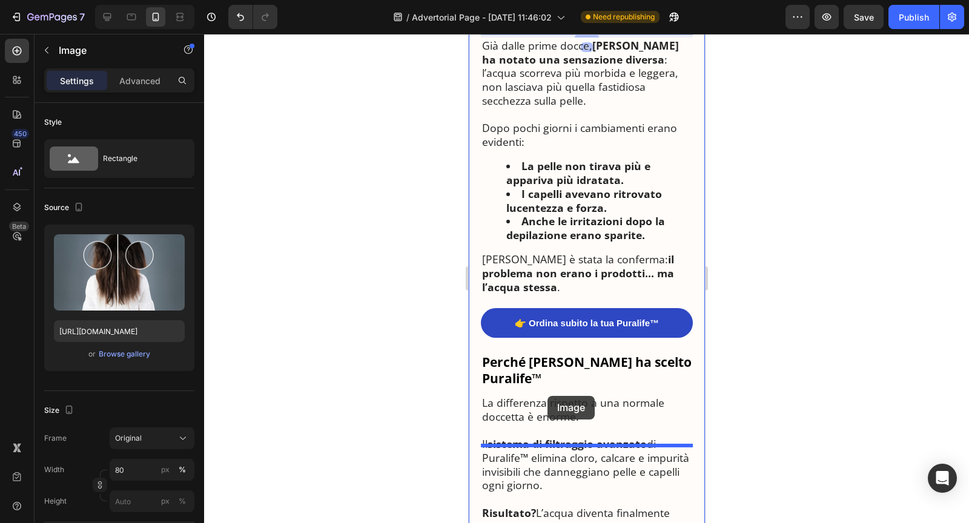
drag, startPoint x: 489, startPoint y: 84, endPoint x: 548, endPoint y: 396, distance: 317.9
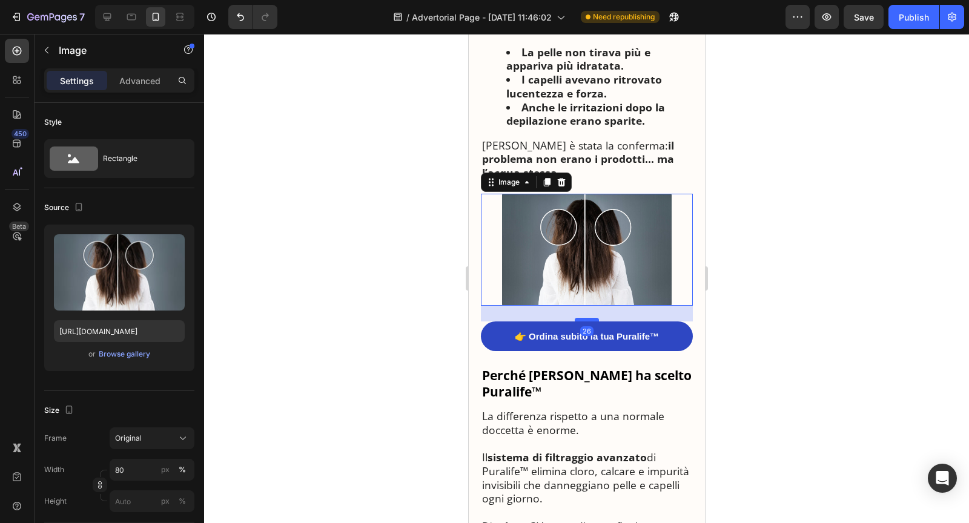
drag, startPoint x: 583, startPoint y: 445, endPoint x: 583, endPoint y: 458, distance: 13.3
click at [583, 322] on div at bounding box center [586, 320] width 24 height 4
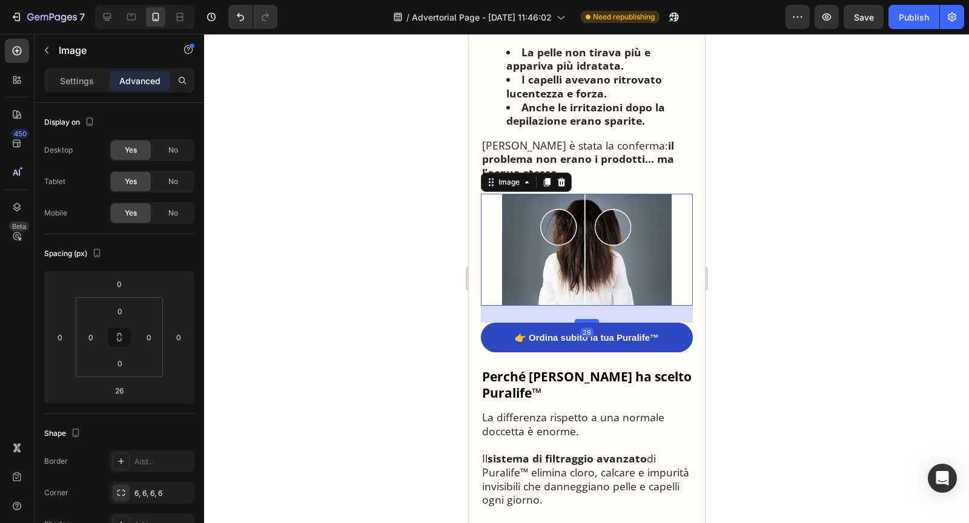
click at [583, 323] on div at bounding box center [586, 321] width 24 height 4
type input "28"
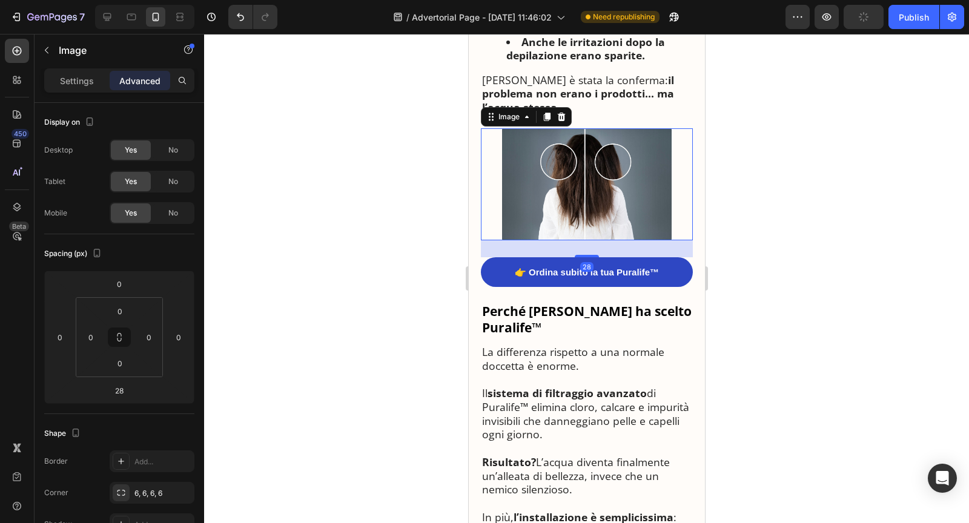
scroll to position [2478, 0]
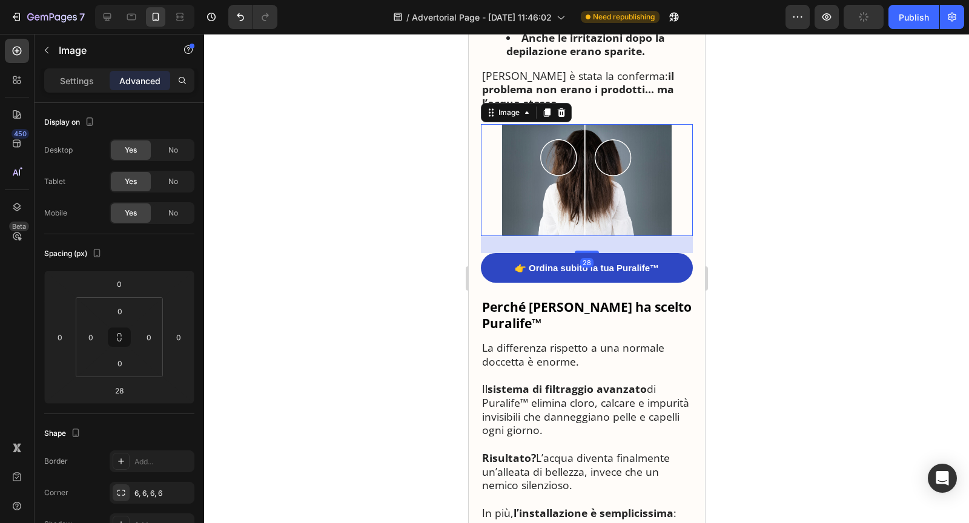
click at [577, 236] on img at bounding box center [587, 180] width 170 height 112
click at [564, 236] on img at bounding box center [587, 180] width 170 height 112
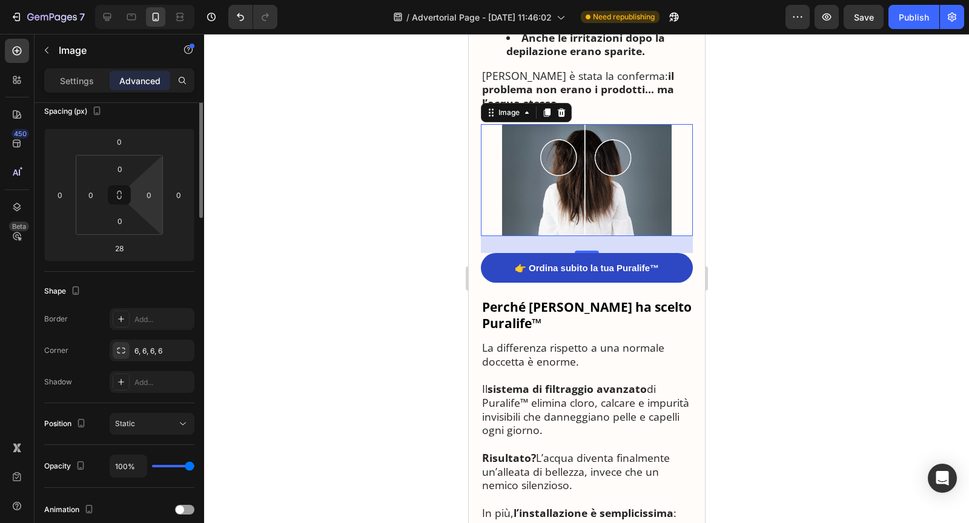
scroll to position [0, 0]
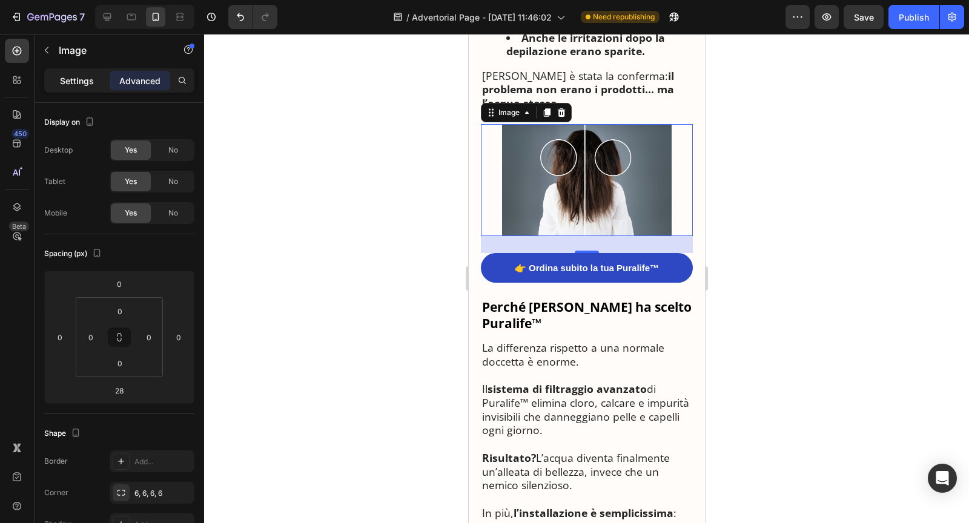
click at [75, 82] on p "Settings" at bounding box center [77, 81] width 34 height 13
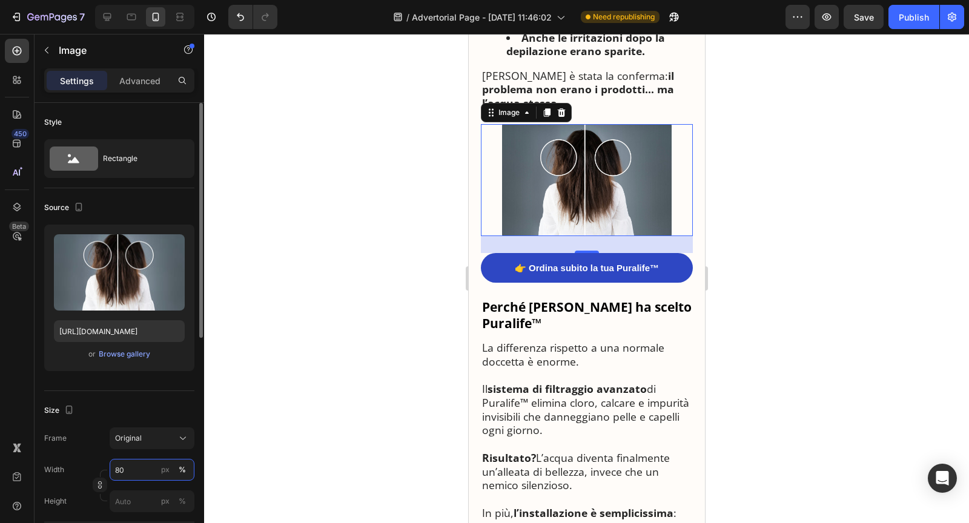
click at [121, 470] on input "80" at bounding box center [152, 470] width 85 height 22
type input "90"
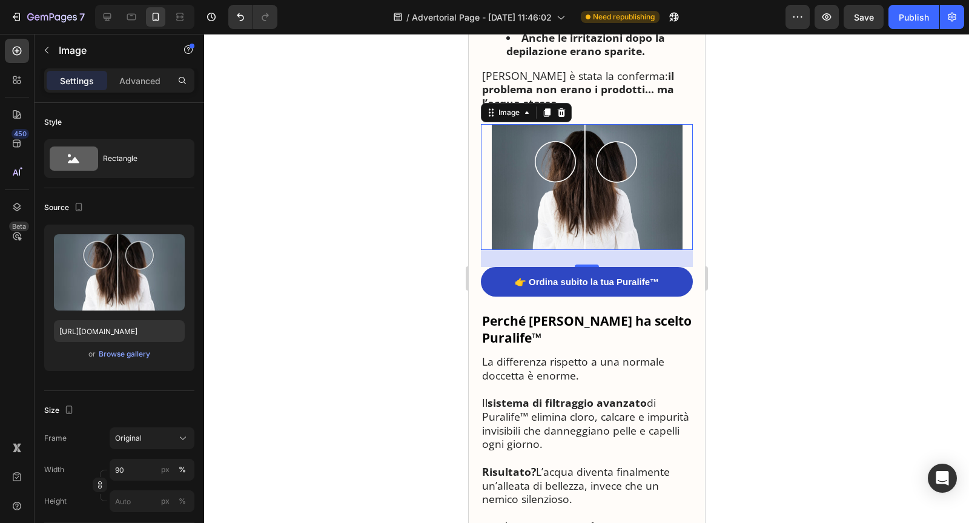
click at [612, 110] on p "Per Maria è stata la conferma: il problema non erano i prodotti… ma l’acqua ste…" at bounding box center [587, 89] width 210 height 41
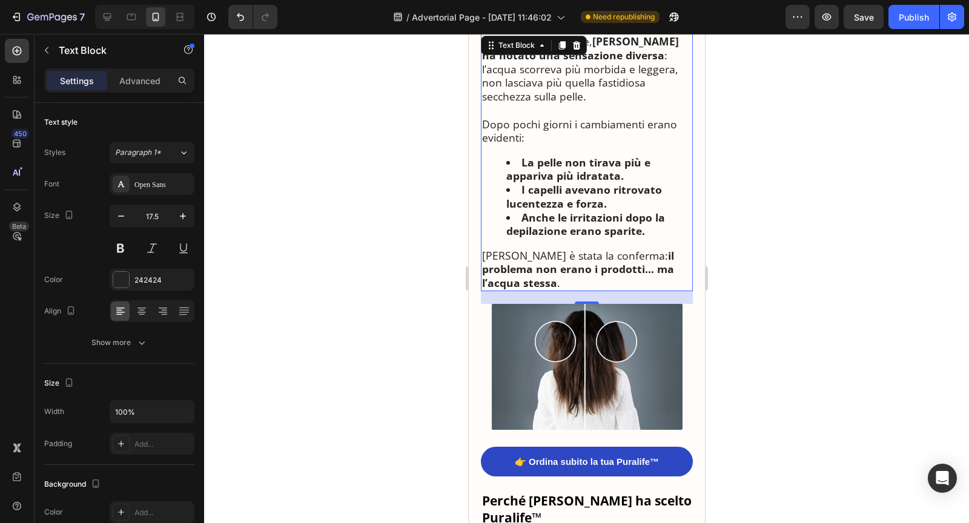
scroll to position [2290, 0]
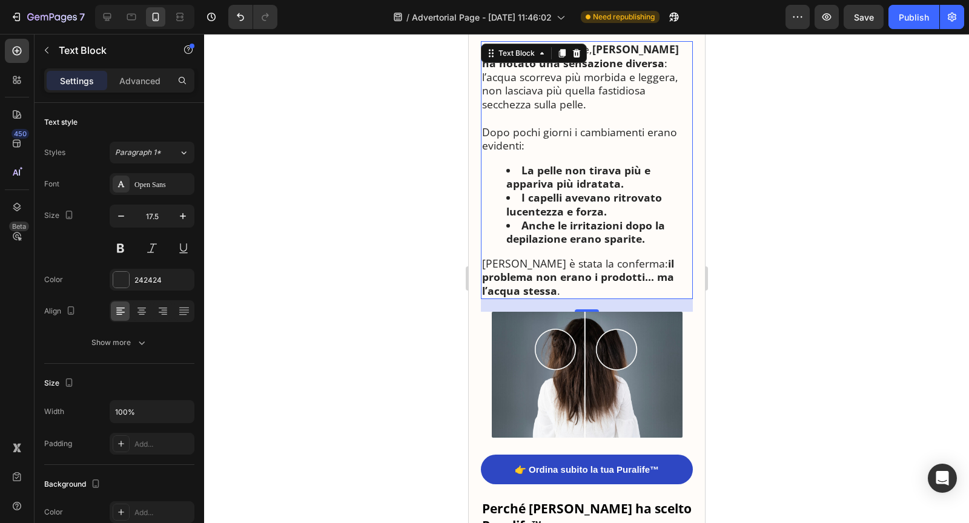
click at [723, 295] on div at bounding box center [586, 278] width 765 height 489
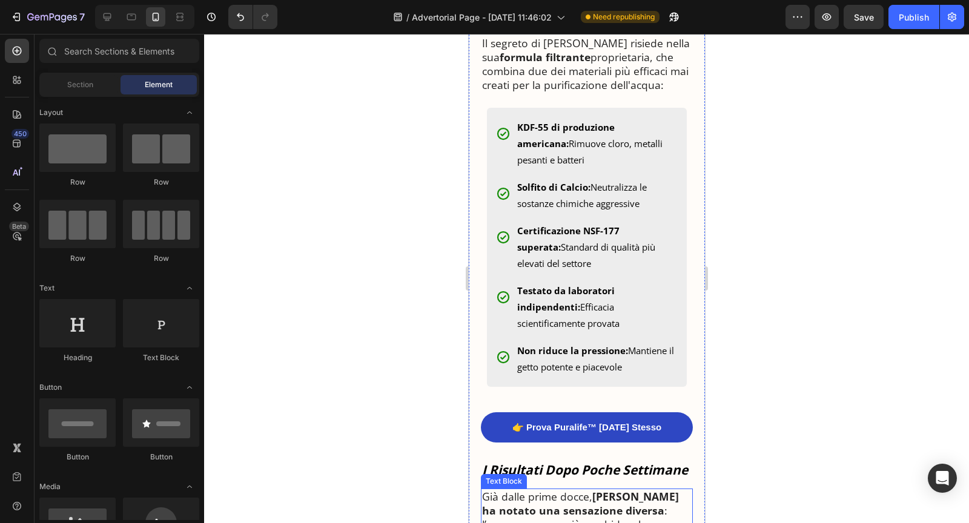
scroll to position [1732, 0]
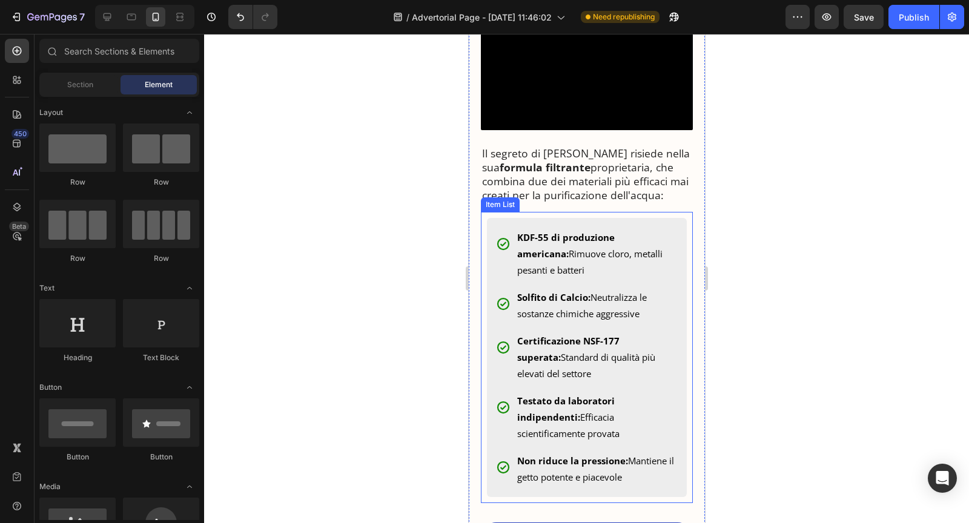
click at [590, 396] on div "KDF-55 di produzione americana: Rimuove cloro, metalli pesanti e batteri Solfit…" at bounding box center [586, 357] width 200 height 279
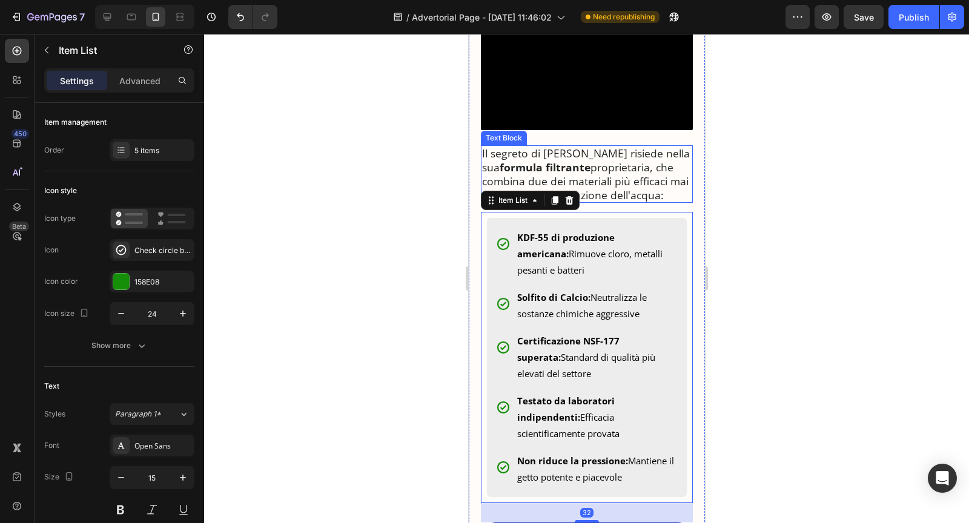
click at [588, 202] on p "Il segreto di [PERSON_NAME] risiede nella sua formula filtrante proprietaria, c…" at bounding box center [587, 174] width 210 height 55
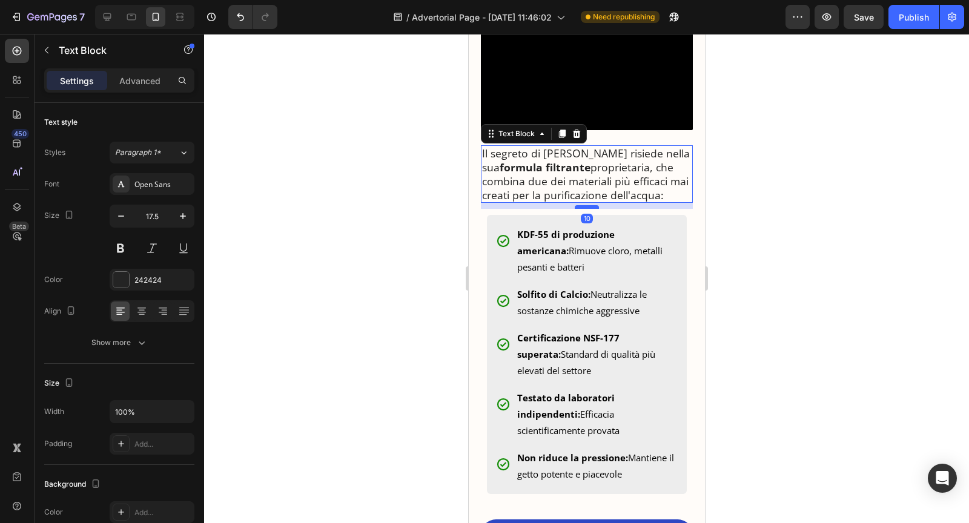
click at [587, 209] on div at bounding box center [586, 207] width 24 height 4
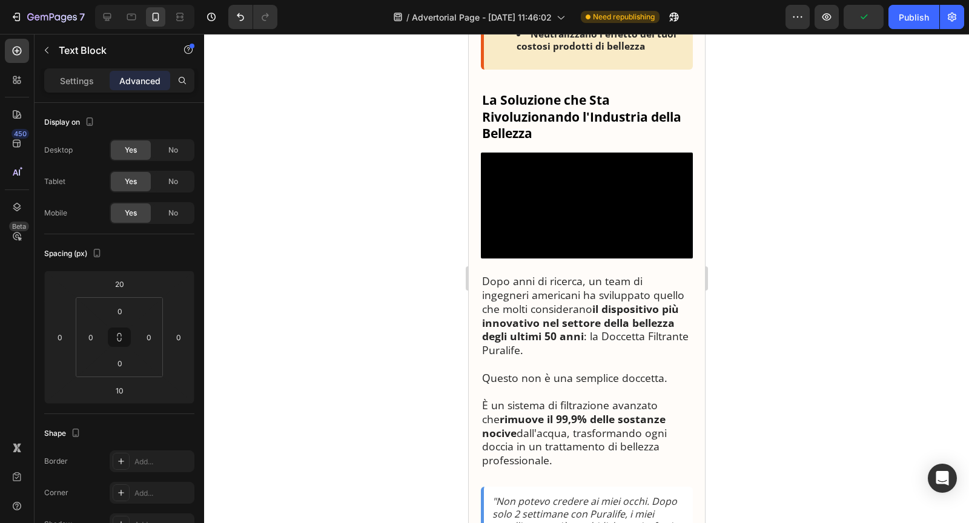
scroll to position [994, 0]
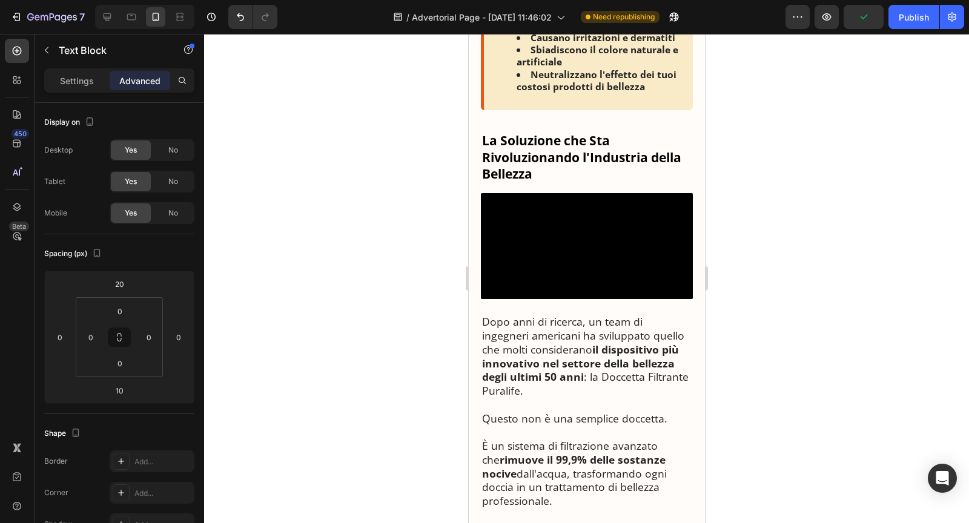
click at [600, 299] on video at bounding box center [586, 246] width 212 height 106
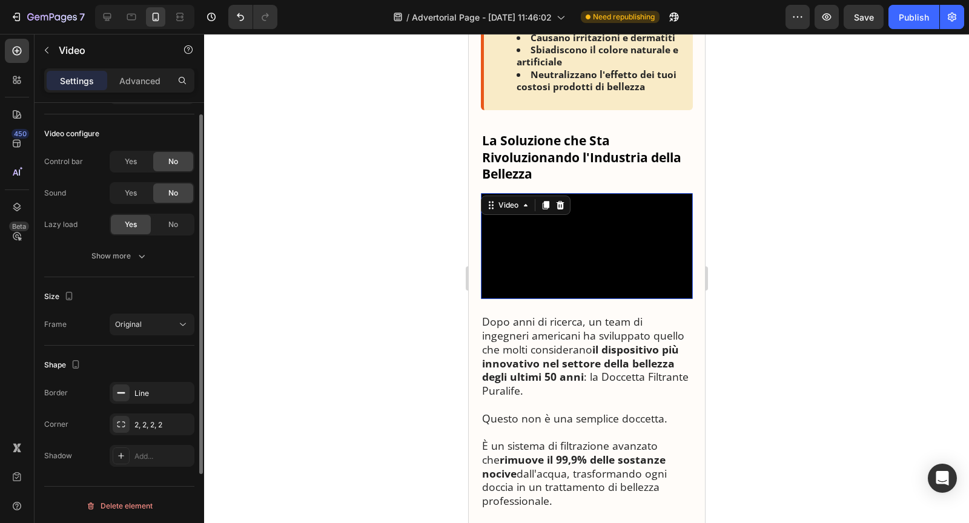
scroll to position [0, 0]
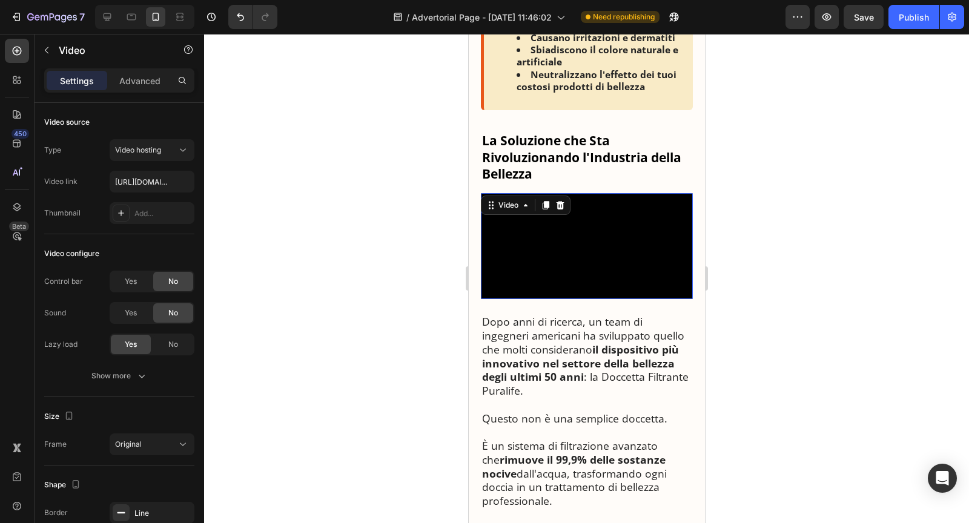
click at [131, 92] on div "Settings Advanced" at bounding box center [120, 85] width 170 height 35
click at [131, 88] on div "Advanced" at bounding box center [140, 80] width 61 height 19
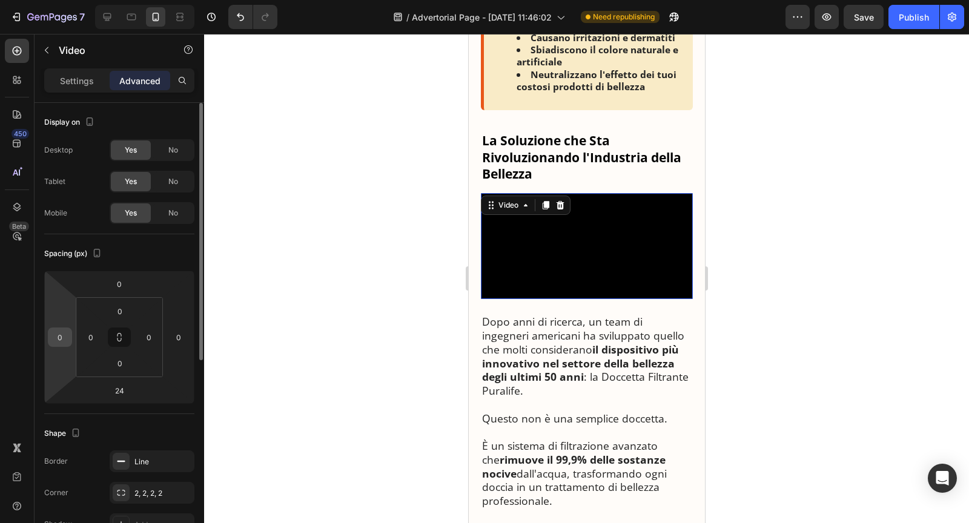
click at [65, 335] on input "0" at bounding box center [60, 337] width 18 height 18
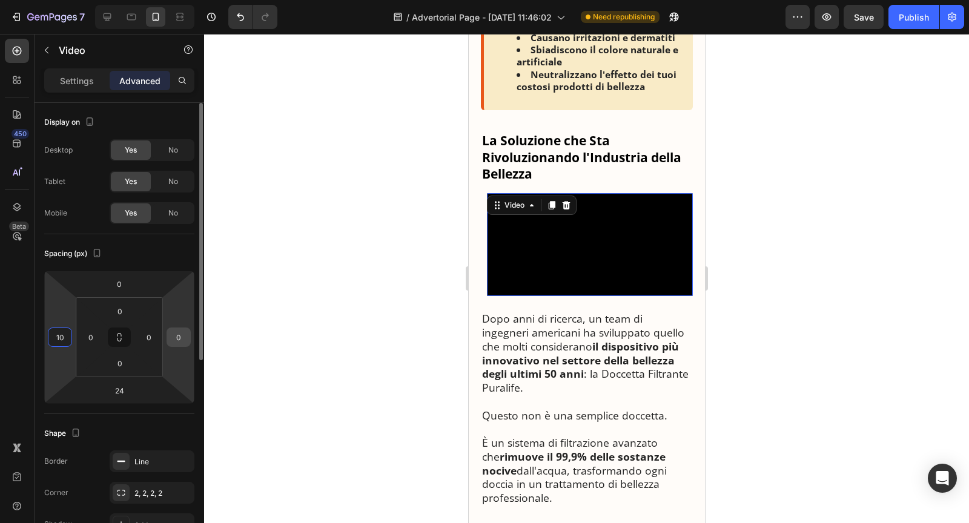
type input "10"
click at [171, 337] on input "0" at bounding box center [179, 337] width 18 height 18
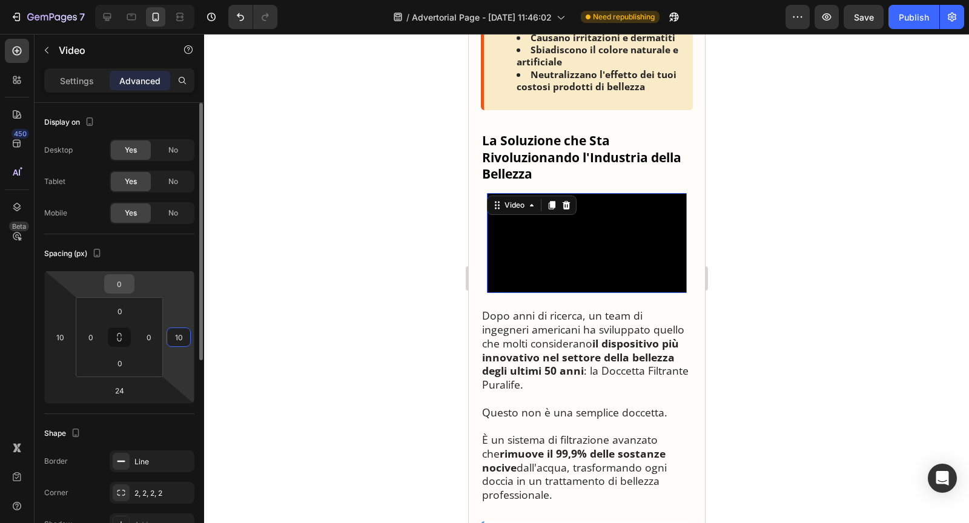
type input "10"
click at [122, 283] on input "0" at bounding box center [119, 284] width 24 height 18
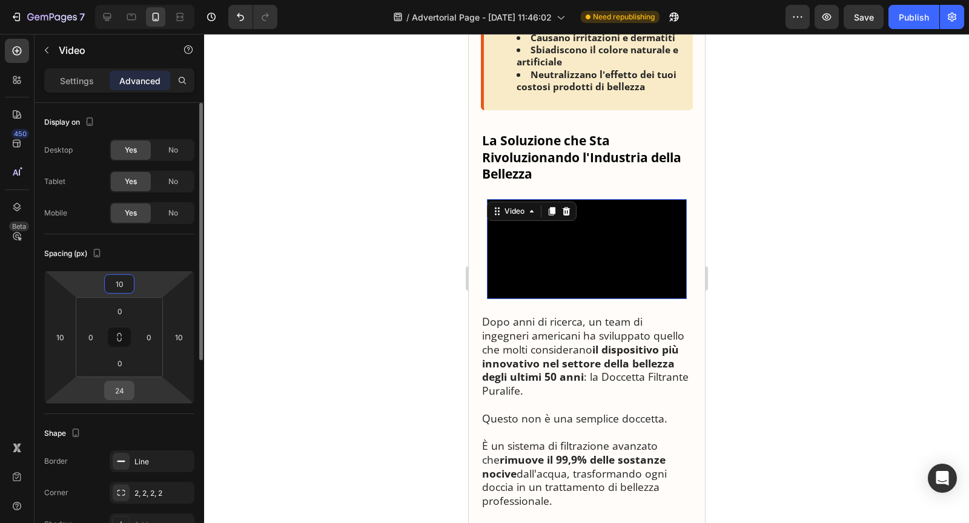
type input "10"
click at [118, 388] on input "24" at bounding box center [119, 391] width 24 height 18
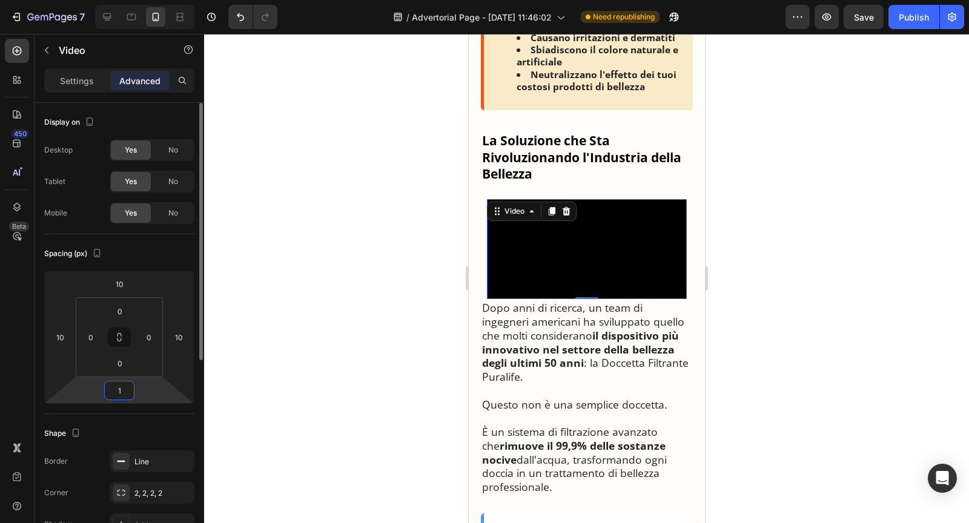
type input "15"
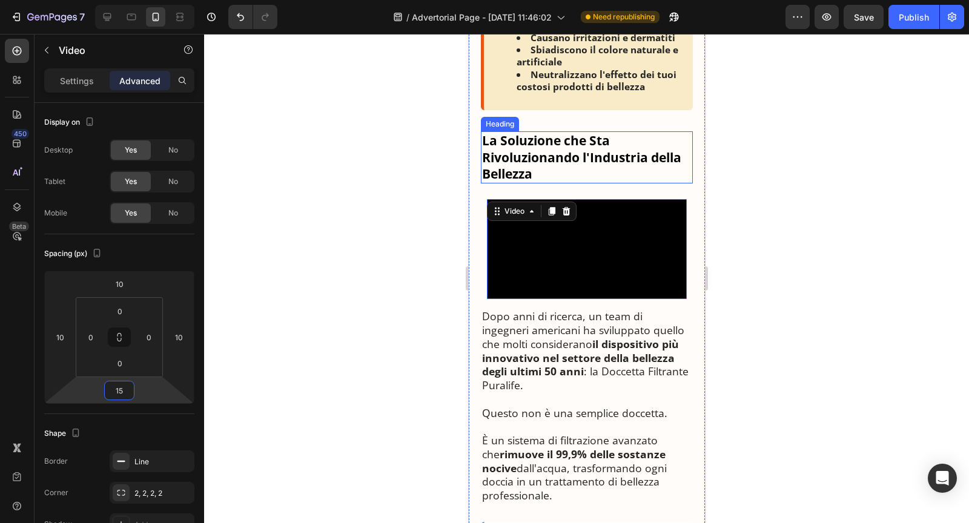
click at [603, 154] on h3 "La Soluzione che Sta Rivoluzionando l'Industria della Bellezza" at bounding box center [586, 157] width 212 height 52
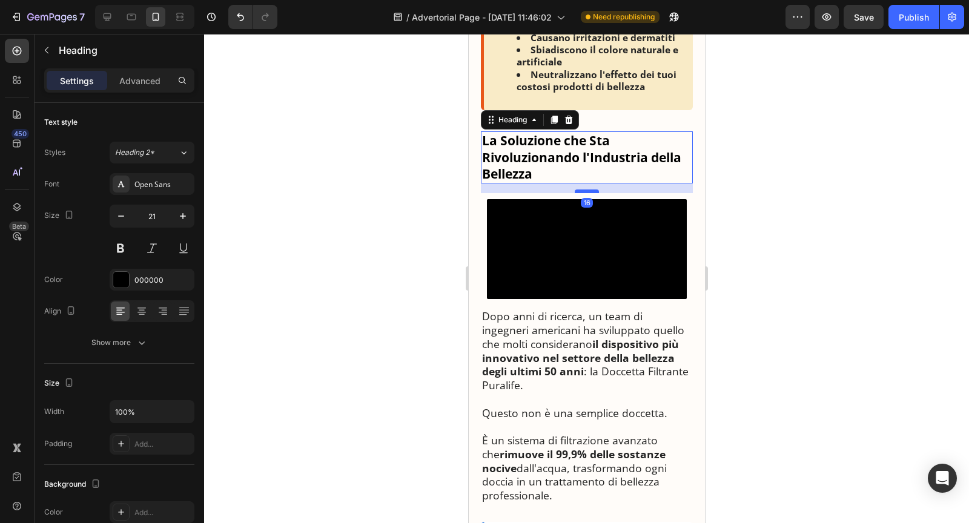
click at [582, 190] on div at bounding box center [586, 192] width 24 height 4
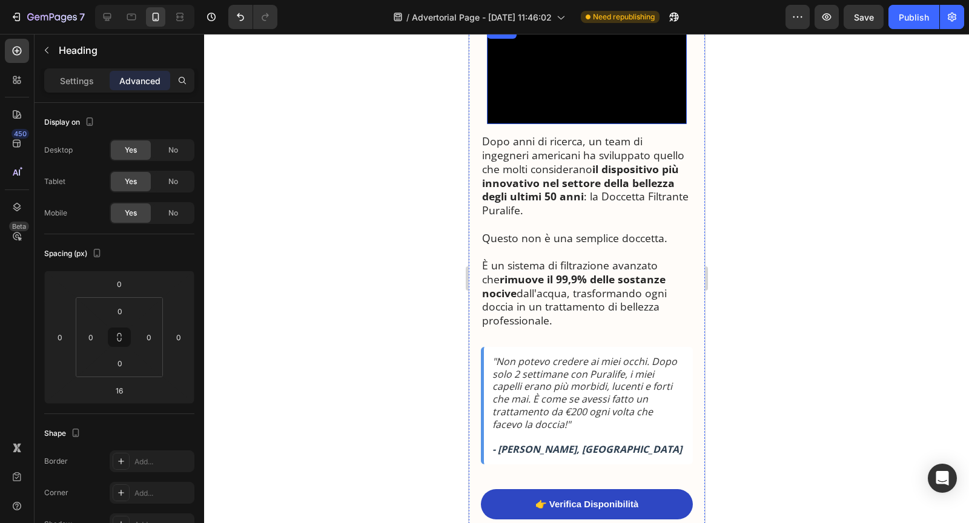
scroll to position [1170, 0]
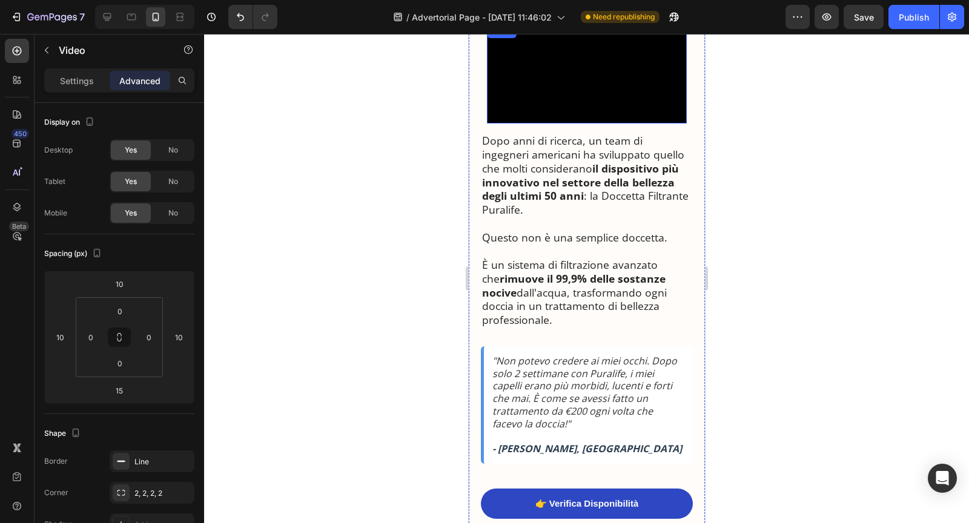
click at [581, 124] on video at bounding box center [586, 74] width 200 height 100
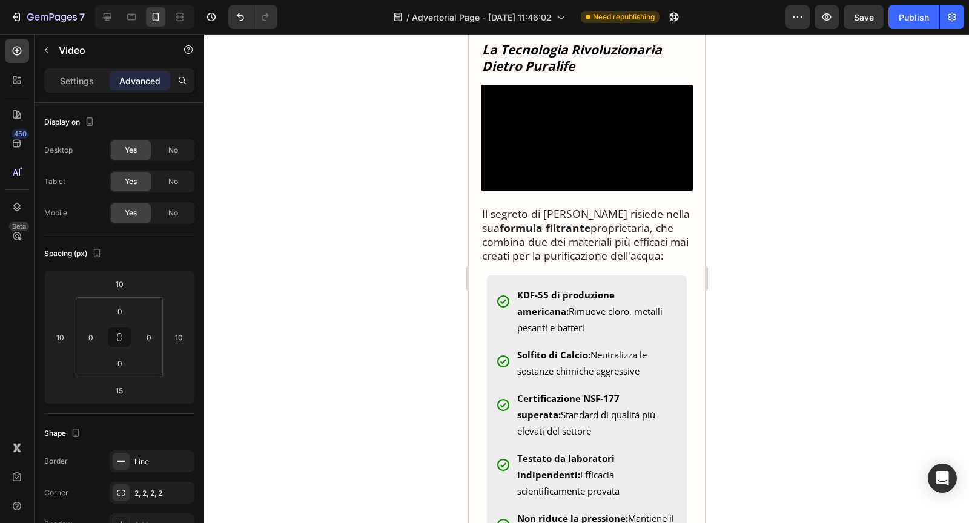
scroll to position [1755, 0]
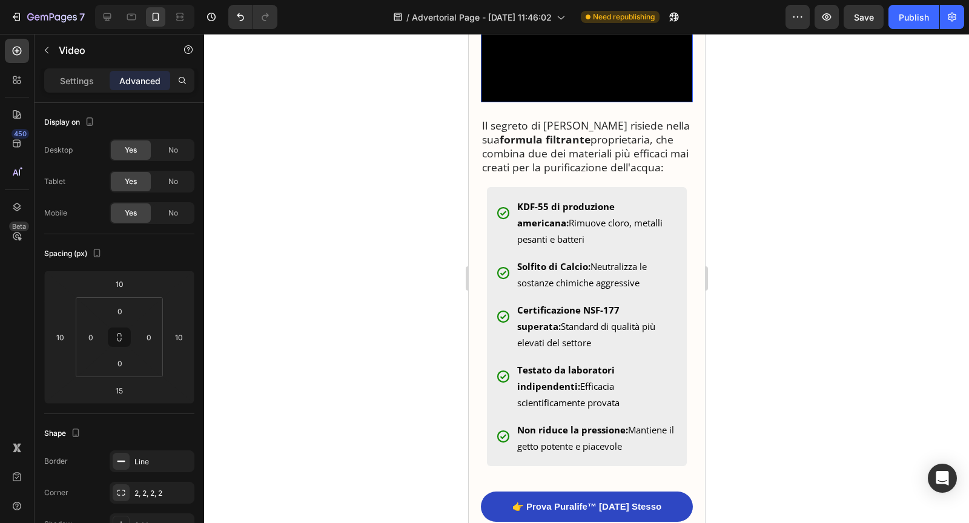
click at [581, 102] on video at bounding box center [586, 49] width 212 height 106
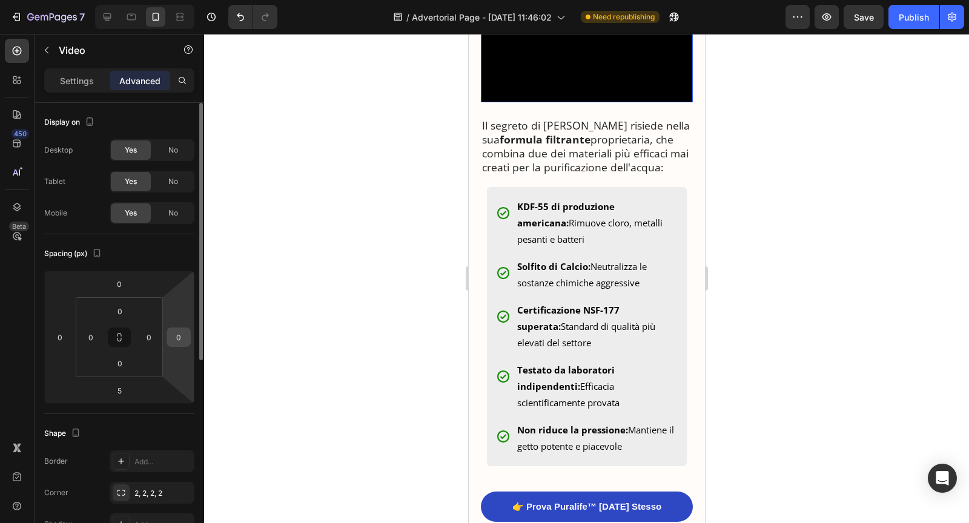
click at [180, 336] on input "0" at bounding box center [179, 337] width 18 height 18
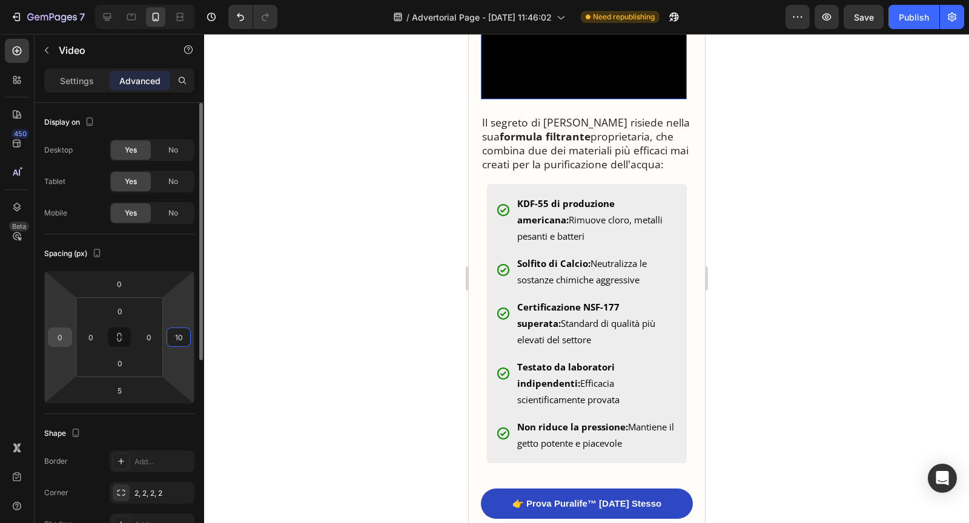
type input "10"
click at [66, 332] on input "0" at bounding box center [60, 337] width 18 height 18
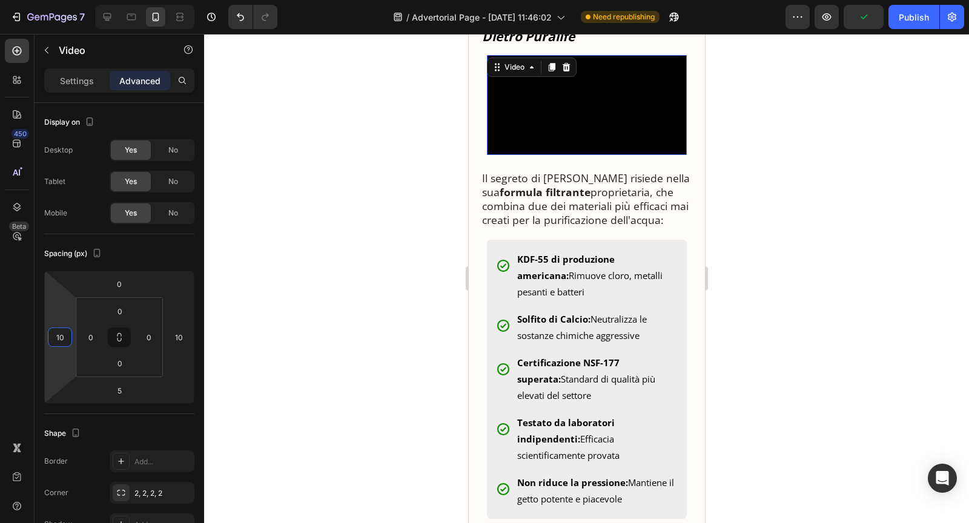
scroll to position [1626, 0]
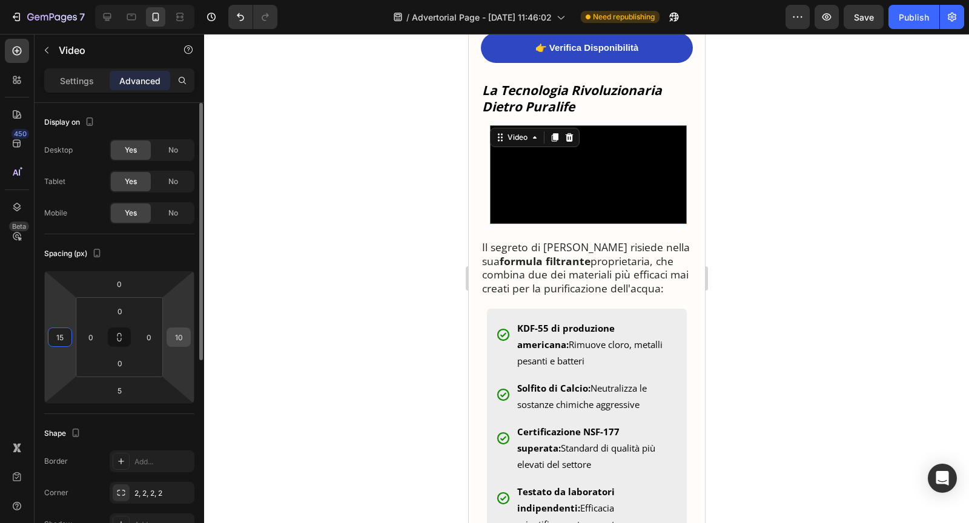
type input "15"
click at [183, 331] on input "10" at bounding box center [179, 337] width 18 height 18
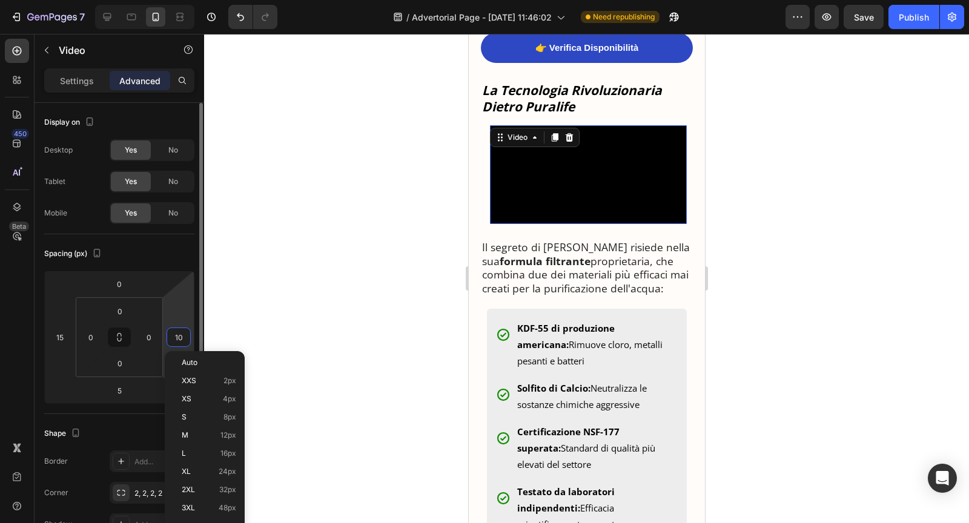
type input "5"
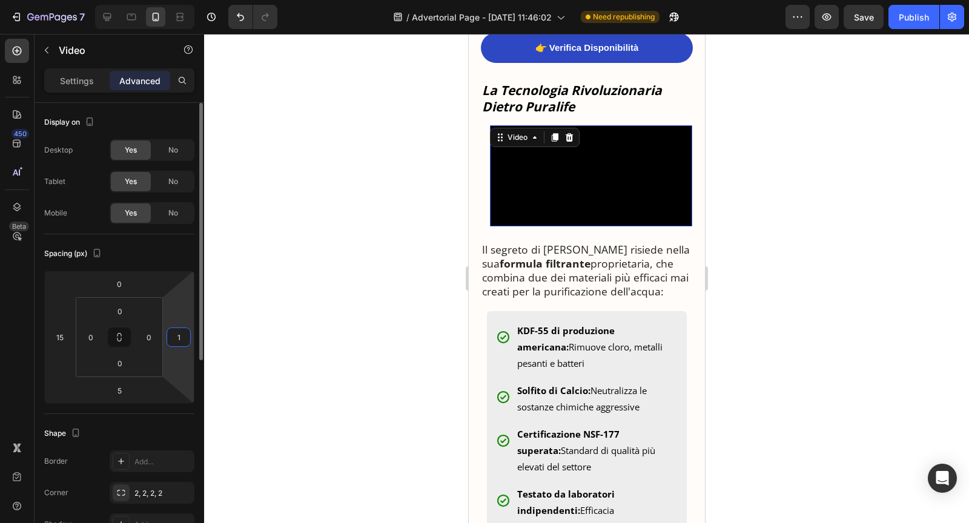
type input "15"
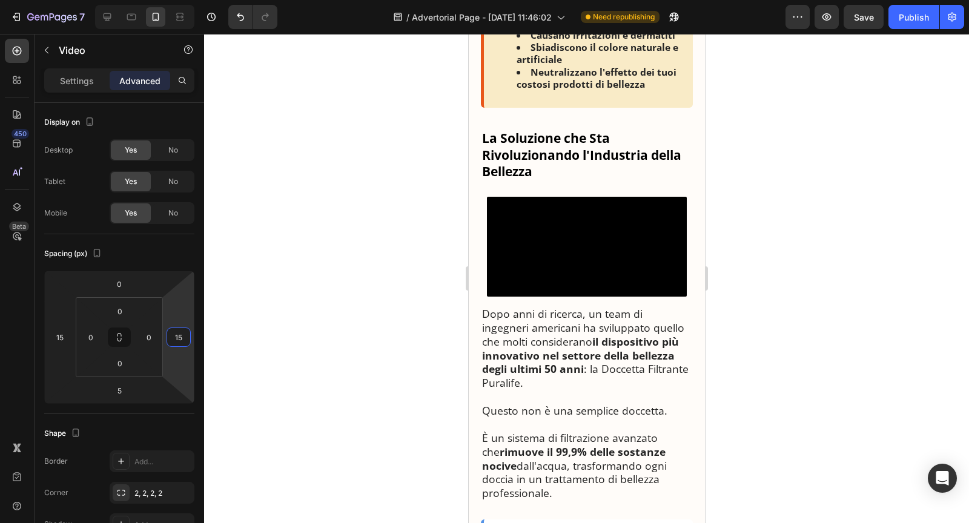
scroll to position [973, 0]
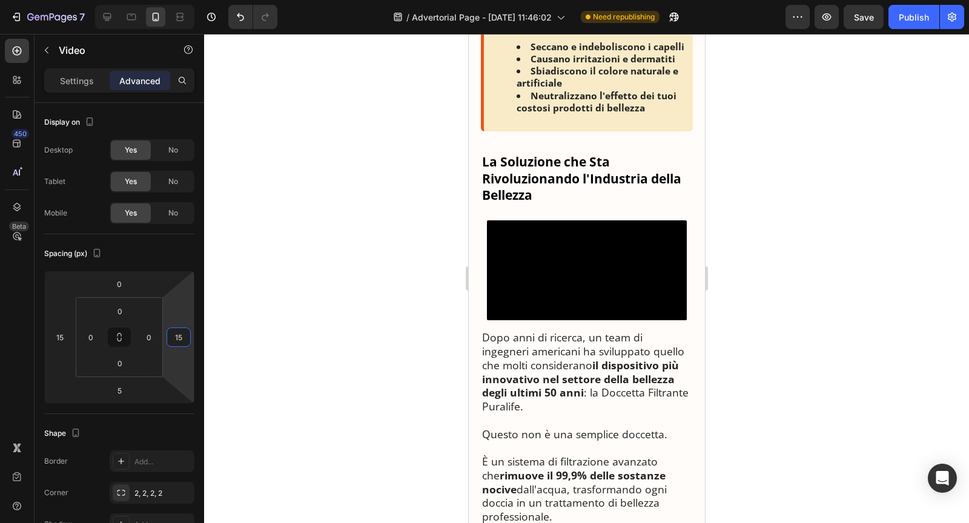
click at [586, 307] on video at bounding box center [586, 270] width 200 height 100
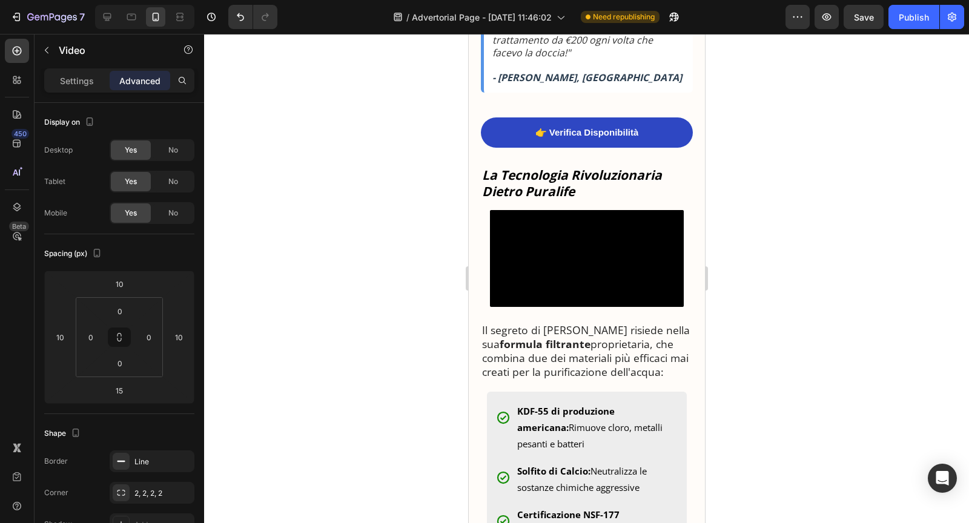
scroll to position [1592, 0]
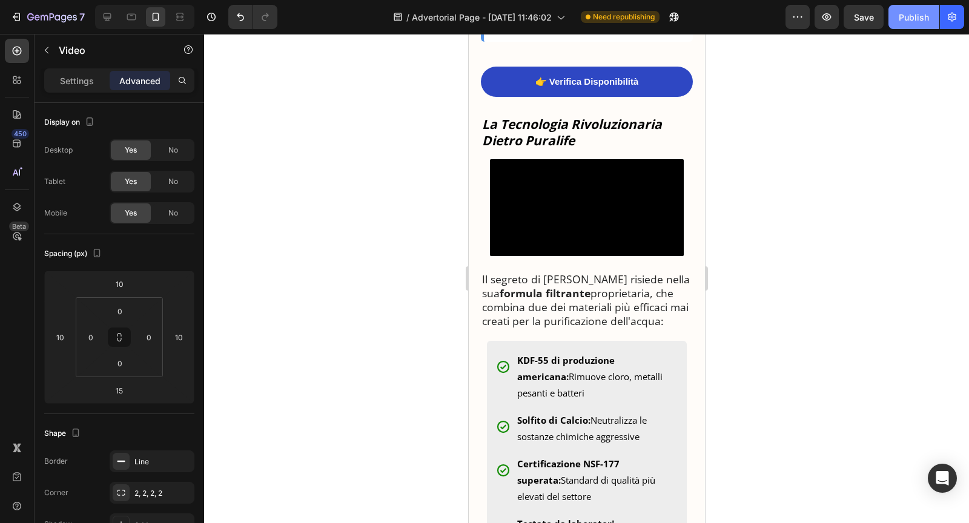
click at [903, 16] on div "Publish" at bounding box center [914, 17] width 30 height 13
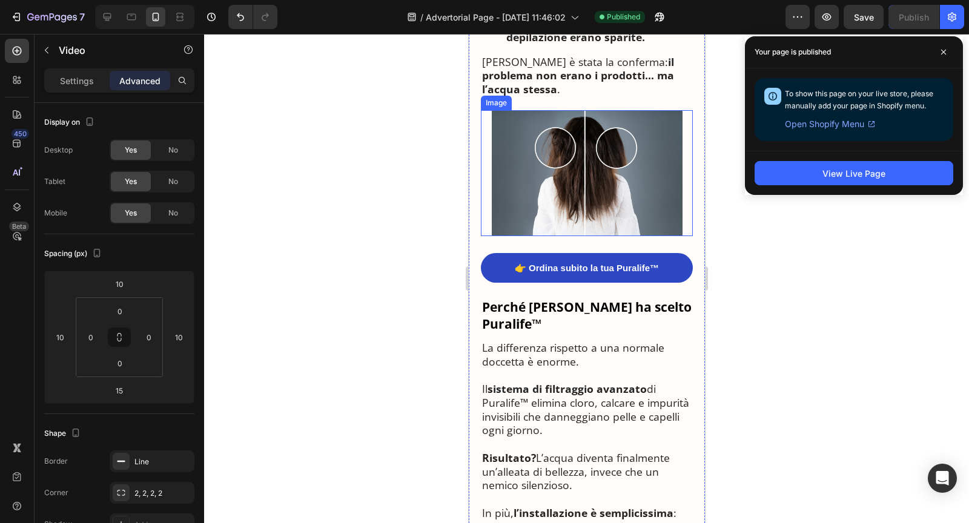
scroll to position [2438, 0]
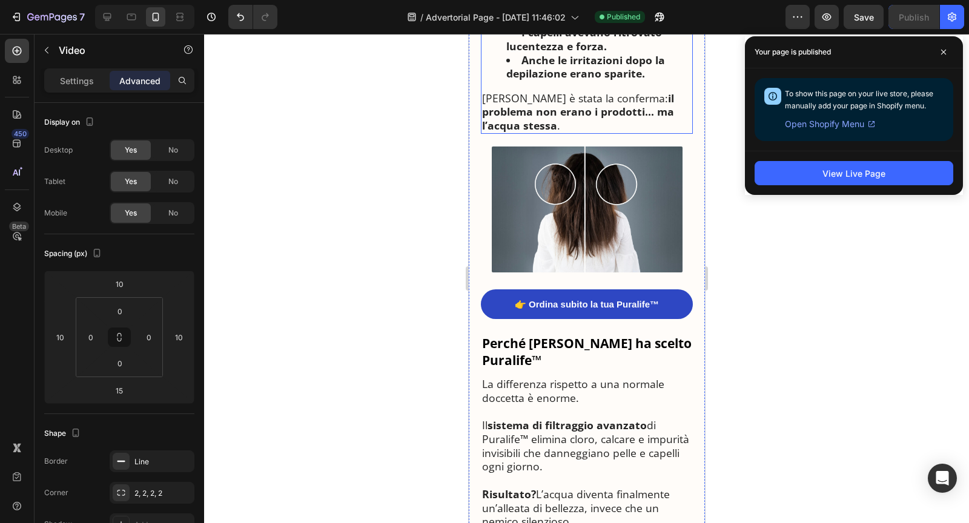
click at [603, 53] on strong "I capelli avevano ritrovato lucentezza e forza." at bounding box center [584, 39] width 156 height 28
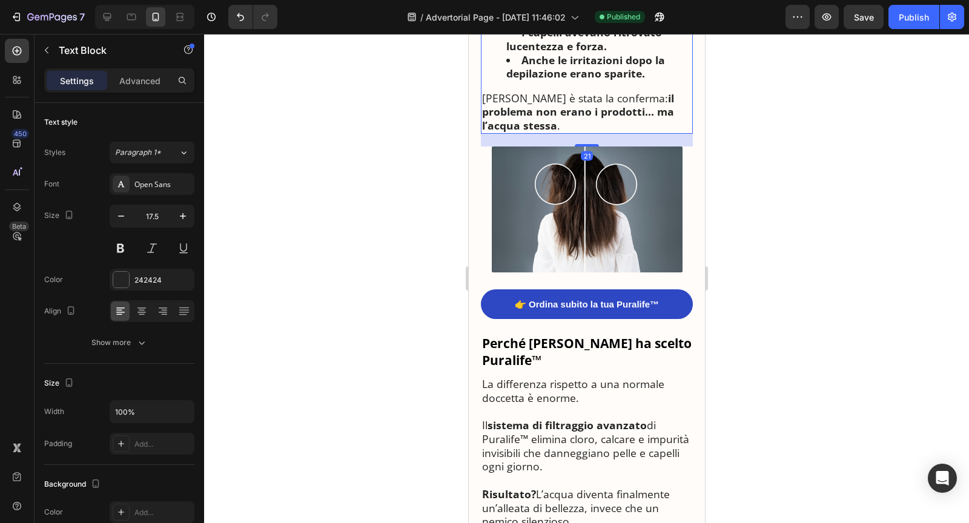
click at [620, 26] on strong "La pelle non tirava più e appariva più idratata." at bounding box center [578, 12] width 144 height 28
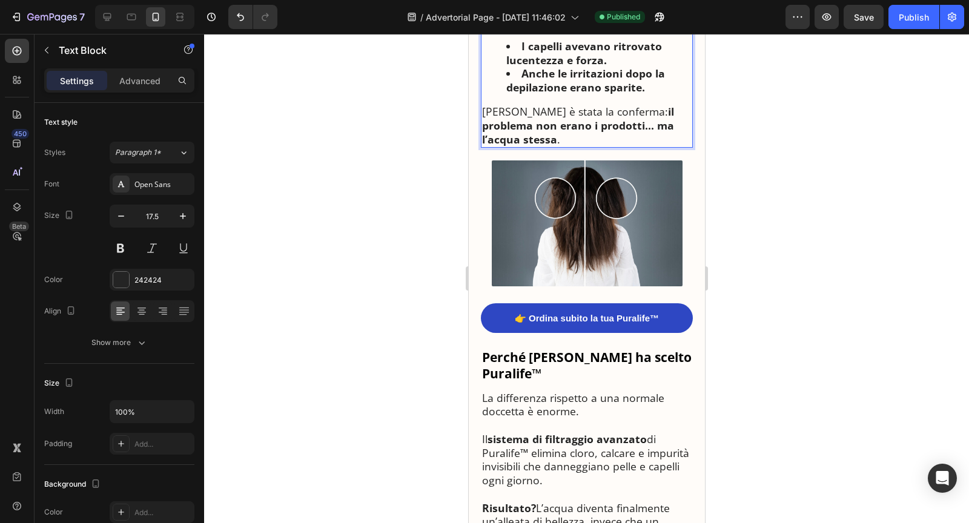
click at [624, 67] on li "I capelli avevano ritrovato lucentezza e forza." at bounding box center [598, 53] width 185 height 28
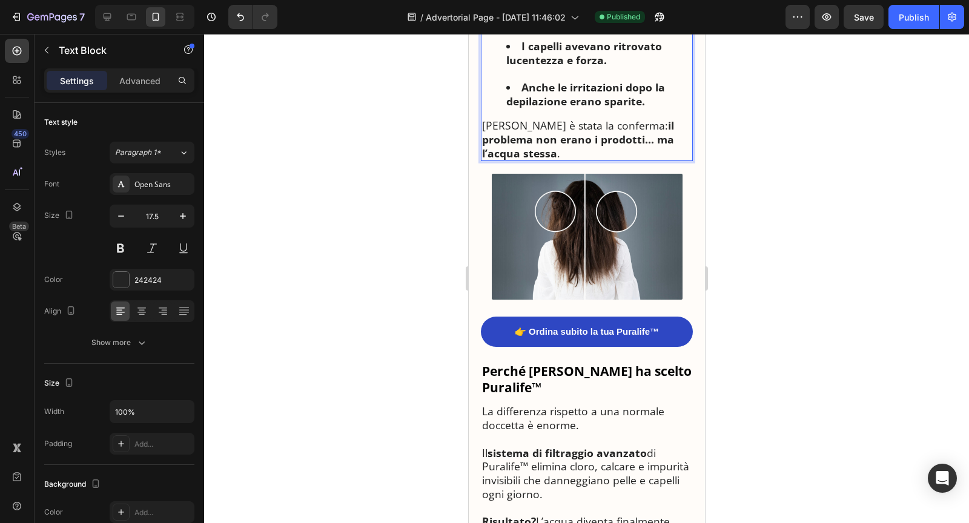
click at [601, 67] on strong "I capelli avevano ritrovato lucentezza e forza." at bounding box center [584, 53] width 156 height 28
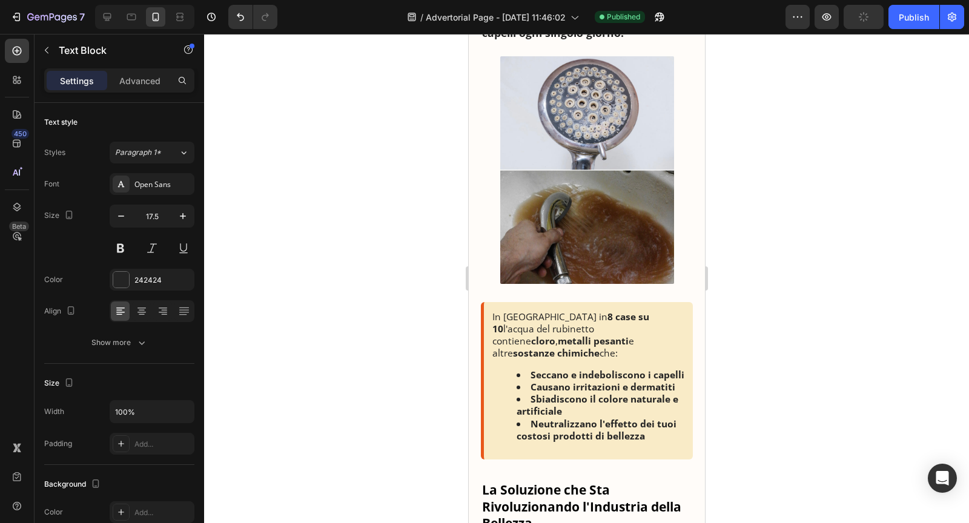
scroll to position [622, 0]
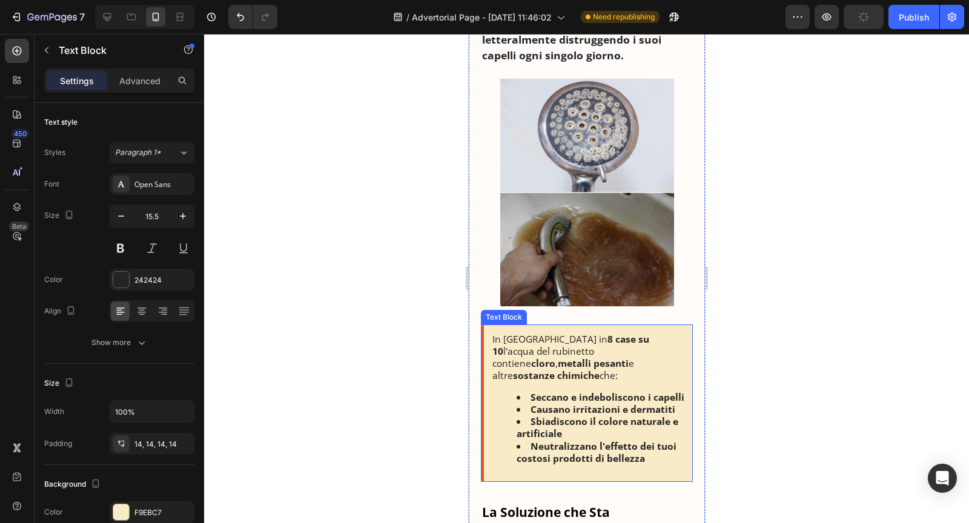
click at [578, 403] on strong "Causano irritazioni e dermatiti" at bounding box center [602, 409] width 145 height 13
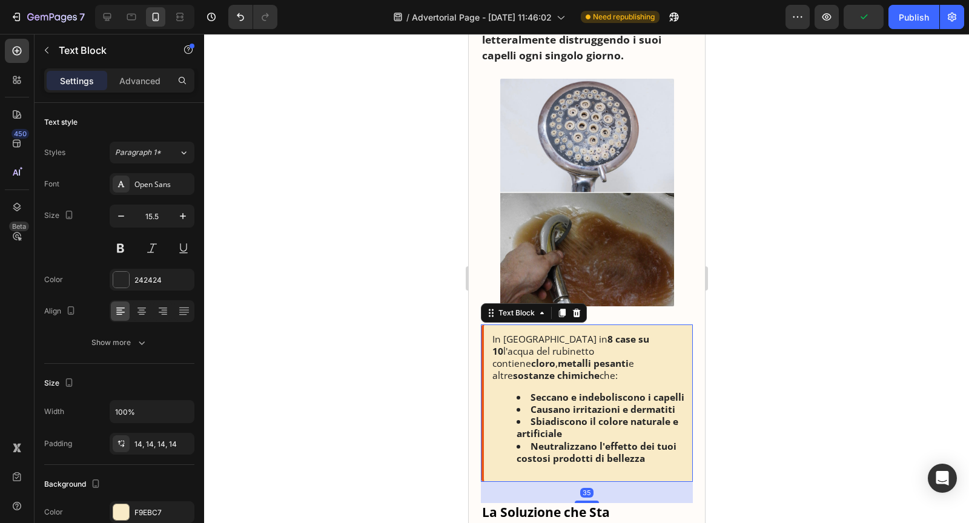
click at [668, 403] on strong "Causano irritazioni e dermatiti" at bounding box center [602, 409] width 145 height 13
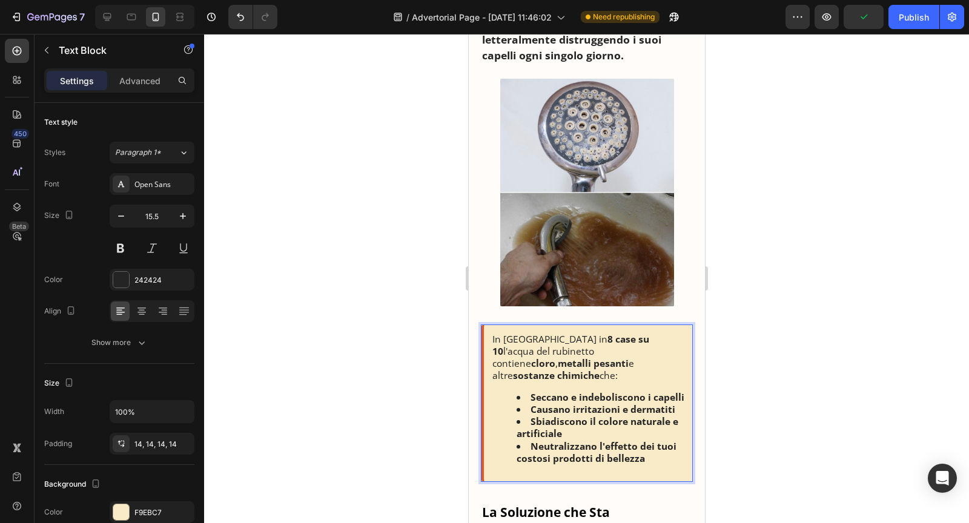
click at [685, 383] on div "In [GEOGRAPHIC_DATA] in 8 case su 10 l'acqua del rubinetto contiene cloro , met…" at bounding box center [586, 404] width 212 height 158
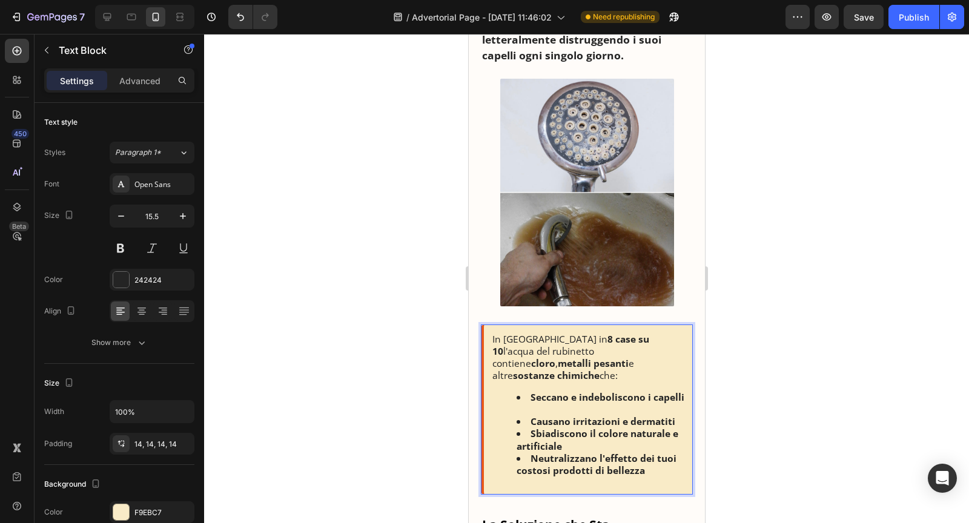
click at [674, 416] on li "Causano irritazioni e dermatiti" at bounding box center [600, 422] width 168 height 12
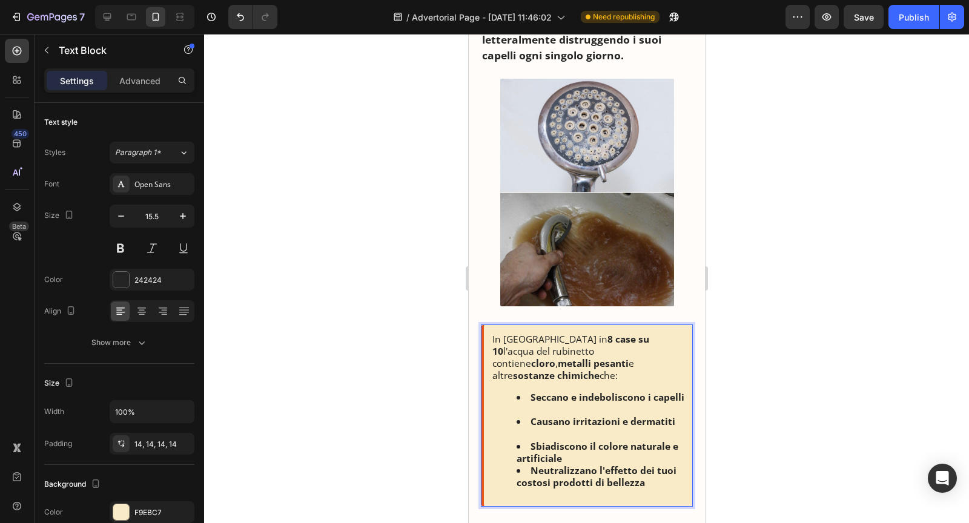
click at [583, 442] on li "Sbiadiscono il colore naturale e artificiale" at bounding box center [600, 452] width 168 height 24
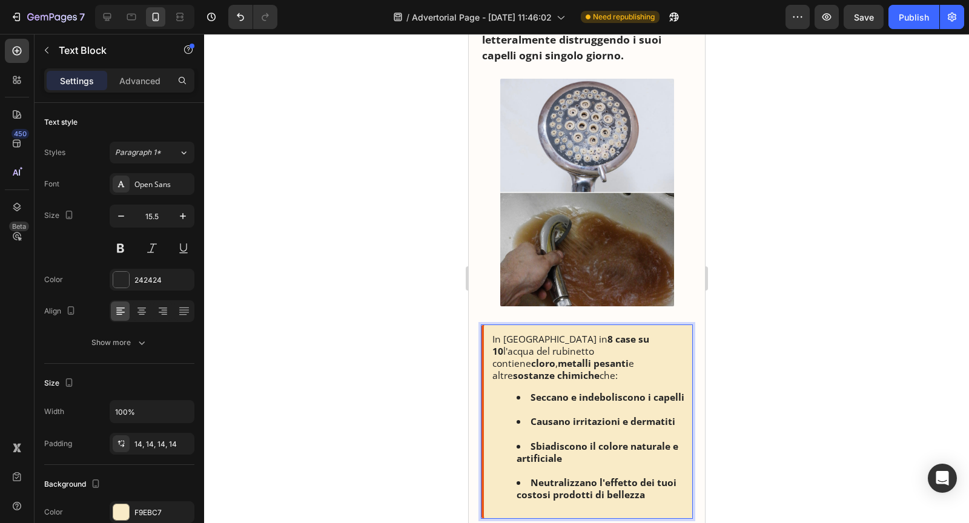
click at [640, 419] on li "Causano irritazioni e dermatiti" at bounding box center [600, 428] width 168 height 24
click at [535, 391] on strong "Seccano e indeboliscono i capelli" at bounding box center [607, 397] width 154 height 13
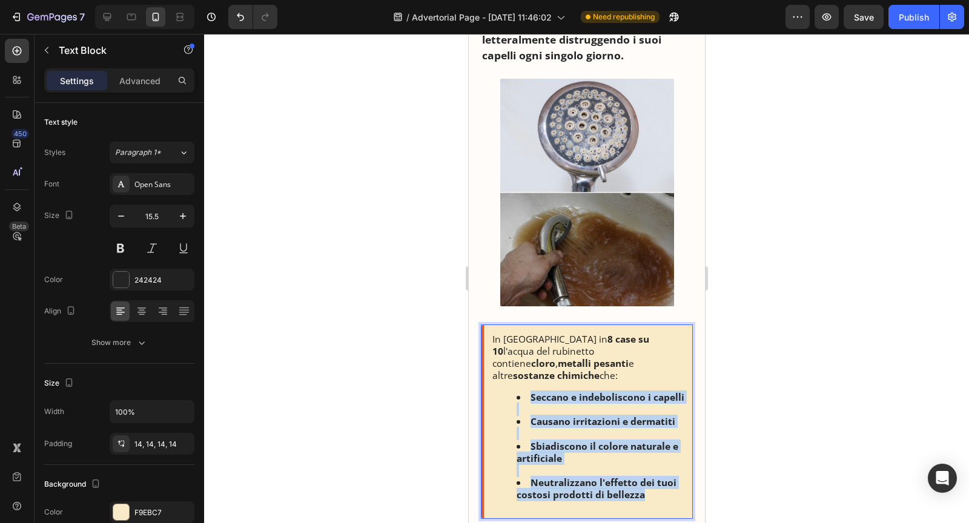
drag, startPoint x: 512, startPoint y: 381, endPoint x: 641, endPoint y: 484, distance: 164.6
click at [641, 484] on ul "Seccano e indeboliscono i capelli Causano irritazioni e dermatiti Sbiadiscono i…" at bounding box center [588, 446] width 192 height 110
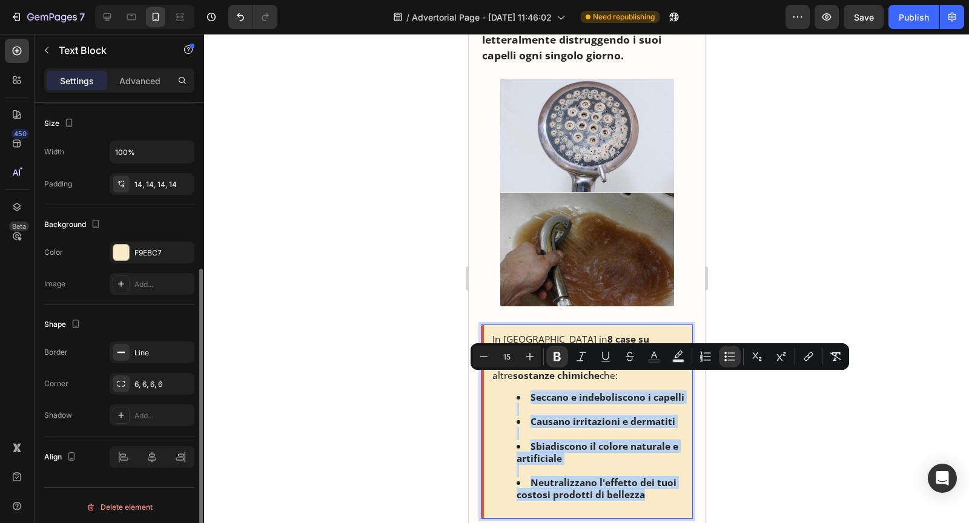
scroll to position [0, 0]
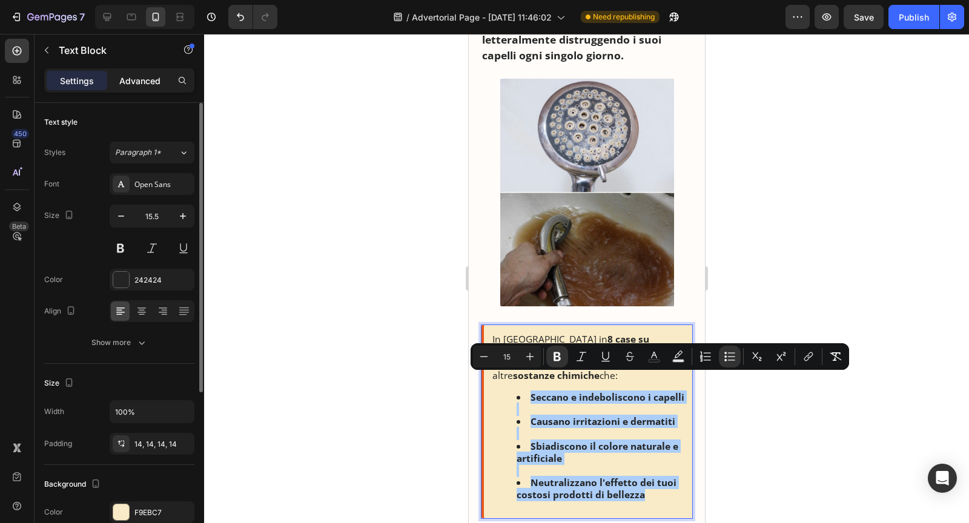
click at [128, 80] on p "Advanced" at bounding box center [139, 81] width 41 height 13
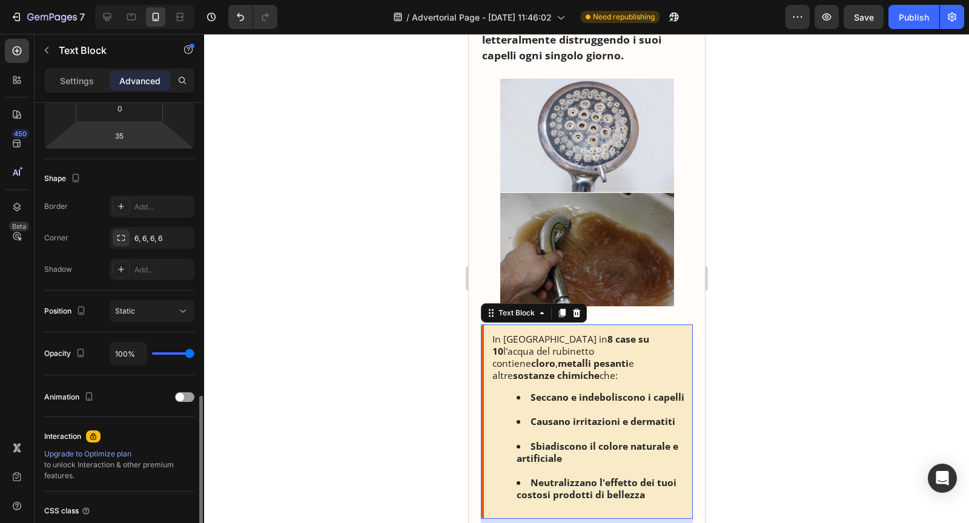
scroll to position [350, 0]
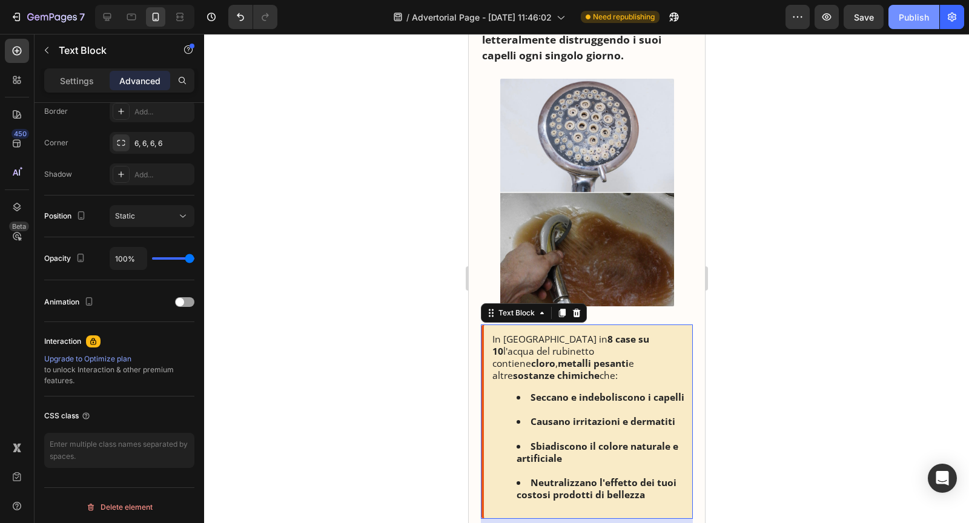
click at [918, 11] on div "Publish" at bounding box center [914, 17] width 30 height 13
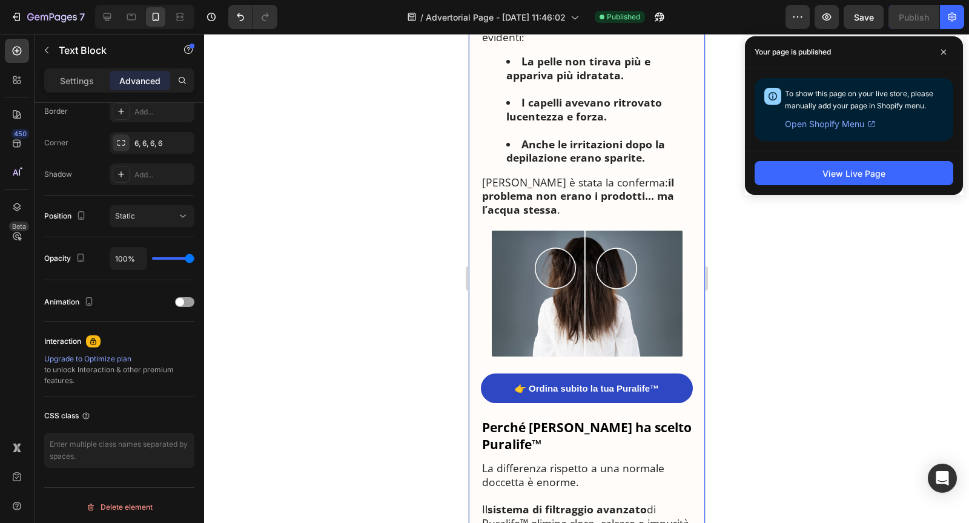
scroll to position [2671, 0]
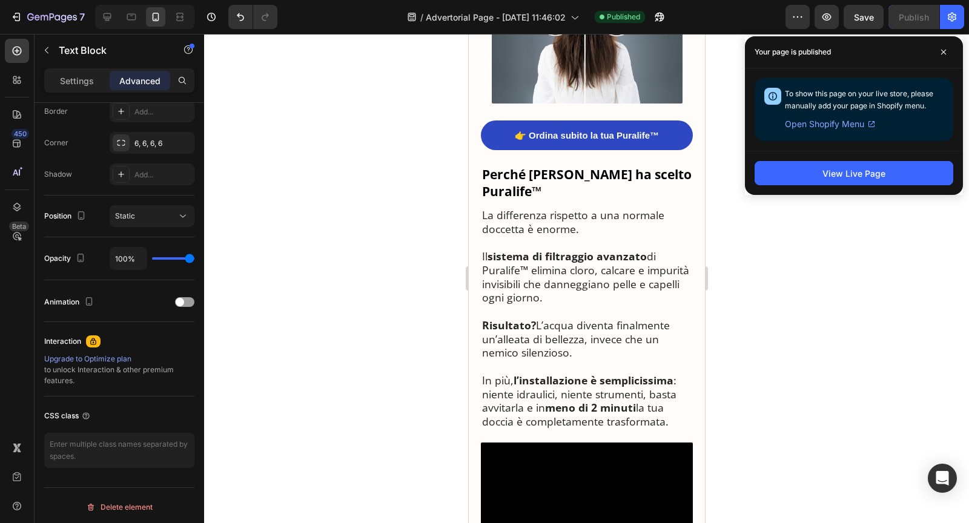
click at [620, 104] on img at bounding box center [586, 41] width 191 height 126
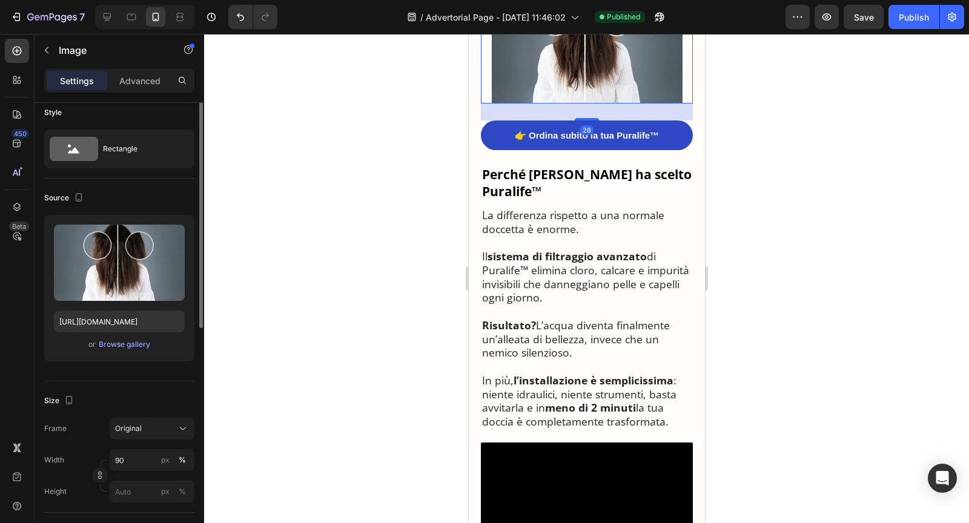
scroll to position [44, 0]
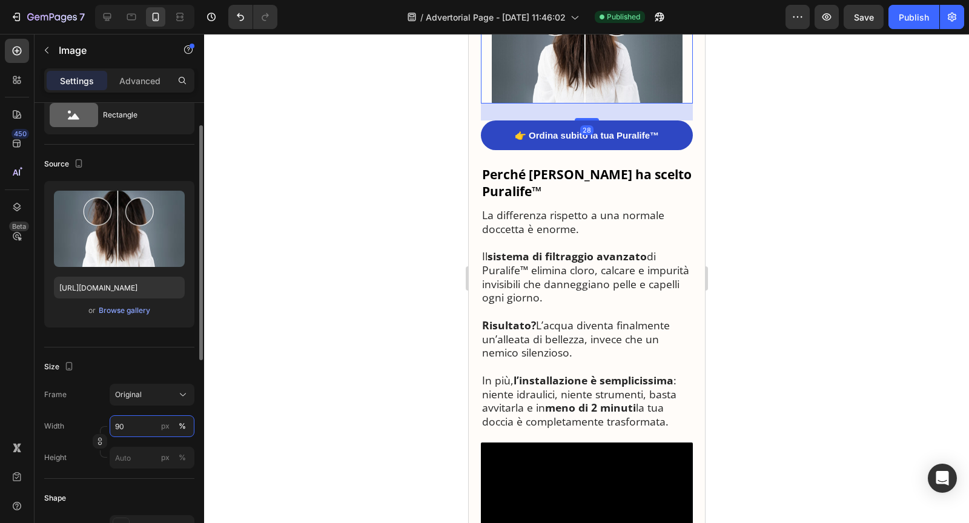
click at [127, 429] on input "90" at bounding box center [152, 427] width 85 height 22
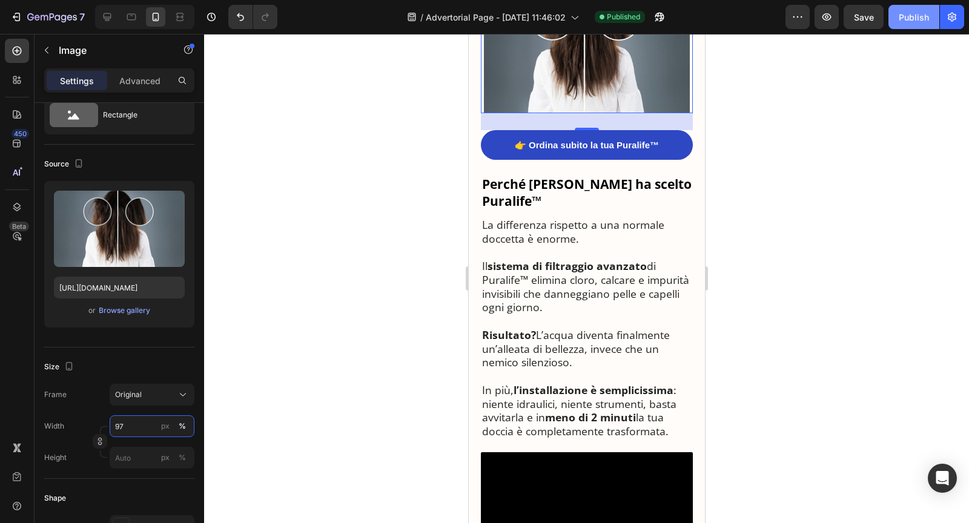
type input "97"
click at [897, 21] on button "Publish" at bounding box center [914, 17] width 51 height 24
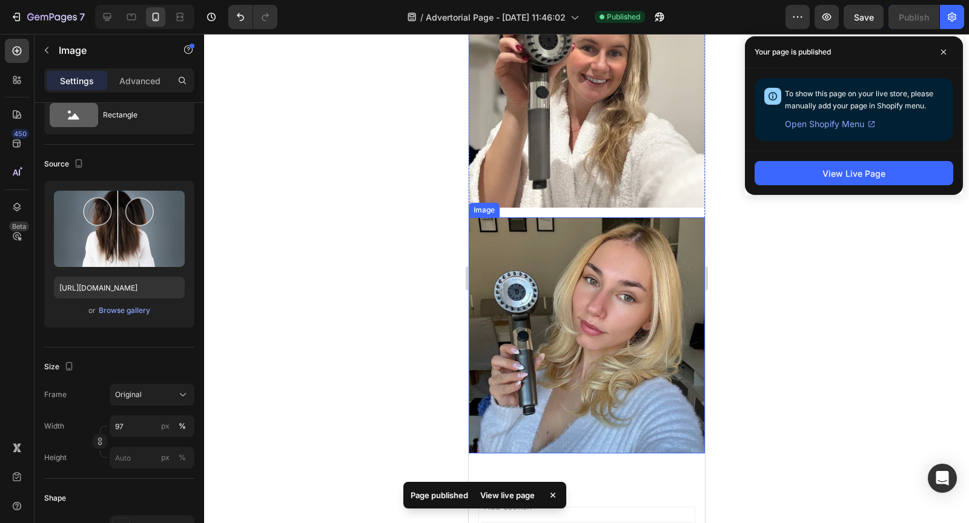
scroll to position [3914, 0]
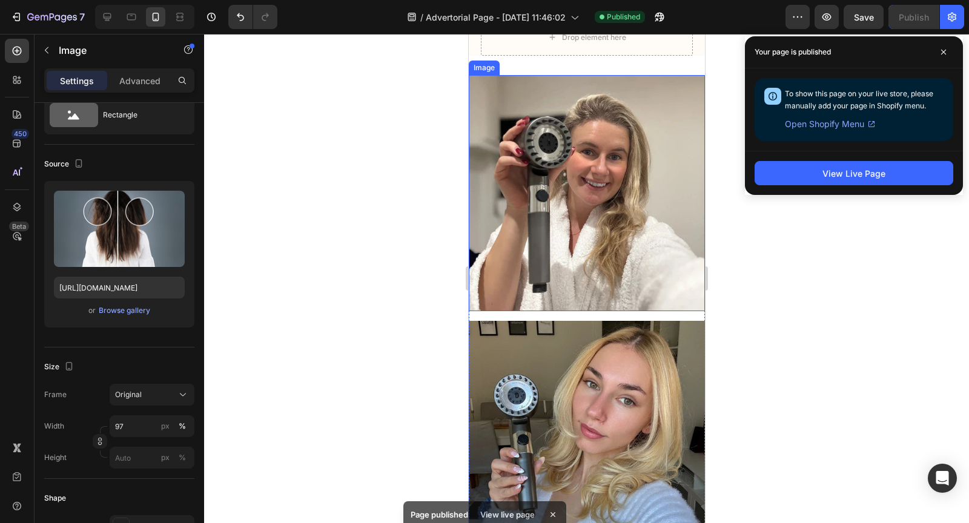
click at [600, 274] on img at bounding box center [586, 193] width 236 height 236
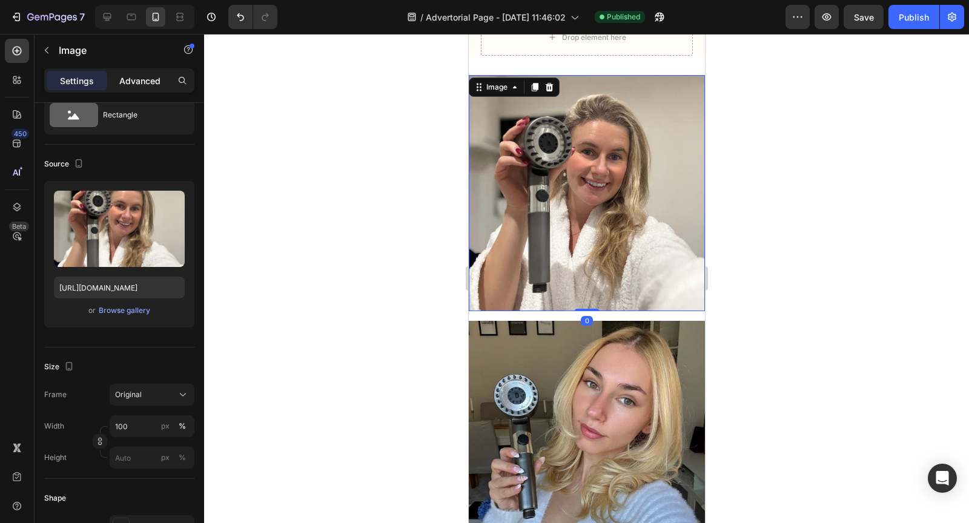
click at [131, 81] on p "Advanced" at bounding box center [139, 81] width 41 height 13
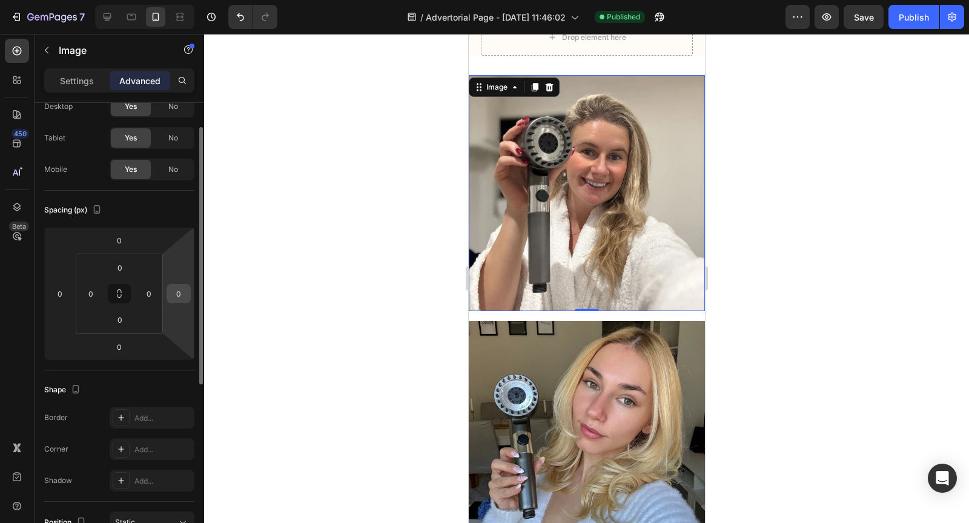
click at [168, 294] on div "0" at bounding box center [179, 293] width 24 height 19
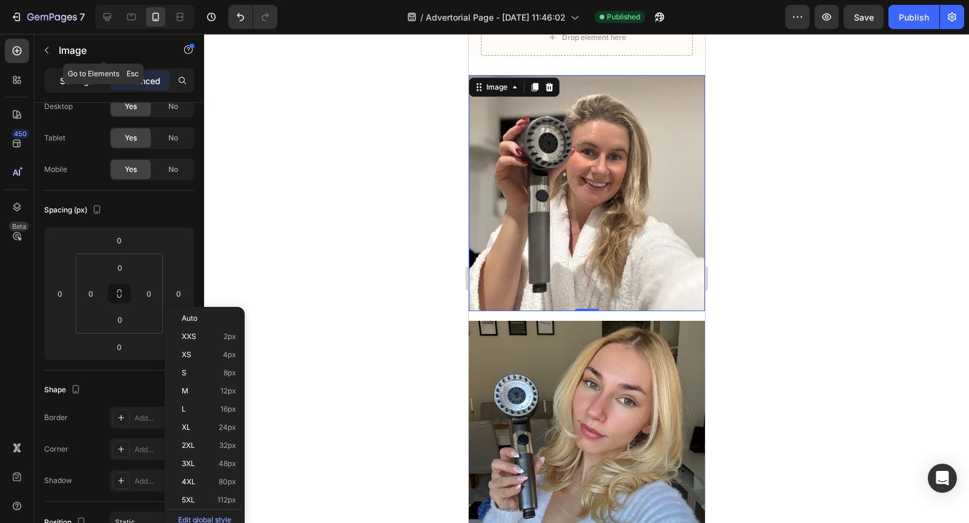
click at [76, 73] on div "Settings" at bounding box center [77, 80] width 61 height 19
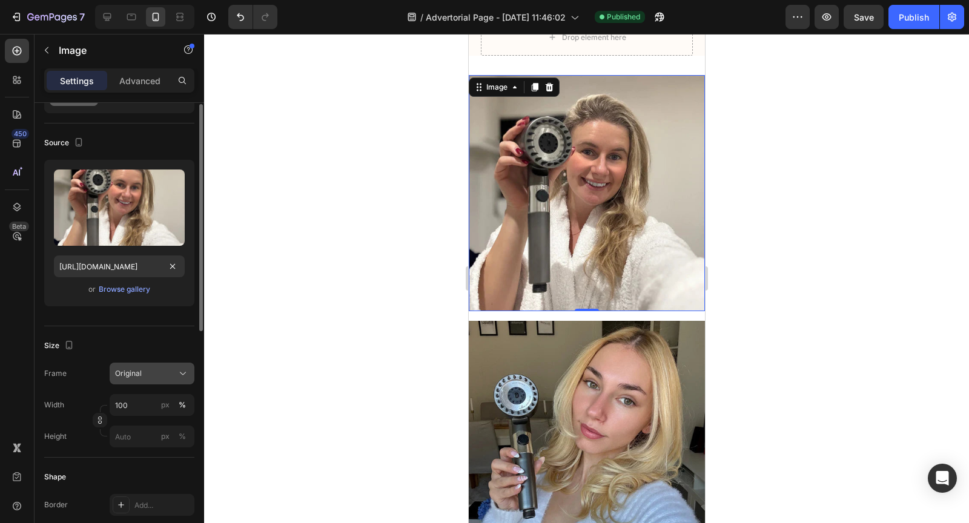
scroll to position [147, 0]
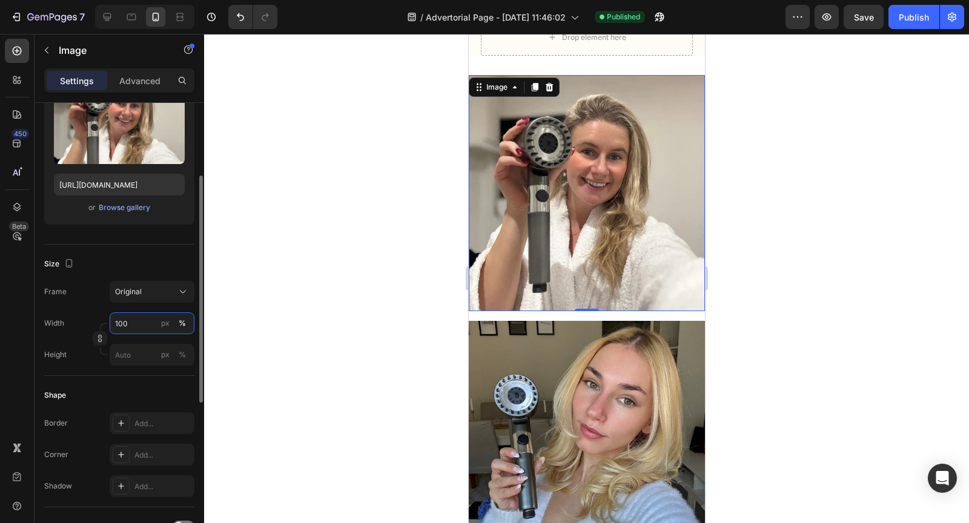
click at [123, 326] on input "100" at bounding box center [152, 324] width 85 height 22
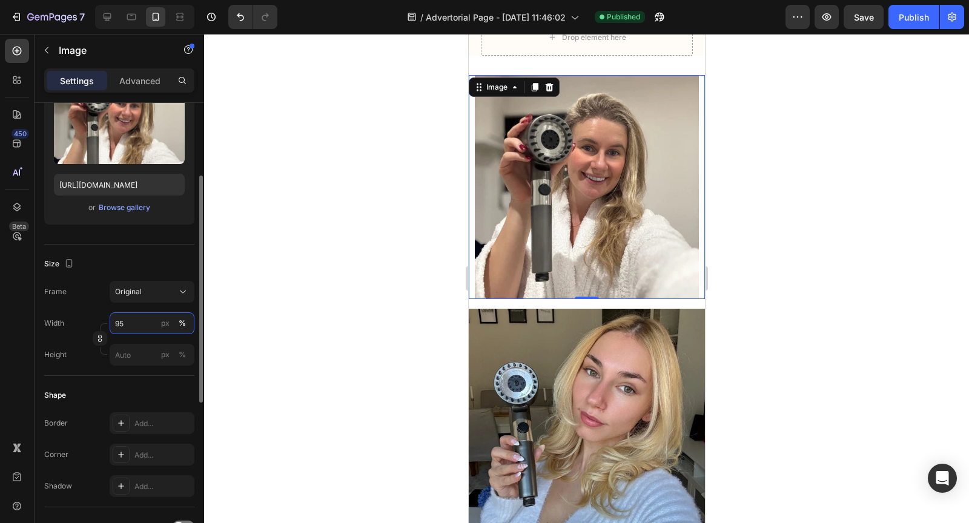
type input "9"
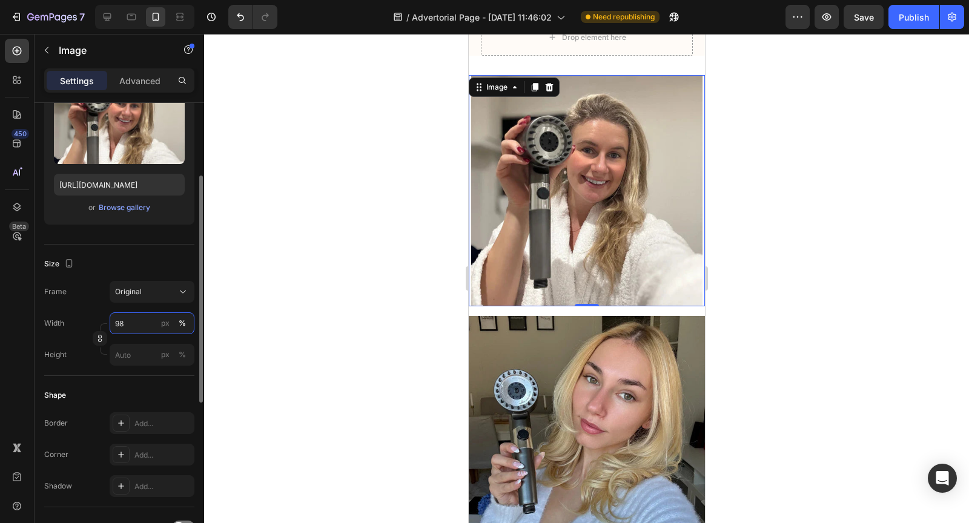
type input "9"
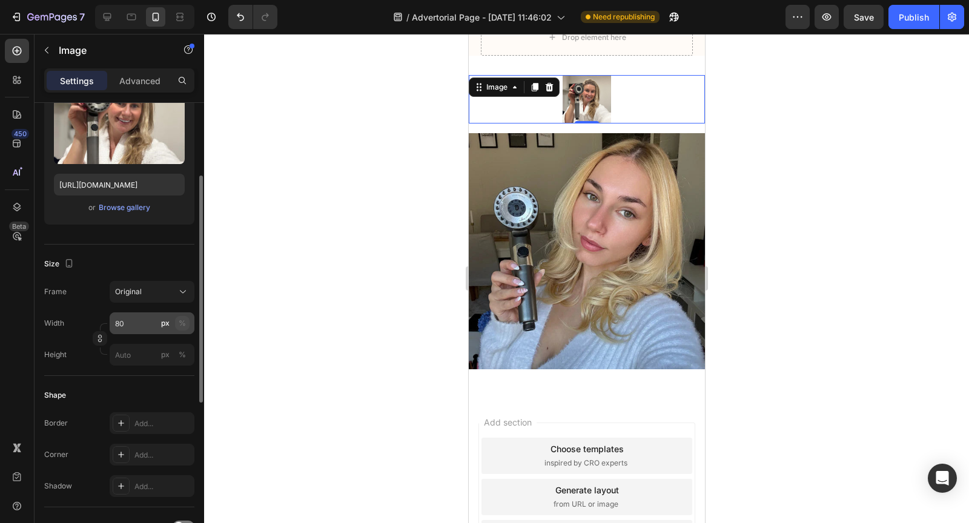
click at [180, 323] on div "%" at bounding box center [182, 323] width 7 height 11
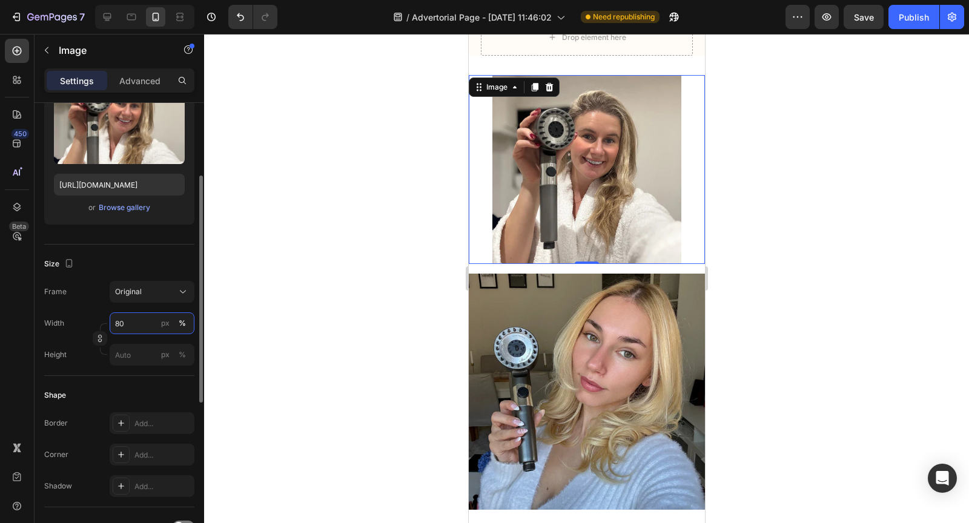
click at [142, 325] on input "80" at bounding box center [152, 324] width 85 height 22
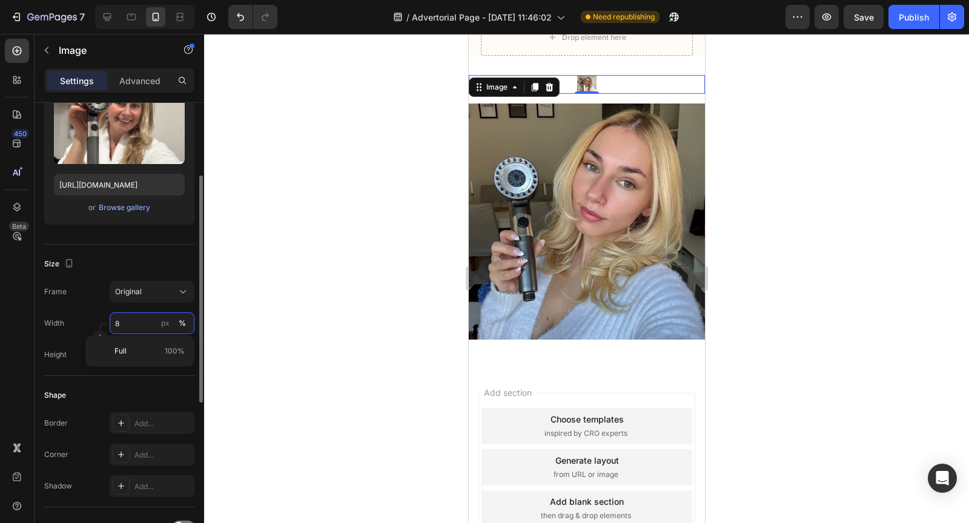
type input "85"
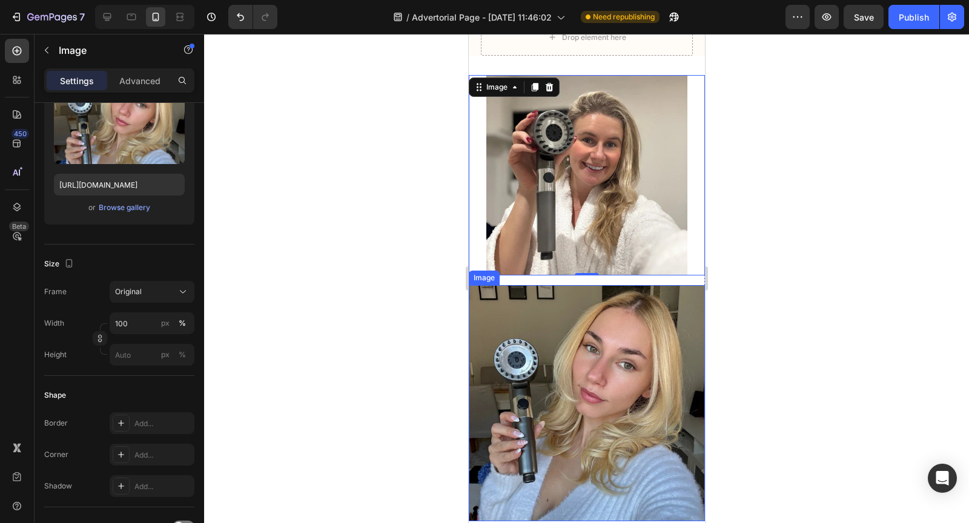
click at [499, 420] on img at bounding box center [586, 403] width 236 height 236
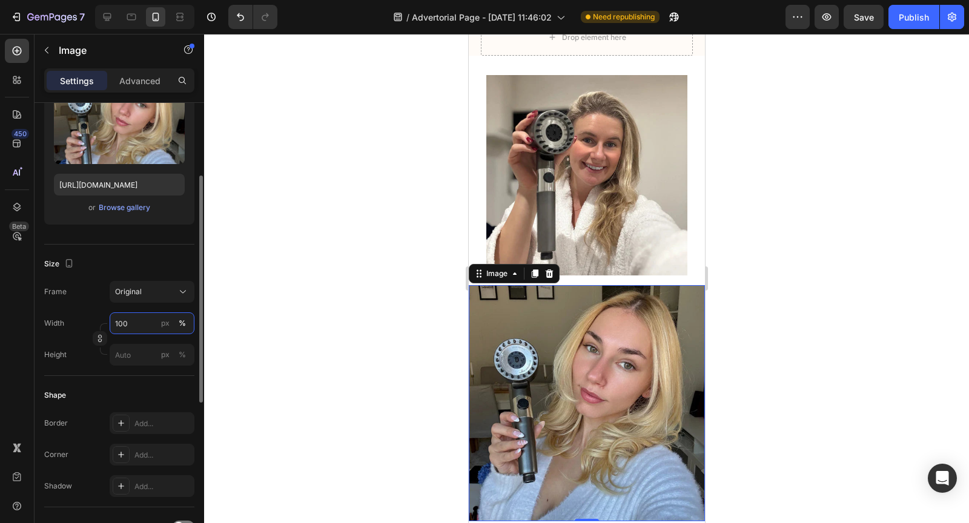
click at [135, 323] on input "100" at bounding box center [152, 324] width 85 height 22
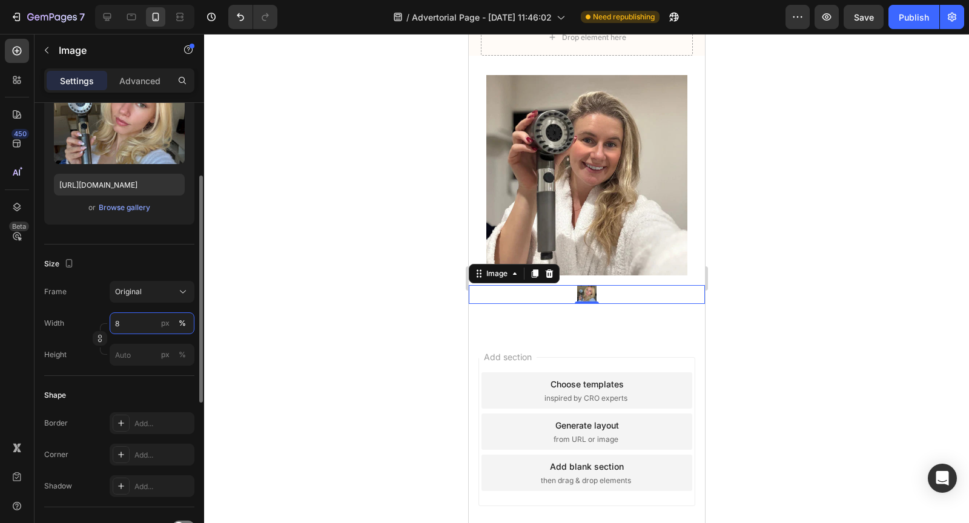
type input "85"
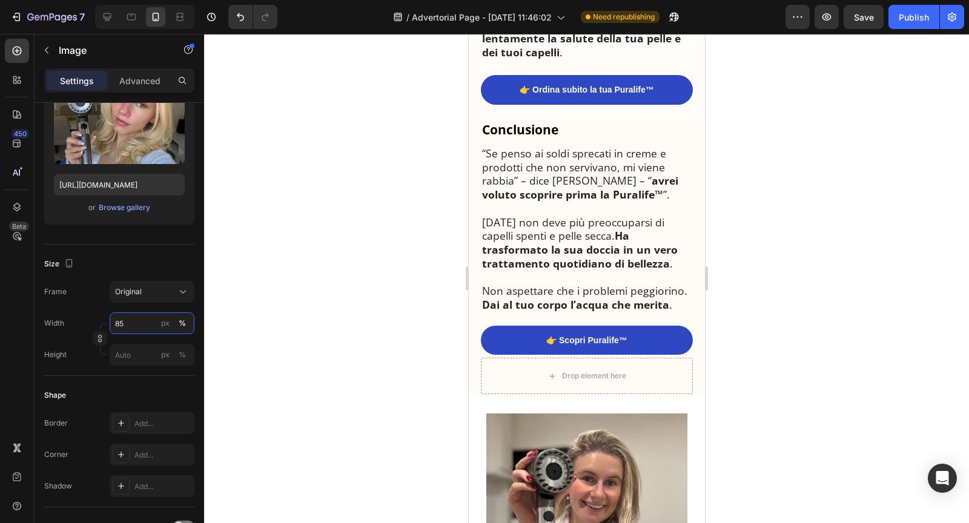
scroll to position [3578, 0]
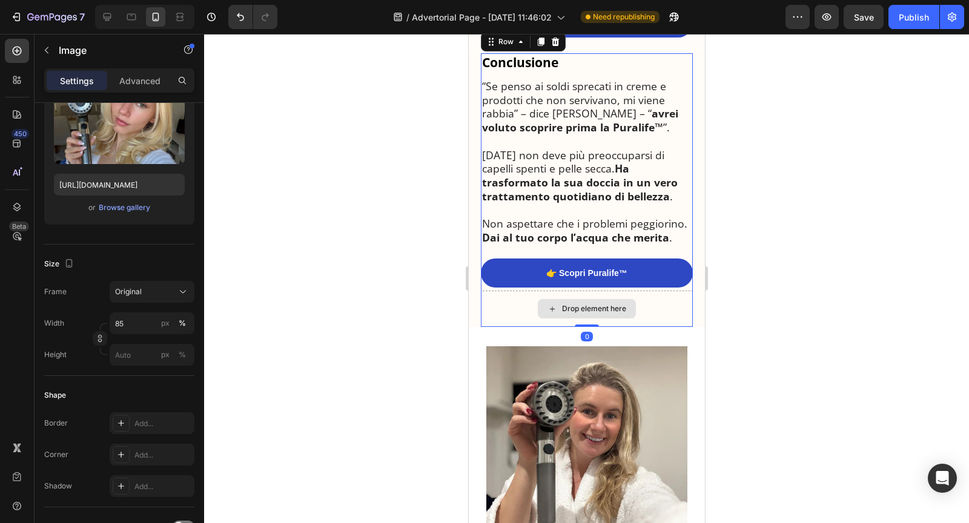
click at [643, 327] on div "Drop element here" at bounding box center [586, 309] width 212 height 36
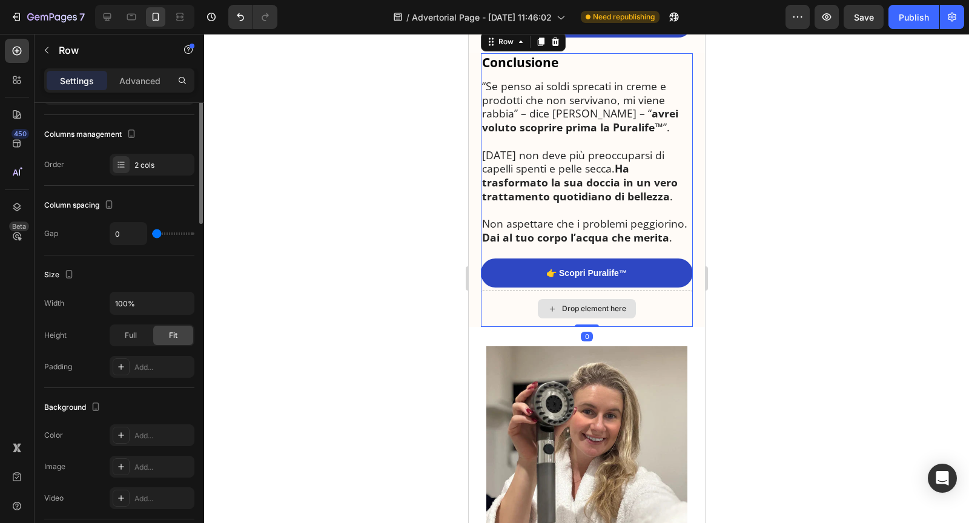
scroll to position [0, 0]
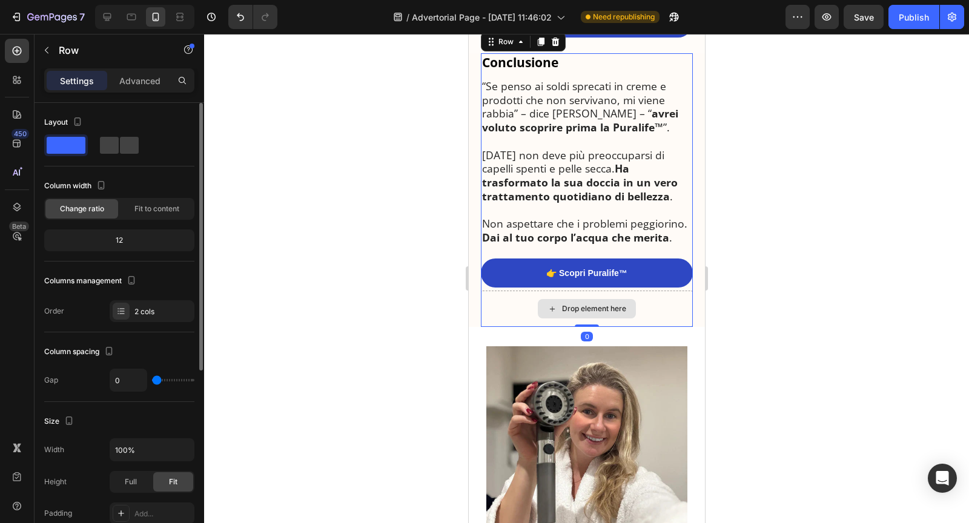
click at [669, 327] on div "Drop element here" at bounding box center [586, 309] width 212 height 36
drag, startPoint x: 589, startPoint y: 390, endPoint x: 587, endPoint y: 374, distance: 15.9
click at [587, 328] on div "Conclusione Heading “Se penso ai soldi sprecati in creme e prodotti che non ser…" at bounding box center [586, 190] width 212 height 274
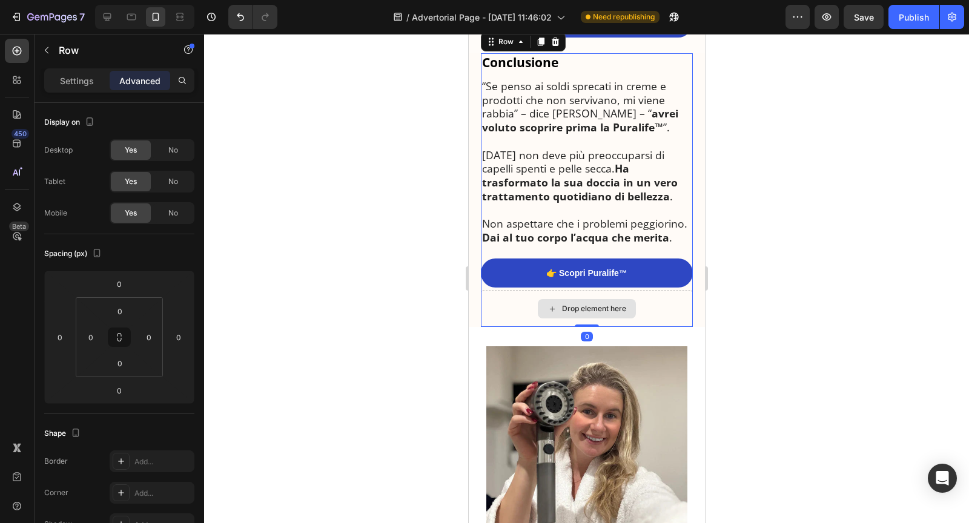
click at [496, 327] on div "Drop element here" at bounding box center [586, 309] width 212 height 36
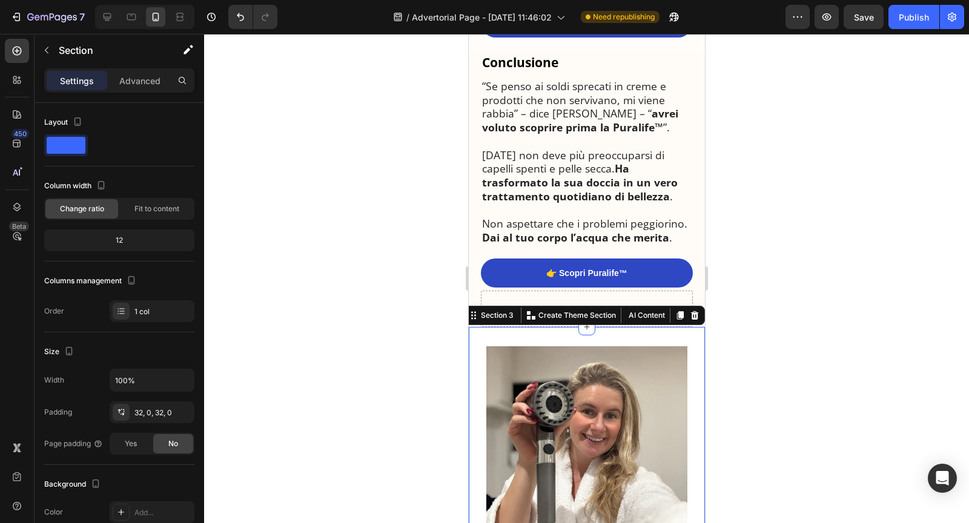
click at [506, 440] on img at bounding box center [586, 446] width 201 height 201
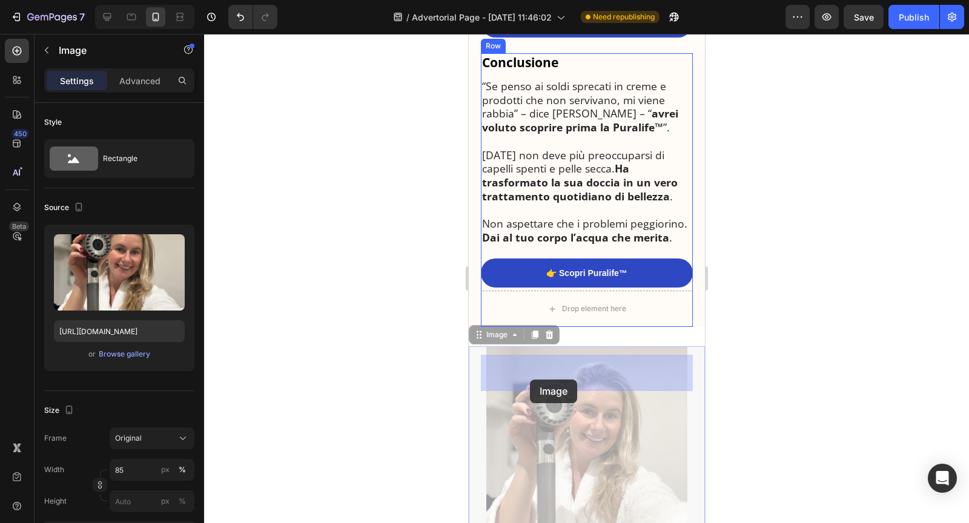
drag, startPoint x: 479, startPoint y: 401, endPoint x: 529, endPoint y: 379, distance: 54.8
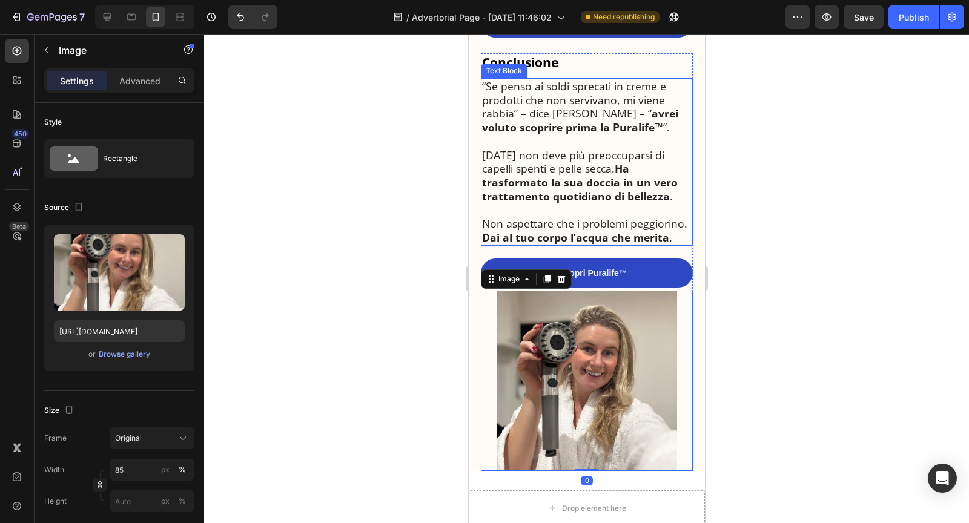
click at [612, 245] on strong "Dai al tuo corpo l’acqua che merita" at bounding box center [575, 237] width 187 height 15
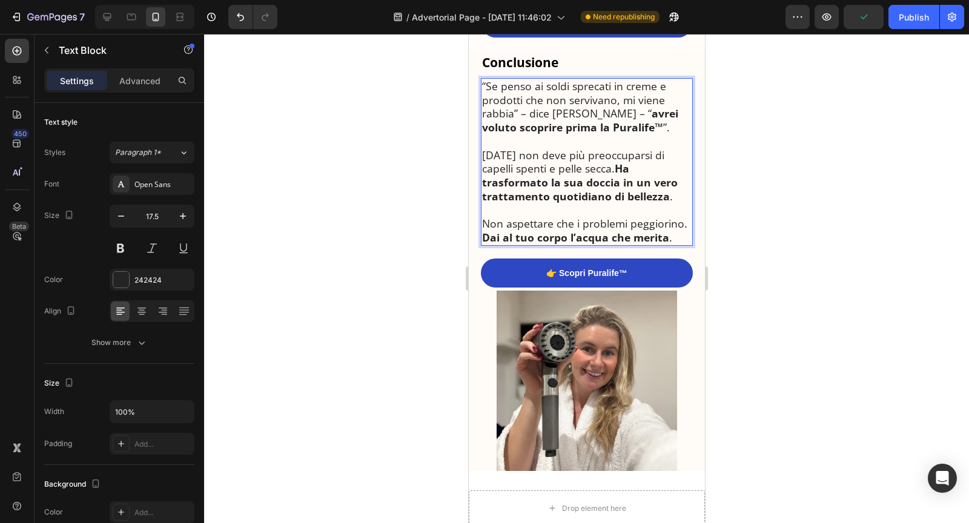
click at [588, 245] on strong "Dai al tuo corpo l’acqua che merita" at bounding box center [575, 237] width 187 height 15
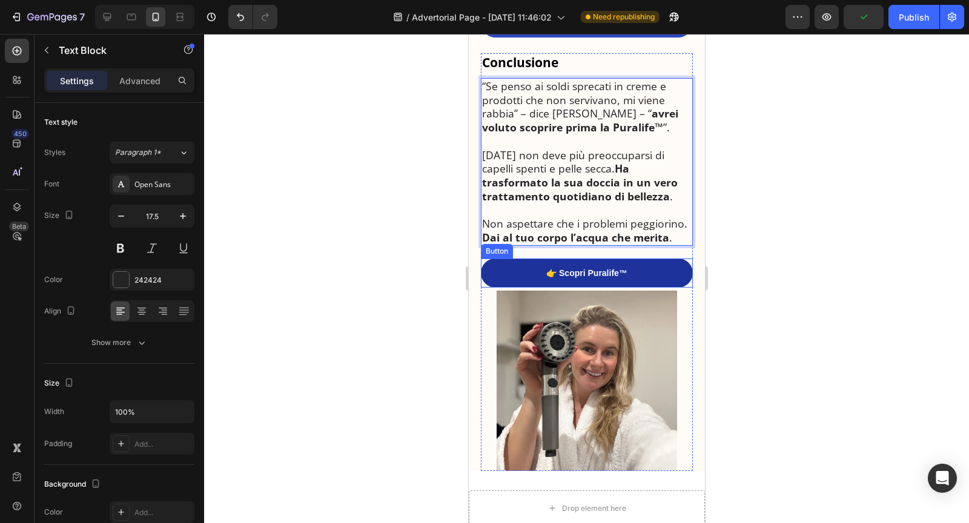
click at [585, 288] on link "👉 Scopri Puralife™" at bounding box center [586, 273] width 212 height 29
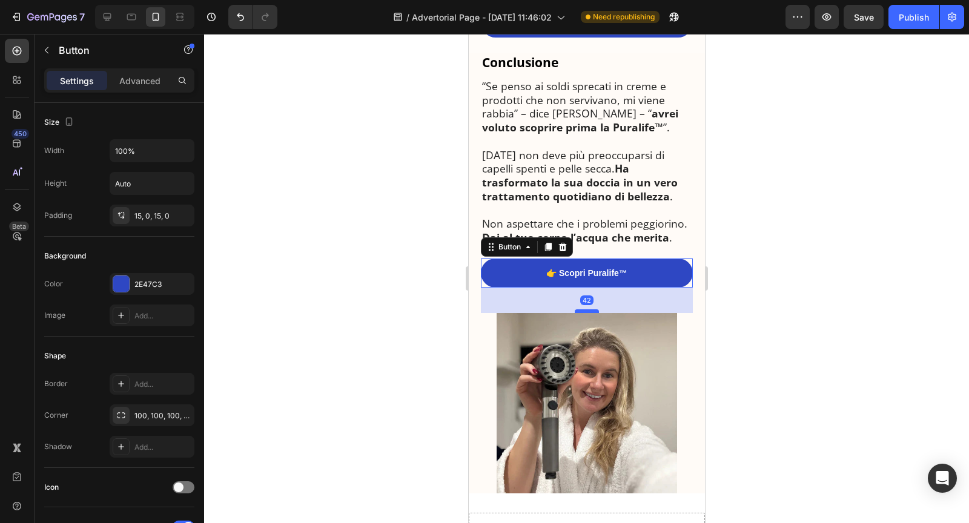
drag, startPoint x: 585, startPoint y: 353, endPoint x: 585, endPoint y: 376, distance: 22.4
click at [585, 313] on div at bounding box center [586, 312] width 24 height 4
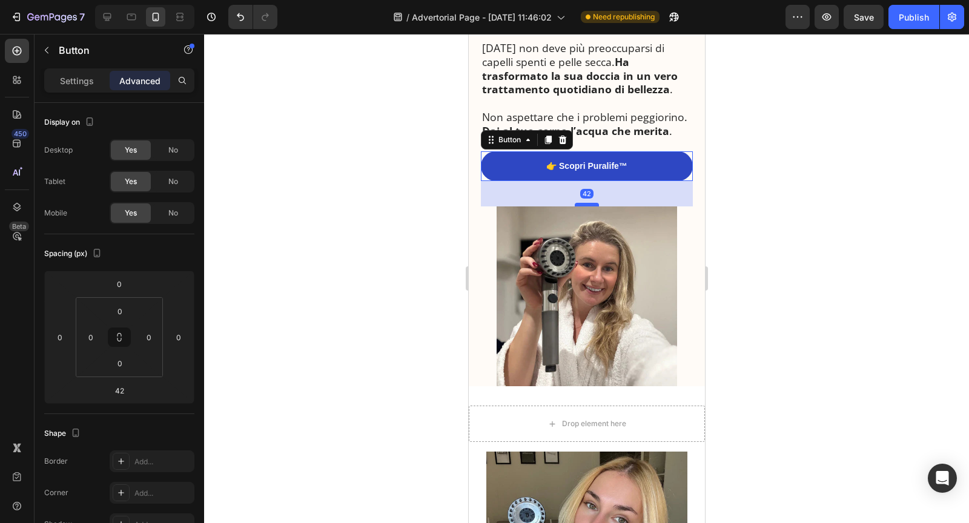
scroll to position [3751, 0]
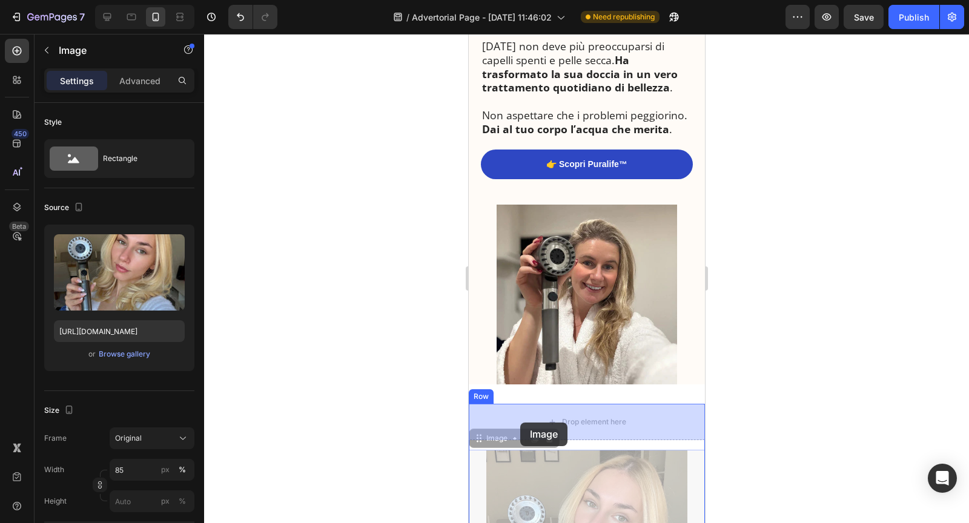
drag, startPoint x: 485, startPoint y: 447, endPoint x: 520, endPoint y: 423, distance: 42.3
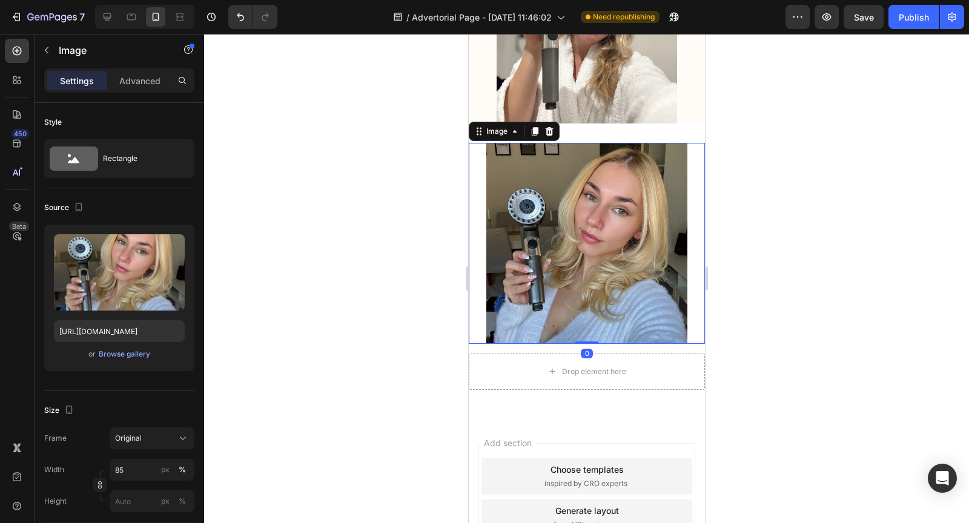
scroll to position [4027, 0]
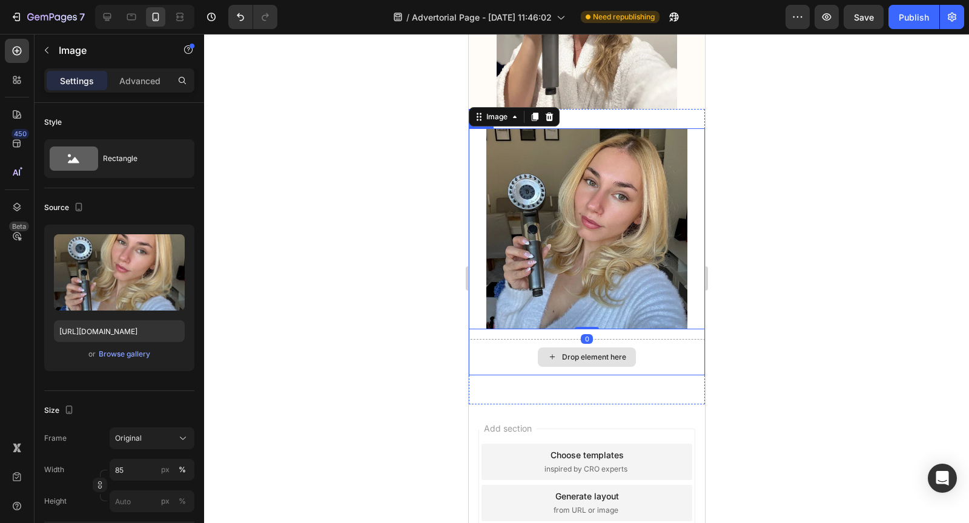
click at [527, 345] on div "Drop element here" at bounding box center [586, 357] width 236 height 36
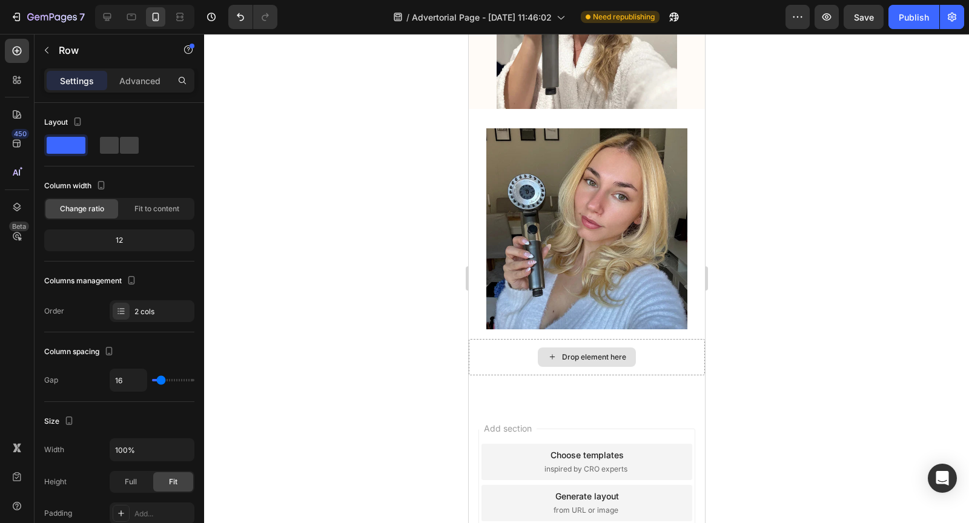
click at [612, 353] on div "Drop element here" at bounding box center [594, 358] width 64 height 10
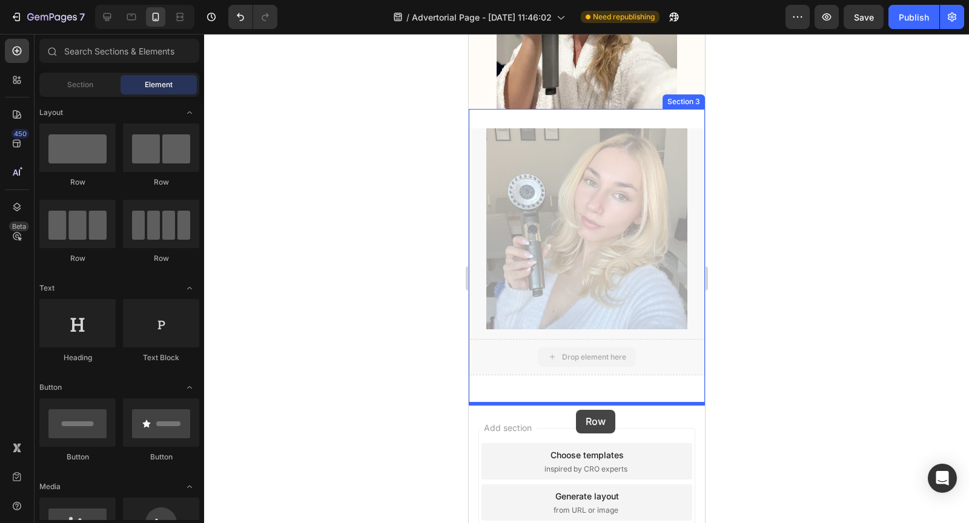
drag, startPoint x: 612, startPoint y: 351, endPoint x: 576, endPoint y: 410, distance: 69.1
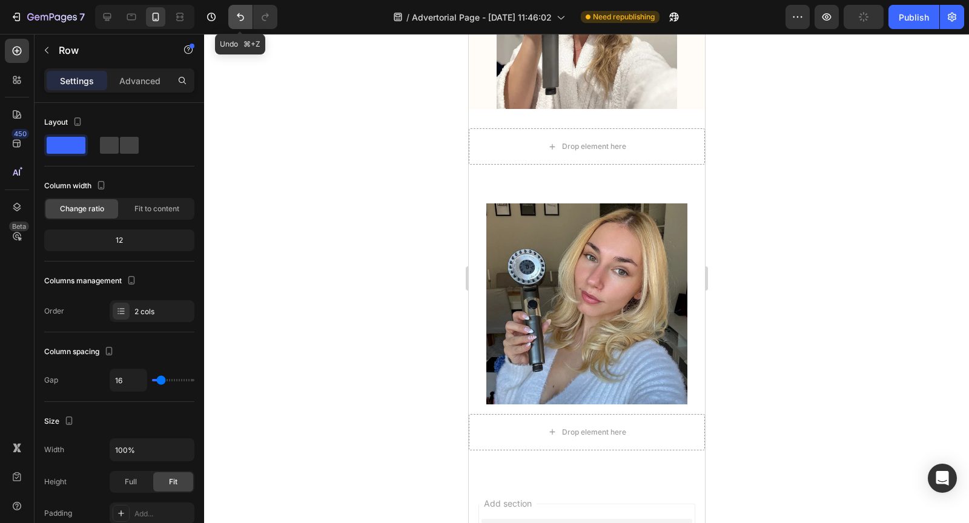
click at [242, 25] on button "Undo/Redo" at bounding box center [240, 17] width 24 height 24
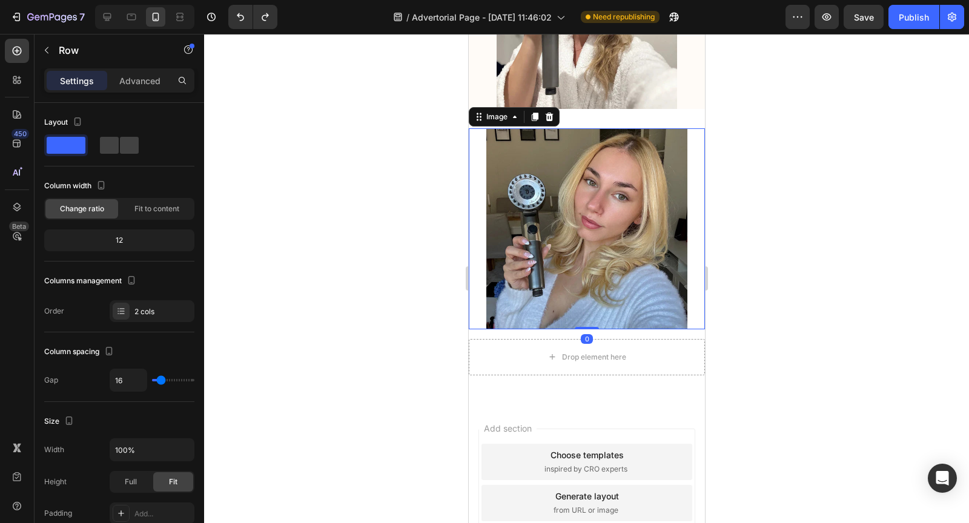
click at [577, 136] on img at bounding box center [586, 228] width 201 height 201
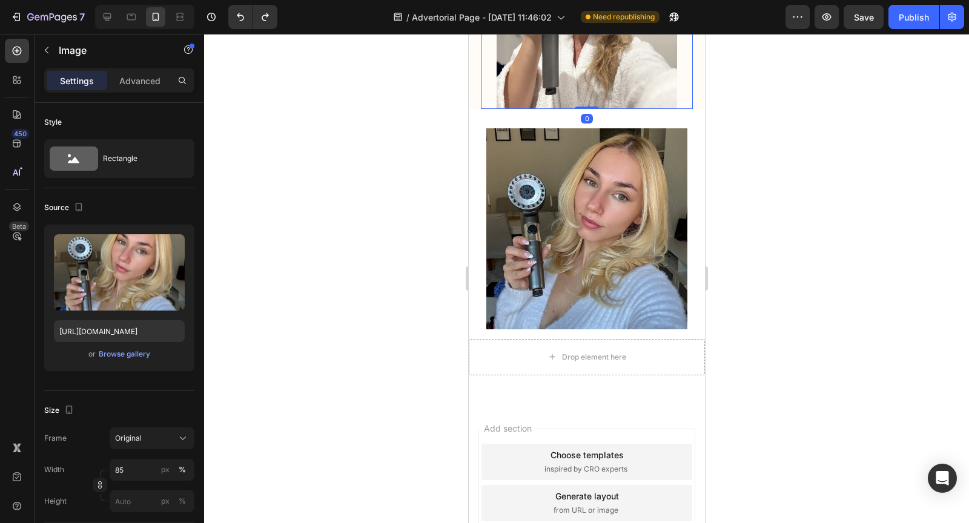
click at [583, 82] on img at bounding box center [586, 19] width 181 height 181
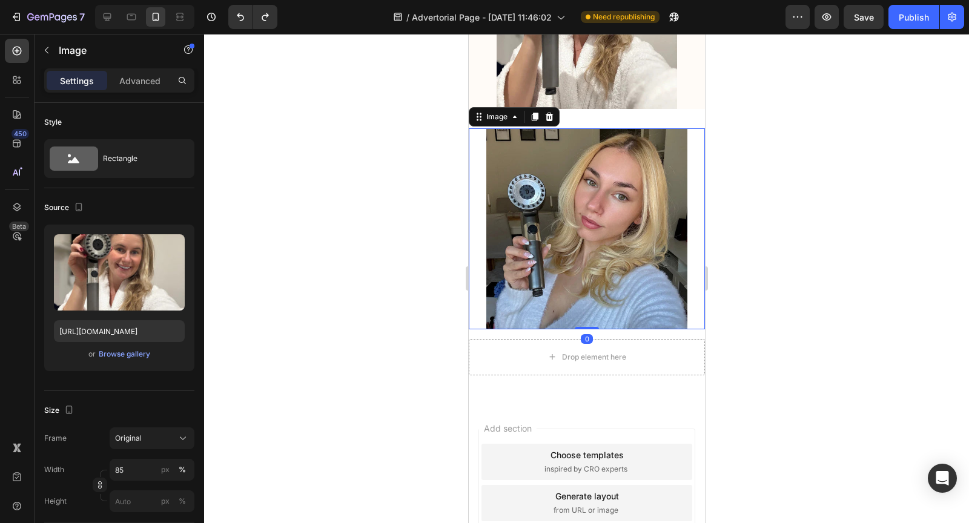
click at [586, 130] on img at bounding box center [586, 228] width 201 height 201
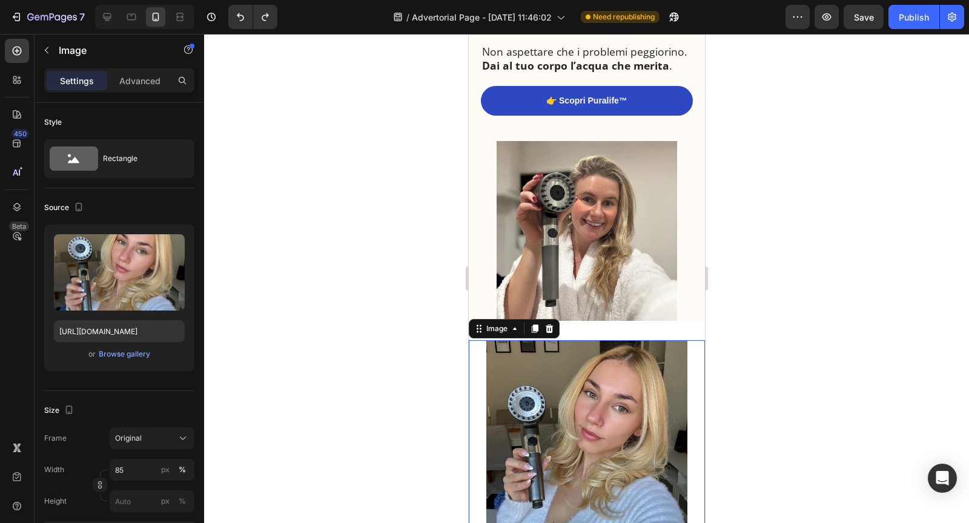
scroll to position [3601, 0]
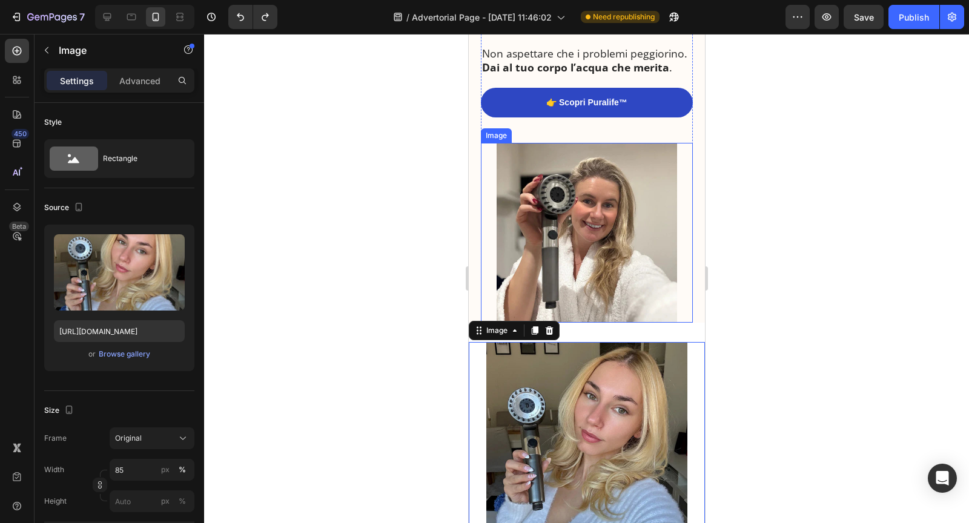
click at [643, 274] on img at bounding box center [586, 233] width 181 height 181
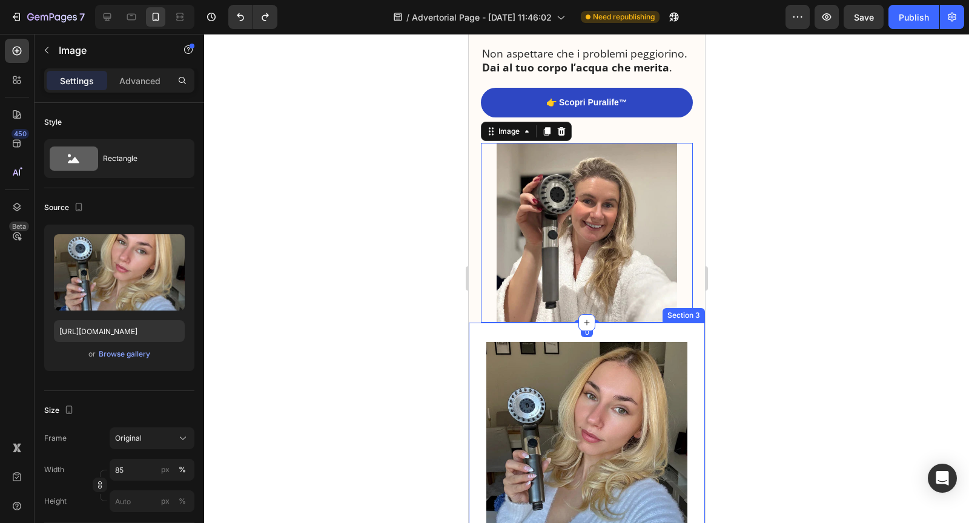
click at [593, 350] on img at bounding box center [586, 442] width 201 height 201
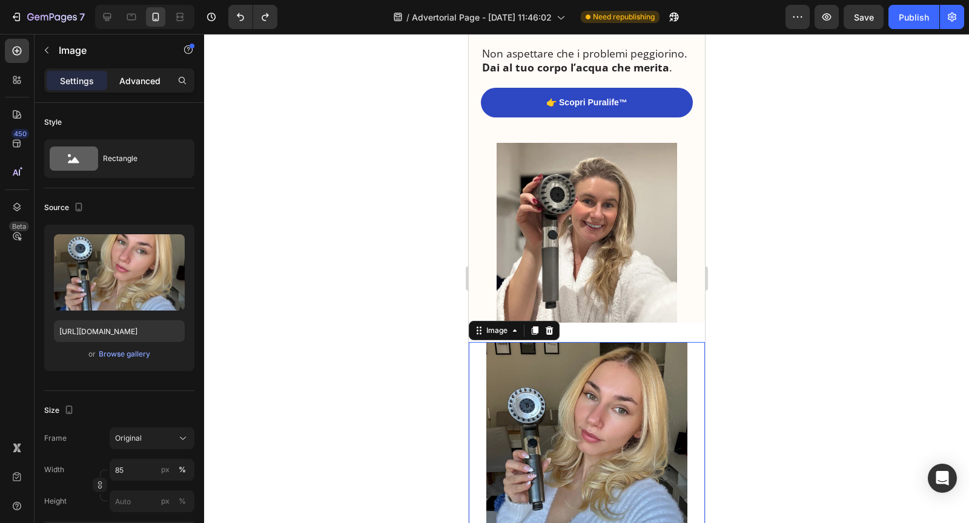
click at [142, 81] on p "Advanced" at bounding box center [139, 81] width 41 height 13
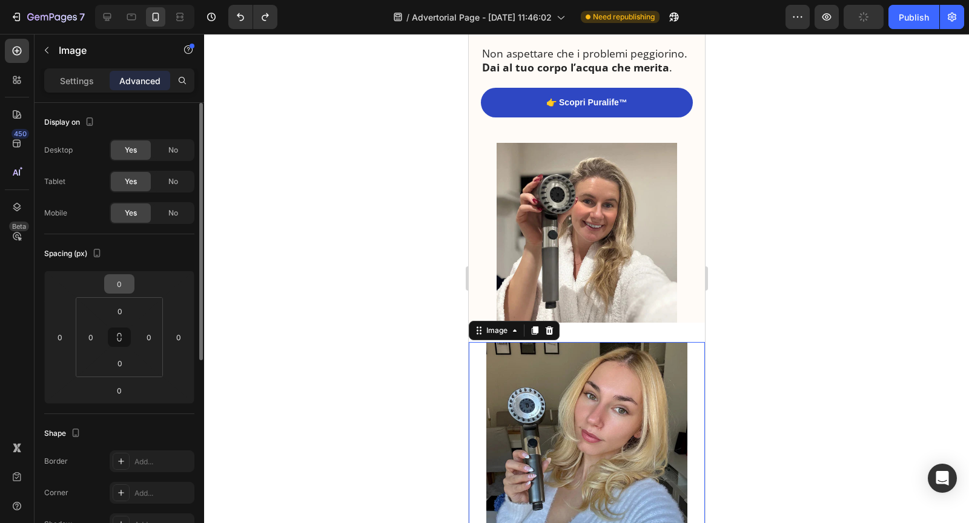
click at [125, 280] on input "0" at bounding box center [119, 284] width 24 height 18
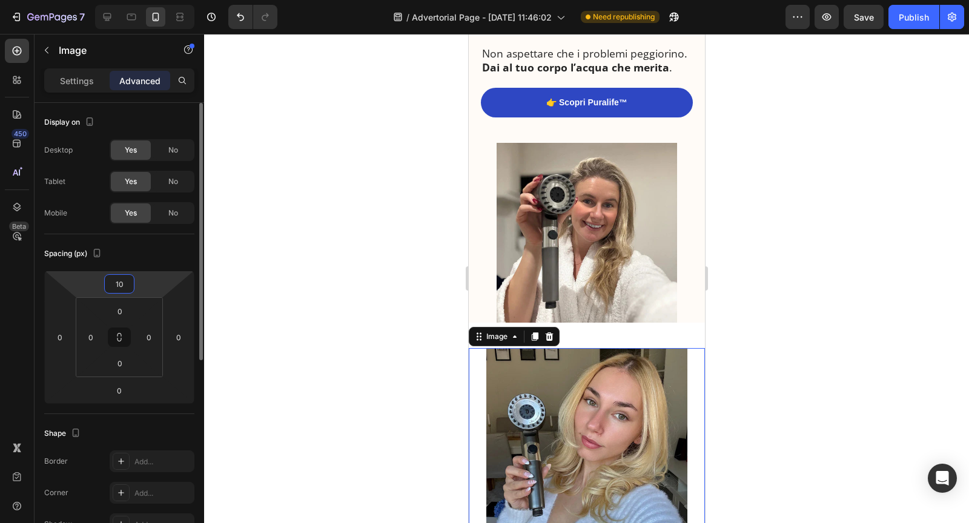
type input "1"
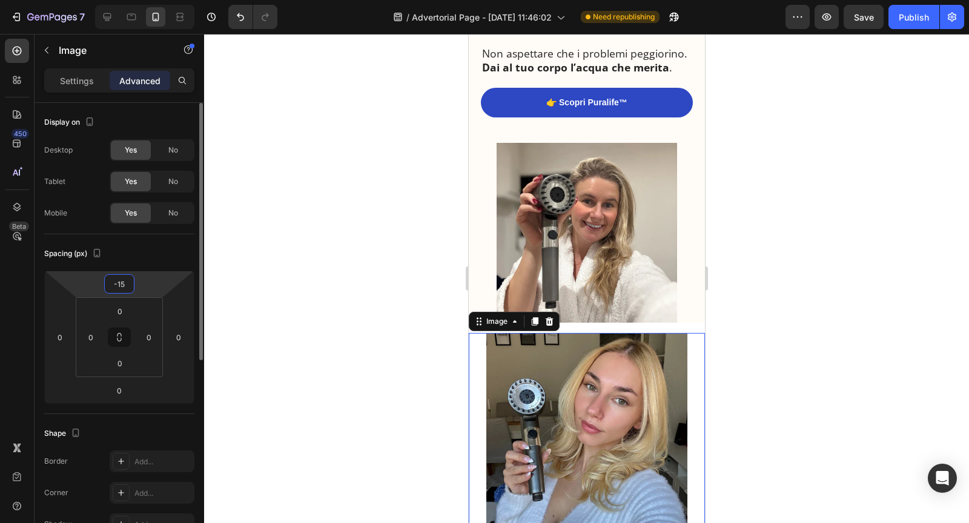
type input "-1"
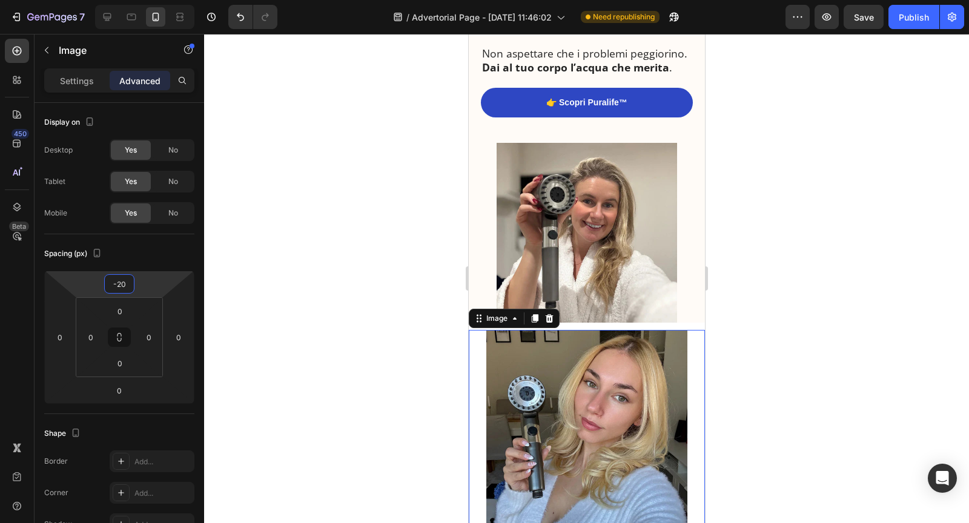
type input "-20"
click at [528, 361] on img at bounding box center [586, 430] width 201 height 201
click at [610, 288] on img at bounding box center [586, 233] width 181 height 181
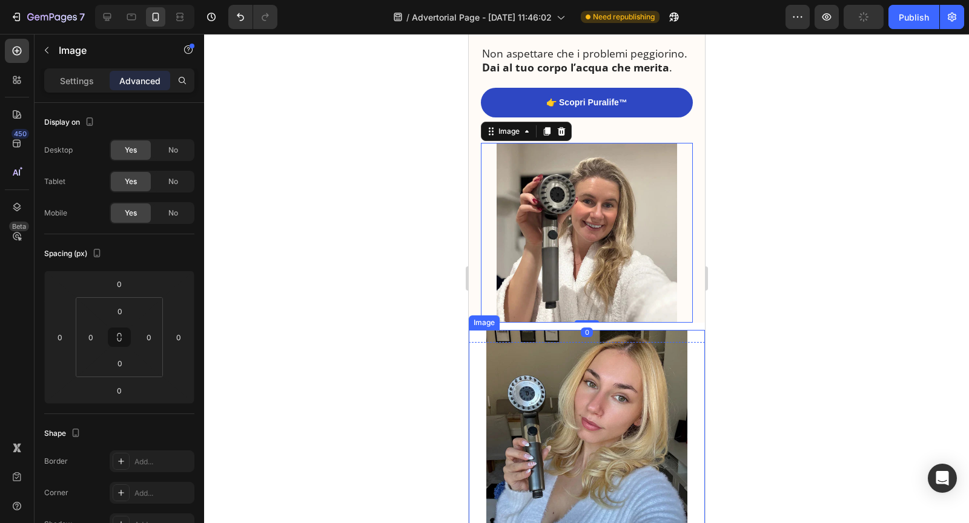
click at [574, 425] on img at bounding box center [586, 430] width 201 height 201
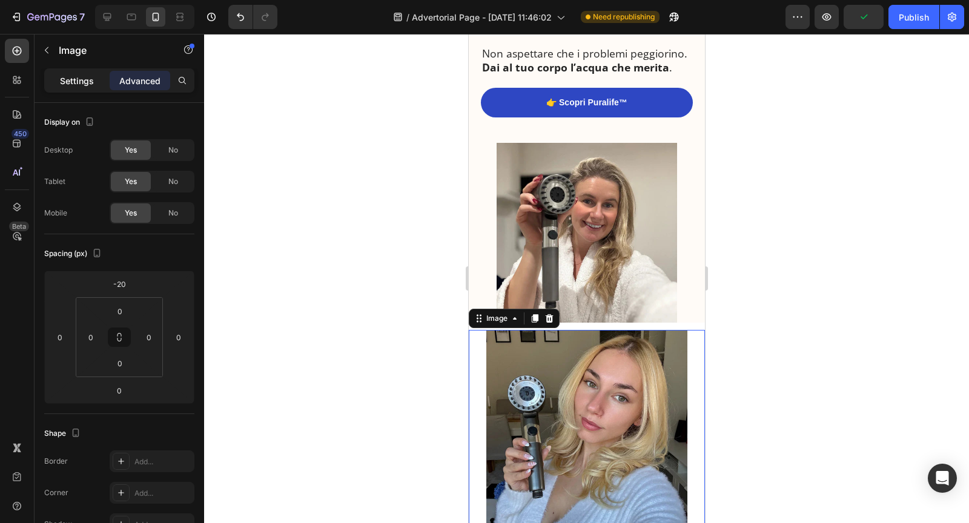
click at [75, 79] on p "Settings" at bounding box center [77, 81] width 34 height 13
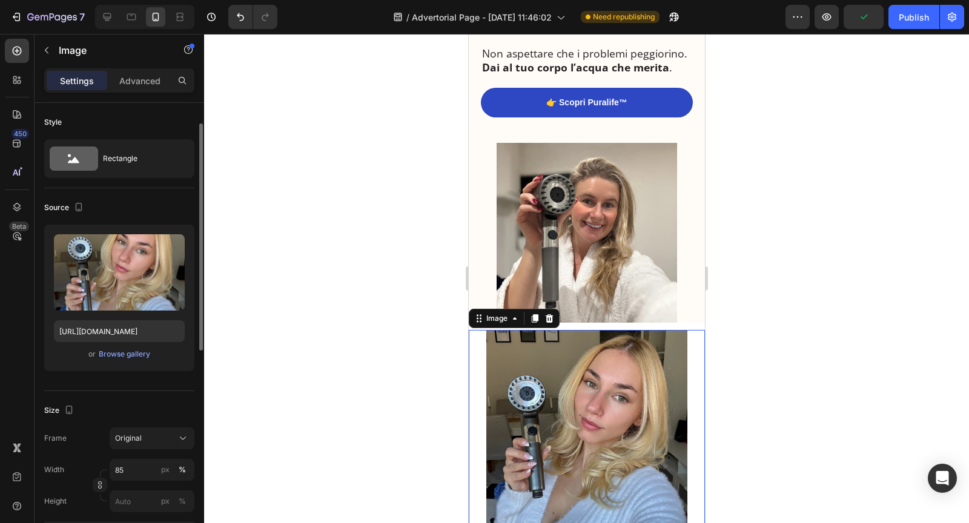
scroll to position [71, 0]
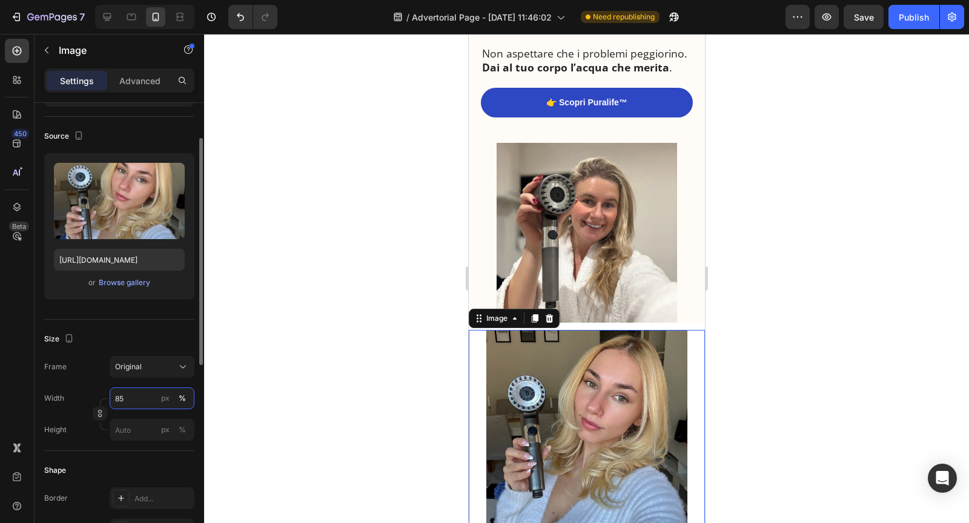
click at [128, 400] on input "85" at bounding box center [152, 399] width 85 height 22
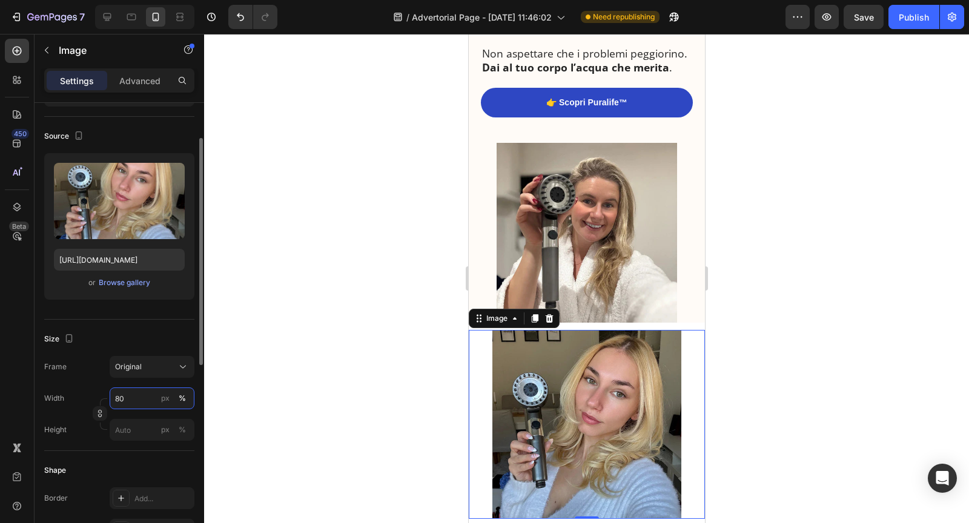
type input "8"
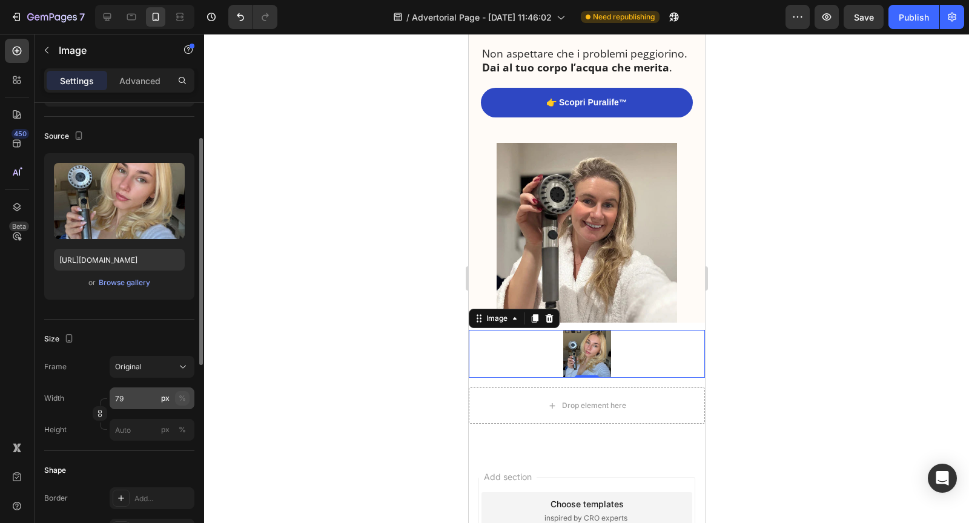
click at [181, 397] on div "%" at bounding box center [182, 398] width 7 height 11
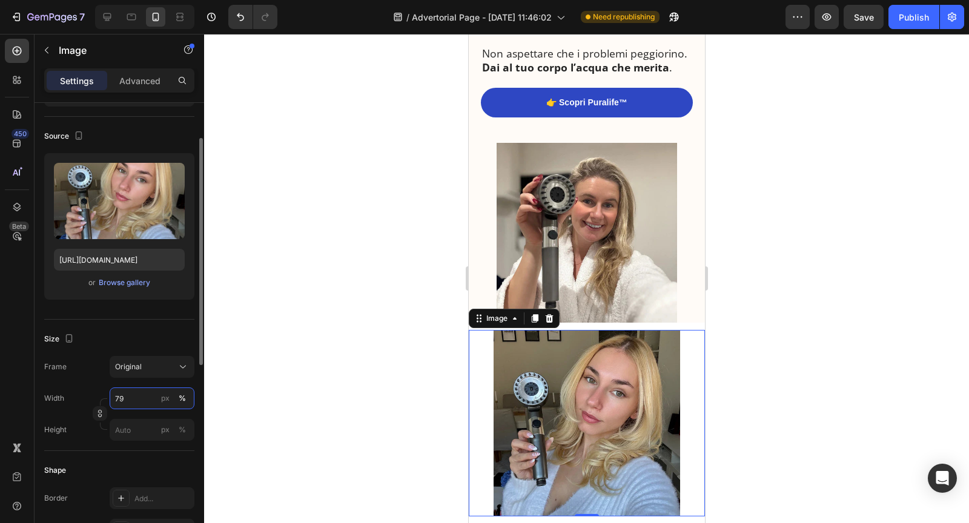
click at [151, 399] on input "79" at bounding box center [152, 399] width 85 height 22
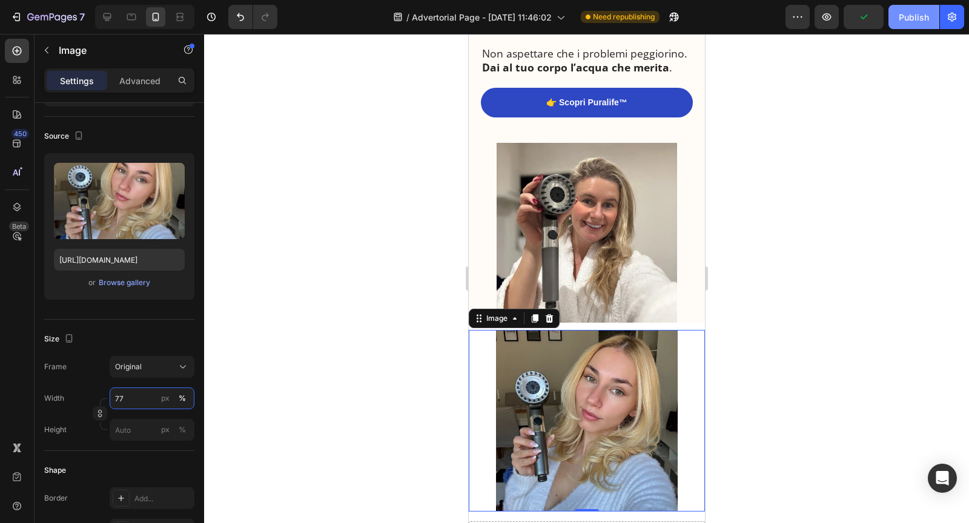
type input "77"
click at [898, 16] on button "Publish" at bounding box center [914, 17] width 51 height 24
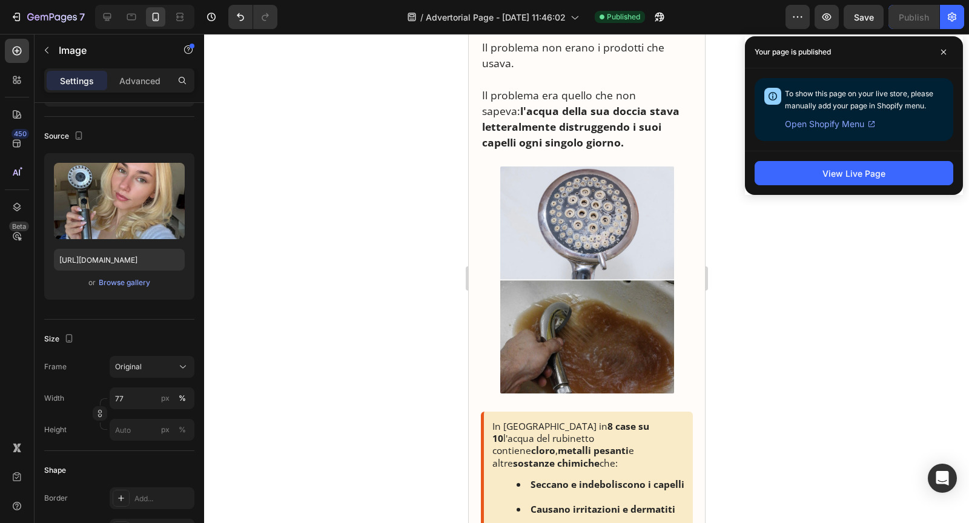
scroll to position [597, 0]
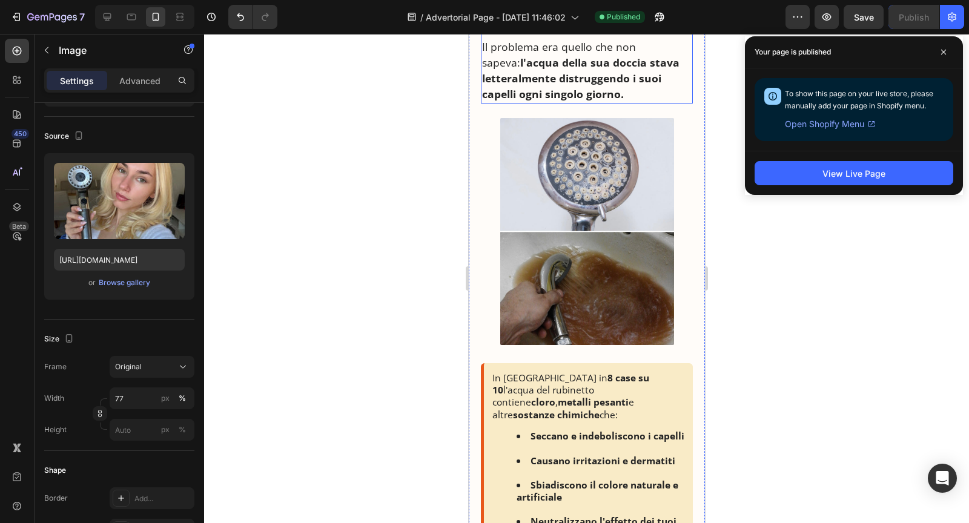
click at [589, 56] on strong "l'acqua della sua doccia stava letteralmente distruggendo i suoi capelli ogni s…" at bounding box center [580, 78] width 197 height 47
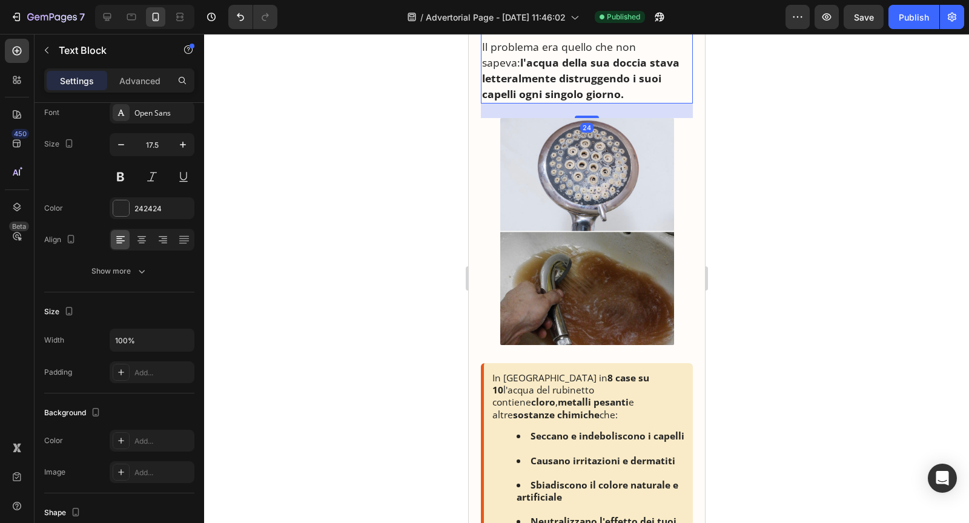
scroll to position [0, 0]
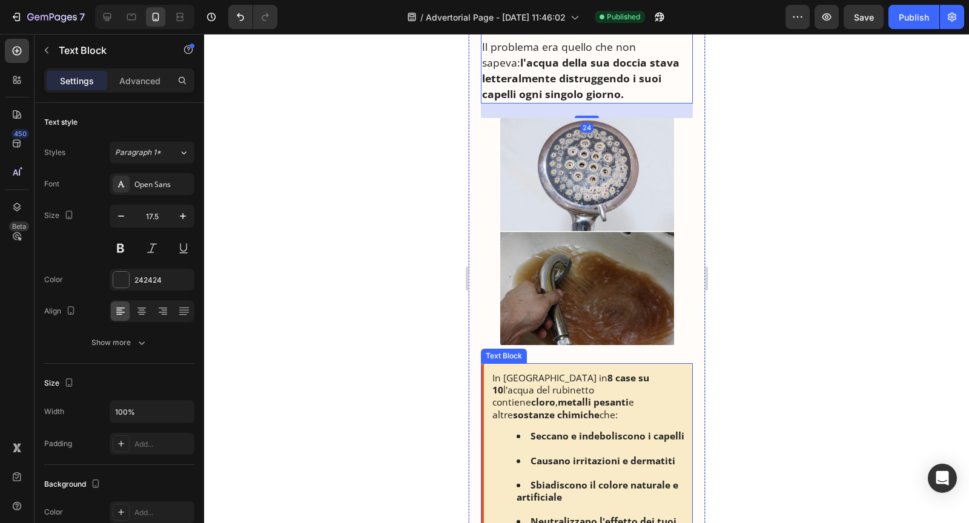
click at [585, 430] on li "Seccano e indeboliscono i capelli" at bounding box center [600, 442] width 168 height 24
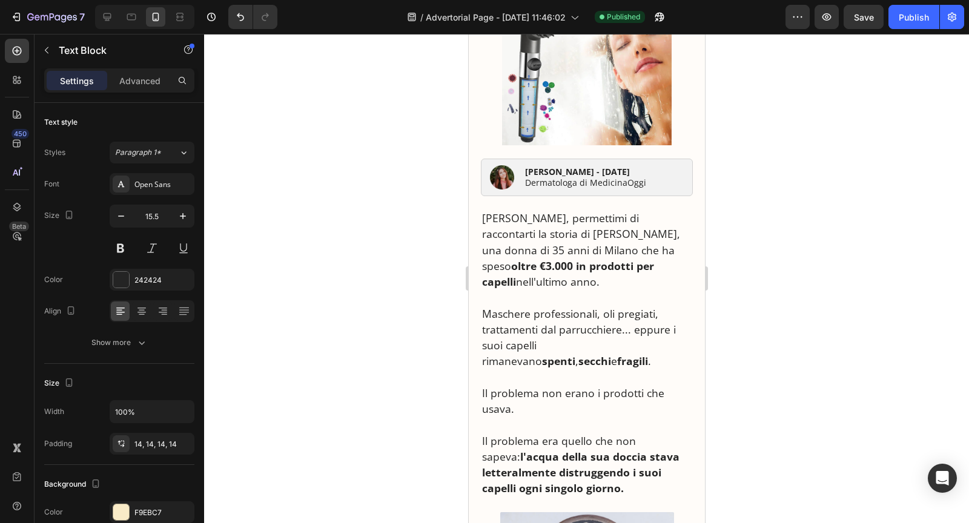
scroll to position [171, 0]
